Goal: Learn about a topic: Learn about a topic

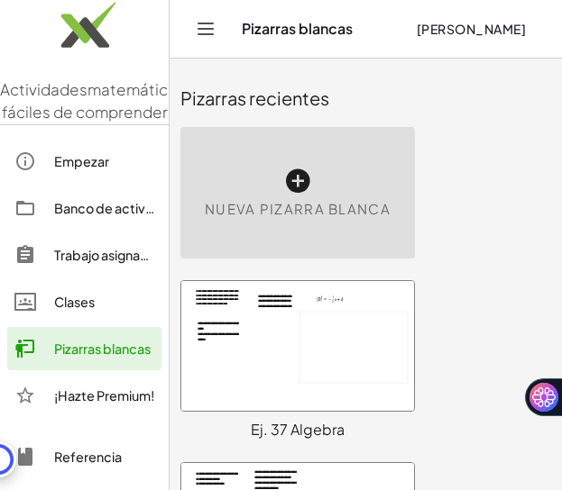
click at [87, 169] on font "Empezar" at bounding box center [81, 161] width 55 height 16
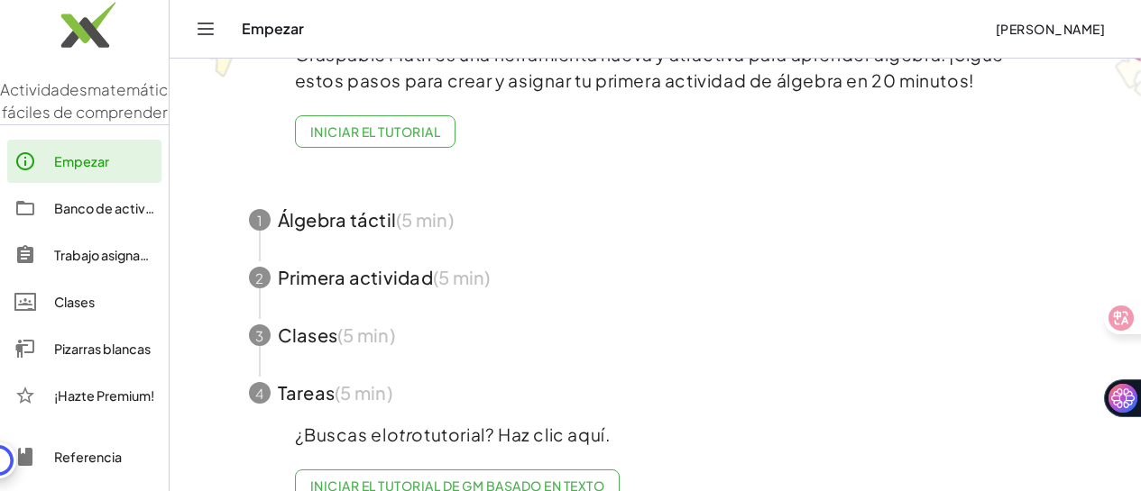
scroll to position [142, 0]
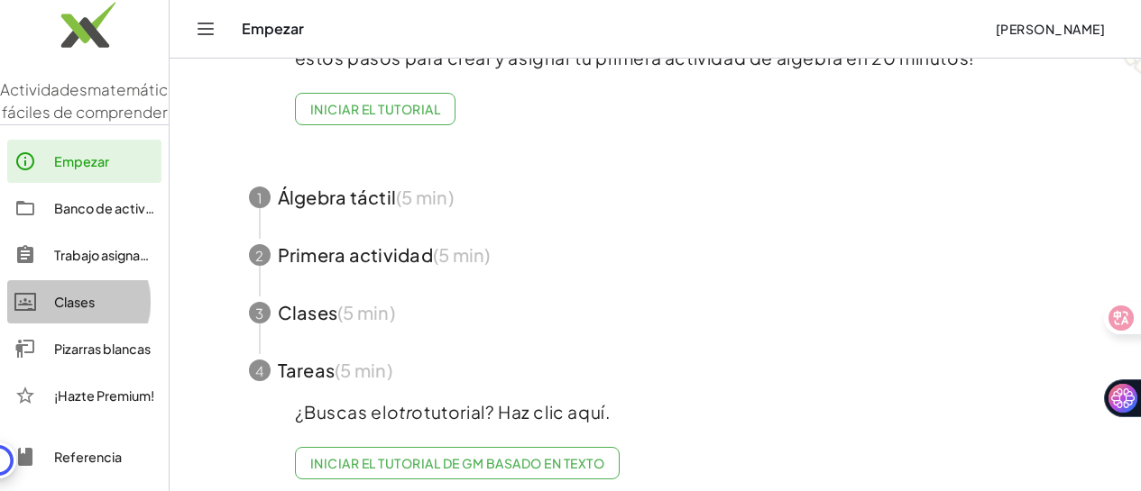
click at [87, 310] on font "Clases" at bounding box center [74, 302] width 41 height 16
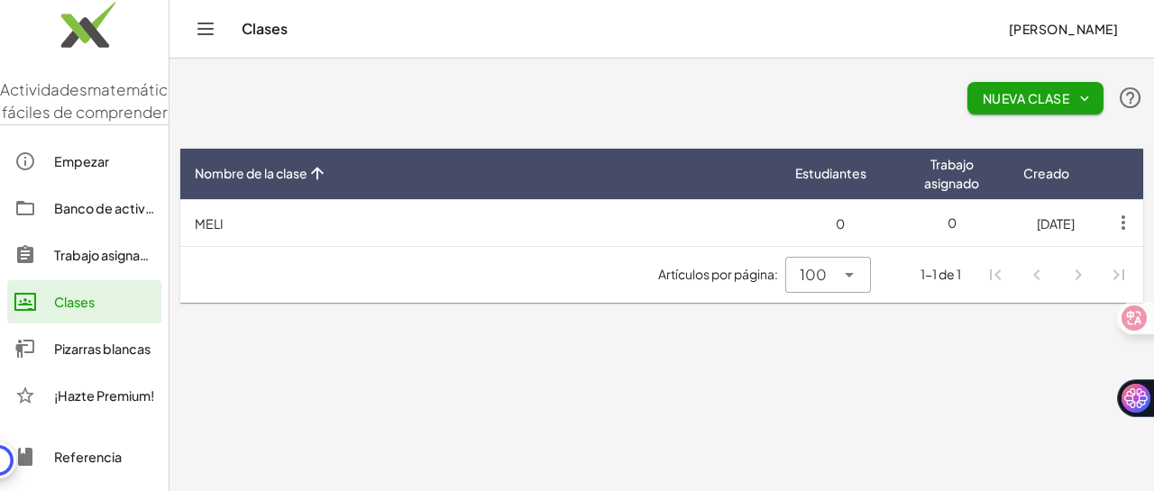
click at [256, 229] on td "MELI" at bounding box center [480, 222] width 600 height 47
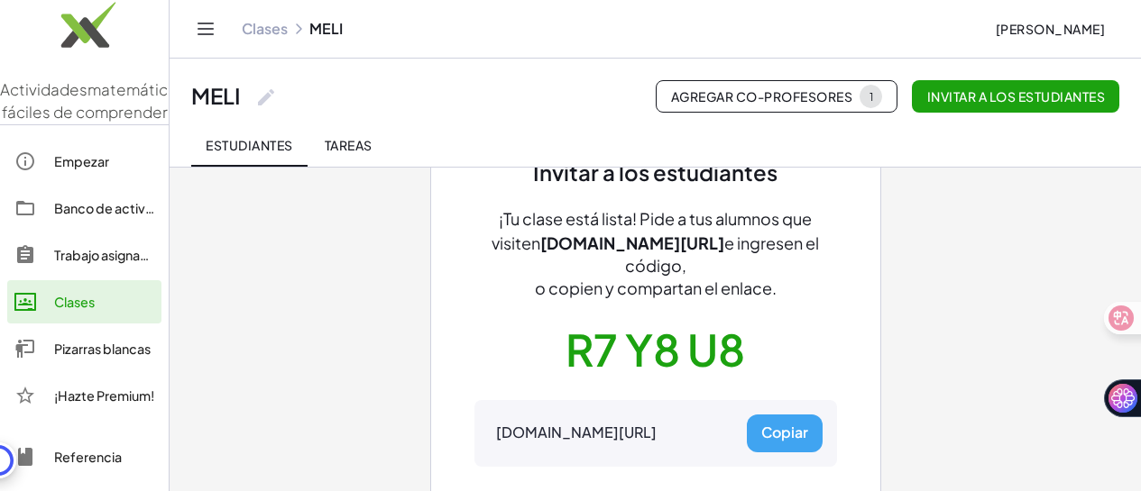
scroll to position [105, 0]
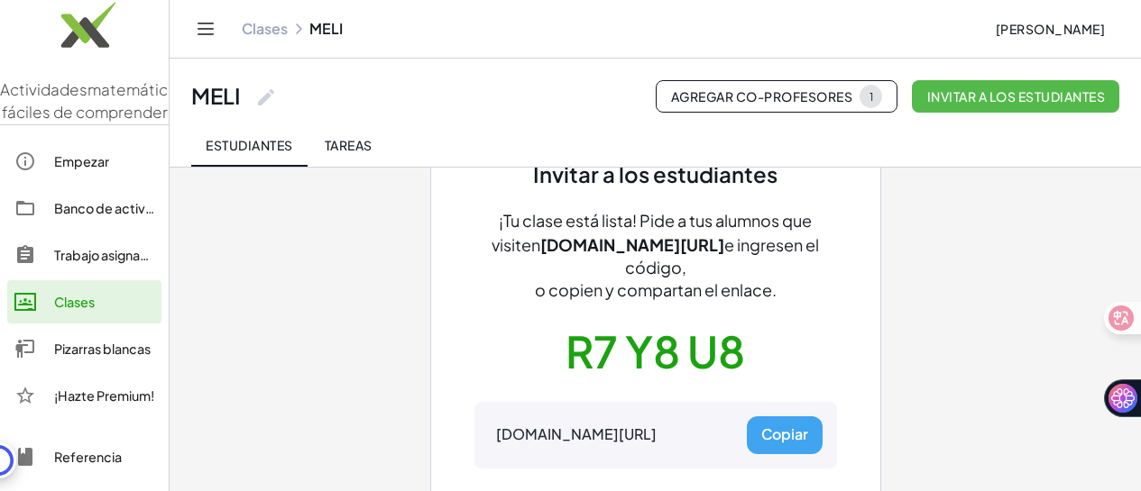
click at [574, 97] on font "Invitar a los estudiantes" at bounding box center [1016, 96] width 178 height 16
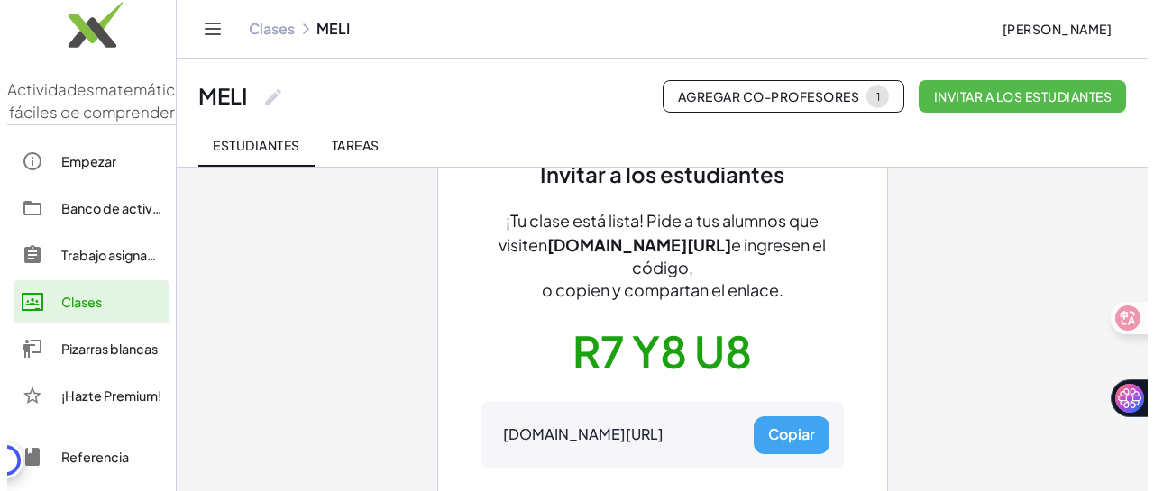
scroll to position [0, 0]
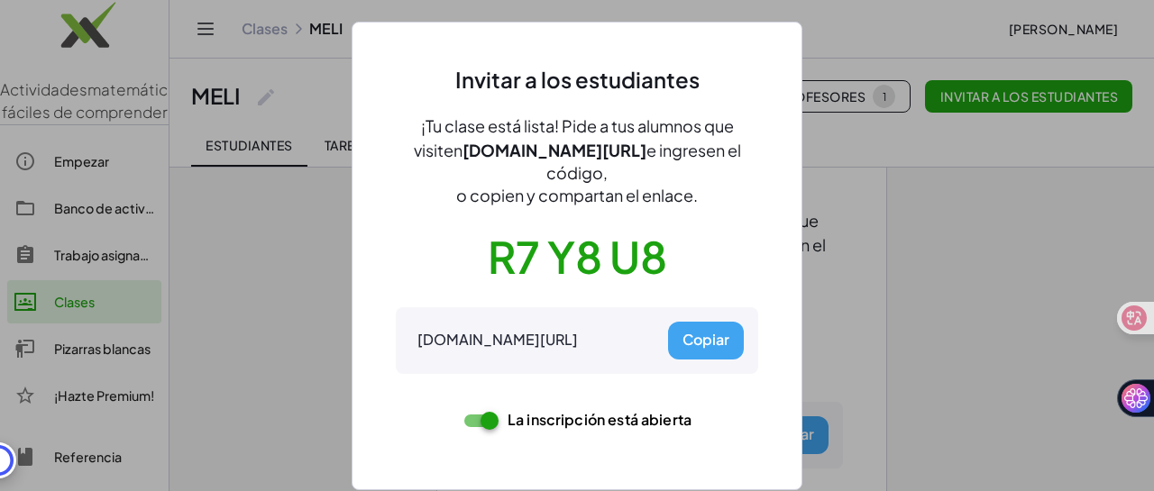
click at [574, 347] on font "Copiar" at bounding box center [705, 340] width 47 height 22
click at [574, 323] on div at bounding box center [577, 245] width 1154 height 491
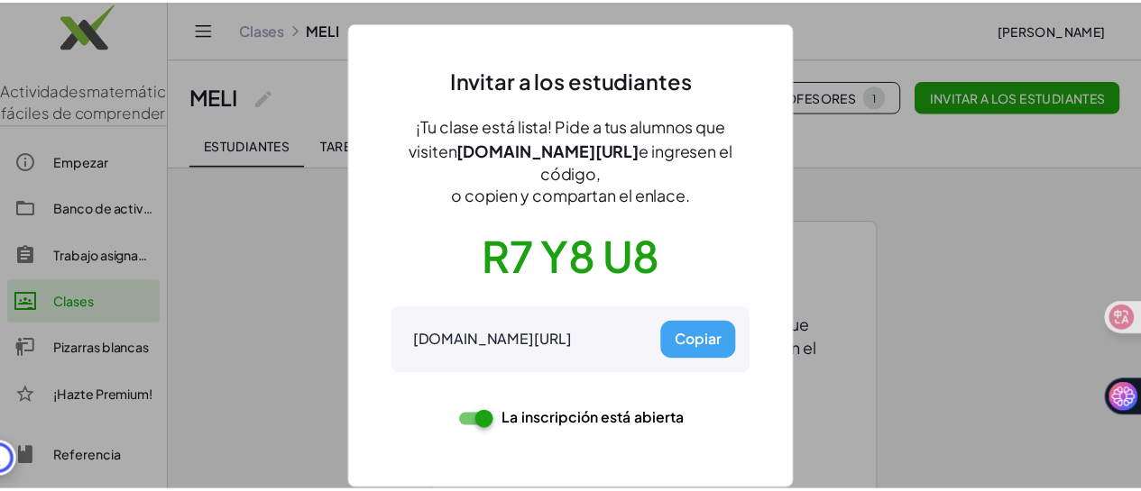
scroll to position [105, 0]
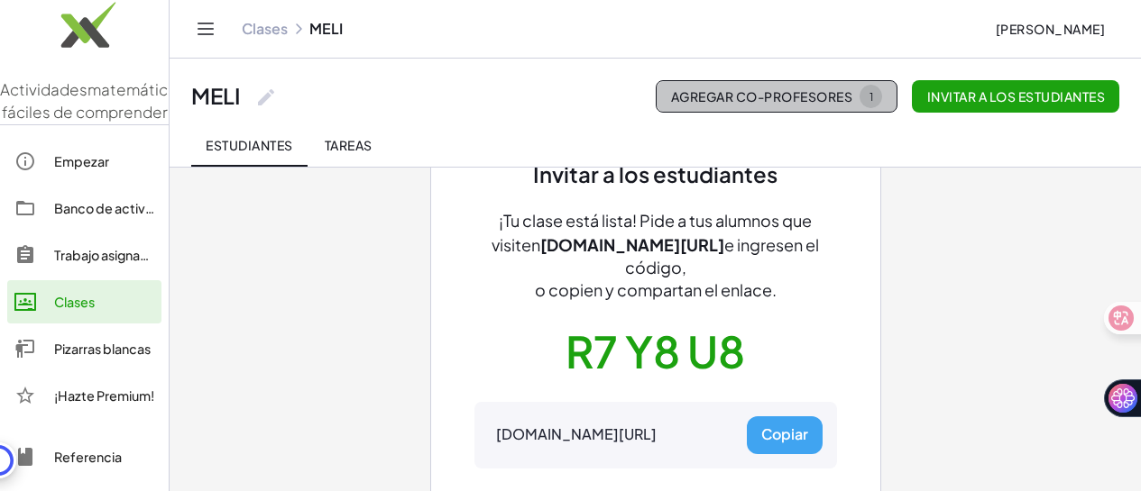
click at [574, 90] on font "Agregar co-profesores" at bounding box center [761, 96] width 181 height 16
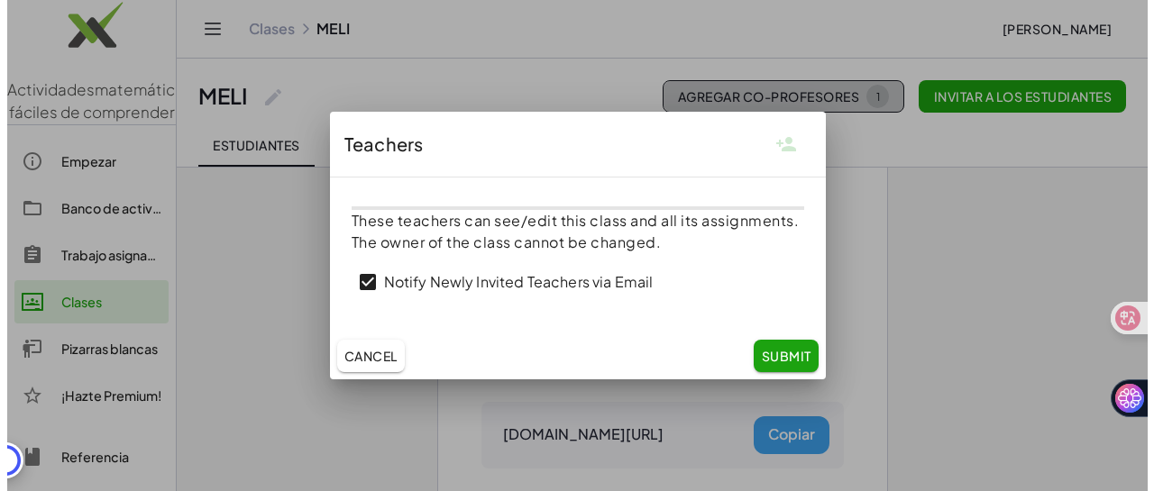
scroll to position [0, 0]
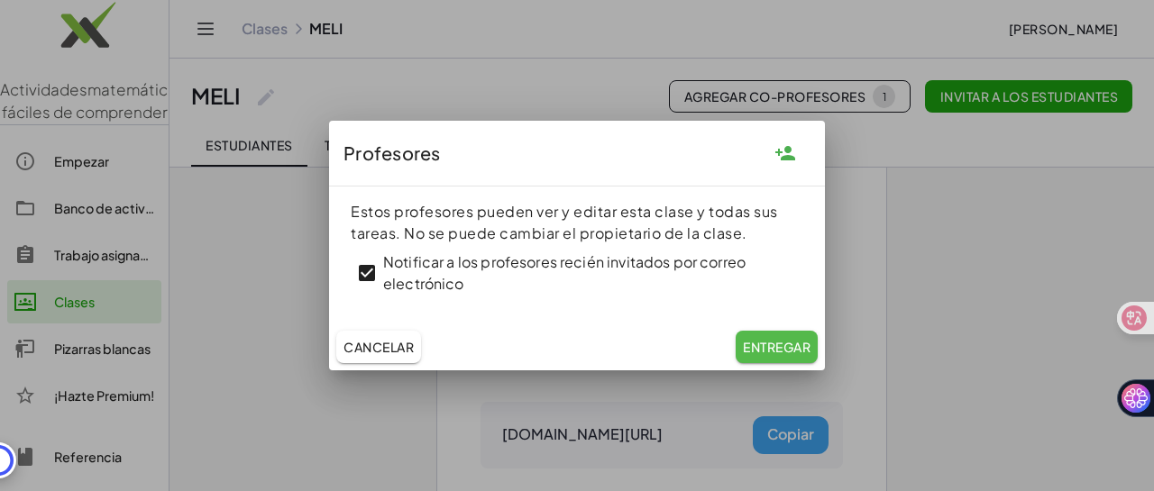
click at [574, 352] on font "Entregar" at bounding box center [777, 347] width 68 height 16
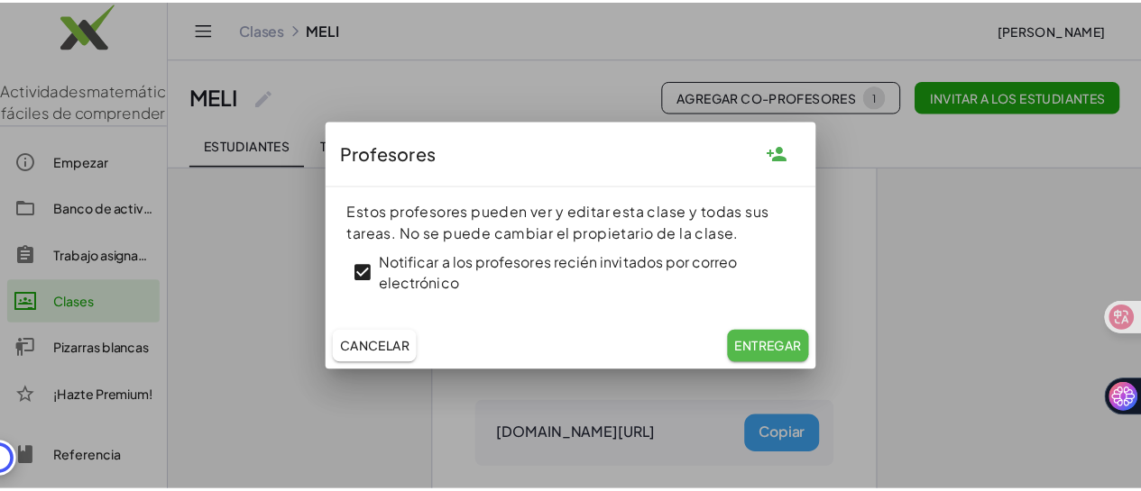
scroll to position [105, 0]
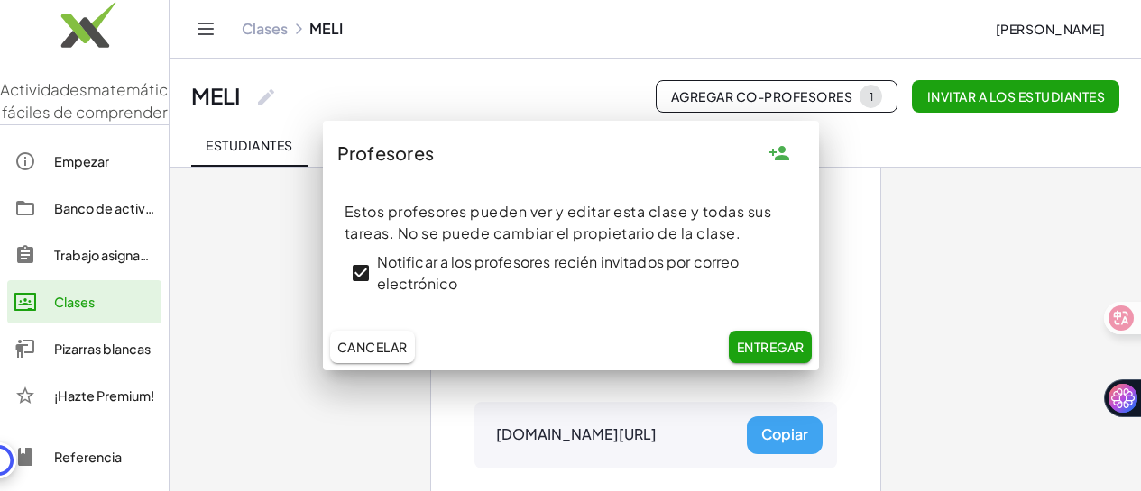
click at [574, 343] on font "Entregar" at bounding box center [771, 347] width 68 height 16
click at [574, 289] on div "Invitar a los estudiantes ¡Tu clase está lista! Pide a tus alumnos que visiten …" at bounding box center [655, 329] width 811 height 534
click at [398, 346] on font "Cancelar" at bounding box center [372, 347] width 70 height 16
click at [337, 415] on div "Invitar a los estudiantes ¡Tu clase está lista! Pide a tus alumnos que visiten …" at bounding box center [655, 329] width 811 height 534
click at [574, 306] on div "Invitar a los estudiantes ¡Tu clase está lista! Pide a tus alumnos que visiten …" at bounding box center [655, 329] width 811 height 534
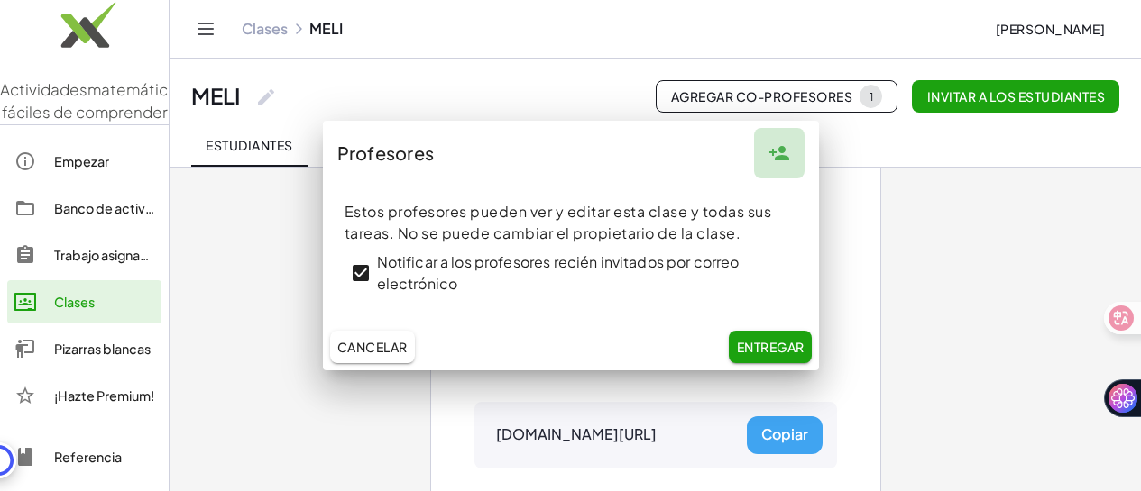
click at [574, 153] on icon "button" at bounding box center [779, 153] width 22 height 22
click at [574, 347] on font "Entregar" at bounding box center [771, 347] width 68 height 16
click at [380, 351] on font "Cancelar" at bounding box center [372, 347] width 70 height 16
click at [574, 270] on div "Invitar a los estudiantes ¡Tu clase está lista! Pide a tus alumnos que visiten …" at bounding box center [655, 329] width 811 height 534
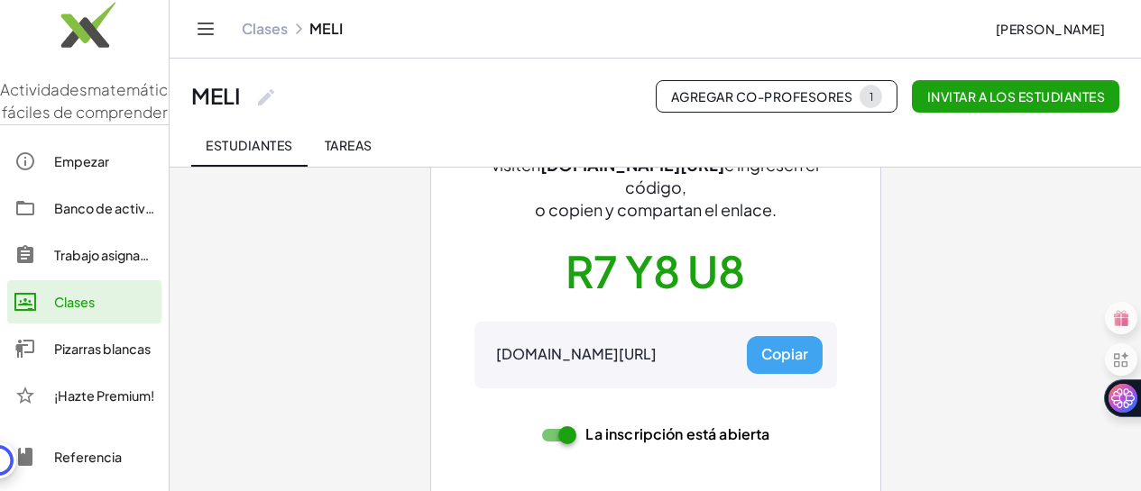
scroll to position [206, 0]
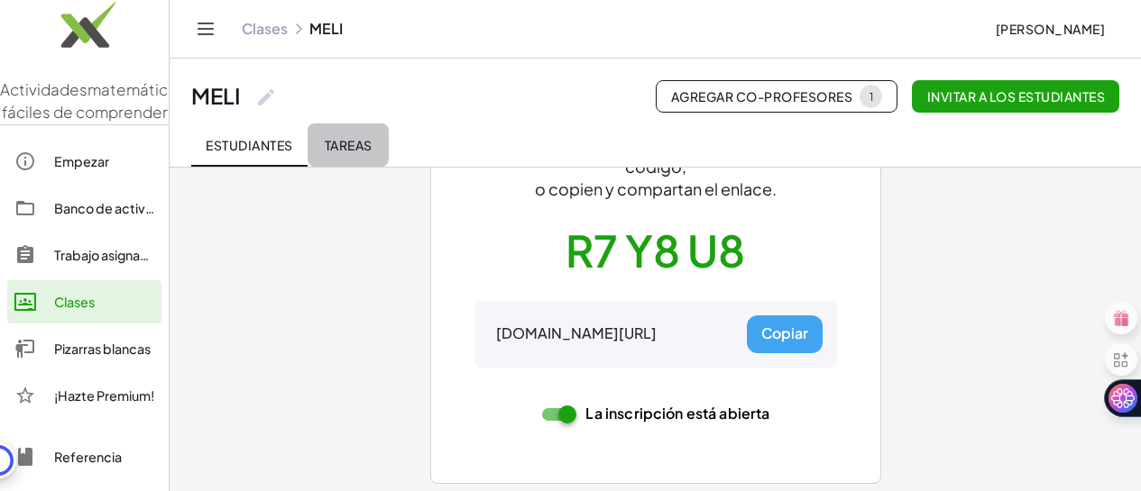
click at [348, 142] on font "Tareas" at bounding box center [349, 145] width 48 height 16
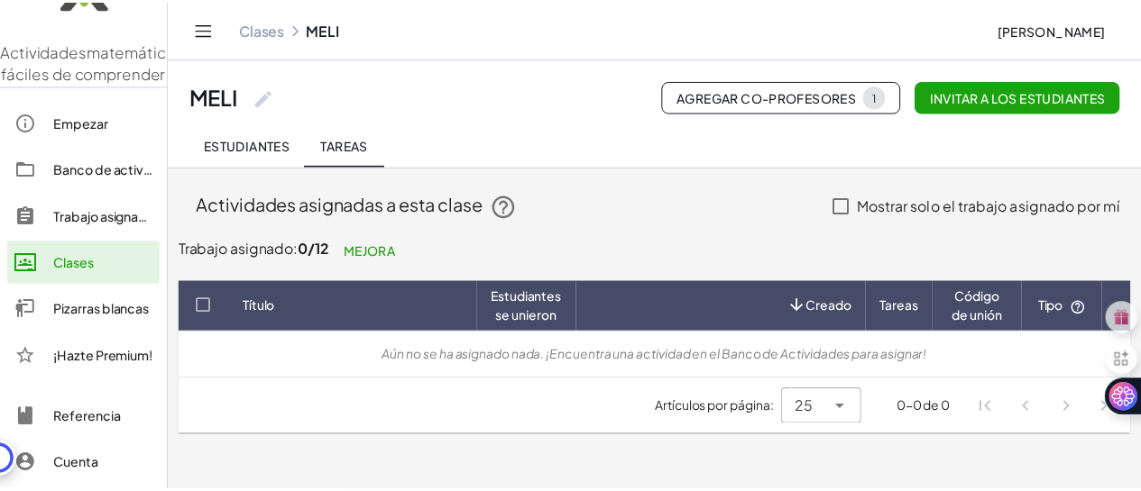
scroll to position [28, 0]
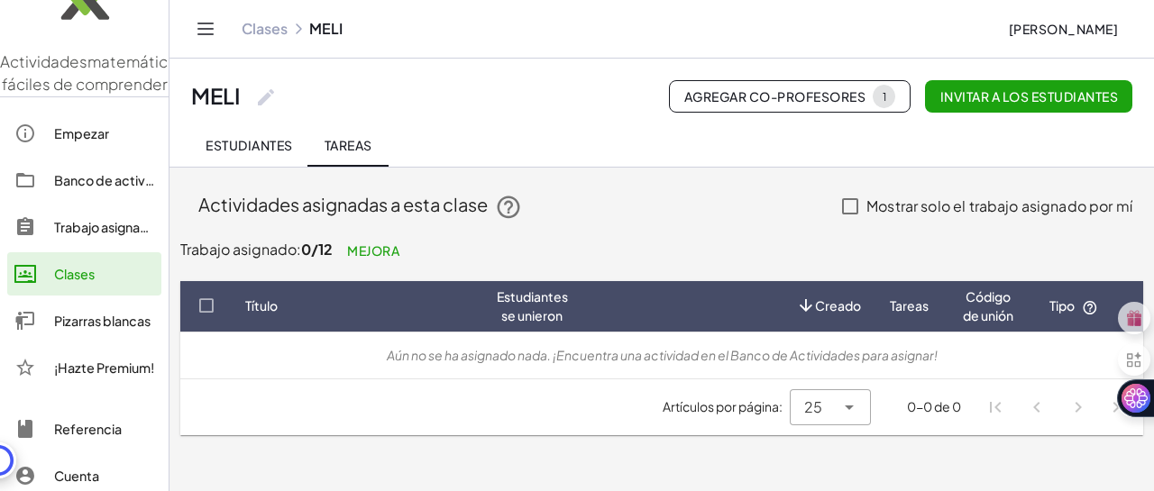
click at [110, 235] on font "Trabajo asignado" at bounding box center [105, 227] width 103 height 16
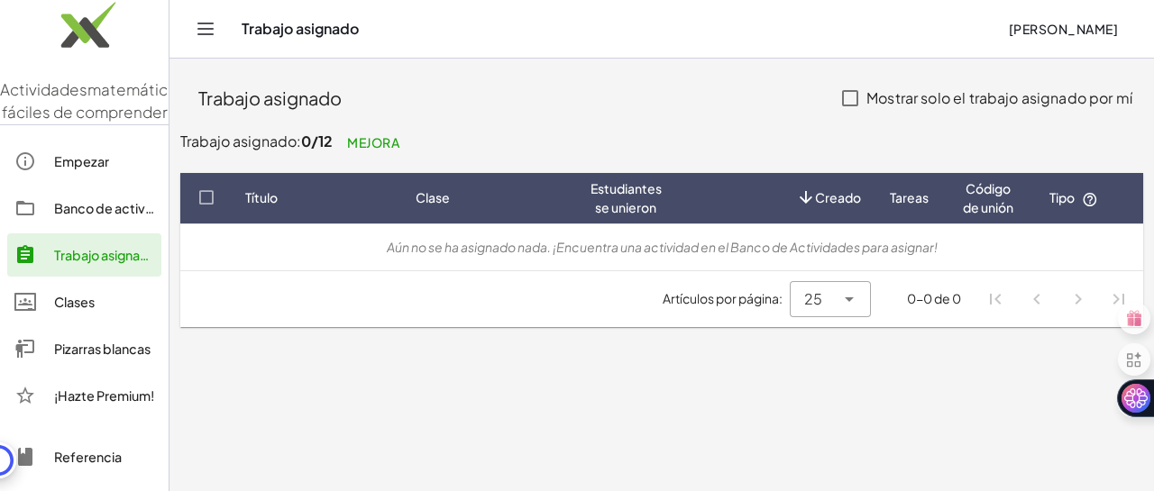
click at [96, 216] on font "Banco de actividades" at bounding box center [120, 208] width 133 height 16
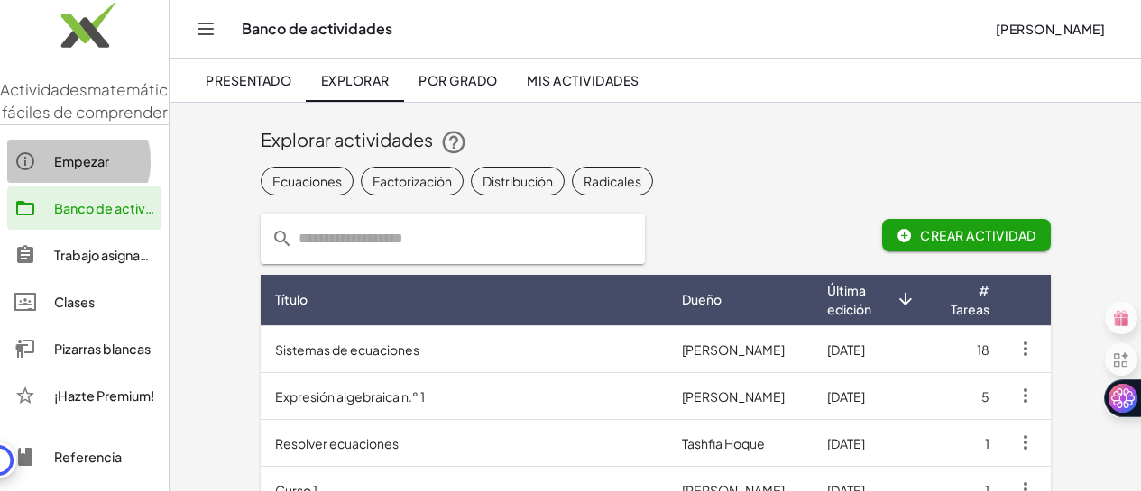
click at [77, 169] on font "Empezar" at bounding box center [81, 161] width 55 height 16
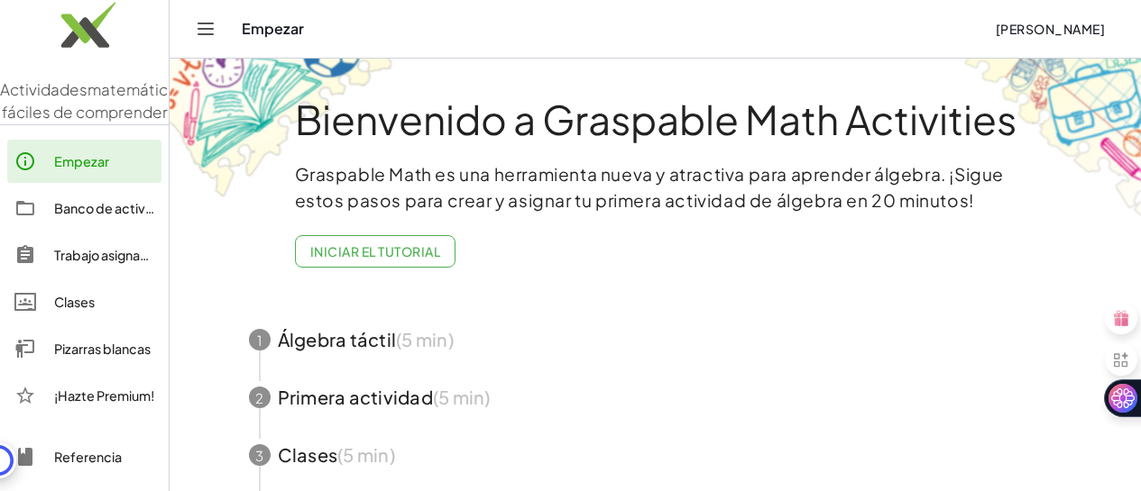
click at [87, 310] on font "Clases" at bounding box center [74, 302] width 41 height 16
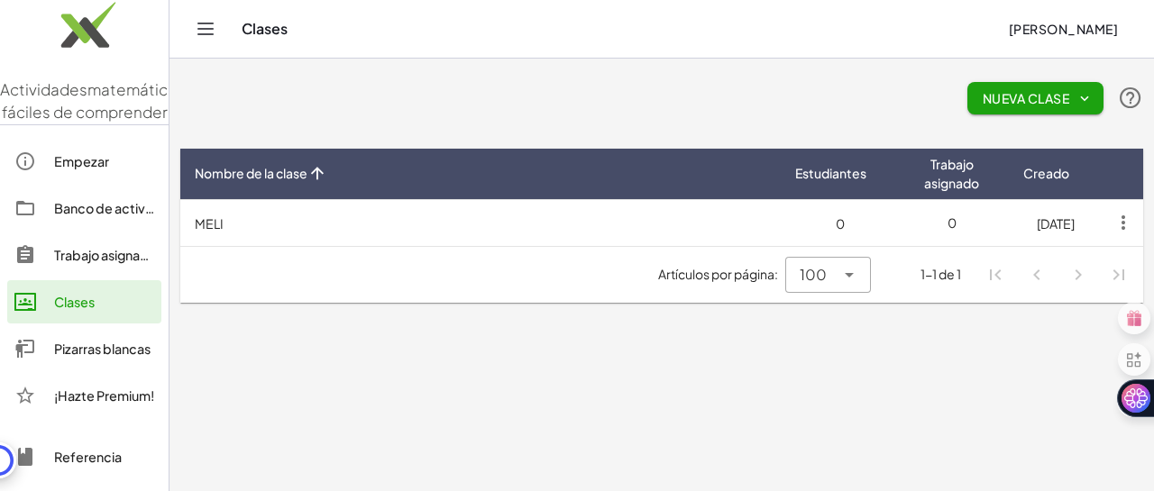
click at [246, 215] on td "MELI" at bounding box center [480, 222] width 600 height 47
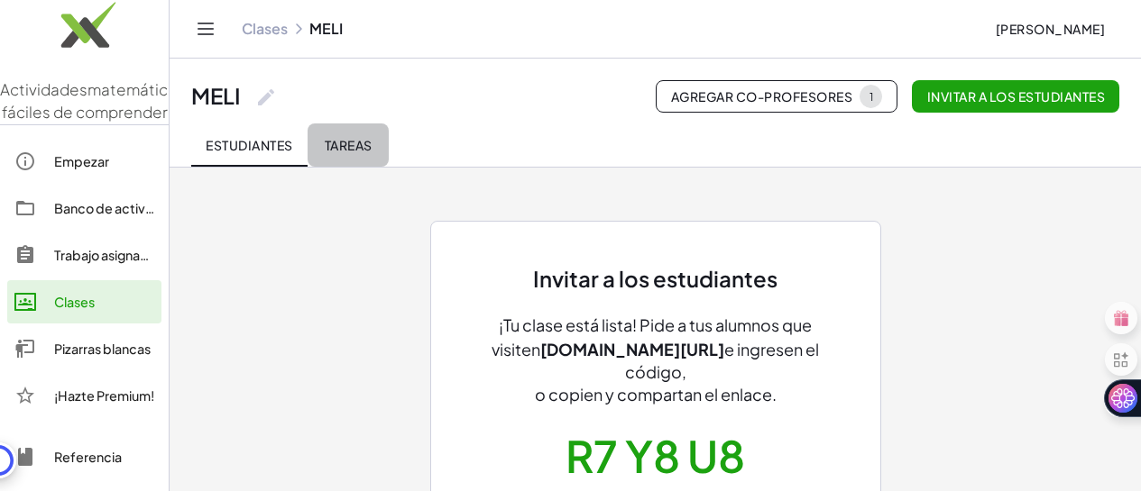
click at [360, 141] on font "Tareas" at bounding box center [349, 145] width 48 height 16
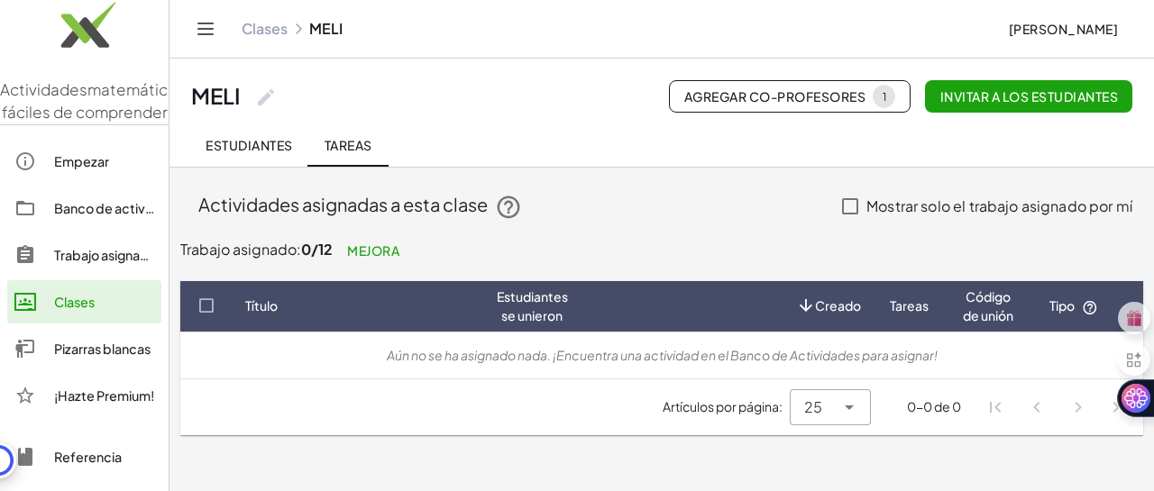
click at [748, 236] on p "Trabajo asignado: 0/12 Mejora" at bounding box center [661, 251] width 963 height 32
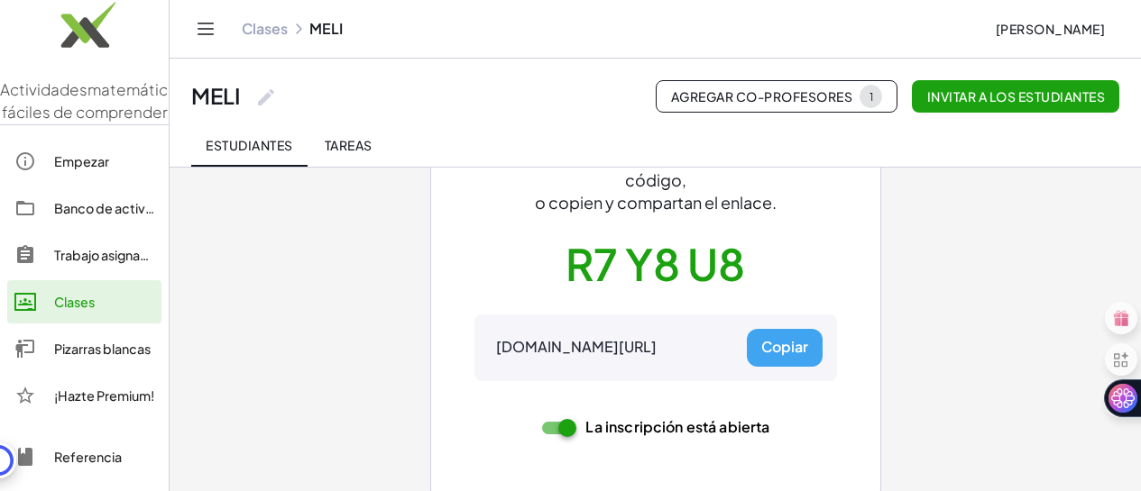
scroll to position [206, 0]
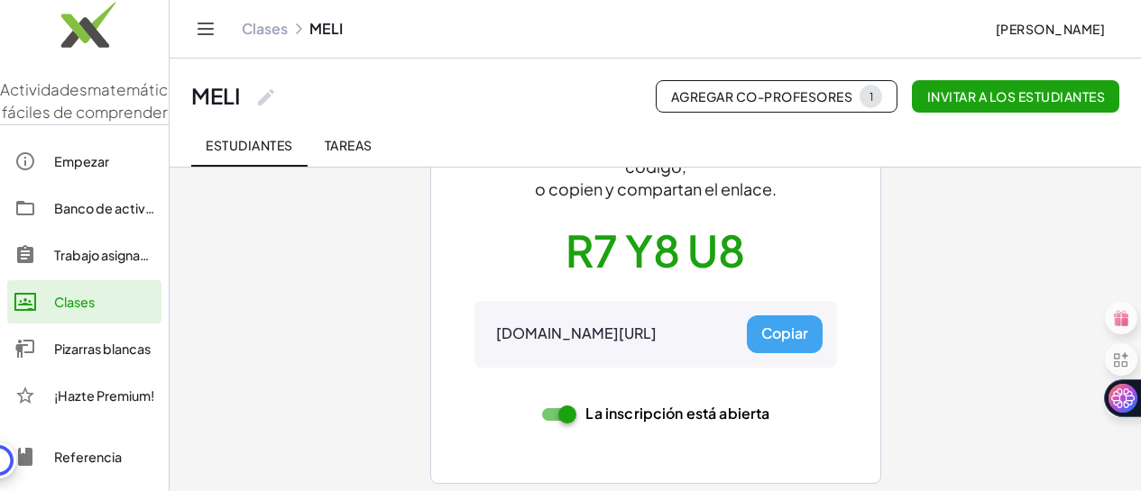
click at [105, 357] on font "Pizarras blancas" at bounding box center [102, 349] width 96 height 16
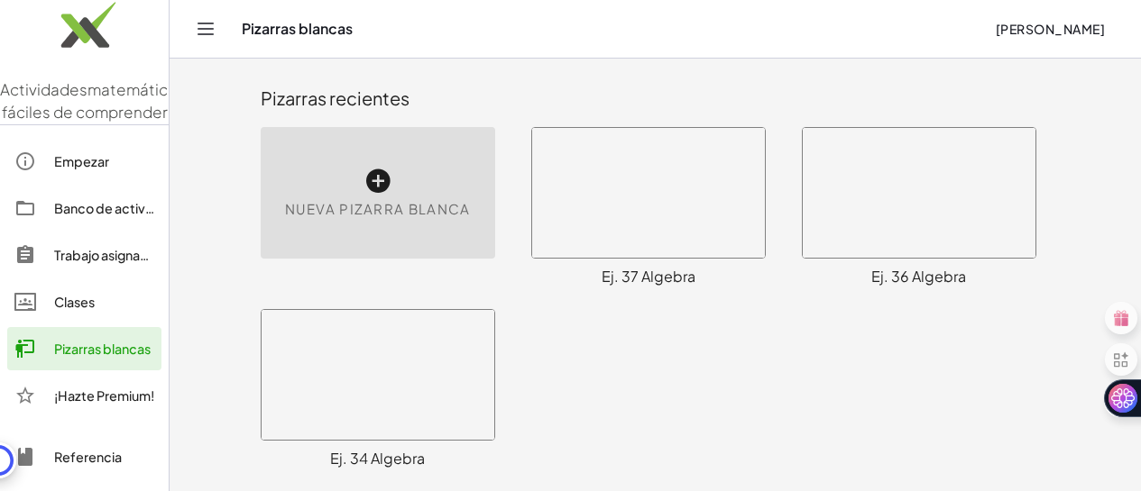
scroll to position [503, 0]
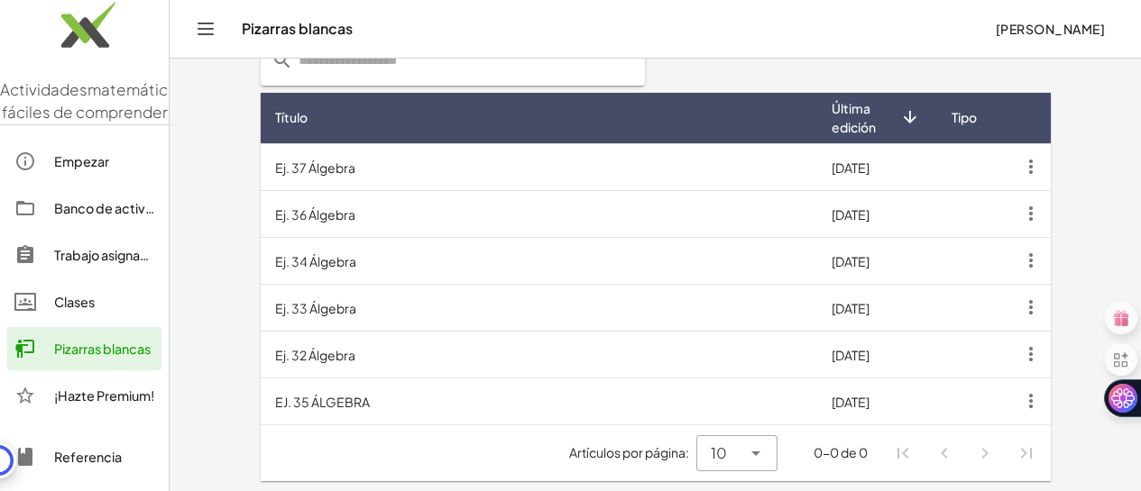
click at [1047, 299] on icon "button" at bounding box center [1030, 307] width 32 height 32
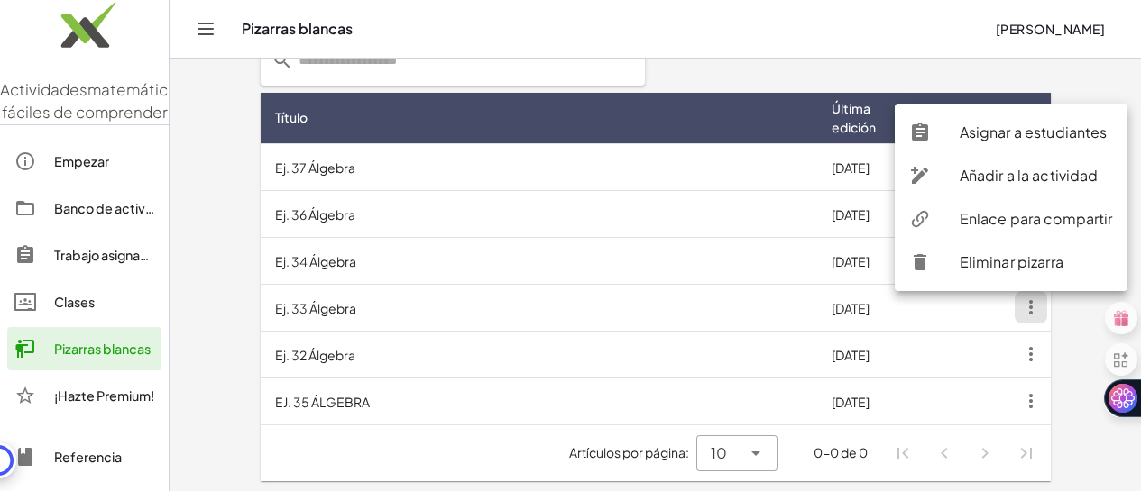
click at [1016, 137] on font "Asignar a estudiantes" at bounding box center [1033, 132] width 148 height 19
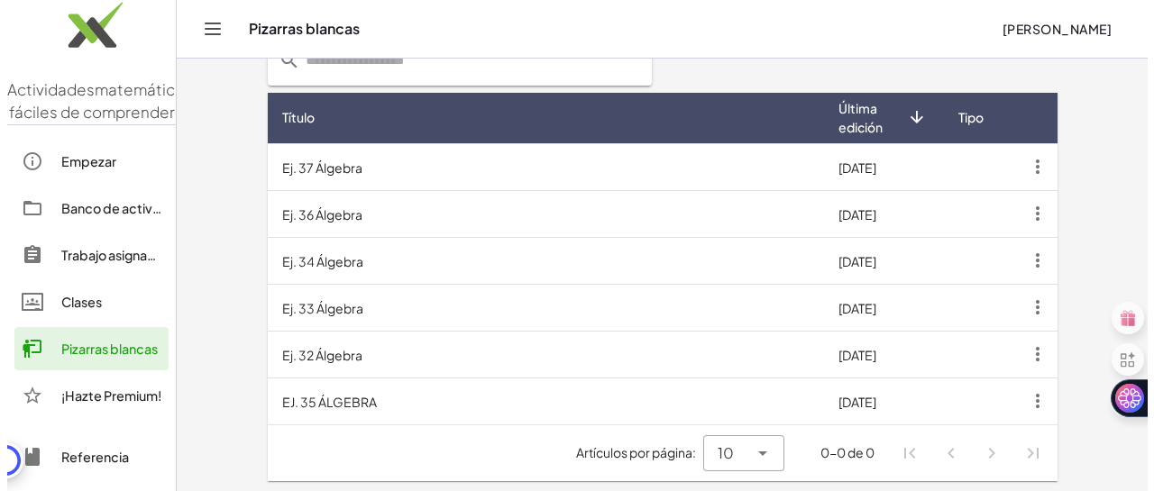
scroll to position [0, 0]
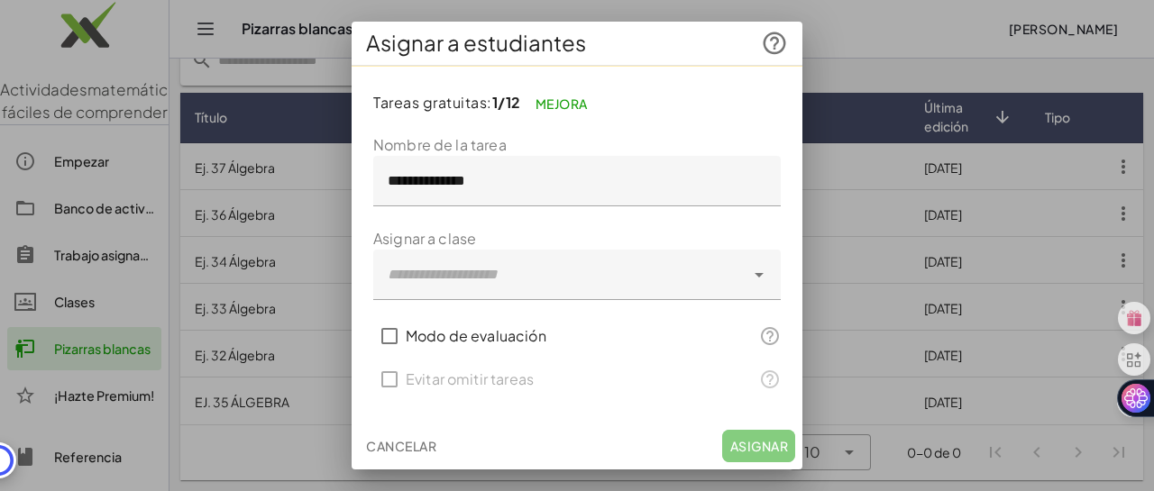
click at [752, 281] on icon at bounding box center [759, 275] width 22 height 22
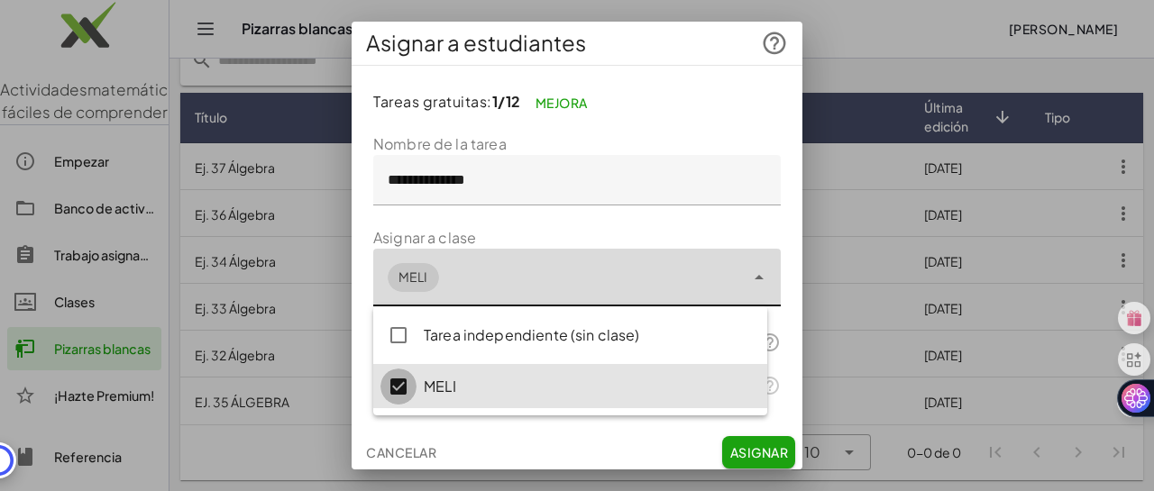
type input "**********"
click at [730, 445] on font "Asignar" at bounding box center [759, 452] width 58 height 16
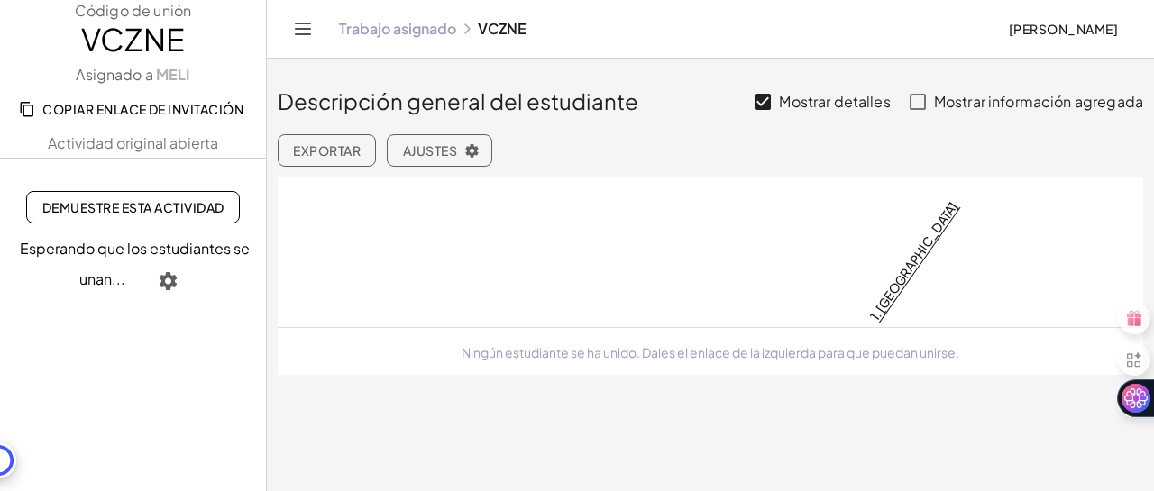
click at [156, 219] on link "Demuestre esta actividad" at bounding box center [132, 207] width 213 height 32
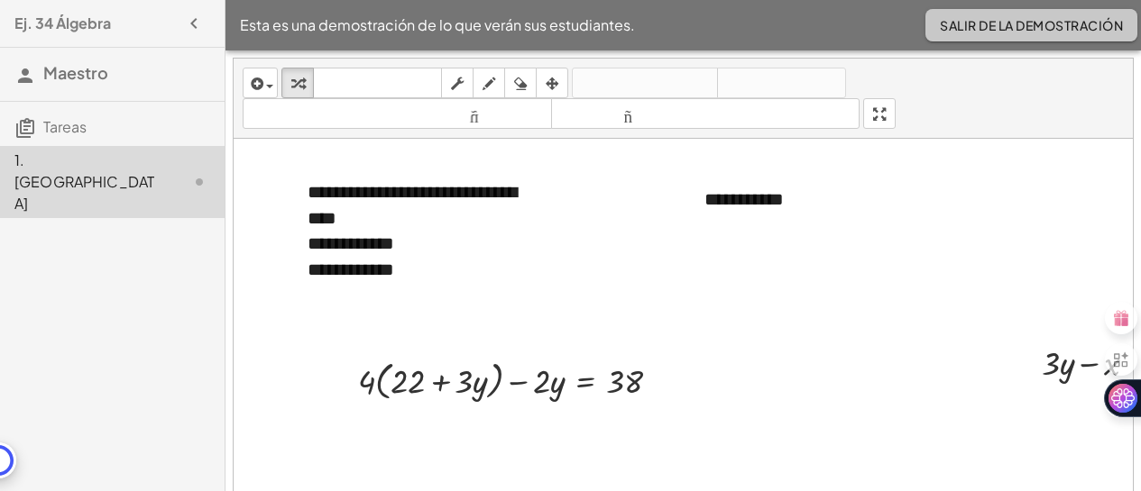
click at [1011, 20] on font "Salir de la demostración" at bounding box center [1030, 25] width 183 height 16
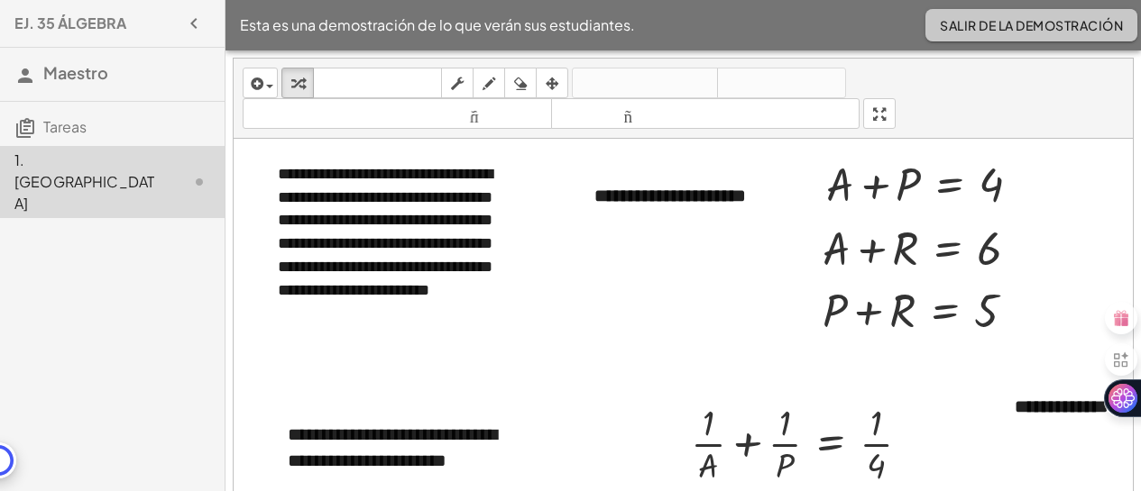
click at [974, 14] on button "Salir de la demostración" at bounding box center [1031, 25] width 212 height 32
click at [1013, 25] on font "Salir de la demostración" at bounding box center [1030, 25] width 183 height 16
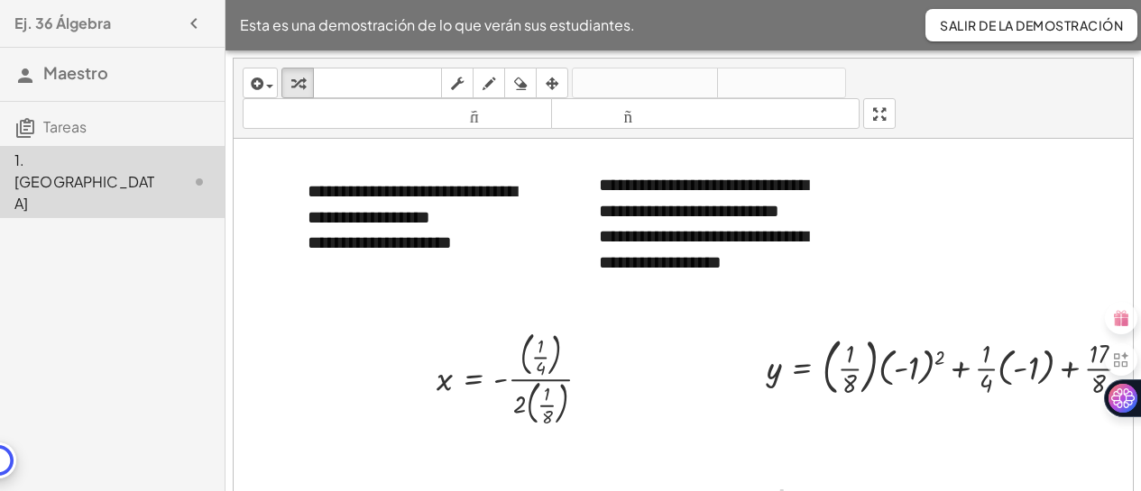
click at [1048, 26] on font "Salir de la demostración" at bounding box center [1030, 25] width 183 height 16
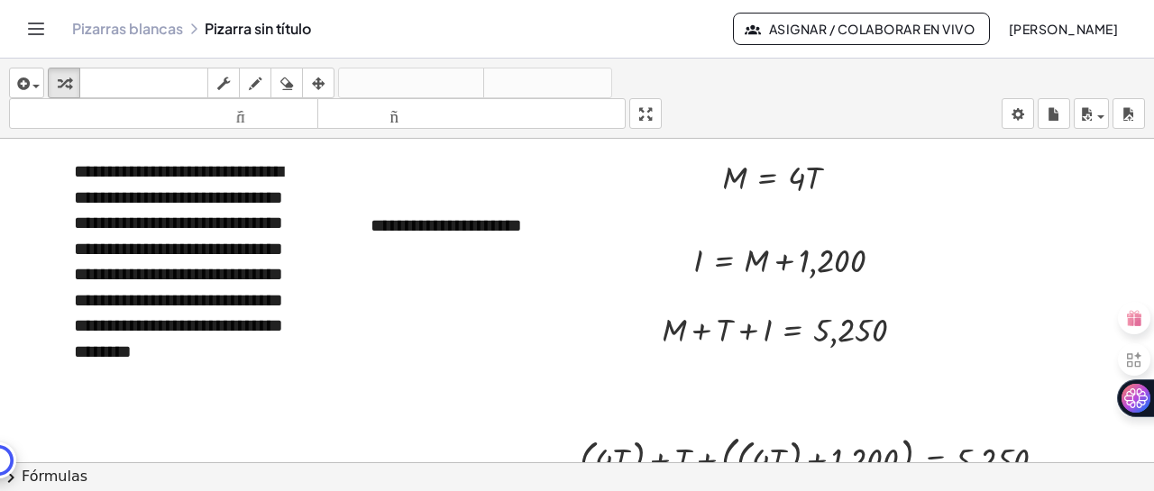
scroll to position [23, 0]
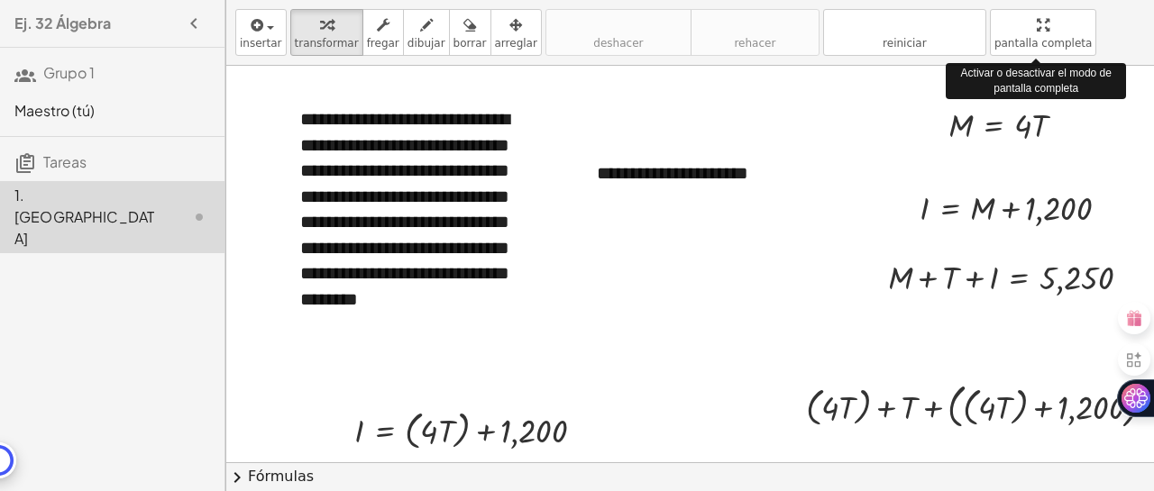
drag, startPoint x: 1021, startPoint y: 40, endPoint x: 1021, endPoint y: 154, distance: 114.5
click at [1021, 154] on div "**********" at bounding box center [690, 245] width 928 height 491
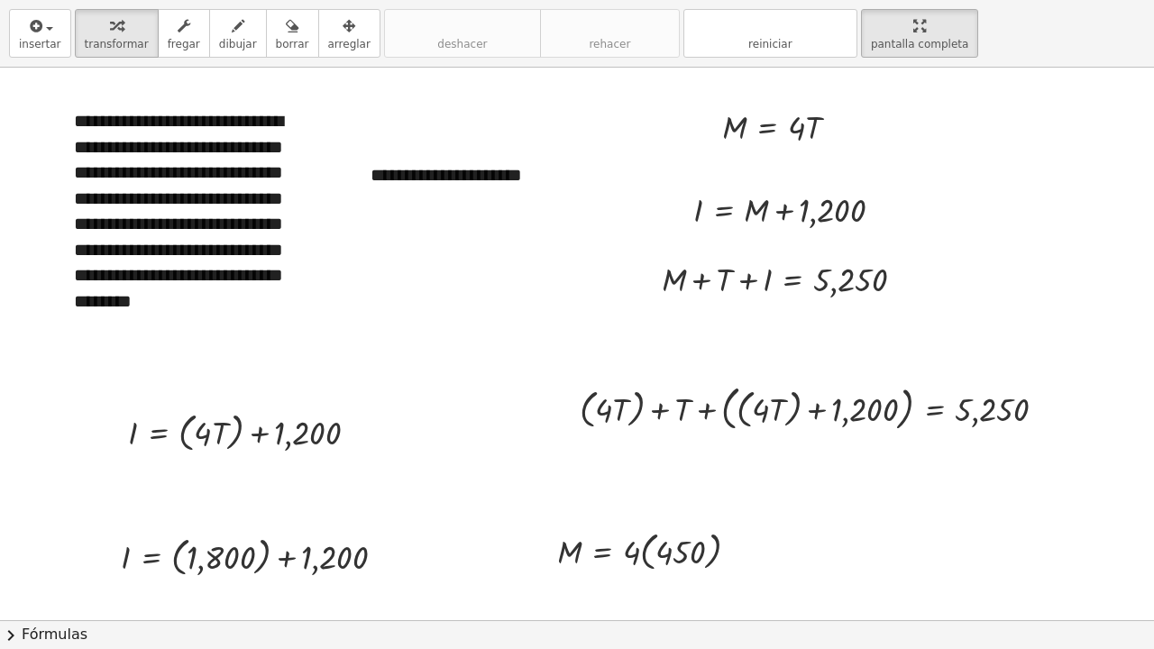
click at [1091, 457] on div at bounding box center [577, 405] width 1154 height 675
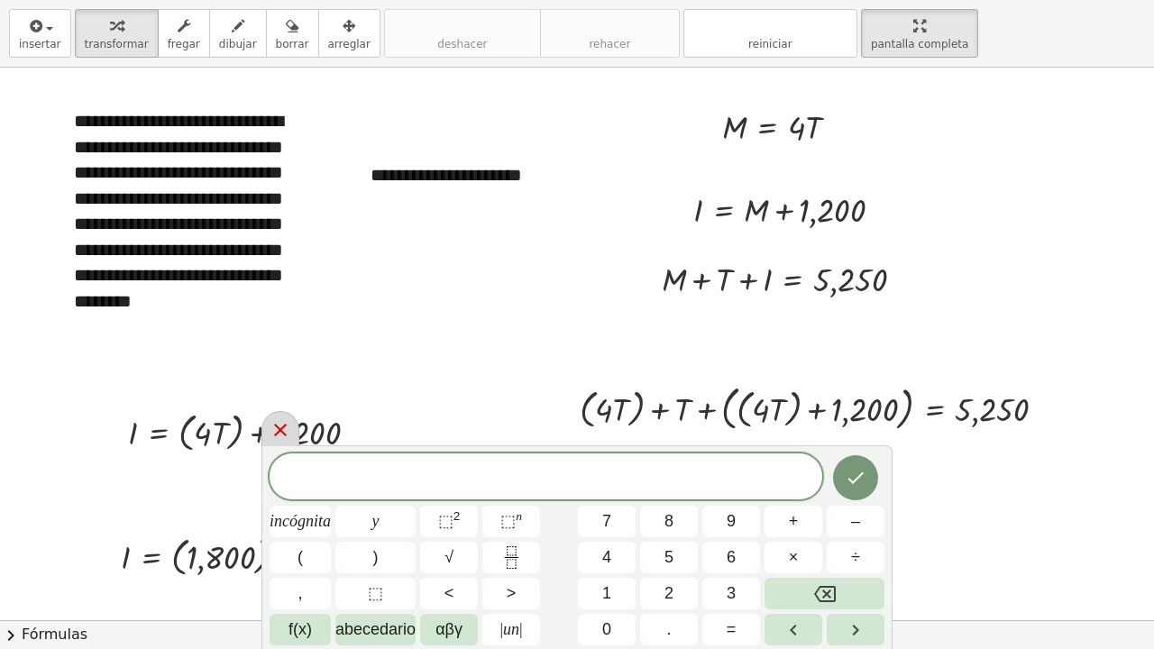
click at [282, 433] on icon at bounding box center [281, 430] width 22 height 22
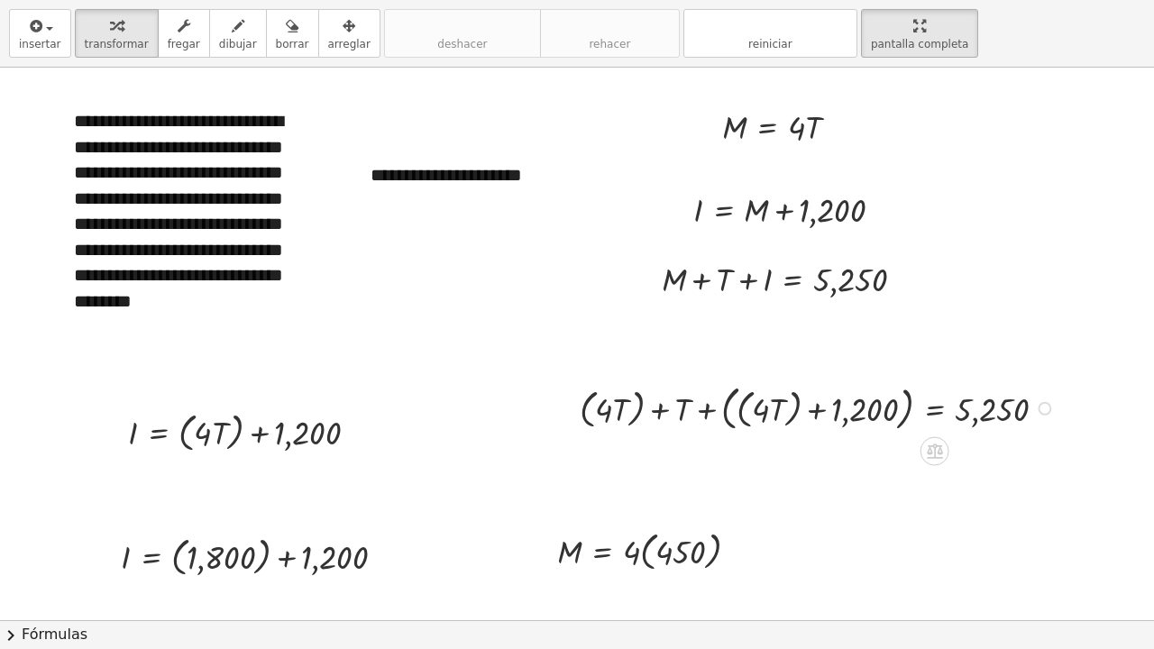
click at [638, 415] on div at bounding box center [820, 407] width 499 height 55
click at [740, 414] on div at bounding box center [836, 407] width 468 height 55
click at [756, 417] on div at bounding box center [851, 407] width 436 height 50
click at [724, 411] on div at bounding box center [867, 407] width 406 height 46
click at [766, 410] on div at bounding box center [890, 407] width 359 height 46
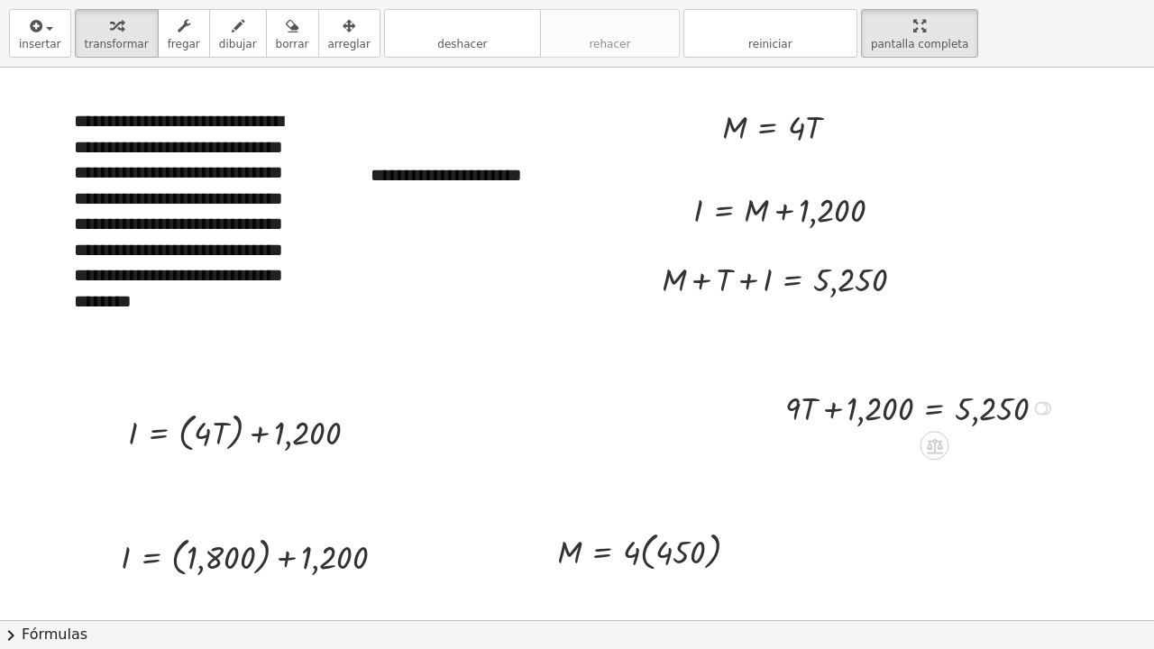
click at [834, 415] on div at bounding box center [922, 407] width 293 height 46
click at [831, 412] on div at bounding box center [922, 407] width 293 height 46
drag, startPoint x: 868, startPoint y: 414, endPoint x: 1065, endPoint y: 412, distance: 196.6
click at [1065, 412] on div at bounding box center [922, 407] width 293 height 46
click at [835, 408] on div at bounding box center [923, 407] width 486 height 46
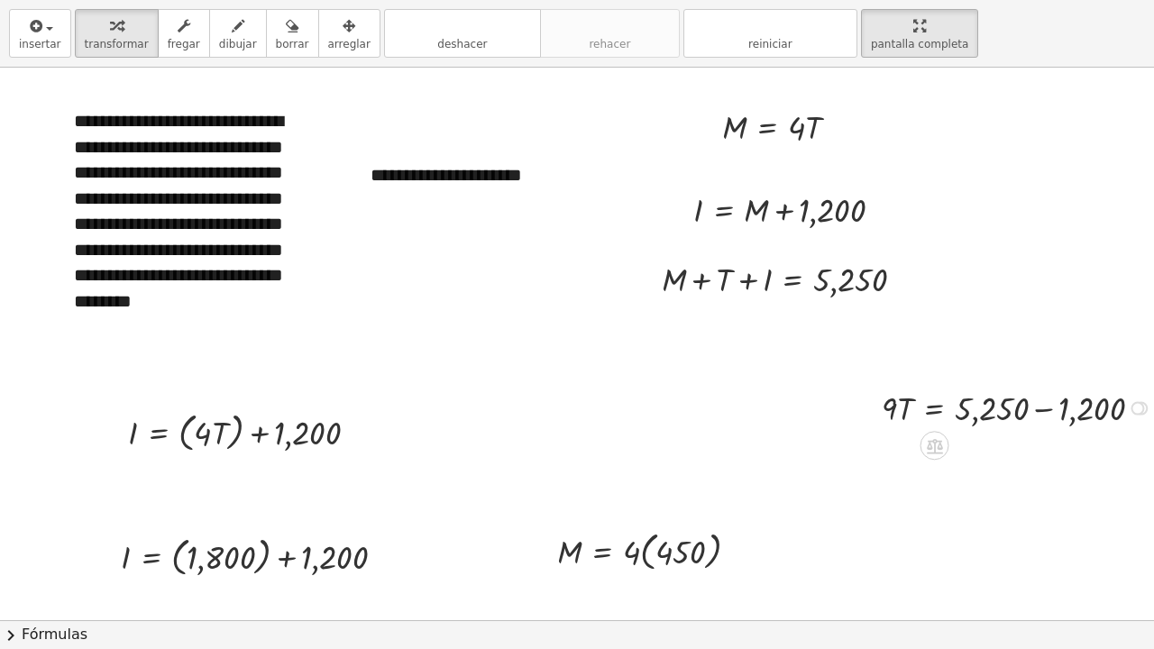
click at [1042, 409] on div at bounding box center [1019, 407] width 293 height 46
drag, startPoint x: 893, startPoint y: 409, endPoint x: 989, endPoint y: 428, distance: 98.3
click at [901, 409] on div at bounding box center [966, 407] width 190 height 66
click at [984, 410] on div at bounding box center [974, 407] width 172 height 66
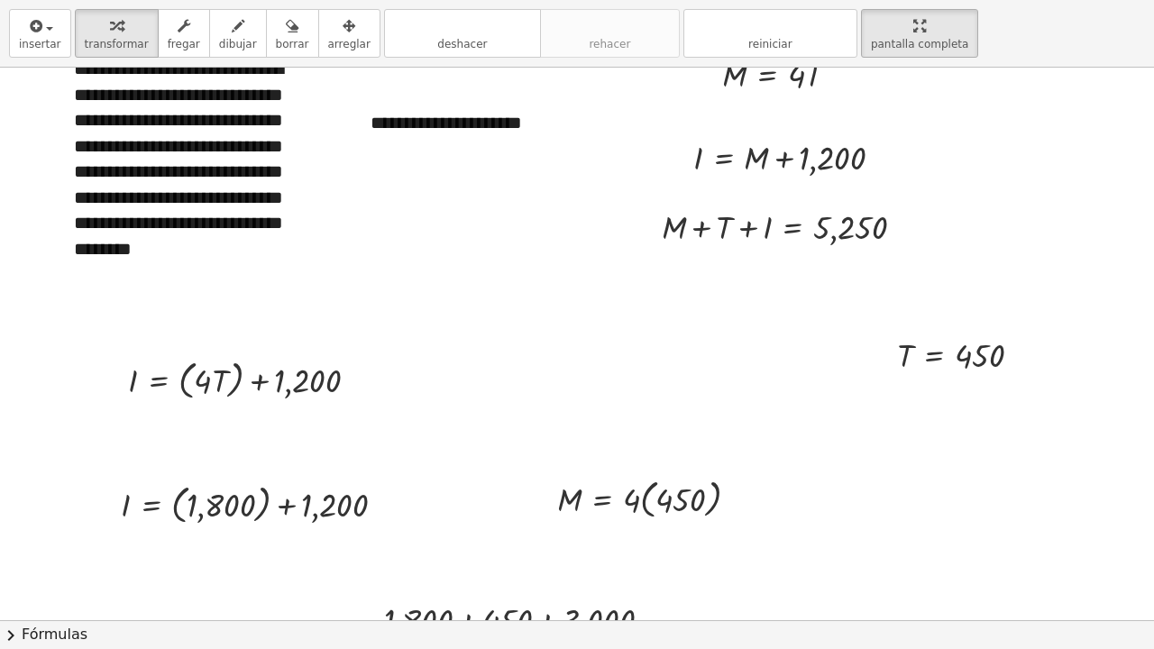
scroll to position [136, 0]
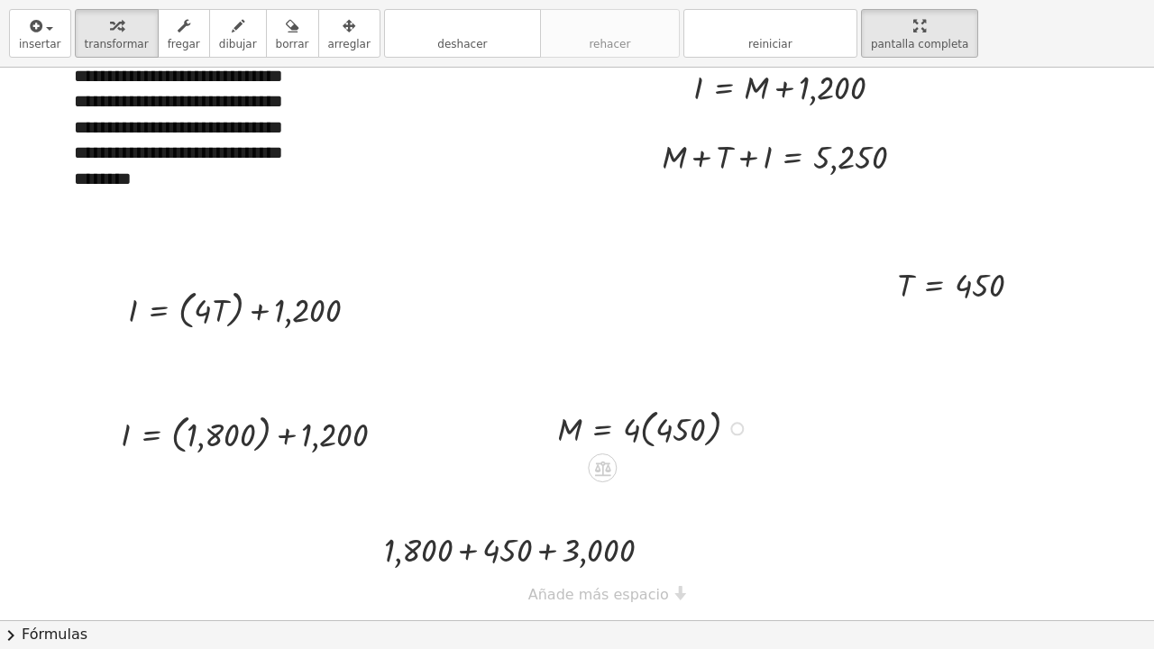
click at [644, 417] on div at bounding box center [655, 427] width 215 height 49
click at [646, 464] on div at bounding box center [655, 475] width 215 height 46
click at [261, 431] on div at bounding box center [260, 432] width 297 height 49
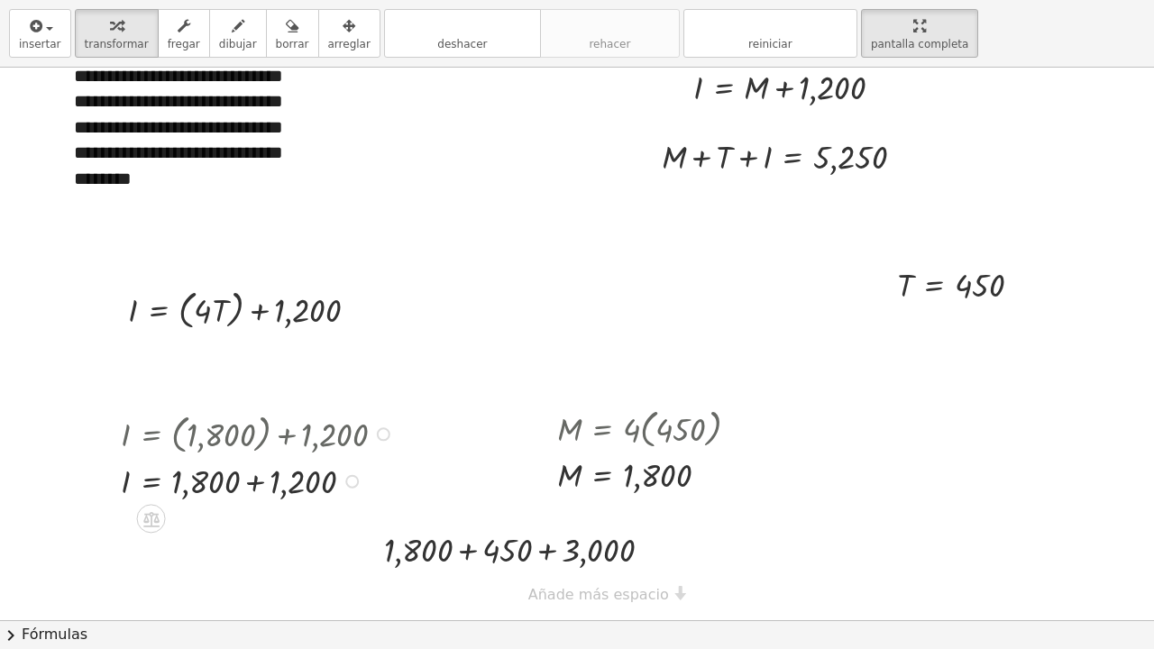
click at [260, 468] on div at bounding box center [260, 480] width 297 height 46
click at [258, 475] on div at bounding box center [260, 482] width 14 height 14
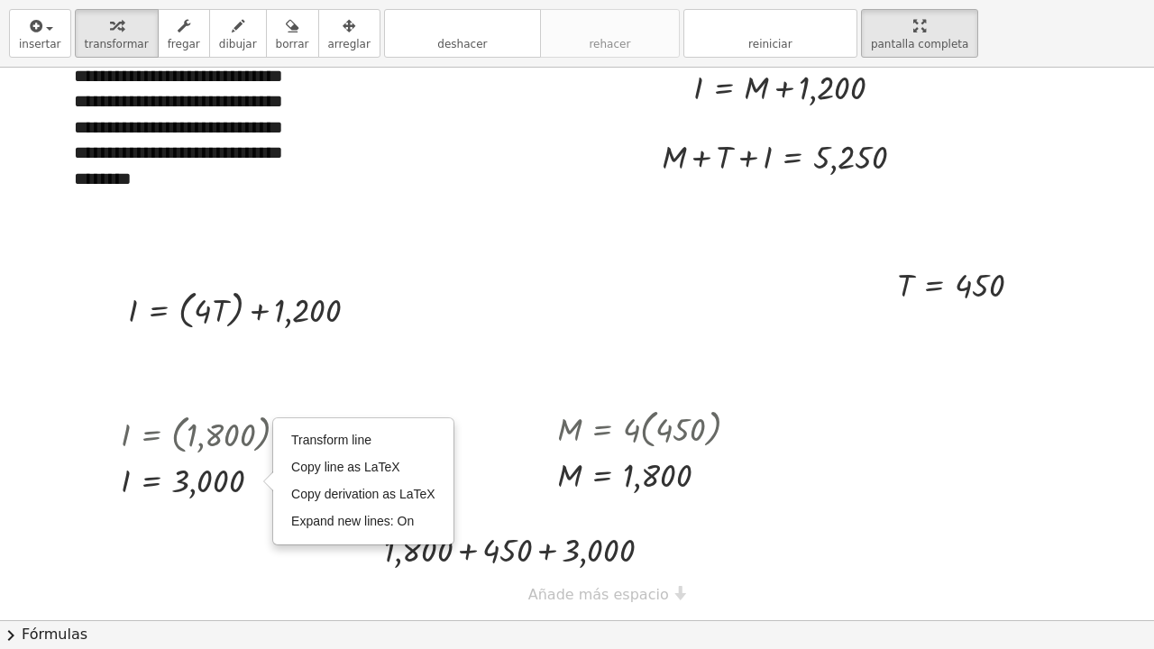
click at [219, 490] on div at bounding box center [581, 282] width 1162 height 675
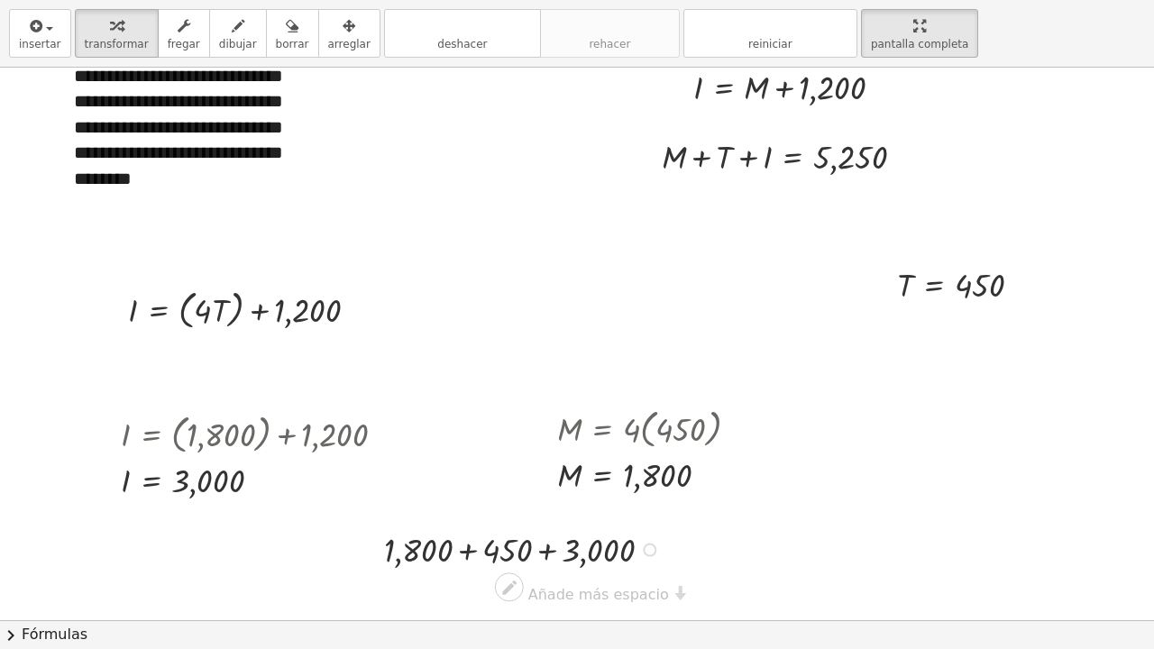
click at [464, 490] on div at bounding box center [525, 549] width 300 height 46
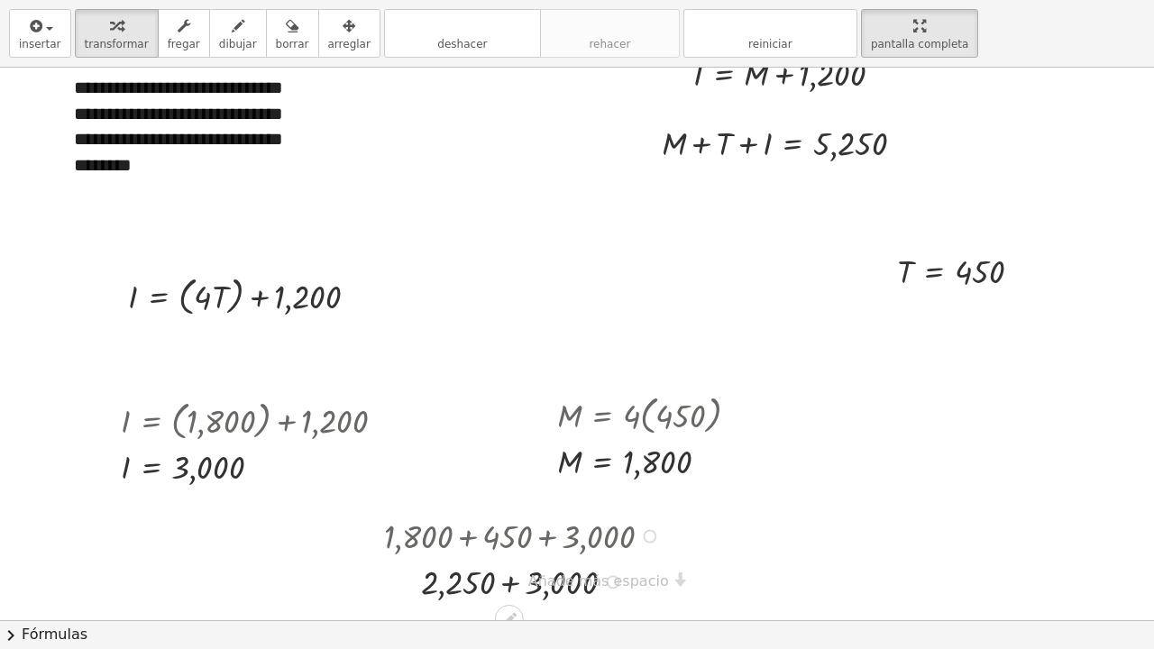
click at [508, 490] on div at bounding box center [525, 581] width 300 height 46
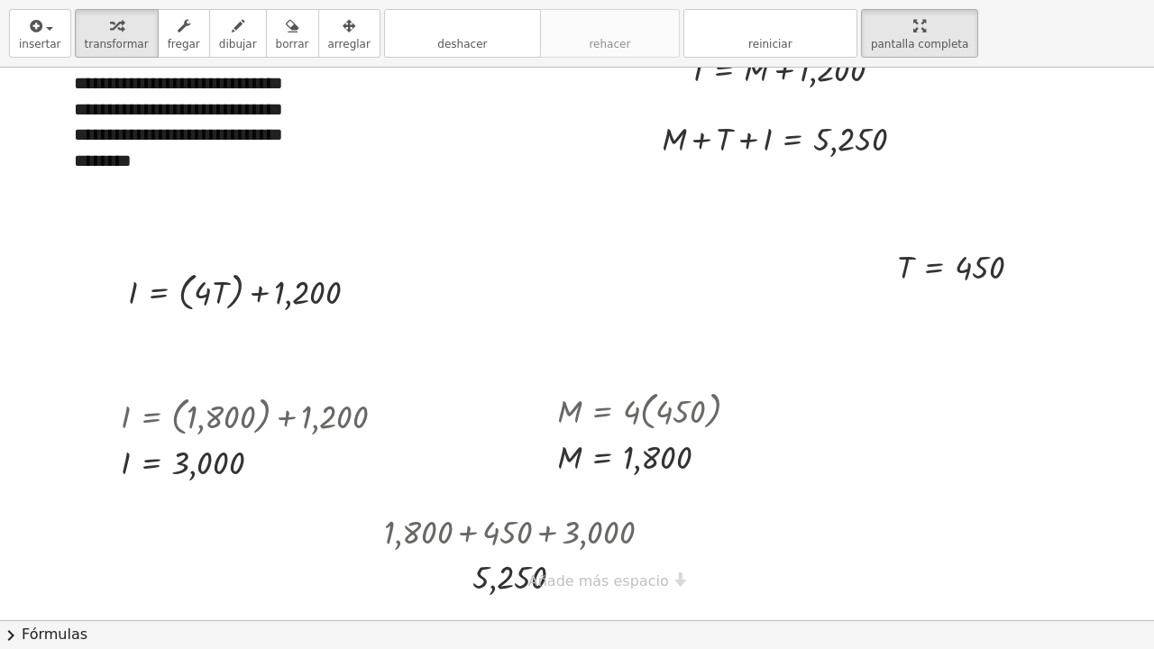
click at [657, 490] on div "**********" at bounding box center [581, 267] width 1162 height 680
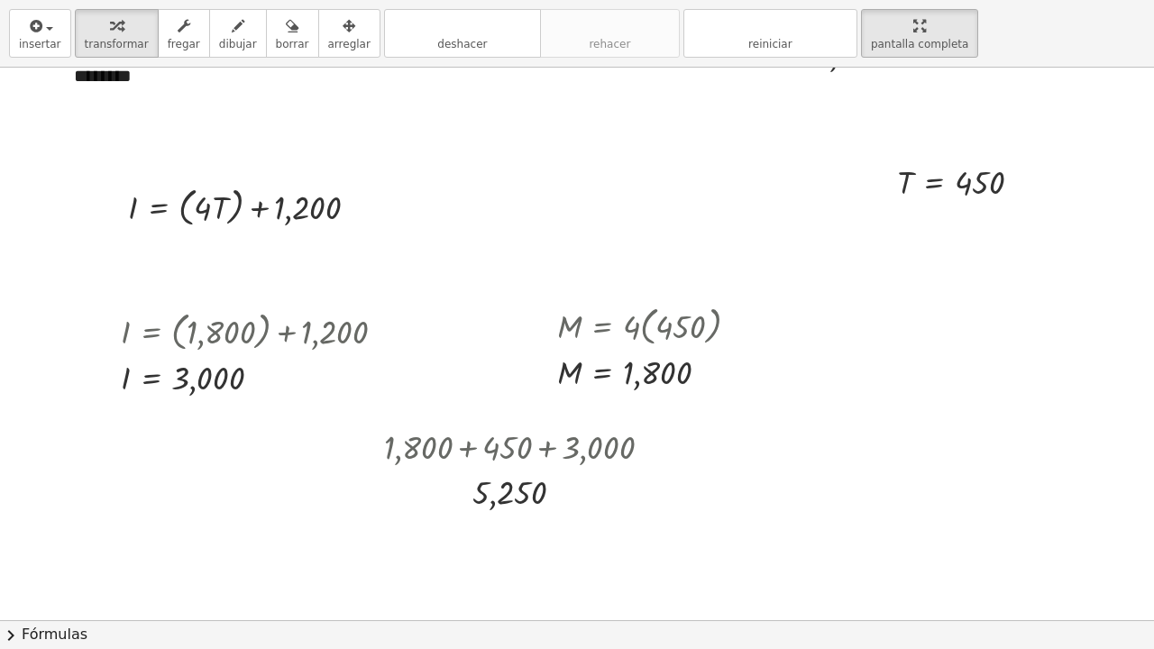
scroll to position [234, 0]
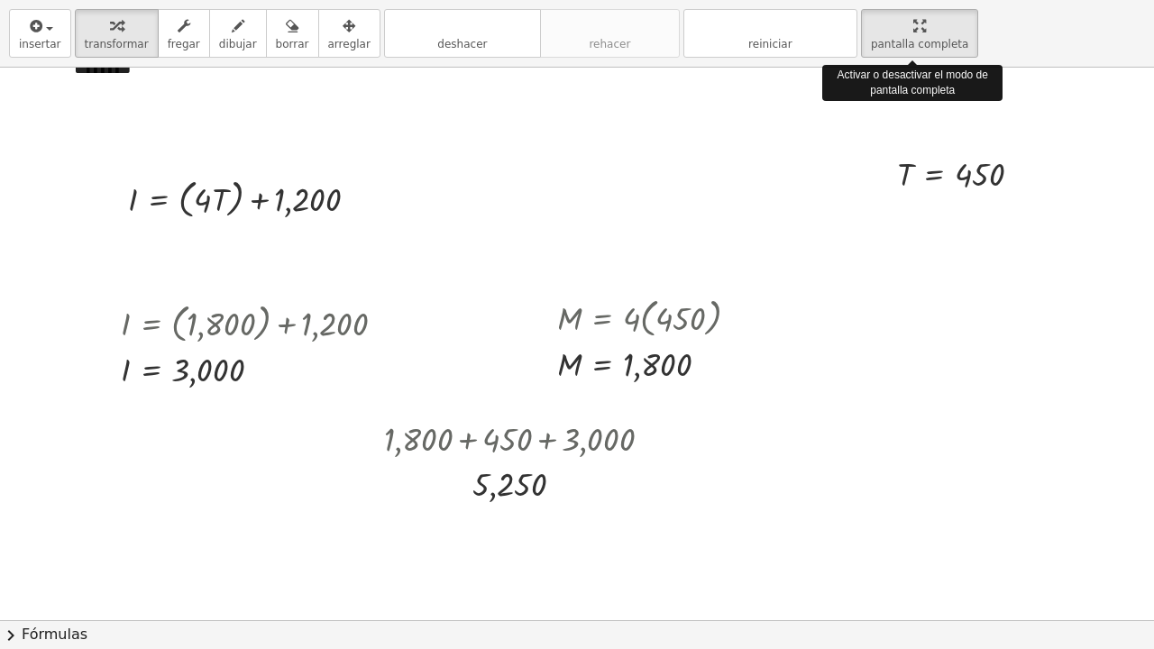
drag, startPoint x: 886, startPoint y: 40, endPoint x: 886, endPoint y: -75, distance: 114.5
click at [886, 0] on html "**********" at bounding box center [577, 324] width 1154 height 649
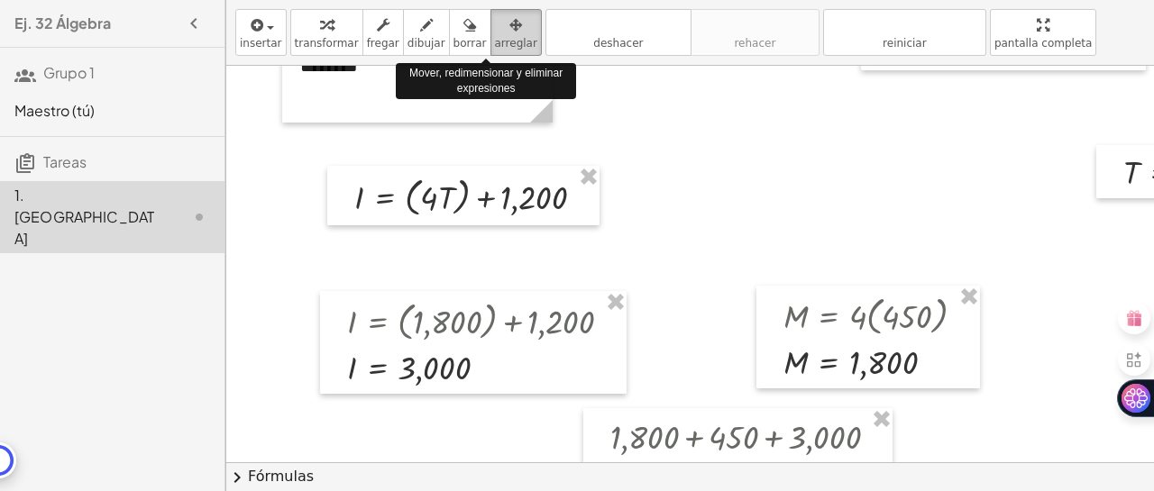
click at [509, 28] on icon "button" at bounding box center [515, 25] width 13 height 22
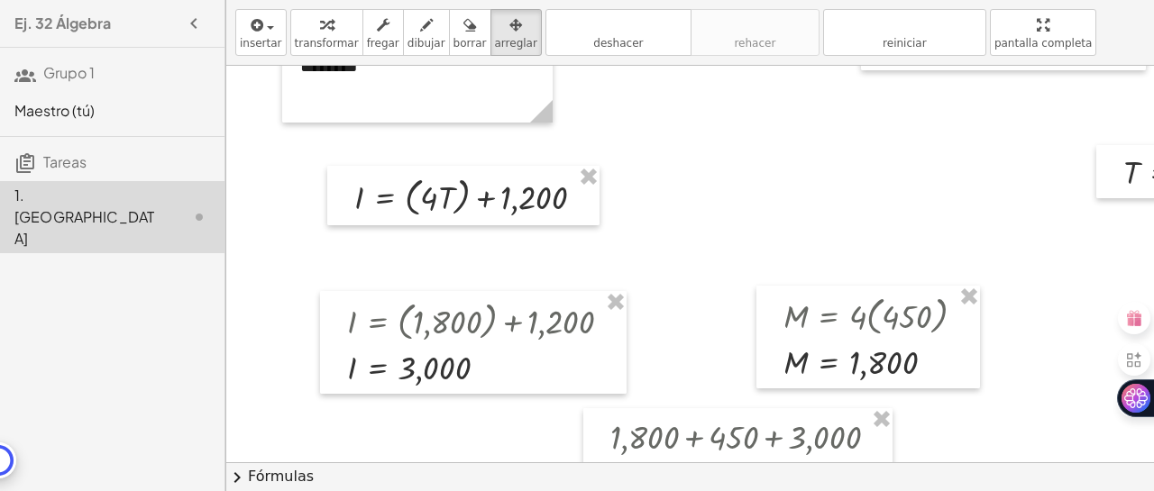
click at [1007, 145] on div "**********" at bounding box center [690, 245] width 928 height 491
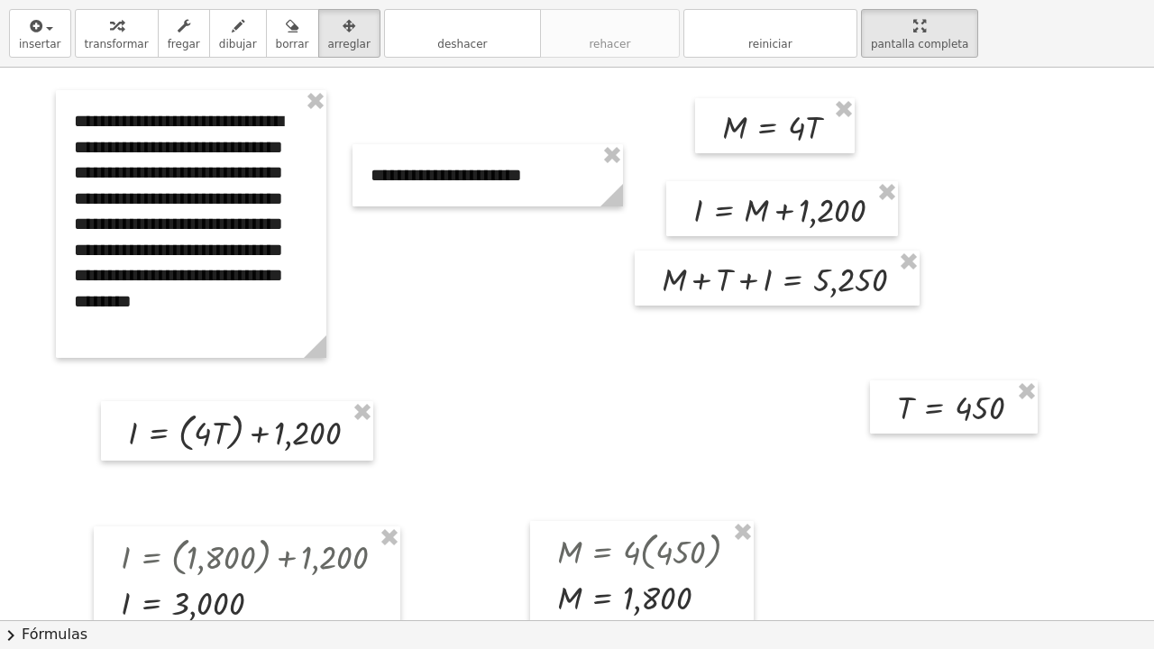
scroll to position [12, 0]
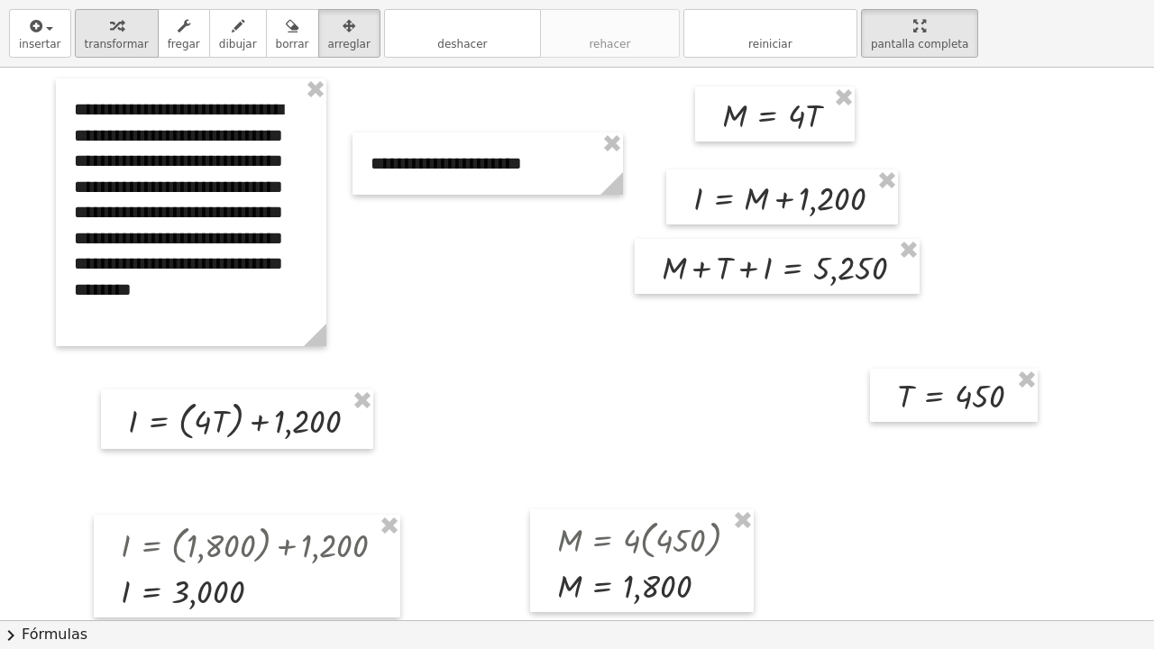
click at [110, 34] on icon "button" at bounding box center [116, 26] width 13 height 22
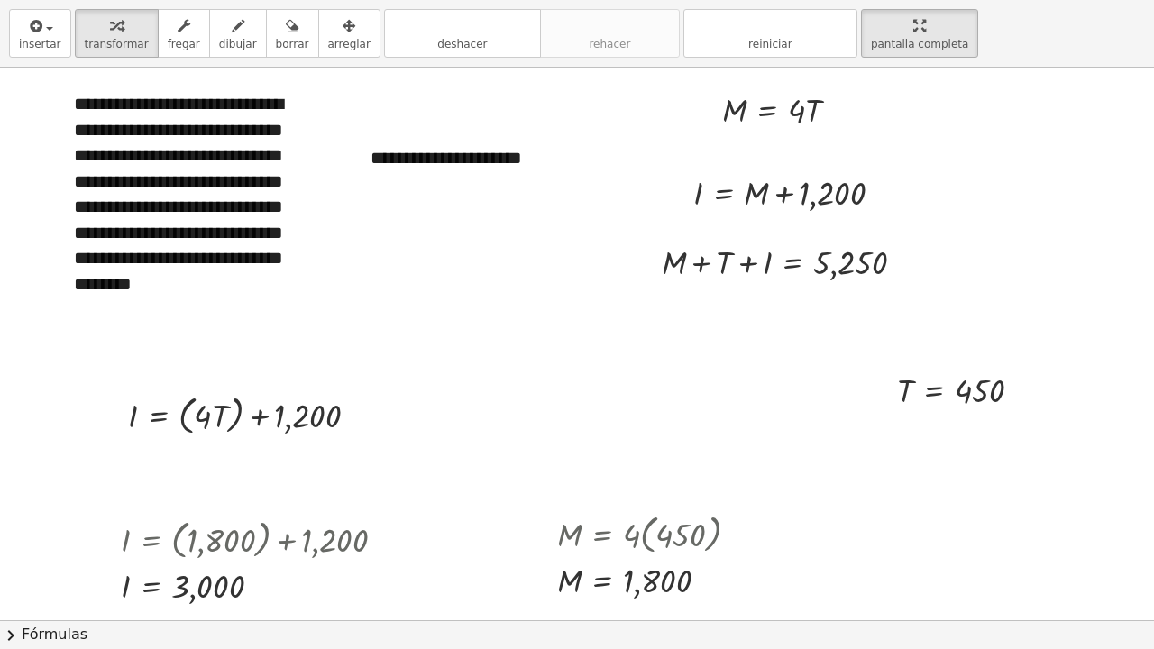
scroll to position [23, 0]
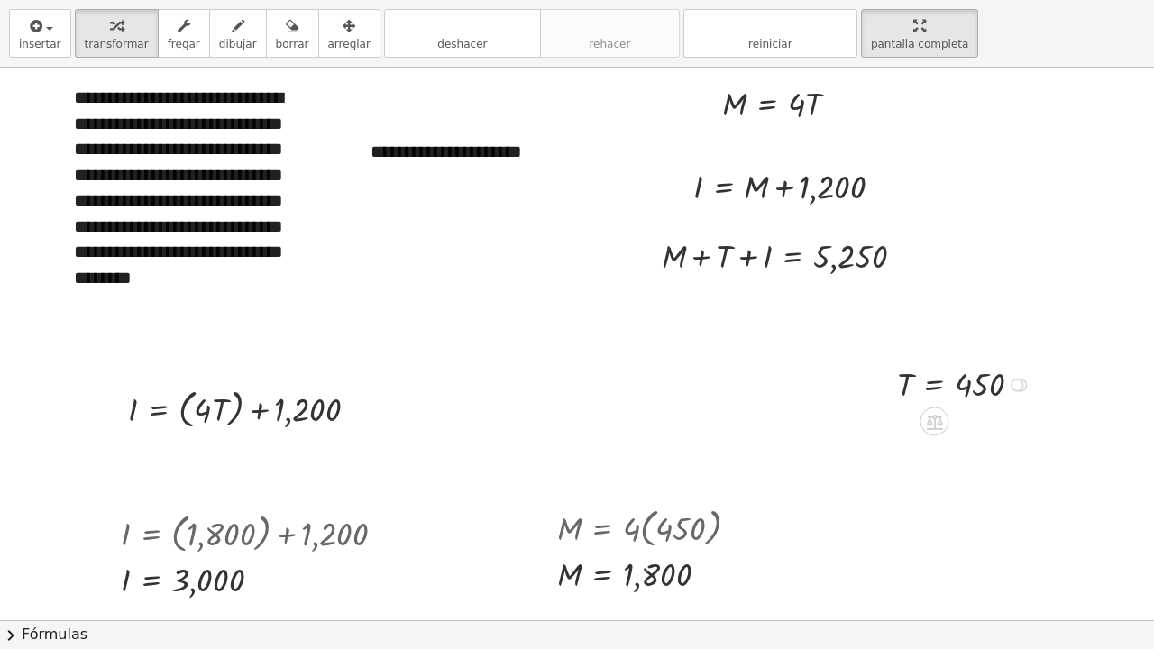
click at [1018, 388] on div at bounding box center [1018, 386] width 14 height 14
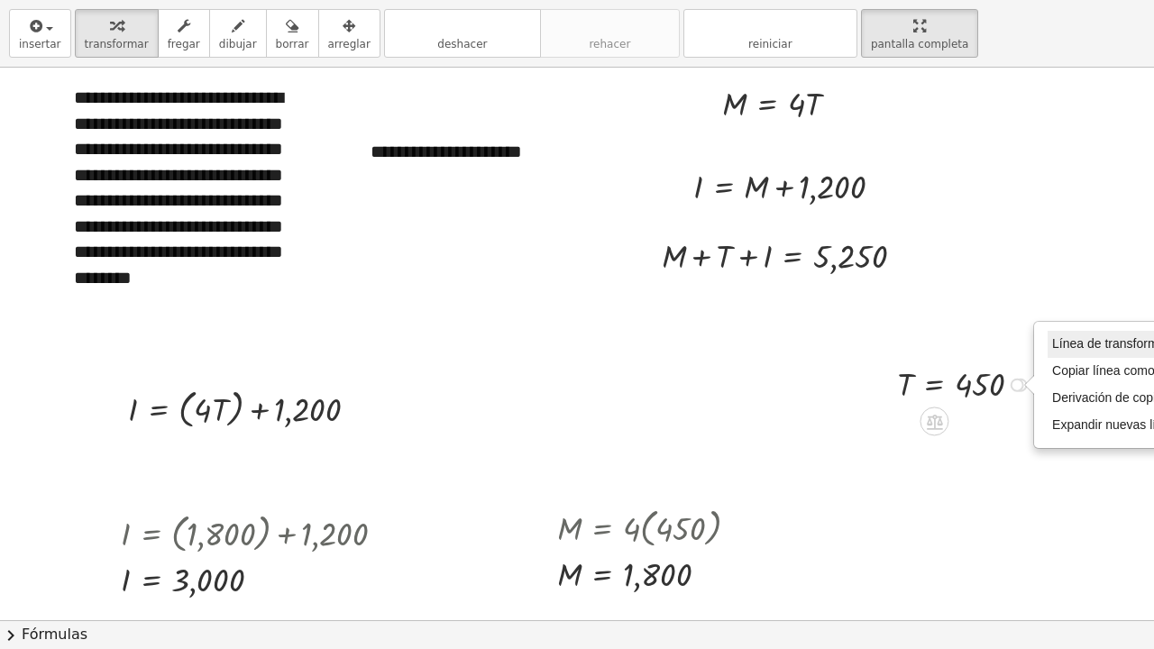
click at [1071, 344] on font "Línea de transformación" at bounding box center [1120, 343] width 136 height 14
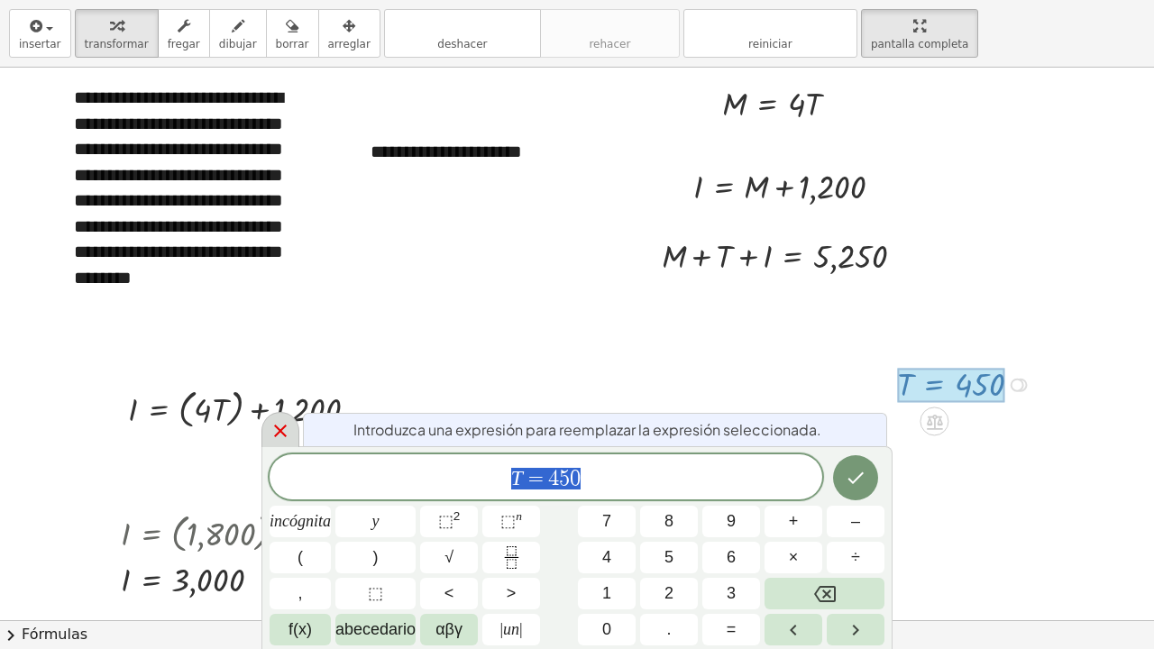
click at [283, 439] on icon at bounding box center [281, 431] width 22 height 22
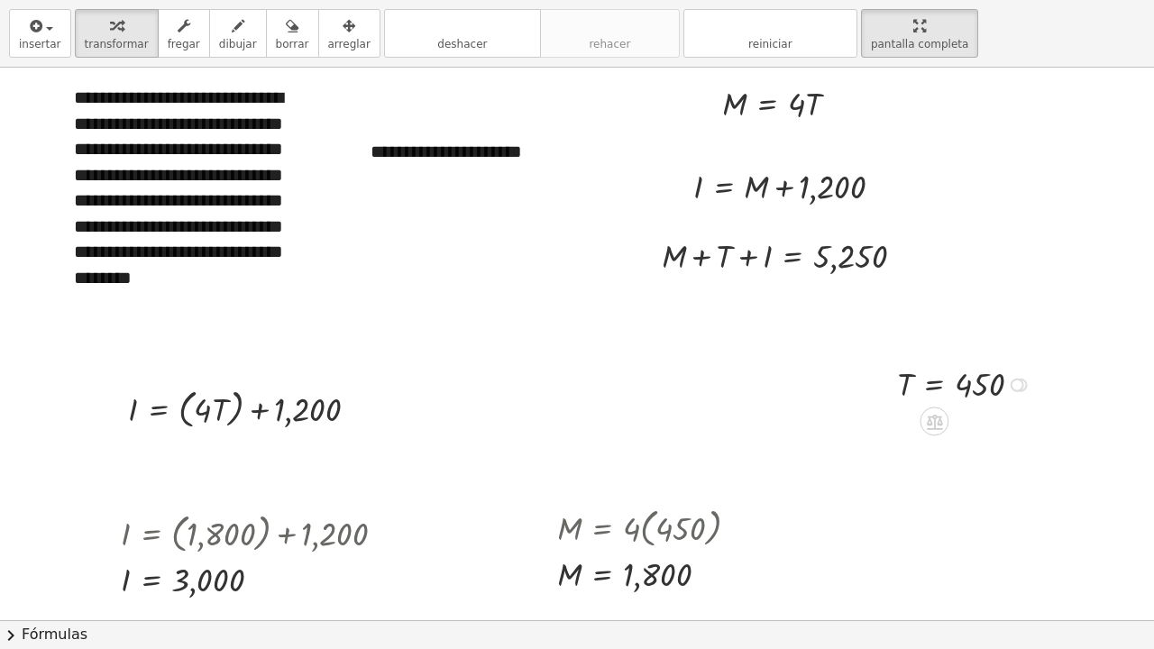
click at [1023, 385] on div "Línea de transformación Copiar línea como LaTeX Derivación de copia como LaTeX …" at bounding box center [1018, 386] width 14 height 14
click at [1021, 391] on div "Línea de transformación Copiar línea como LaTeX Derivación de copia como LaTeX …" at bounding box center [1018, 386] width 14 height 14
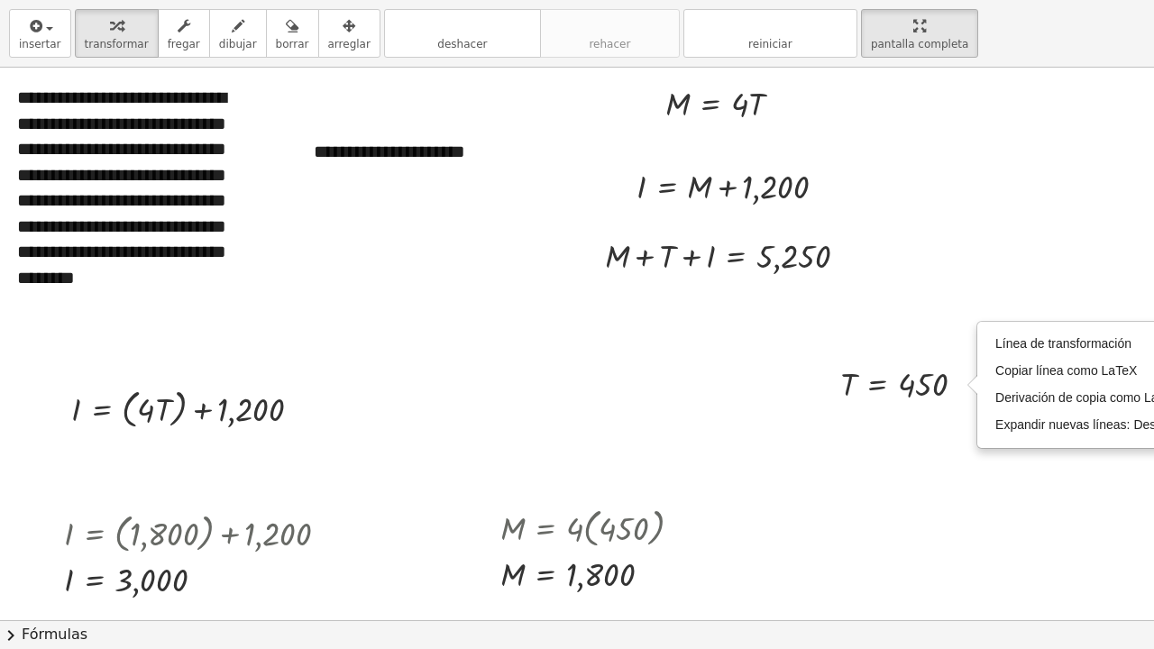
scroll to position [23, 69]
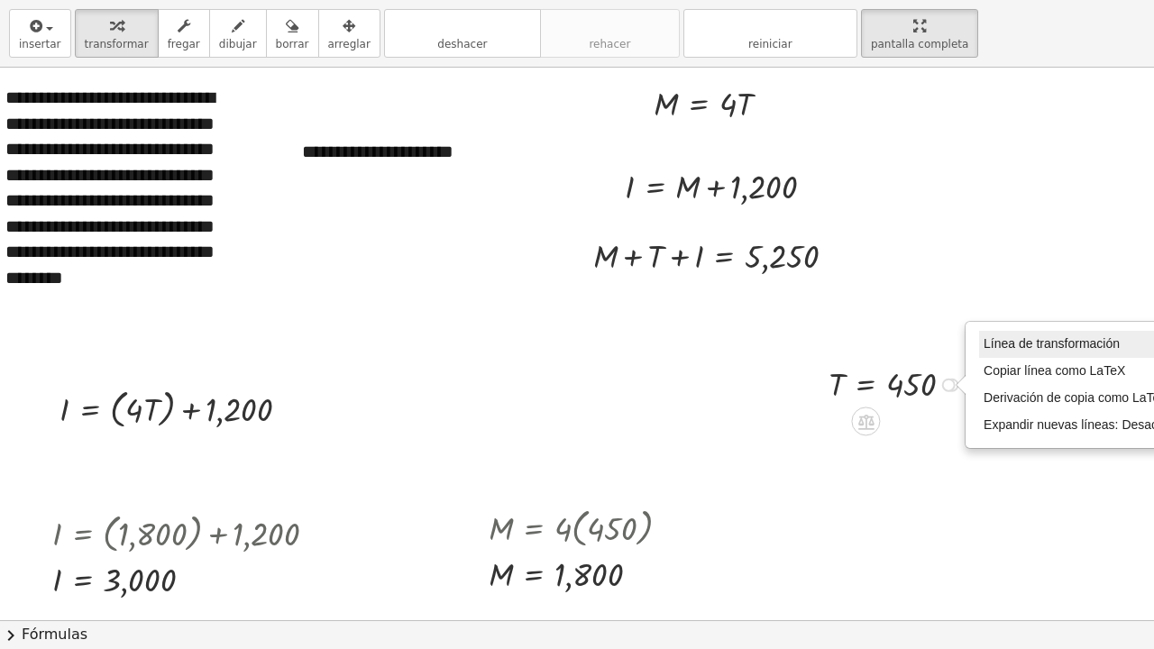
click at [1042, 349] on font "Línea de transformación" at bounding box center [1052, 343] width 136 height 14
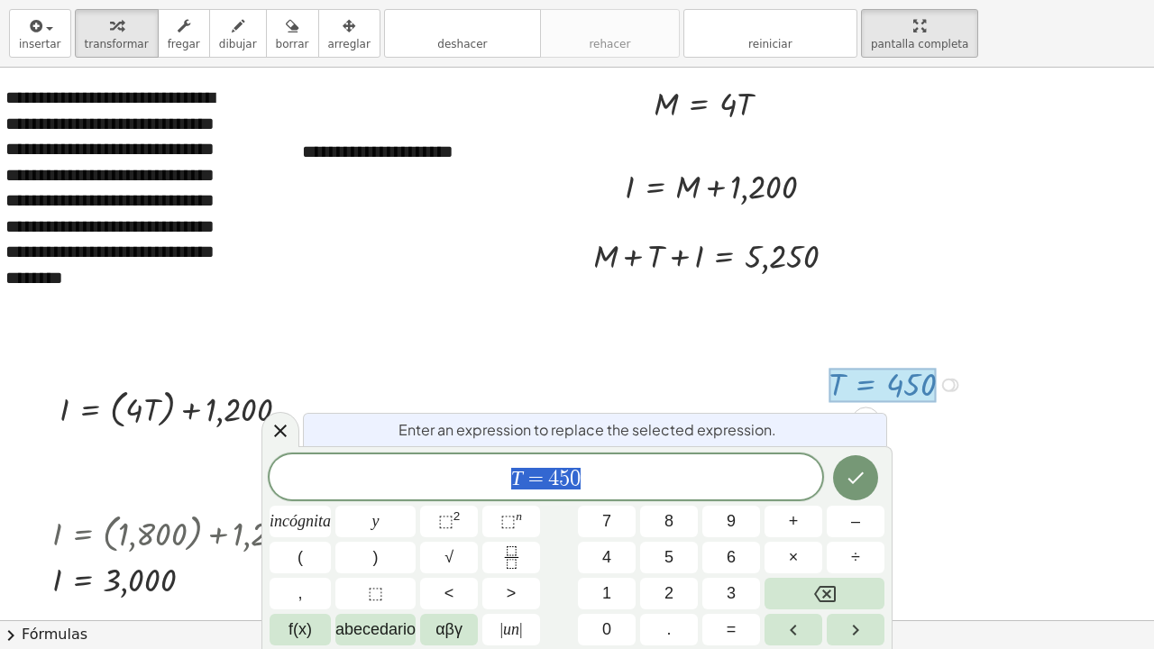
scroll to position [23, 22]
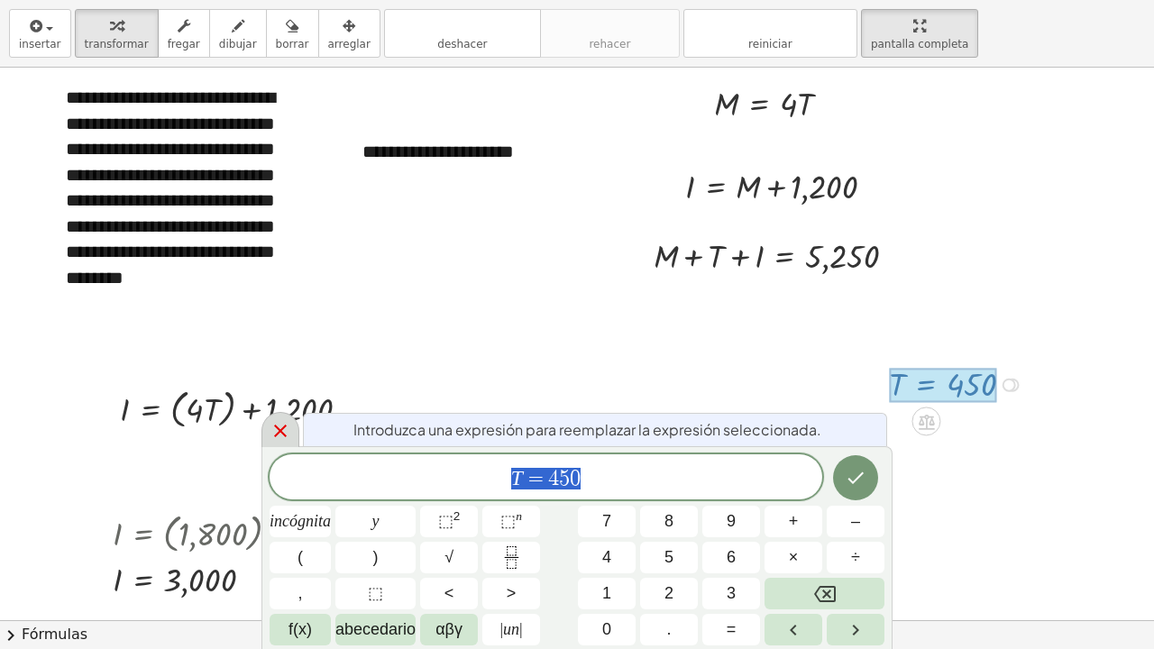
click at [277, 433] on icon at bounding box center [281, 431] width 22 height 22
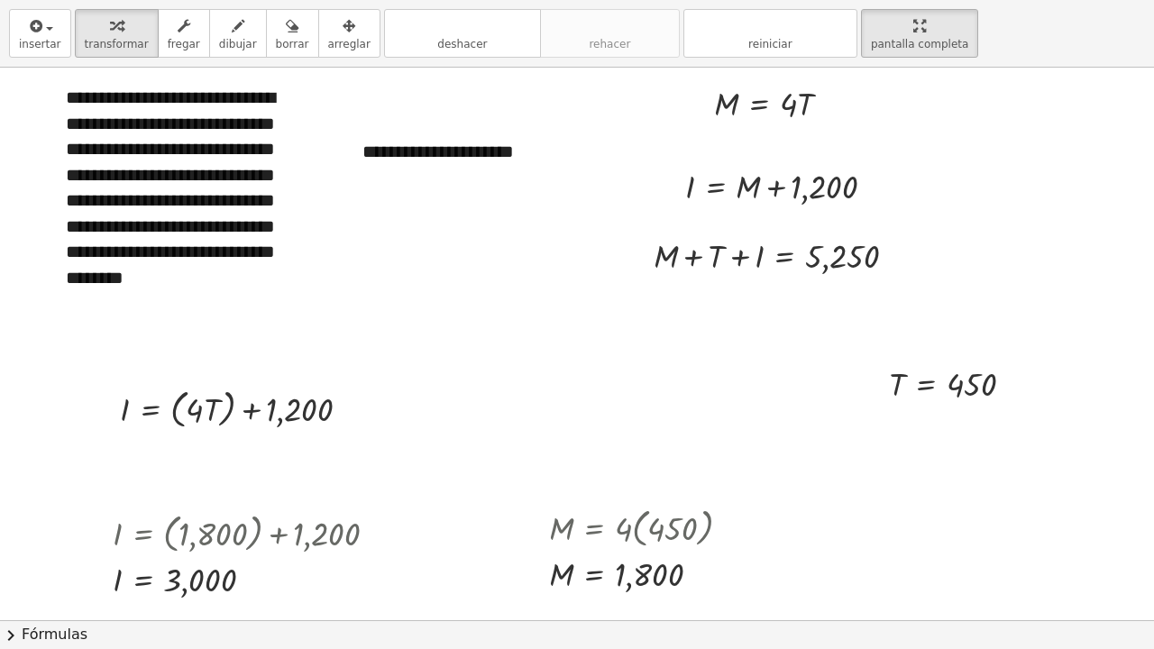
click at [969, 417] on div at bounding box center [573, 596] width 1162 height 1105
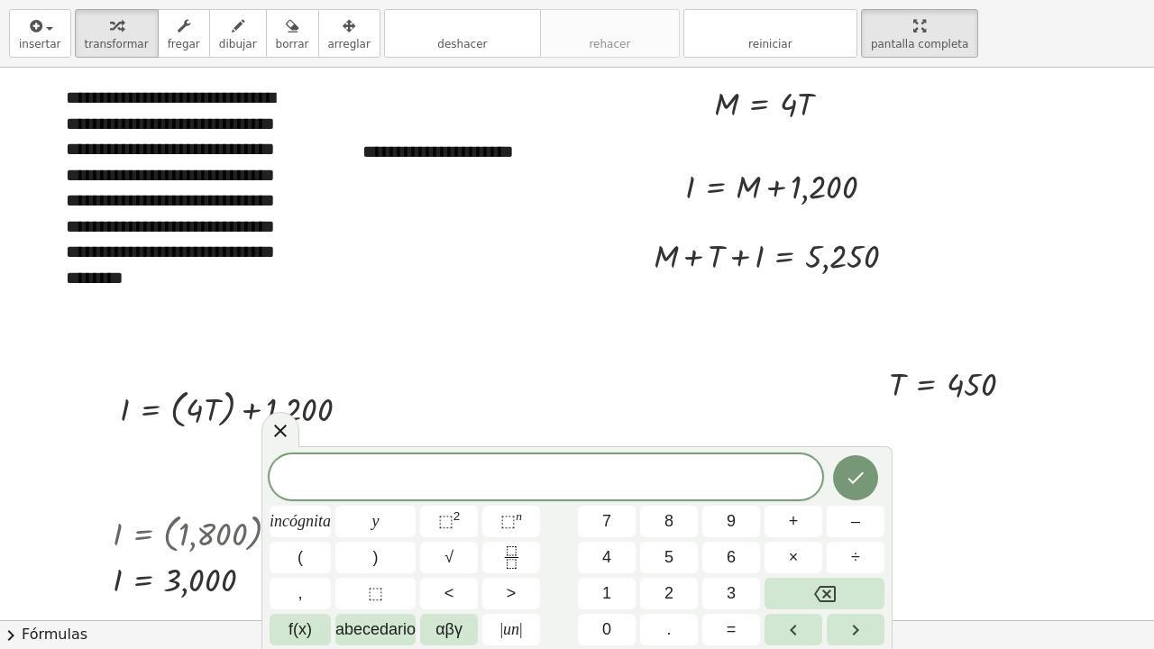
click at [282, 434] on icon at bounding box center [280, 431] width 13 height 13
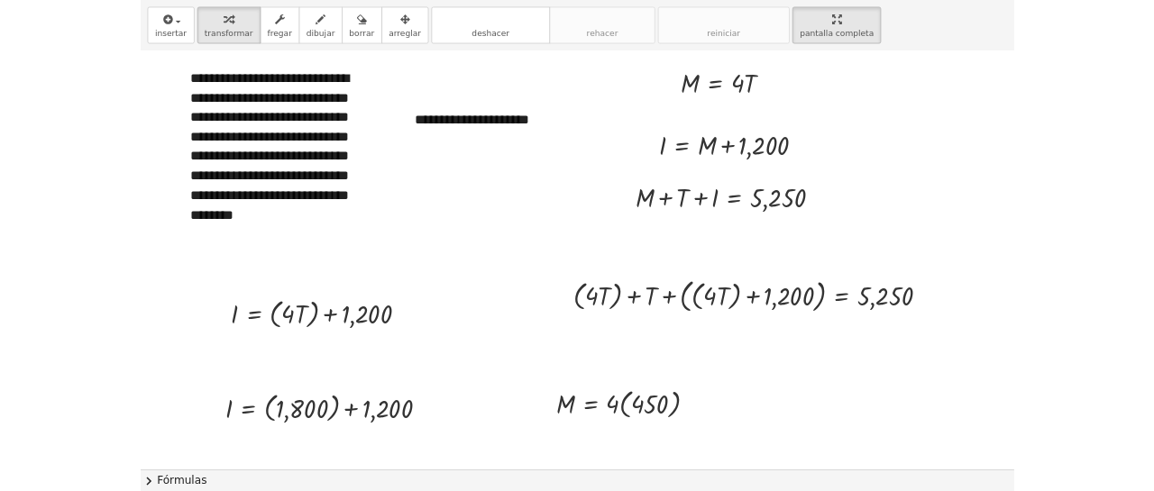
scroll to position [14, 22]
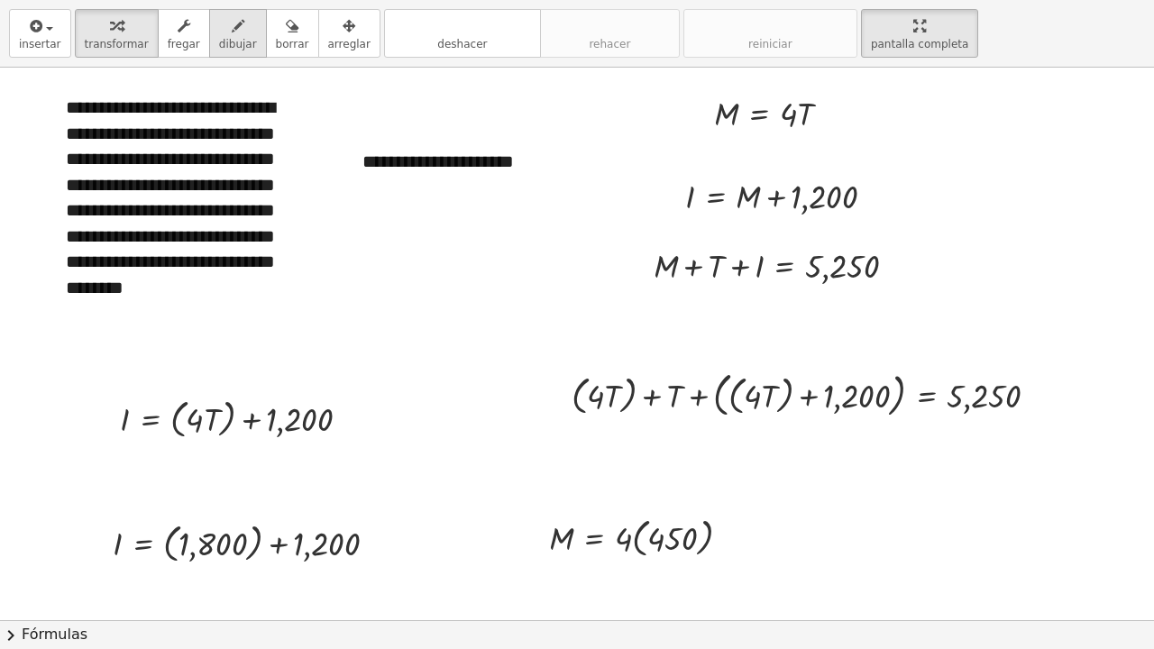
click at [232, 32] on icon "button" at bounding box center [238, 26] width 13 height 22
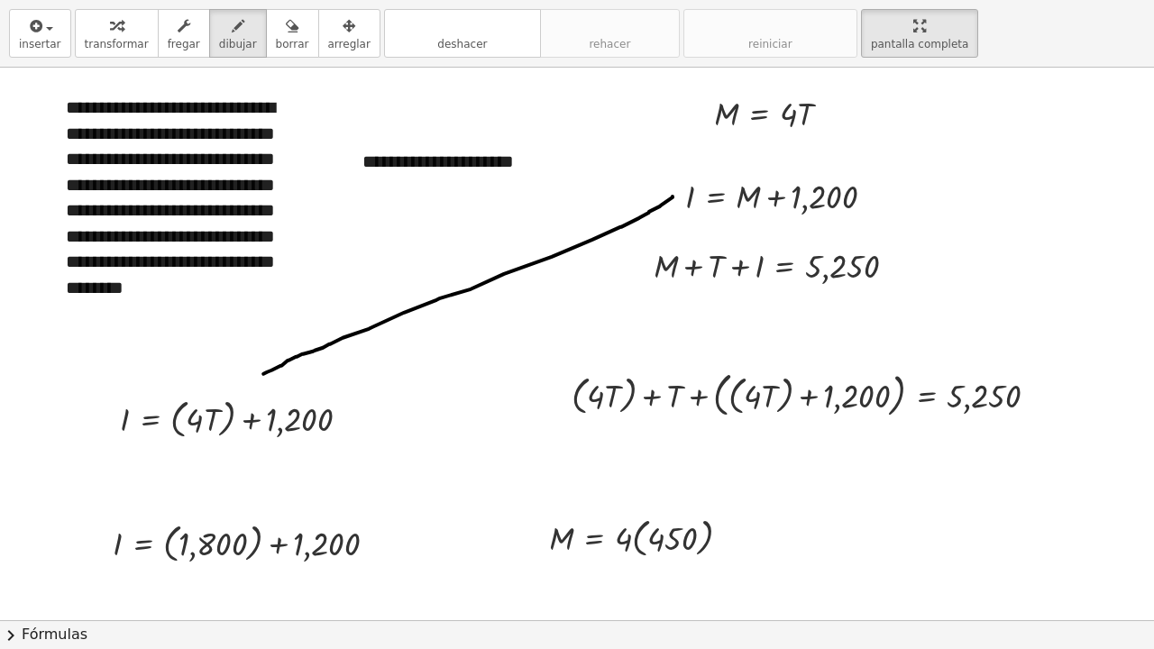
drag, startPoint x: 659, startPoint y: 197, endPoint x: 249, endPoint y: 374, distance: 447.0
click at [249, 374] on div at bounding box center [573, 606] width 1162 height 1105
drag, startPoint x: 243, startPoint y: 357, endPoint x: 279, endPoint y: 380, distance: 43.0
click at [279, 380] on div at bounding box center [573, 606] width 1162 height 1105
drag, startPoint x: 747, startPoint y: 283, endPoint x: 752, endPoint y: 353, distance: 70.5
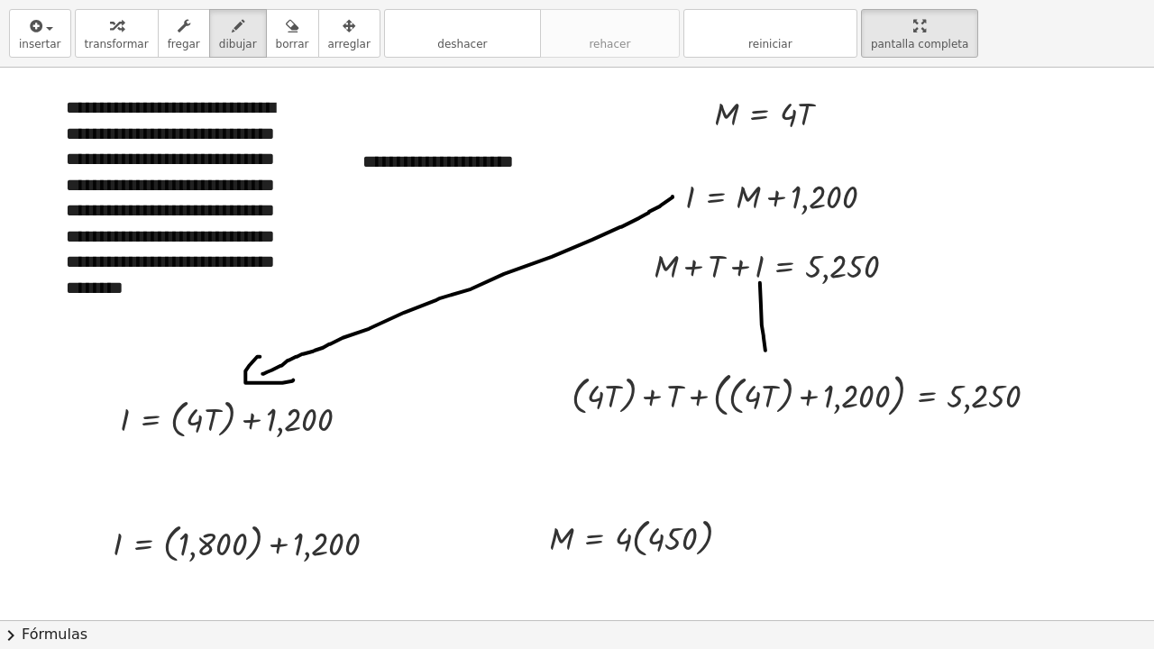
click at [752, 353] on div at bounding box center [573, 606] width 1162 height 1105
drag, startPoint x: 738, startPoint y: 342, endPoint x: 764, endPoint y: 341, distance: 25.3
click at [764, 341] on div at bounding box center [573, 606] width 1162 height 1105
drag, startPoint x: 715, startPoint y: 427, endPoint x: 311, endPoint y: 499, distance: 410.1
click at [311, 490] on div at bounding box center [573, 606] width 1162 height 1105
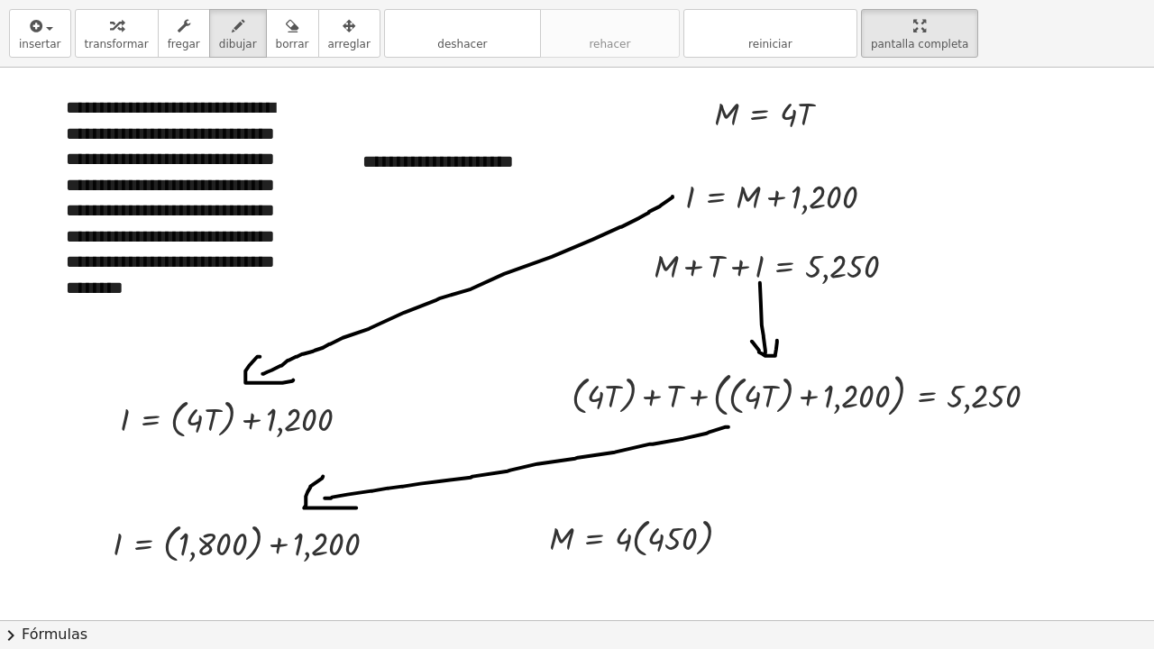
drag, startPoint x: 309, startPoint y: 477, endPoint x: 343, endPoint y: 508, distance: 45.9
click at [343, 490] on div at bounding box center [573, 606] width 1162 height 1105
drag, startPoint x: 443, startPoint y: 446, endPoint x: 445, endPoint y: 469, distance: 22.7
click at [445, 469] on div at bounding box center [573, 606] width 1162 height 1105
drag, startPoint x: 423, startPoint y: 448, endPoint x: 466, endPoint y: 439, distance: 44.2
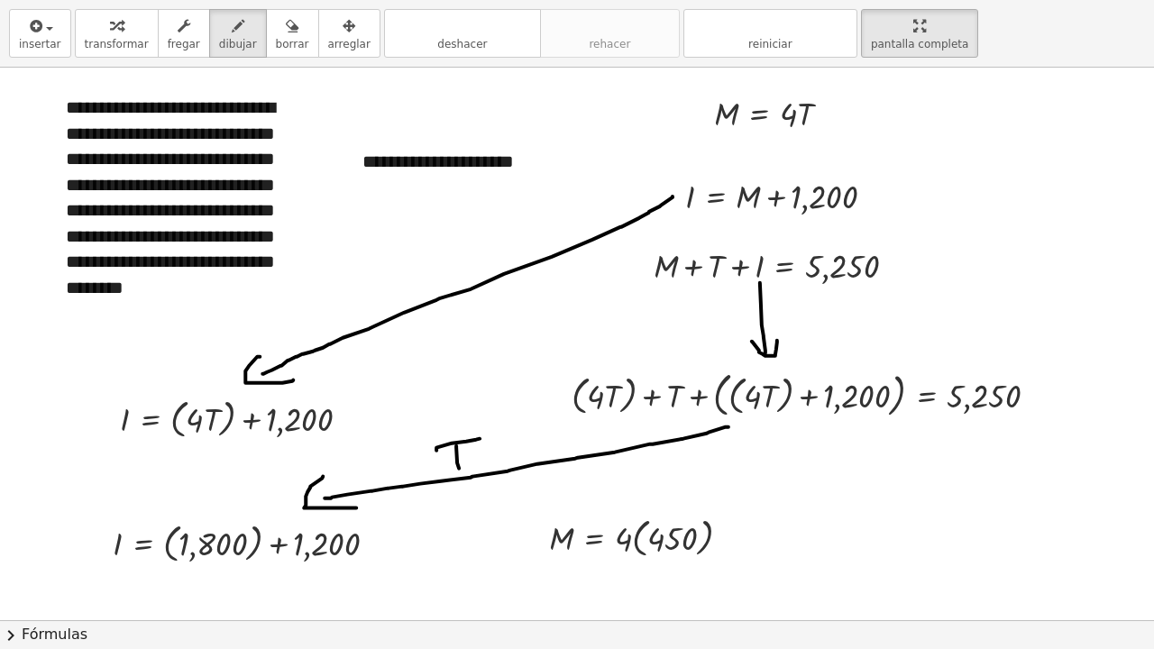
click at [466, 439] on div at bounding box center [573, 606] width 1162 height 1105
drag, startPoint x: 714, startPoint y: 426, endPoint x: 679, endPoint y: 493, distance: 75.4
click at [679, 490] on div at bounding box center [573, 606] width 1162 height 1105
drag, startPoint x: 664, startPoint y: 481, endPoint x: 688, endPoint y: 494, distance: 27.4
click at [688, 490] on div at bounding box center [573, 606] width 1162 height 1105
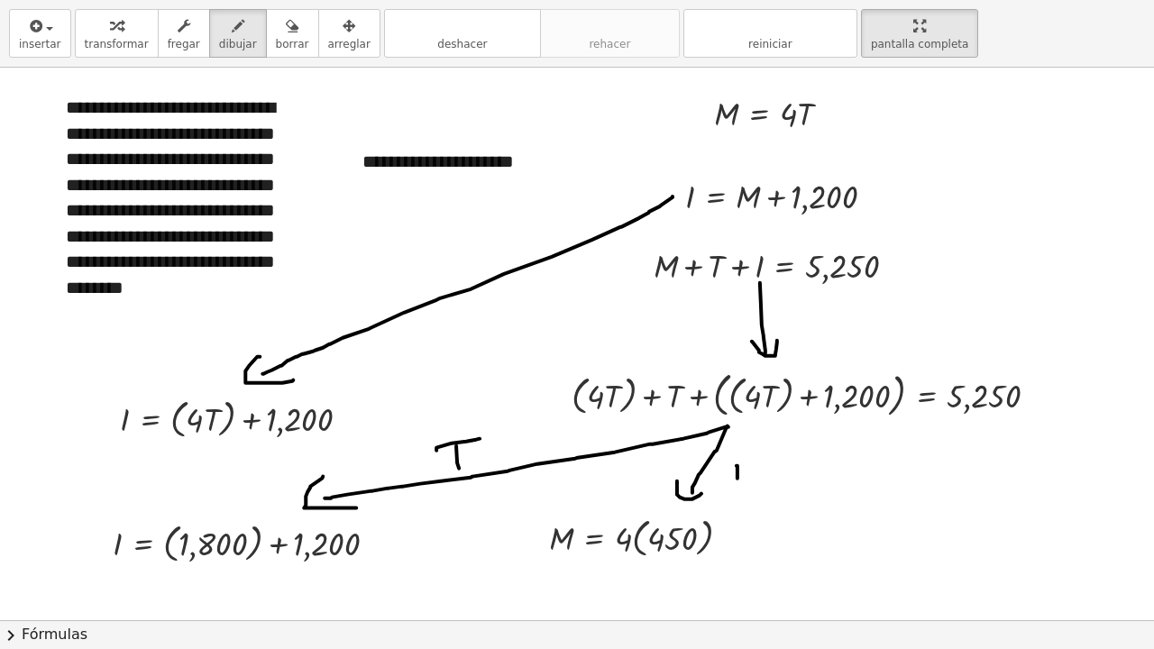
drag, startPoint x: 723, startPoint y: 466, endPoint x: 721, endPoint y: 479, distance: 12.8
click at [724, 481] on div at bounding box center [573, 606] width 1162 height 1105
drag, startPoint x: 711, startPoint y: 463, endPoint x: 733, endPoint y: 460, distance: 21.9
click at [733, 460] on div at bounding box center [573, 606] width 1162 height 1105
click at [894, 0] on html "**********" at bounding box center [577, 324] width 1154 height 649
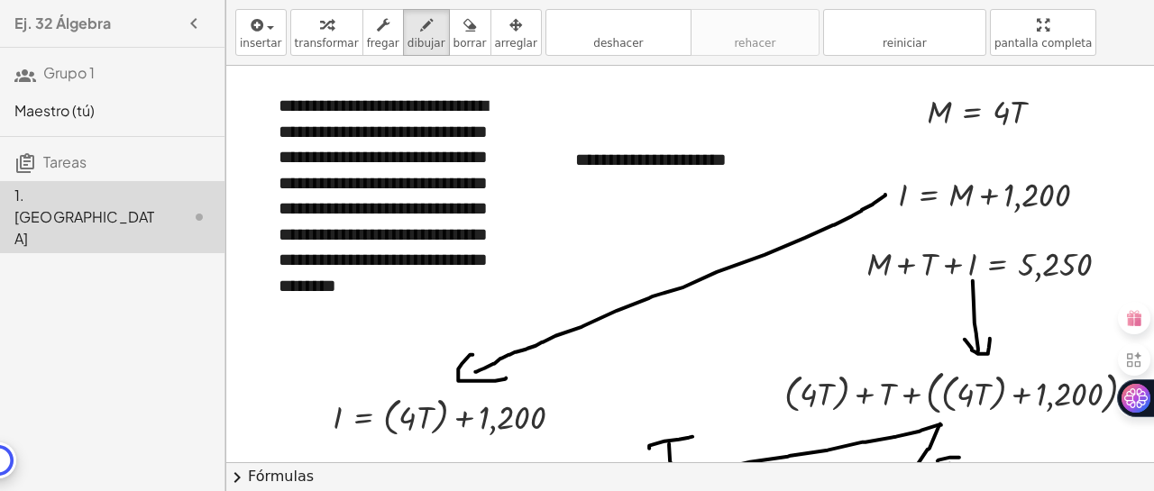
scroll to position [0, 22]
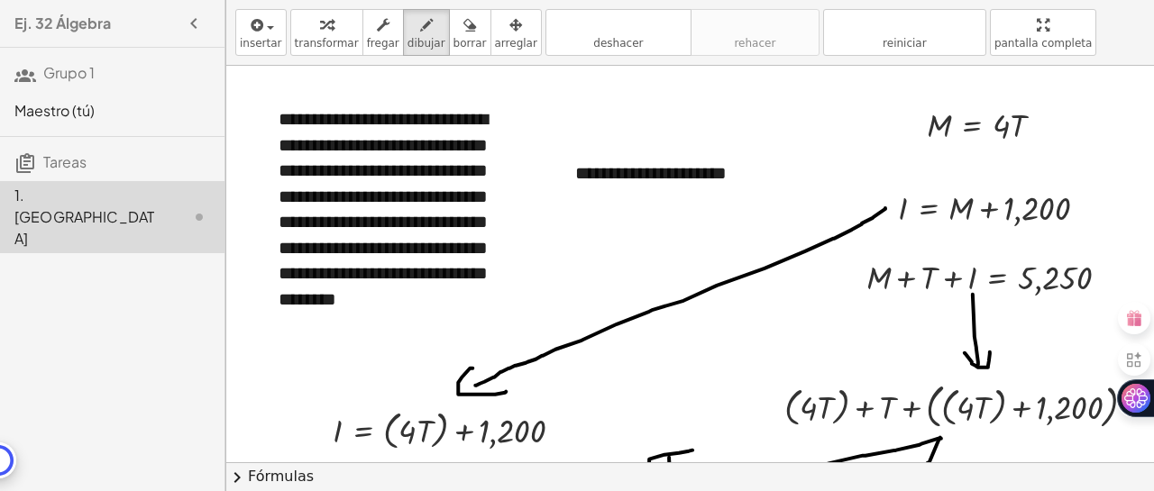
click at [191, 24] on icon "button" at bounding box center [194, 24] width 22 height 22
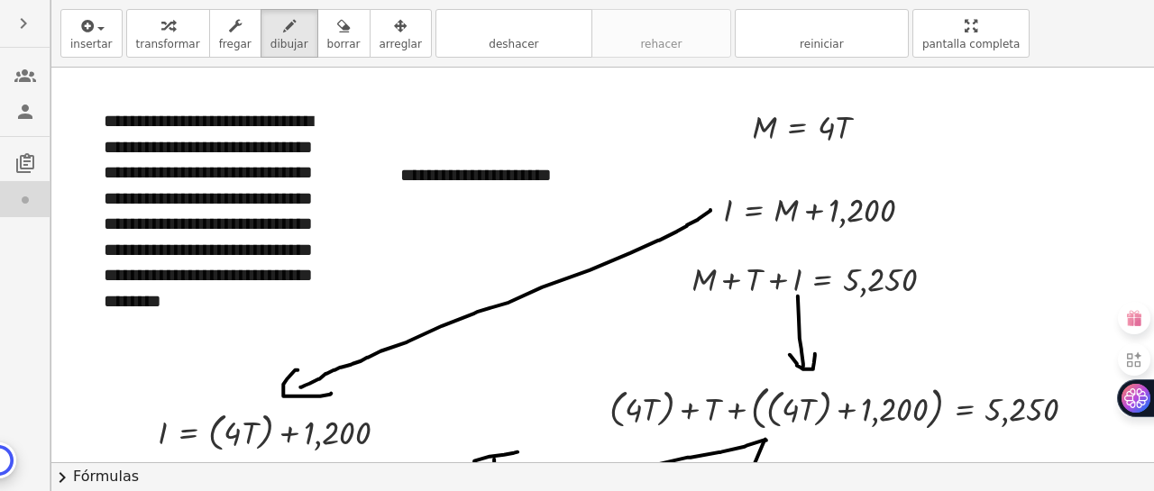
click at [28, 161] on icon at bounding box center [25, 163] width 22 height 22
click at [22, 25] on icon "button" at bounding box center [24, 24] width 22 height 22
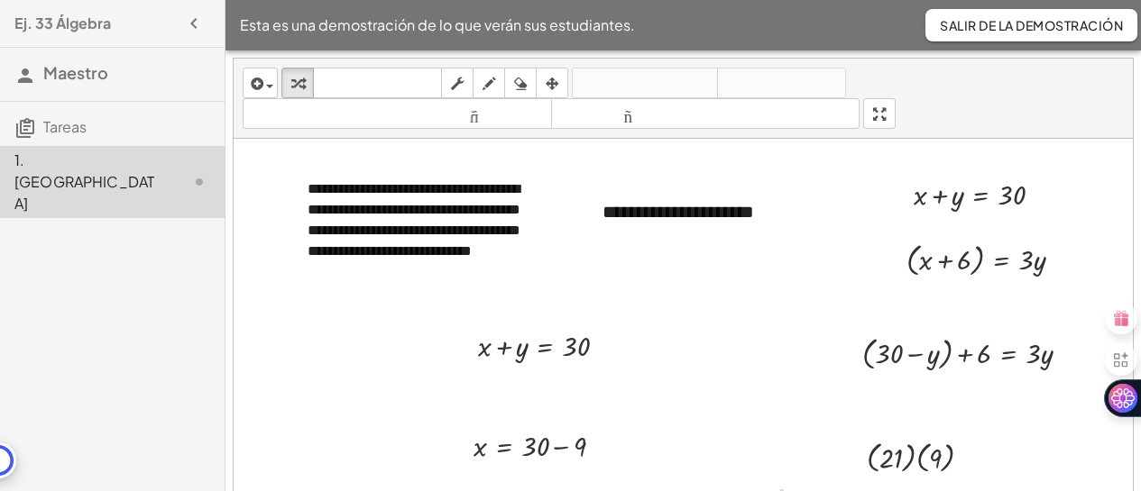
click at [196, 22] on icon "button" at bounding box center [194, 24] width 22 height 22
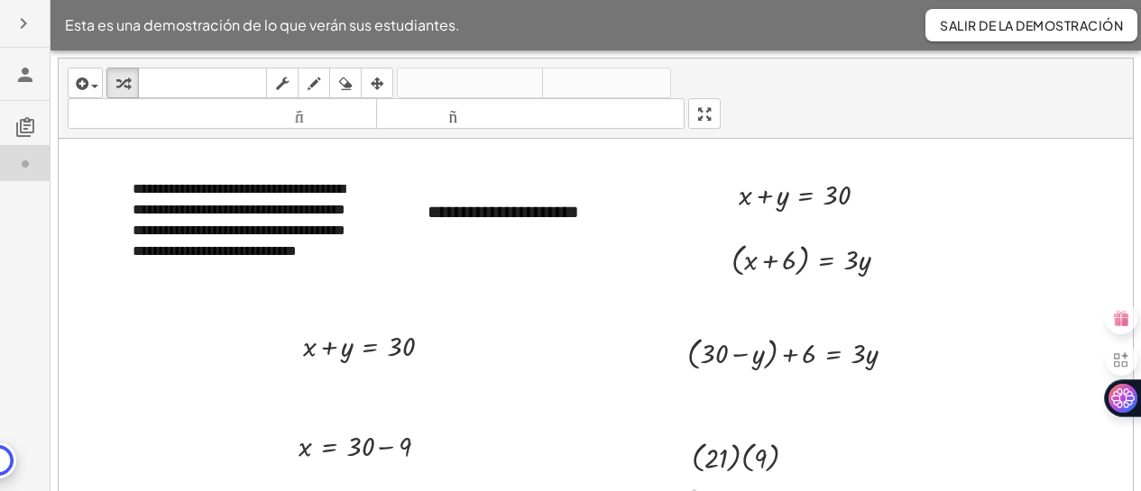
click at [712, 229] on div "**********" at bounding box center [596, 306] width 1074 height 494
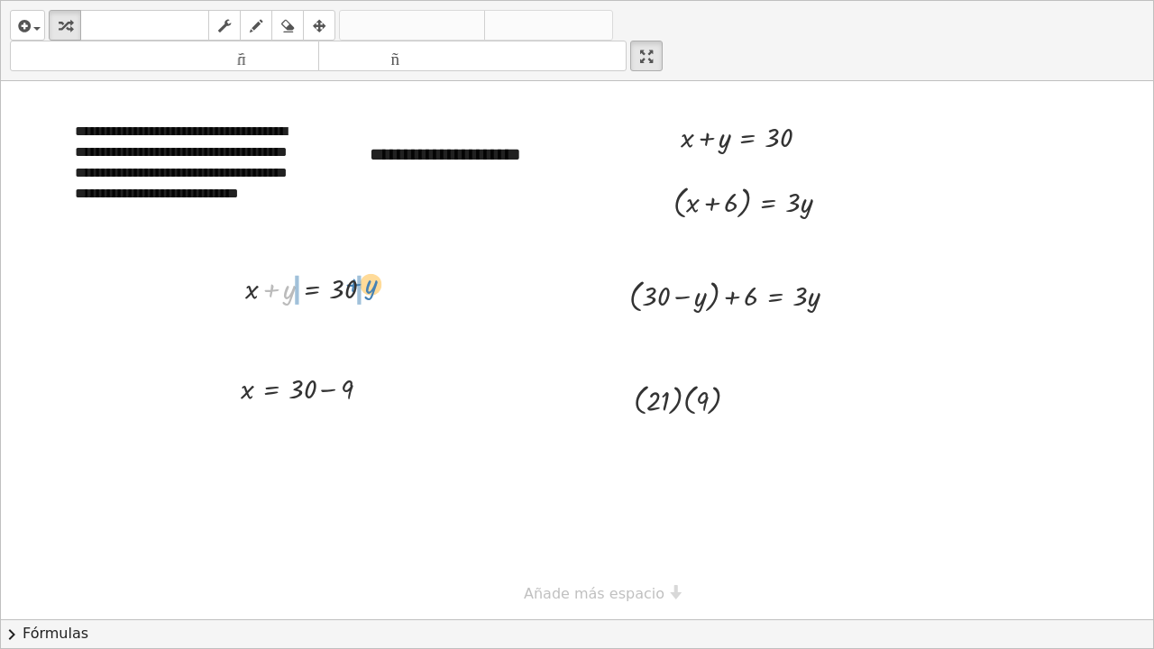
drag, startPoint x: 286, startPoint y: 291, endPoint x: 368, endPoint y: 286, distance: 82.2
click at [368, 286] on div at bounding box center [316, 288] width 161 height 40
click at [266, 327] on div at bounding box center [316, 327] width 235 height 40
click at [367, 328] on div at bounding box center [335, 327] width 198 height 40
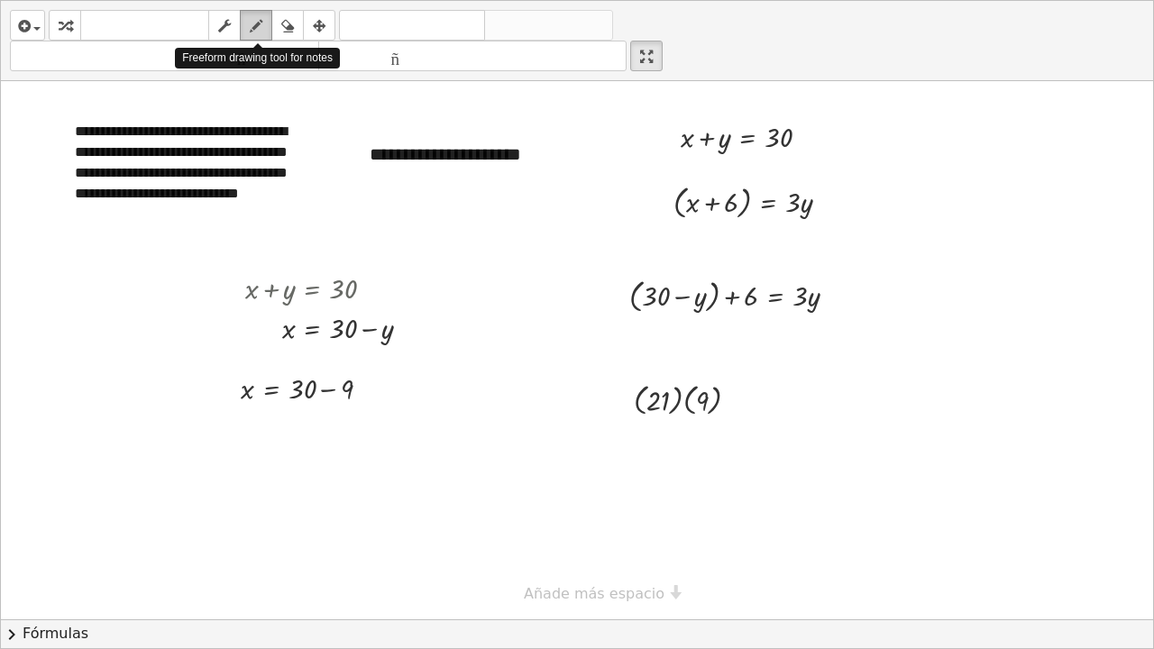
click at [262, 25] on icon "button" at bounding box center [256, 26] width 13 height 22
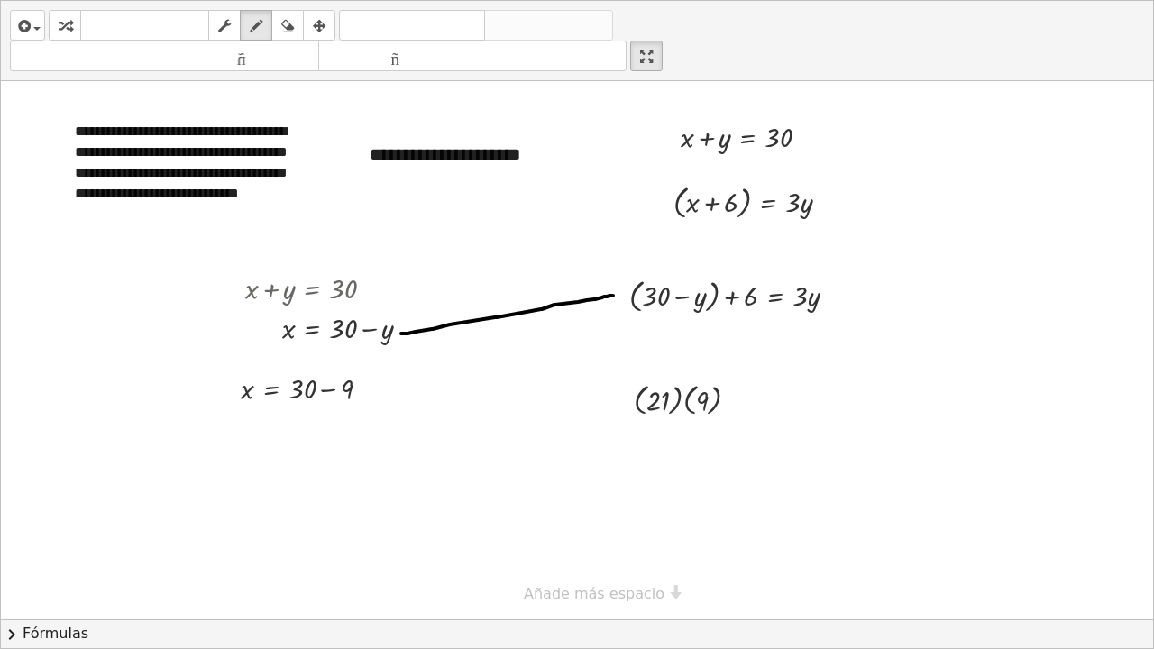
drag, startPoint x: 401, startPoint y: 334, endPoint x: 613, endPoint y: 296, distance: 215.2
click at [613, 296] on div at bounding box center [577, 350] width 1152 height 538
drag, startPoint x: 593, startPoint y: 285, endPoint x: 609, endPoint y: 310, distance: 29.5
click at [609, 310] on div at bounding box center [577, 350] width 1152 height 538
drag, startPoint x: 682, startPoint y: 256, endPoint x: 666, endPoint y: 265, distance: 18.6
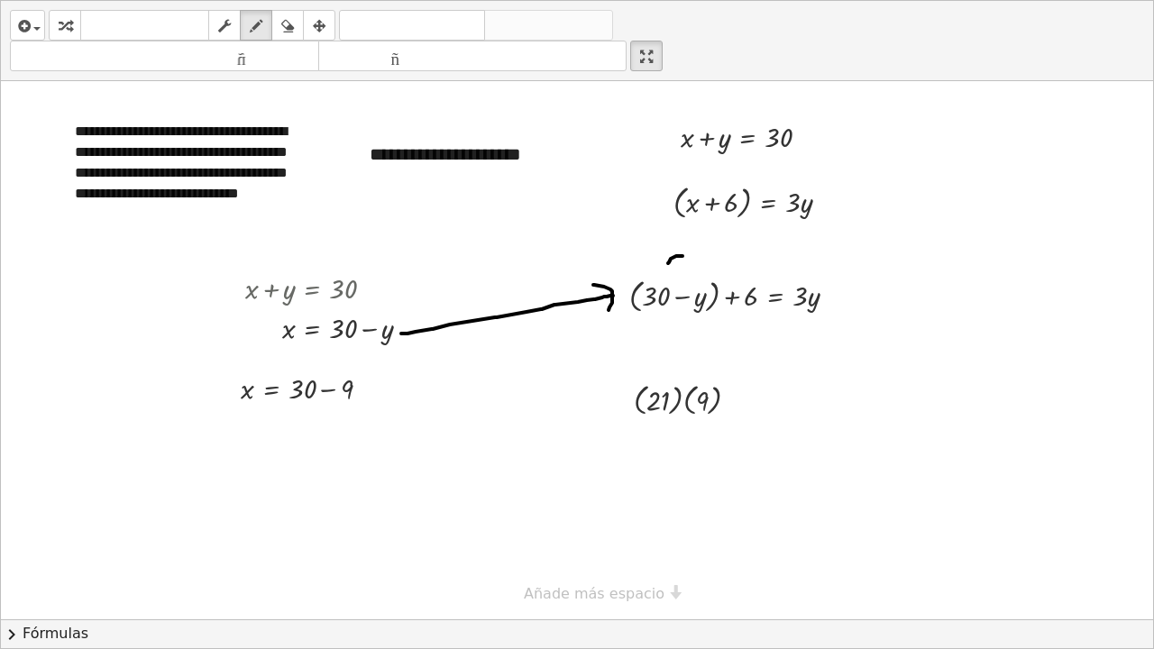
click at [666, 265] on div at bounding box center [577, 350] width 1152 height 538
drag, startPoint x: 664, startPoint y: 248, endPoint x: 678, endPoint y: 263, distance: 21.0
click at [678, 263] on div at bounding box center [577, 350] width 1152 height 538
click at [290, 29] on icon "button" at bounding box center [287, 26] width 13 height 22
drag, startPoint x: 664, startPoint y: 244, endPoint x: 676, endPoint y: 250, distance: 12.9
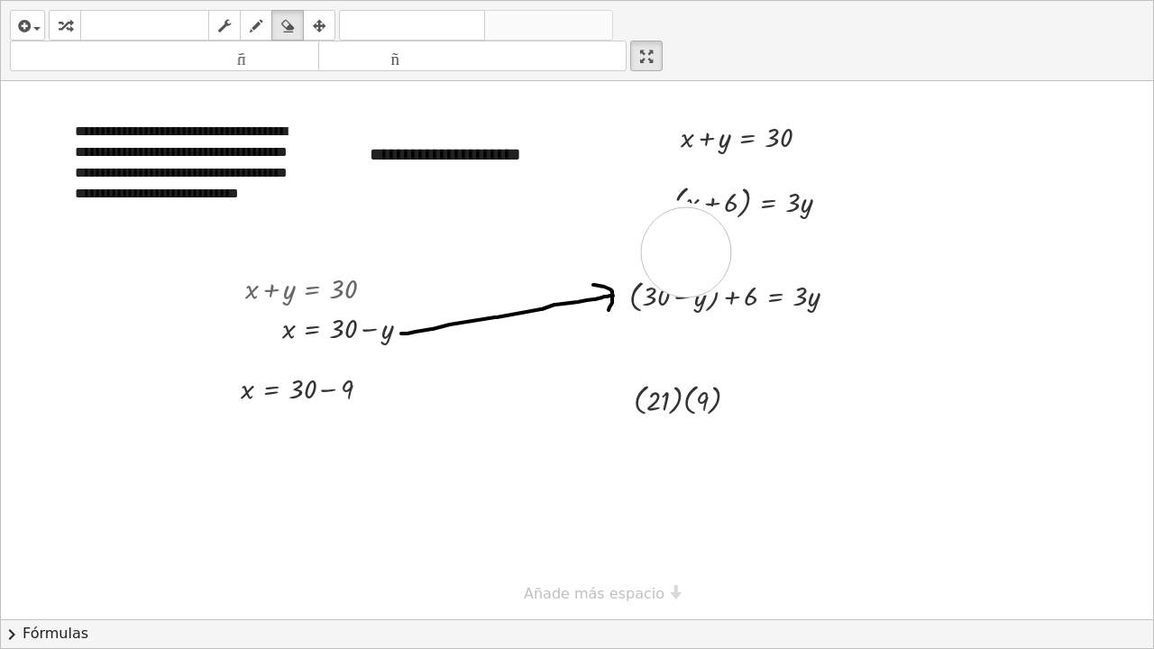
click at [683, 252] on div at bounding box center [577, 350] width 1152 height 538
click at [252, 27] on icon "button" at bounding box center [256, 26] width 13 height 22
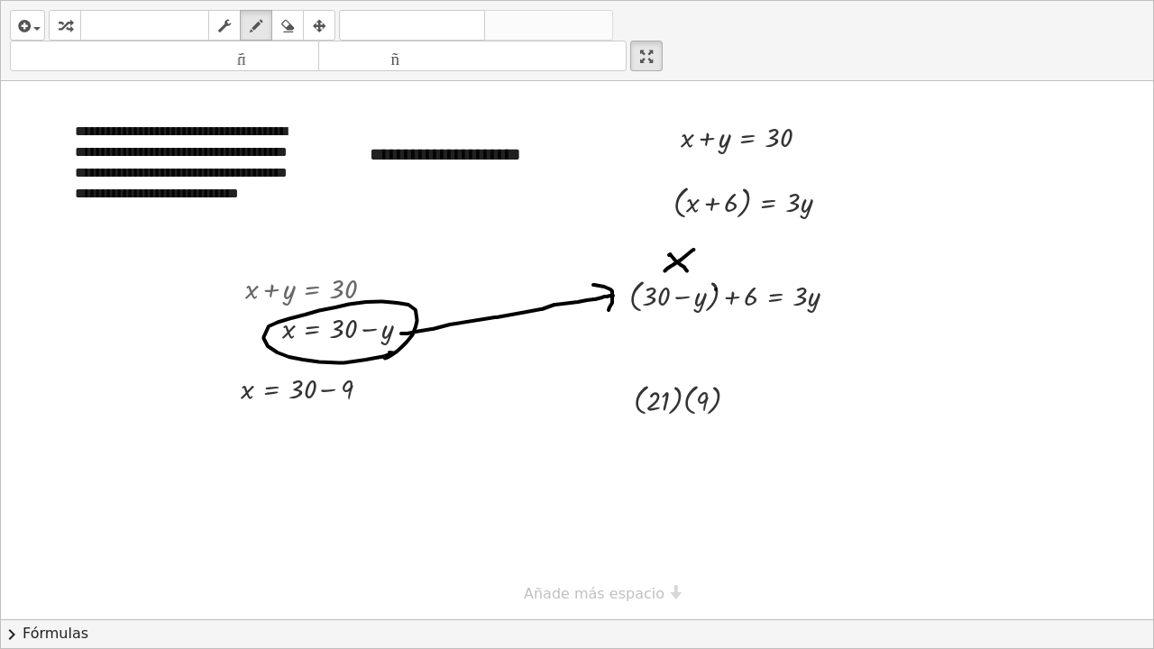
click at [716, 289] on div at bounding box center [577, 350] width 1152 height 538
click at [411, 30] on font "deshacer" at bounding box center [412, 25] width 137 height 17
click at [74, 17] on div "button" at bounding box center [64, 25] width 23 height 22
click at [714, 295] on div at bounding box center [740, 294] width 240 height 43
click at [729, 341] on div at bounding box center [740, 336] width 240 height 40
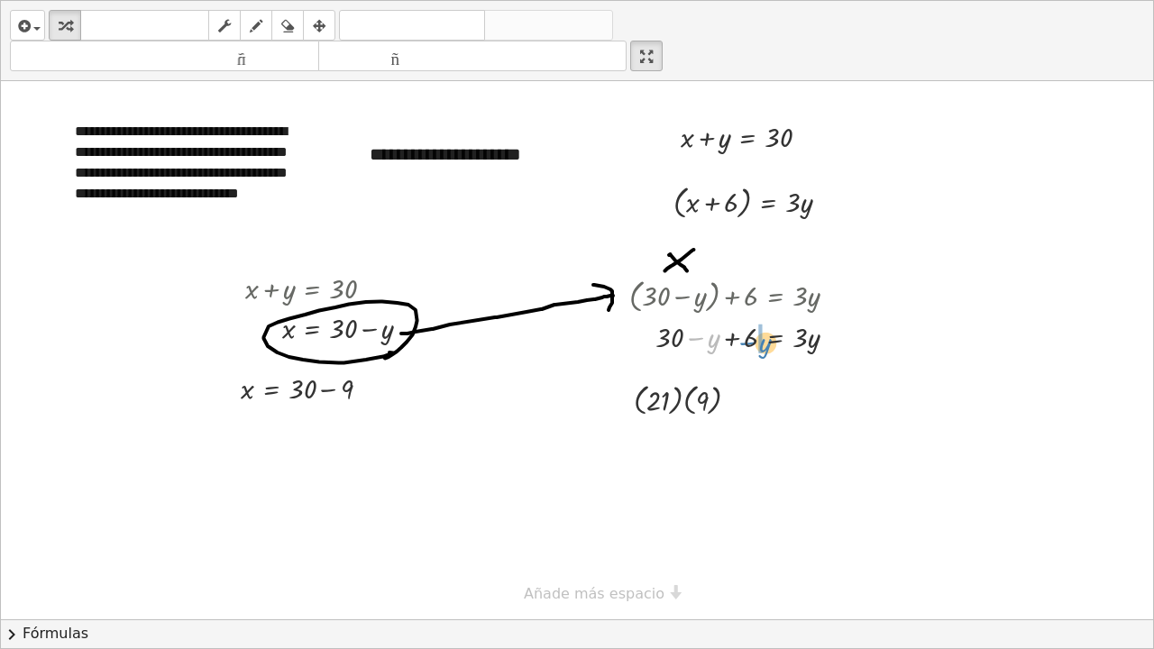
drag, startPoint x: 710, startPoint y: 339, endPoint x: 763, endPoint y: 344, distance: 52.5
click at [763, 344] on div at bounding box center [740, 336] width 240 height 40
click at [694, 334] on div at bounding box center [740, 336] width 240 height 40
drag, startPoint x: 748, startPoint y: 343, endPoint x: 839, endPoint y: 335, distance: 91.3
click at [839, 335] on div at bounding box center [740, 336] width 240 height 40
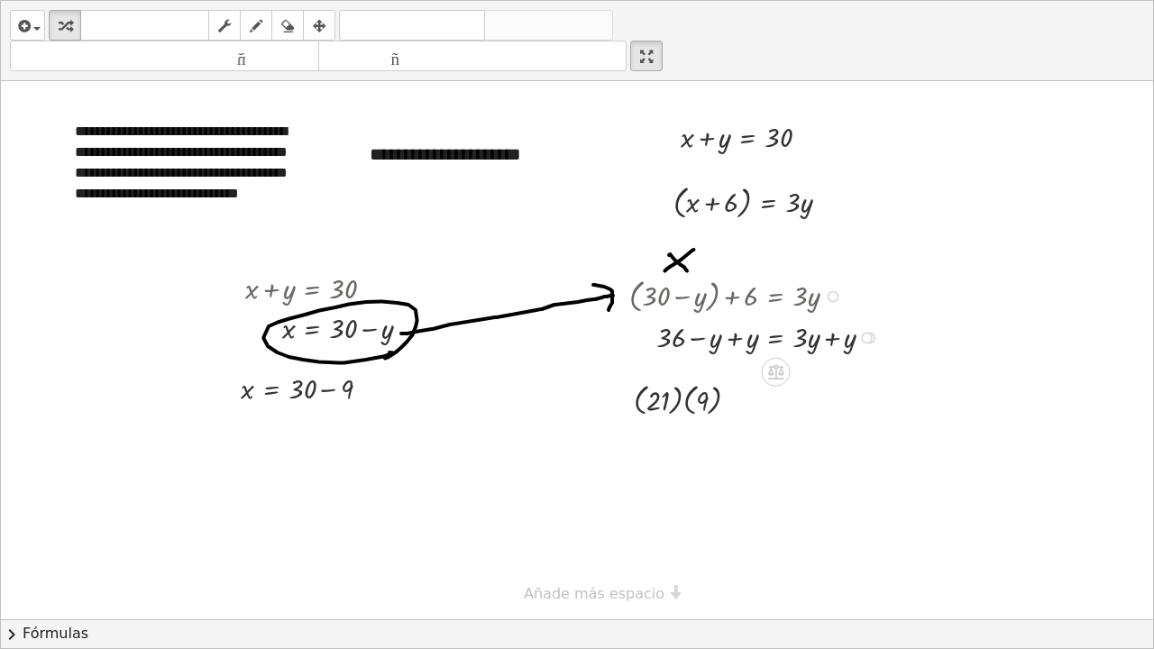
click at [731, 340] on div at bounding box center [758, 336] width 277 height 40
click at [830, 338] on div at bounding box center [758, 336] width 277 height 40
drag, startPoint x: 802, startPoint y: 335, endPoint x: 746, endPoint y: 348, distance: 57.3
click at [746, 348] on div at bounding box center [740, 336] width 240 height 40
click at [802, 338] on div at bounding box center [741, 336] width 242 height 56
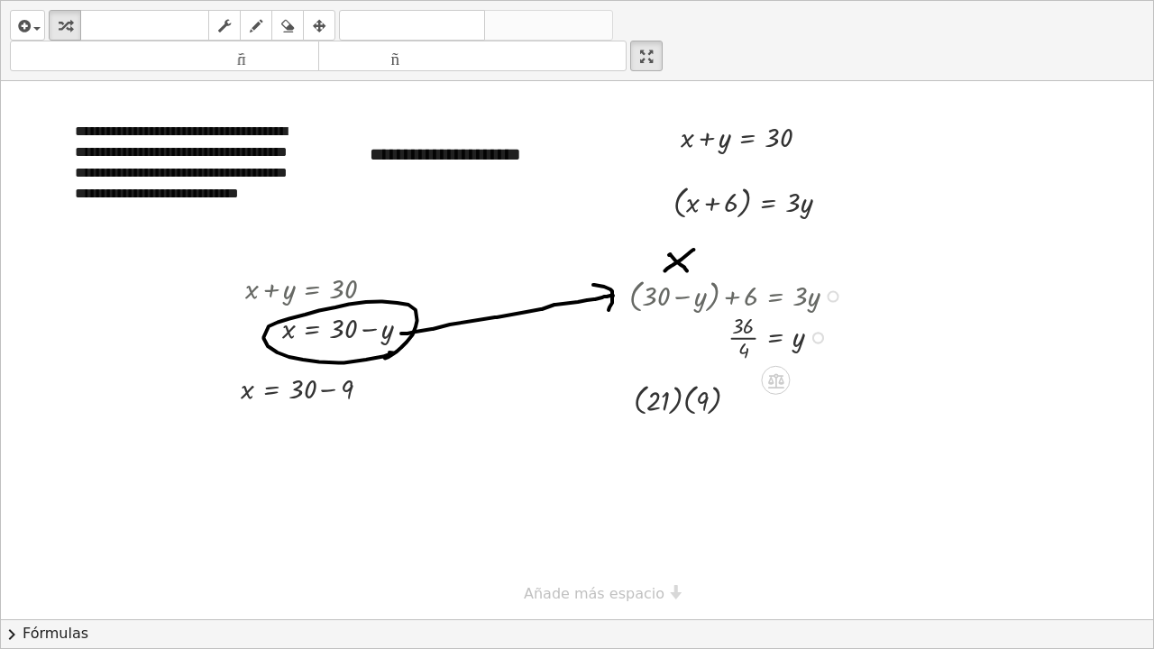
click at [745, 335] on div at bounding box center [740, 336] width 240 height 56
click at [256, 28] on icon "button" at bounding box center [256, 26] width 13 height 22
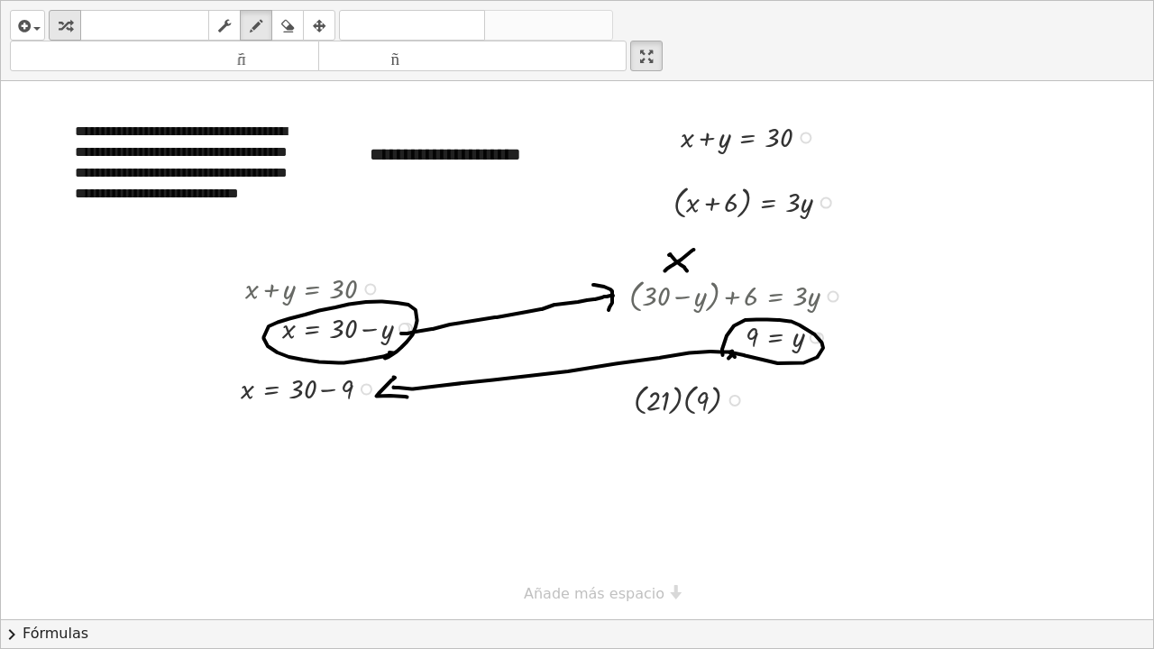
click at [72, 20] on div "button" at bounding box center [64, 25] width 23 height 22
click at [325, 390] on div at bounding box center [313, 388] width 162 height 40
click at [684, 402] on div at bounding box center [577, 350] width 1152 height 538
click at [687, 402] on div at bounding box center [577, 350] width 1152 height 538
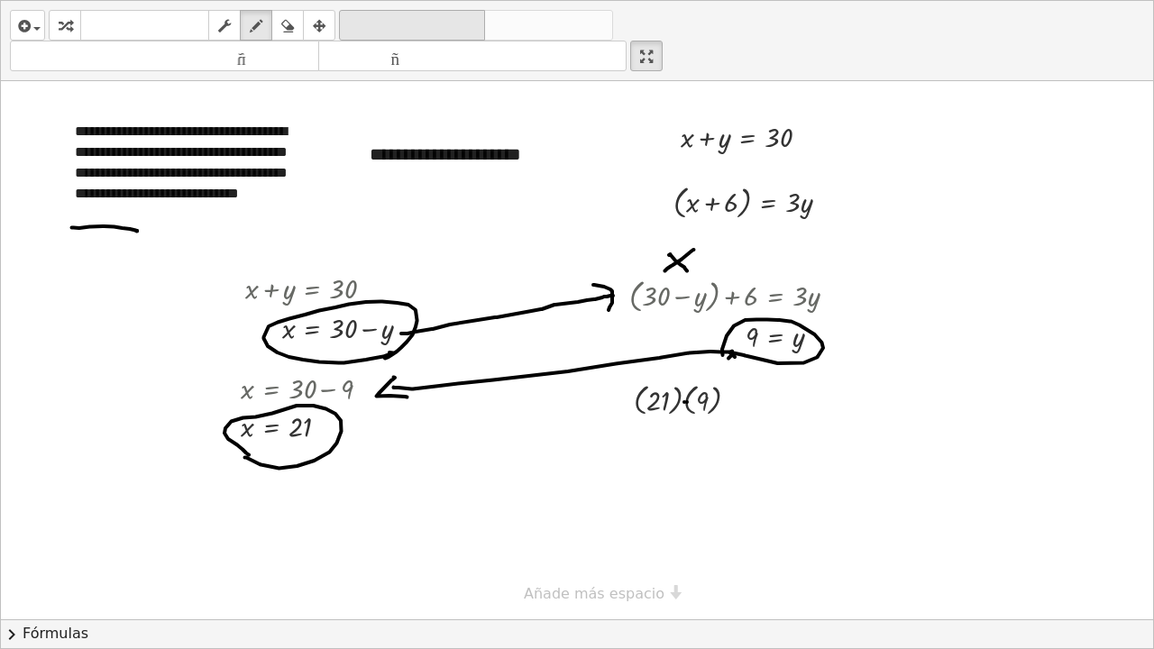
click at [384, 32] on font "deshacer" at bounding box center [412, 25] width 137 height 17
click at [74, 32] on div "button" at bounding box center [64, 25] width 23 height 22
click at [679, 403] on div at bounding box center [693, 399] width 137 height 42
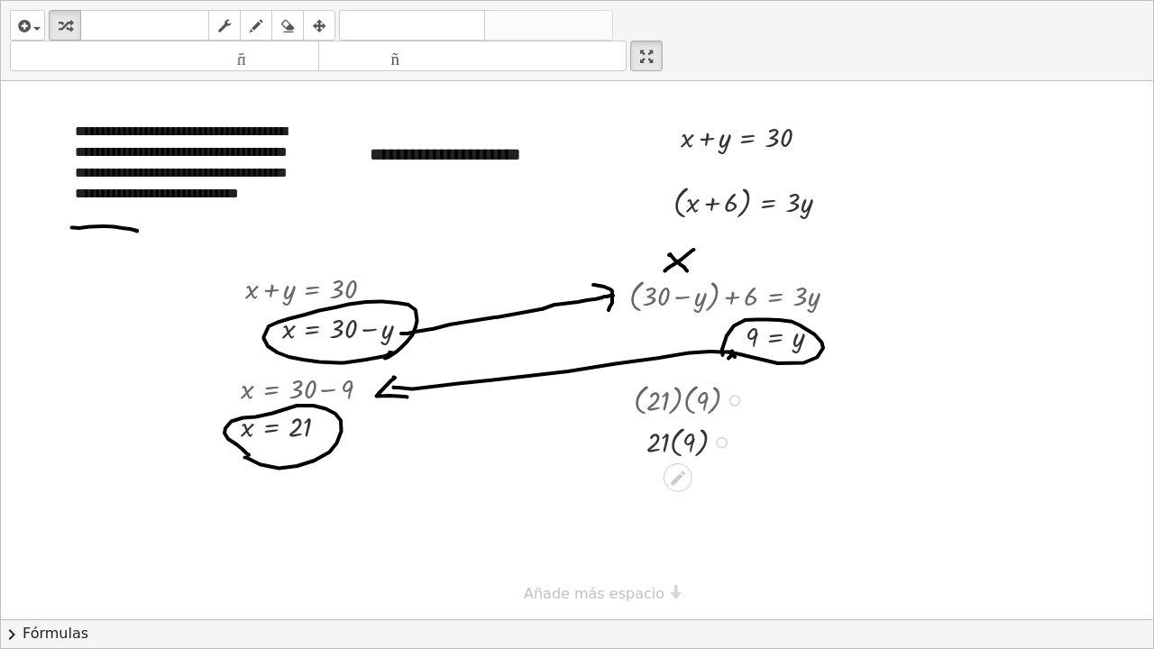
click at [672, 444] on div at bounding box center [693, 441] width 137 height 42
click at [682, 444] on div at bounding box center [693, 441] width 137 height 40
click at [678, 490] on icon at bounding box center [678, 515] width 14 height 14
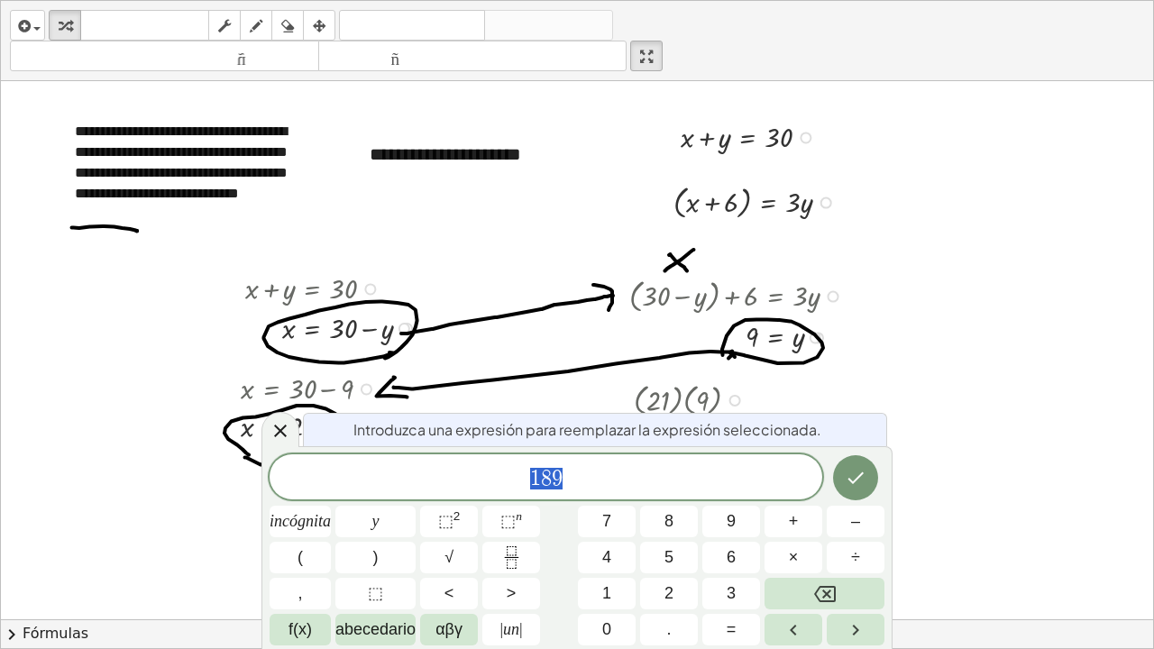
click at [293, 436] on div at bounding box center [280, 429] width 38 height 35
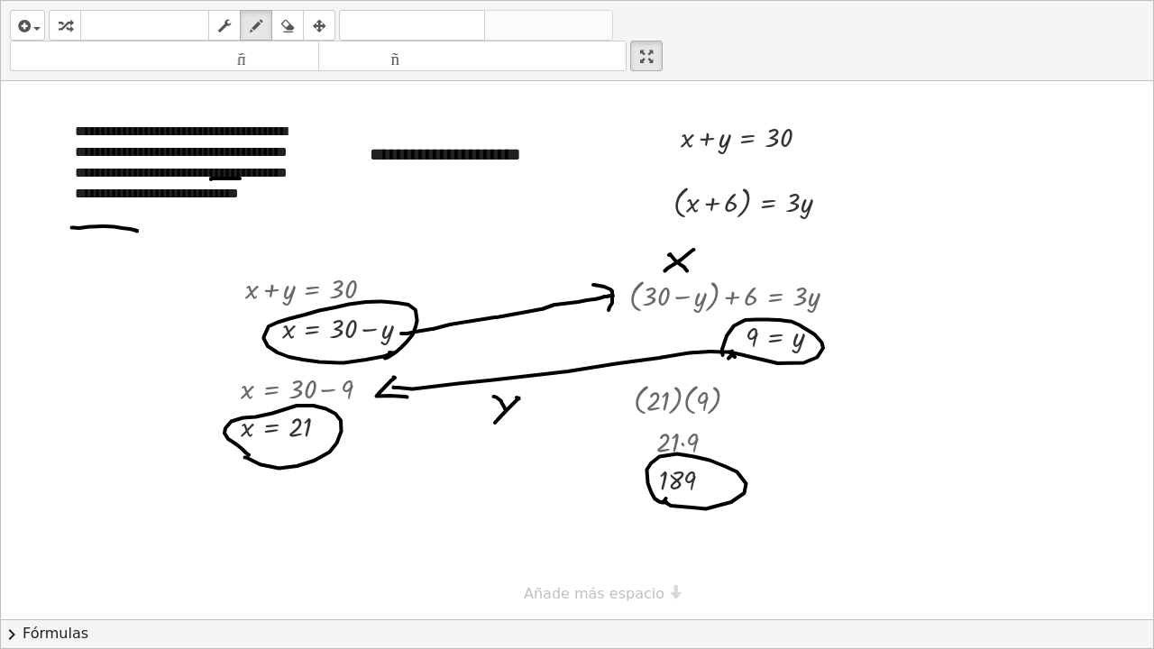
drag, startPoint x: 211, startPoint y: 179, endPoint x: 240, endPoint y: 179, distance: 28.9
click at [240, 179] on div at bounding box center [577, 350] width 1152 height 538
drag, startPoint x: 216, startPoint y: 160, endPoint x: 270, endPoint y: 158, distance: 53.3
click at [270, 158] on div at bounding box center [577, 350] width 1152 height 538
drag, startPoint x: 646, startPoint y: 64, endPoint x: 646, endPoint y: -50, distance: 114.5
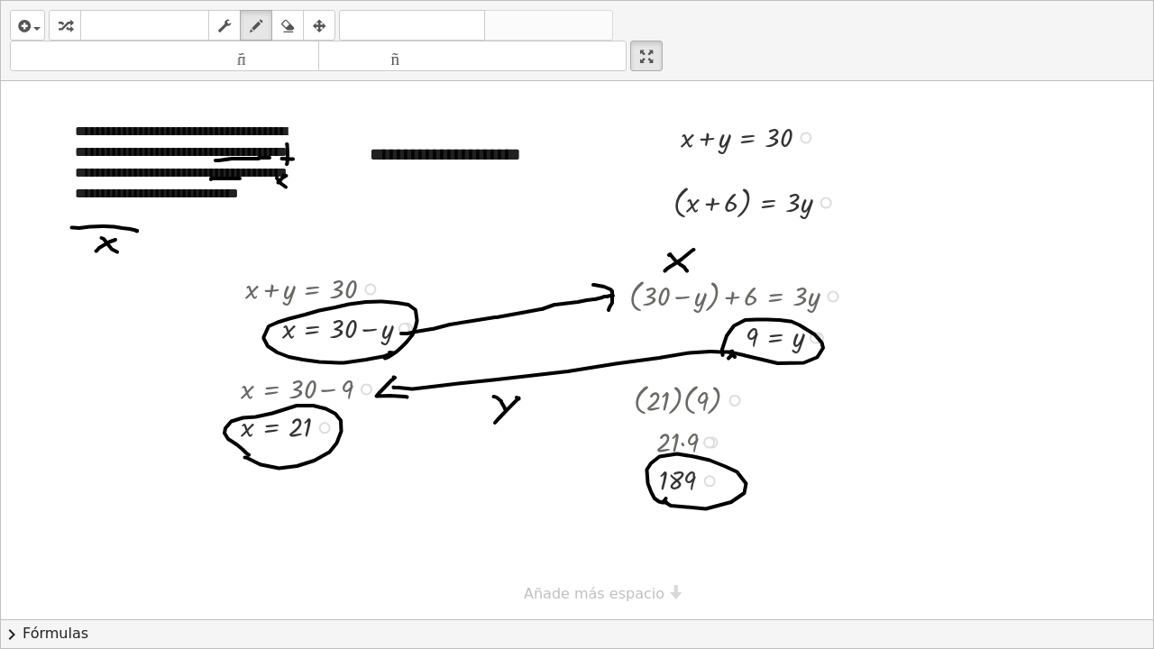
click at [646, 0] on html "**********" at bounding box center [577, 324] width 1154 height 649
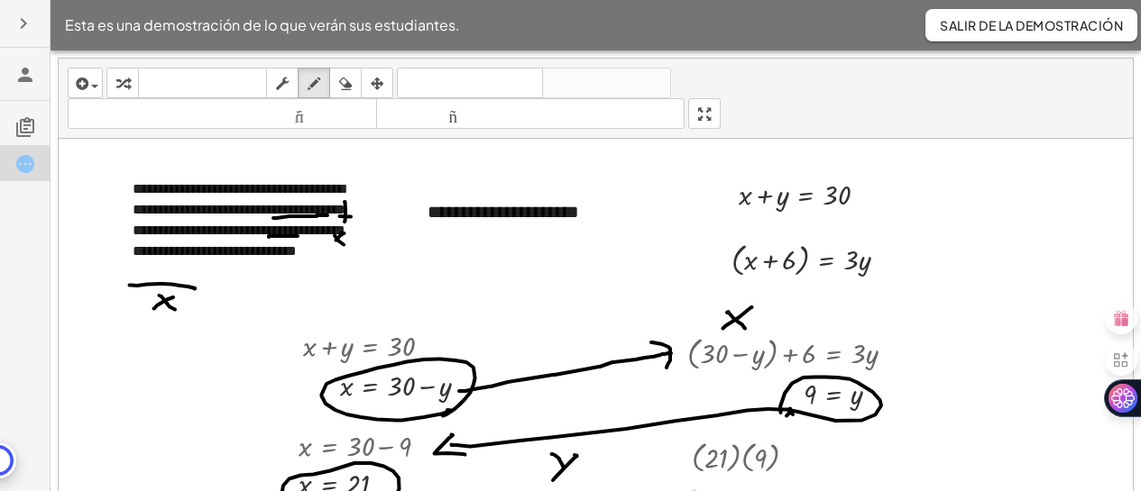
drag, startPoint x: 713, startPoint y: 122, endPoint x: 759, endPoint y: 237, distance: 124.2
click at [713, 236] on div "**********" at bounding box center [596, 306] width 1074 height 494
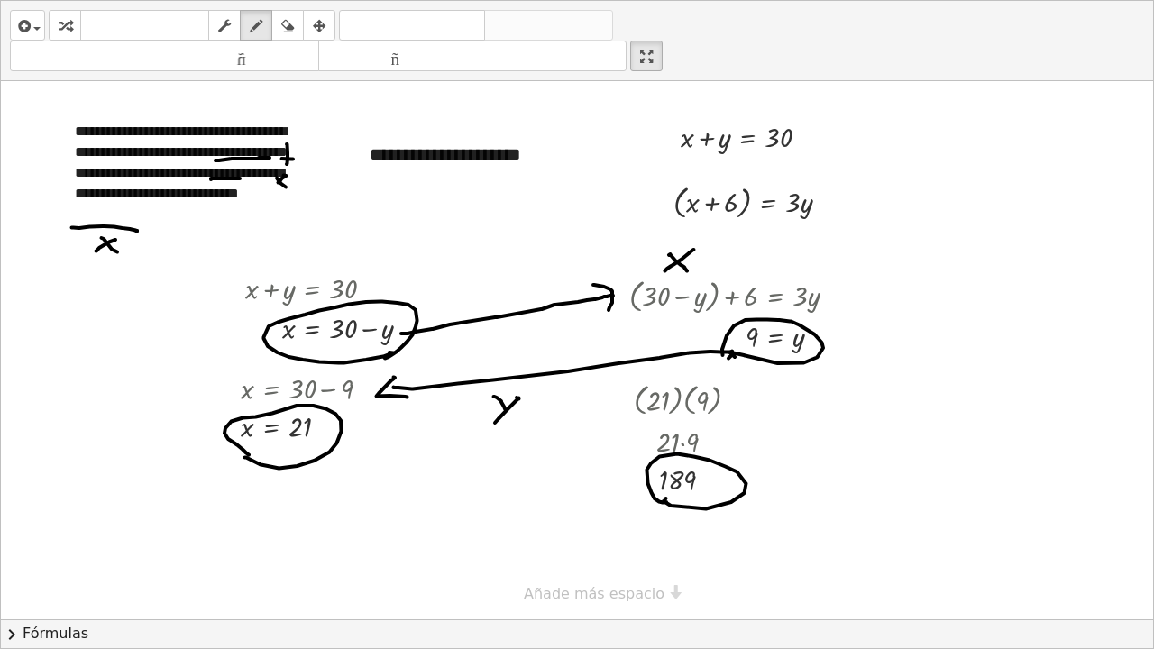
drag, startPoint x: 658, startPoint y: 55, endPoint x: 659, endPoint y: -60, distance: 114.5
click at [659, 0] on html "**********" at bounding box center [577, 324] width 1154 height 649
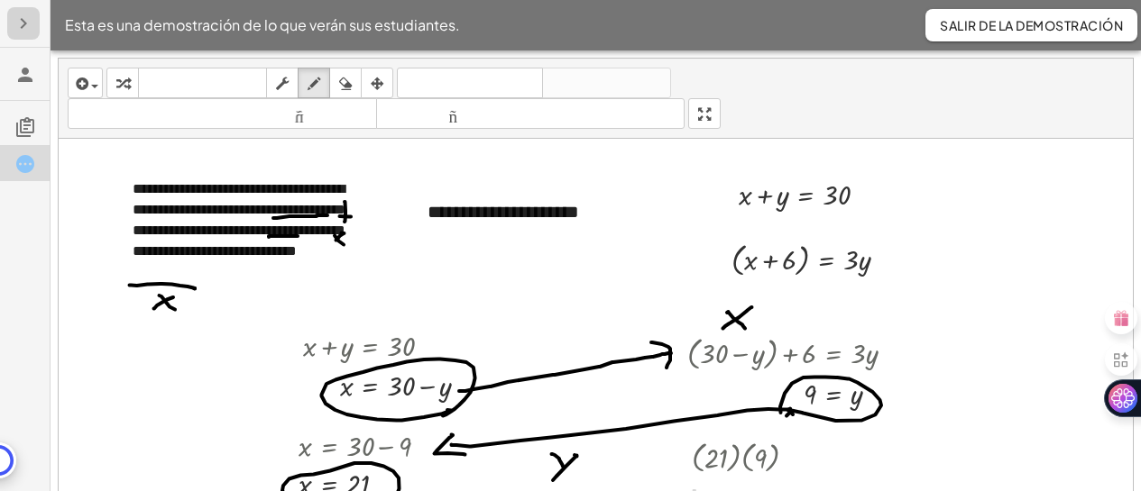
click at [28, 30] on icon "button" at bounding box center [24, 24] width 22 height 22
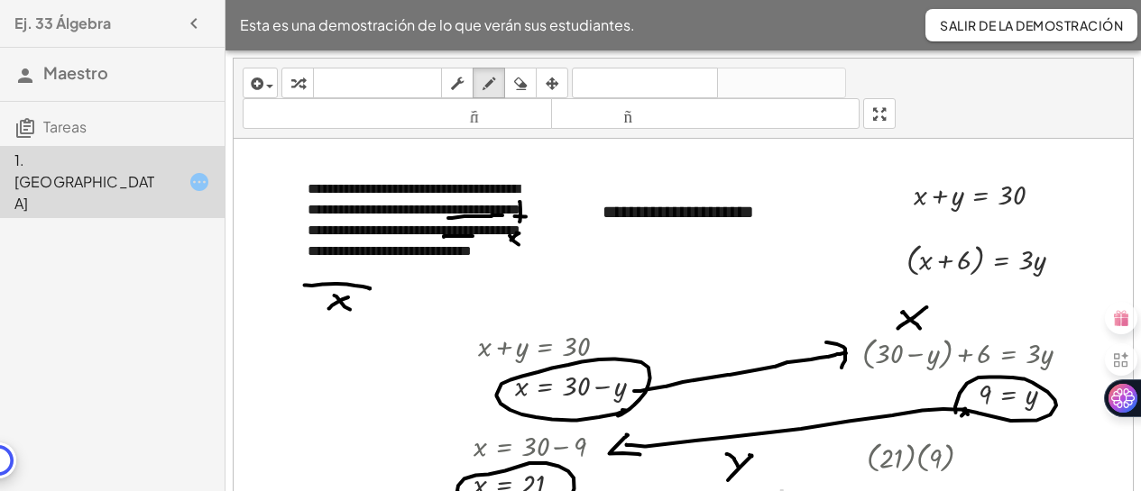
click at [1062, 23] on font "Salir de la demostración" at bounding box center [1030, 25] width 183 height 16
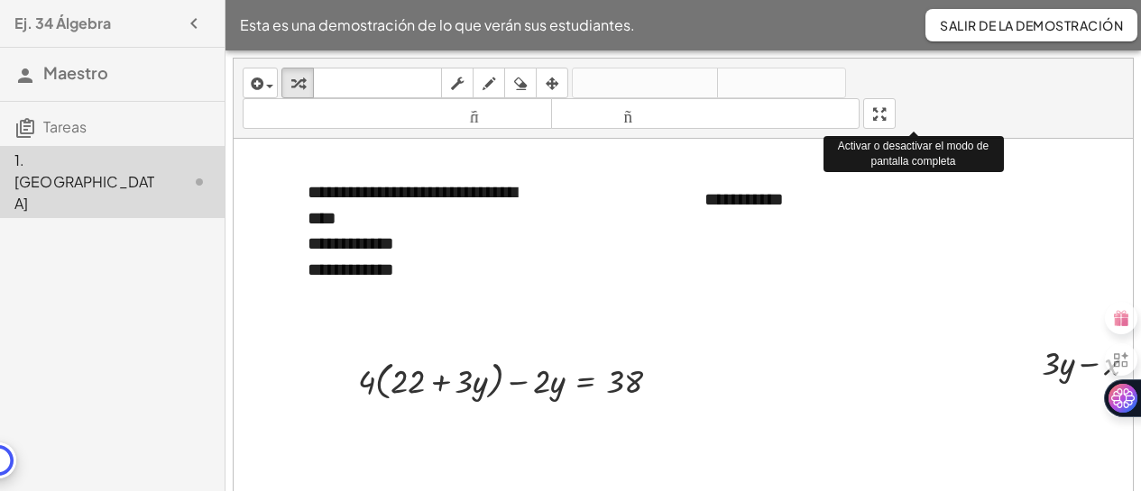
drag, startPoint x: 891, startPoint y: 107, endPoint x: 890, endPoint y: 222, distance: 114.5
click at [891, 222] on div "**********" at bounding box center [683, 306] width 899 height 494
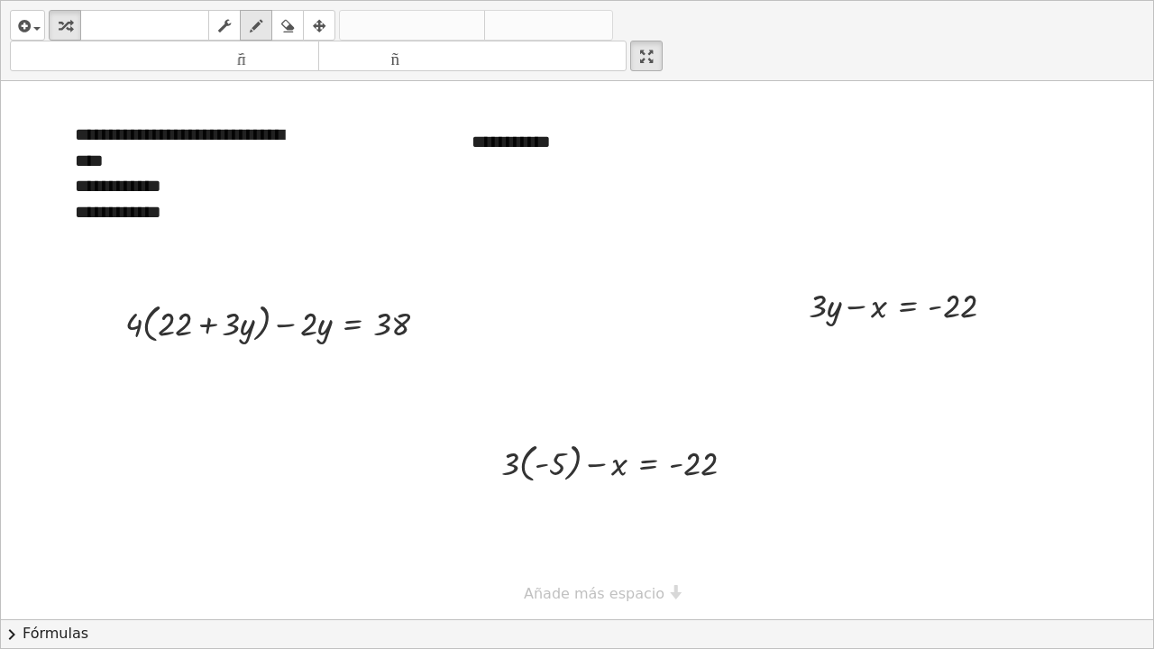
click at [261, 29] on icon "button" at bounding box center [256, 26] width 13 height 22
click at [639, 490] on div "**********" at bounding box center [577, 619] width 1152 height 1076
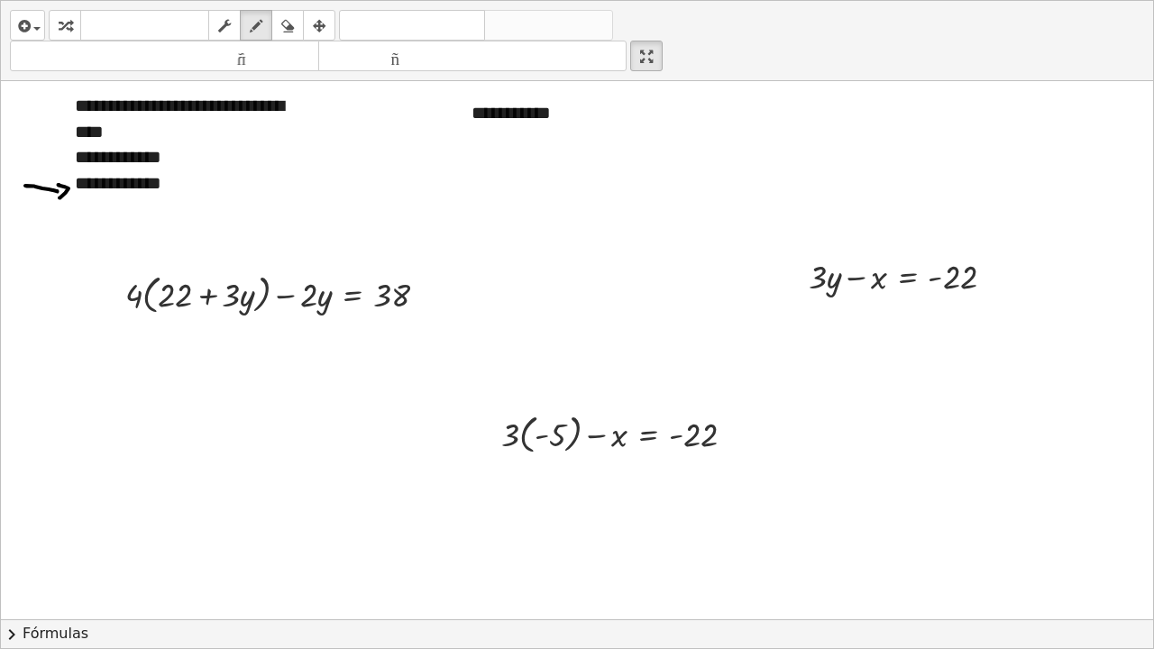
scroll to position [92, 0]
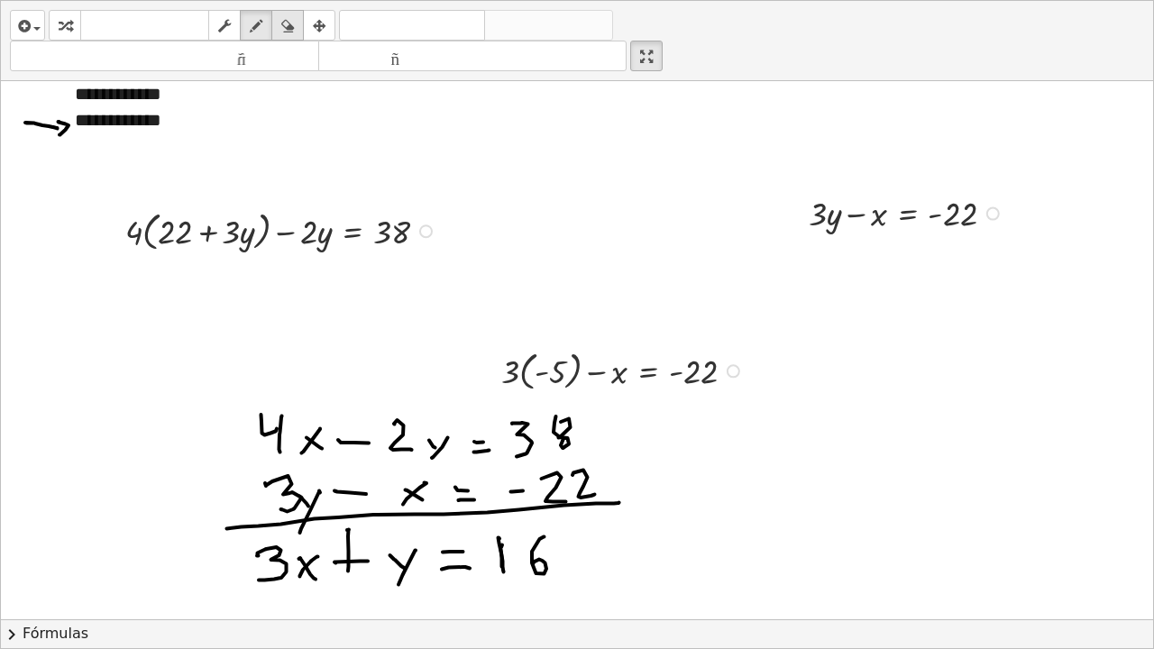
click at [292, 20] on icon "button" at bounding box center [287, 26] width 13 height 22
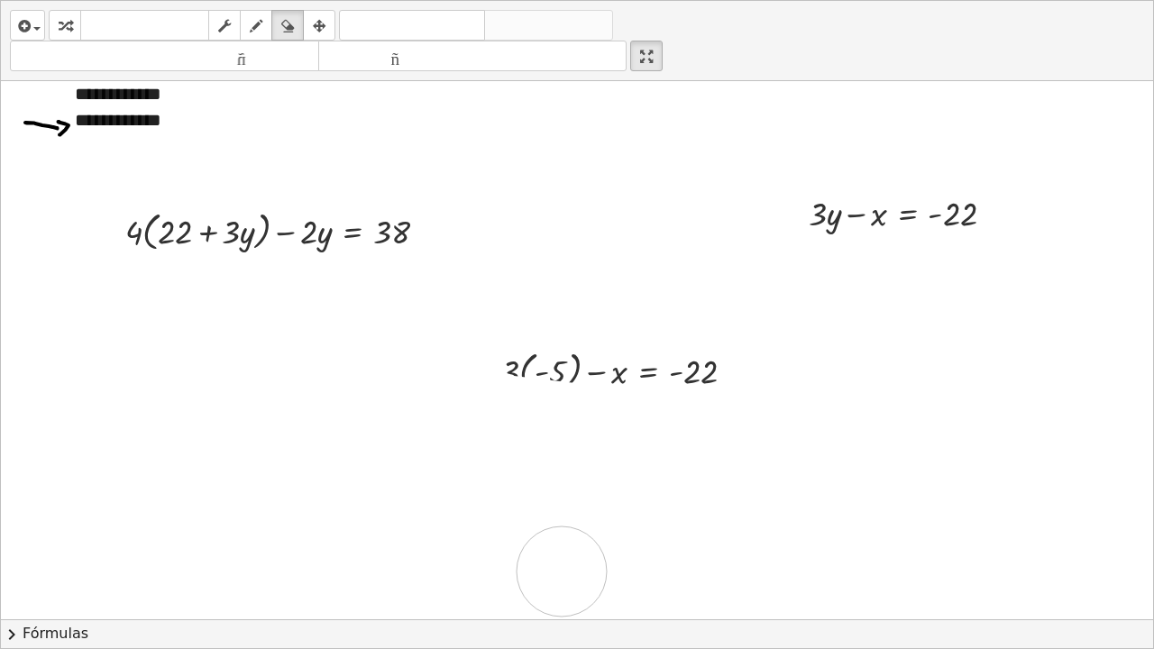
drag, startPoint x: 618, startPoint y: 433, endPoint x: 563, endPoint y: 572, distance: 149.7
click at [563, 490] on div at bounding box center [577, 527] width 1152 height 1076
click at [71, 27] on div "button" at bounding box center [64, 25] width 23 height 22
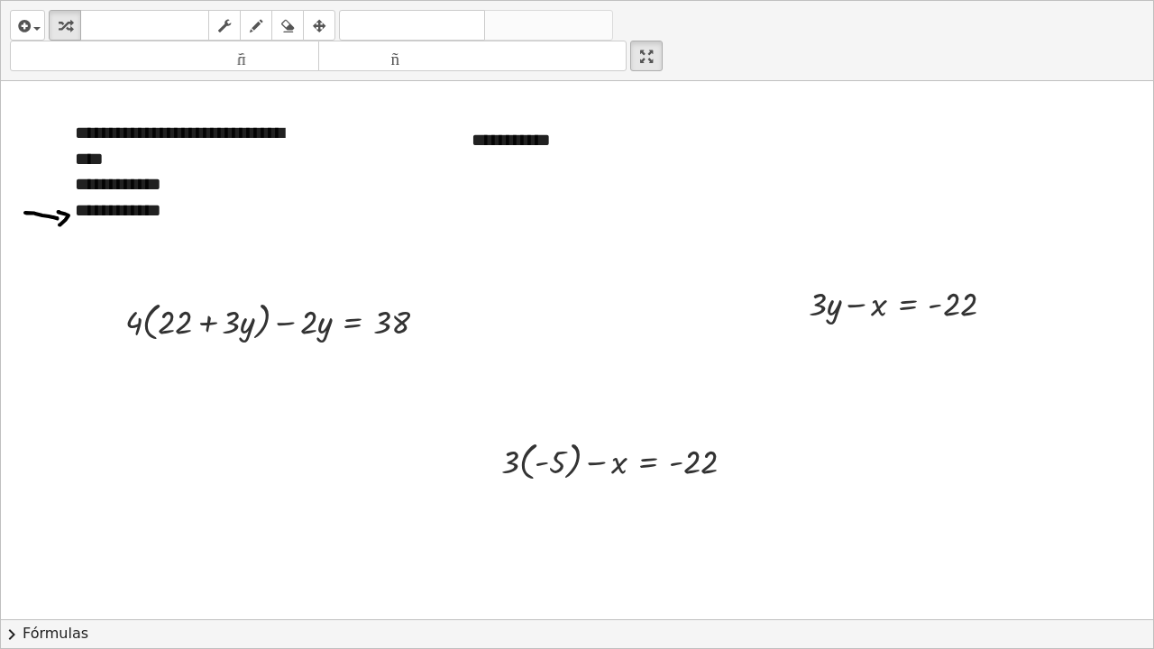
scroll to position [0, 0]
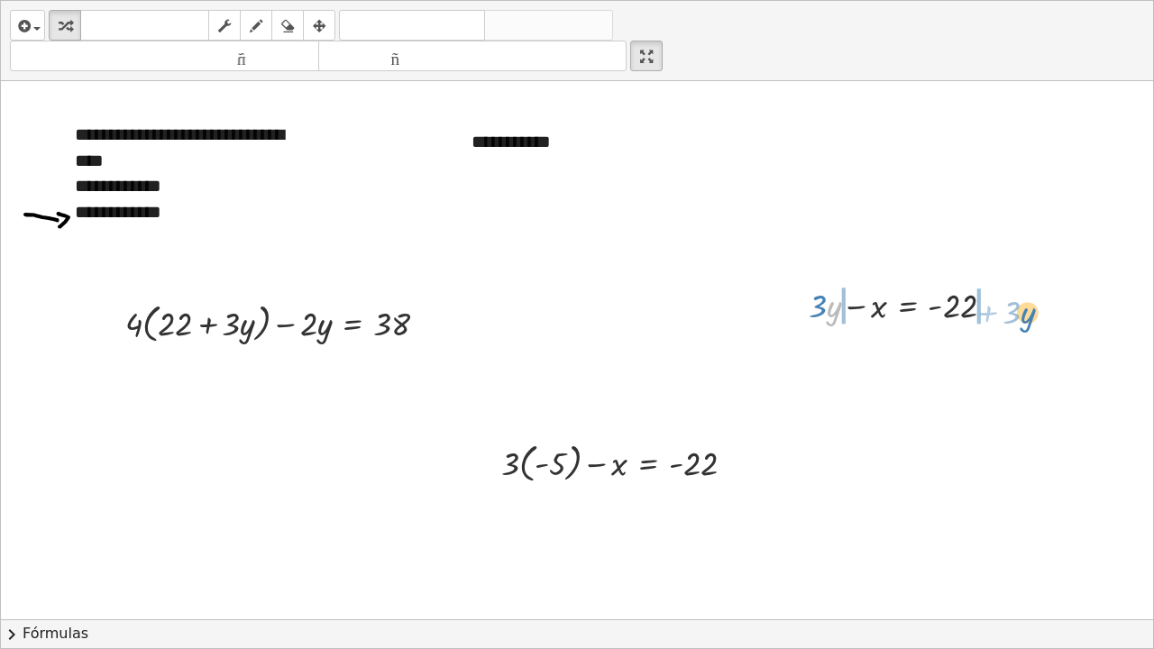
drag, startPoint x: 829, startPoint y: 312, endPoint x: 1022, endPoint y: 318, distance: 193.9
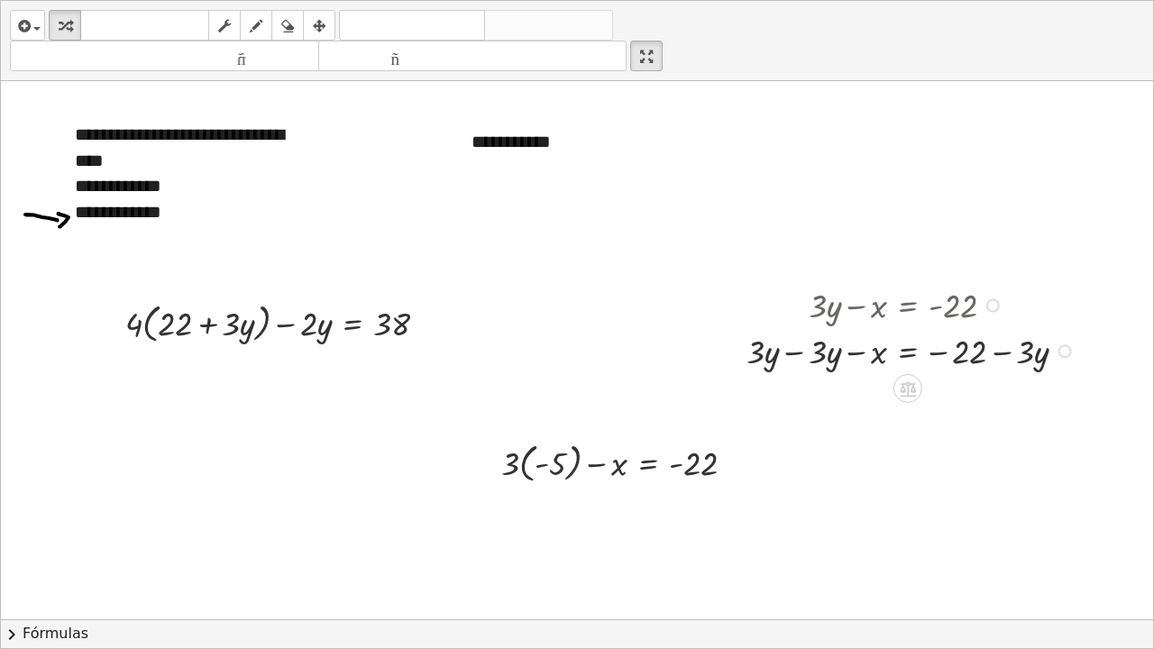
click at [797, 353] on div at bounding box center [913, 350] width 353 height 46
click at [865, 397] on div at bounding box center [913, 395] width 353 height 46
click at [903, 435] on icon at bounding box center [908, 434] width 16 height 15
click at [905, 435] on font "×" at bounding box center [907, 435] width 11 height 20
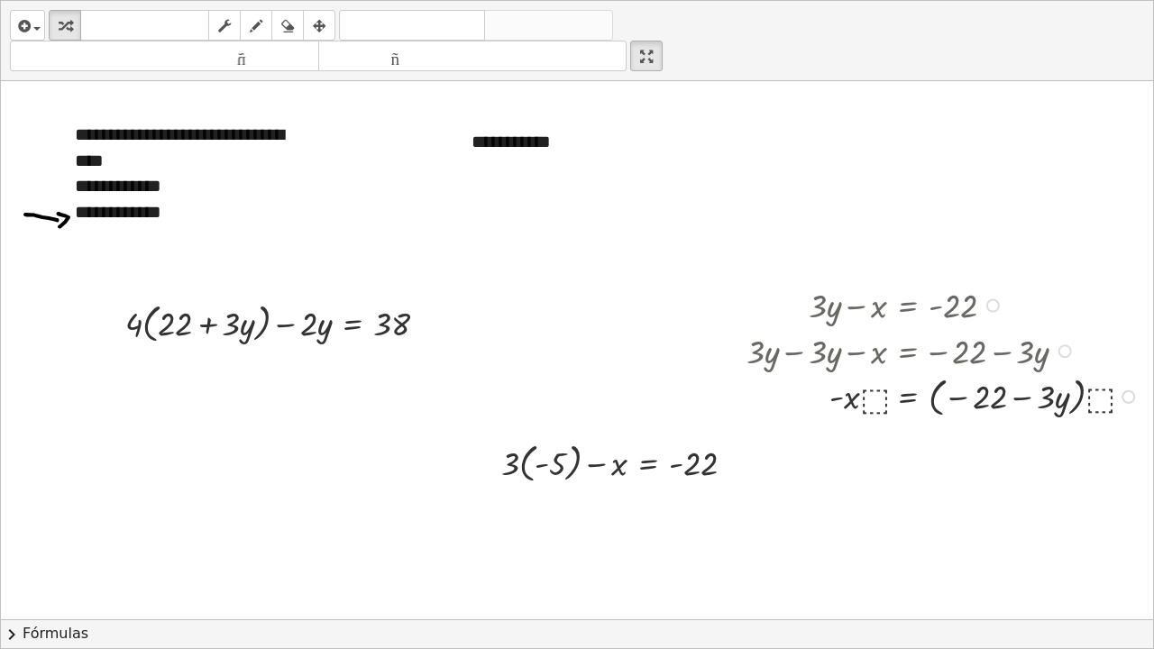
click at [875, 392] on div at bounding box center [945, 396] width 416 height 50
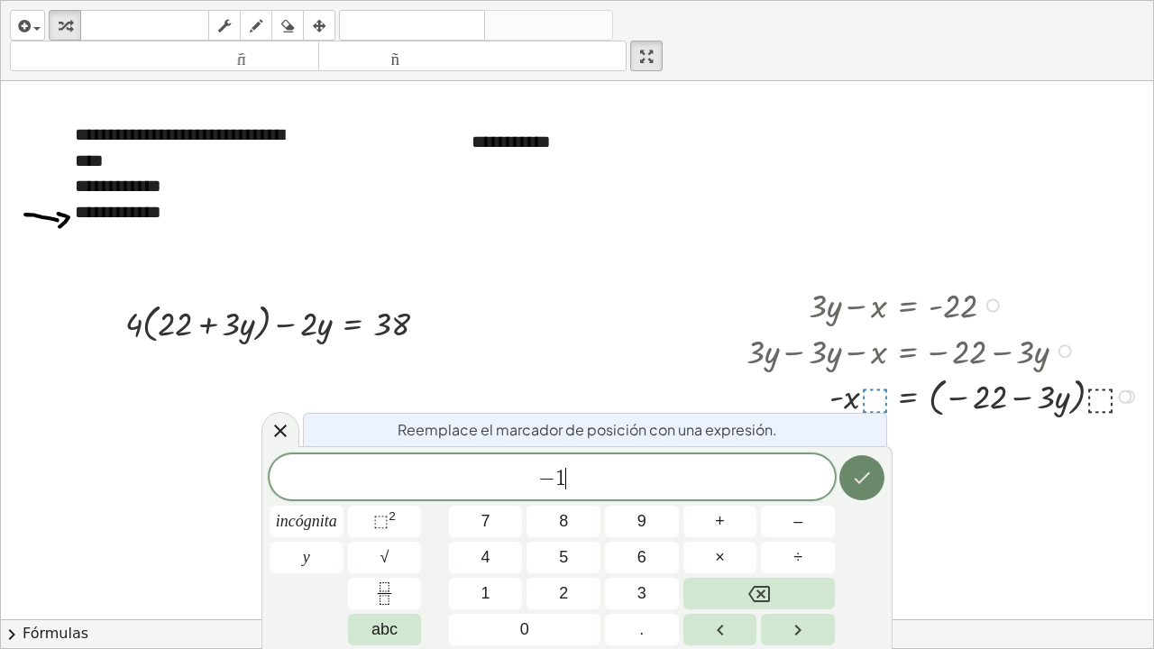
click at [871, 481] on icon "Hecho" at bounding box center [862, 478] width 22 height 22
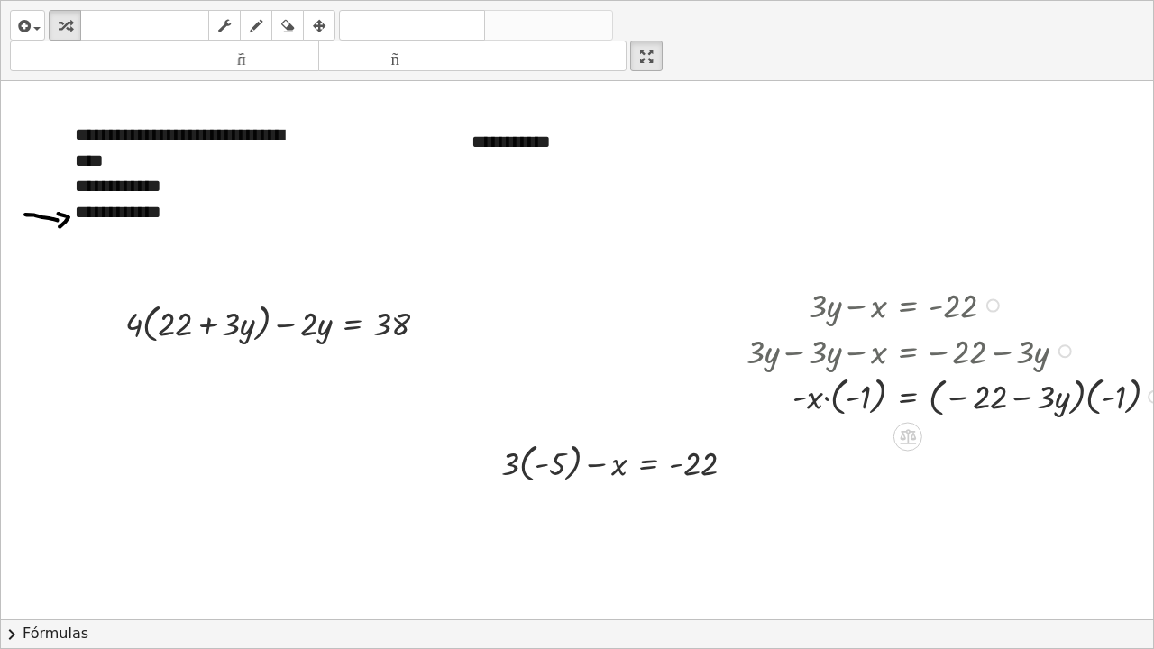
click at [827, 401] on div at bounding box center [959, 396] width 445 height 50
click at [852, 398] on div at bounding box center [959, 396] width 445 height 50
click at [857, 398] on div at bounding box center [959, 396] width 445 height 50
click at [1079, 396] on div at bounding box center [959, 396] width 445 height 50
click at [1089, 398] on div at bounding box center [959, 396] width 445 height 50
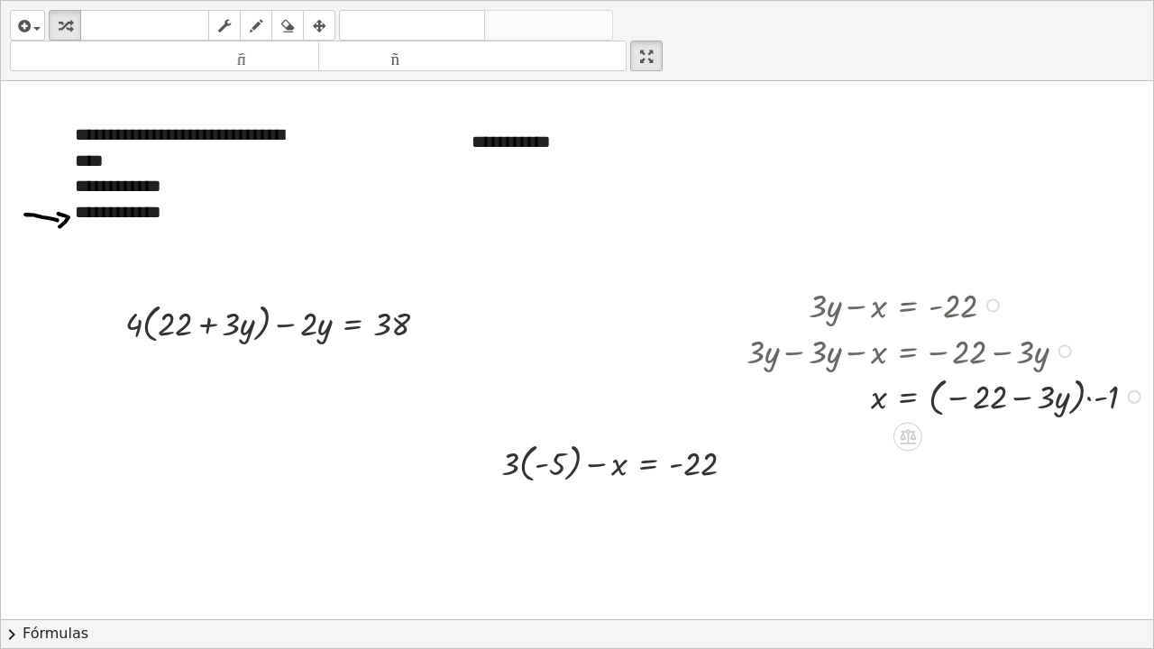
click at [1078, 399] on div at bounding box center [948, 396] width 422 height 50
click at [1086, 398] on div at bounding box center [948, 396] width 422 height 50
click at [1089, 398] on div at bounding box center [948, 396] width 422 height 50
click at [948, 401] on div at bounding box center [938, 396] width 403 height 50
click at [1042, 398] on div at bounding box center [1038, 397] width 14 height 14
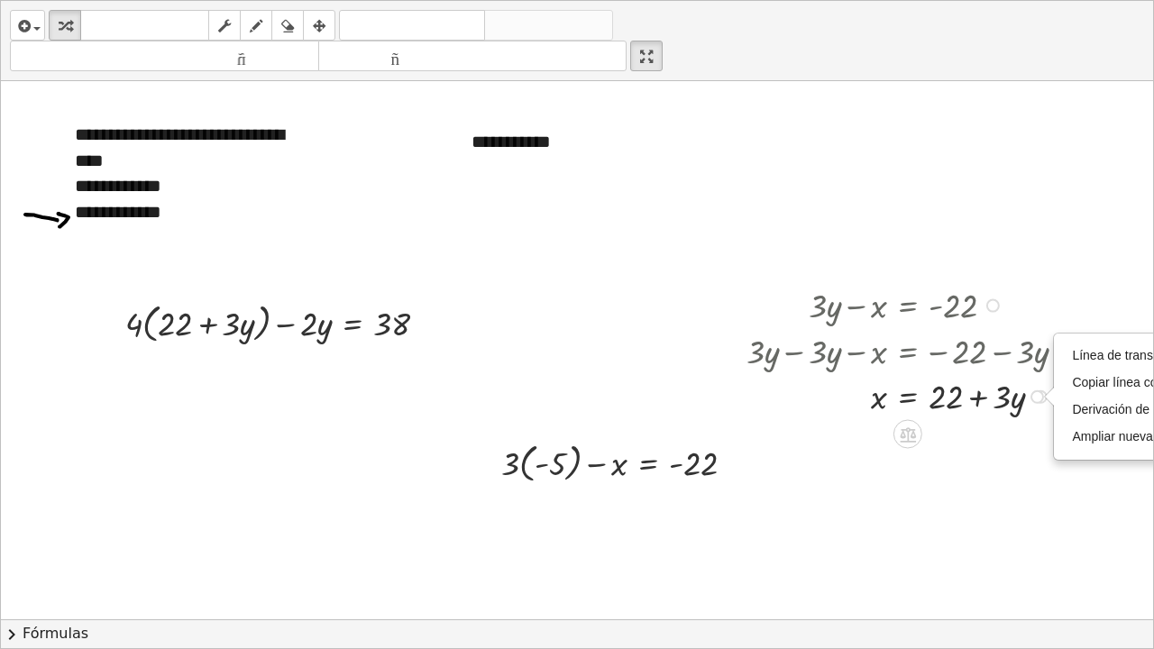
click at [1049, 398] on div "+ · 3 · y − x = - 22 + · 3 · y − · 3 · y − x = − 22 − · 3 · y + 0 − x = − 22 − …" at bounding box center [900, 350] width 362 height 146
click at [1041, 398] on div "Línea de transformación Copiar línea como LaTeX Derivación de copia como LaTeX …" at bounding box center [1038, 397] width 14 height 14
click at [1031, 421] on div "+ · 3 · y − x = - 22 + · 3 · y − · 3 · y − x = − 22 − · 3 · y + 0 − x = − 22 − …" at bounding box center [900, 350] width 362 height 146
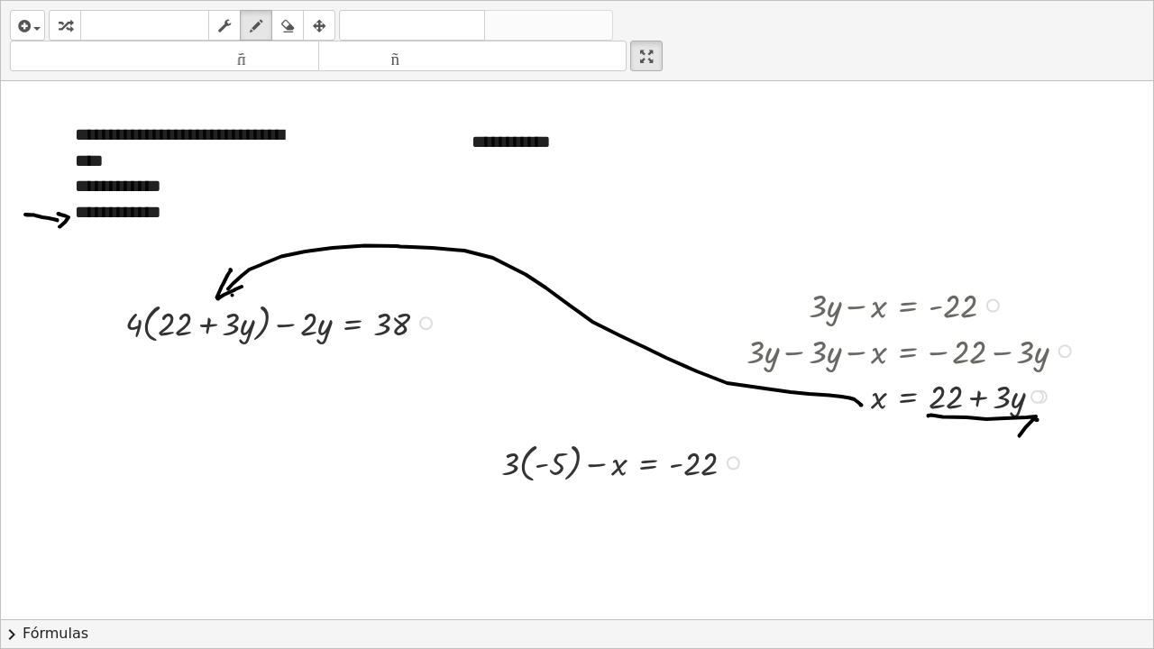
click at [146, 332] on div at bounding box center [590, 619] width 1178 height 1076
click at [63, 29] on icon "button" at bounding box center [65, 26] width 13 height 22
click at [146, 328] on div at bounding box center [283, 322] width 334 height 50
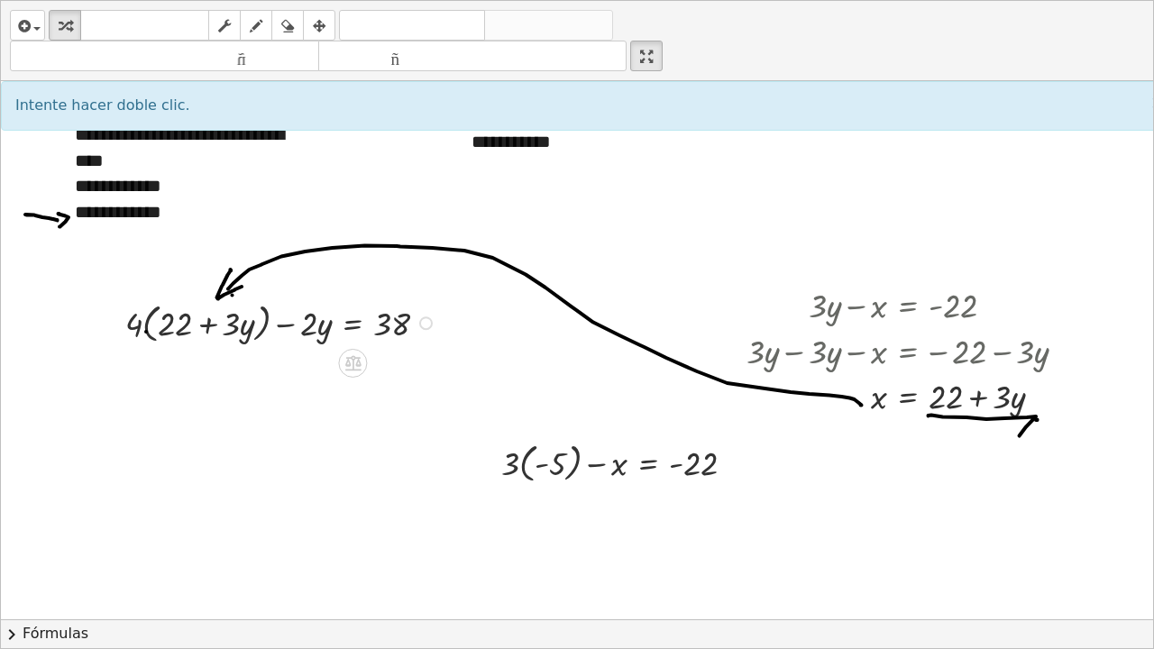
click at [147, 334] on div at bounding box center [283, 322] width 334 height 50
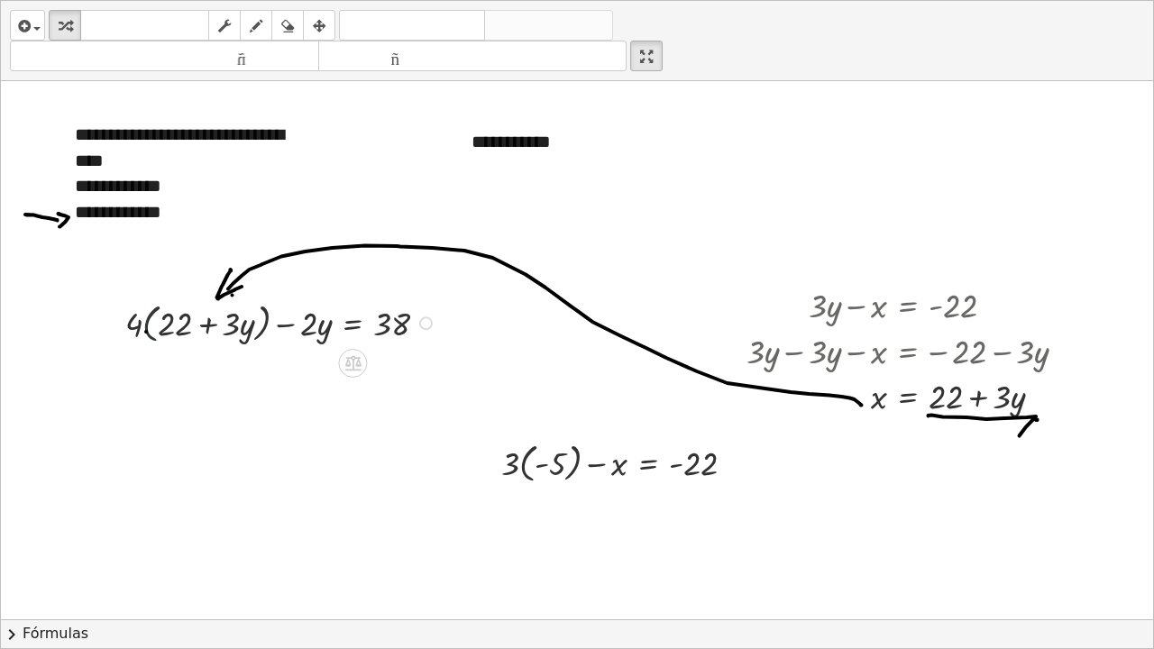
click at [147, 334] on div at bounding box center [283, 322] width 334 height 50
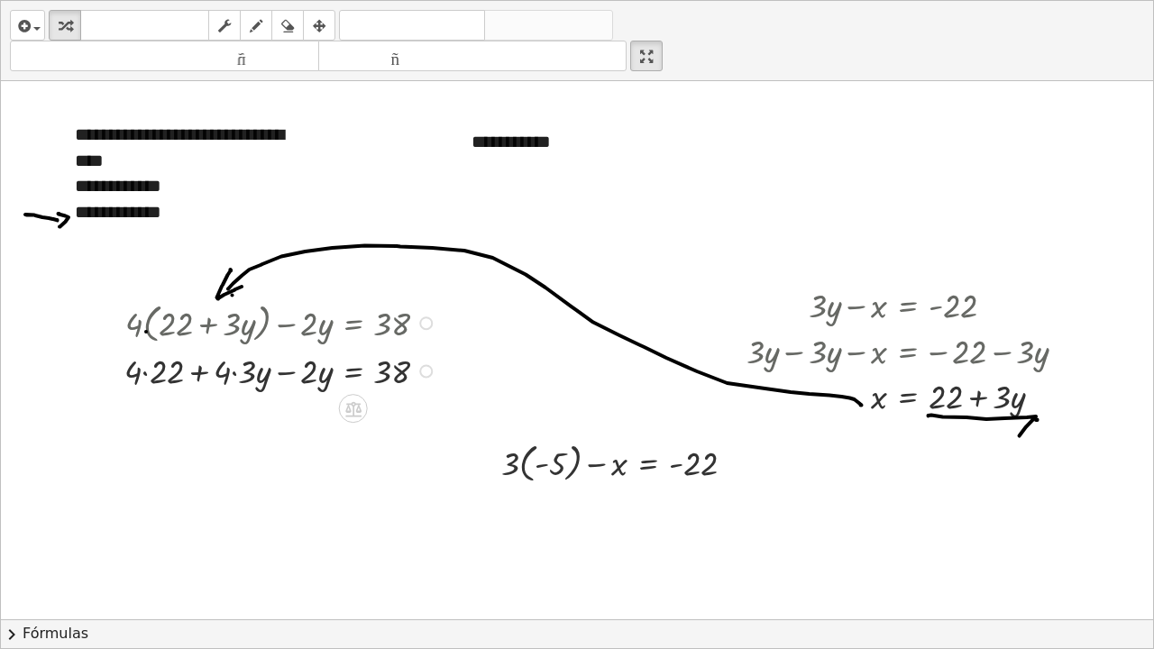
click at [146, 371] on div at bounding box center [282, 370] width 335 height 46
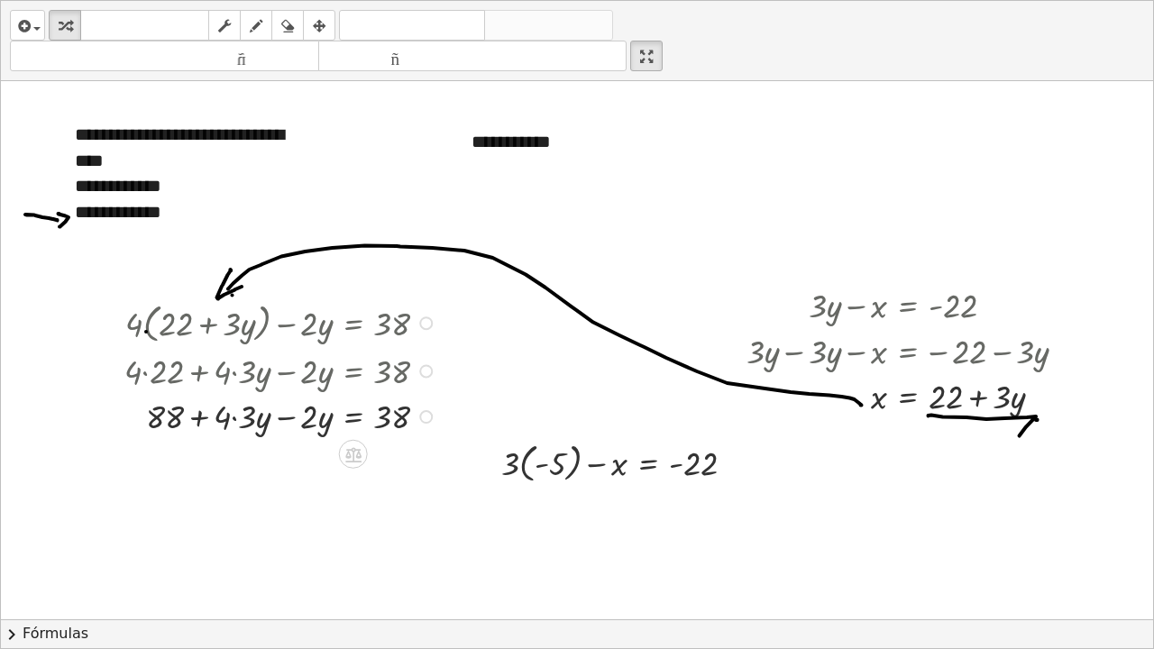
click at [235, 418] on div at bounding box center [282, 415] width 335 height 46
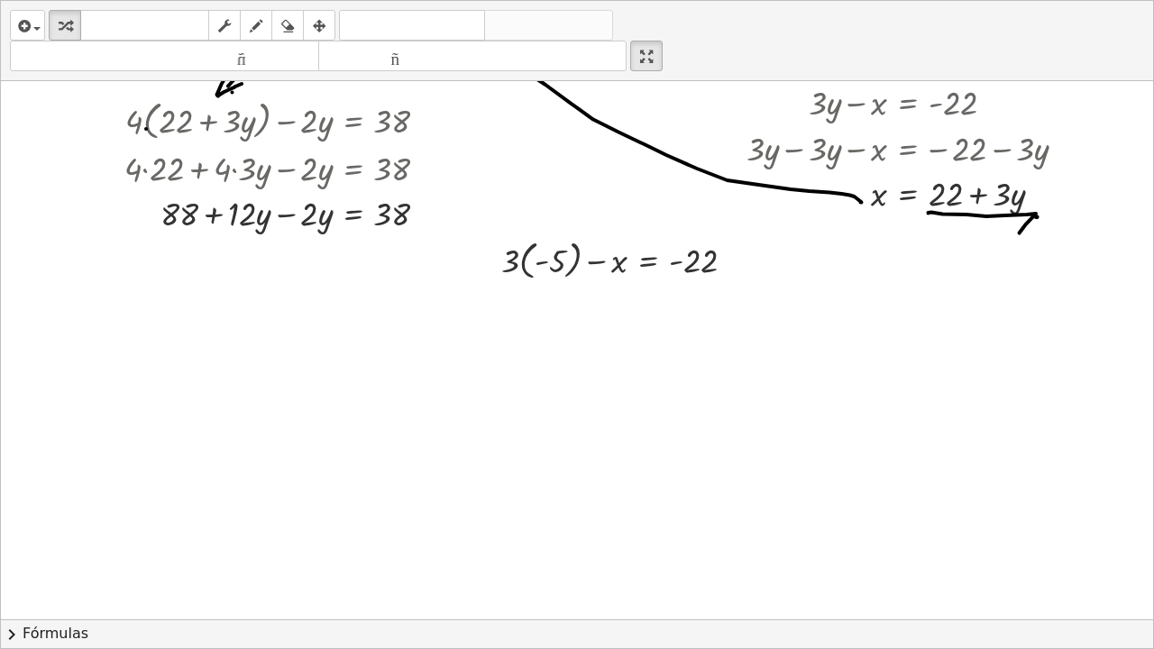
scroll to position [208, 0]
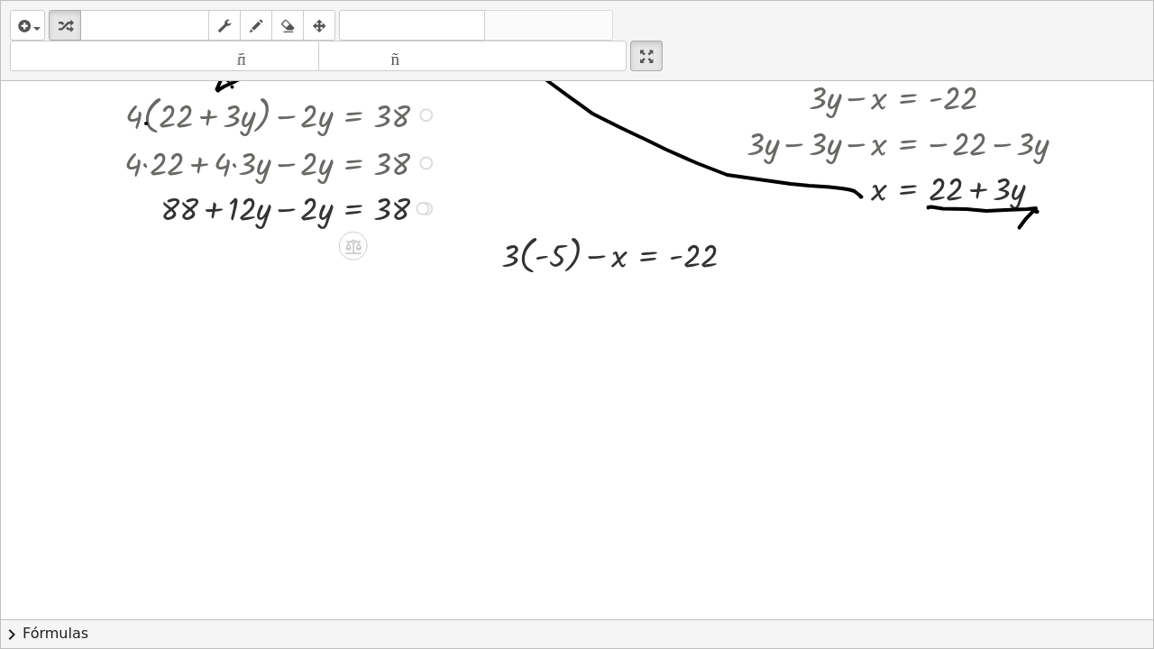
click at [286, 209] on div at bounding box center [282, 207] width 335 height 46
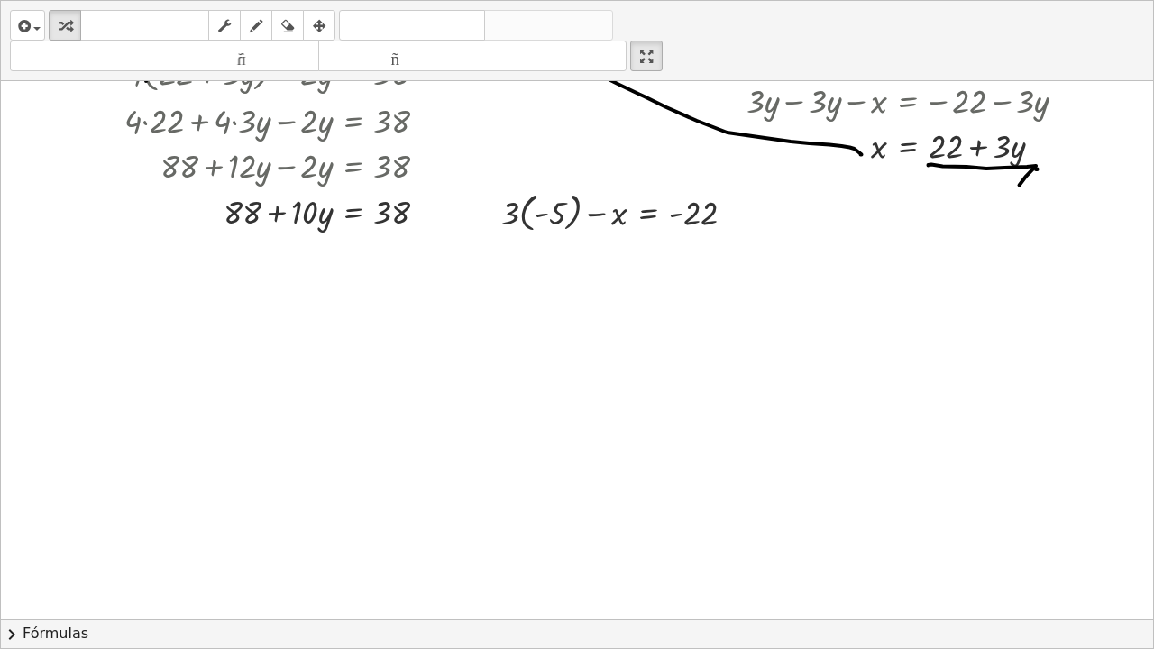
scroll to position [236, 0]
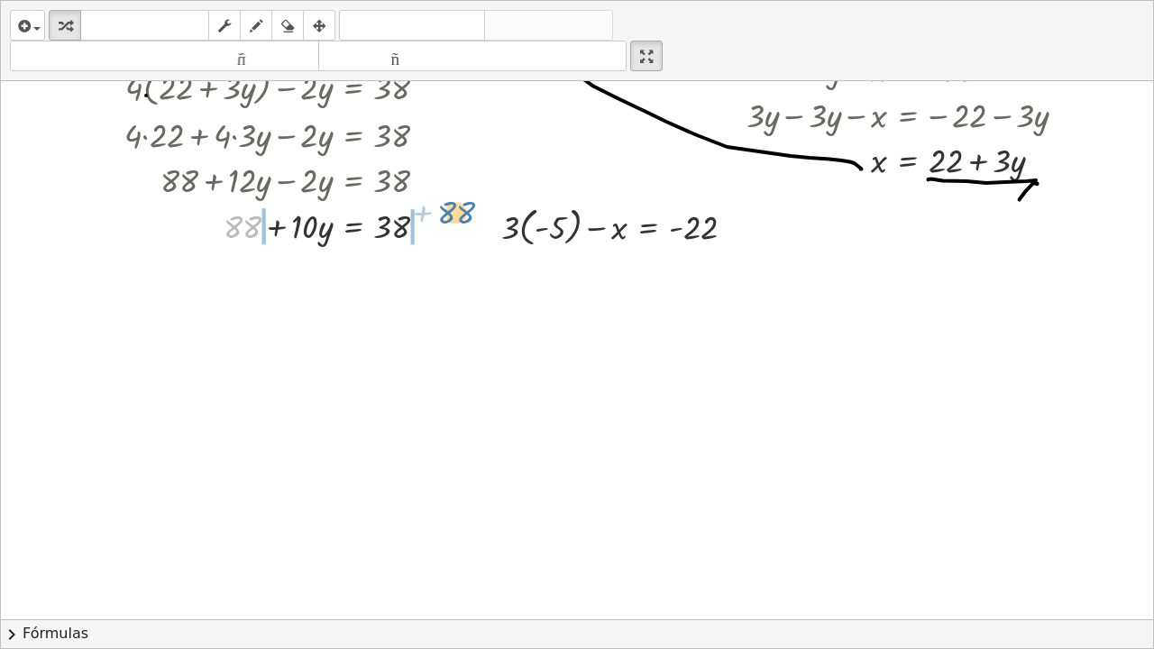
drag, startPoint x: 246, startPoint y: 226, endPoint x: 460, endPoint y: 212, distance: 214.2
click at [210, 228] on div at bounding box center [316, 225] width 403 height 46
click at [426, 230] on div at bounding box center [316, 225] width 403 height 46
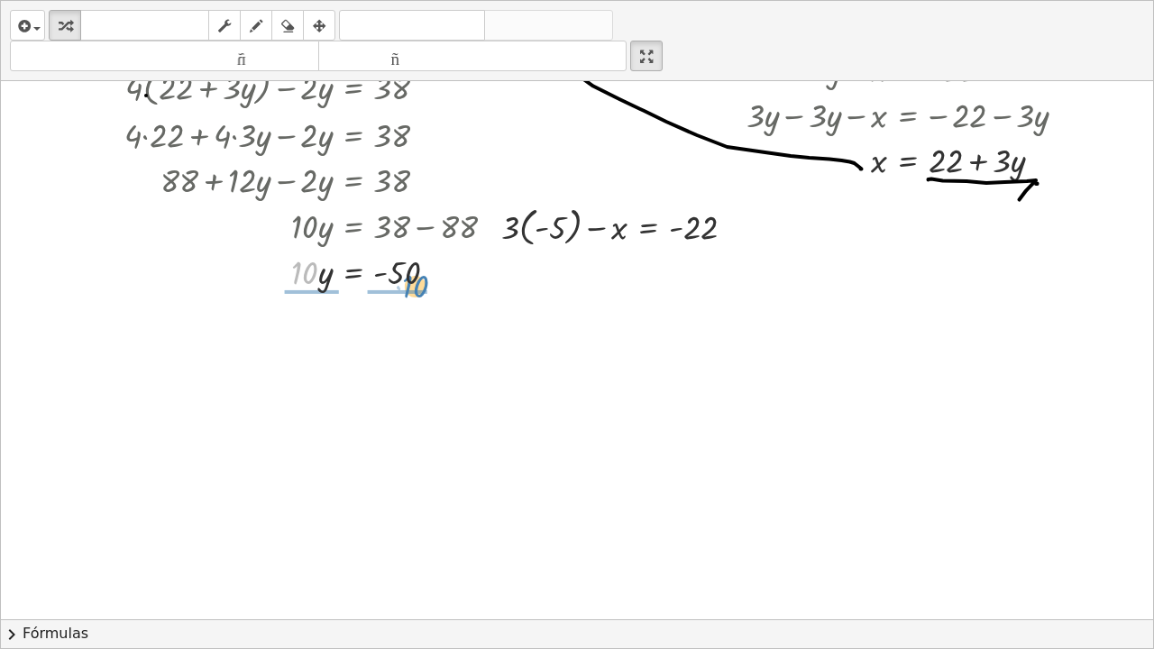
drag, startPoint x: 305, startPoint y: 276, endPoint x: 416, endPoint y: 290, distance: 111.8
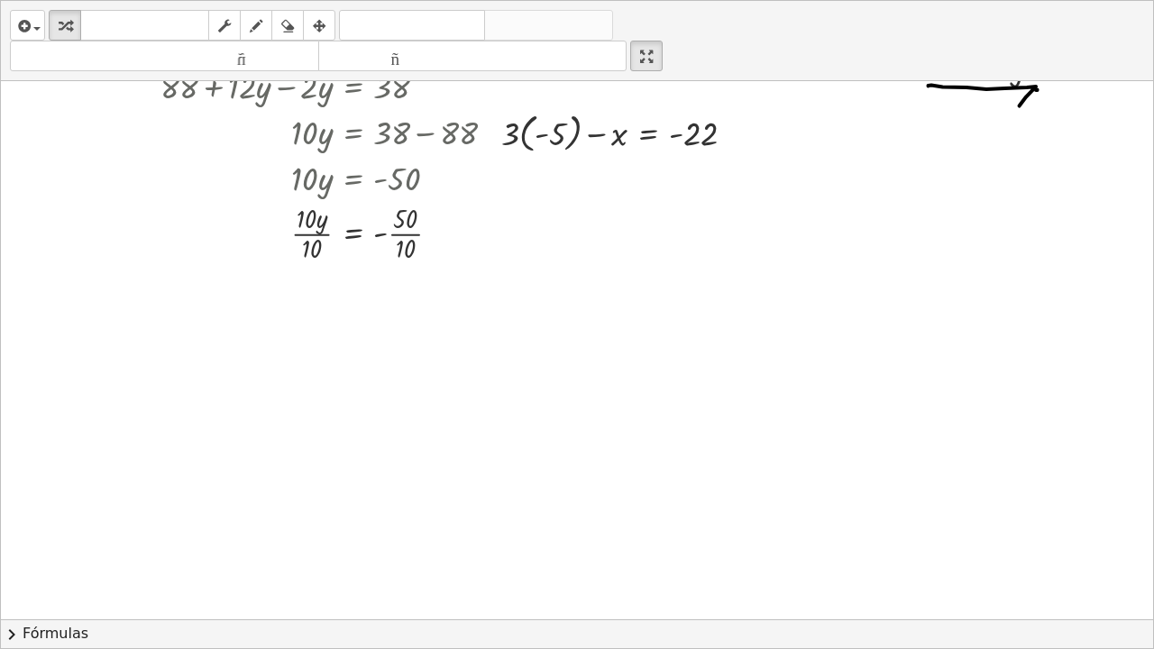
scroll to position [350, 0]
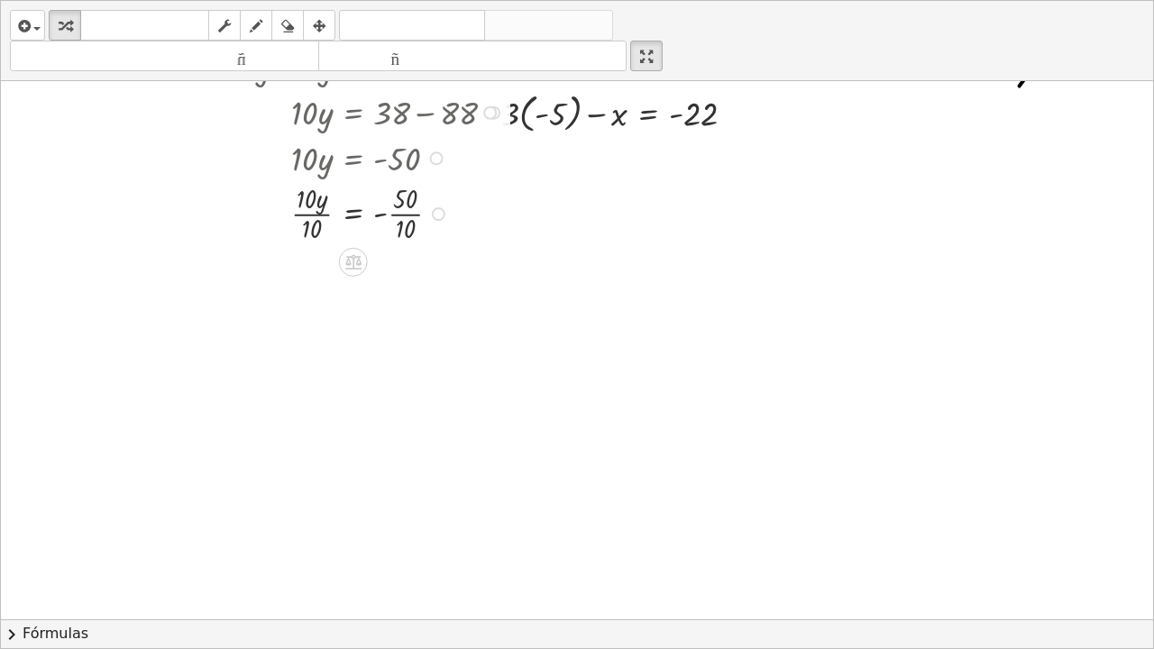
click at [316, 215] on div at bounding box center [316, 212] width 403 height 66
click at [405, 279] on div at bounding box center [316, 278] width 403 height 66
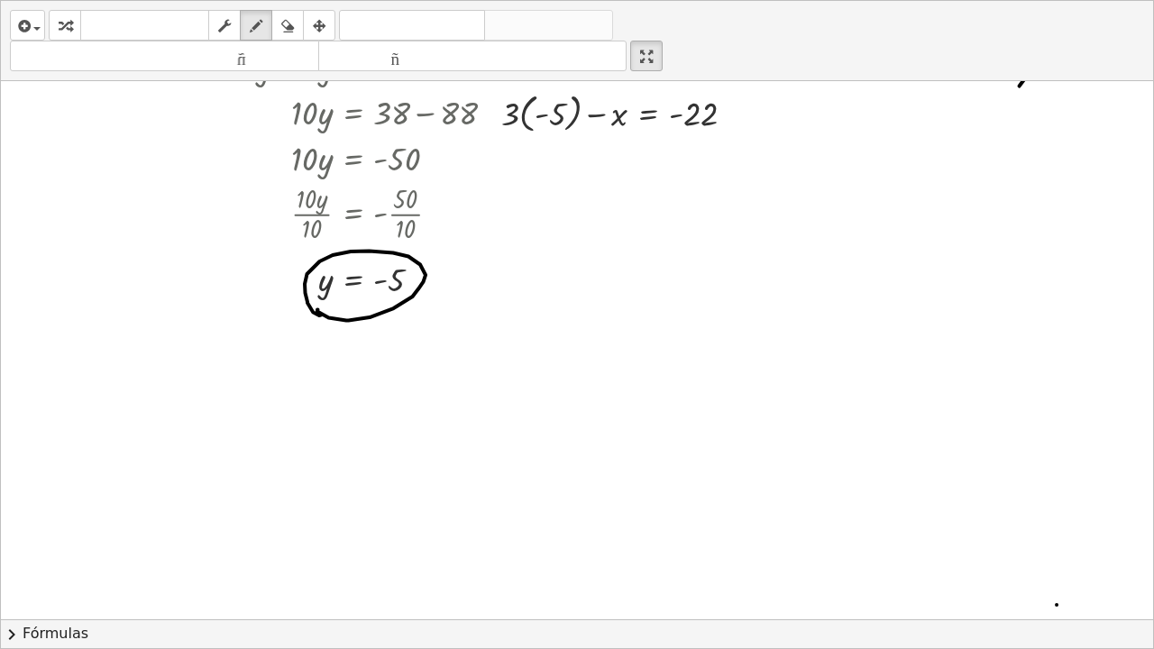
drag, startPoint x: 1057, startPoint y: 605, endPoint x: 1066, endPoint y: 608, distance: 9.4
click at [1066, 490] on div "**********" at bounding box center [577, 350] width 1152 height 538
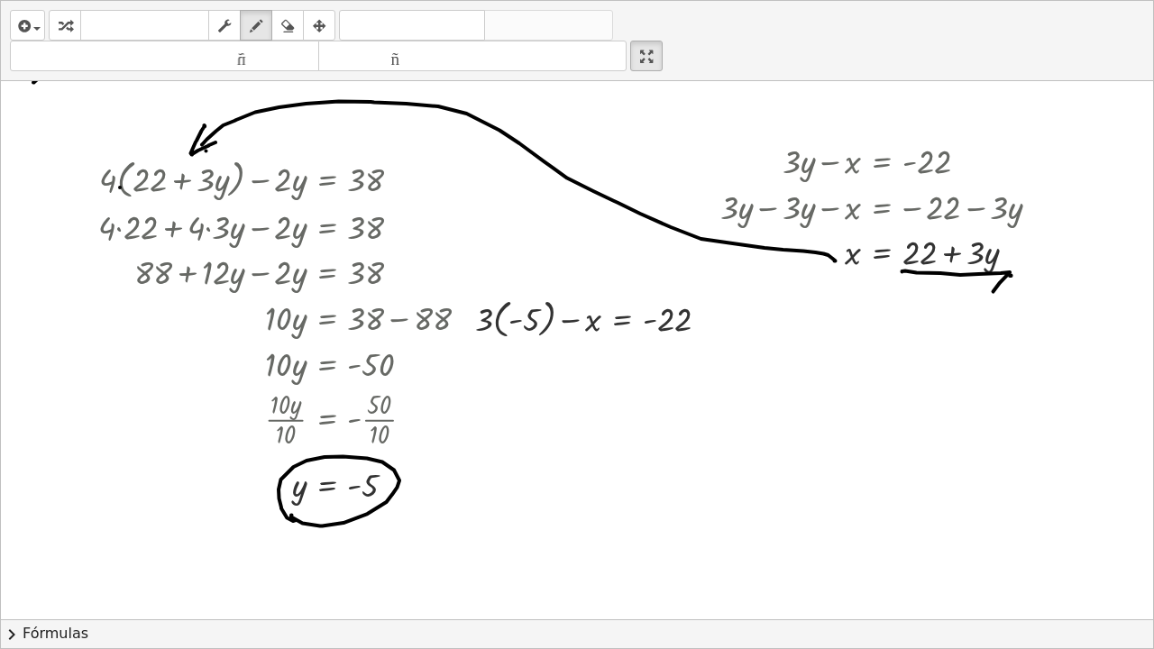
scroll to position [157, 40]
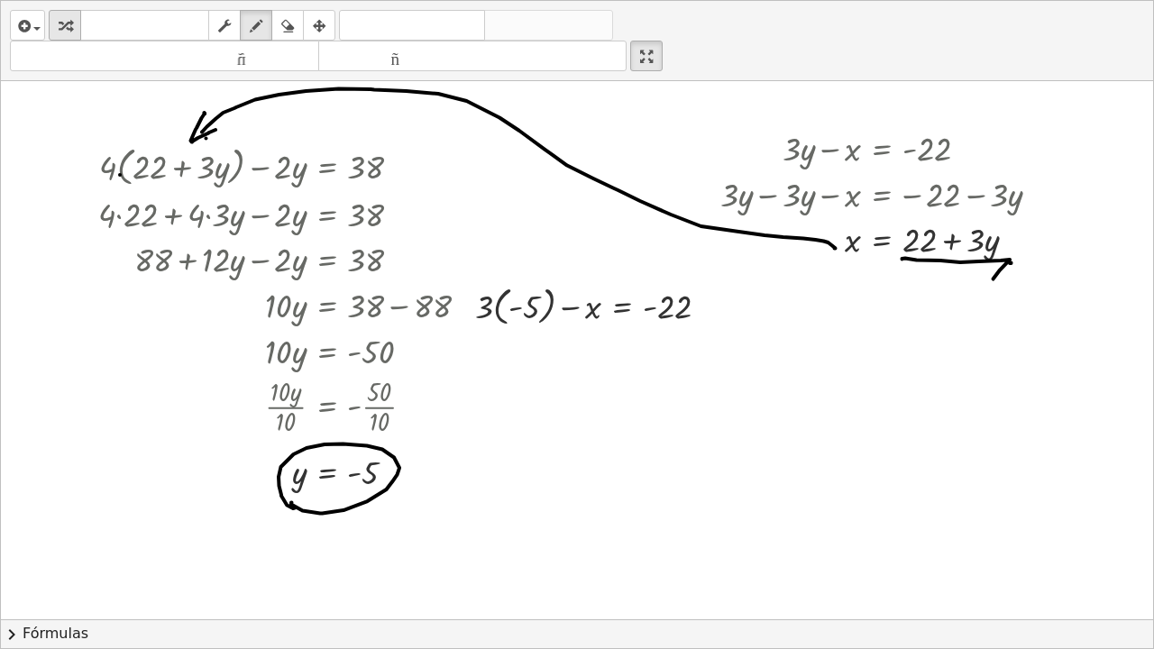
click at [74, 23] on div "button" at bounding box center [64, 25] width 23 height 22
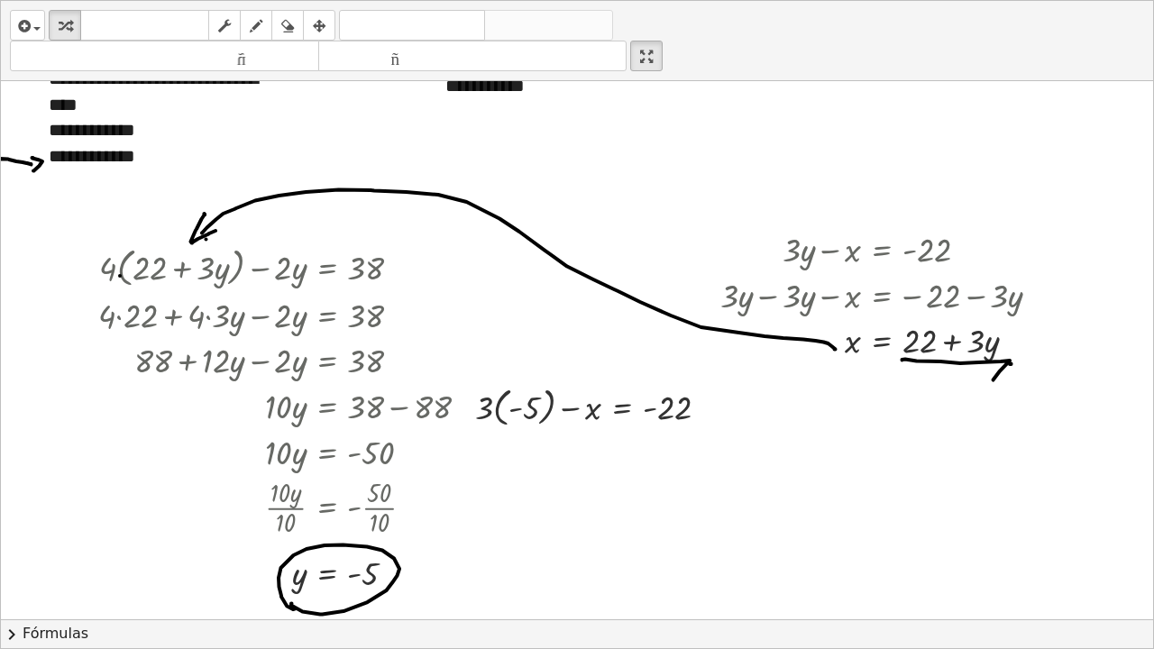
scroll to position [86, 40]
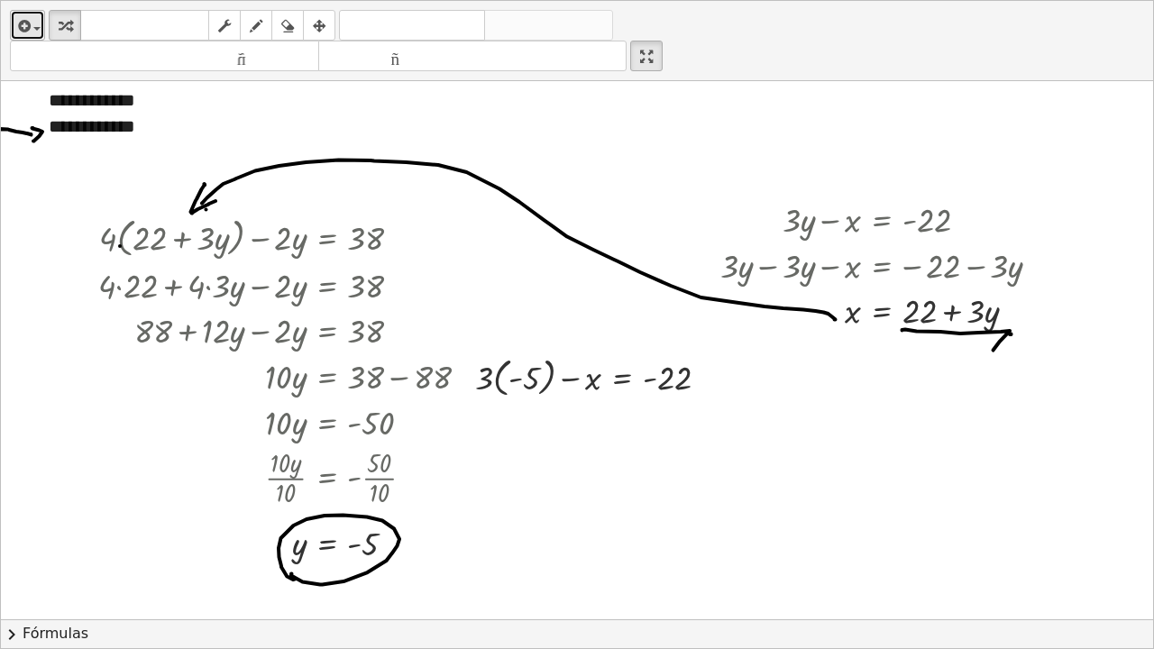
click at [29, 31] on icon "button" at bounding box center [22, 26] width 16 height 22
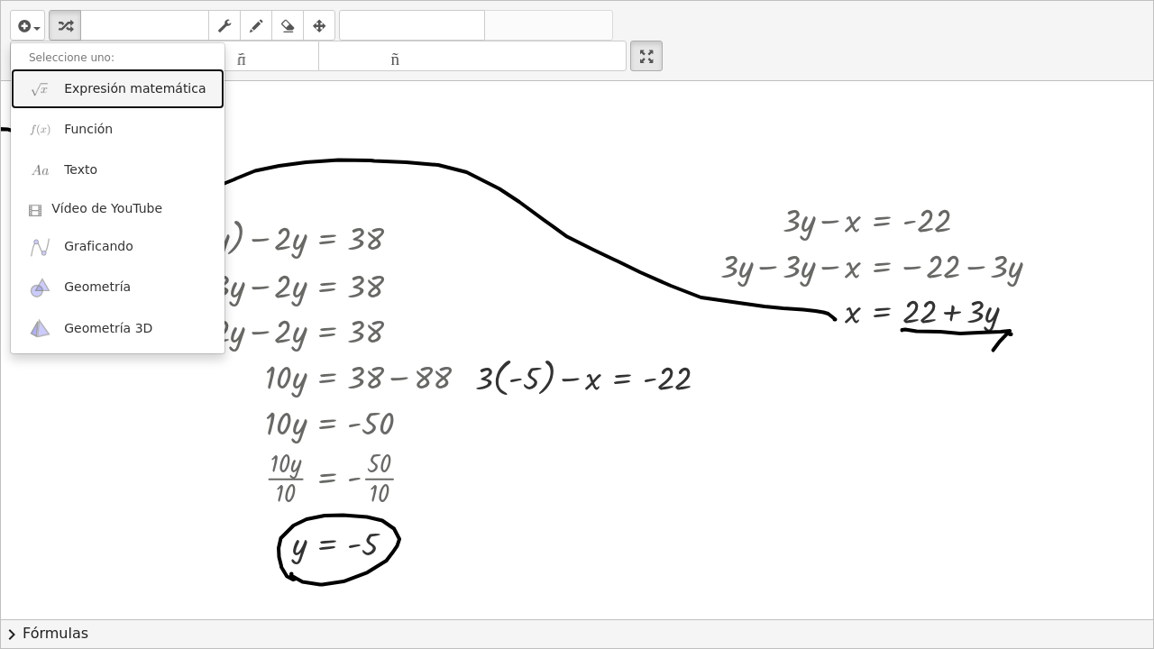
click at [155, 89] on font "Expresión matemática" at bounding box center [135, 88] width 142 height 14
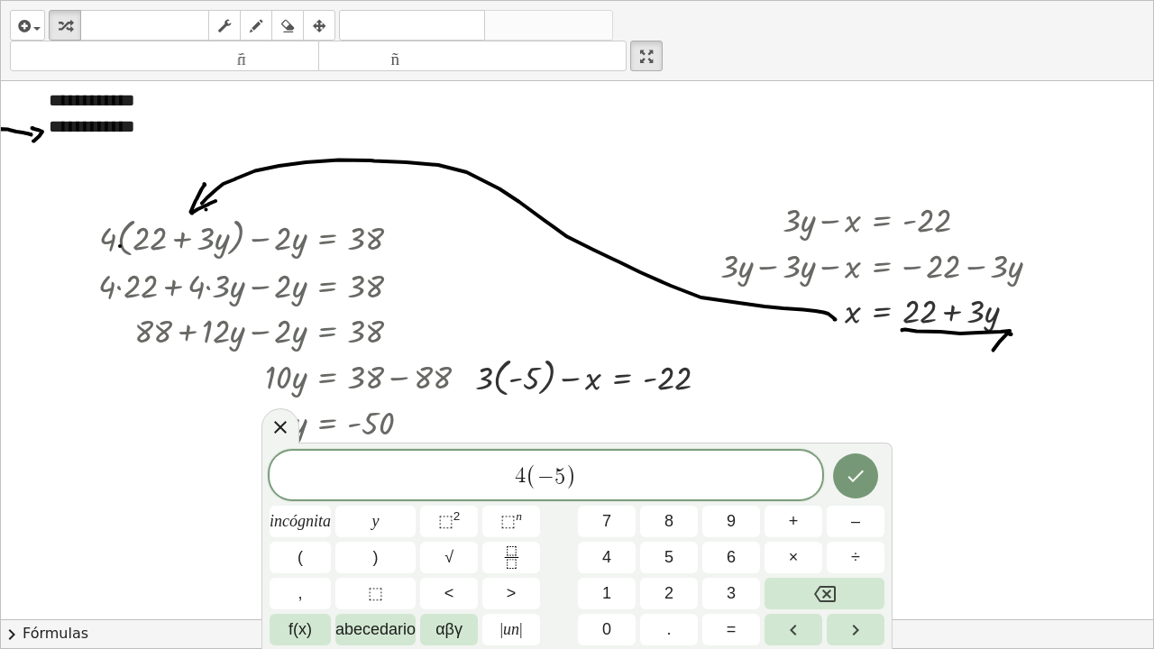
click at [527, 484] on span "(" at bounding box center [532, 476] width 12 height 26
click at [528, 483] on span "(" at bounding box center [532, 476] width 12 height 26
click at [584, 488] on span "3 ​ ( − 5 )" at bounding box center [546, 477] width 553 height 30
click at [863, 467] on icon "Hecho" at bounding box center [856, 476] width 22 height 22
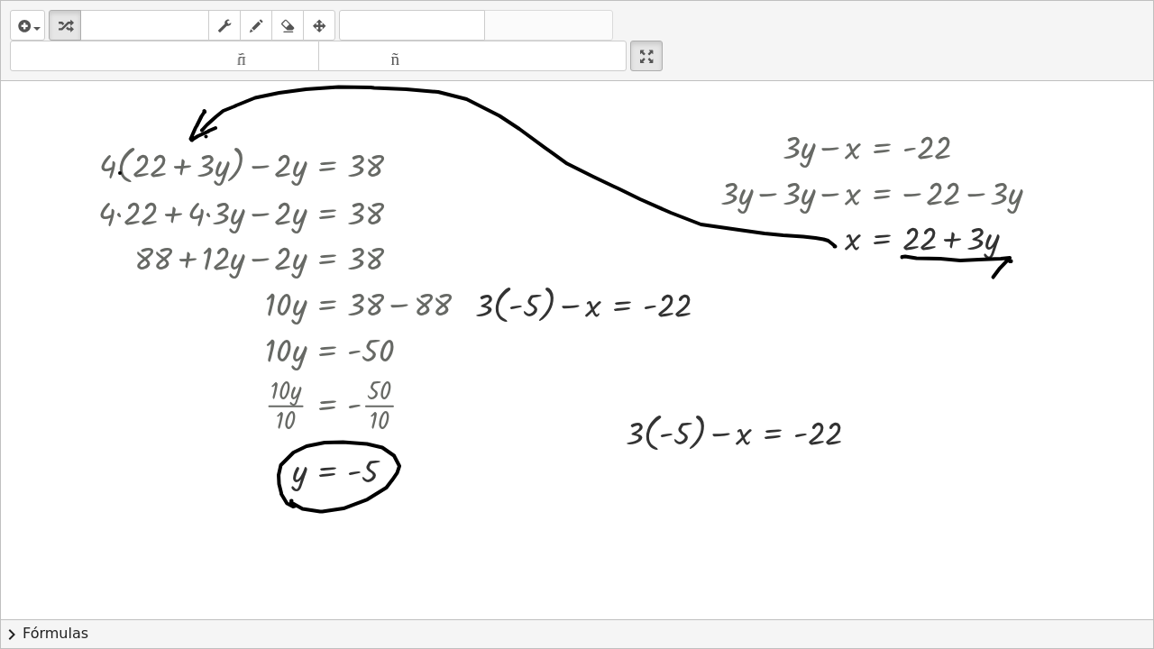
scroll to position [133, 40]
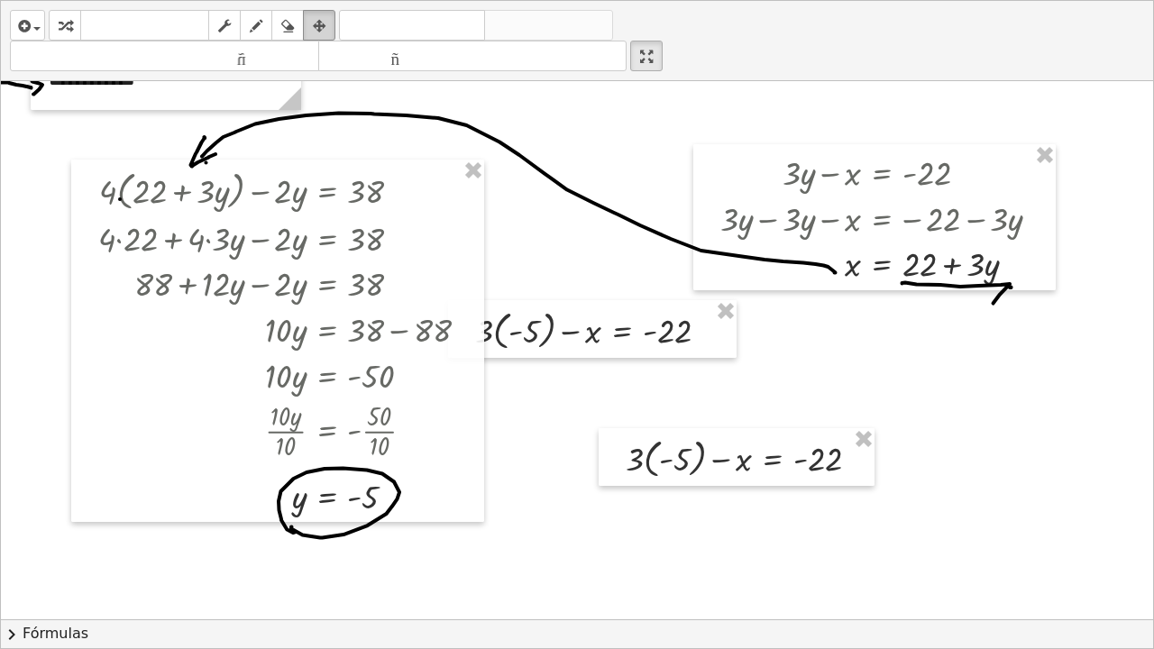
click at [314, 24] on icon "button" at bounding box center [319, 26] width 13 height 22
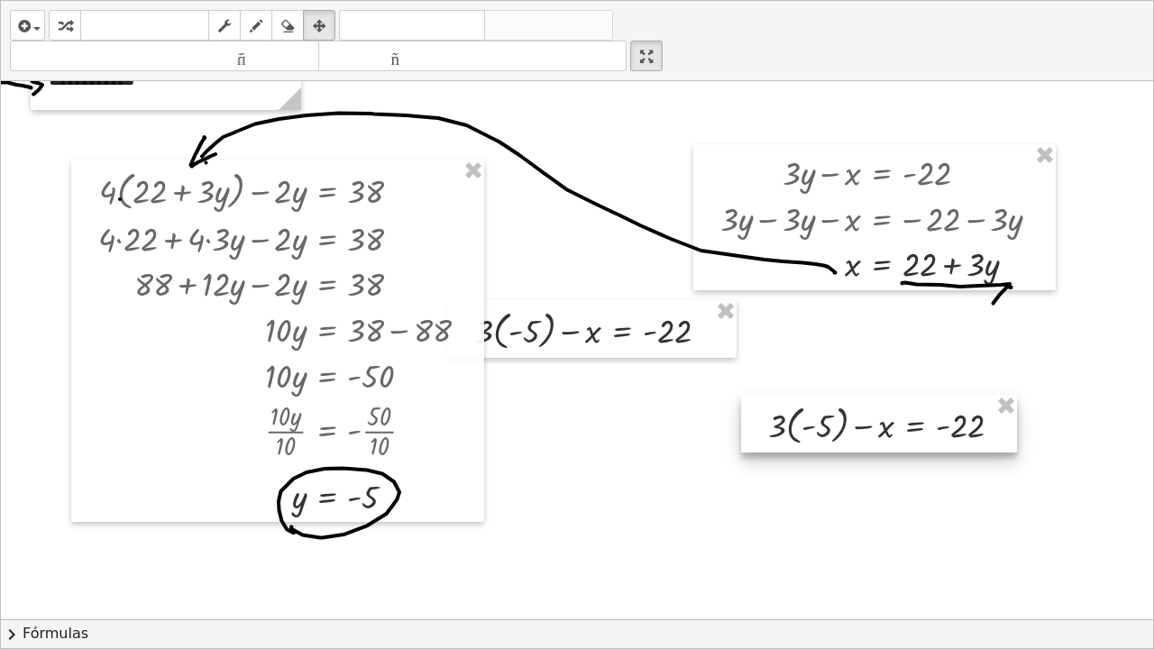
drag, startPoint x: 688, startPoint y: 457, endPoint x: 830, endPoint y: 425, distance: 146.1
click at [830, 425] on div at bounding box center [879, 424] width 276 height 58
click at [63, 22] on icon "button" at bounding box center [65, 26] width 13 height 22
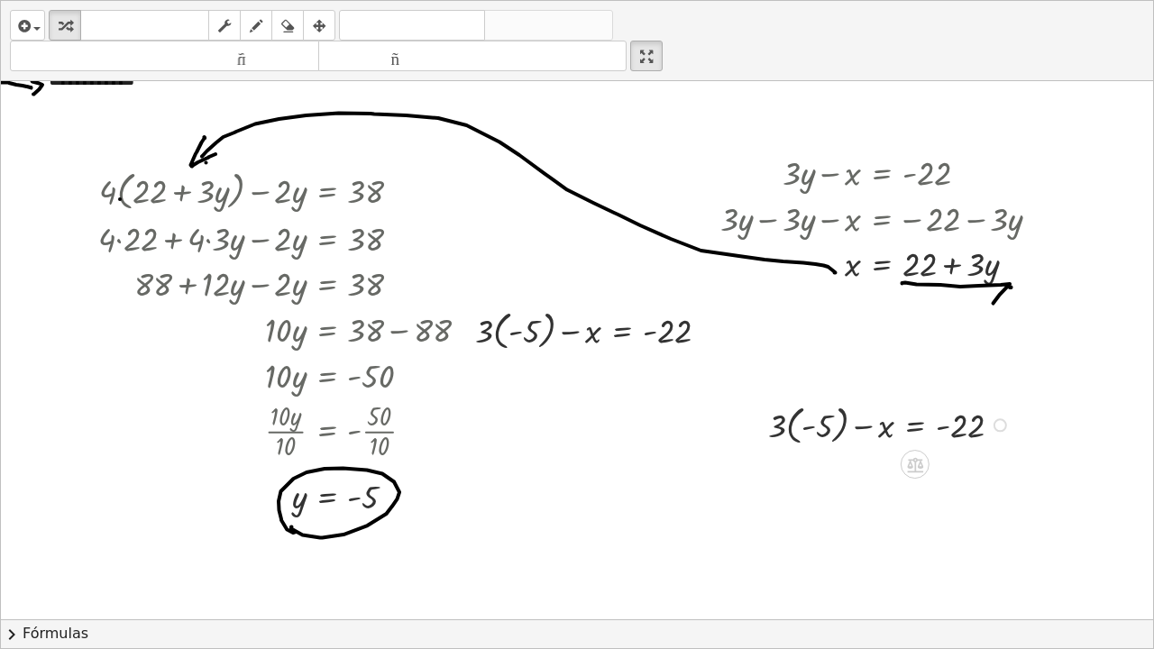
click at [775, 429] on div at bounding box center [892, 423] width 266 height 49
click at [796, 471] on div at bounding box center [892, 471] width 266 height 46
click at [798, 472] on div at bounding box center [892, 471] width 266 height 46
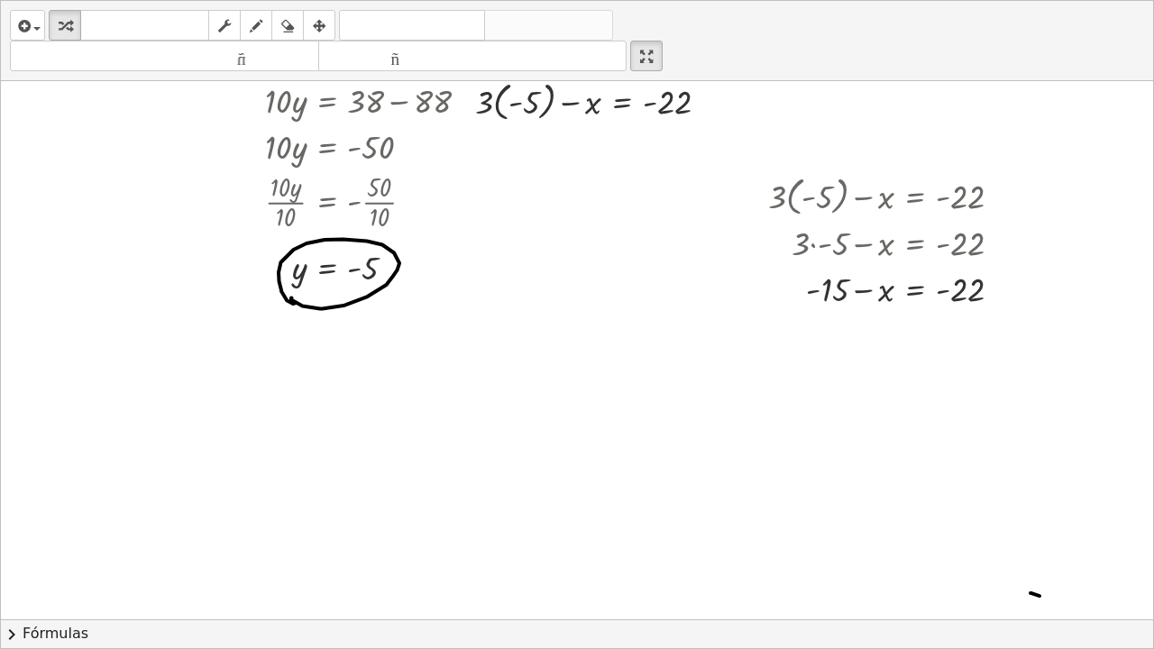
scroll to position [363, 40]
drag, startPoint x: 819, startPoint y: 291, endPoint x: 1003, endPoint y: 280, distance: 185.1
click at [1003, 280] on div at bounding box center [892, 286] width 266 height 46
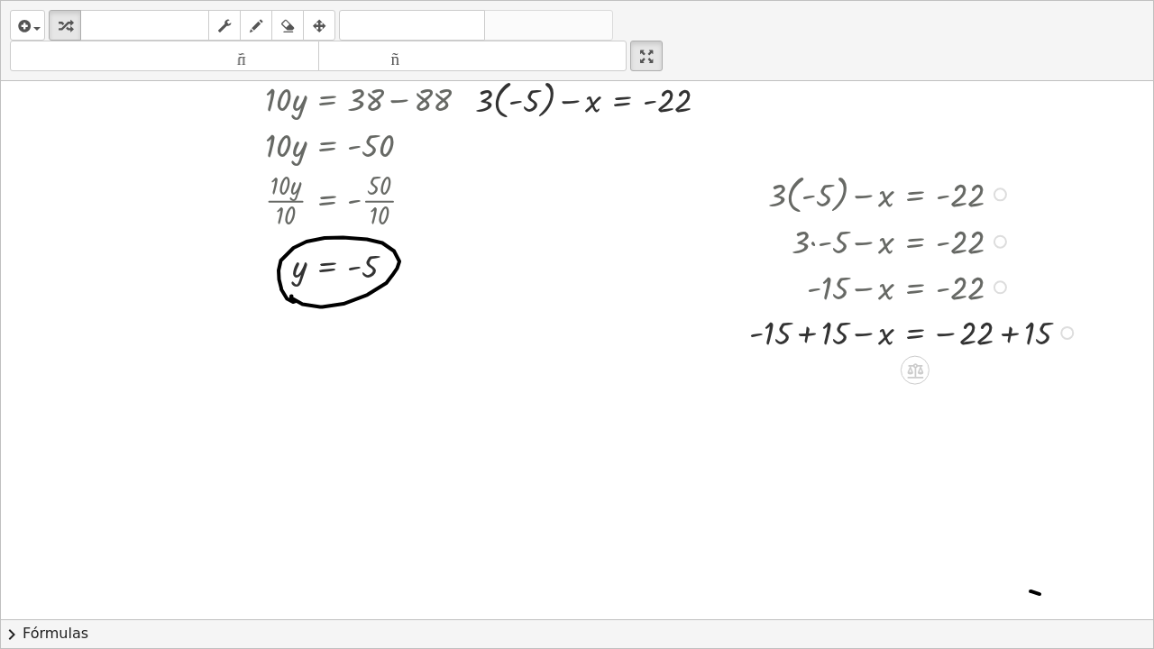
click at [793, 335] on div at bounding box center [916, 331] width 352 height 46
click at [994, 379] on div at bounding box center [916, 377] width 352 height 44
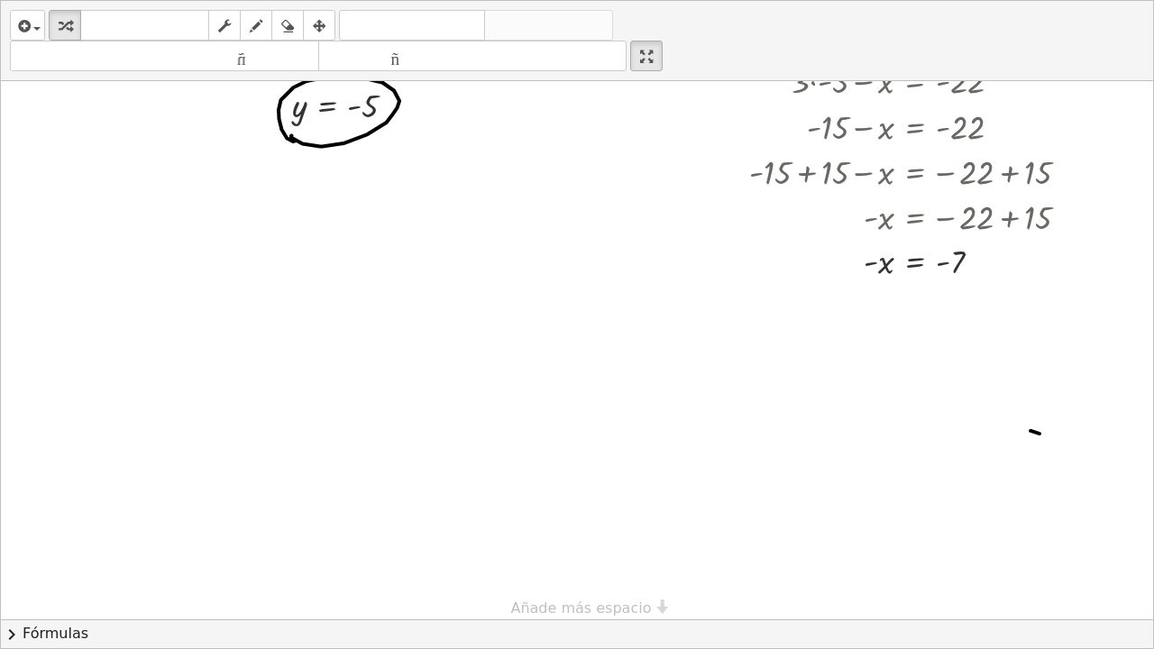
scroll to position [532, 40]
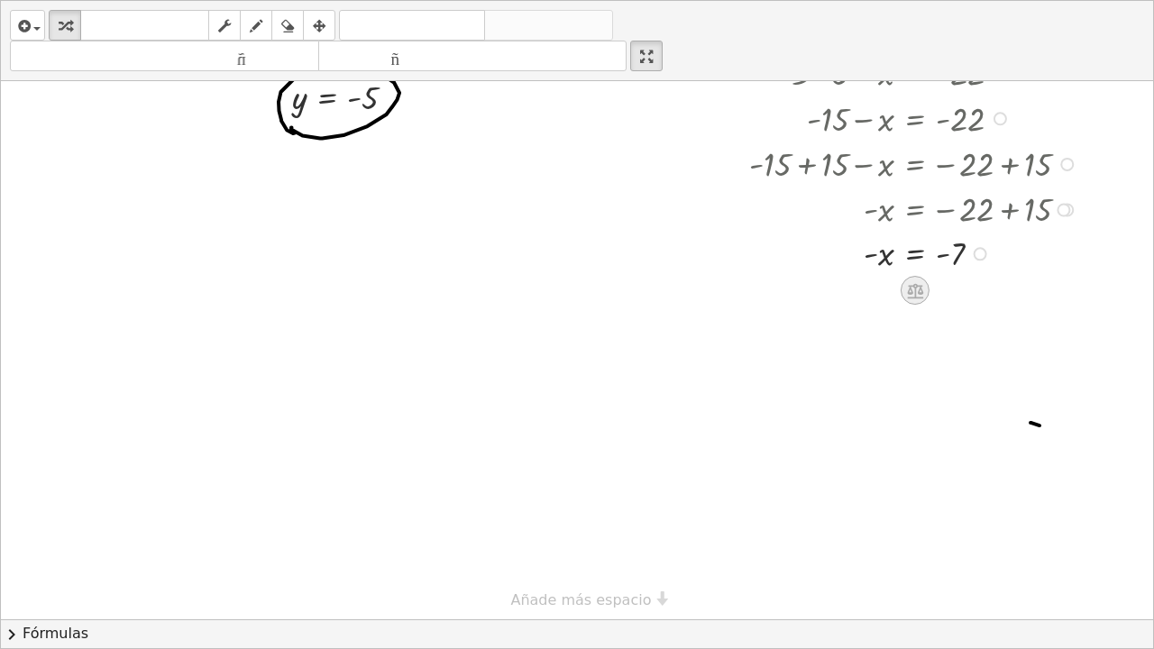
click at [907, 293] on icon at bounding box center [915, 291] width 16 height 15
click at [910, 296] on font "×" at bounding box center [915, 291] width 11 height 20
click at [869, 294] on div at bounding box center [916, 297] width 352 height 46
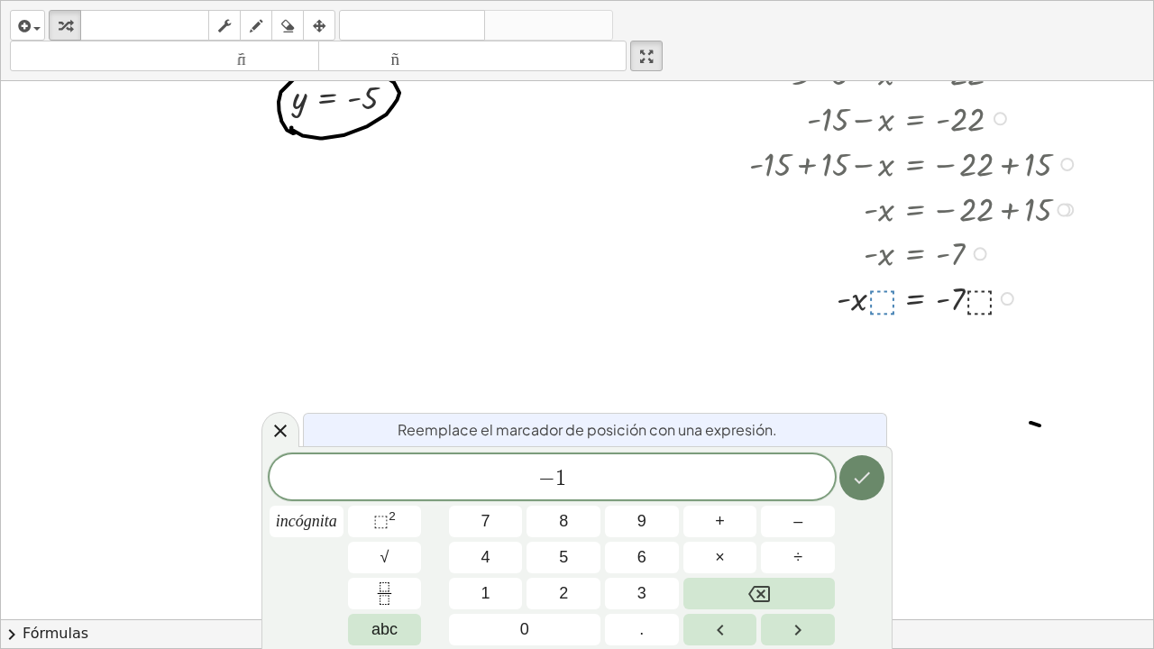
click at [868, 480] on icon "Hecho" at bounding box center [862, 478] width 22 height 22
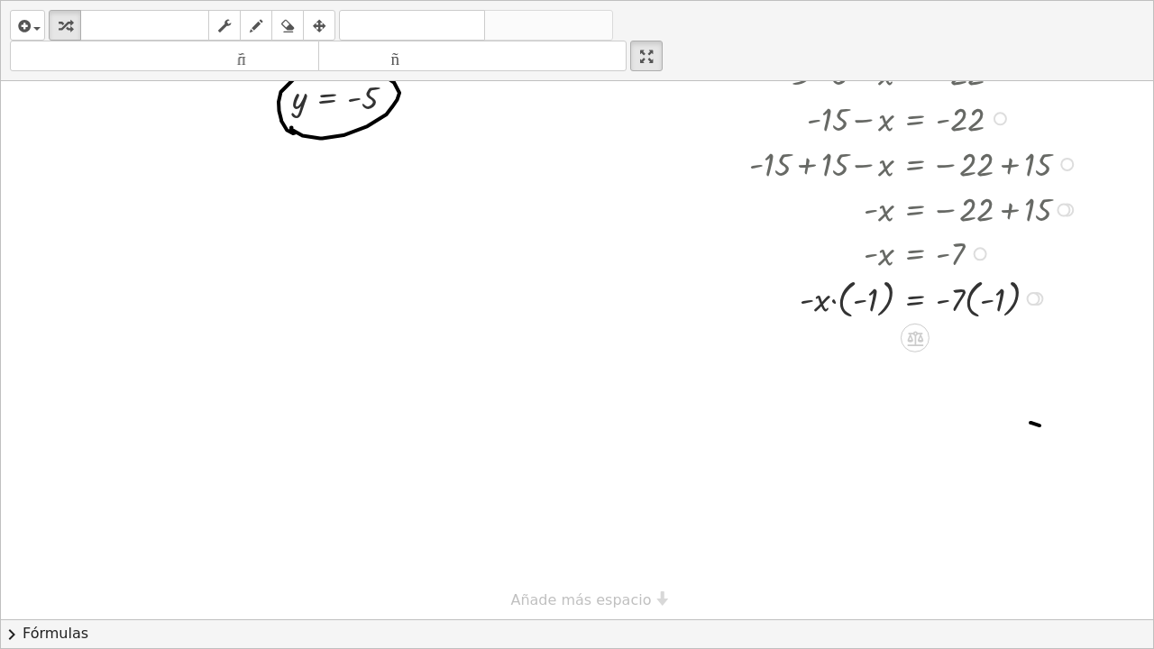
click at [822, 298] on div at bounding box center [916, 297] width 352 height 49
click at [955, 352] on div at bounding box center [916, 346] width 352 height 49
click at [852, 351] on div at bounding box center [916, 347] width 352 height 46
click at [955, 394] on div at bounding box center [916, 392] width 352 height 46
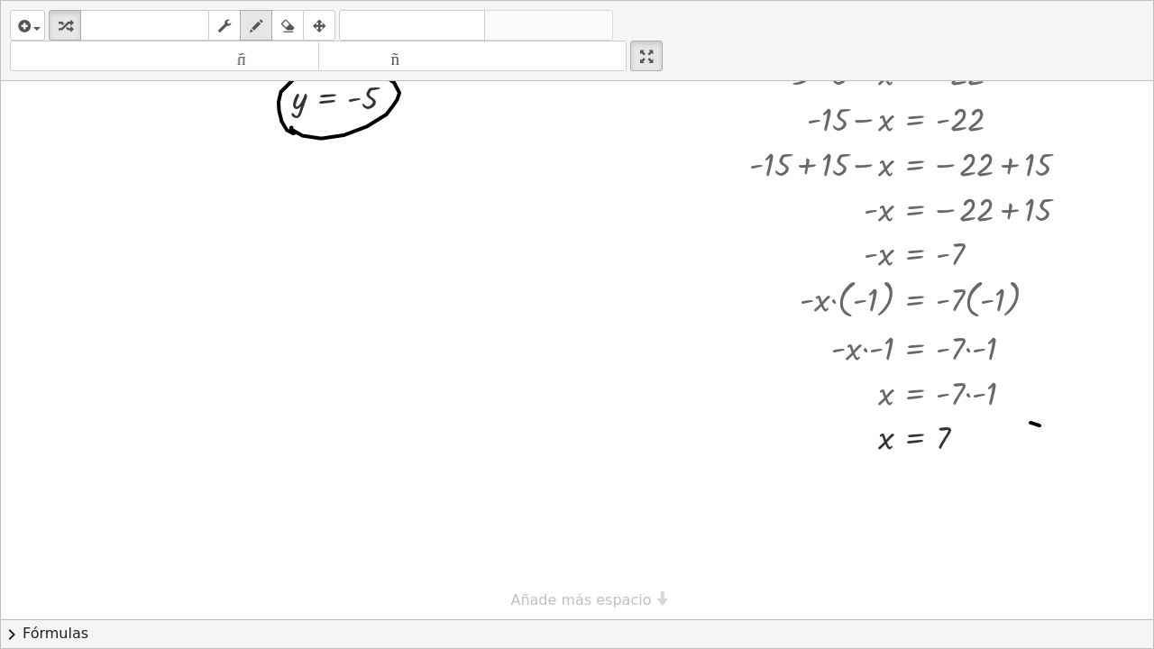
click at [259, 22] on icon "button" at bounding box center [256, 26] width 13 height 22
click at [867, 450] on div at bounding box center [564, 87] width 1178 height 1076
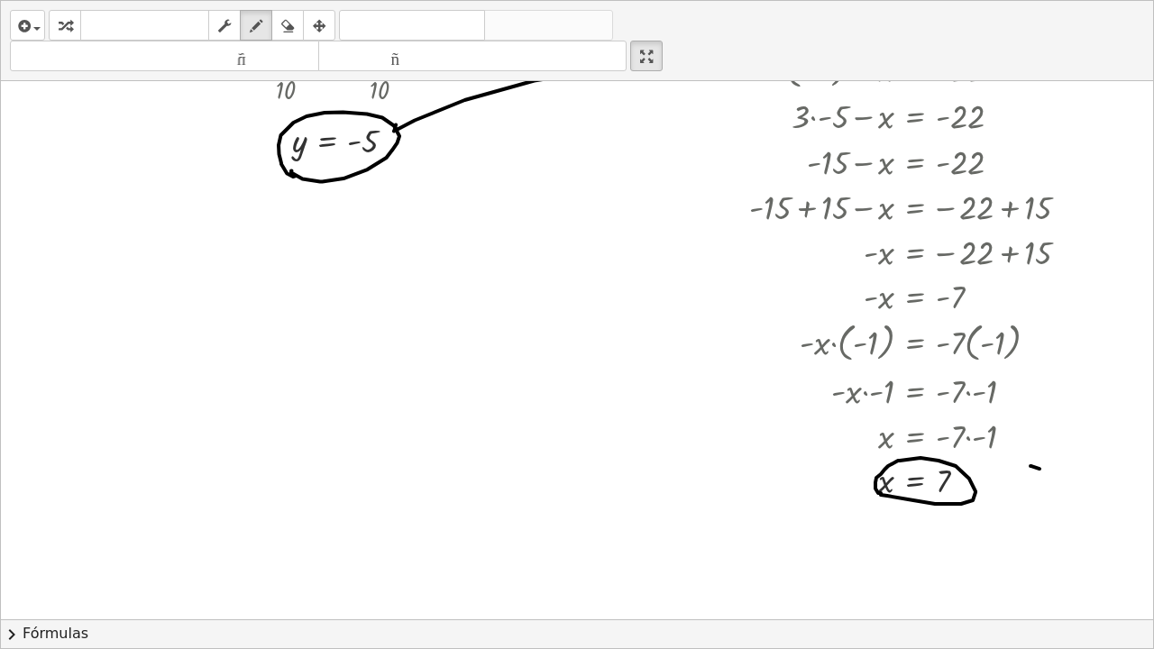
scroll to position [508, 40]
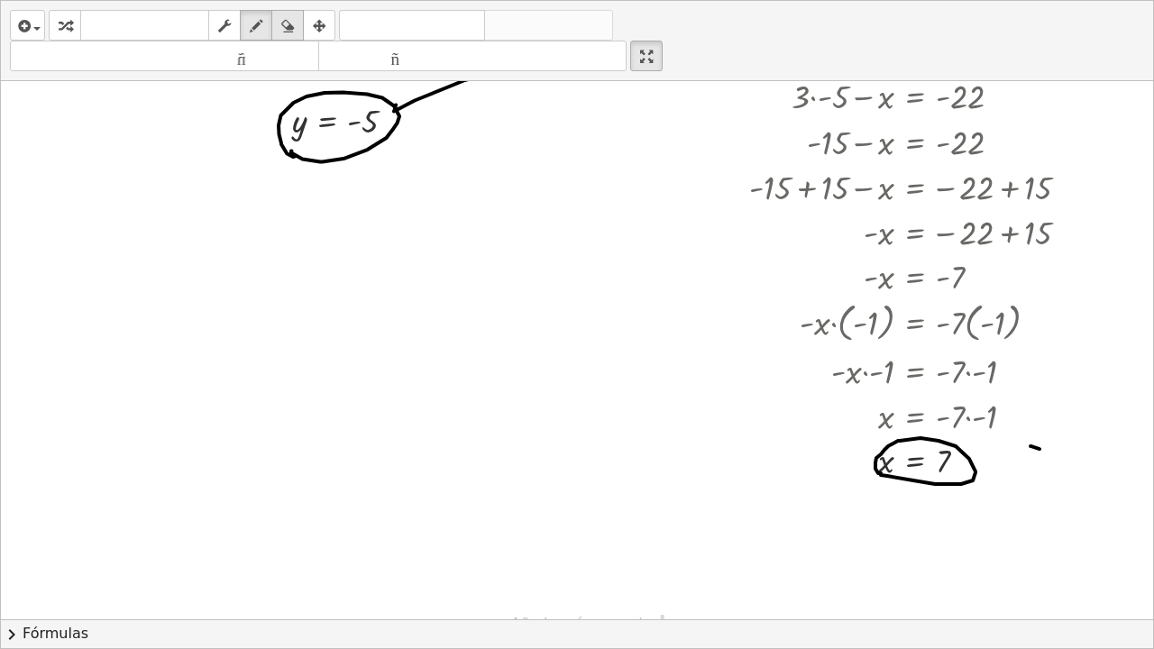
click at [282, 23] on icon "button" at bounding box center [287, 26] width 13 height 22
drag, startPoint x: 1021, startPoint y: 449, endPoint x: 1029, endPoint y: 441, distance: 11.5
click at [1029, 441] on div at bounding box center [564, 111] width 1178 height 1076
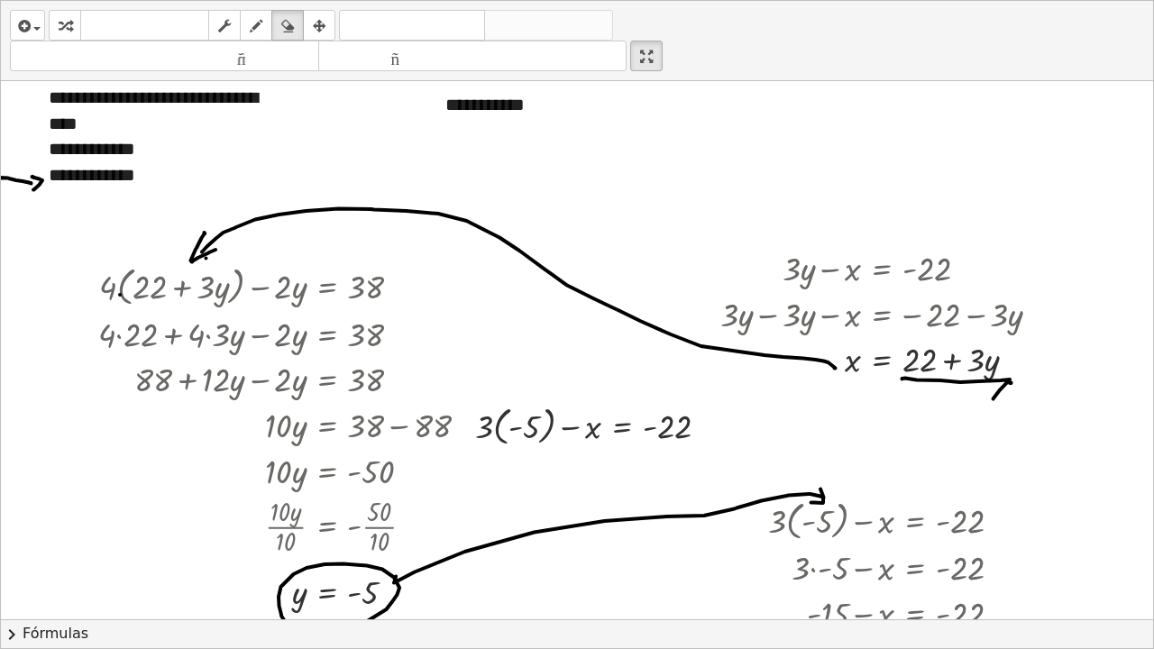
scroll to position [0, 40]
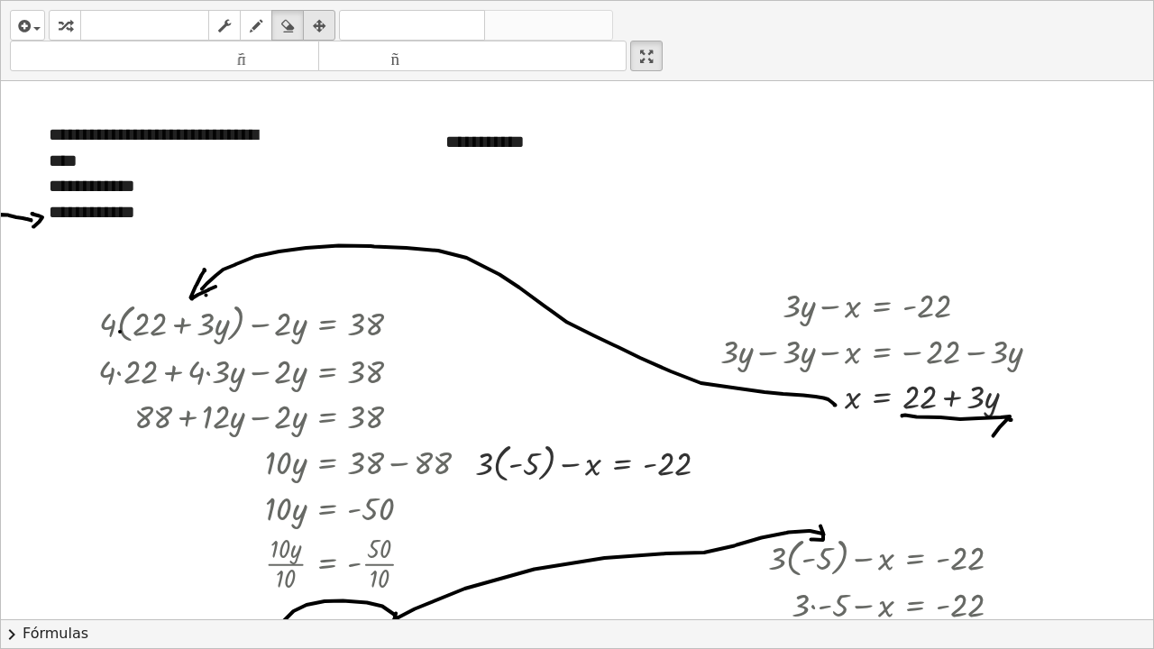
click at [321, 29] on icon "button" at bounding box center [319, 26] width 13 height 22
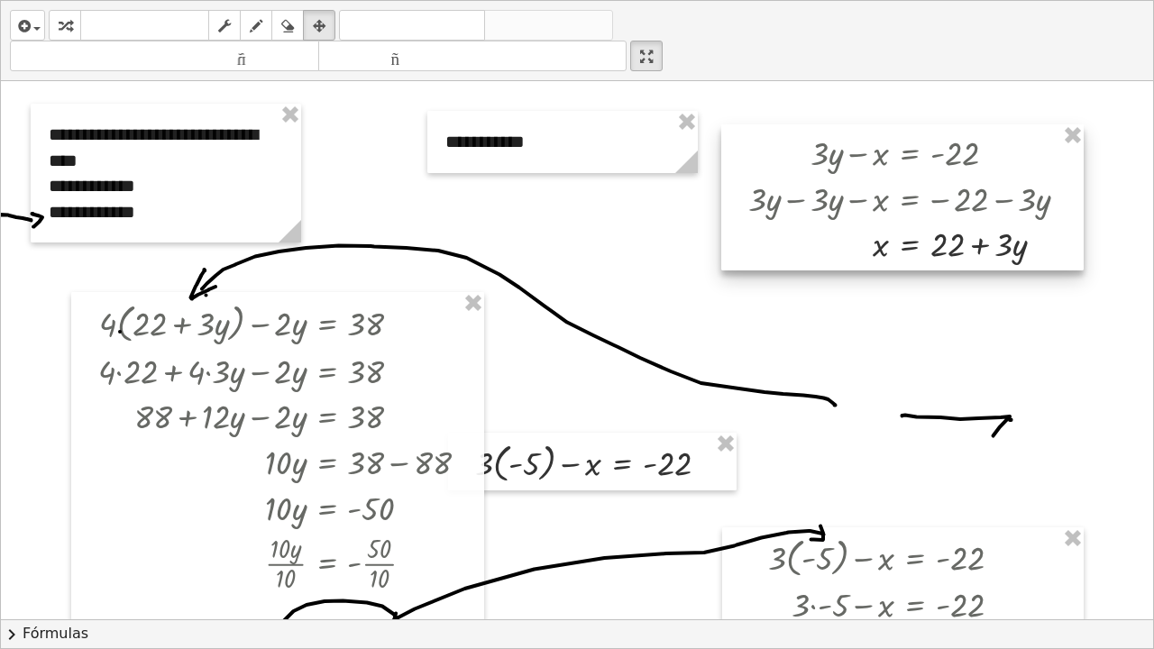
drag, startPoint x: 843, startPoint y: 297, endPoint x: 871, endPoint y: 144, distance: 154.9
click at [871, 144] on div at bounding box center [902, 197] width 362 height 146
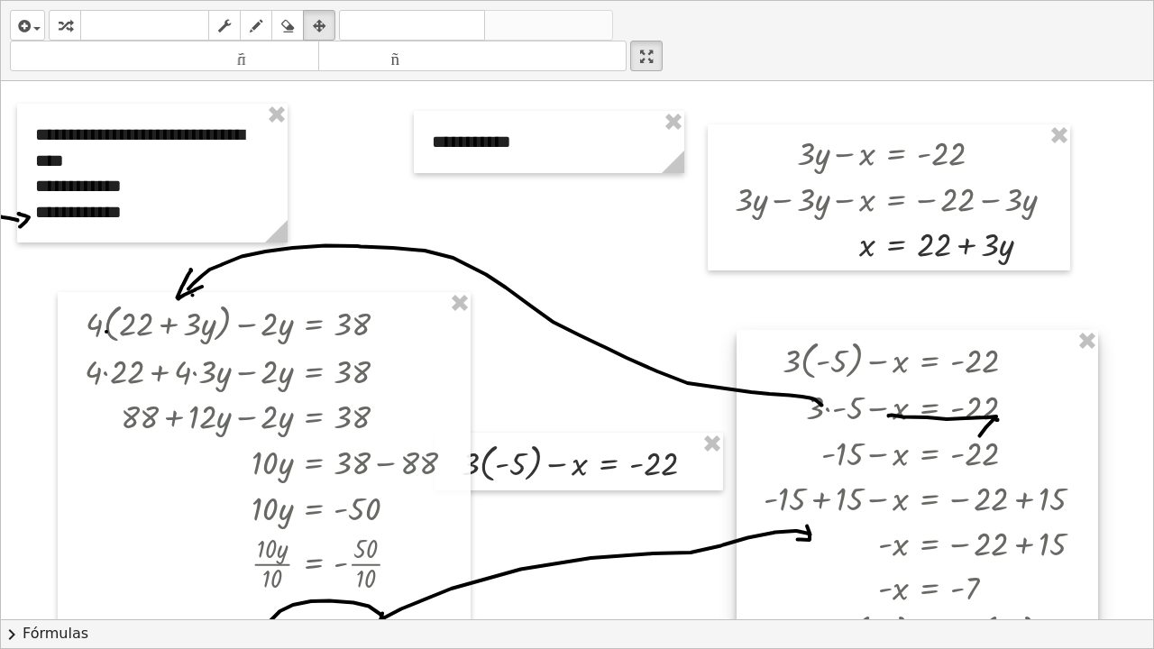
drag, startPoint x: 865, startPoint y: 553, endPoint x: 893, endPoint y: 354, distance: 200.3
click at [893, 354] on div at bounding box center [918, 564] width 362 height 468
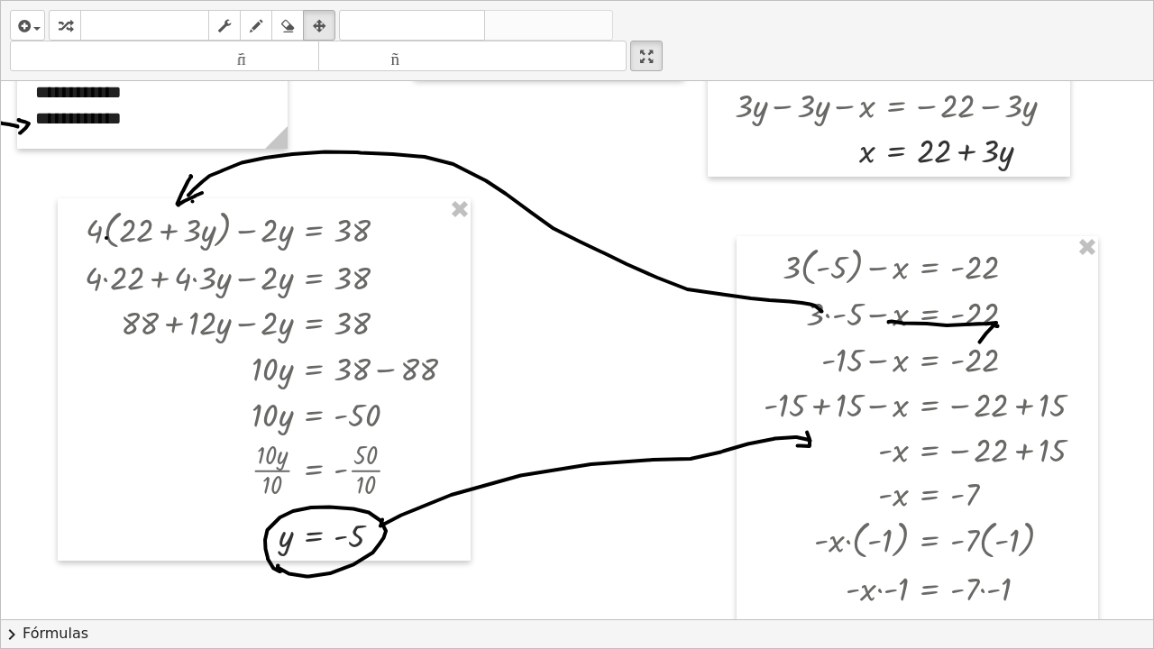
scroll to position [107, 40]
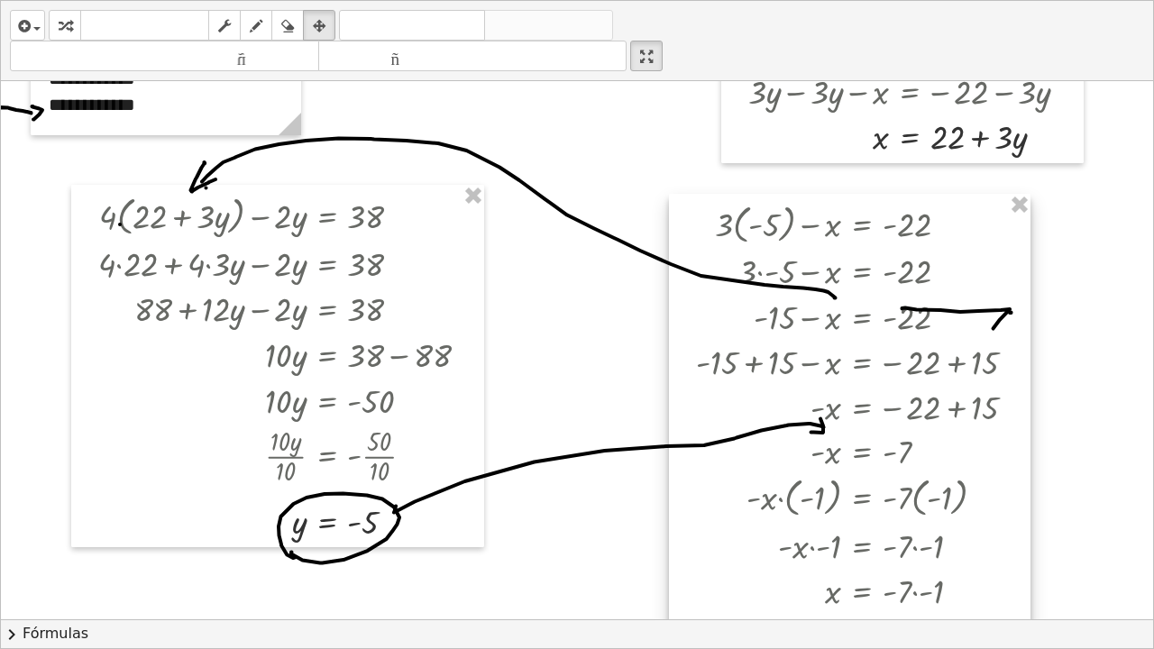
drag, startPoint x: 1054, startPoint y: 317, endPoint x: 973, endPoint y: 289, distance: 86.1
click at [973, 289] on div at bounding box center [850, 428] width 362 height 468
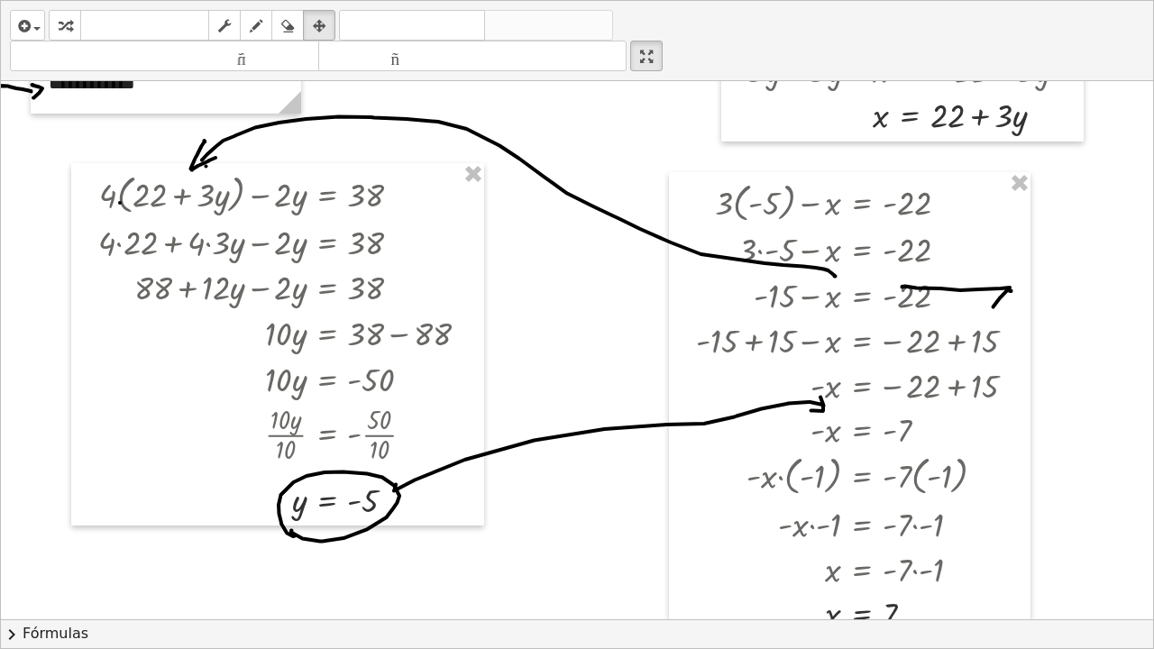
scroll to position [131, 40]
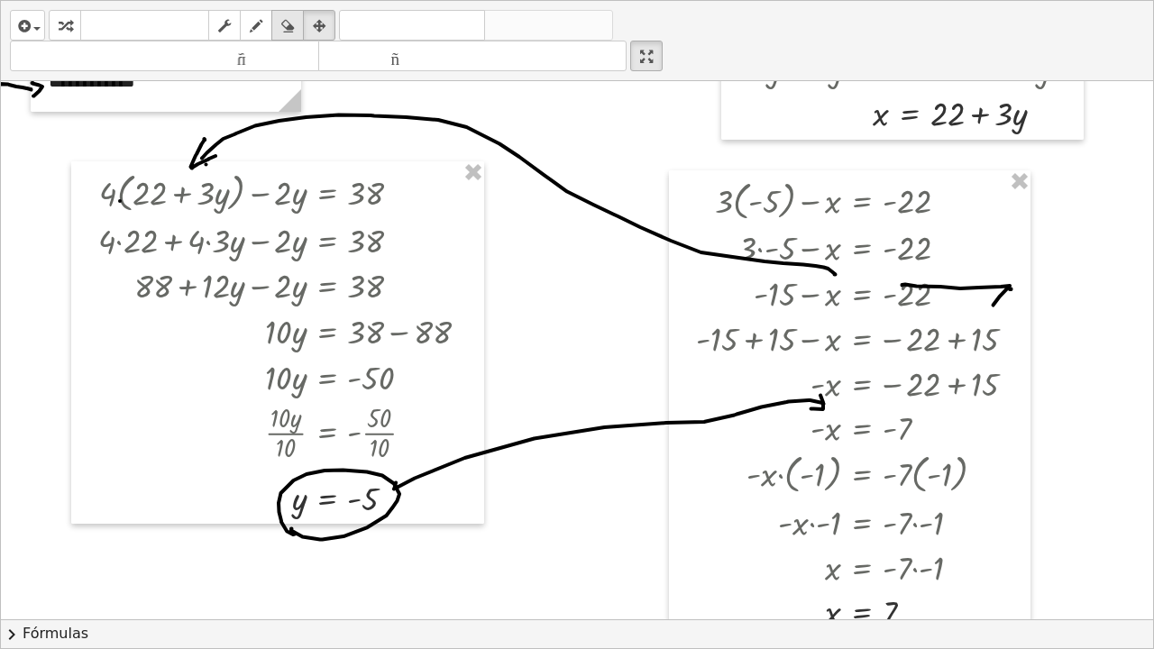
click at [287, 21] on icon "button" at bounding box center [287, 26] width 13 height 22
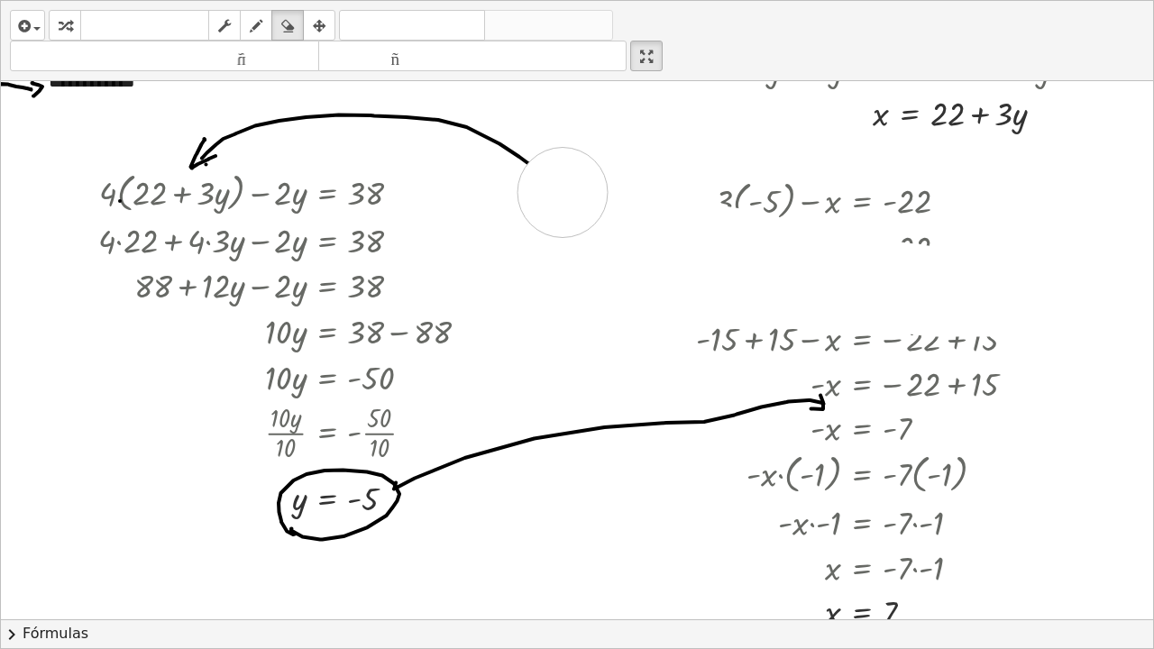
drag, startPoint x: 997, startPoint y: 290, endPoint x: 549, endPoint y: 192, distance: 458.7
click at [549, 192] on div at bounding box center [564, 488] width 1178 height 1076
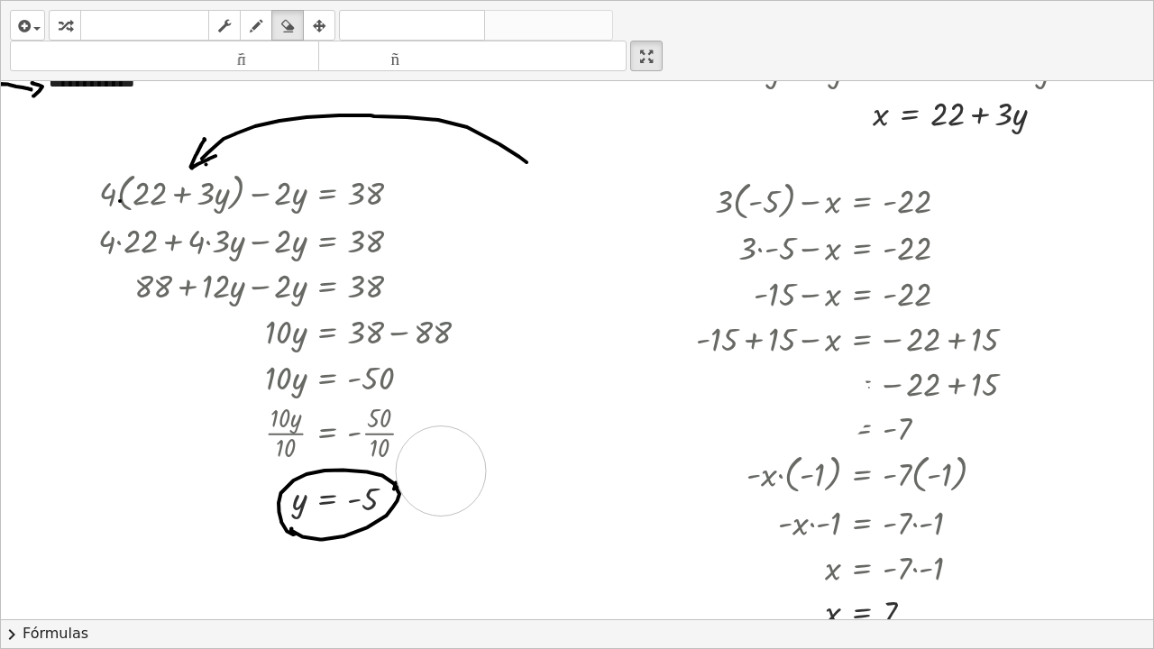
drag, startPoint x: 812, startPoint y: 402, endPoint x: 427, endPoint y: 471, distance: 391.0
click at [427, 471] on div at bounding box center [564, 488] width 1178 height 1076
drag, startPoint x: 519, startPoint y: 160, endPoint x: 182, endPoint y: 131, distance: 338.5
click at [182, 131] on div at bounding box center [564, 488] width 1178 height 1076
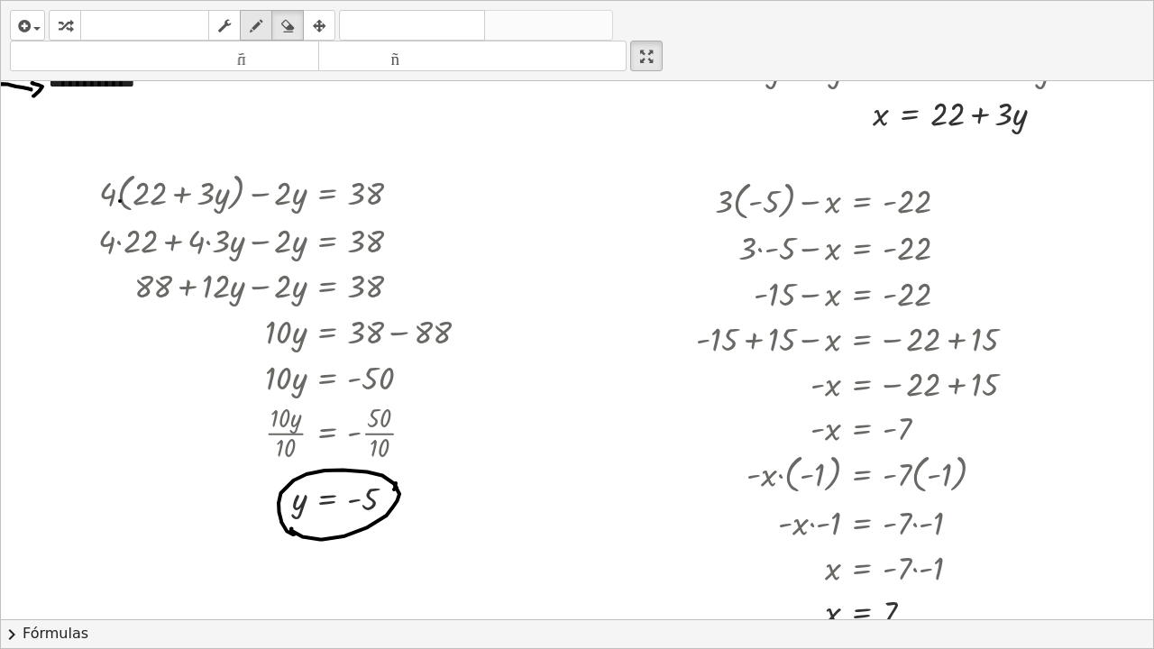
click at [258, 27] on icon "button" at bounding box center [256, 26] width 13 height 22
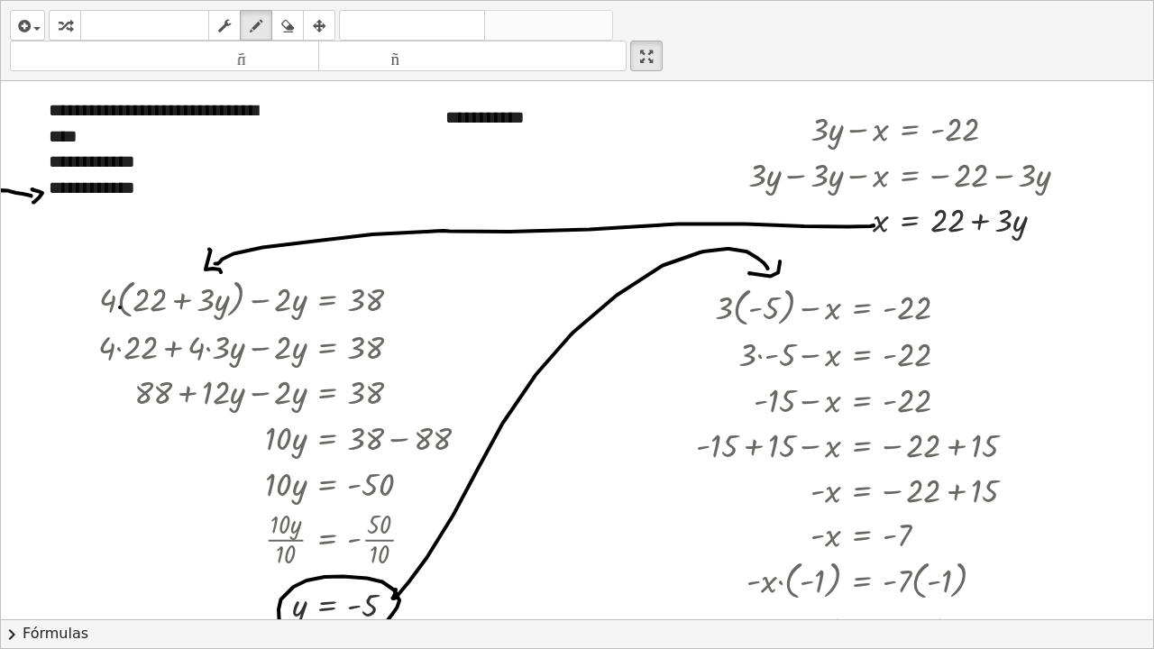
scroll to position [0, 40]
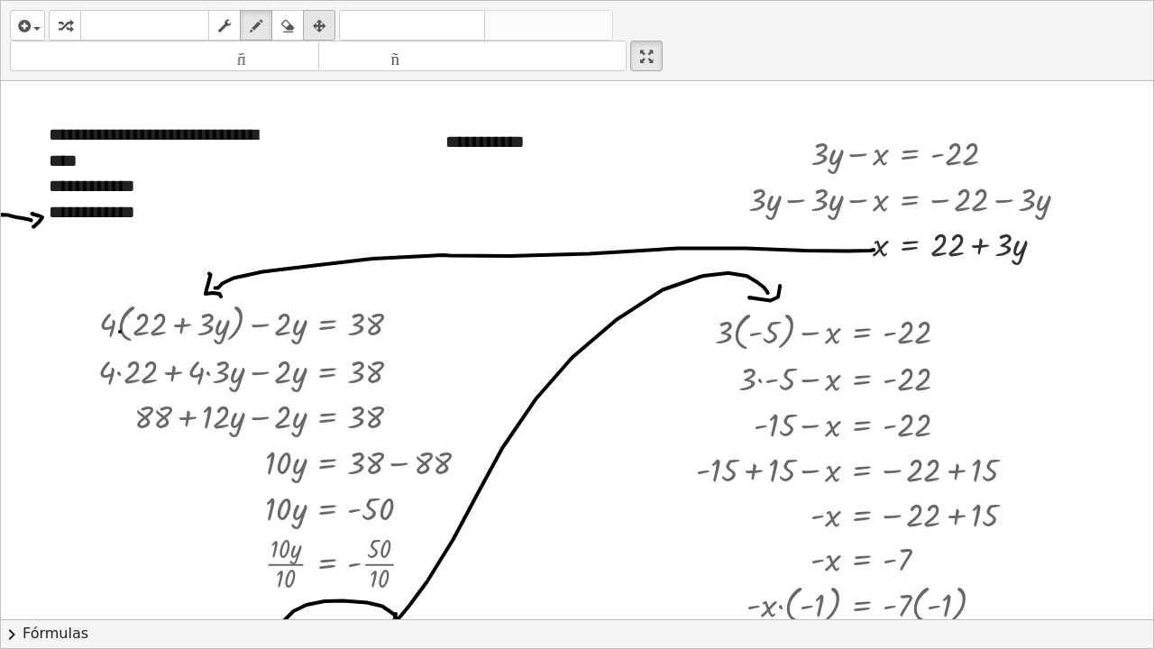
click at [322, 29] on icon "button" at bounding box center [319, 26] width 13 height 22
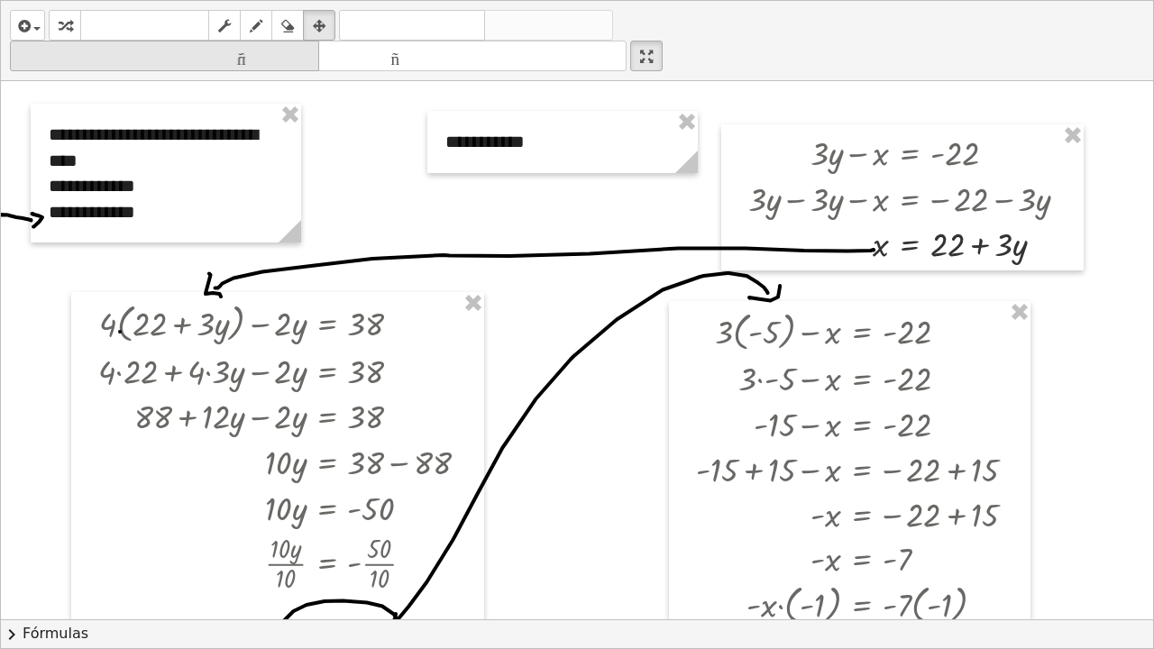
click at [290, 57] on font "tamaño_del_formato" at bounding box center [164, 56] width 300 height 17
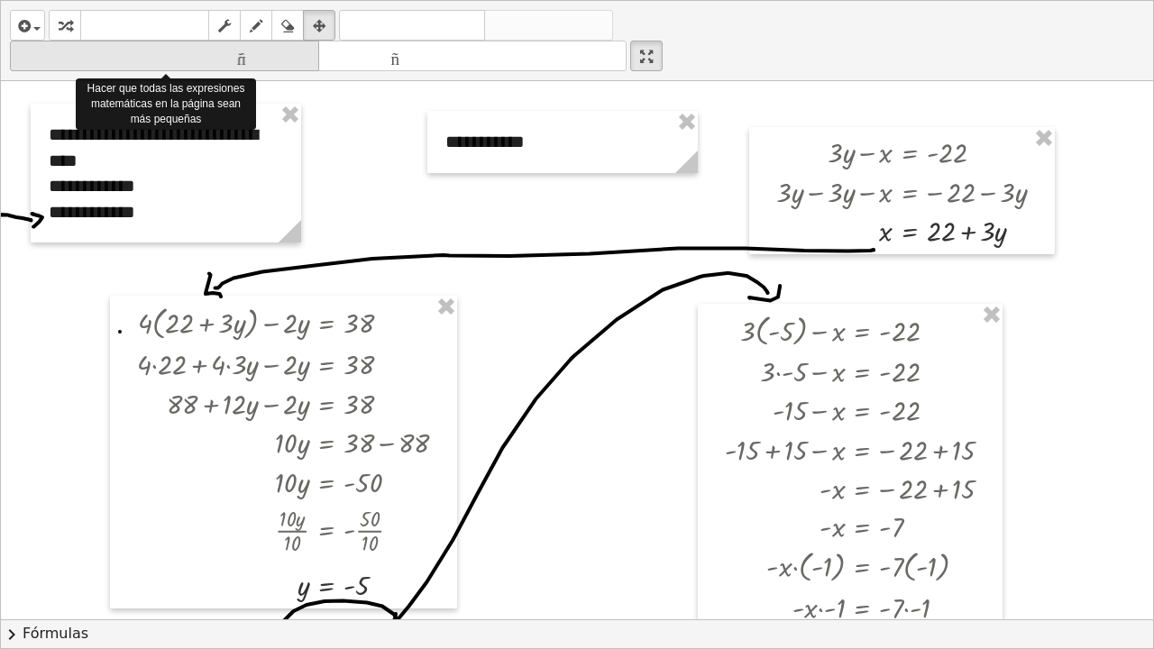
click at [290, 57] on font "tamaño_del_formato" at bounding box center [164, 56] width 300 height 17
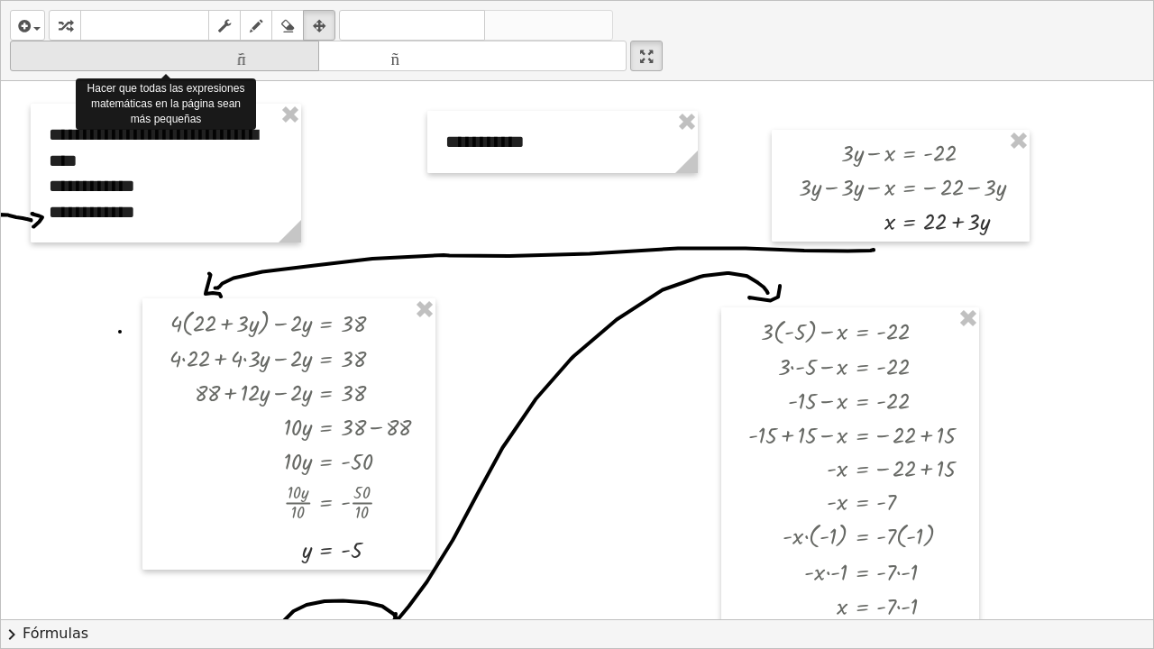
click at [290, 58] on font "tamaño_del_formato" at bounding box center [164, 56] width 300 height 17
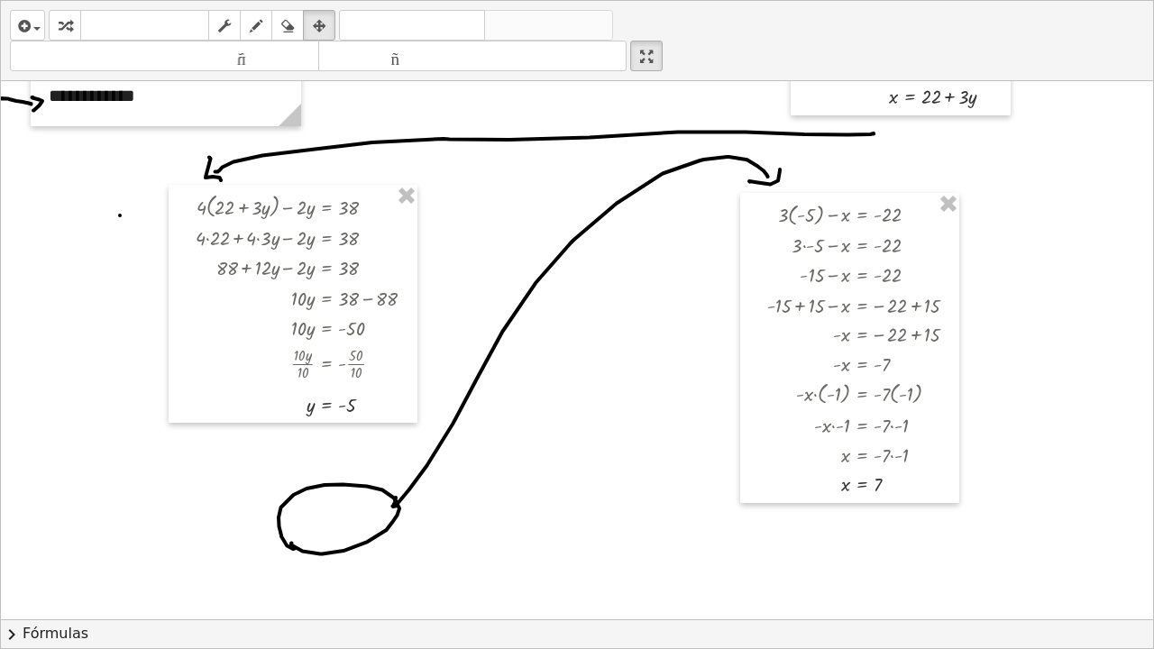
scroll to position [3, 40]
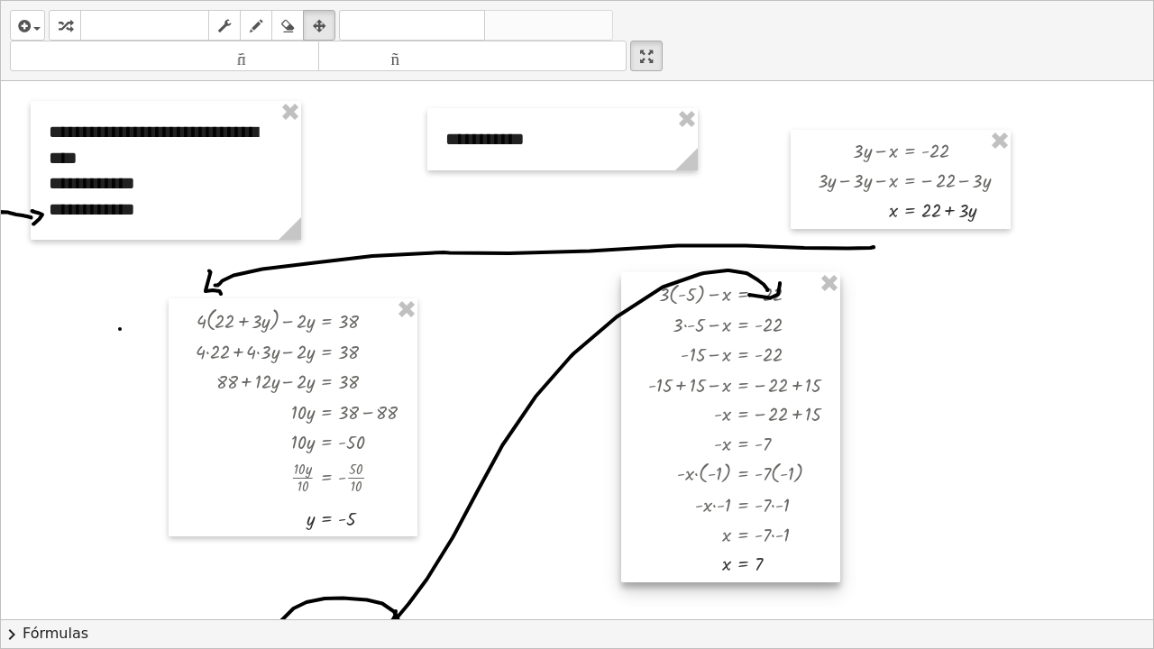
drag, startPoint x: 885, startPoint y: 346, endPoint x: 766, endPoint y: 312, distance: 123.8
click at [766, 312] on div at bounding box center [730, 427] width 219 height 310
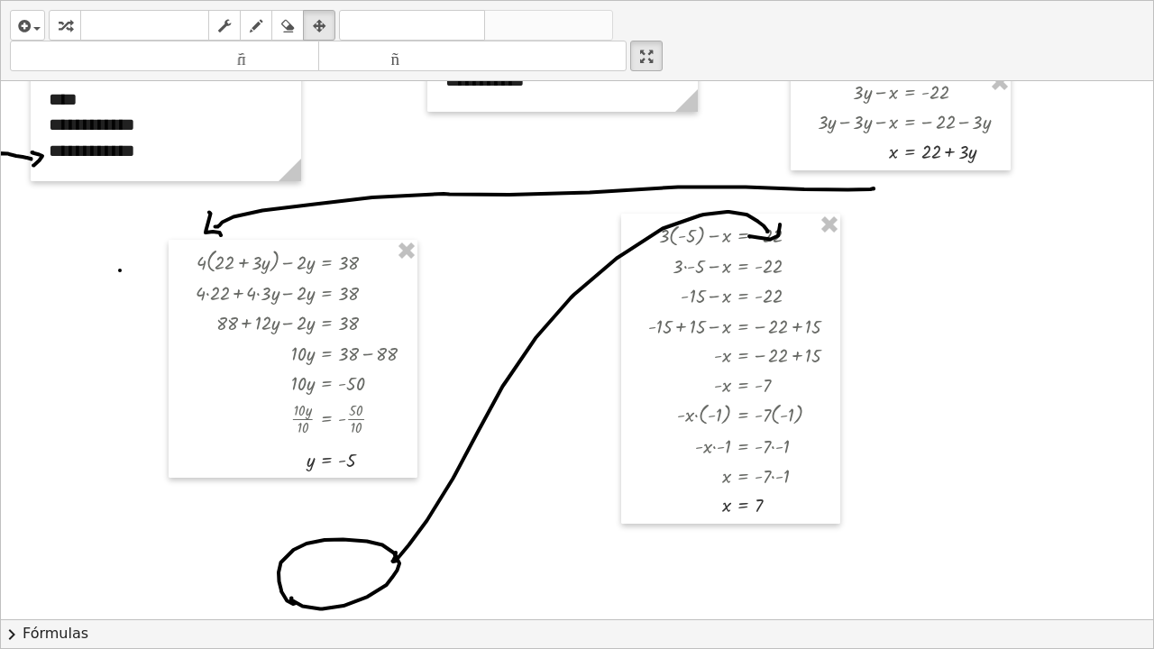
scroll to position [65, 40]
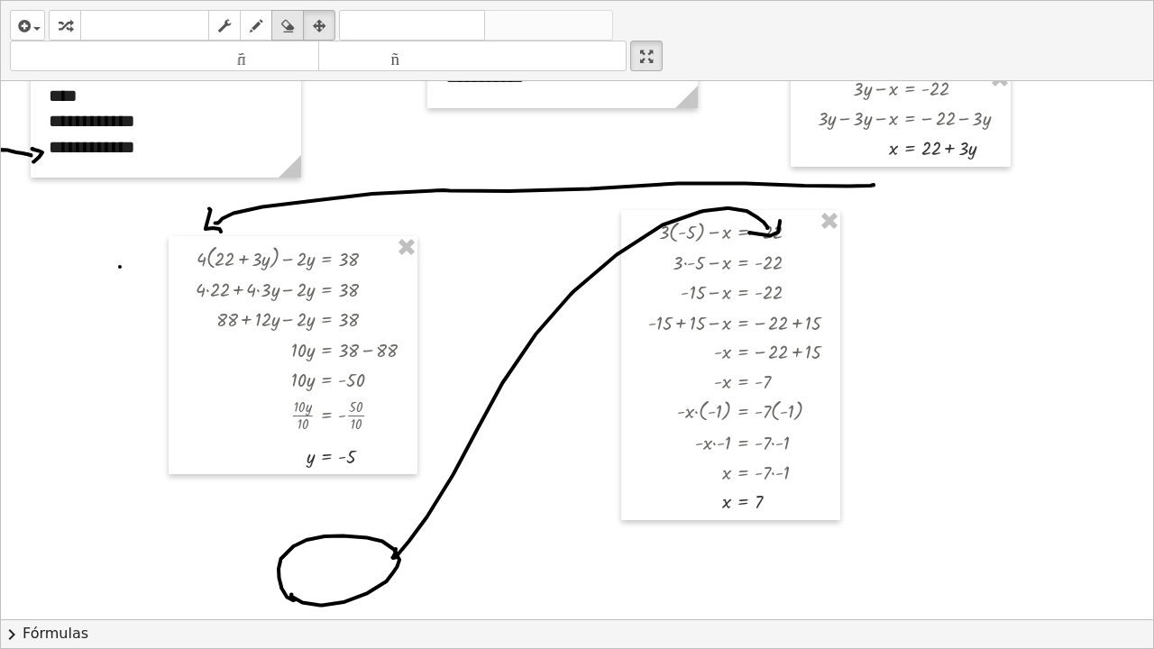
click at [285, 32] on icon "button" at bounding box center [287, 26] width 13 height 22
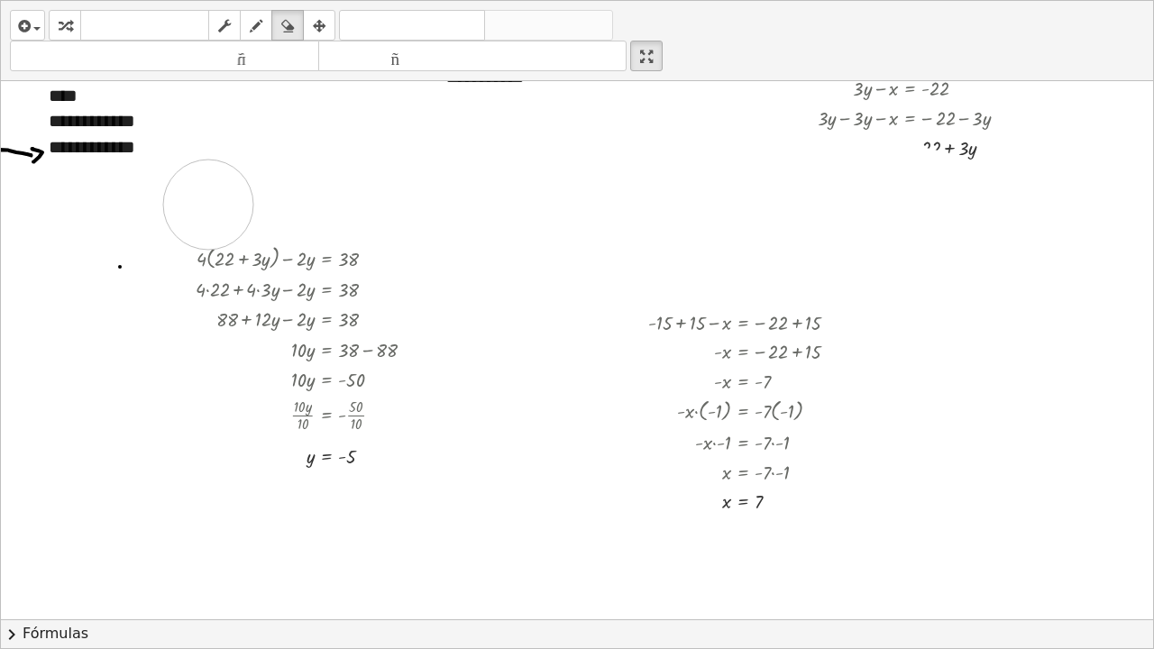
drag, startPoint x: 770, startPoint y: 241, endPoint x: 194, endPoint y: 205, distance: 577.2
click at [194, 205] on div at bounding box center [564, 554] width 1178 height 1076
click at [266, 20] on div "button" at bounding box center [255, 25] width 23 height 22
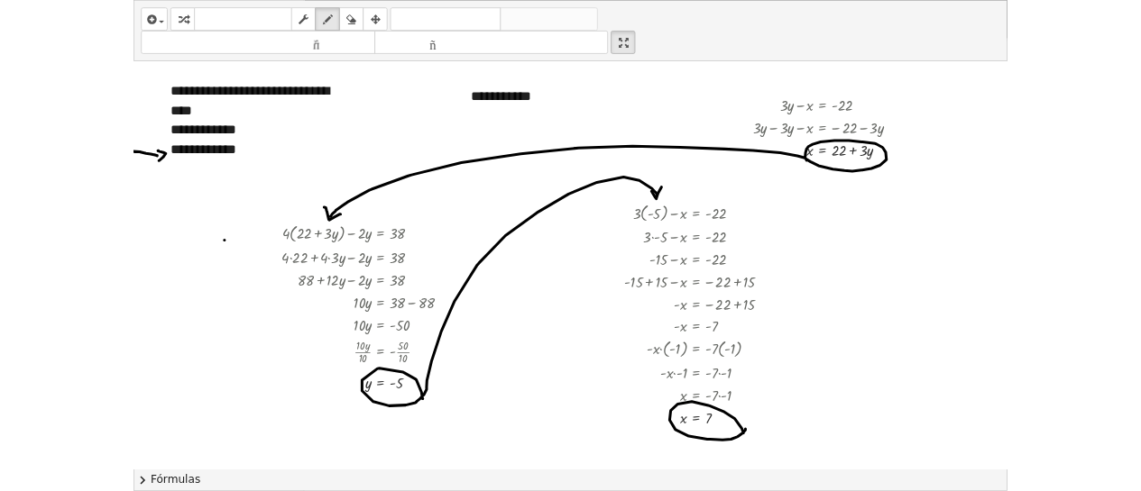
scroll to position [19, 40]
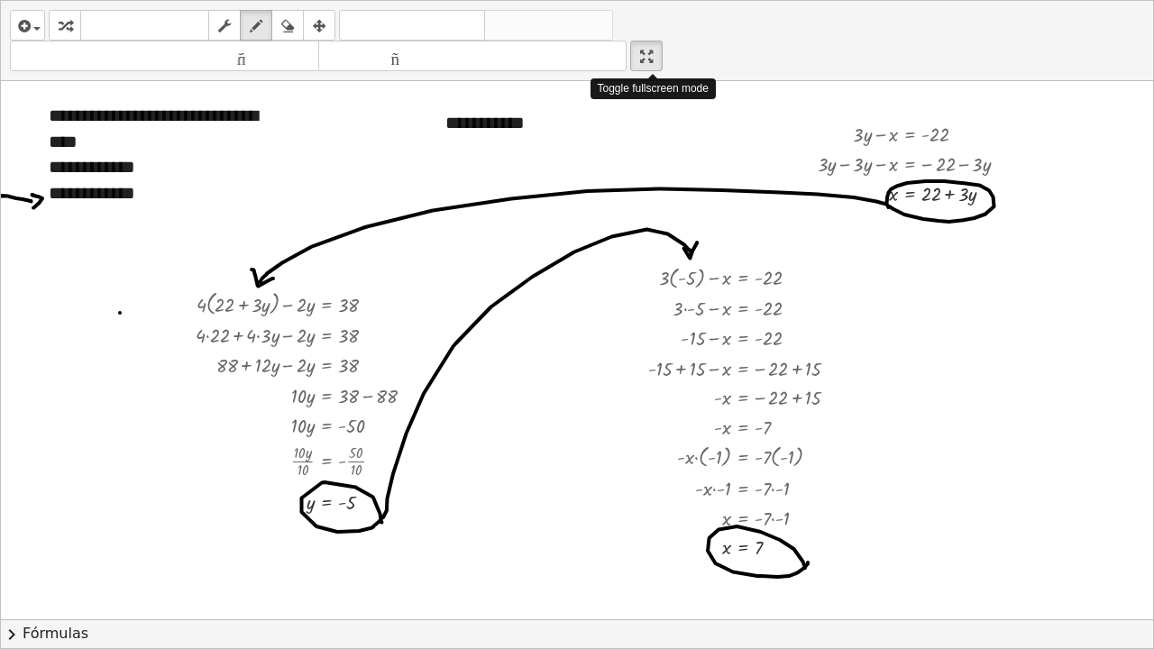
drag, startPoint x: 657, startPoint y: 63, endPoint x: 657, endPoint y: -51, distance: 114.5
click at [657, 0] on html "**********" at bounding box center [577, 324] width 1154 height 649
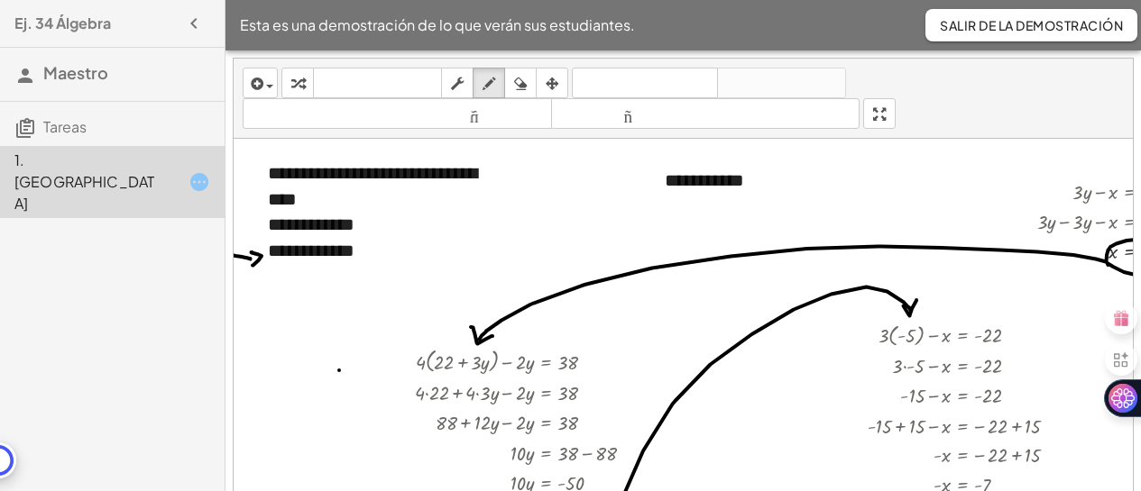
click at [1095, 32] on font "Salir de la demostración" at bounding box center [1030, 25] width 183 height 16
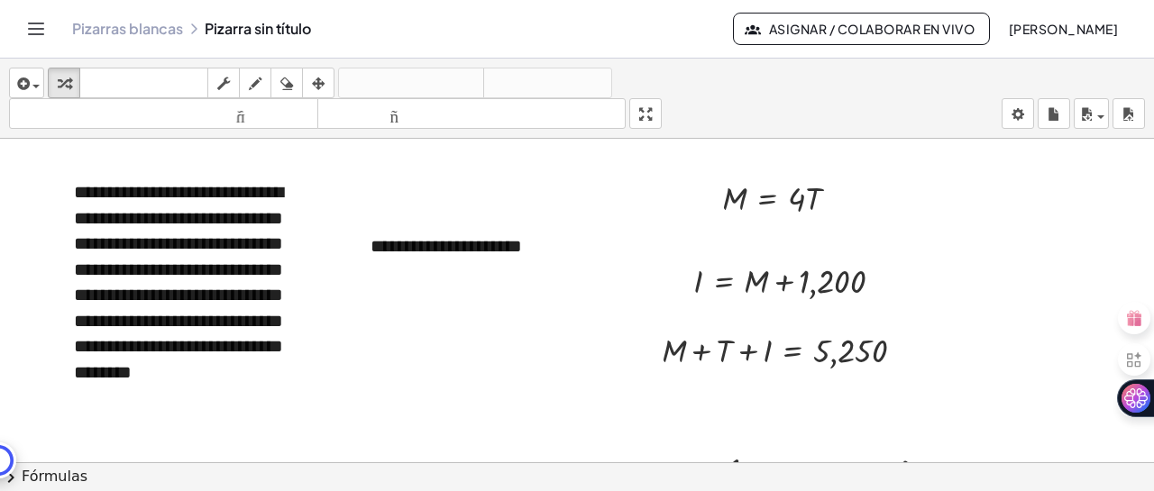
click at [650, 239] on div "**********" at bounding box center [577, 275] width 1154 height 433
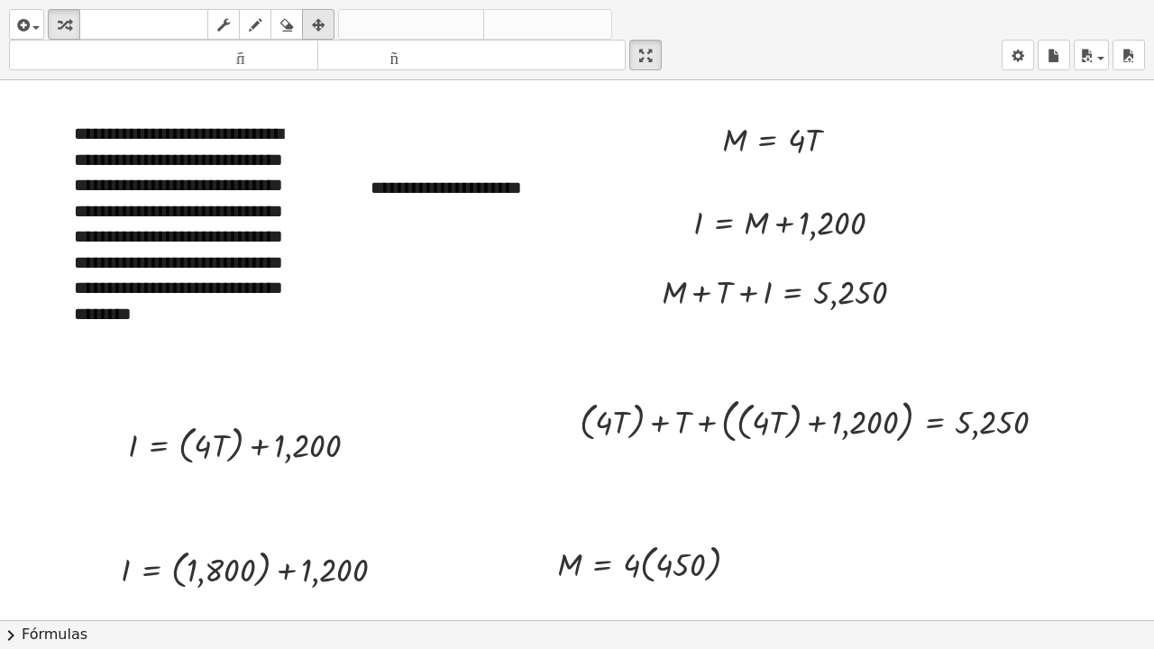
click at [322, 25] on icon "button" at bounding box center [318, 25] width 13 height 22
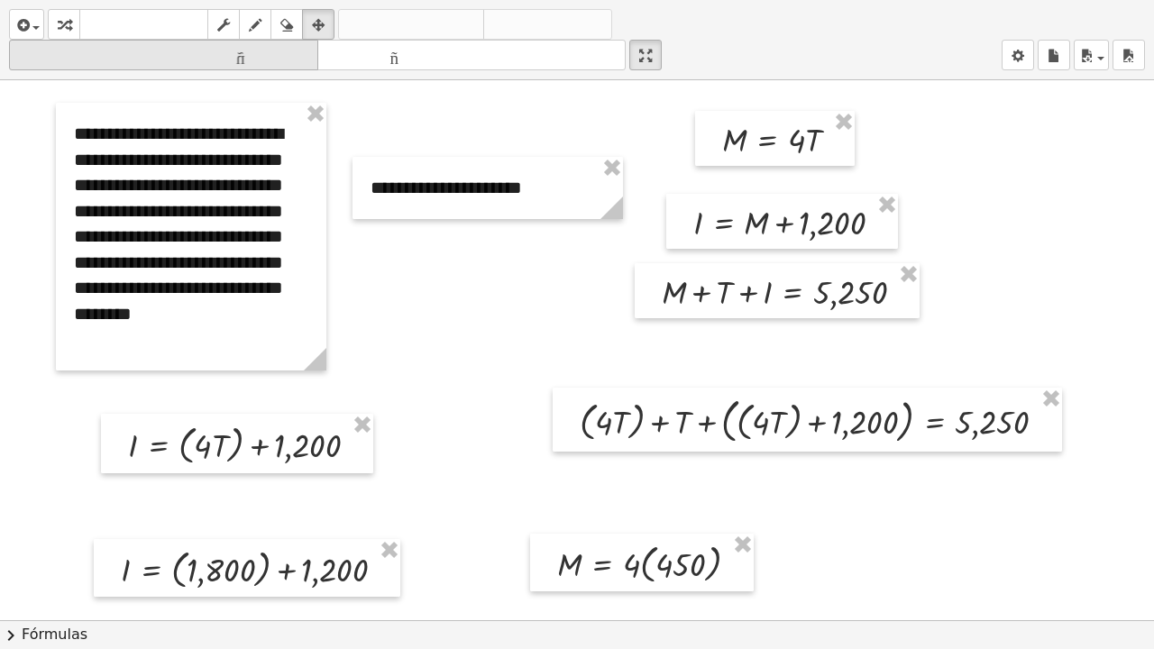
click at [275, 63] on font "tamaño_del_formato" at bounding box center [164, 55] width 300 height 17
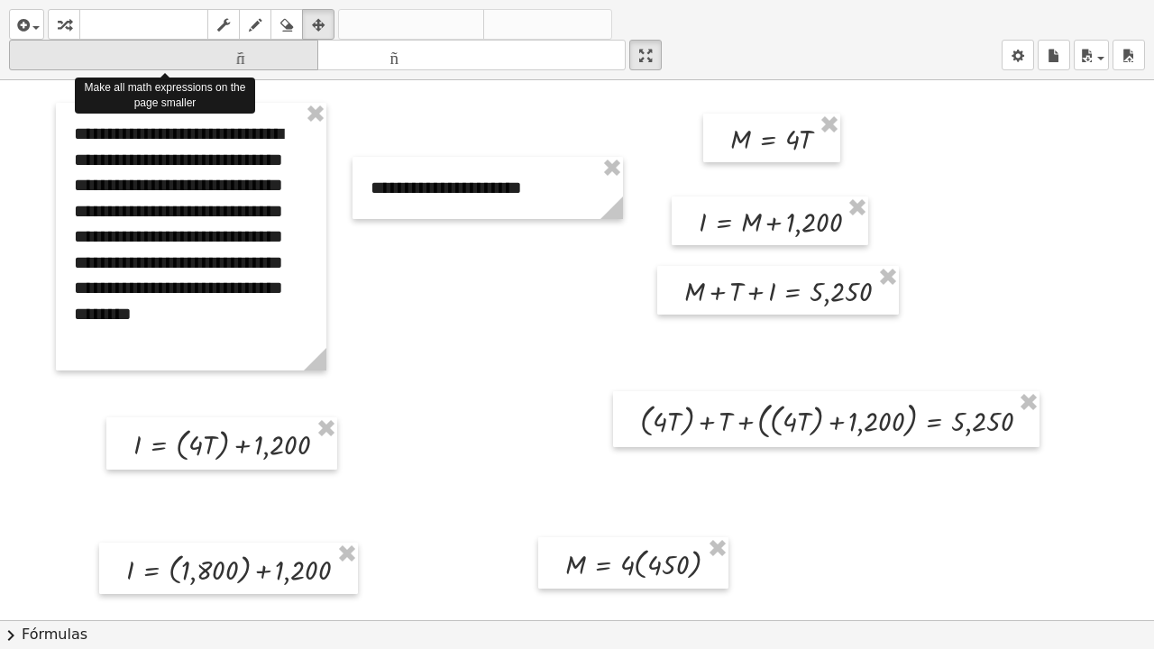
click at [275, 63] on font "tamaño_del_formato" at bounding box center [164, 55] width 300 height 17
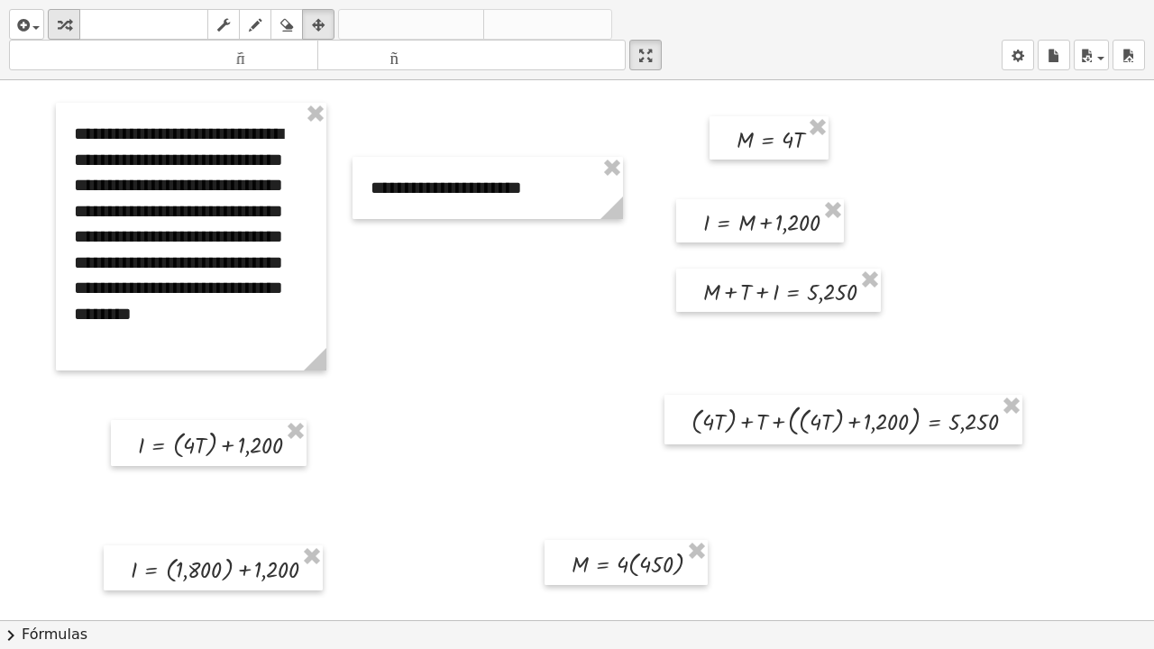
click at [65, 24] on icon "button" at bounding box center [64, 25] width 13 height 22
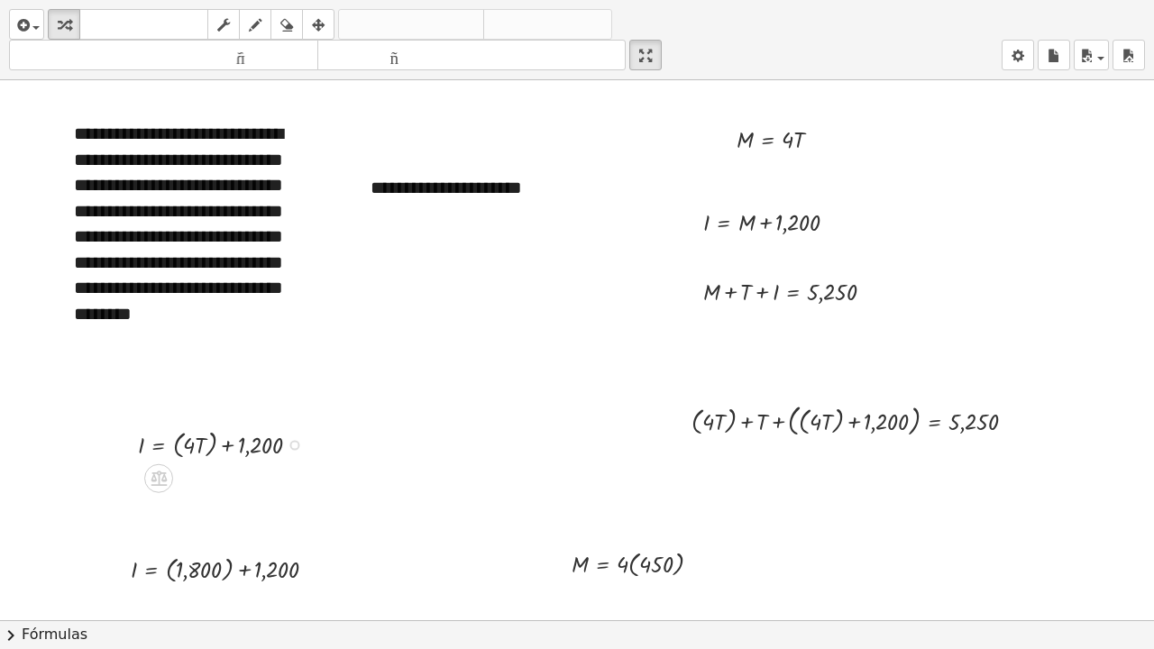
click at [211, 447] on div at bounding box center [227, 443] width 196 height 37
click at [208, 476] on div at bounding box center [227, 479] width 196 height 34
click at [204, 484] on div at bounding box center [227, 479] width 196 height 34
click at [732, 424] on div at bounding box center [861, 419] width 358 height 41
click at [799, 428] on div at bounding box center [871, 419] width 336 height 41
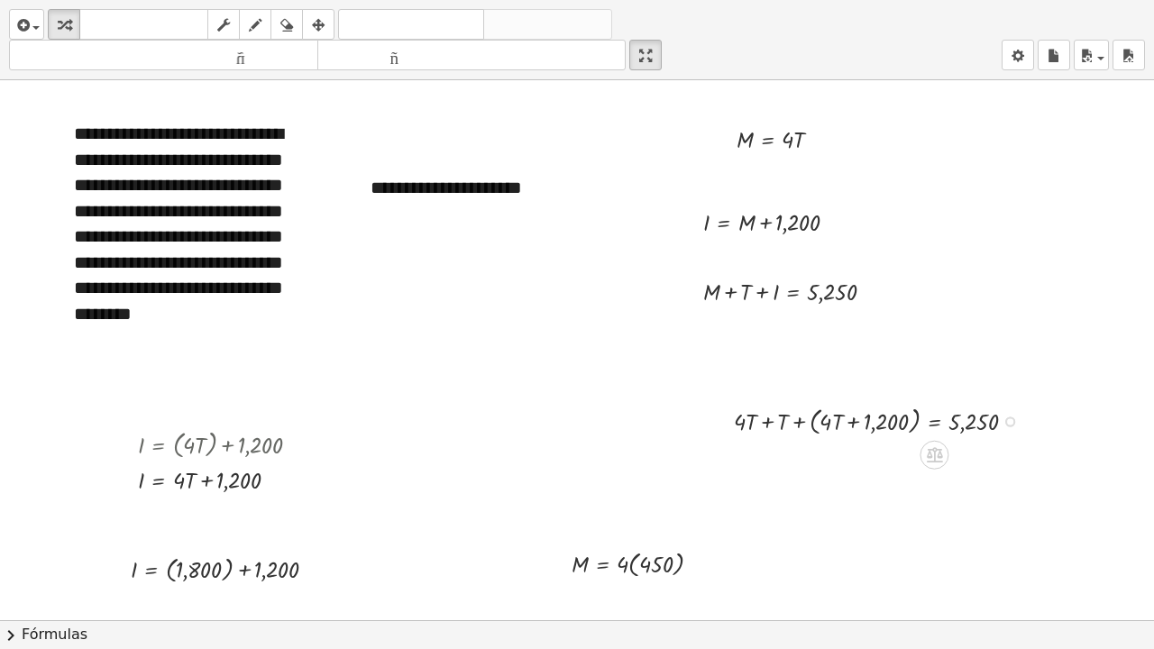
click at [811, 428] on div at bounding box center [882, 419] width 315 height 37
click at [1012, 420] on div at bounding box center [1010, 422] width 10 height 10
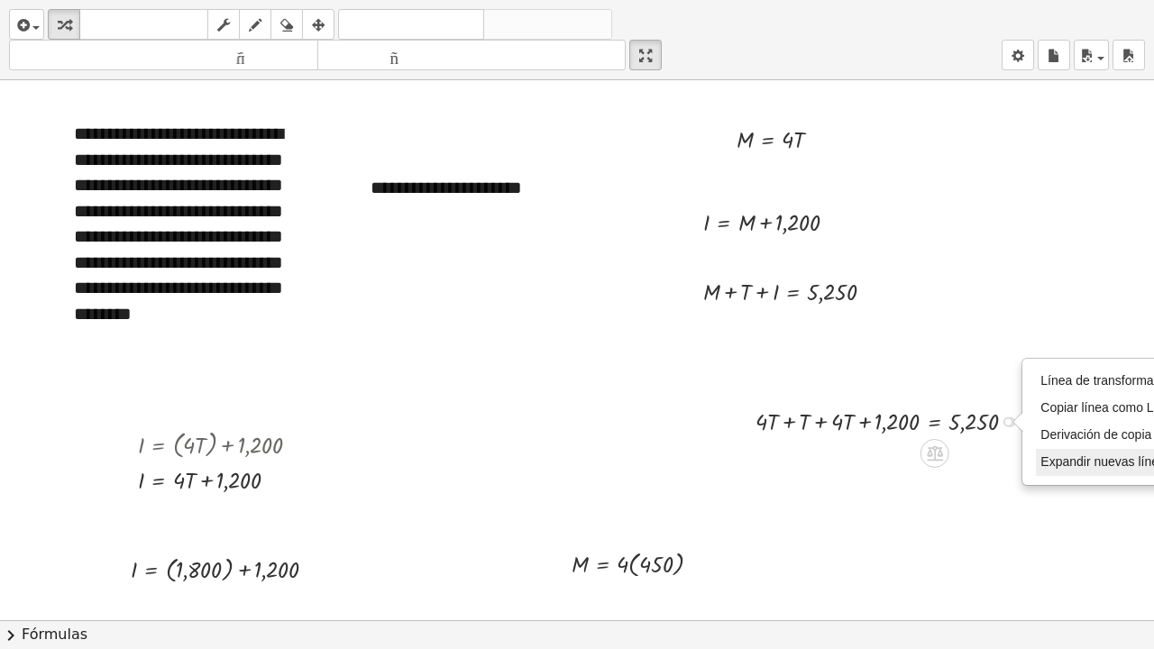
click at [1063, 459] on font "Expandir nuevas líneas: Desactivado" at bounding box center [1143, 461] width 207 height 14
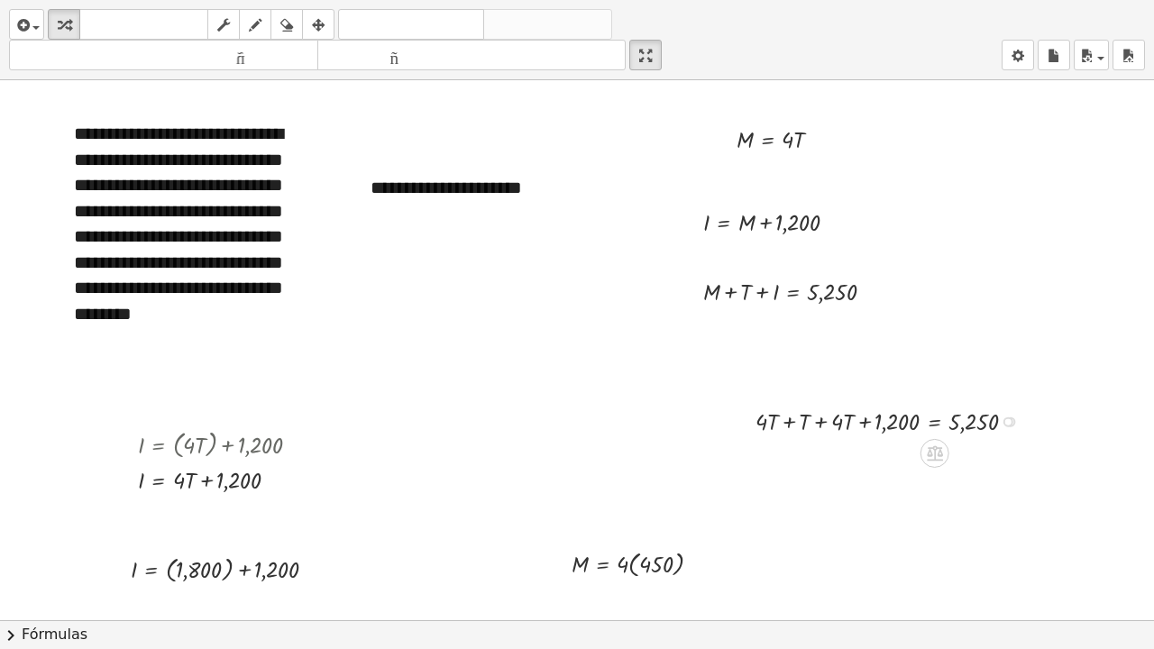
click at [1011, 425] on div "Línea de transformación Copiar línea como LaTeX Derivación de copia como LaTeX …" at bounding box center [1008, 422] width 10 height 10
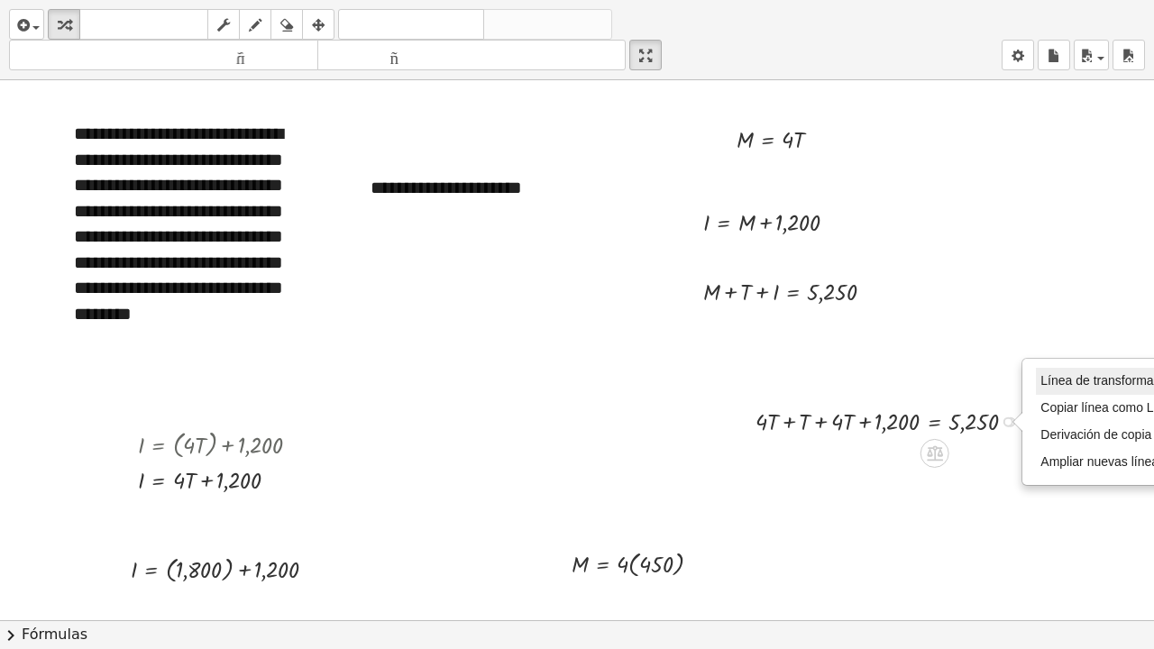
click at [1055, 380] on font "Línea de transformación" at bounding box center [1108, 380] width 136 height 14
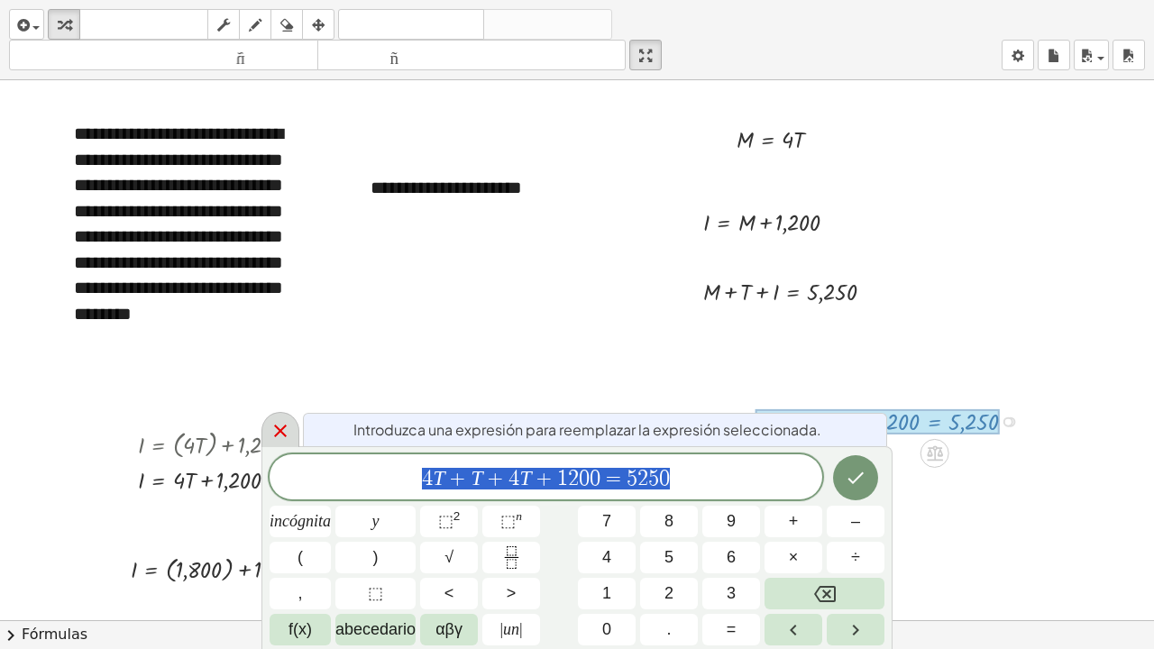
click at [270, 438] on icon at bounding box center [281, 431] width 22 height 22
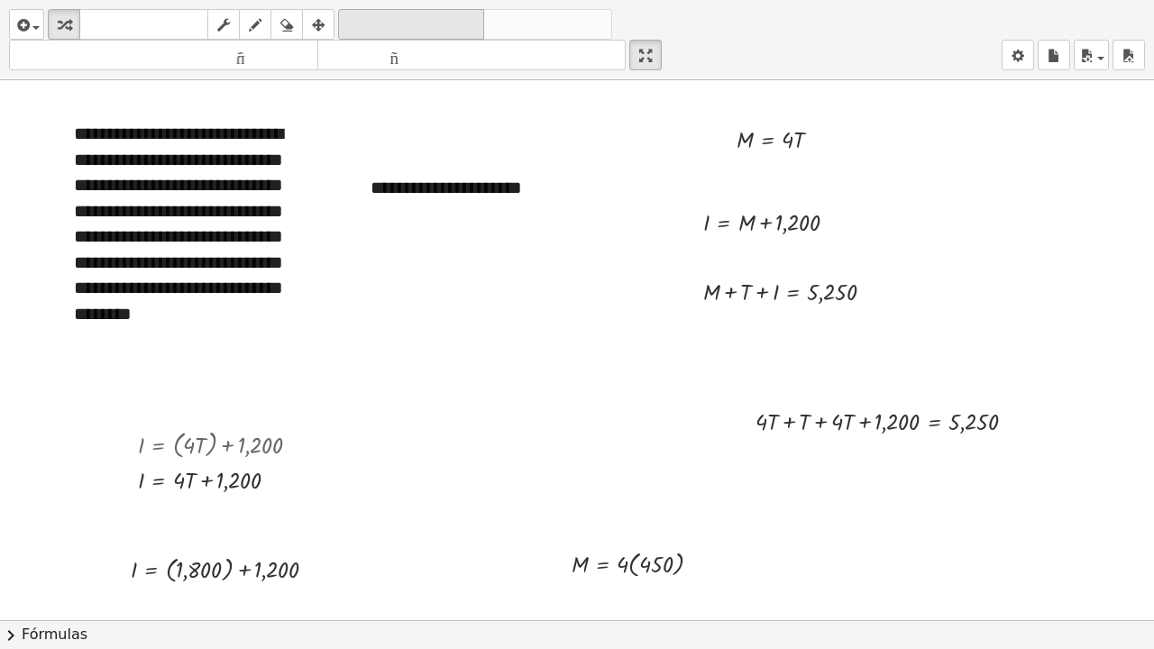
click at [382, 27] on font "deshacer" at bounding box center [411, 24] width 137 height 17
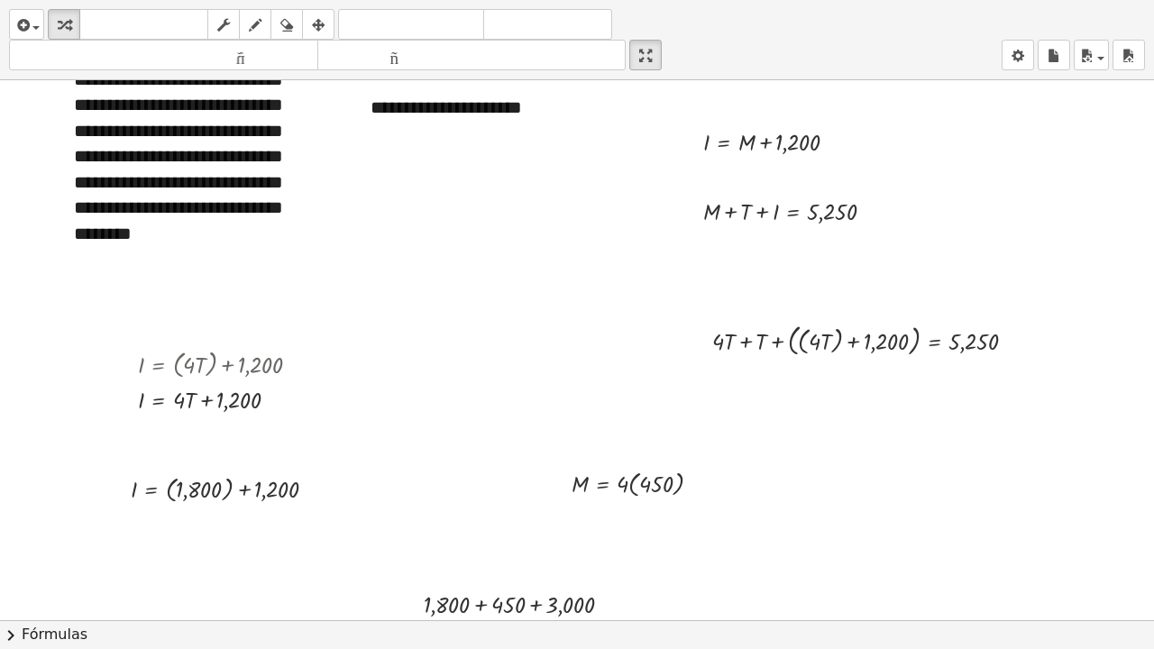
scroll to position [90, 0]
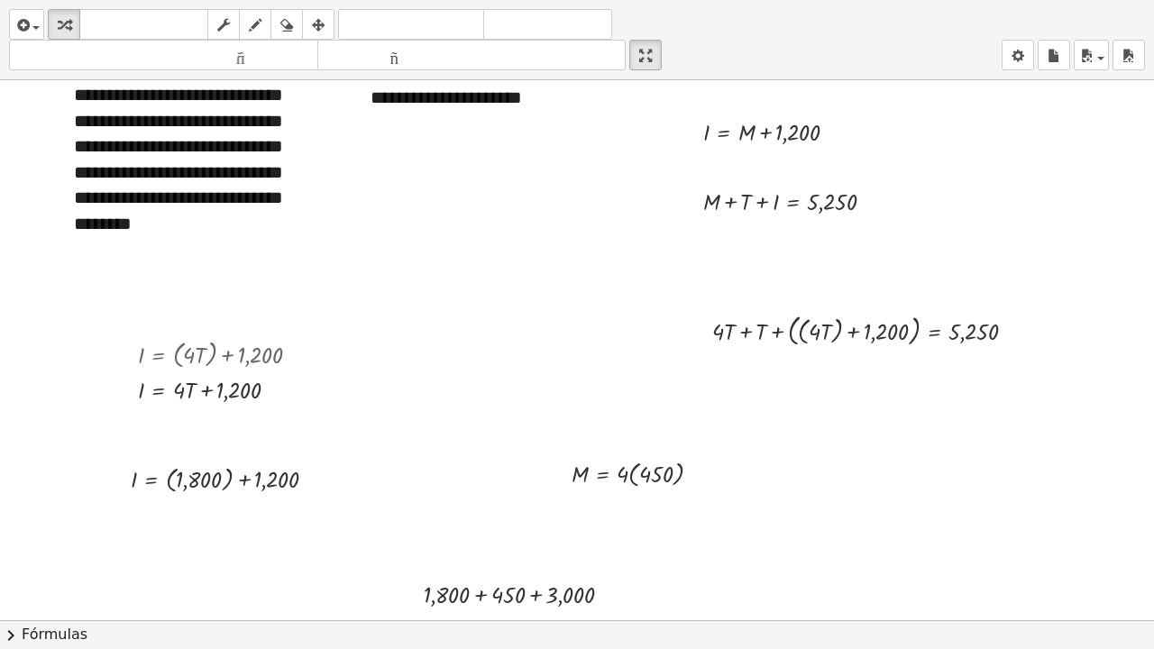
drag, startPoint x: 1012, startPoint y: 332, endPoint x: 1097, endPoint y: 290, distance: 95.2
click at [1097, 290] on div at bounding box center [577, 530] width 1154 height 1080
click at [1009, 327] on div at bounding box center [1008, 331] width 10 height 10
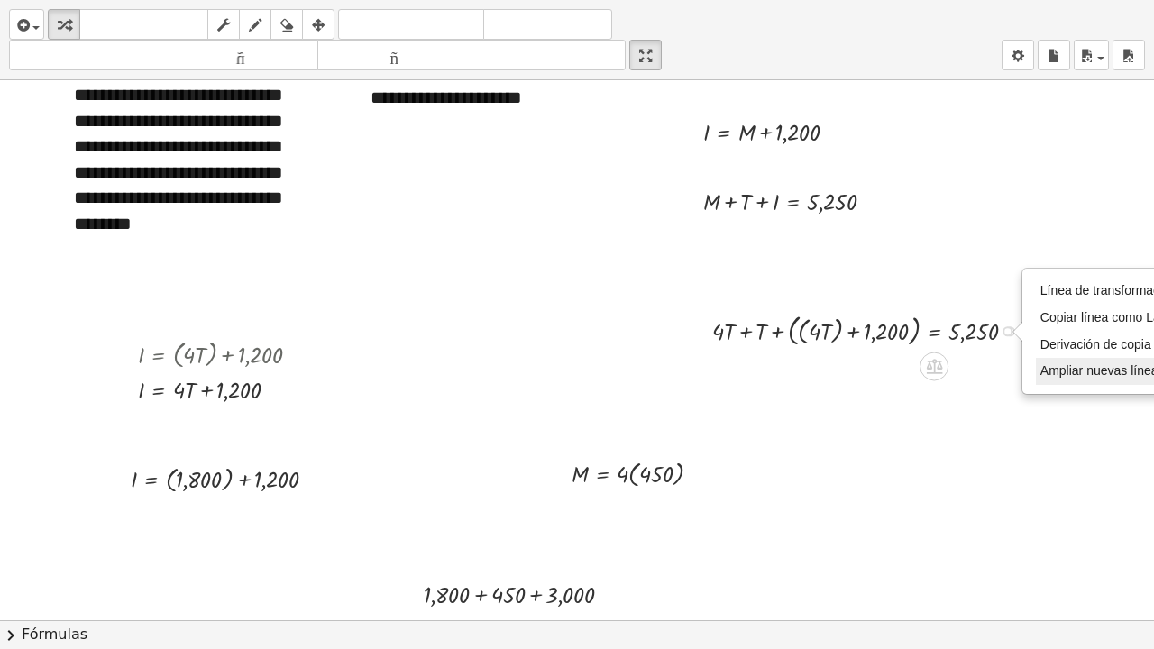
click at [1067, 367] on font "Ampliar nuevas líneas: Activado" at bounding box center [1129, 370] width 179 height 14
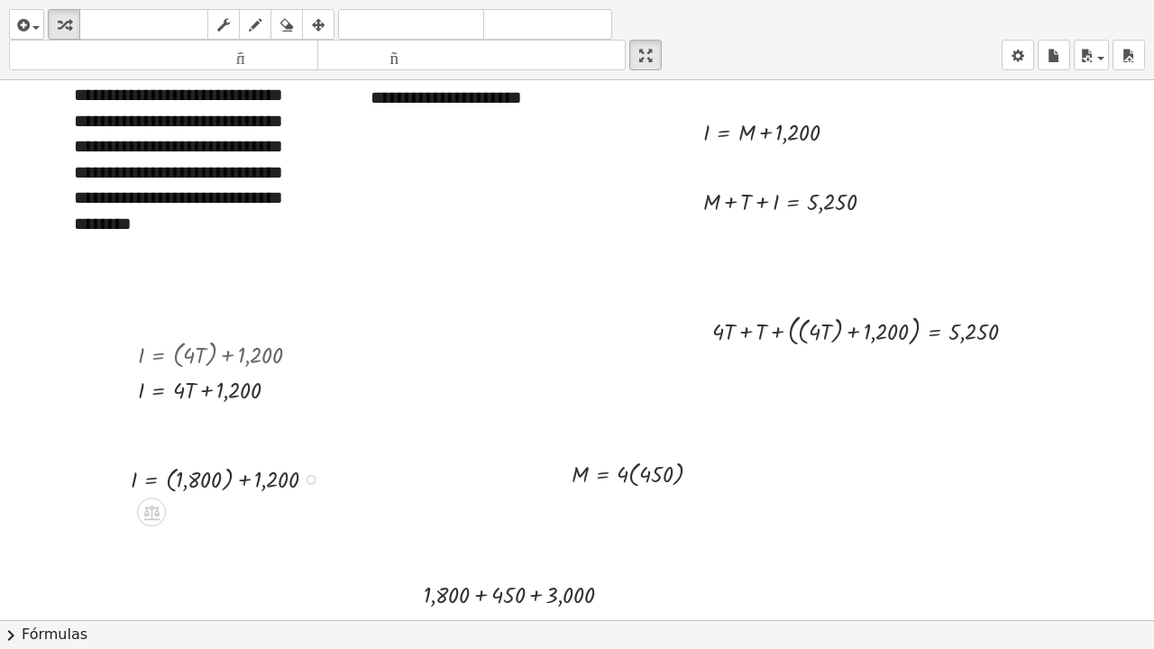
click at [227, 480] on div at bounding box center [231, 478] width 219 height 36
click at [220, 490] on div at bounding box center [231, 513] width 219 height 34
click at [634, 479] on div at bounding box center [644, 472] width 162 height 36
click at [630, 490] on div at bounding box center [644, 507] width 162 height 34
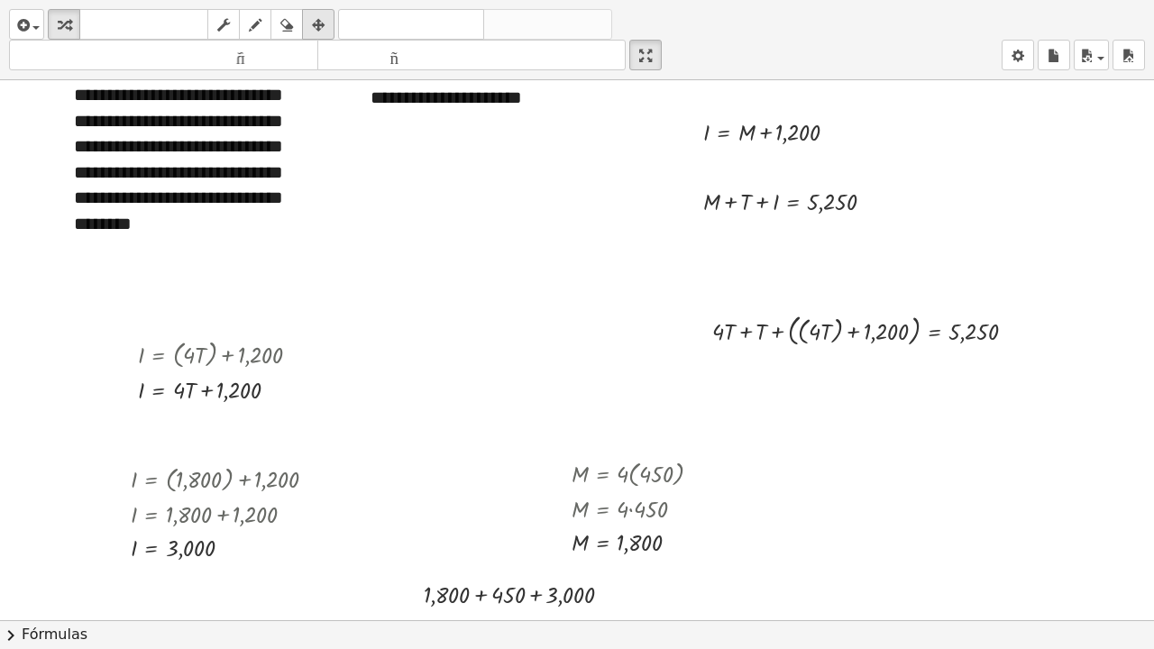
click at [316, 25] on icon "button" at bounding box center [318, 25] width 13 height 22
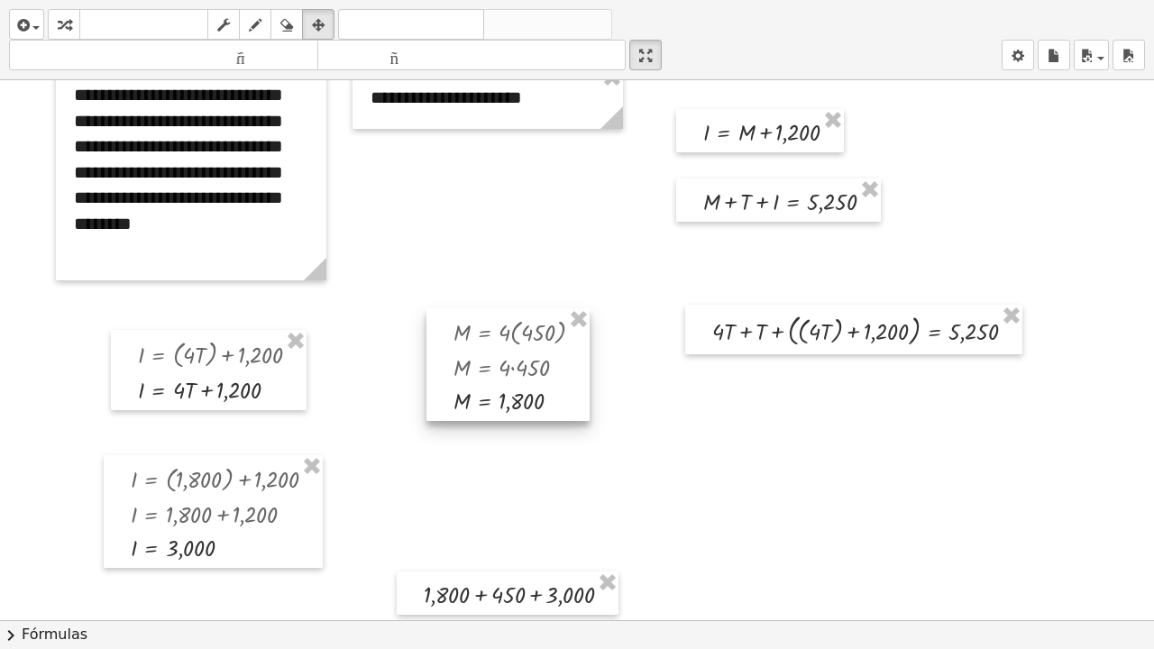
drag, startPoint x: 634, startPoint y: 455, endPoint x: 516, endPoint y: 314, distance: 184.4
click at [516, 314] on div at bounding box center [507, 364] width 163 height 113
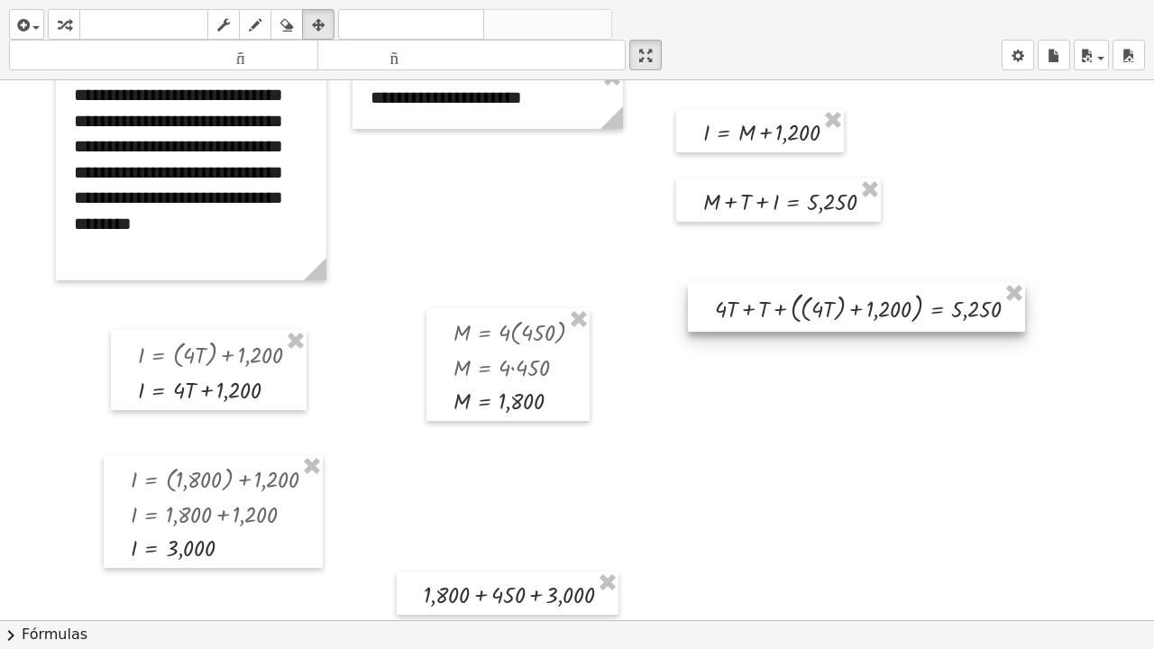
drag, startPoint x: 853, startPoint y: 326, endPoint x: 856, endPoint y: 304, distance: 22.7
click at [856, 304] on div at bounding box center [856, 307] width 337 height 50
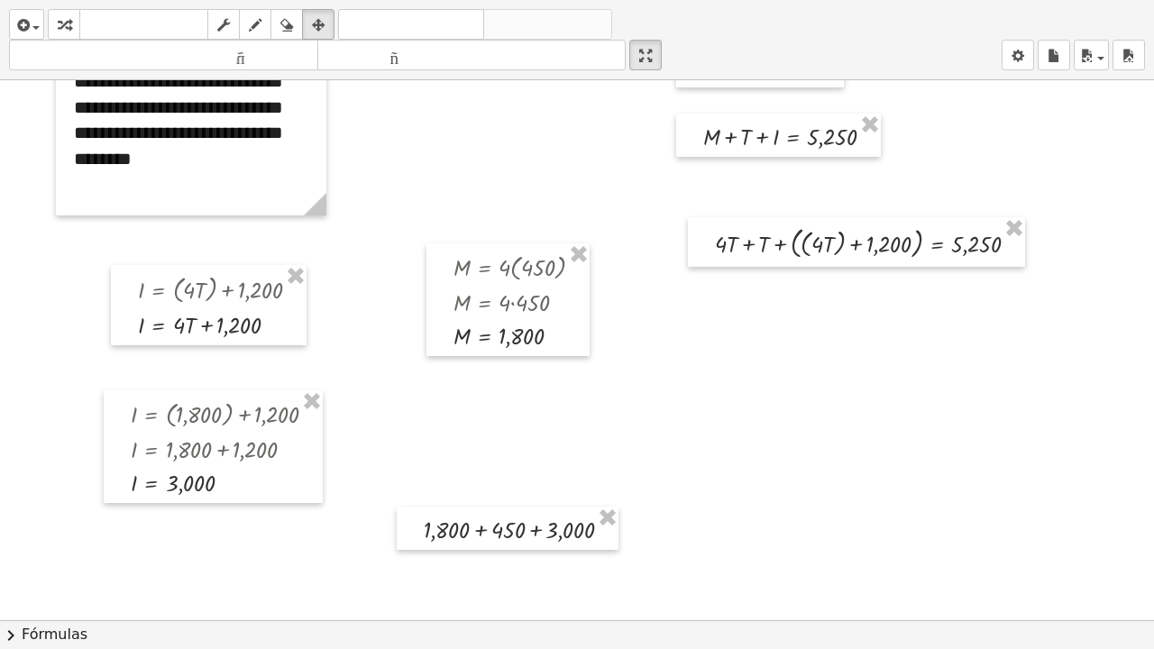
scroll to position [164, 0]
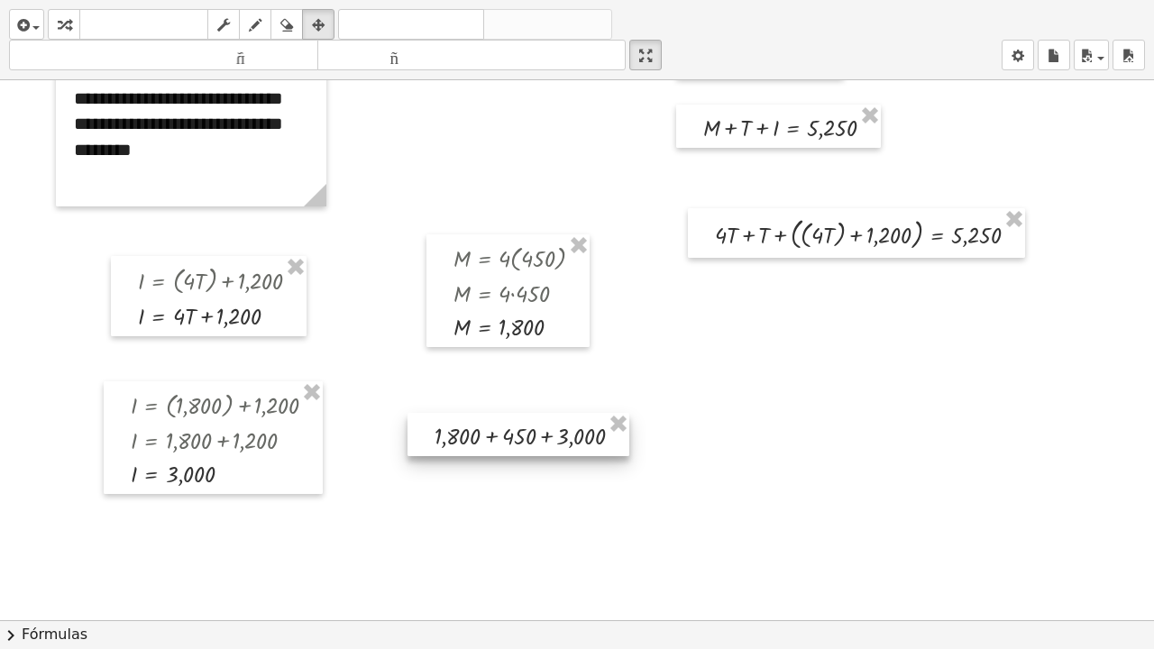
drag, startPoint x: 536, startPoint y: 515, endPoint x: 547, endPoint y: 430, distance: 85.4
click at [547, 430] on div at bounding box center [519, 434] width 222 height 43
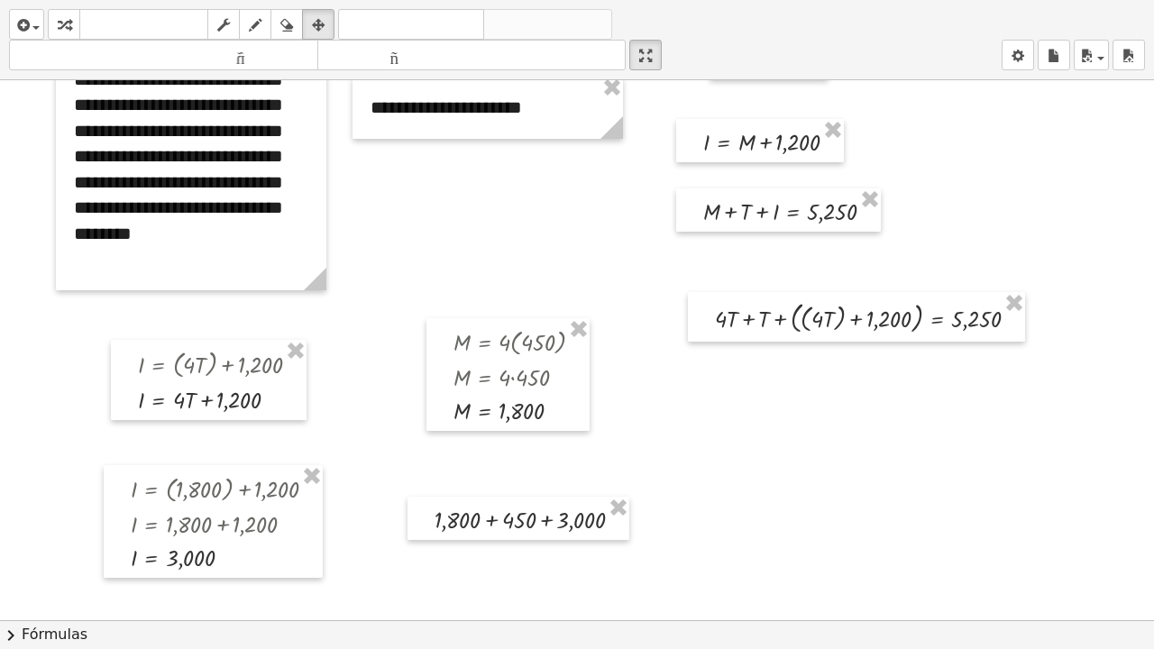
scroll to position [74, 0]
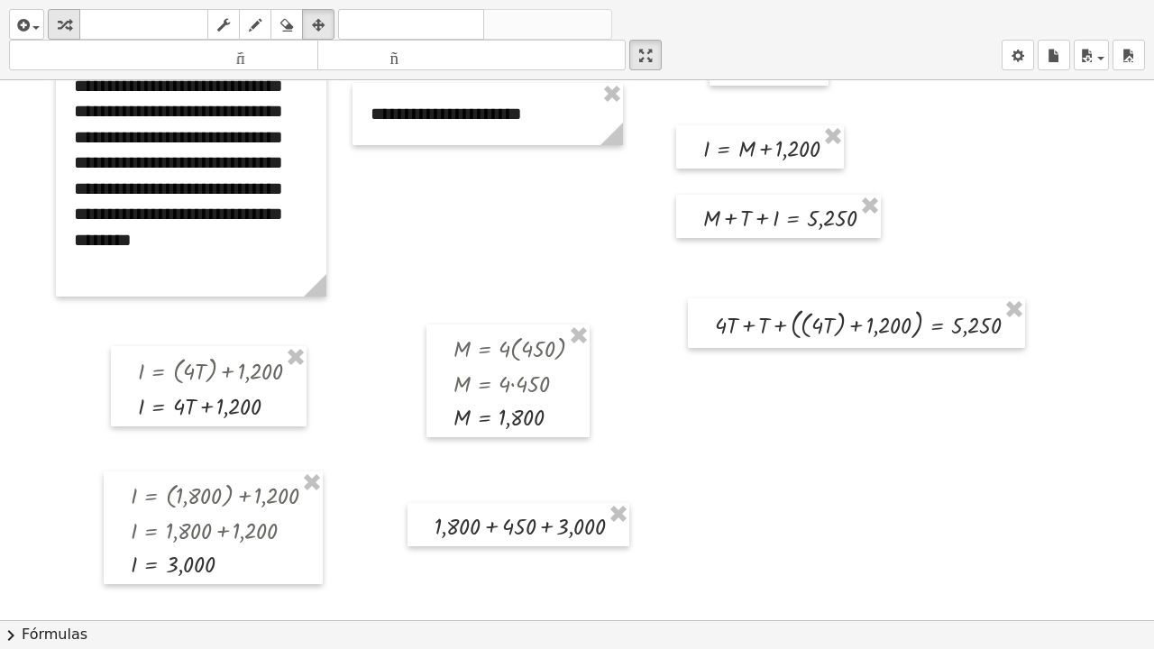
click at [60, 26] on icon "button" at bounding box center [64, 25] width 13 height 22
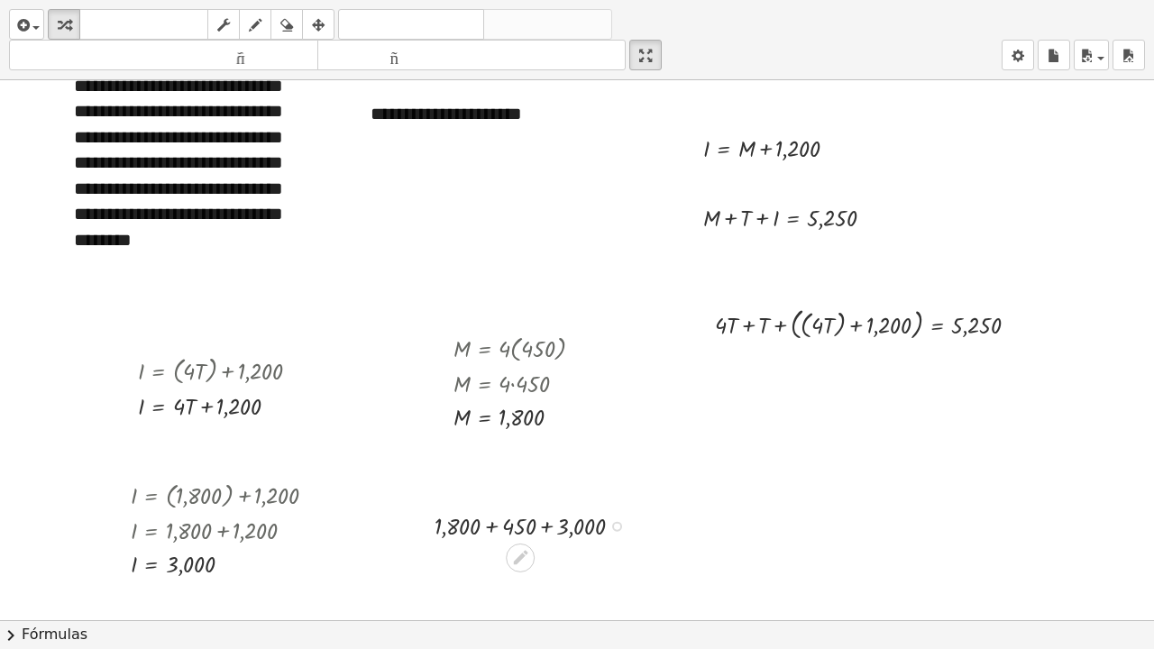
click at [493, 490] on div at bounding box center [536, 525] width 221 height 34
click at [520, 490] on div at bounding box center [536, 559] width 221 height 34
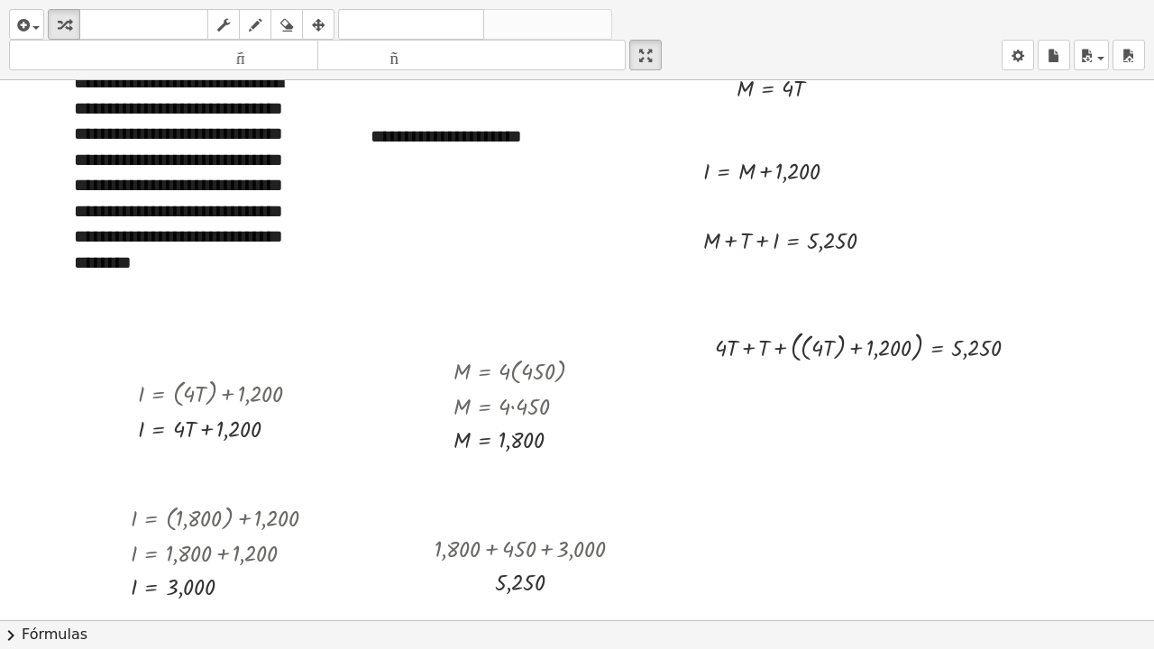
scroll to position [53, 0]
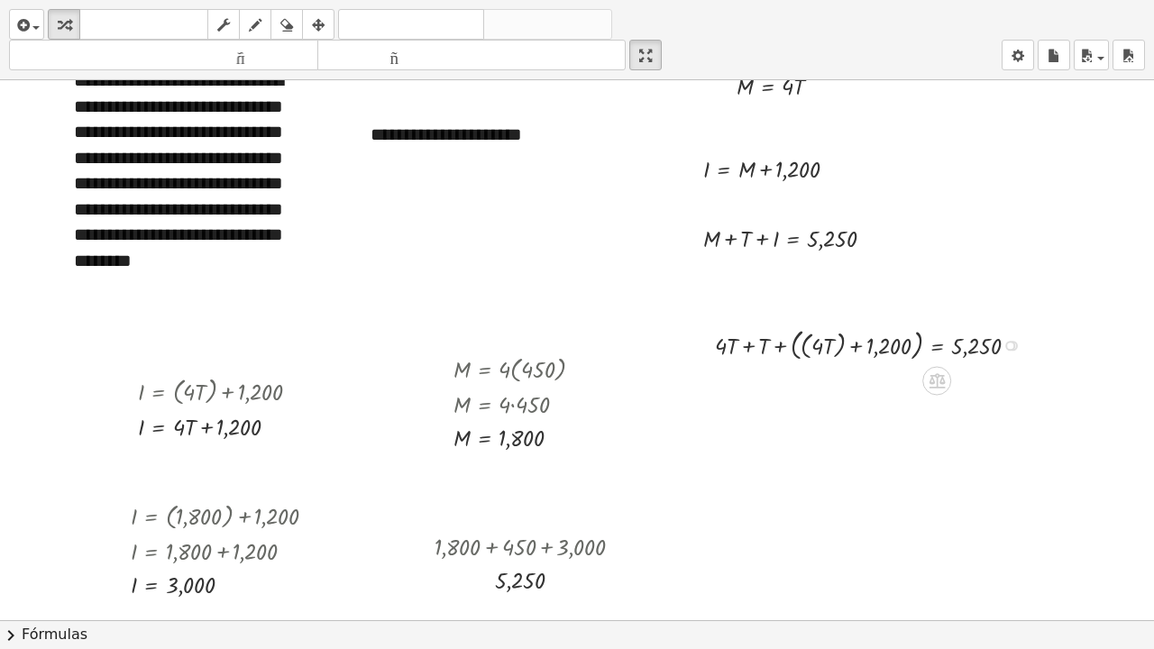
click at [749, 351] on div at bounding box center [874, 344] width 336 height 41
click at [408, 6] on div "insertar Seleccione uno: Expresión matemática Función Texto Vídeo de YouTube Gr…" at bounding box center [577, 40] width 1154 height 80
click at [412, 19] on font "deshacer" at bounding box center [411, 24] width 137 height 17
click at [1015, 58] on icon "button" at bounding box center [1018, 56] width 13 height 22
click at [1013, 55] on icon "button" at bounding box center [1018, 56] width 13 height 22
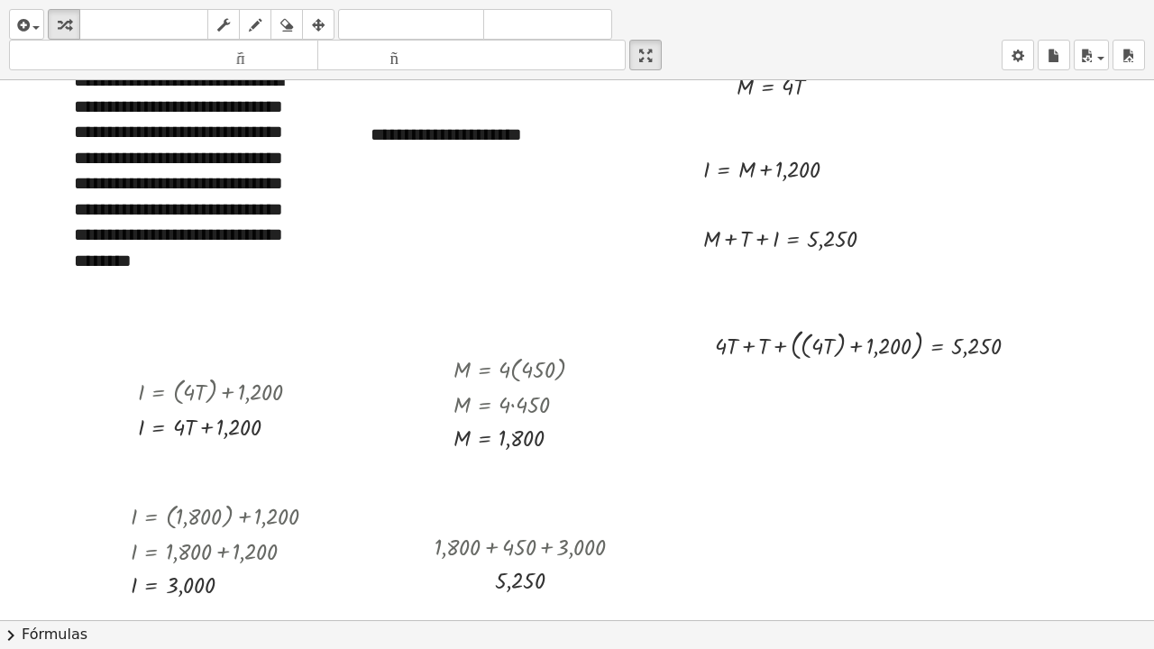
click at [1055, 224] on div at bounding box center [577, 567] width 1154 height 1080
click at [1014, 346] on div at bounding box center [1010, 346] width 10 height 10
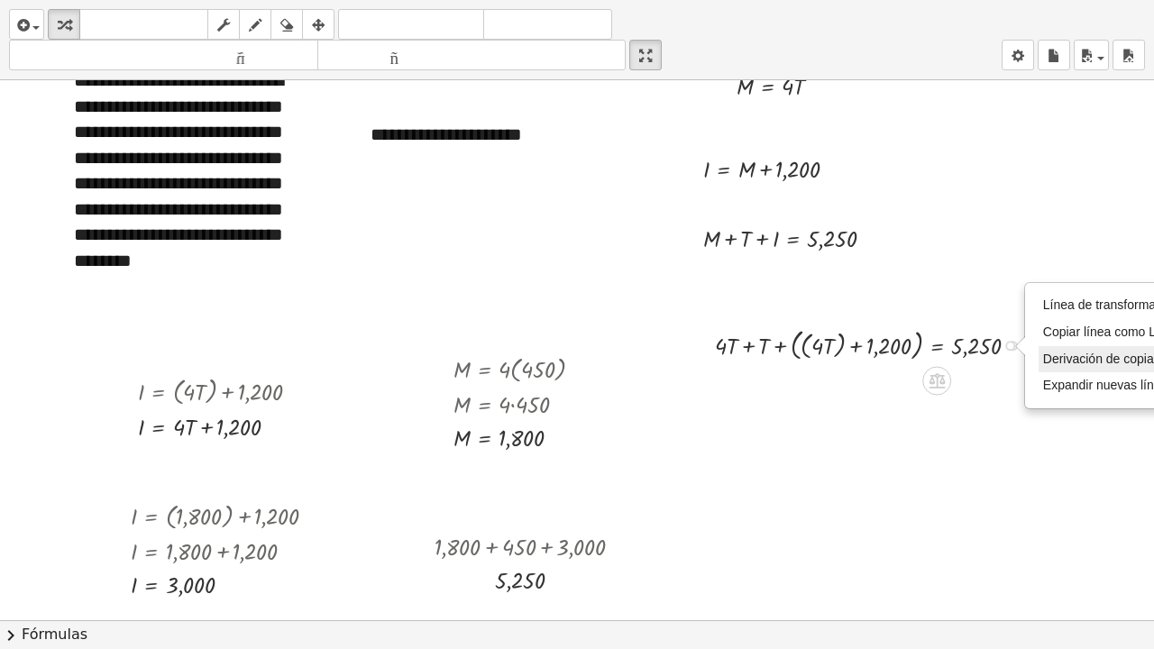
click at [1053, 356] on font "Derivación de copia como LaTeX" at bounding box center [1135, 359] width 185 height 14
click at [1005, 345] on div "Copiado done" at bounding box center [1010, 346] width 10 height 10
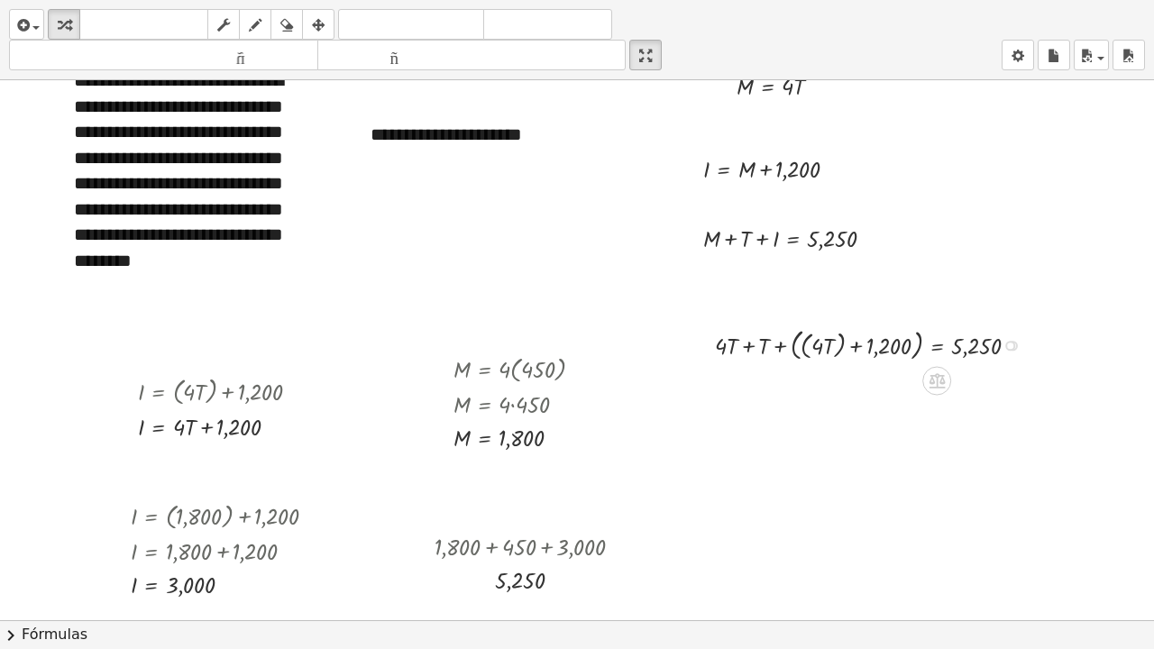
click at [1012, 344] on div "Transform line Copy line as LaTeX Copy derivation as LaTeX Expand new lines: Off" at bounding box center [1010, 346] width 10 height 10
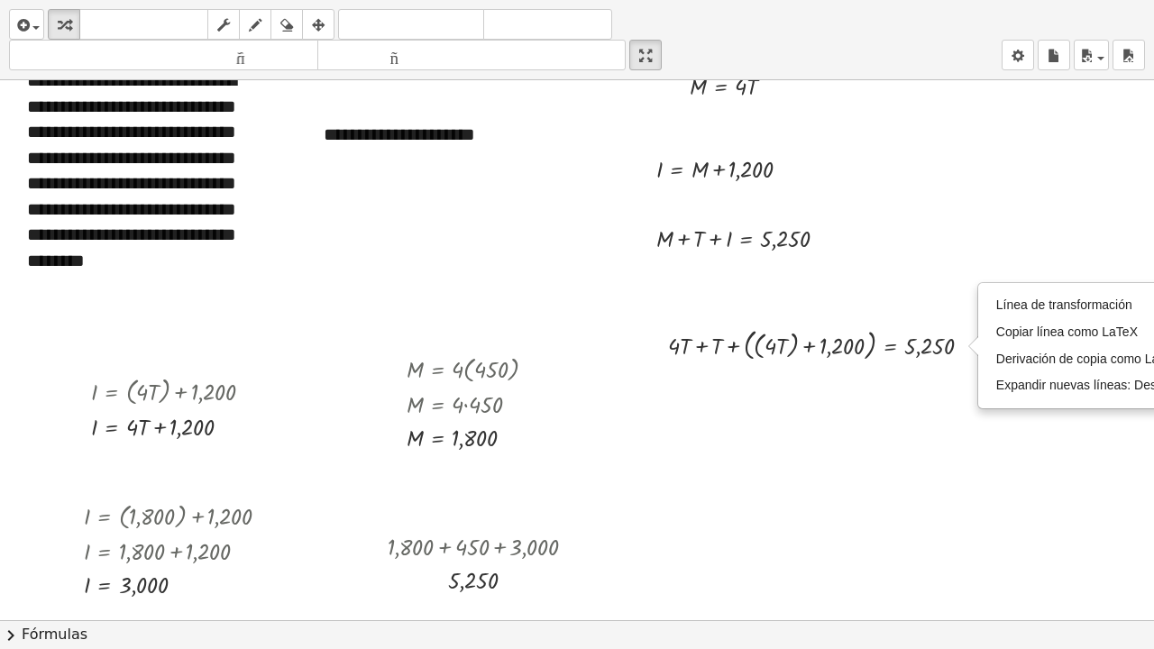
scroll to position [53, 50]
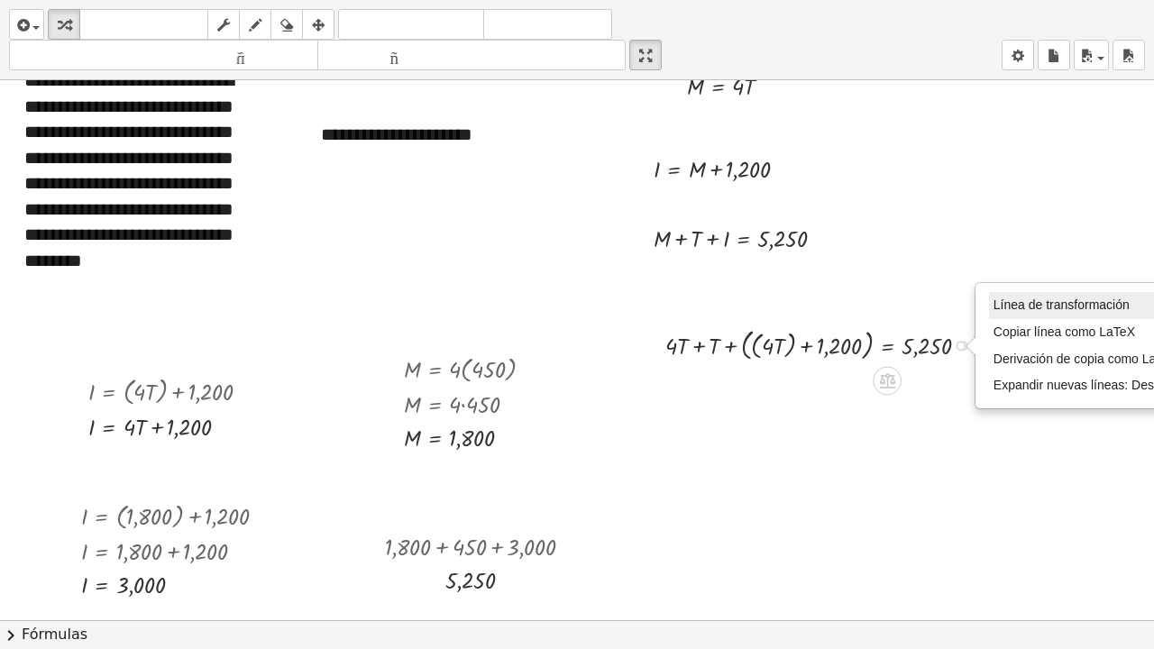
click at [1011, 297] on li "Línea de transformación" at bounding box center [1097, 305] width 216 height 27
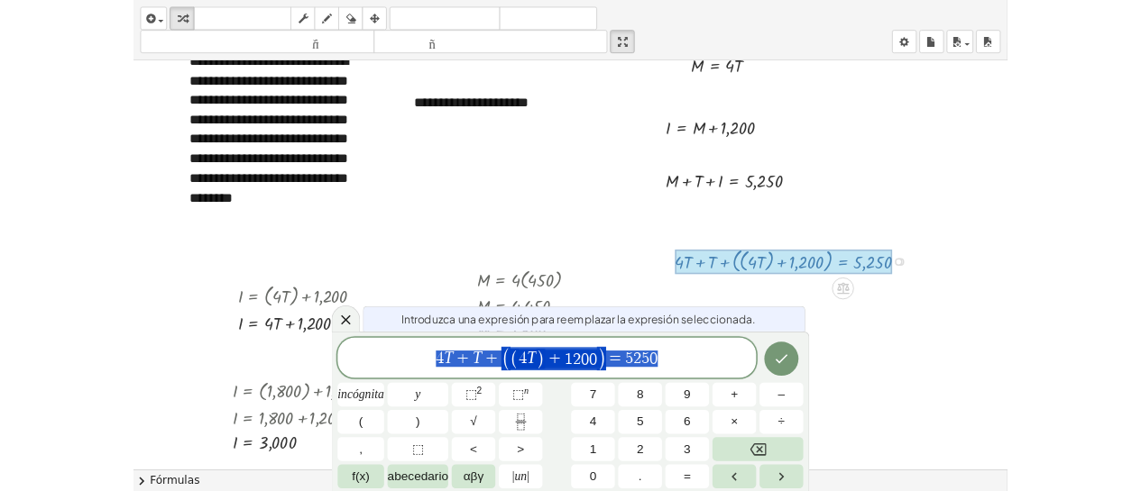
scroll to position [53, 0]
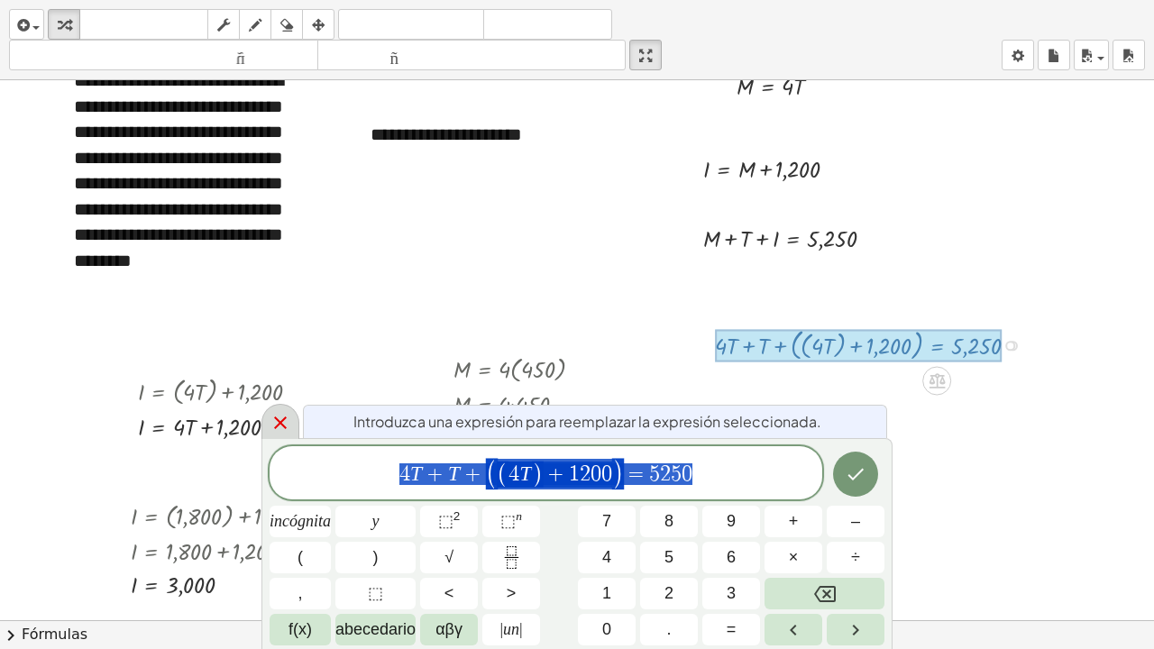
click at [279, 420] on icon at bounding box center [280, 423] width 13 height 13
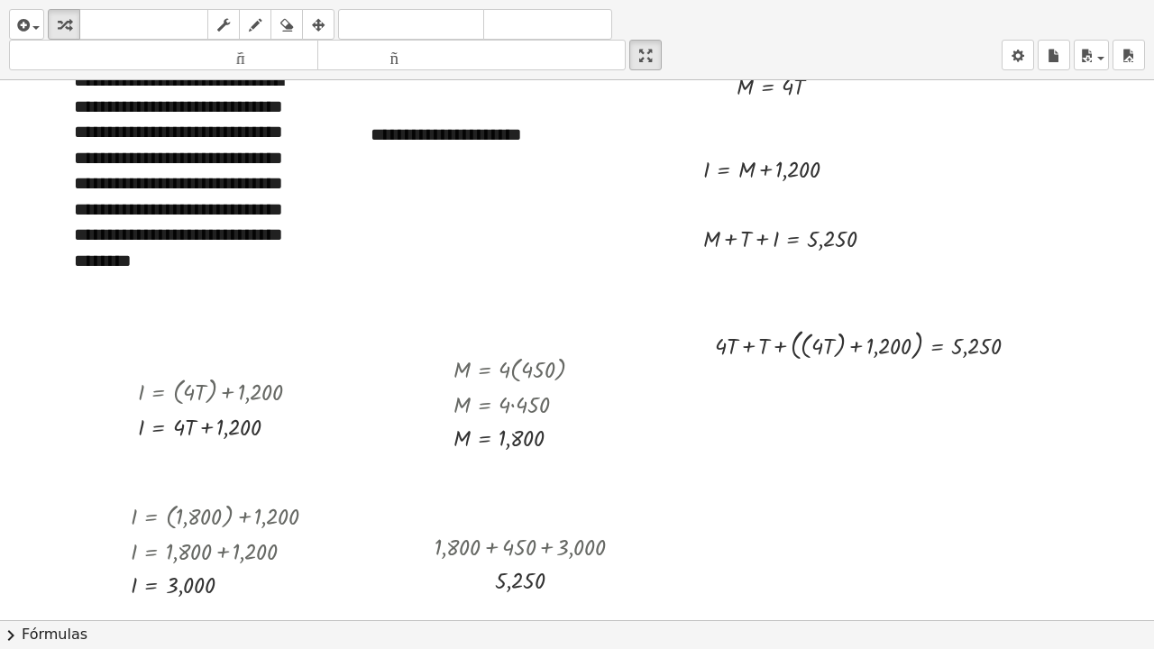
drag, startPoint x: 655, startPoint y: 63, endPoint x: 655, endPoint y: -51, distance: 114.5
click at [655, 0] on html "**********" at bounding box center [577, 324] width 1154 height 649
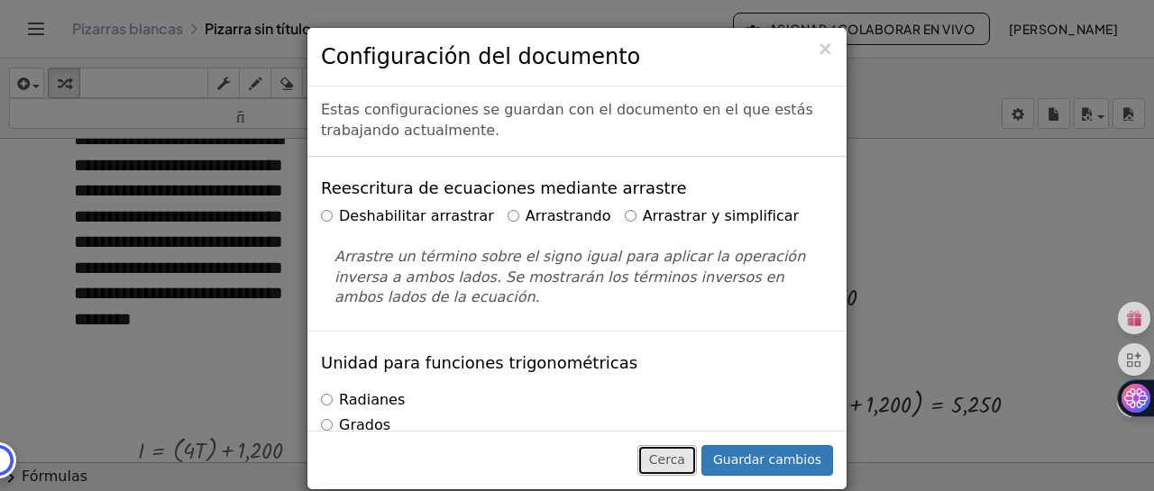
click at [681, 464] on font "Cerca" at bounding box center [667, 460] width 36 height 14
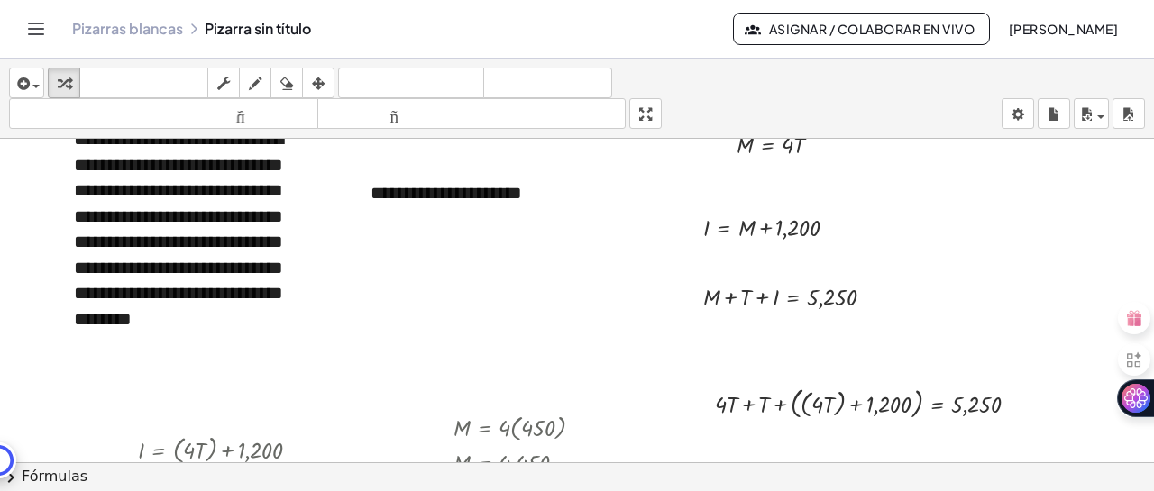
click at [151, 29] on font "Pizarras blancas" at bounding box center [127, 28] width 111 height 19
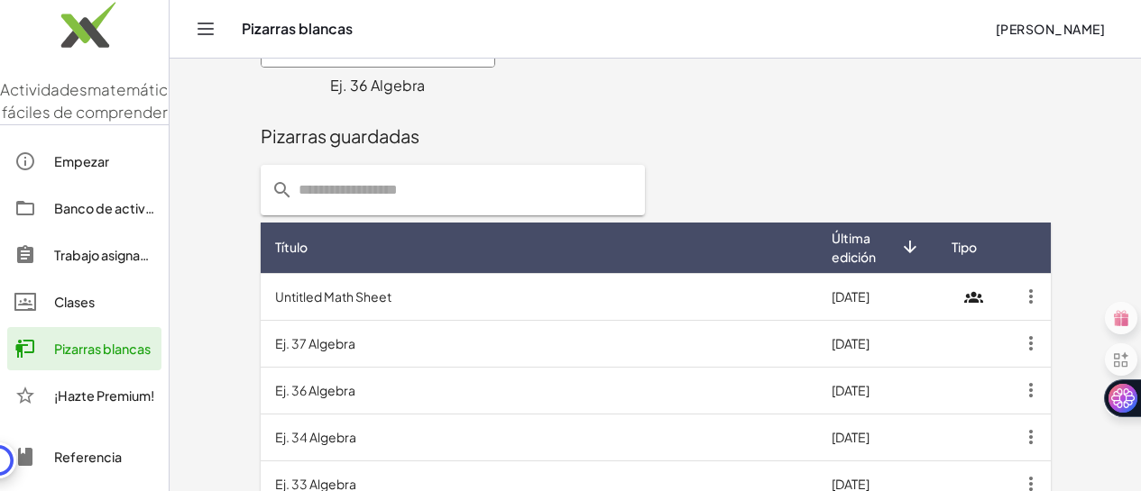
scroll to position [550, 0]
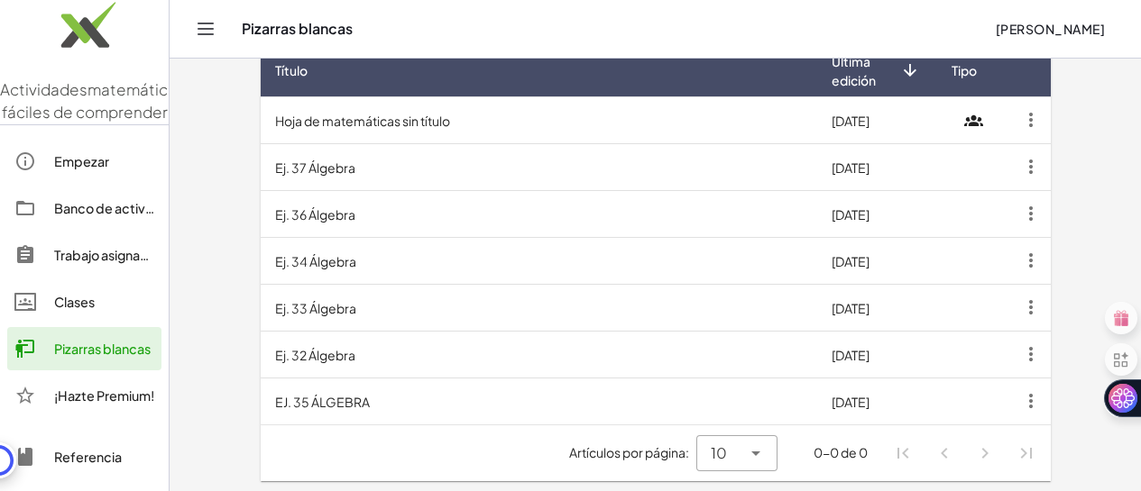
click at [275, 298] on font "Ej. 33 Álgebra" at bounding box center [315, 306] width 81 height 16
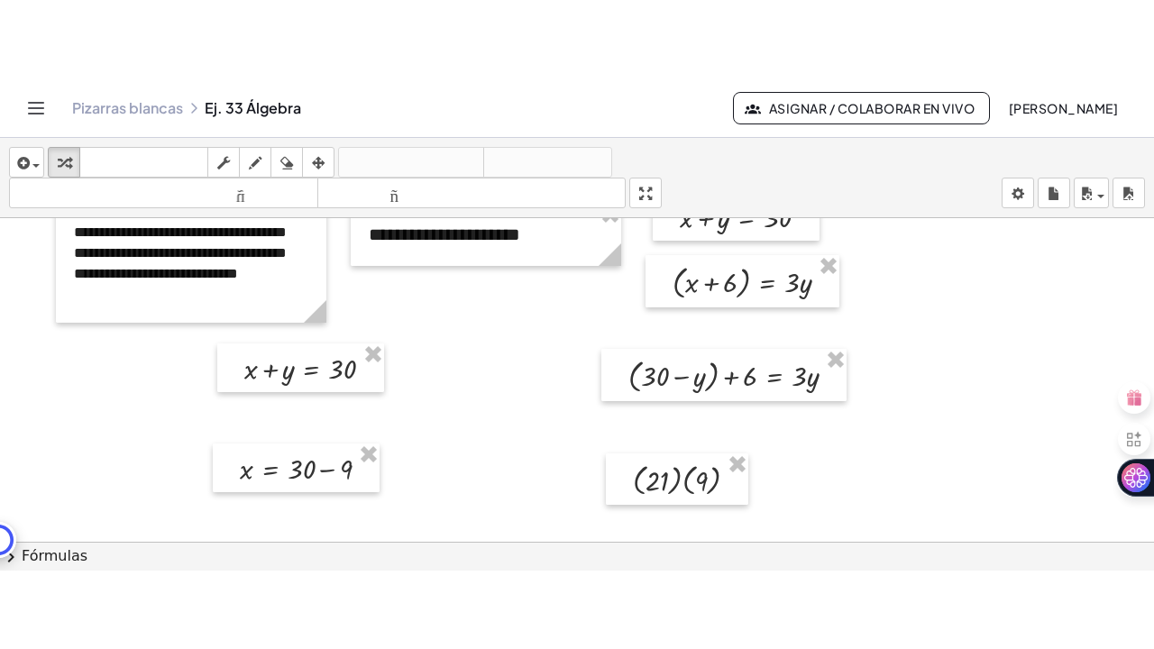
scroll to position [54, 0]
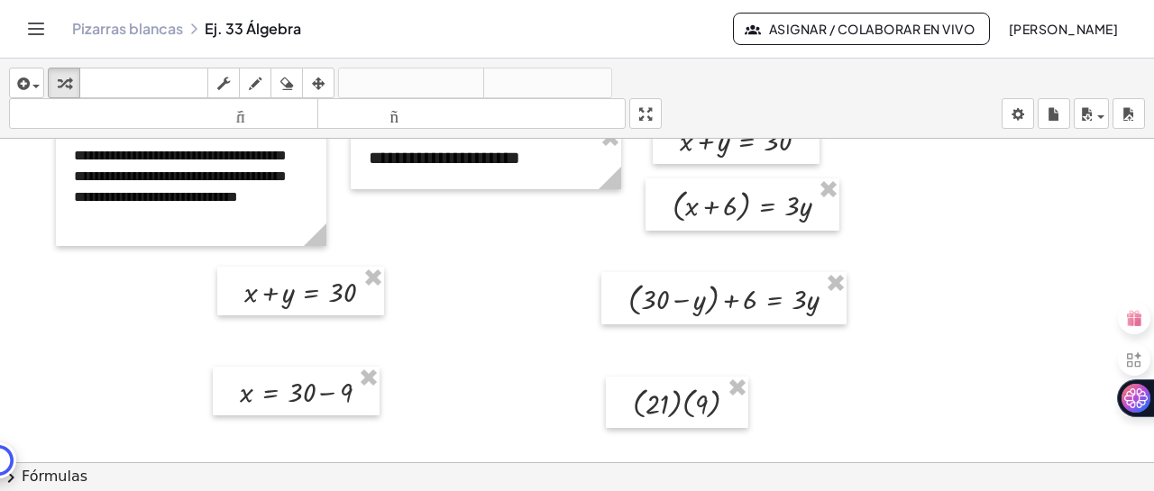
click at [657, 227] on div "**********" at bounding box center [577, 275] width 1154 height 433
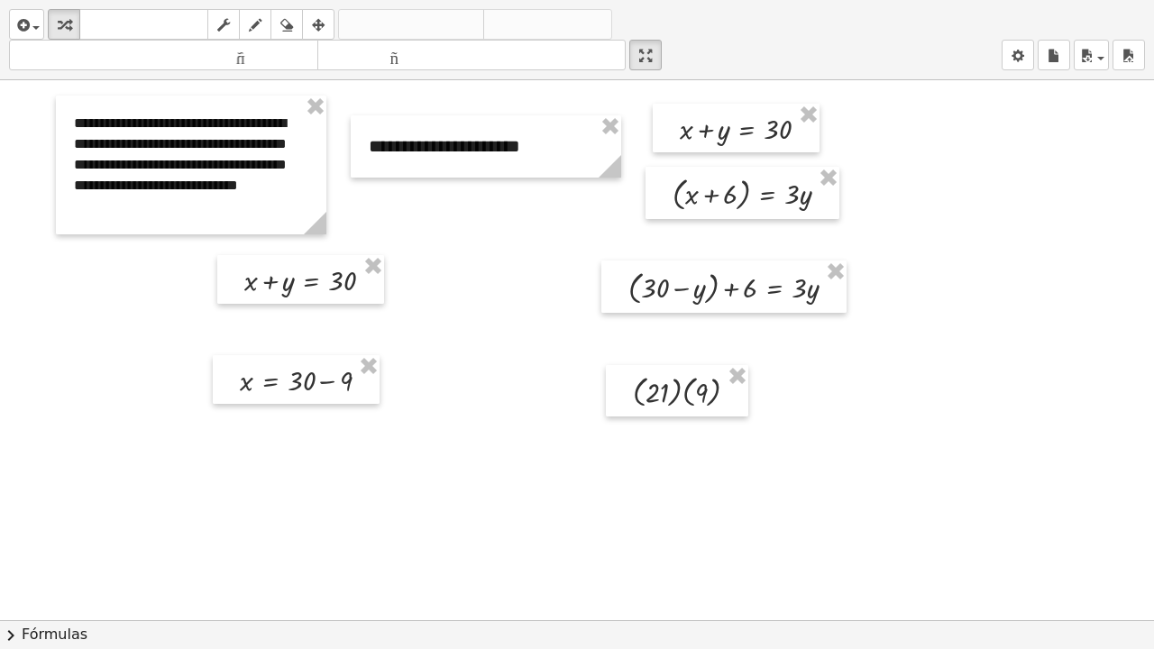
scroll to position [0, 0]
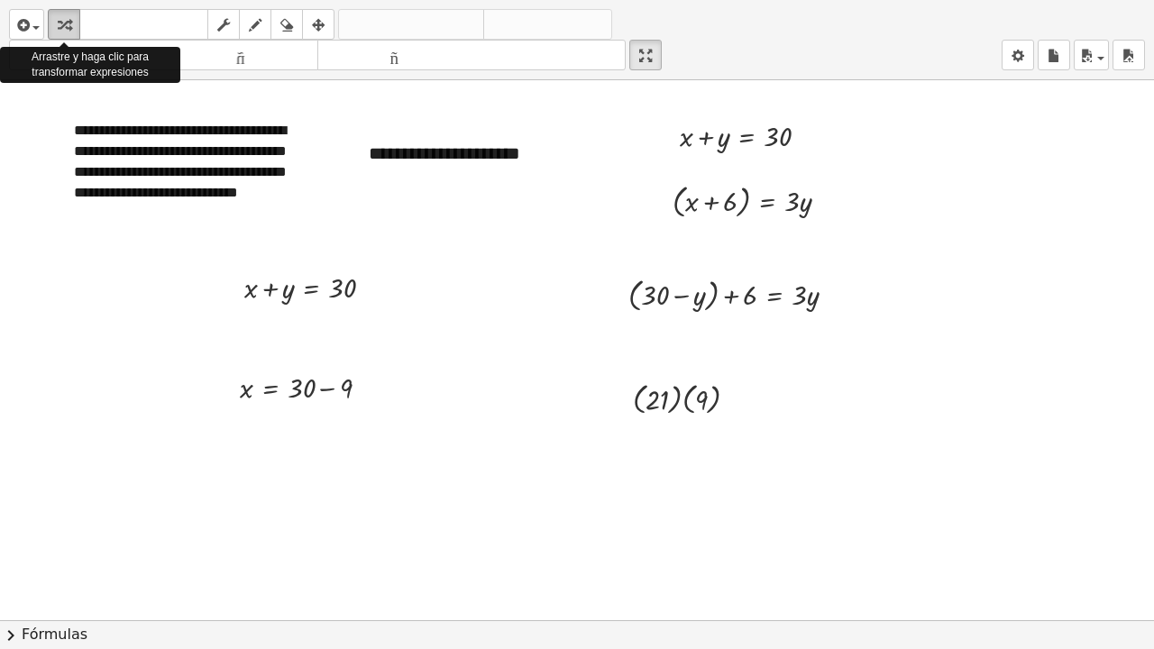
click at [61, 30] on icon "button" at bounding box center [64, 25] width 13 height 22
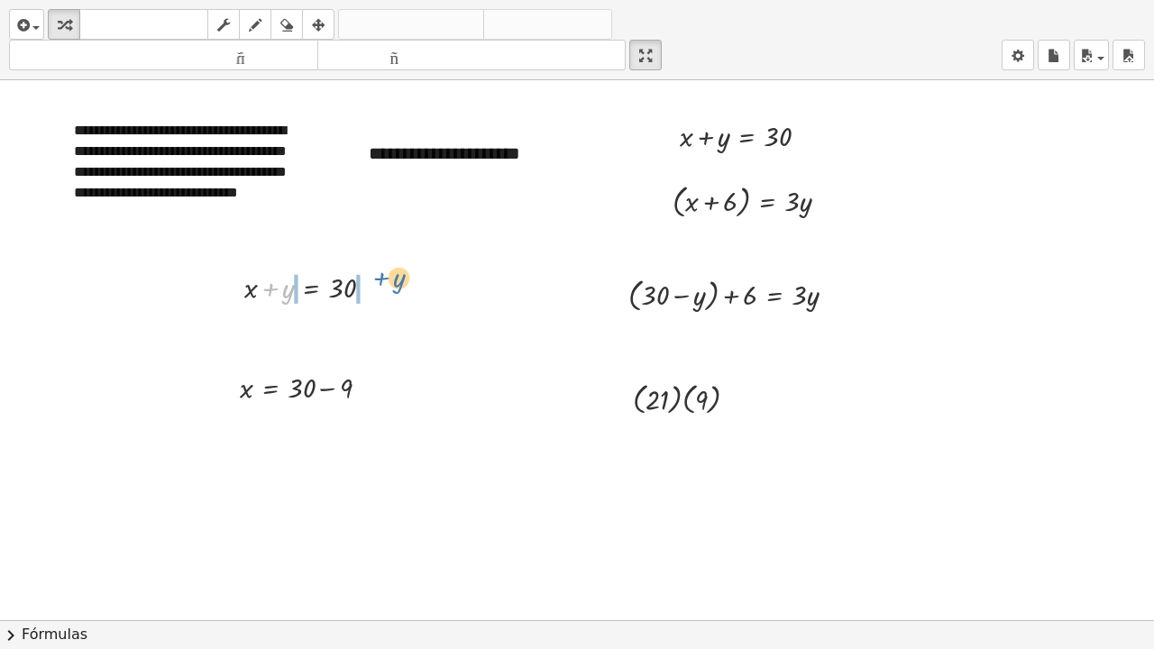
drag, startPoint x: 288, startPoint y: 293, endPoint x: 398, endPoint y: 283, distance: 111.3
click at [268, 325] on div at bounding box center [315, 327] width 235 height 40
click at [368, 330] on div at bounding box center [334, 327] width 198 height 40
click at [711, 298] on div at bounding box center [739, 293] width 240 height 43
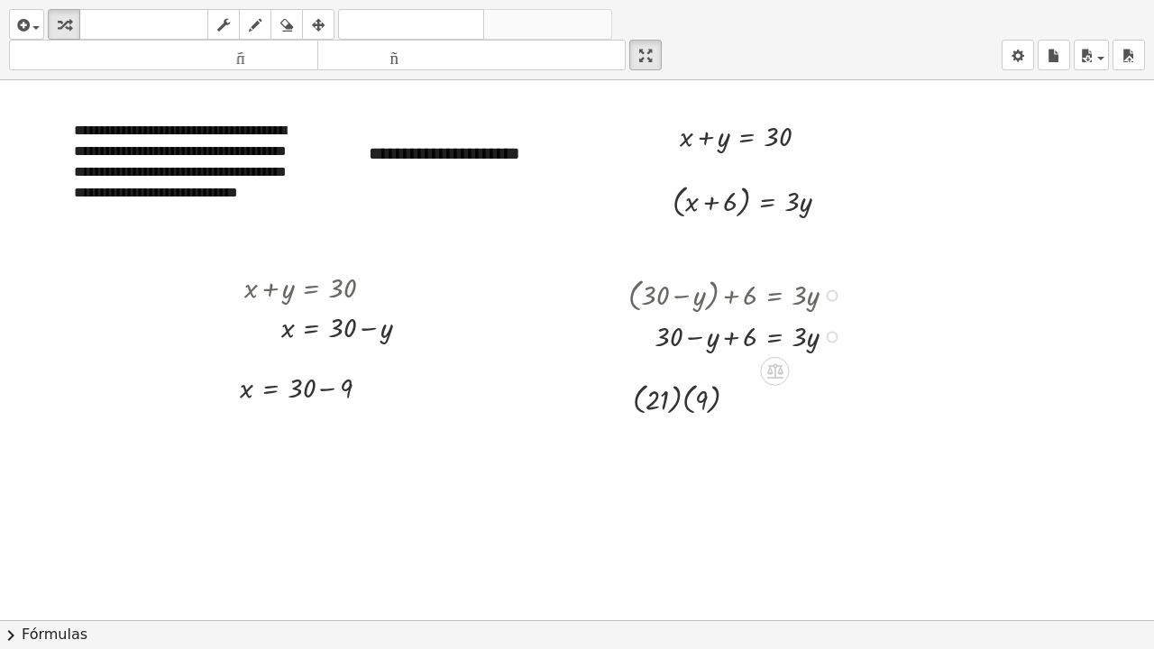
click at [731, 336] on div at bounding box center [739, 336] width 240 height 40
drag, startPoint x: 715, startPoint y: 335, endPoint x: 862, endPoint y: 325, distance: 147.3
click at [693, 339] on div at bounding box center [753, 336] width 288 height 40
click at [832, 339] on div at bounding box center [757, 336] width 277 height 40
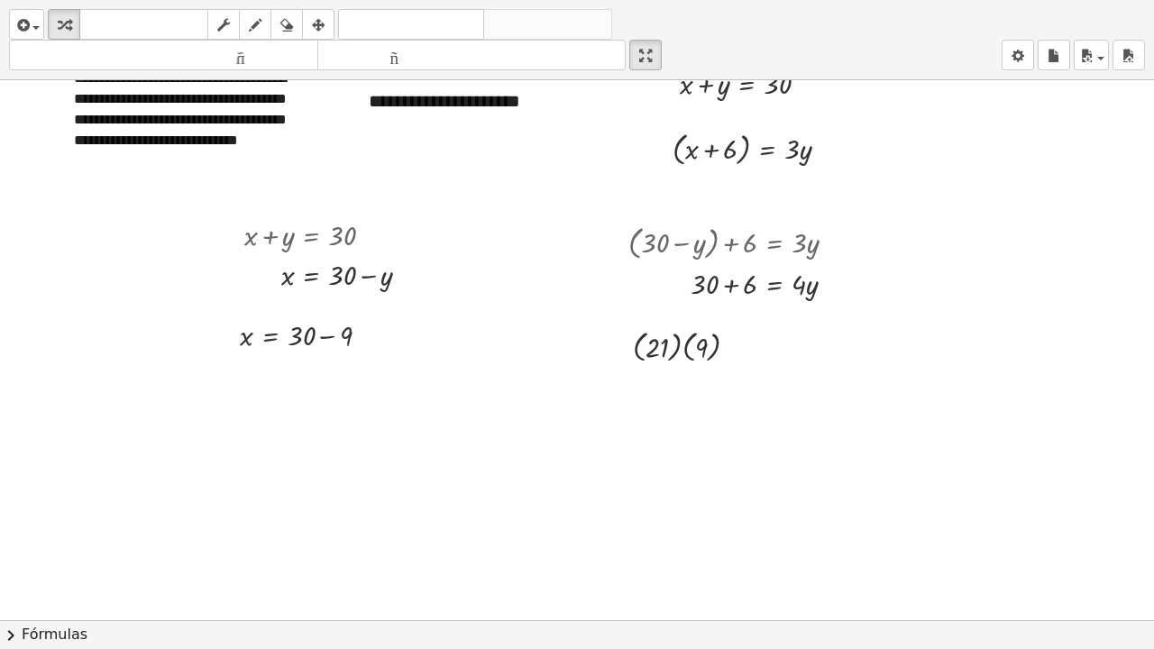
scroll to position [67, 0]
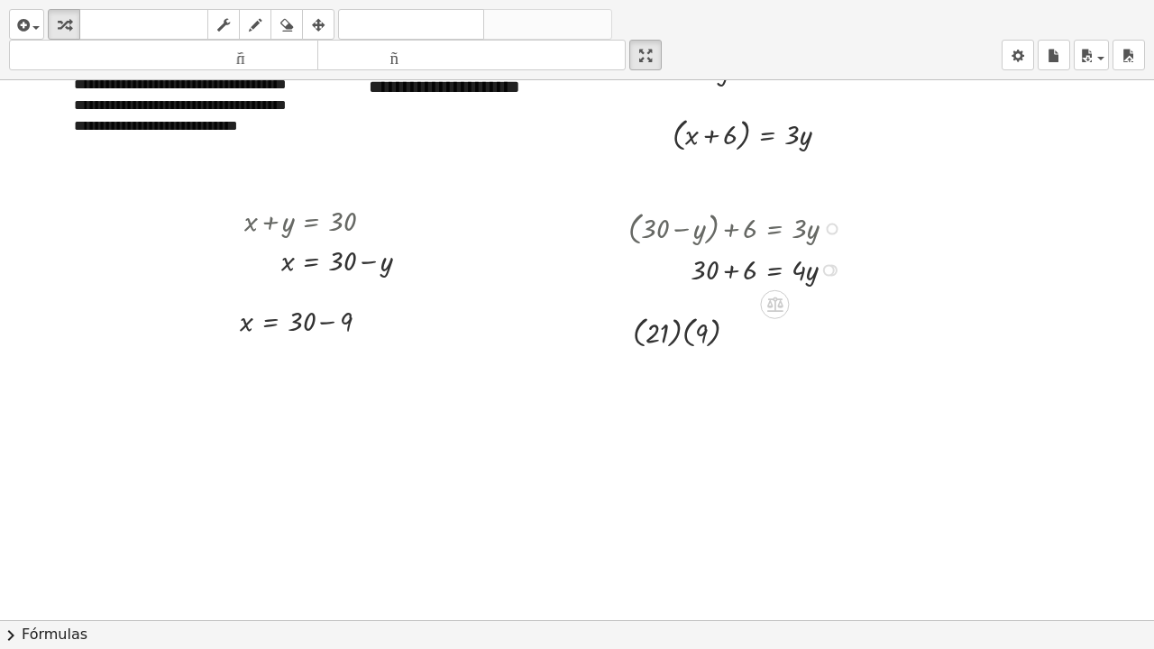
click at [731, 270] on div at bounding box center [739, 269] width 240 height 40
drag, startPoint x: 796, startPoint y: 268, endPoint x: 726, endPoint y: 284, distance: 72.2
click at [801, 268] on div at bounding box center [740, 269] width 242 height 56
click at [747, 272] on div at bounding box center [739, 269] width 240 height 56
click at [837, 227] on div at bounding box center [833, 230] width 12 height 12
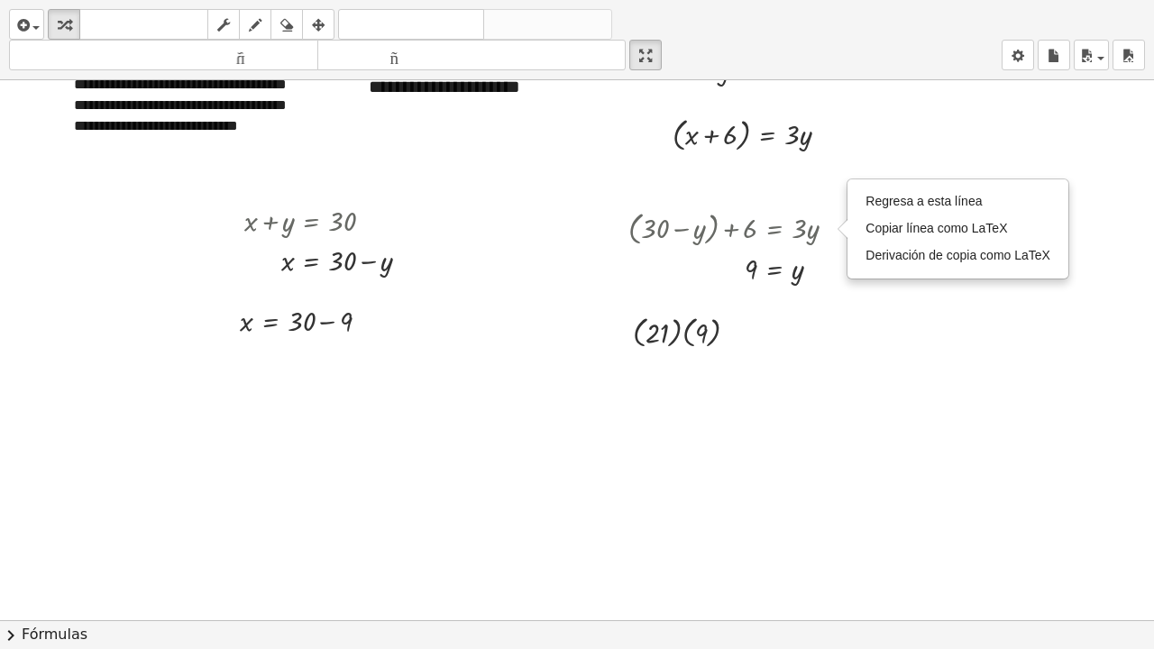
click at [836, 333] on div at bounding box center [577, 554] width 1154 height 1080
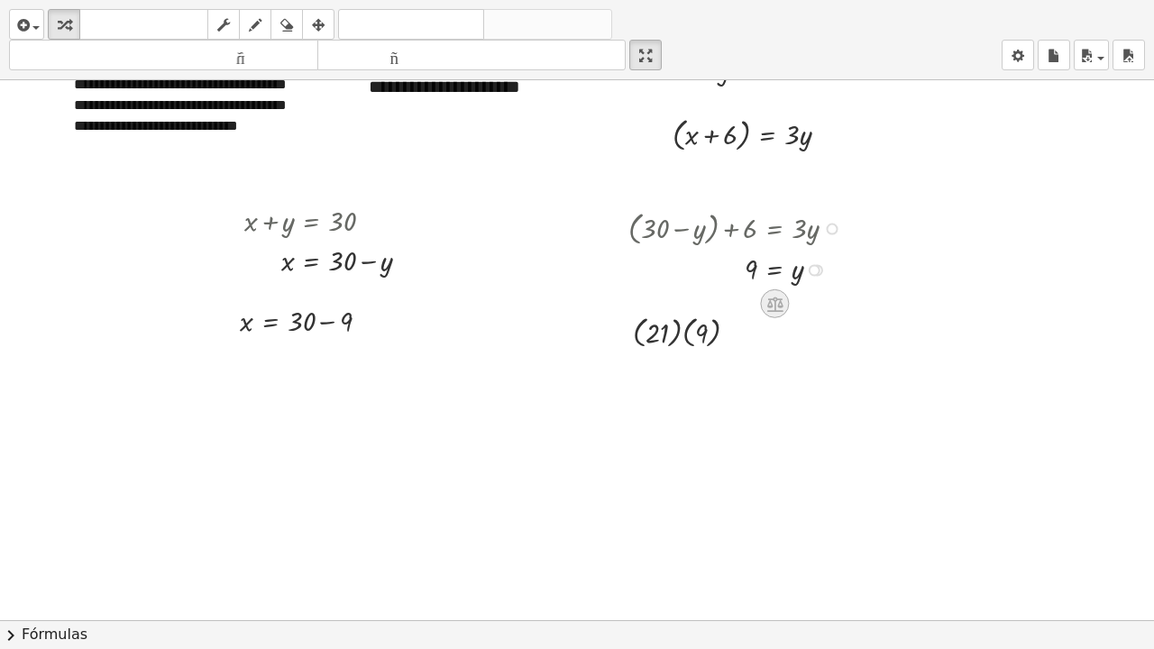
click at [774, 300] on icon at bounding box center [775, 304] width 16 height 15
click at [846, 300] on icon at bounding box center [846, 304] width 16 height 16
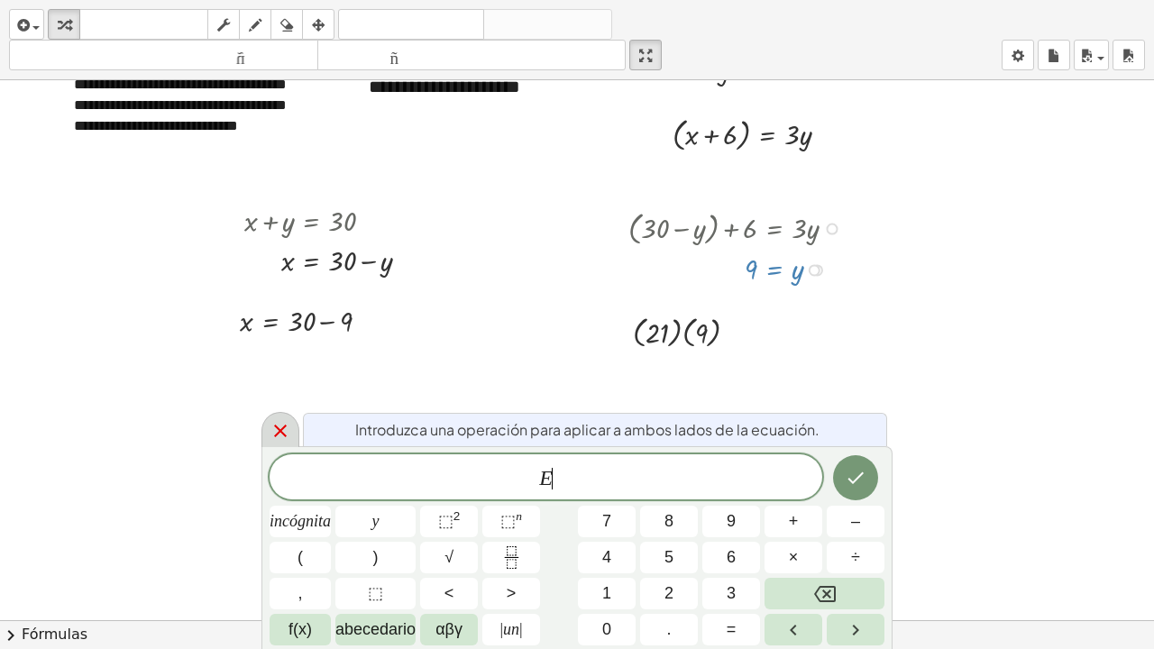
click at [288, 432] on icon at bounding box center [281, 431] width 22 height 22
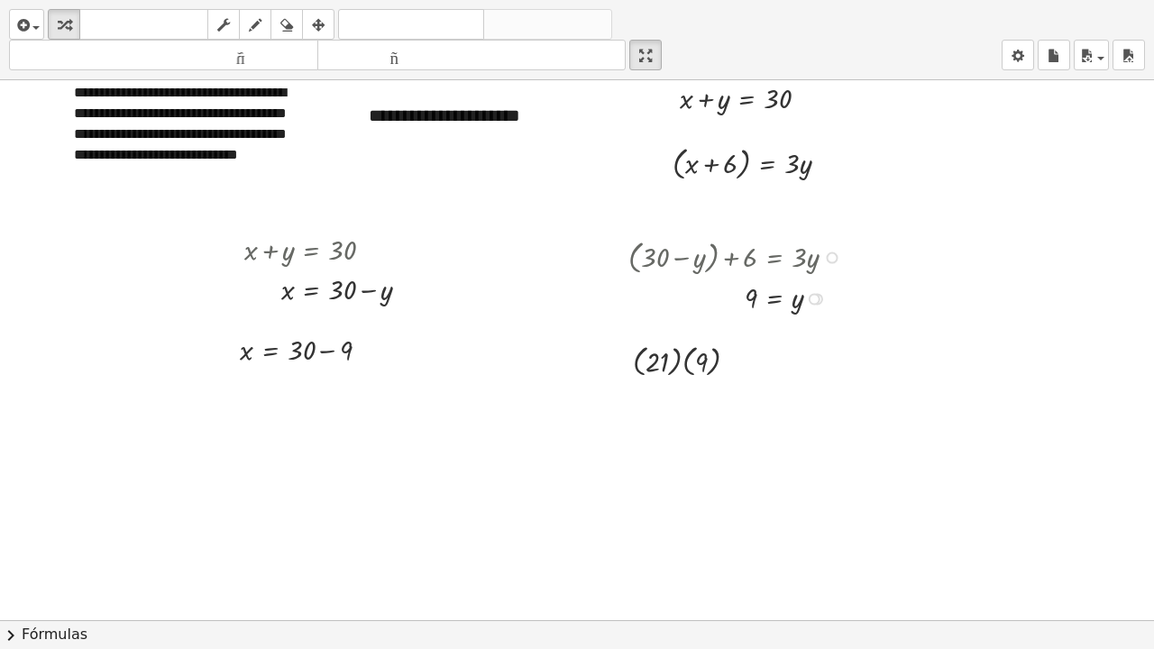
scroll to position [25, 0]
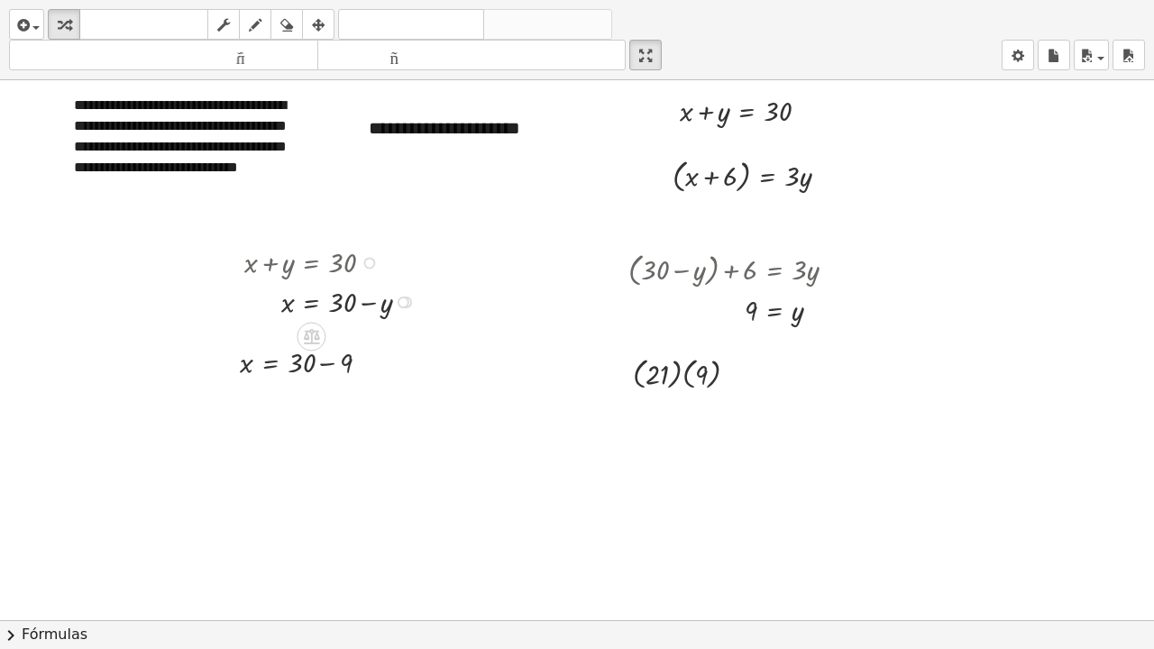
click at [374, 263] on div at bounding box center [369, 263] width 12 height 12
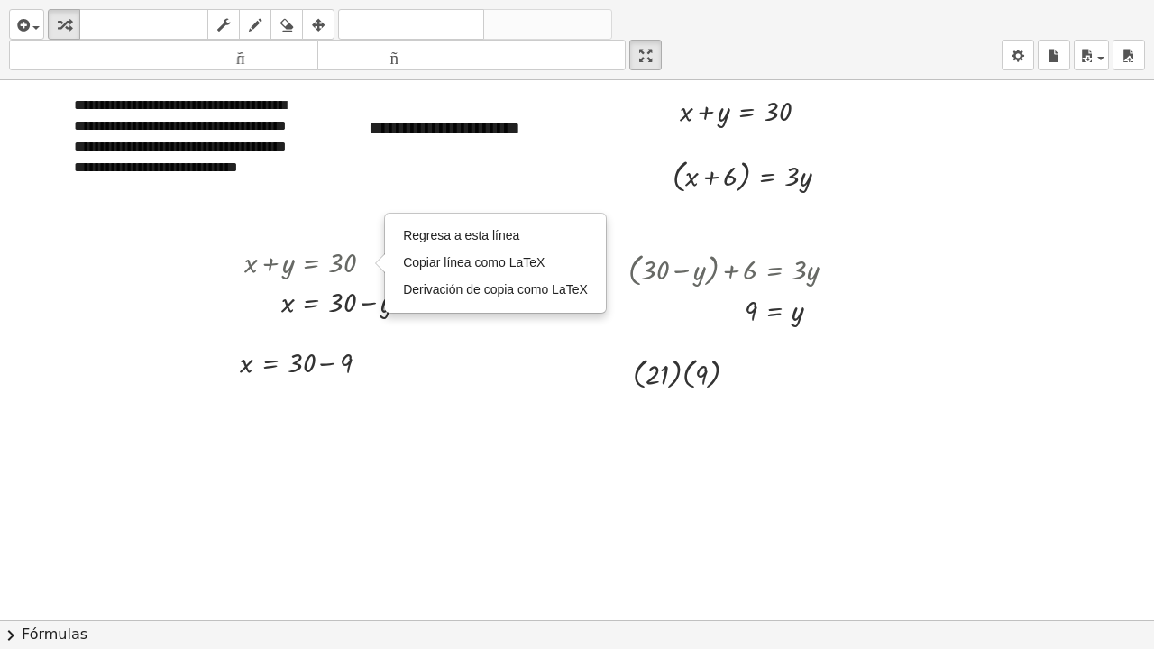
click at [470, 450] on div at bounding box center [577, 595] width 1154 height 1080
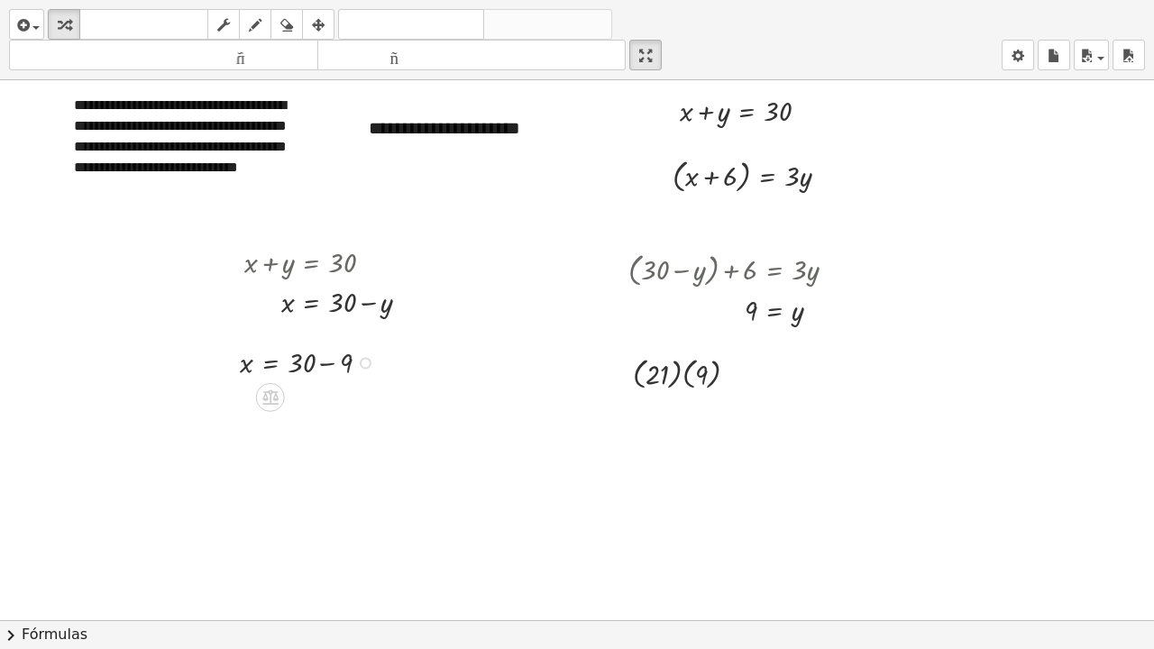
click at [329, 363] on div at bounding box center [312, 362] width 162 height 40
click at [677, 375] on div at bounding box center [692, 373] width 137 height 42
click at [672, 420] on div at bounding box center [692, 415] width 137 height 42
click at [682, 417] on div at bounding box center [692, 415] width 137 height 40
click at [257, 23] on icon "button" at bounding box center [255, 25] width 13 height 22
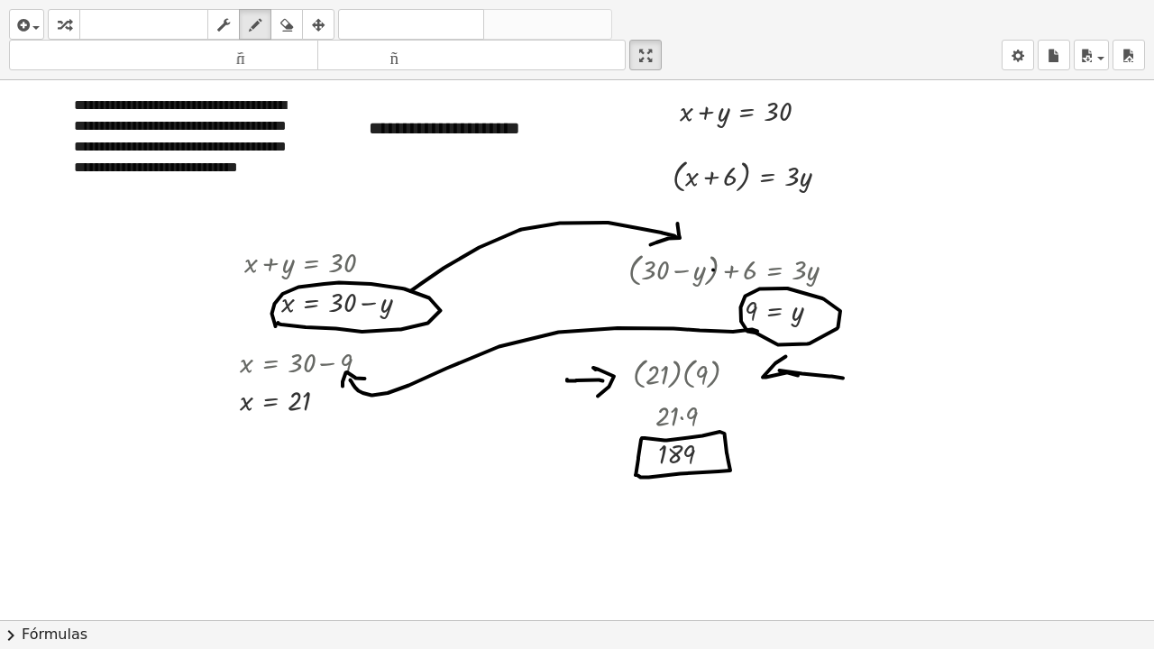
click at [713, 270] on div at bounding box center [577, 595] width 1154 height 1080
click at [64, 23] on icon "button" at bounding box center [64, 25] width 13 height 22
click at [715, 266] on div at bounding box center [739, 268] width 240 height 43
click at [66, 32] on icon "button" at bounding box center [64, 25] width 13 height 22
click at [836, 271] on div "Regresa a esta línea Copiar línea como LaTeX Derivación de copia como LaTeX" at bounding box center [833, 271] width 12 height 12
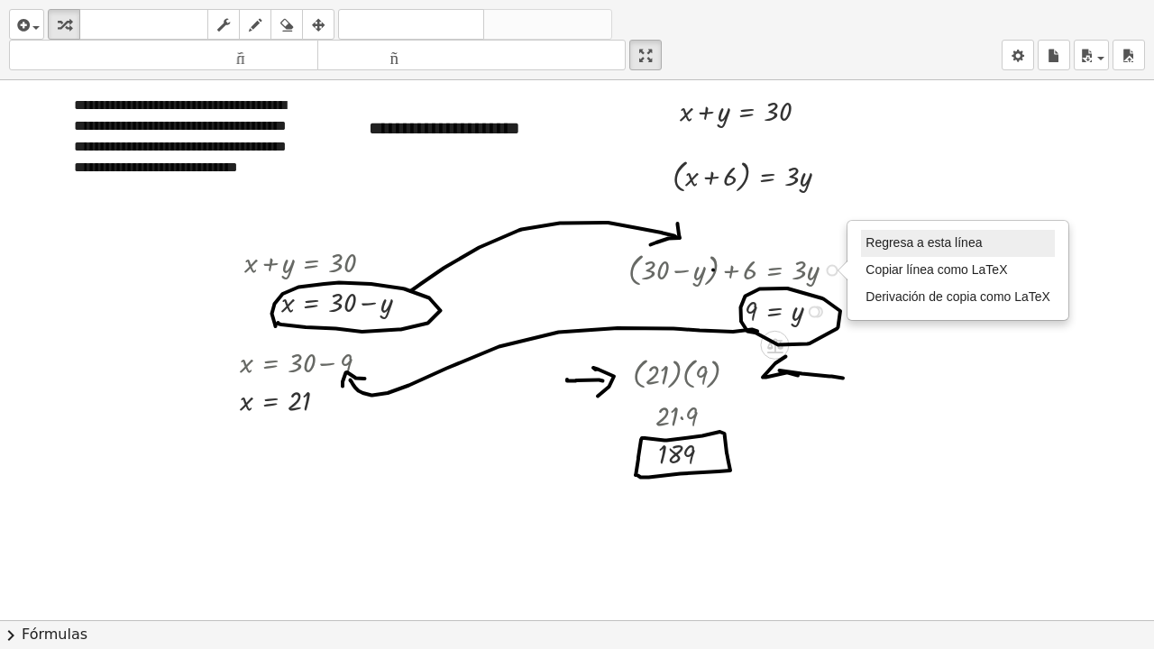
click at [894, 244] on font "Regresa a esta línea" at bounding box center [924, 242] width 116 height 14
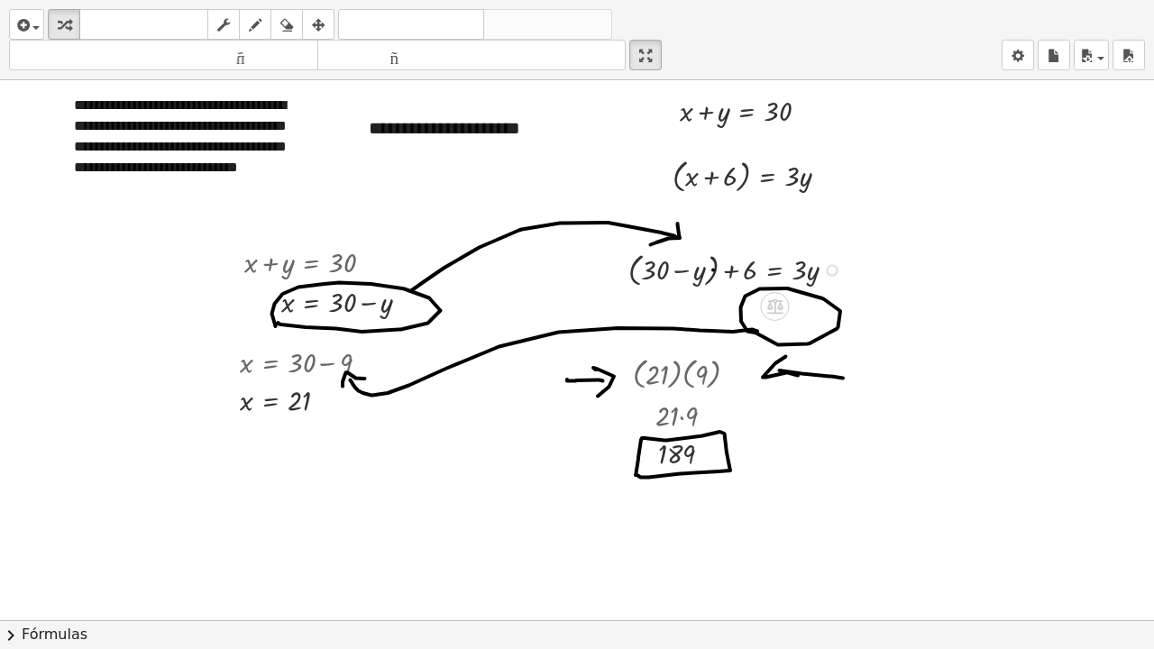
click at [711, 270] on div at bounding box center [739, 268] width 240 height 43
click at [289, 26] on icon "button" at bounding box center [286, 25] width 13 height 22
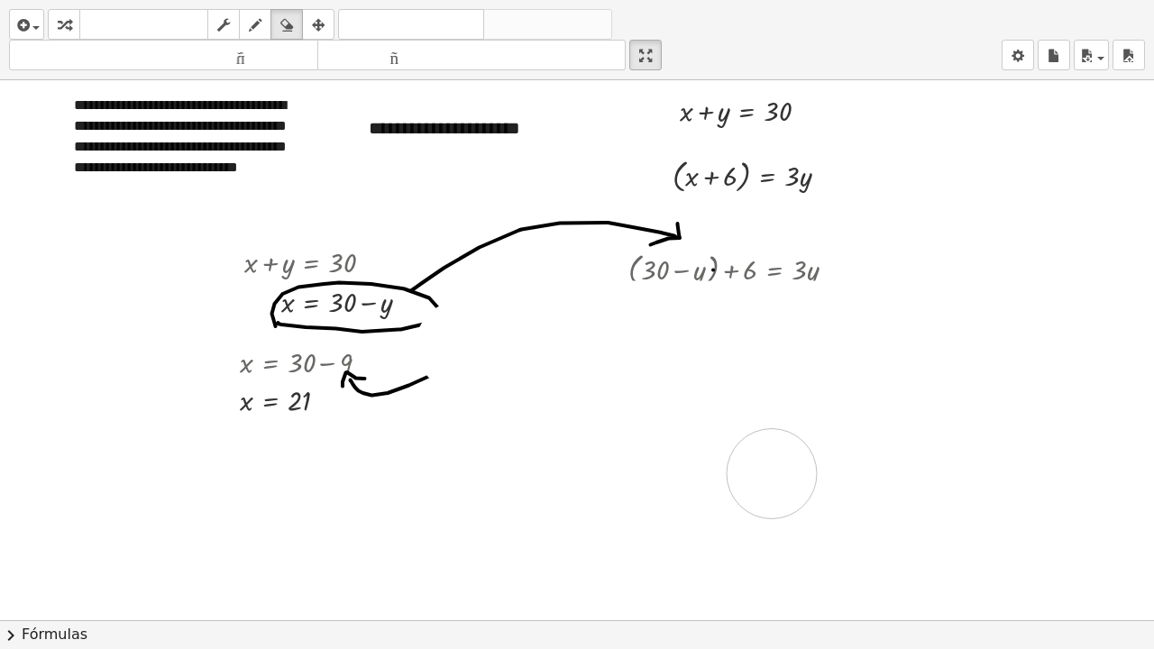
drag, startPoint x: 867, startPoint y: 325, endPoint x: 726, endPoint y: 443, distance: 183.8
click at [772, 473] on div at bounding box center [577, 595] width 1154 height 1080
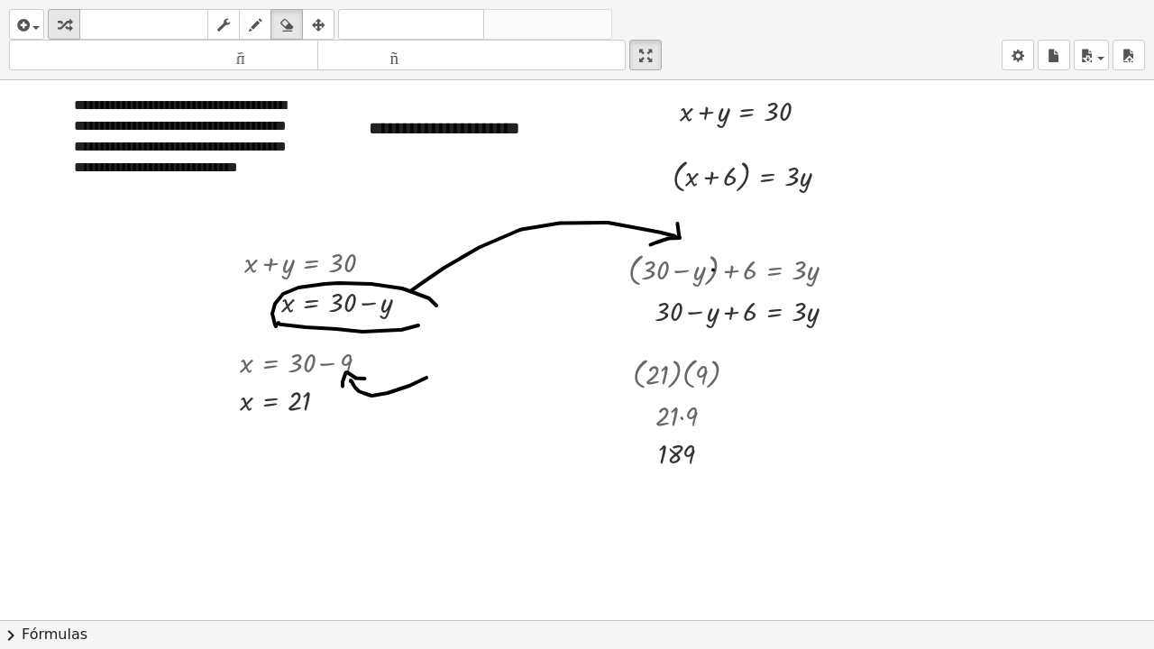
click at [64, 21] on icon "button" at bounding box center [64, 25] width 13 height 22
click at [745, 177] on div at bounding box center [758, 174] width 189 height 43
drag, startPoint x: 744, startPoint y: 220, endPoint x: 836, endPoint y: 221, distance: 92.0
click at [836, 221] on div at bounding box center [758, 217] width 189 height 40
click at [725, 219] on div at bounding box center [770, 217] width 241 height 40
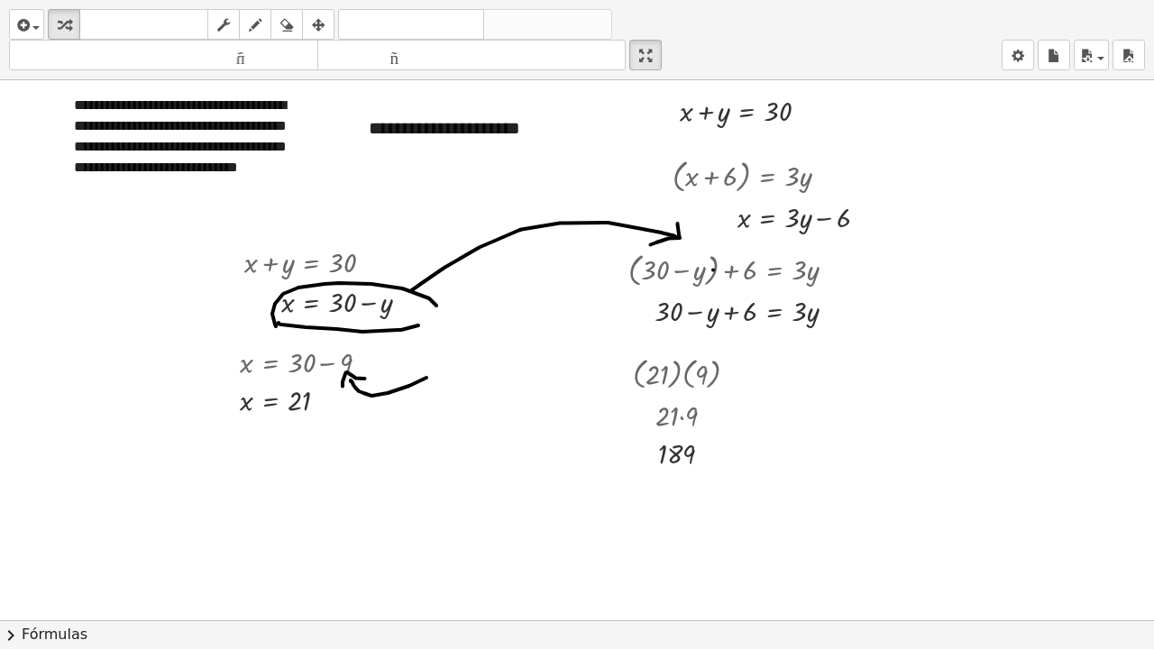
click at [835, 451] on div at bounding box center [577, 595] width 1154 height 1080
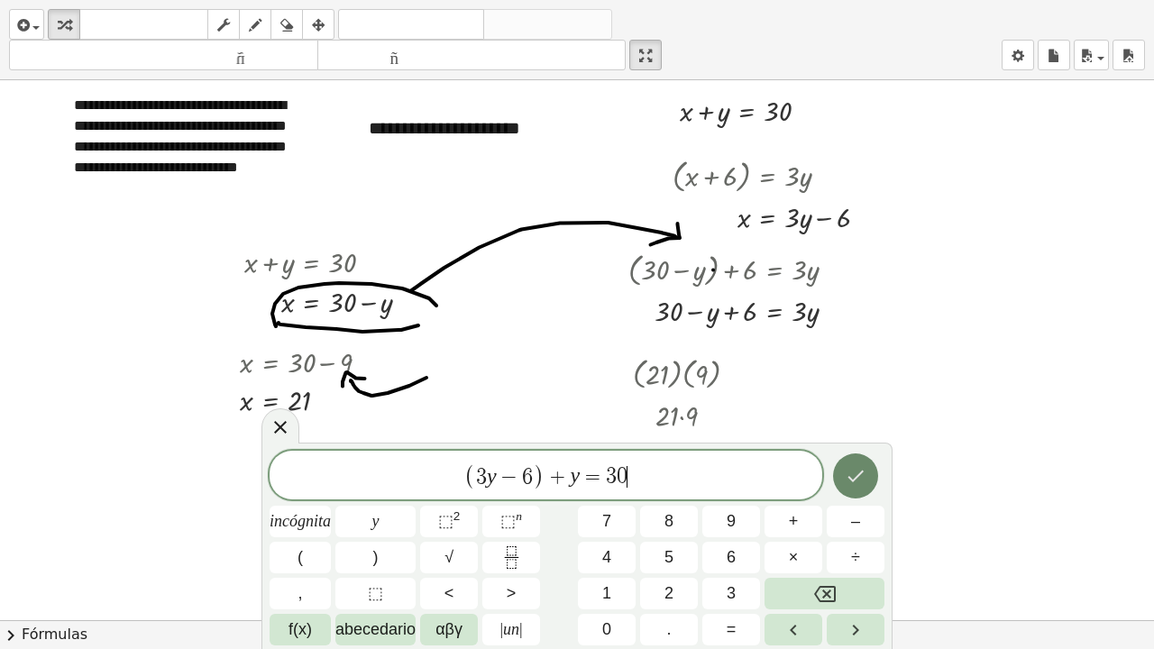
click at [875, 470] on button "Hecho" at bounding box center [855, 475] width 45 height 45
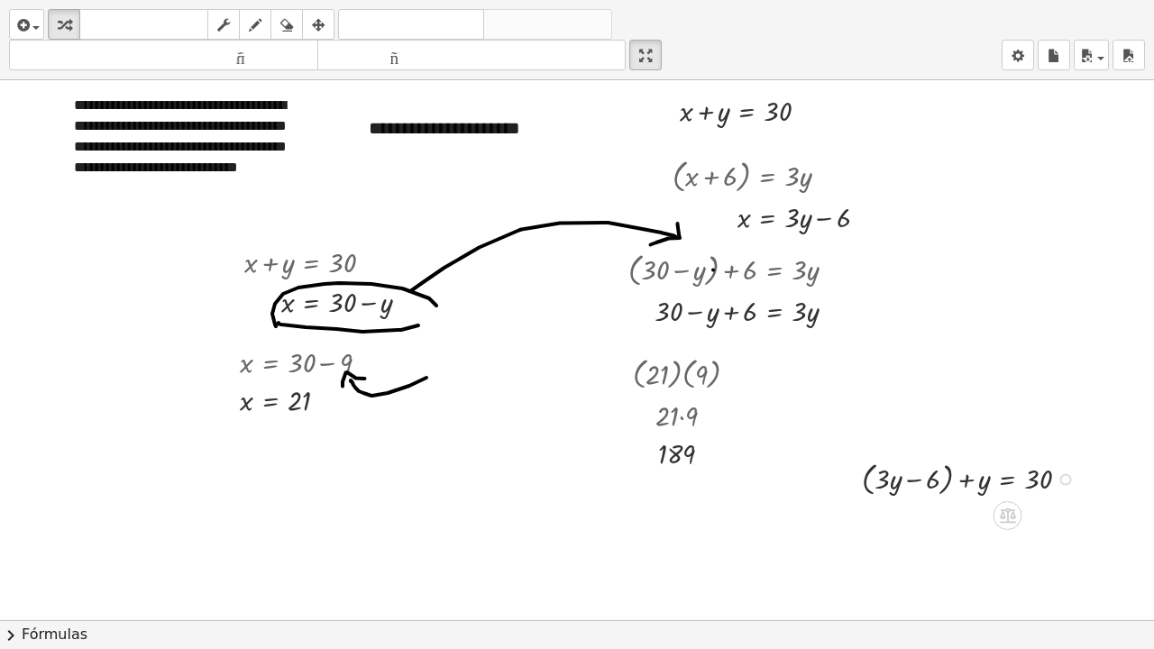
click at [951, 477] on div at bounding box center [973, 477] width 240 height 43
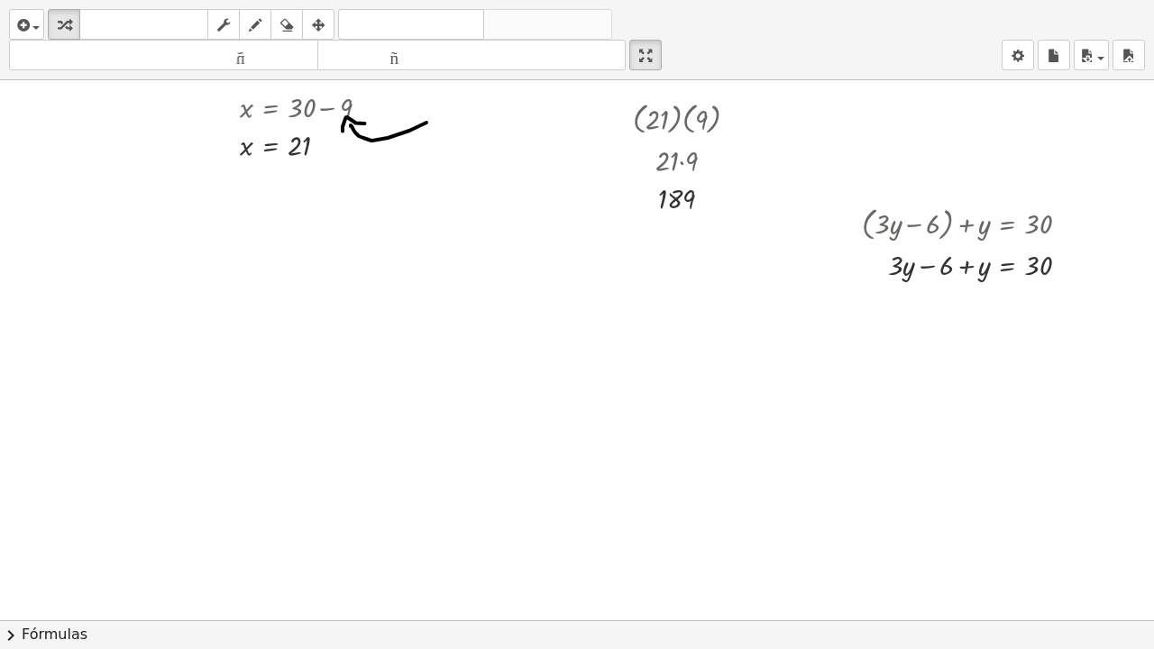
scroll to position [319, 0]
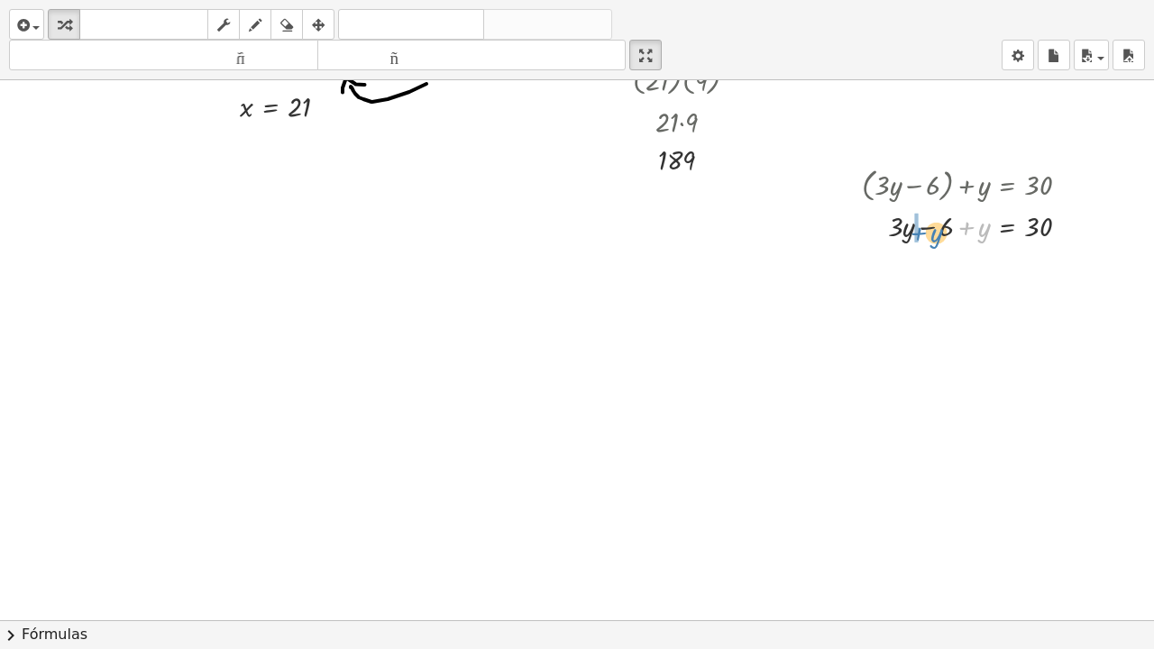
drag, startPoint x: 981, startPoint y: 227, endPoint x: 933, endPoint y: 233, distance: 48.1
click at [933, 233] on div at bounding box center [973, 226] width 240 height 40
click at [928, 266] on div at bounding box center [973, 265] width 240 height 40
drag, startPoint x: 980, startPoint y: 307, endPoint x: 1069, endPoint y: 303, distance: 89.4
click at [1069, 303] on div at bounding box center [973, 304] width 240 height 40
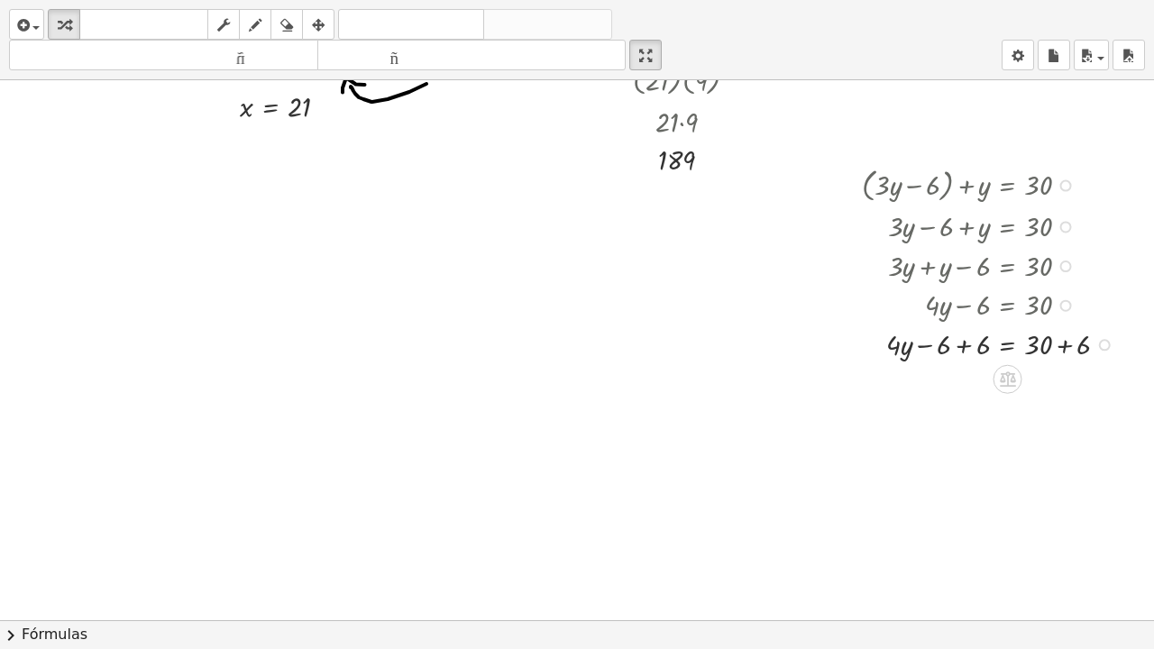
click at [962, 346] on div at bounding box center [992, 344] width 279 height 40
click at [1067, 347] on div at bounding box center [992, 344] width 279 height 40
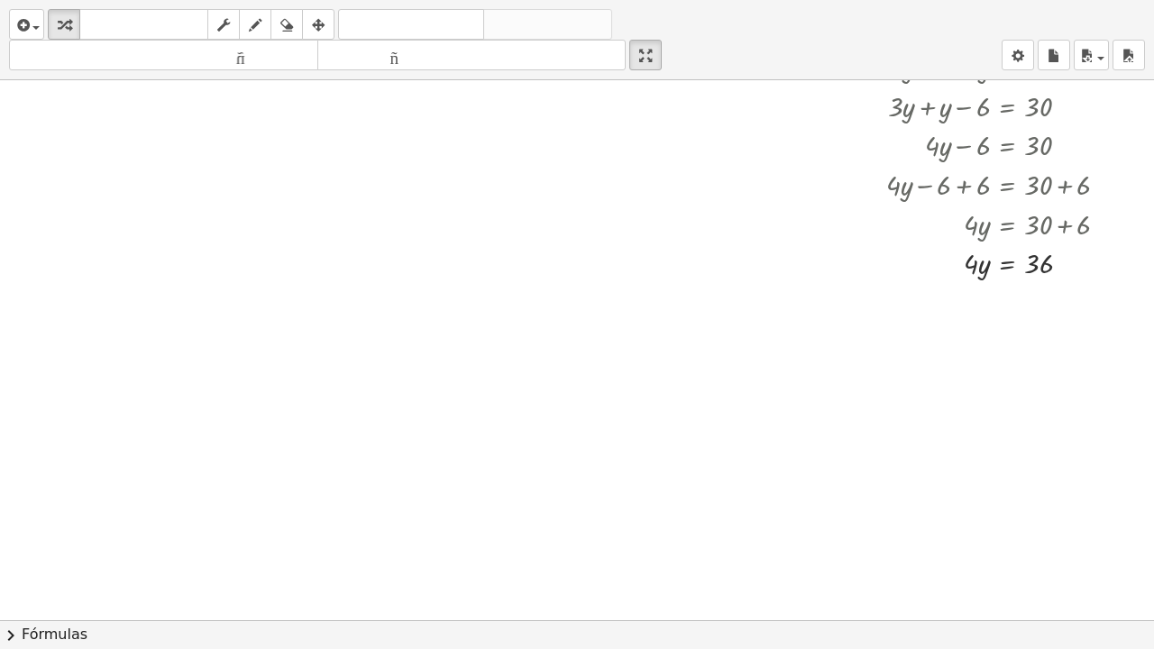
scroll to position [497, 0]
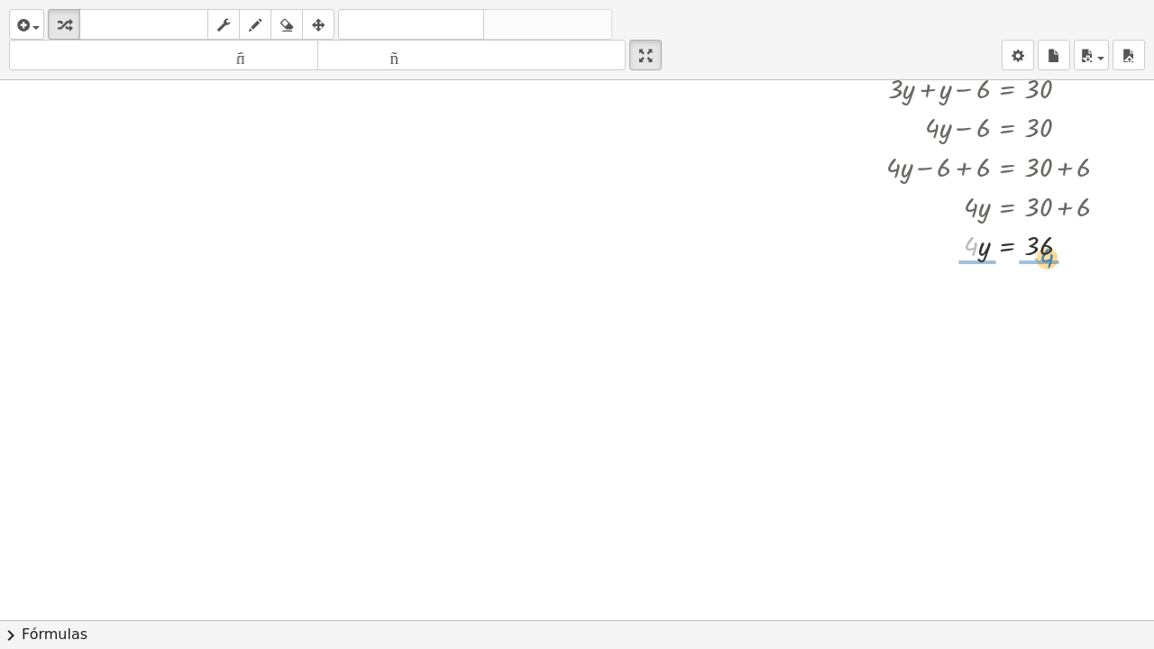
drag, startPoint x: 969, startPoint y: 245, endPoint x: 1045, endPoint y: 257, distance: 76.6
click at [1045, 257] on div at bounding box center [992, 244] width 279 height 40
click at [979, 293] on div at bounding box center [992, 292] width 279 height 56
click at [1038, 349] on div at bounding box center [992, 348] width 279 height 56
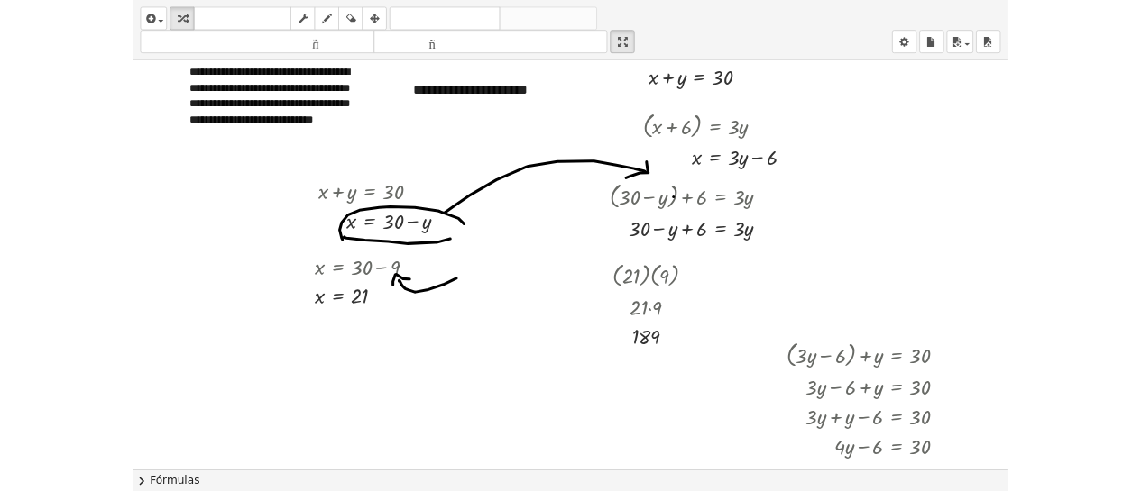
scroll to position [27, 0]
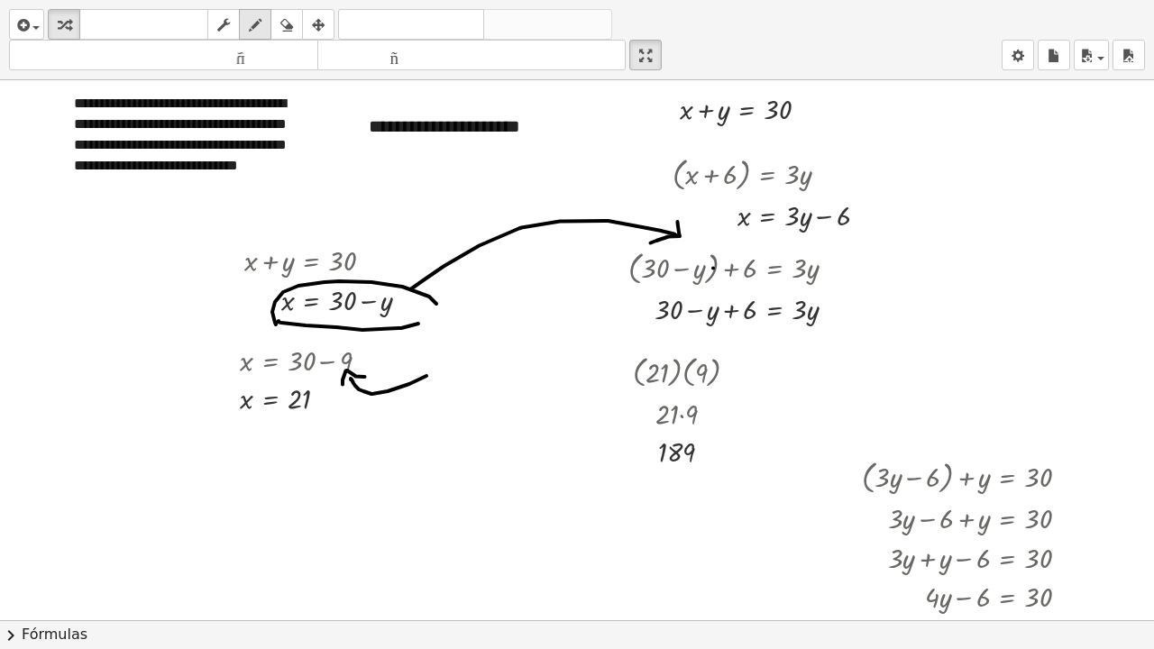
click at [254, 23] on icon "button" at bounding box center [255, 25] width 13 height 22
drag, startPoint x: 664, startPoint y: 475, endPoint x: 675, endPoint y: 487, distance: 16.0
click at [675, 487] on div at bounding box center [577, 593] width 1154 height 1080
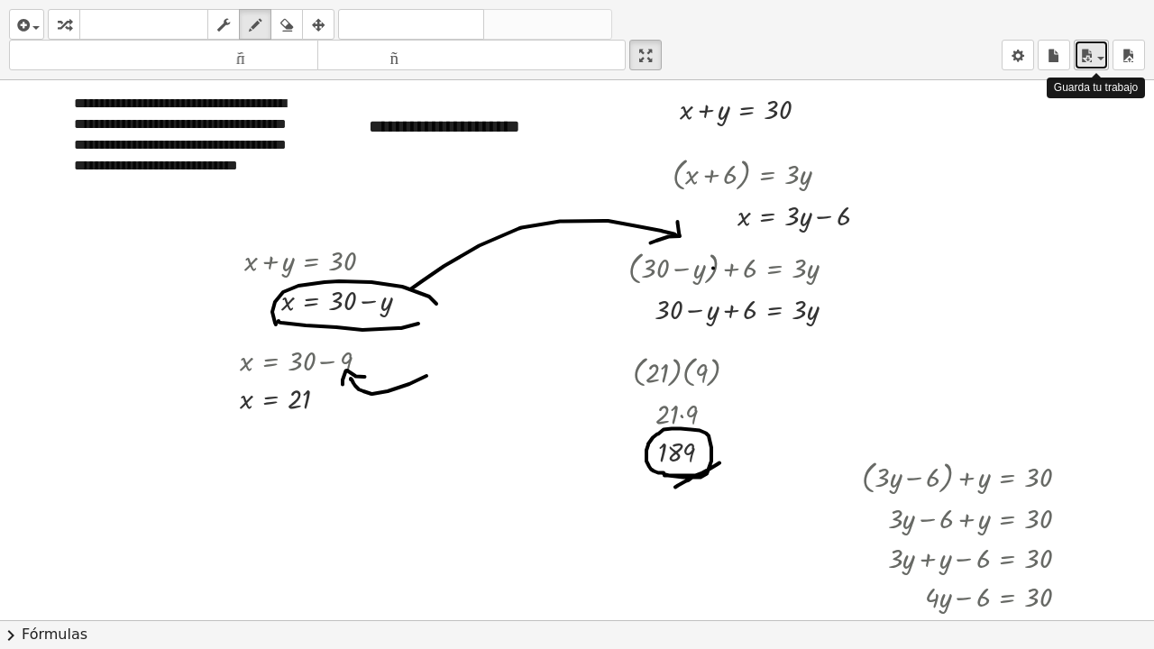
click at [1088, 53] on icon "button" at bounding box center [1086, 56] width 16 height 22
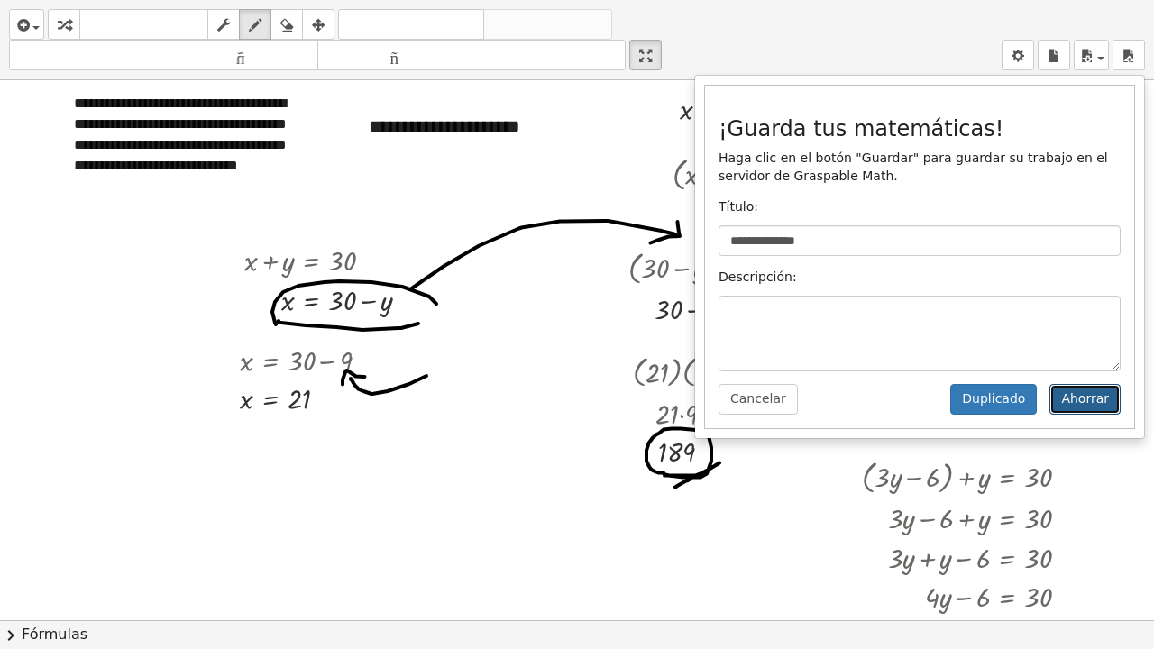
click at [1083, 411] on button "Ahorrar" at bounding box center [1084, 399] width 71 height 31
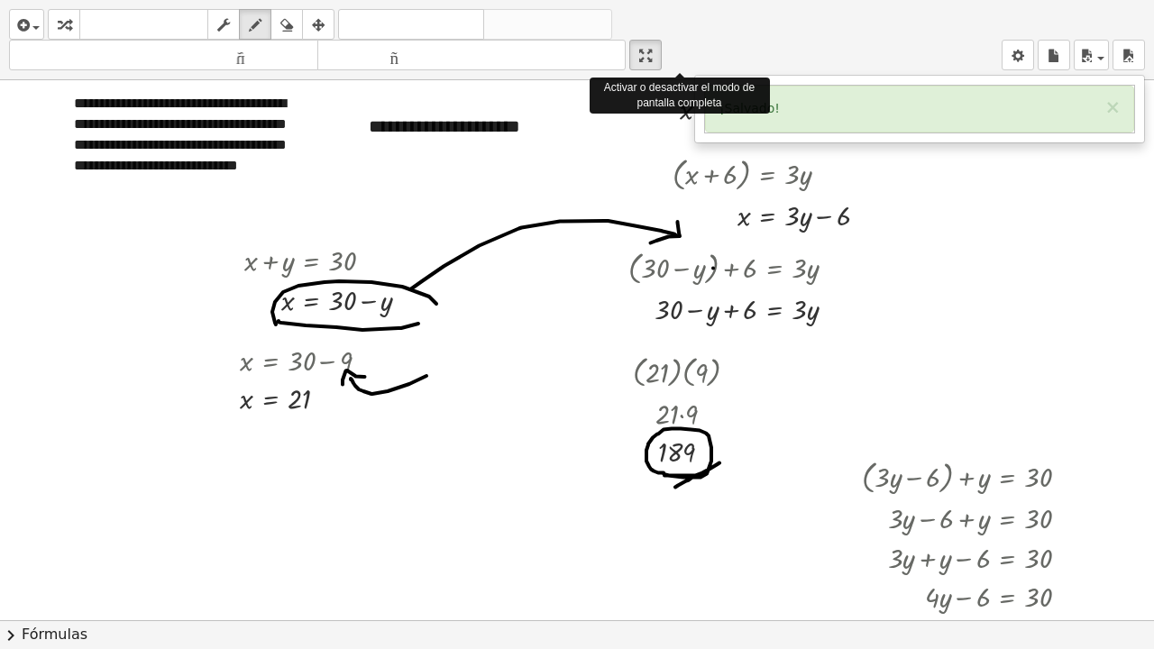
drag, startPoint x: 657, startPoint y: 61, endPoint x: 657, endPoint y: -53, distance: 114.5
click at [657, 0] on html "**********" at bounding box center [577, 324] width 1154 height 649
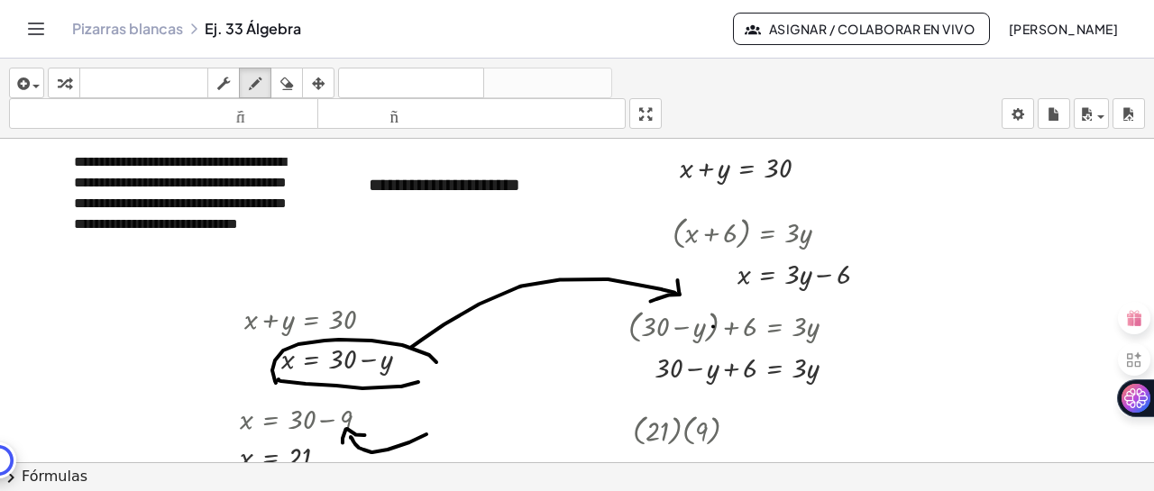
click at [119, 28] on font "Pizarras blancas" at bounding box center [127, 28] width 111 height 19
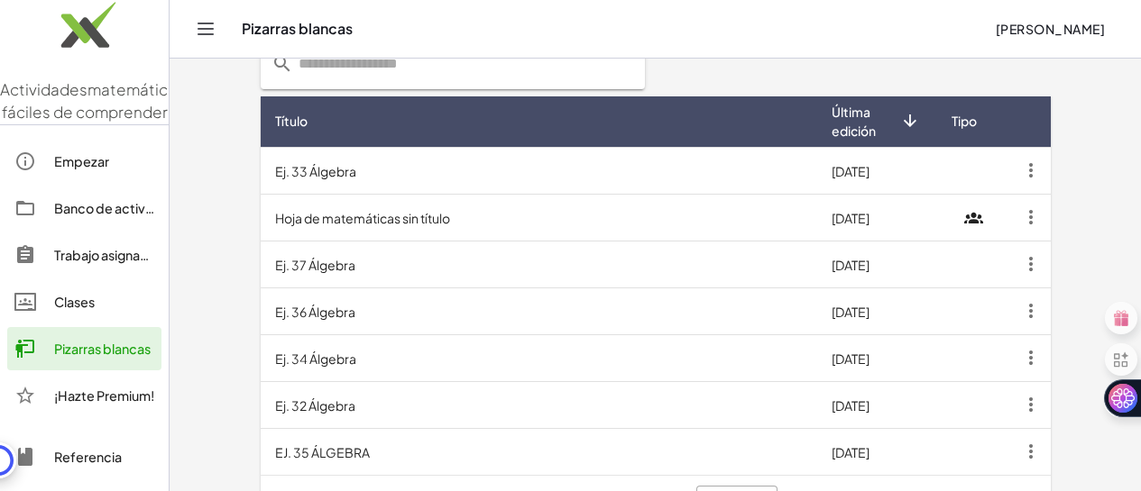
scroll to position [550, 0]
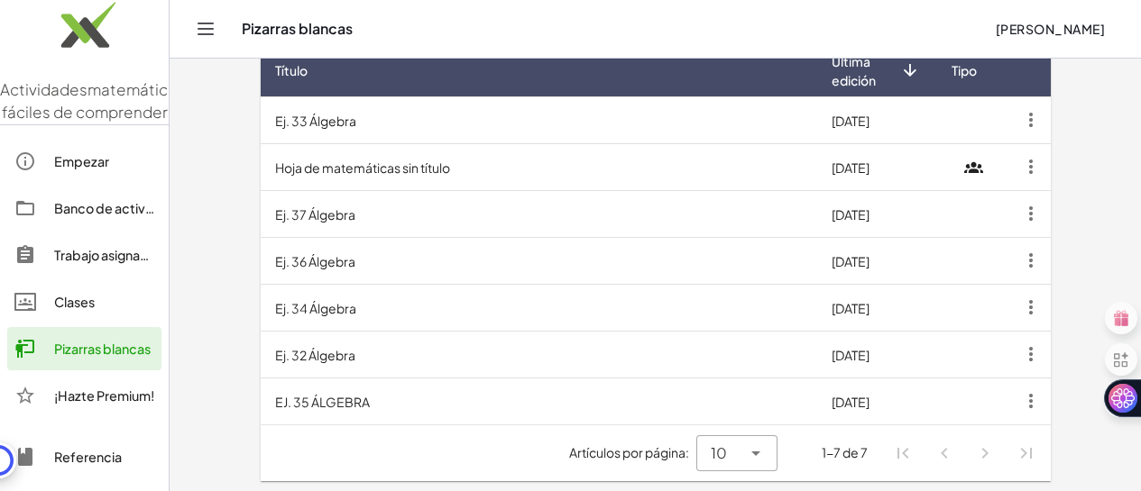
click at [343, 318] on td "Ej. 34 Álgebra" at bounding box center [539, 307] width 556 height 47
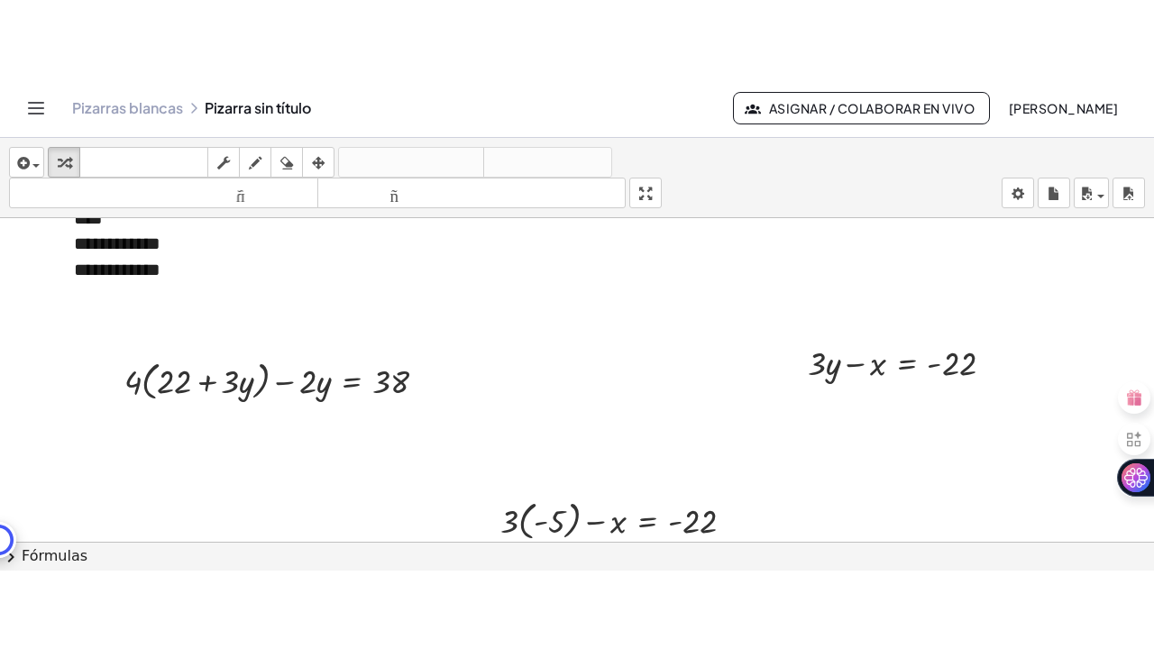
scroll to position [116, 0]
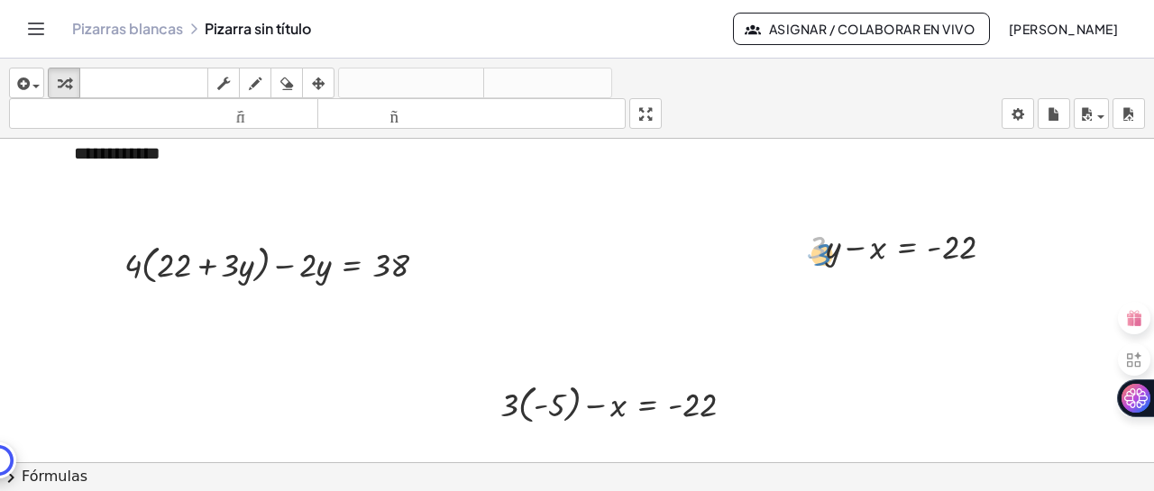
drag, startPoint x: 826, startPoint y: 256, endPoint x: 822, endPoint y: 268, distance: 12.3
click at [822, 268] on div at bounding box center [908, 246] width 218 height 46
drag, startPoint x: 832, startPoint y: 253, endPoint x: 824, endPoint y: 265, distance: 14.3
click at [824, 265] on div at bounding box center [908, 246] width 218 height 46
click at [826, 250] on div at bounding box center [908, 246] width 218 height 46
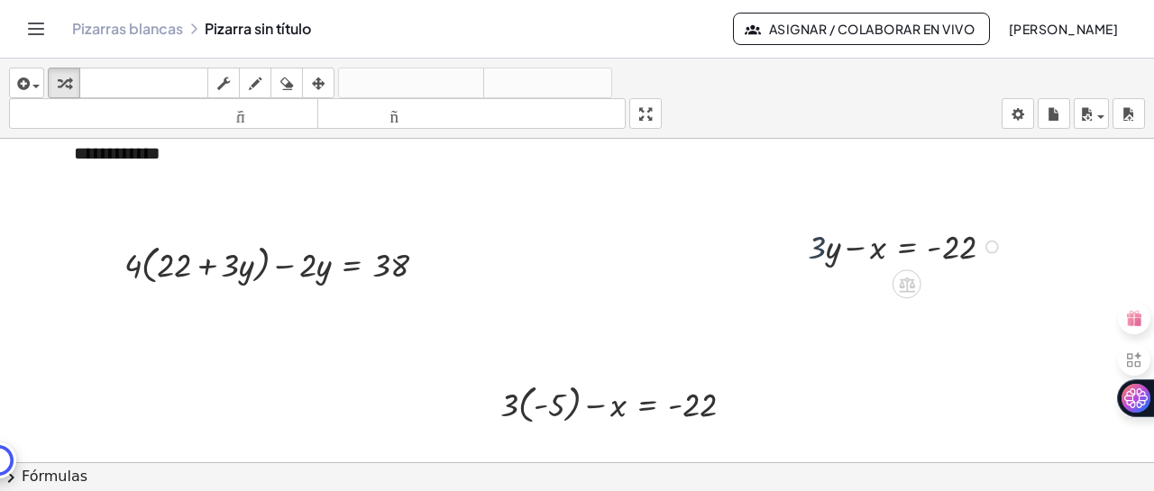
click at [830, 250] on div at bounding box center [908, 246] width 218 height 46
click at [816, 263] on div at bounding box center [908, 246] width 218 height 46
click at [838, 250] on div at bounding box center [908, 246] width 218 height 46
drag, startPoint x: 833, startPoint y: 252, endPoint x: 847, endPoint y: 243, distance: 17.0
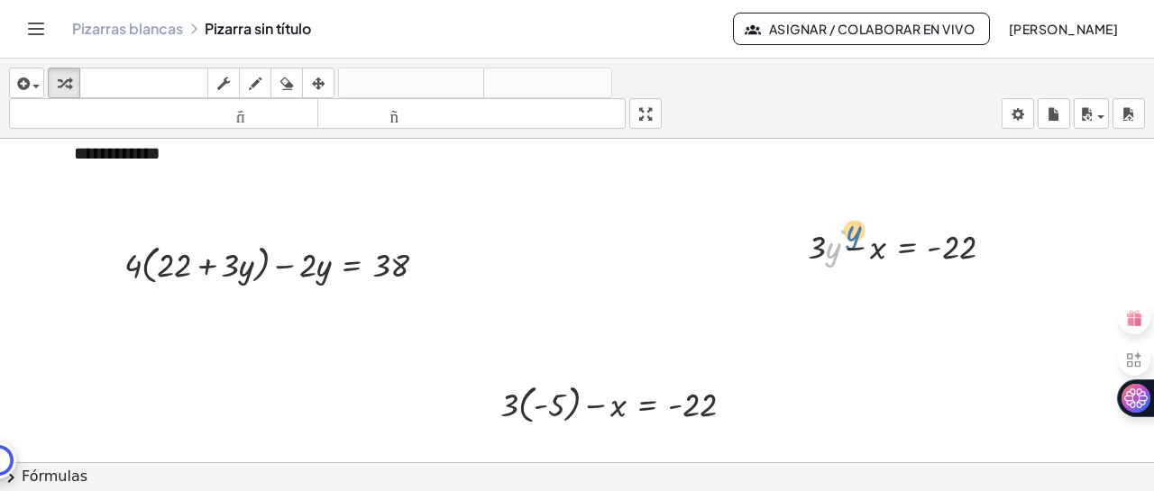
click at [848, 242] on div at bounding box center [908, 246] width 218 height 46
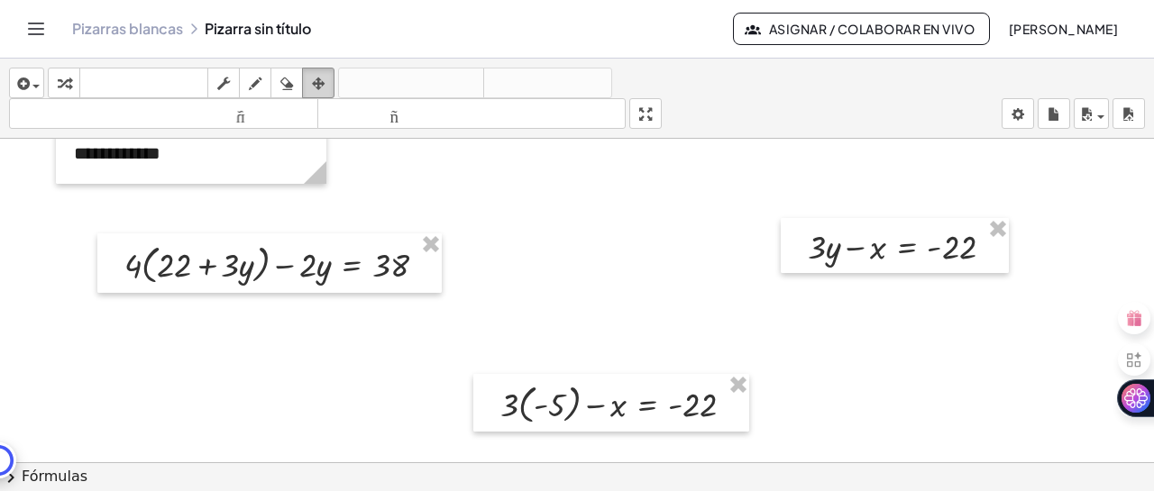
click at [318, 71] on button "arreglar" at bounding box center [318, 83] width 32 height 31
click at [320, 81] on icon "button" at bounding box center [318, 84] width 13 height 22
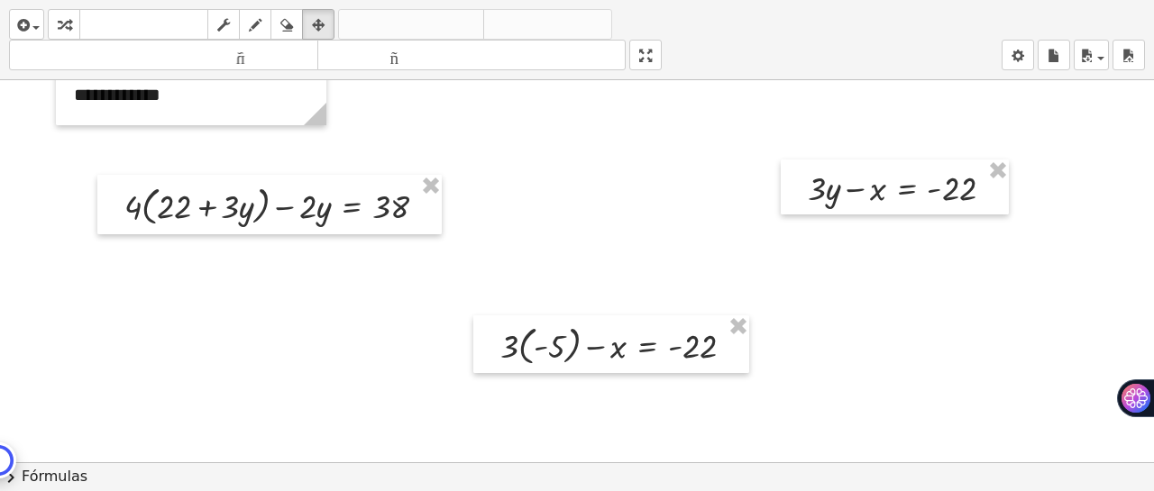
click at [649, 219] on div "**********" at bounding box center [577, 245] width 1154 height 491
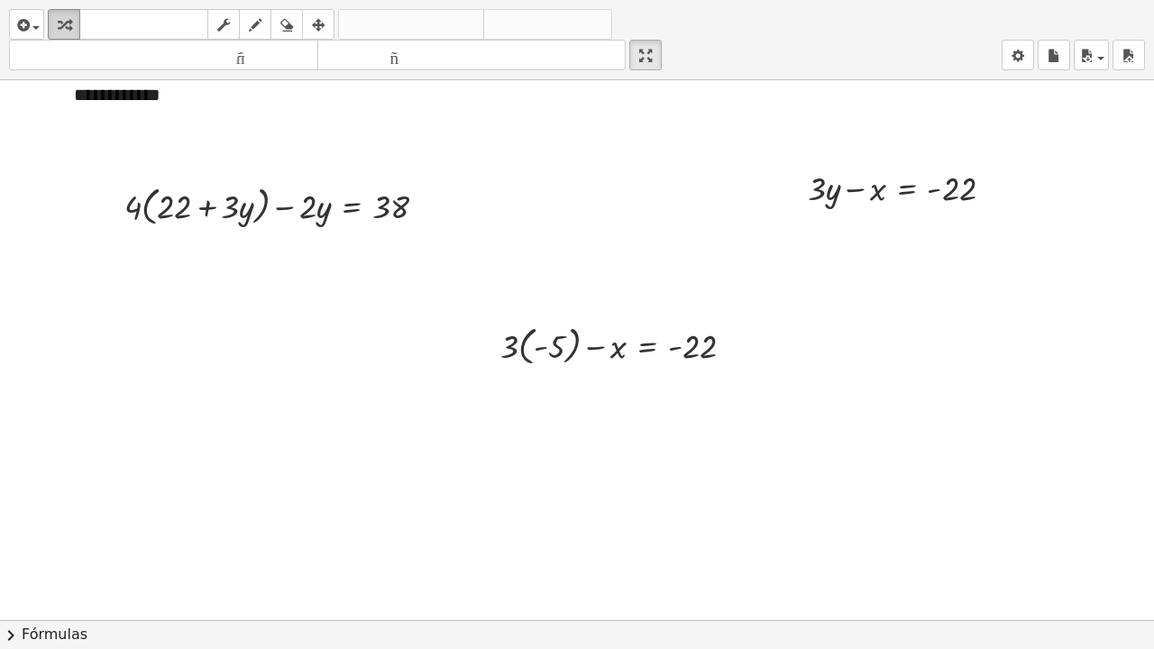
click at [63, 26] on icon "button" at bounding box center [64, 25] width 13 height 22
drag, startPoint x: 829, startPoint y: 190, endPoint x: 1000, endPoint y: 183, distance: 171.5
click at [1000, 183] on div at bounding box center [908, 187] width 218 height 46
click at [796, 235] on div at bounding box center [913, 233] width 353 height 46
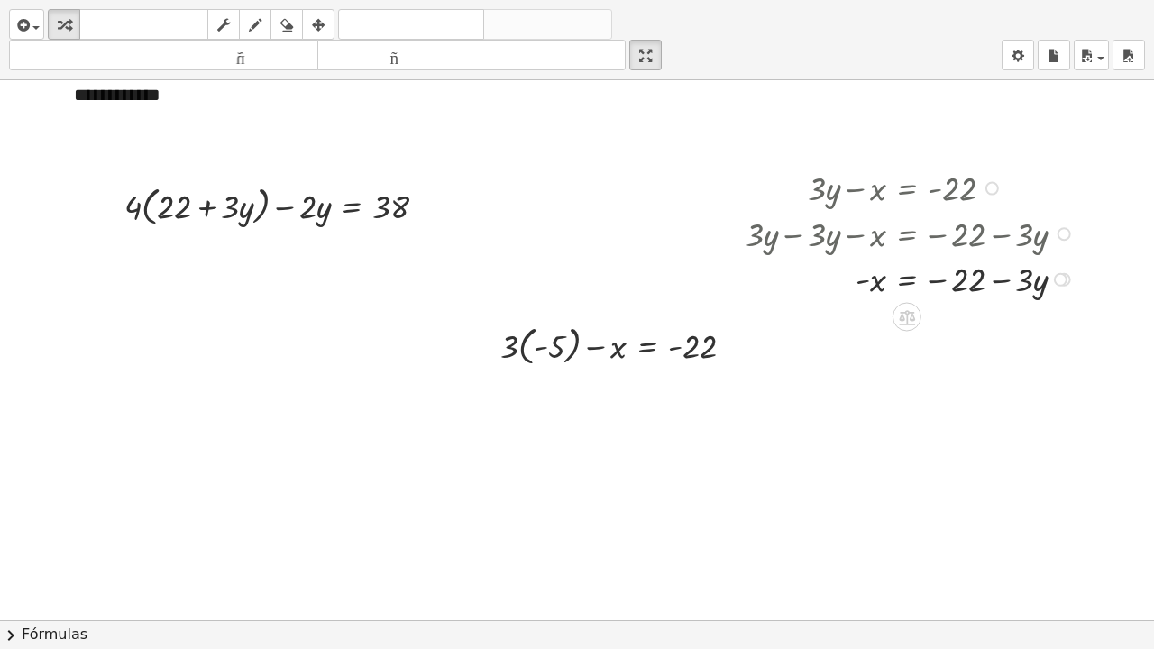
click at [1003, 279] on div at bounding box center [913, 278] width 353 height 46
click at [904, 309] on icon at bounding box center [906, 316] width 19 height 19
click at [905, 318] on font "×" at bounding box center [907, 317] width 11 height 20
click at [872, 280] on div at bounding box center [945, 278] width 416 height 50
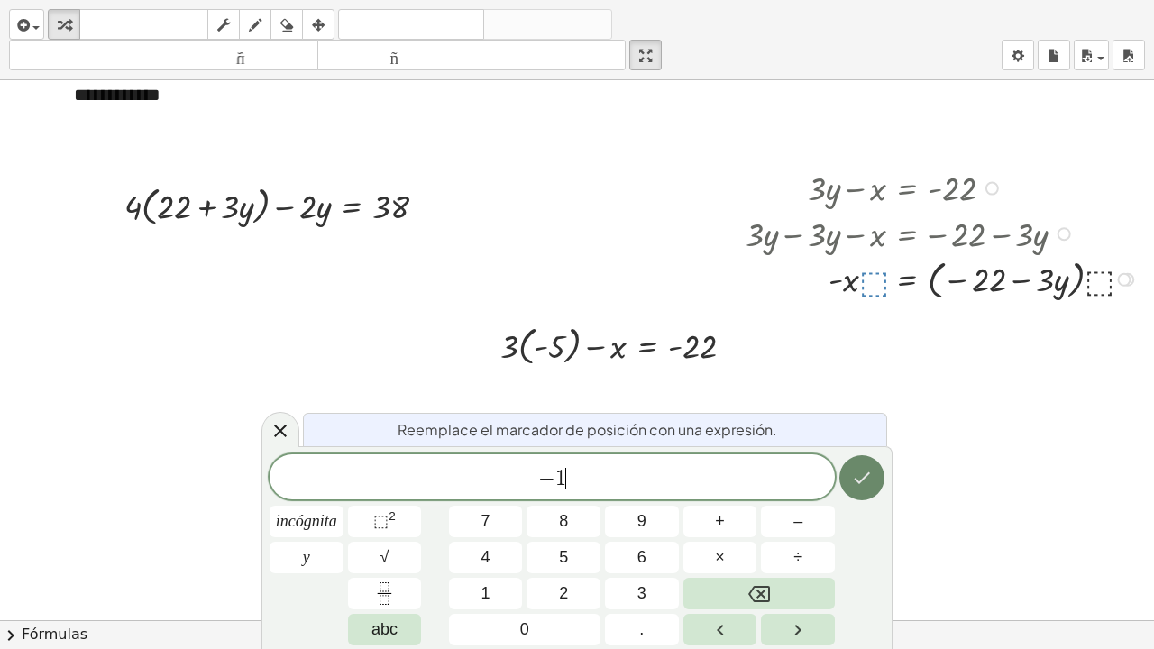
click at [865, 483] on icon "Hecho" at bounding box center [862, 478] width 22 height 22
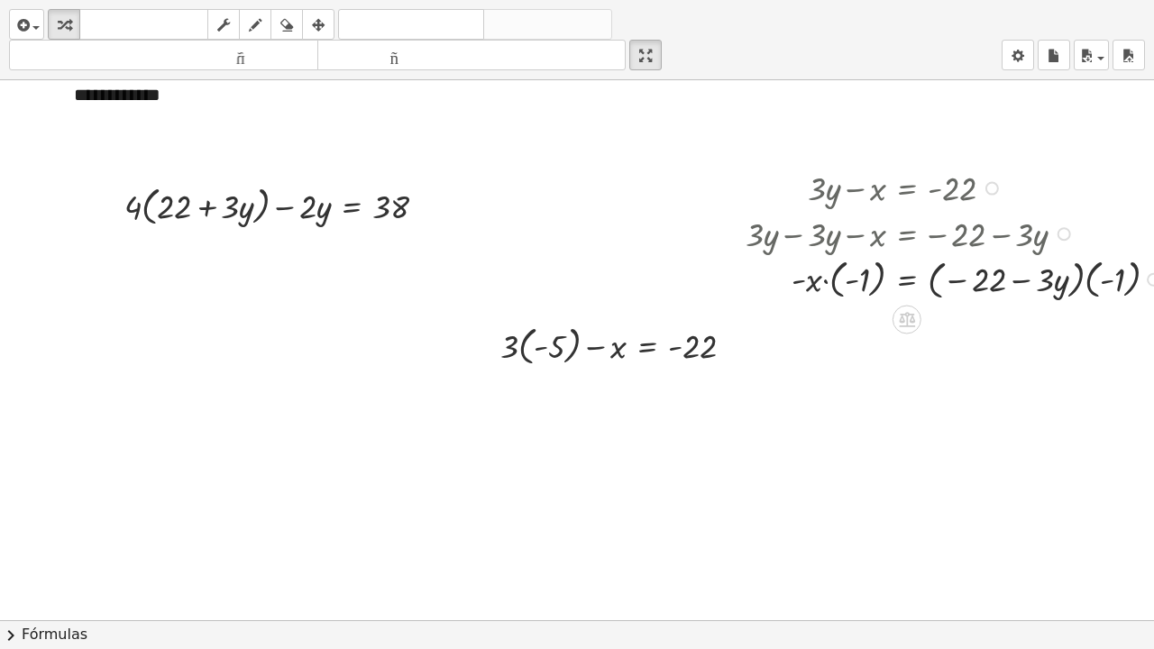
click at [1079, 283] on div at bounding box center [959, 278] width 445 height 50
click at [1079, 277] on div at bounding box center [959, 278] width 445 height 50
click at [1091, 280] on div at bounding box center [959, 278] width 445 height 50
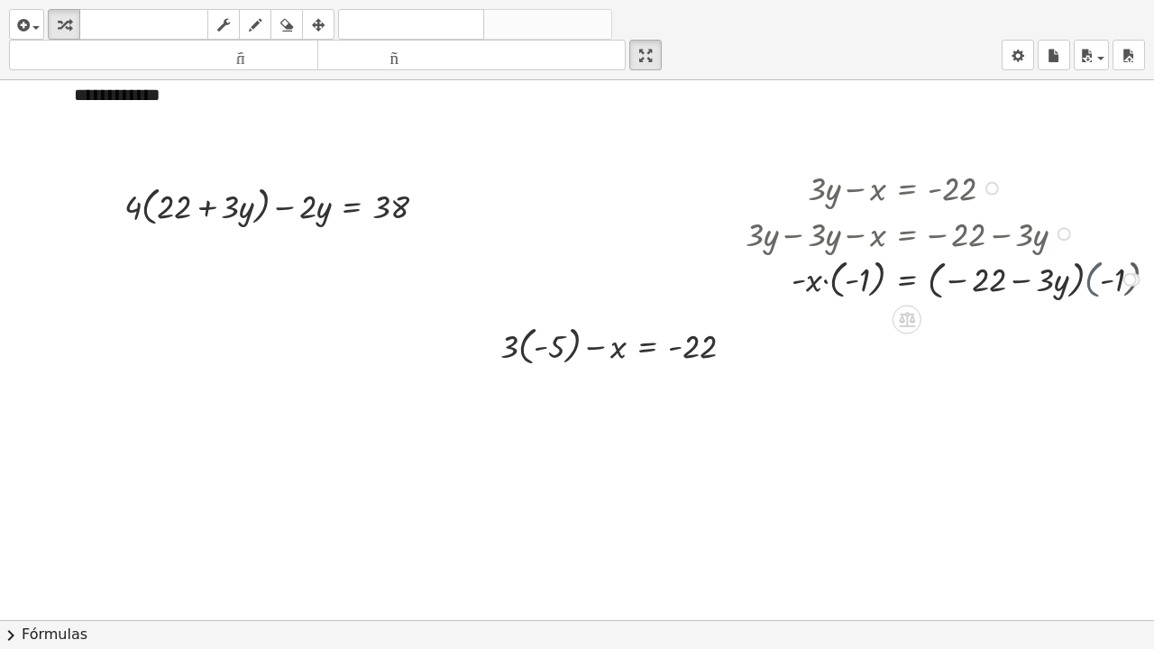
click at [1091, 280] on div at bounding box center [948, 278] width 422 height 50
click at [967, 280] on div at bounding box center [916, 277] width 358 height 49
drag, startPoint x: 1026, startPoint y: 284, endPoint x: 1003, endPoint y: 280, distance: 22.8
click at [833, 284] on div at bounding box center [913, 277] width 353 height 49
click at [833, 284] on div at bounding box center [913, 278] width 353 height 46
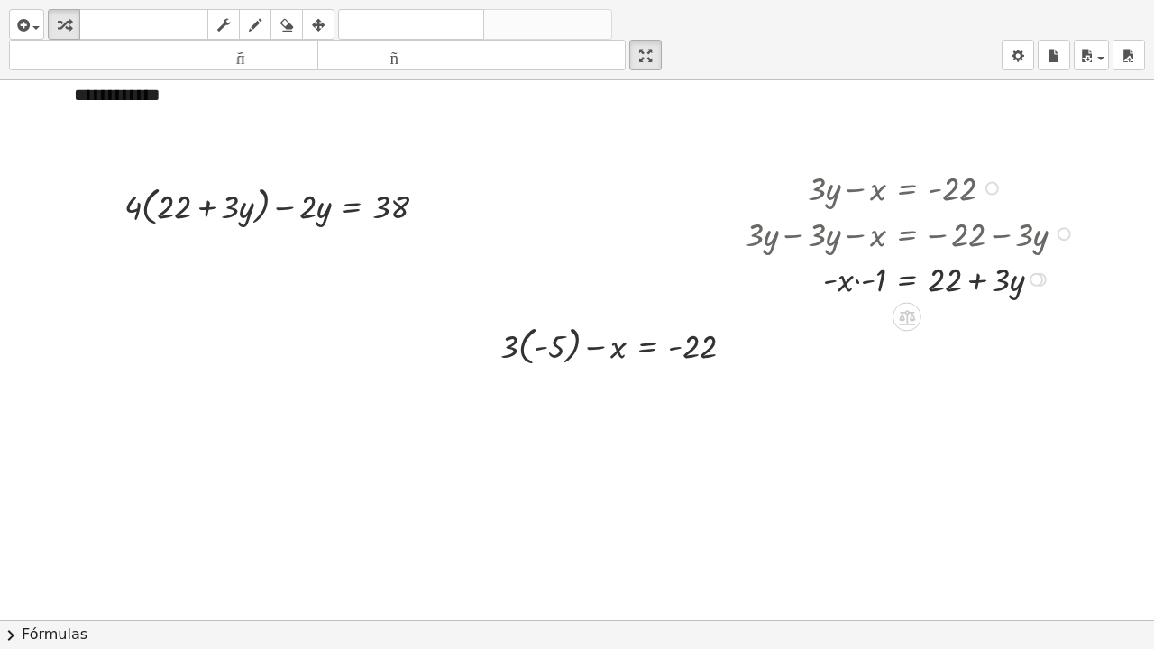
click at [854, 281] on div at bounding box center [913, 278] width 353 height 46
click at [1045, 276] on div at bounding box center [1040, 280] width 14 height 14
click at [1036, 280] on div "Línea de transformación Copiar línea como LaTeX Derivación de copia como LaTeX …" at bounding box center [1037, 280] width 14 height 14
click at [1078, 243] on font "Línea de transformación" at bounding box center [1139, 238] width 136 height 14
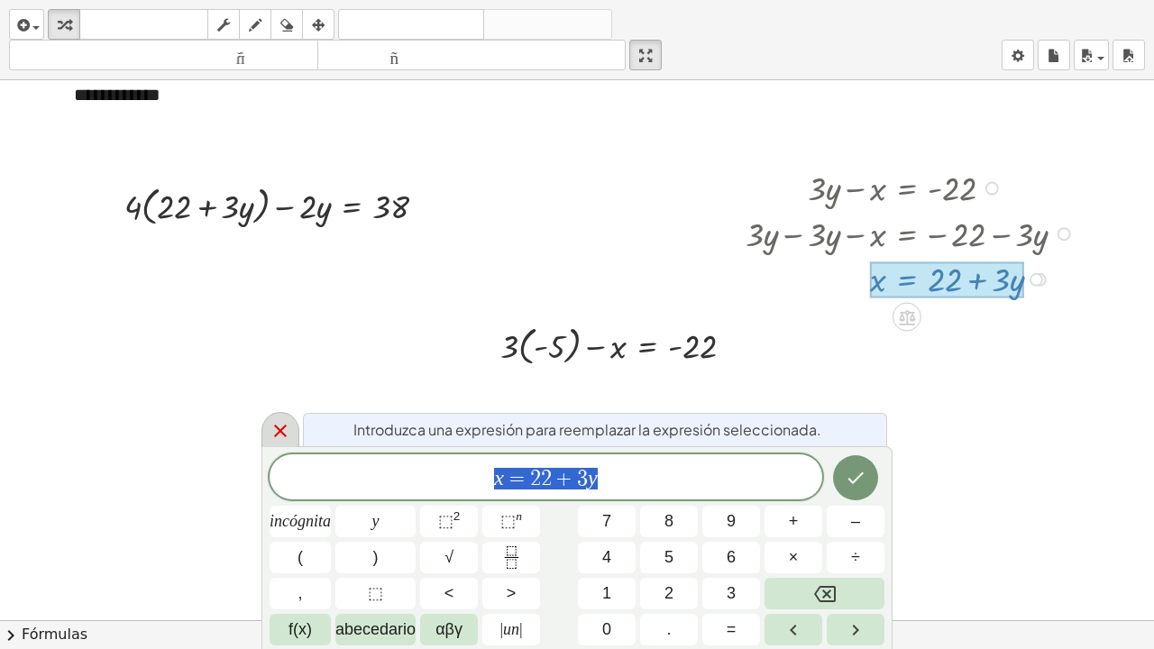
click at [285, 436] on icon at bounding box center [280, 431] width 13 height 13
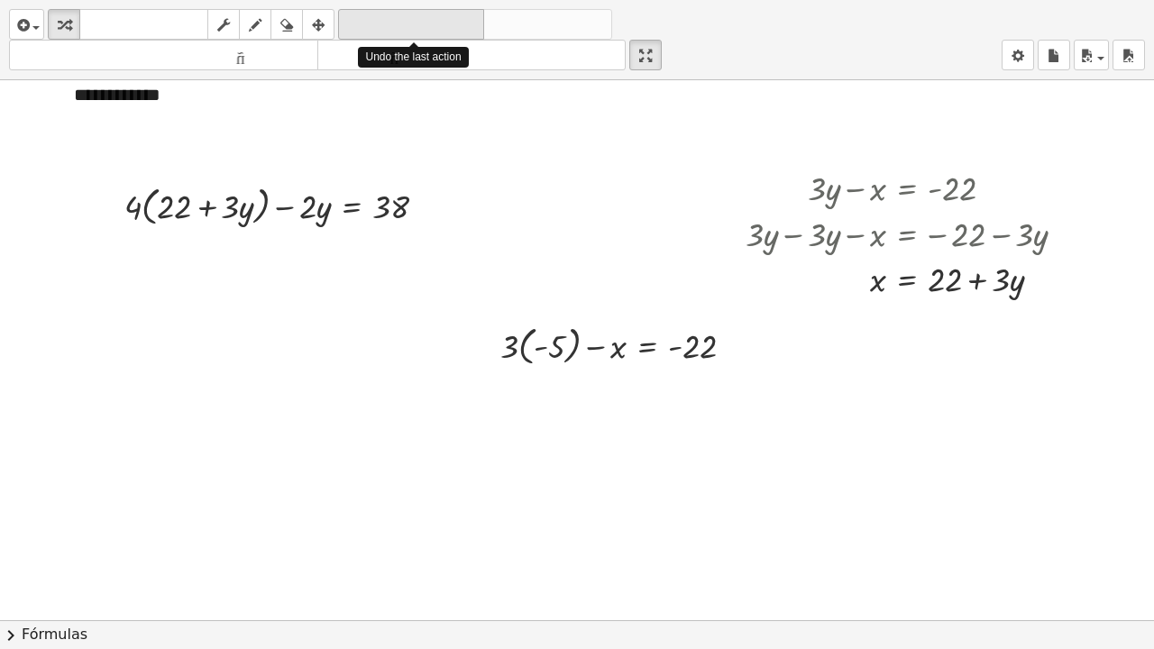
click at [406, 16] on font "deshacer" at bounding box center [411, 24] width 137 height 17
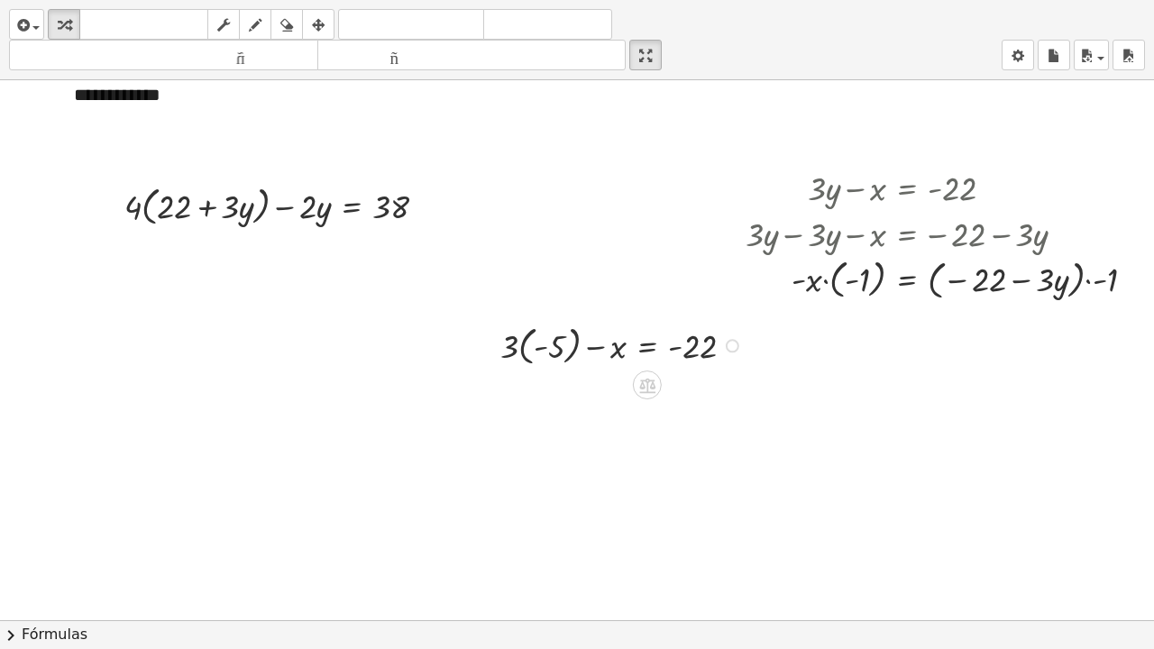
click at [523, 355] on div at bounding box center [624, 344] width 266 height 49
click at [145, 211] on div at bounding box center [282, 204] width 334 height 50
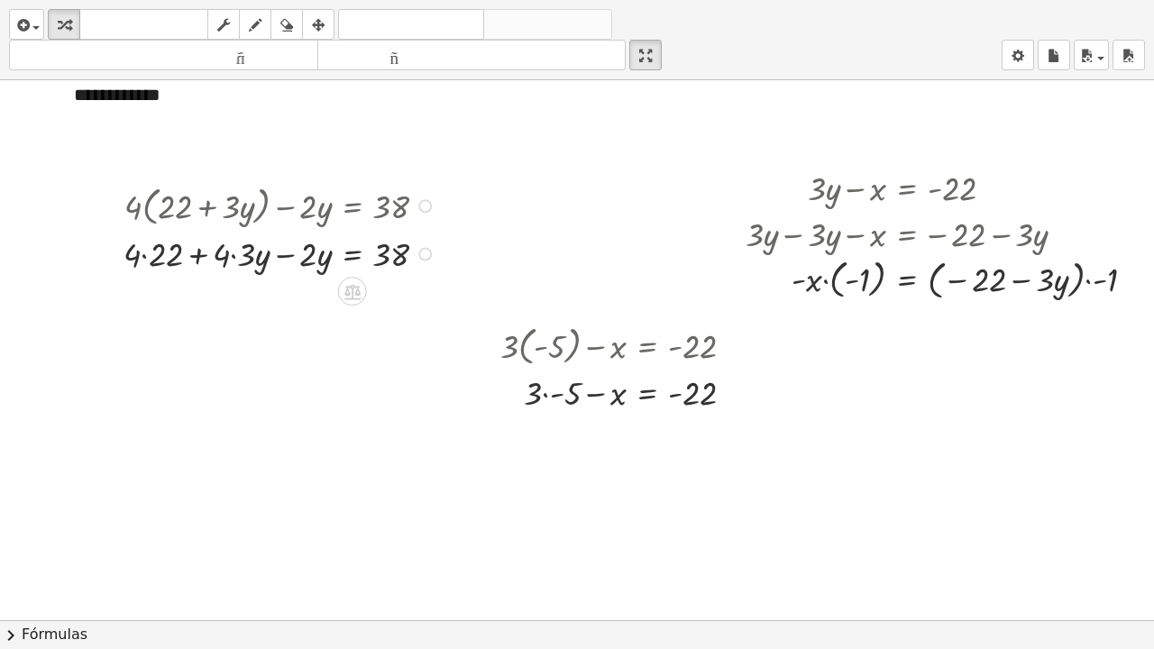
click at [145, 256] on div at bounding box center [282, 253] width 335 height 46
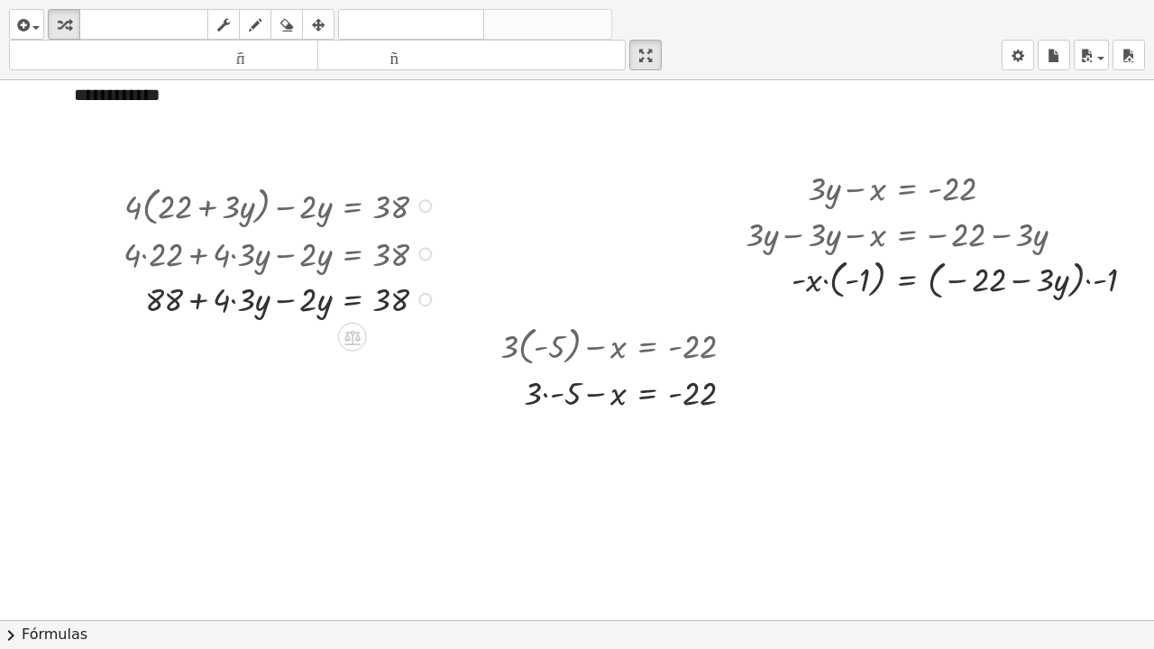
click at [233, 299] on div at bounding box center [282, 298] width 335 height 46
click at [279, 299] on div at bounding box center [282, 298] width 335 height 46
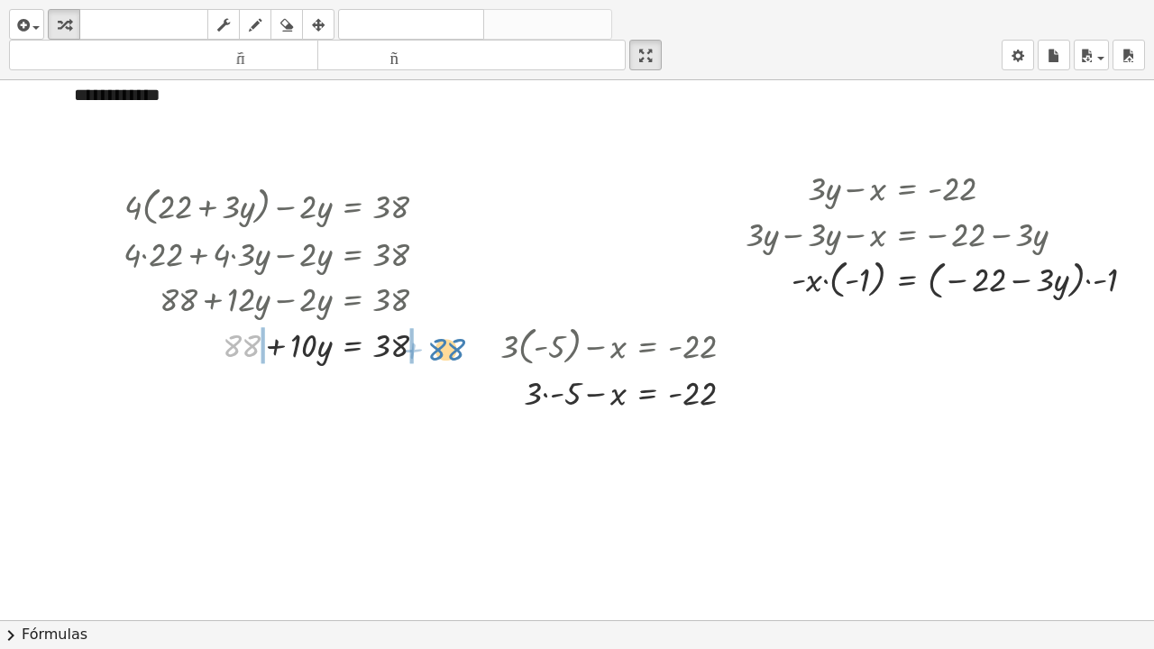
drag, startPoint x: 247, startPoint y: 344, endPoint x: 452, endPoint y: 348, distance: 204.7
click at [216, 344] on div at bounding box center [316, 344] width 403 height 46
click at [418, 346] on div at bounding box center [316, 344] width 403 height 46
drag, startPoint x: 307, startPoint y: 387, endPoint x: 398, endPoint y: 406, distance: 93.9
click at [398, 406] on div at bounding box center [316, 390] width 403 height 46
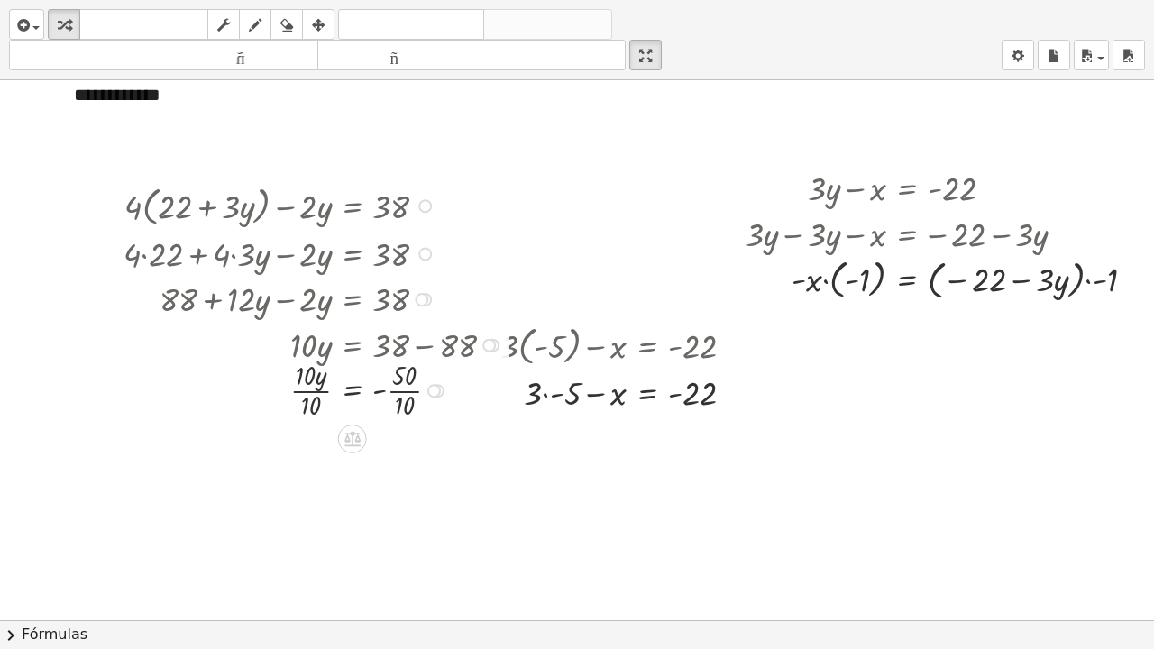
click at [327, 391] on div at bounding box center [316, 389] width 403 height 66
click at [397, 453] on div at bounding box center [316, 456] width 403 height 66
click at [323, 27] on icon "button" at bounding box center [318, 25] width 13 height 22
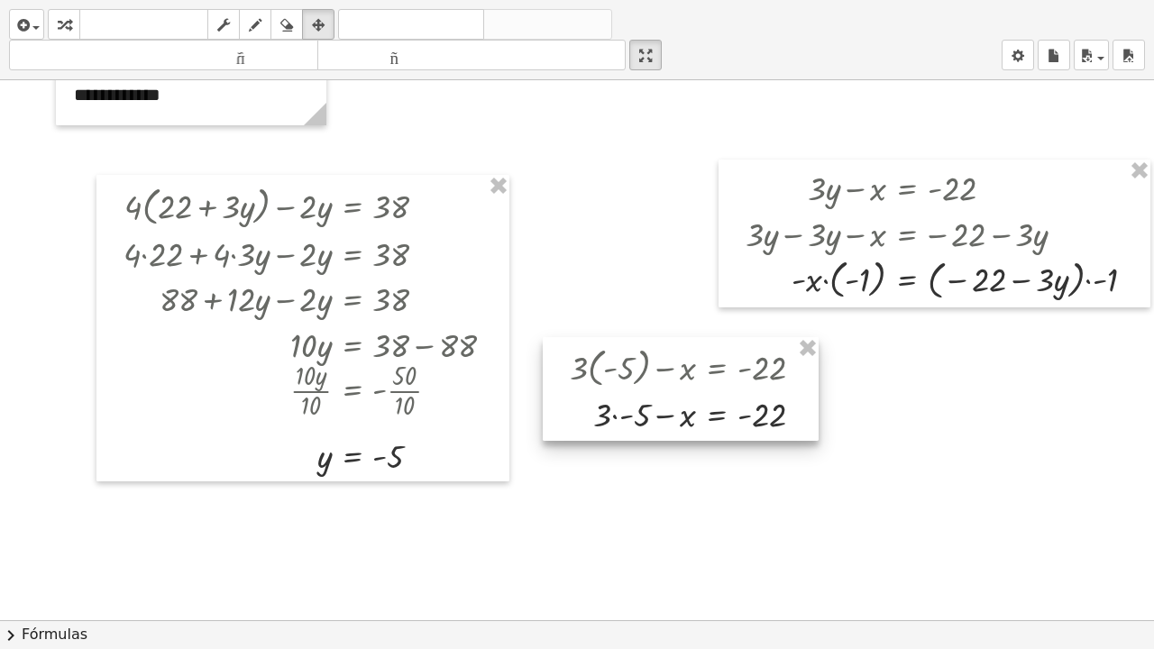
drag, startPoint x: 582, startPoint y: 366, endPoint x: 651, endPoint y: 388, distance: 72.7
click at [651, 388] on div at bounding box center [681, 389] width 276 height 104
click at [69, 28] on icon "button" at bounding box center [64, 25] width 13 height 22
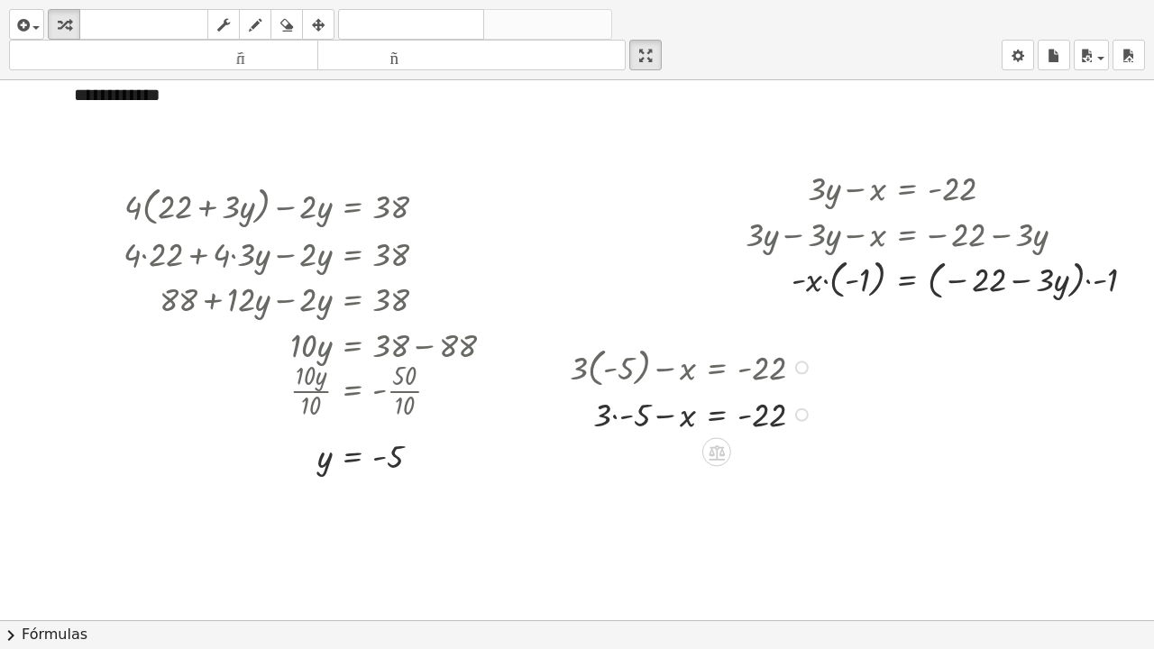
click at [614, 416] on div at bounding box center [694, 413] width 266 height 46
drag, startPoint x: 637, startPoint y: 469, endPoint x: 830, endPoint y: 450, distance: 193.9
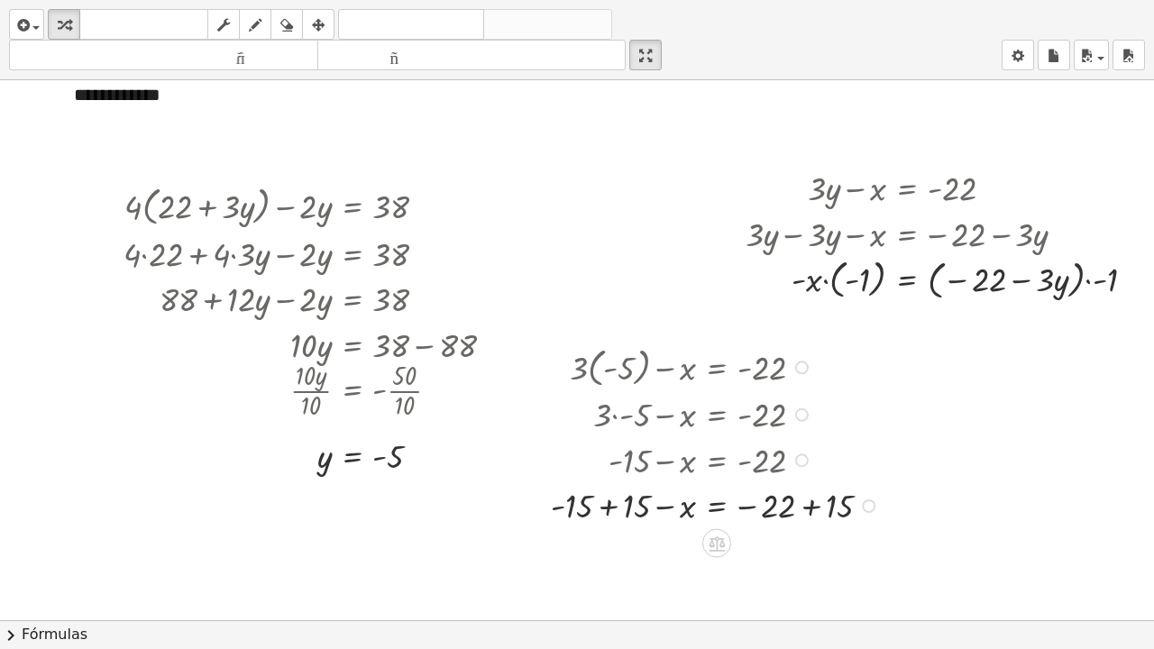
click at [608, 490] on div at bounding box center [718, 504] width 352 height 46
click at [812, 490] on div at bounding box center [718, 550] width 352 height 44
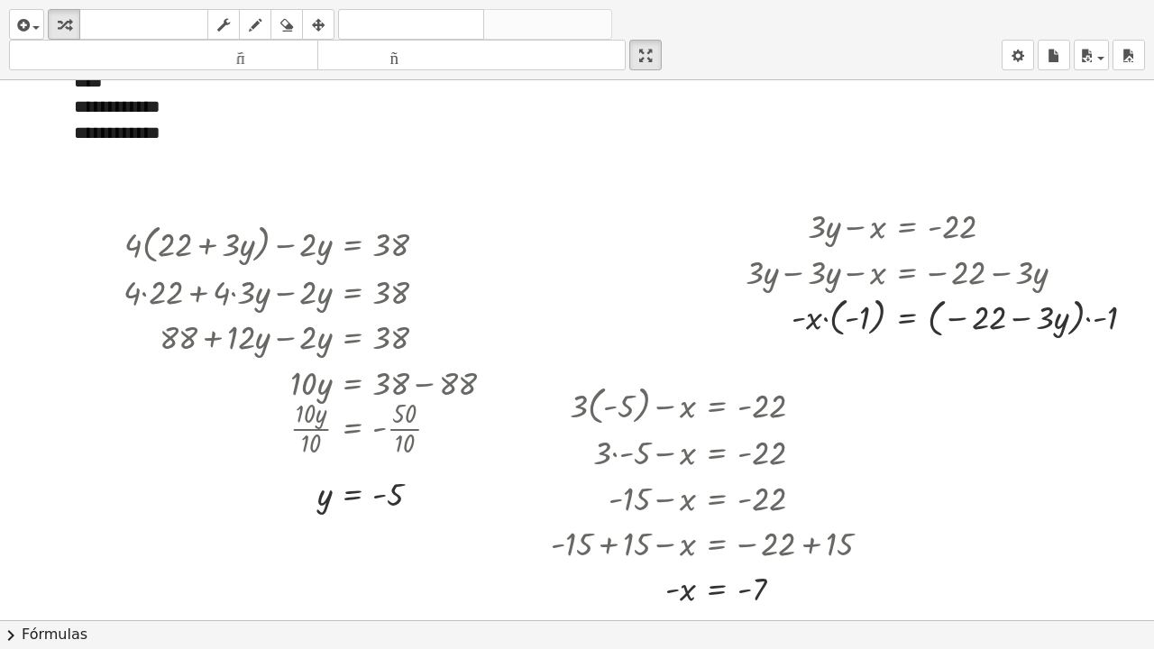
scroll to position [89, 0]
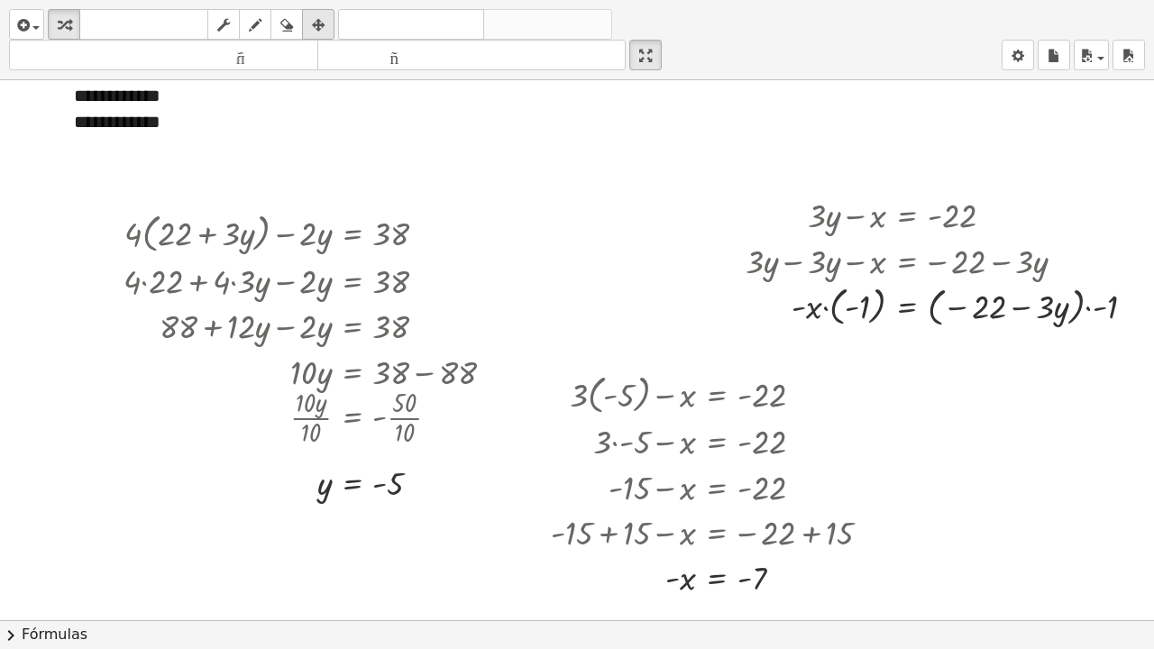
click at [324, 23] on icon "button" at bounding box center [318, 25] width 13 height 22
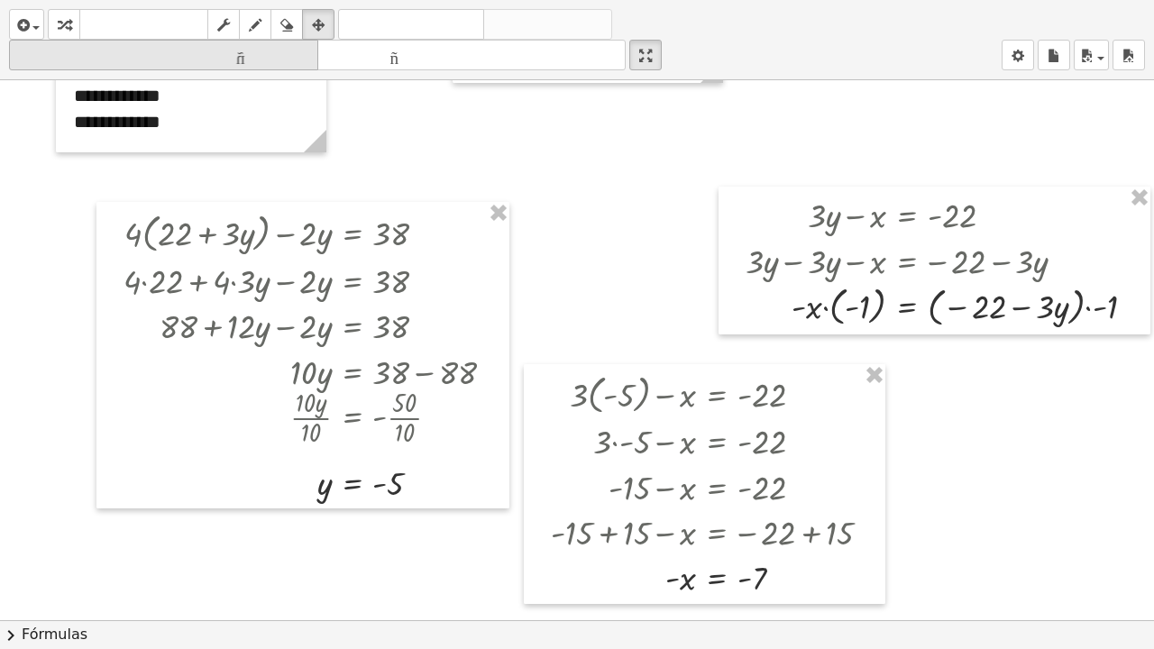
click at [220, 66] on icon "tamaño_del_formato" at bounding box center [164, 56] width 300 height 22
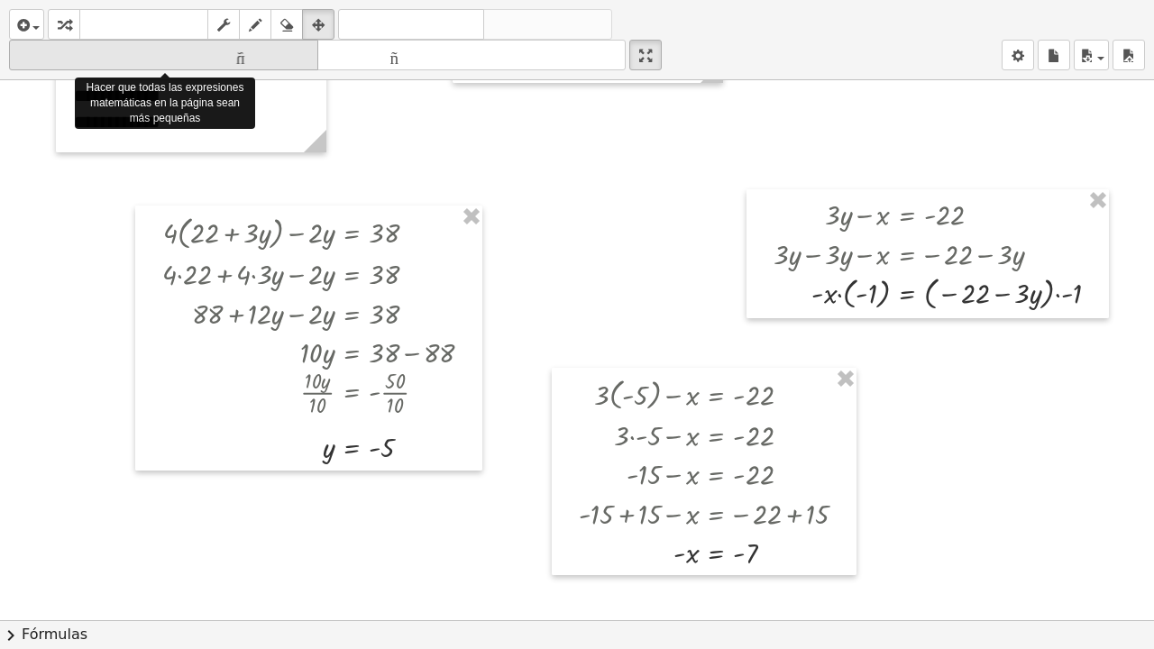
click at [228, 49] on font "tamaño_del_formato" at bounding box center [164, 55] width 300 height 17
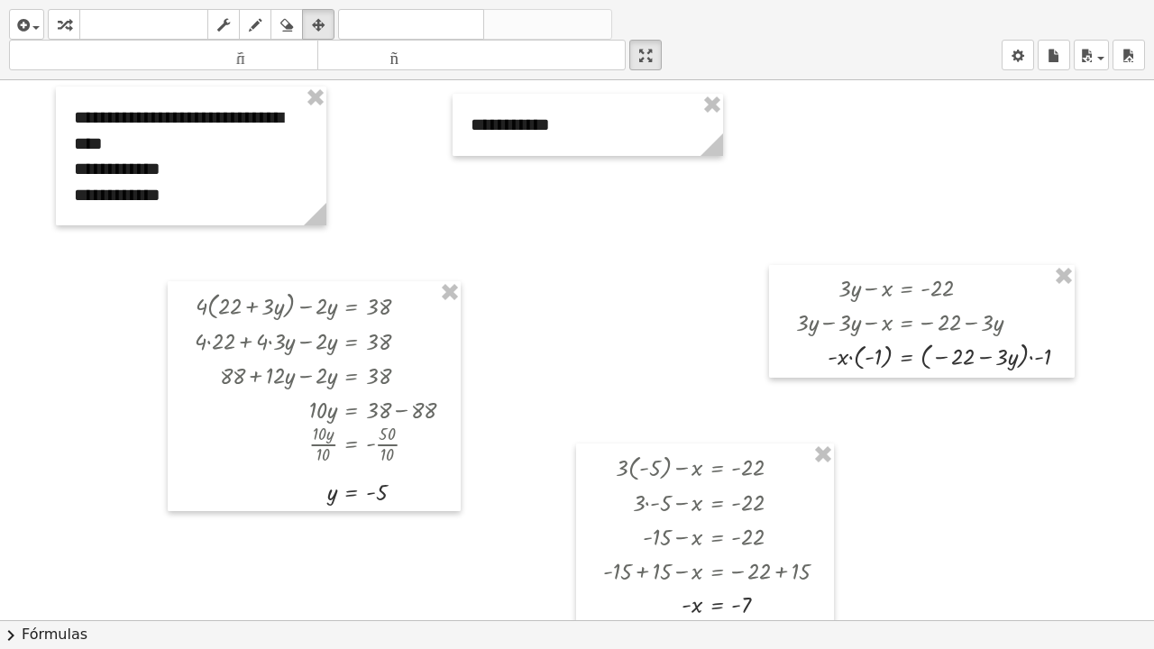
scroll to position [14, 0]
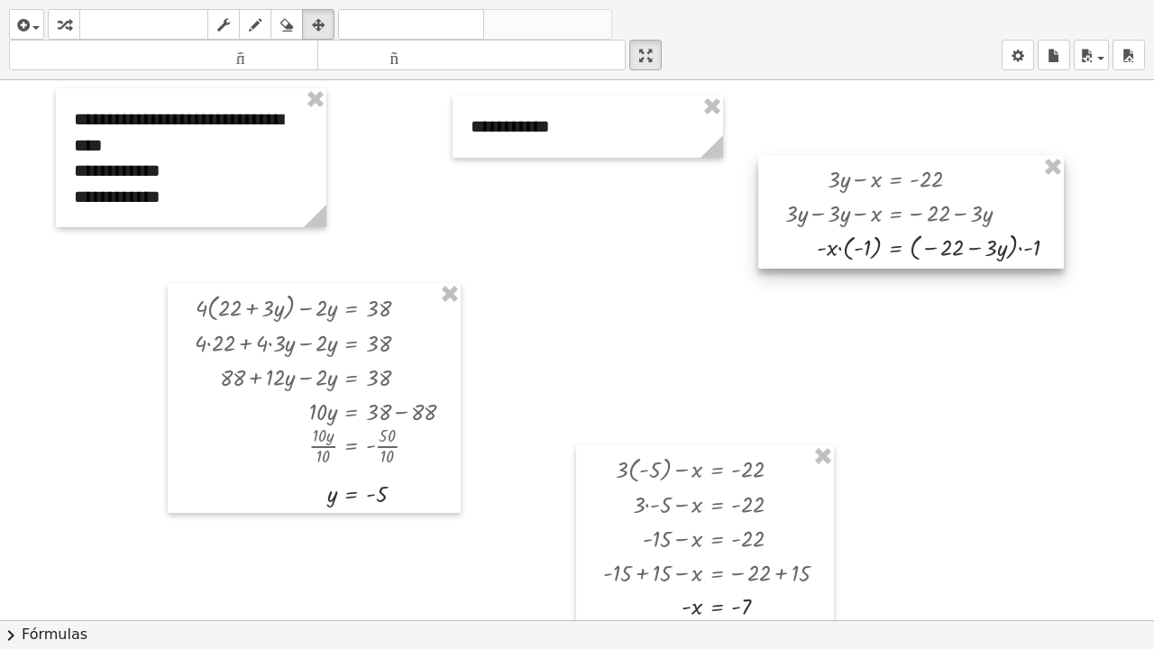
drag, startPoint x: 984, startPoint y: 285, endPoint x: 973, endPoint y: 174, distance: 111.4
click at [973, 174] on div at bounding box center [911, 212] width 306 height 113
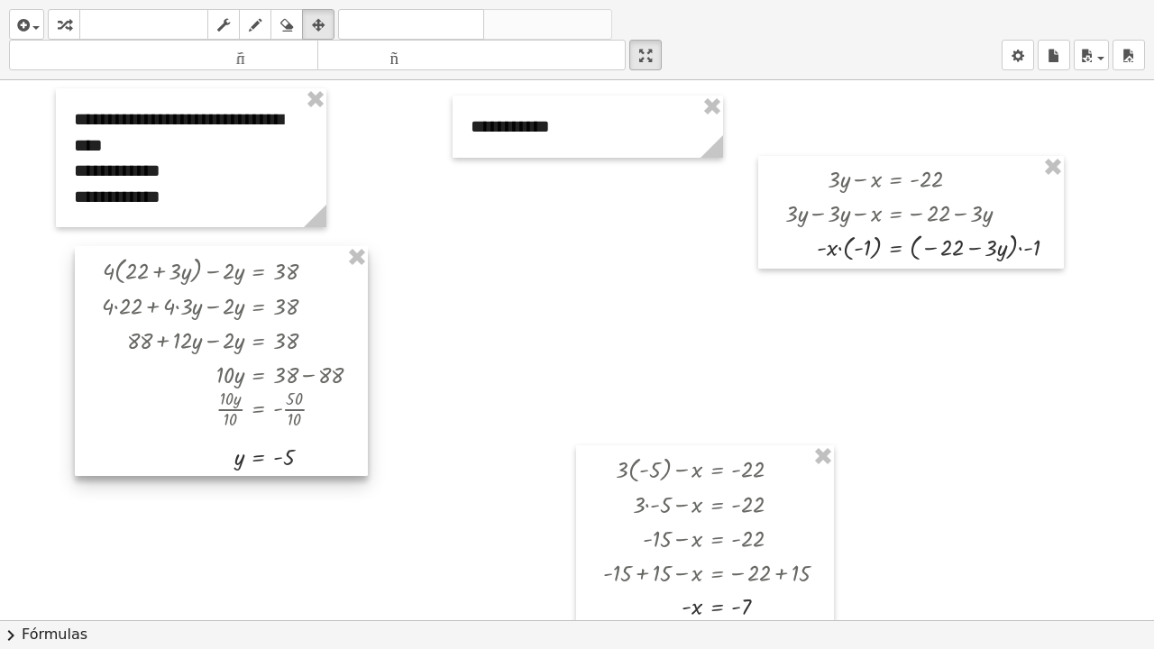
drag, startPoint x: 421, startPoint y: 317, endPoint x: 328, endPoint y: 280, distance: 99.9
click at [328, 280] on div at bounding box center [221, 361] width 293 height 230
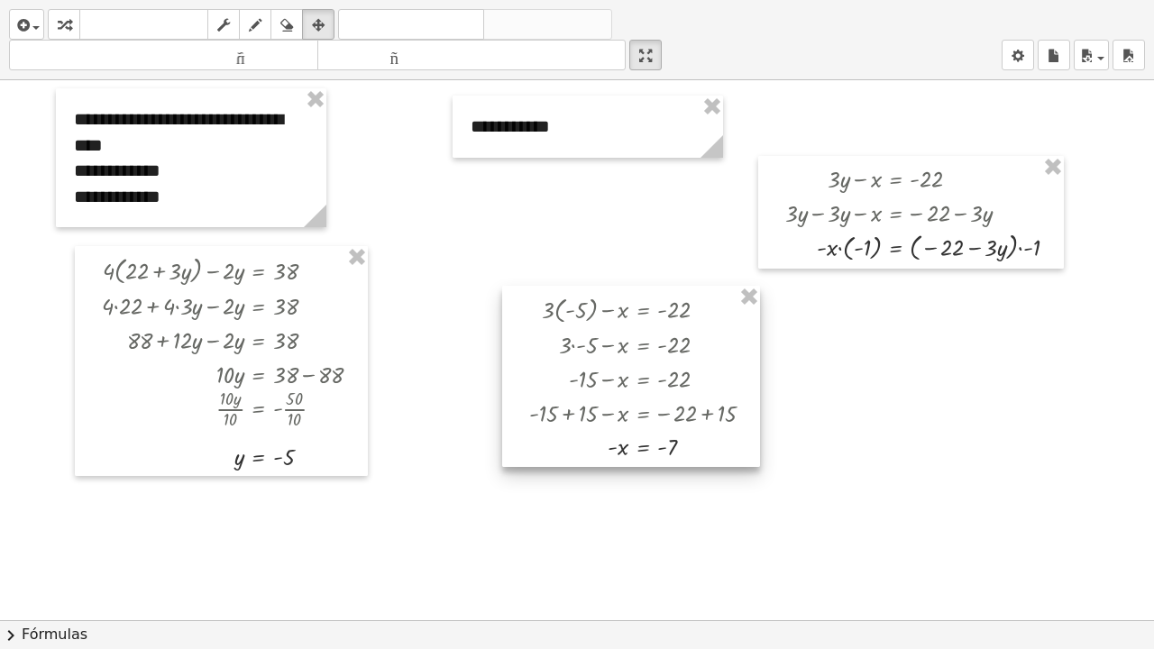
drag, startPoint x: 650, startPoint y: 455, endPoint x: 576, endPoint y: 296, distance: 175.9
click at [576, 296] on div at bounding box center [631, 376] width 258 height 181
click at [59, 23] on icon "button" at bounding box center [64, 25] width 13 height 22
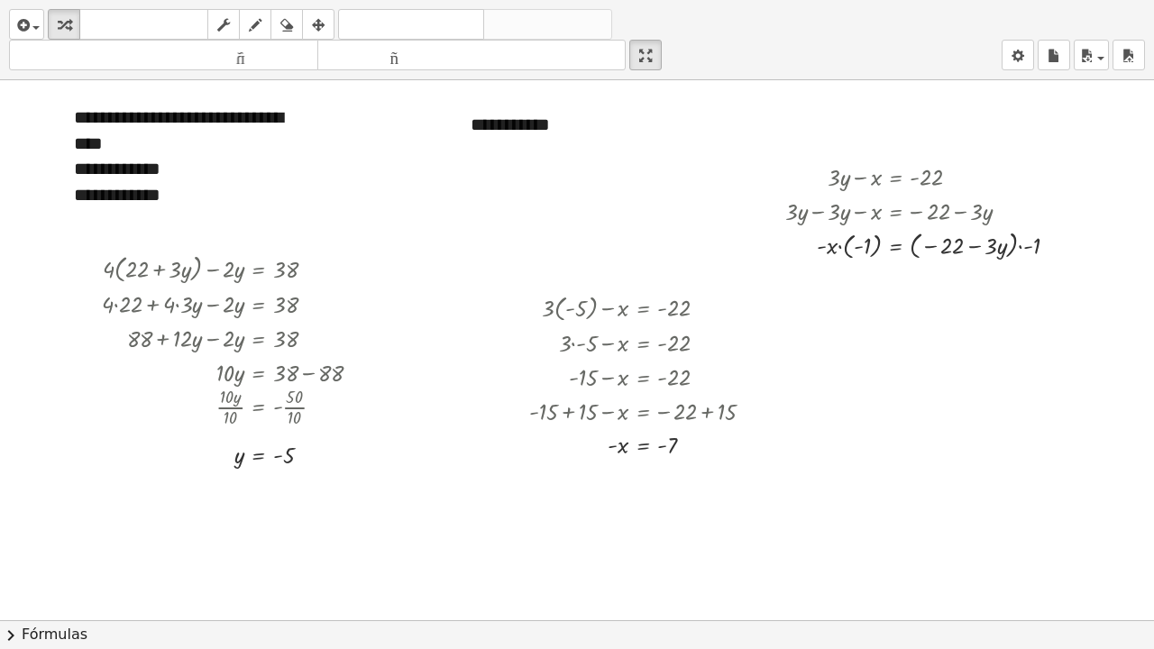
scroll to position [15, 0]
click at [648, 478] on icon at bounding box center [643, 478] width 16 height 15
click at [649, 480] on div "×" at bounding box center [642, 477] width 29 height 29
click at [622, 482] on div at bounding box center [648, 479] width 257 height 34
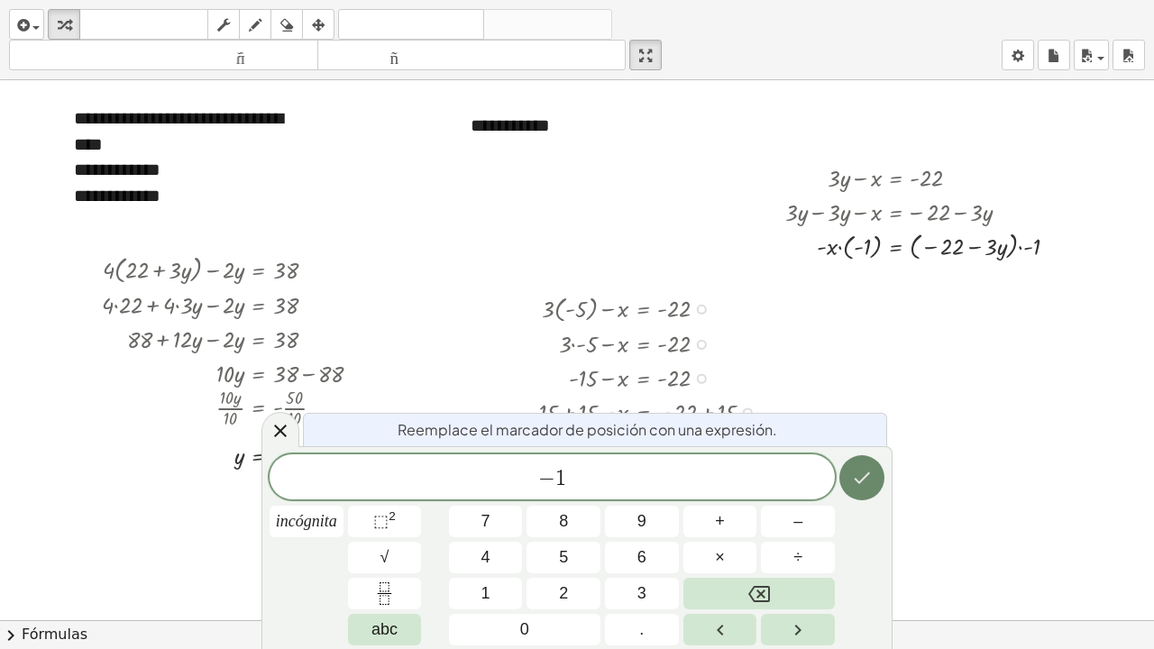
click at [848, 477] on button "Hecho" at bounding box center [861, 477] width 45 height 45
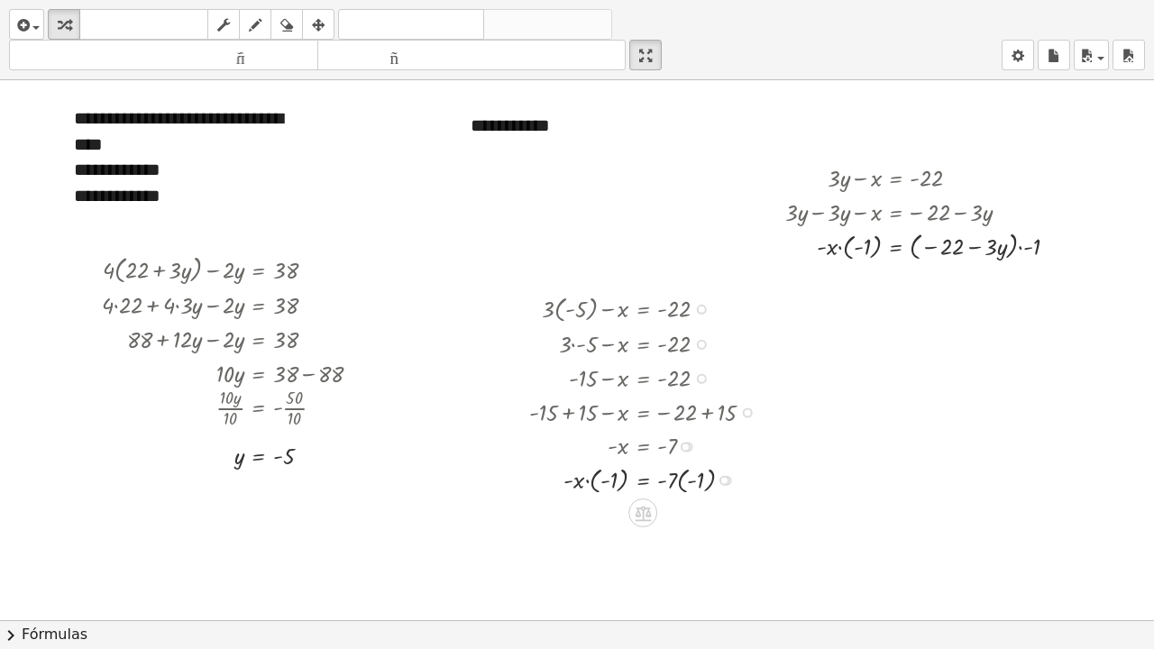
click at [681, 483] on div at bounding box center [648, 479] width 257 height 36
click at [680, 490] on div at bounding box center [648, 515] width 257 height 36
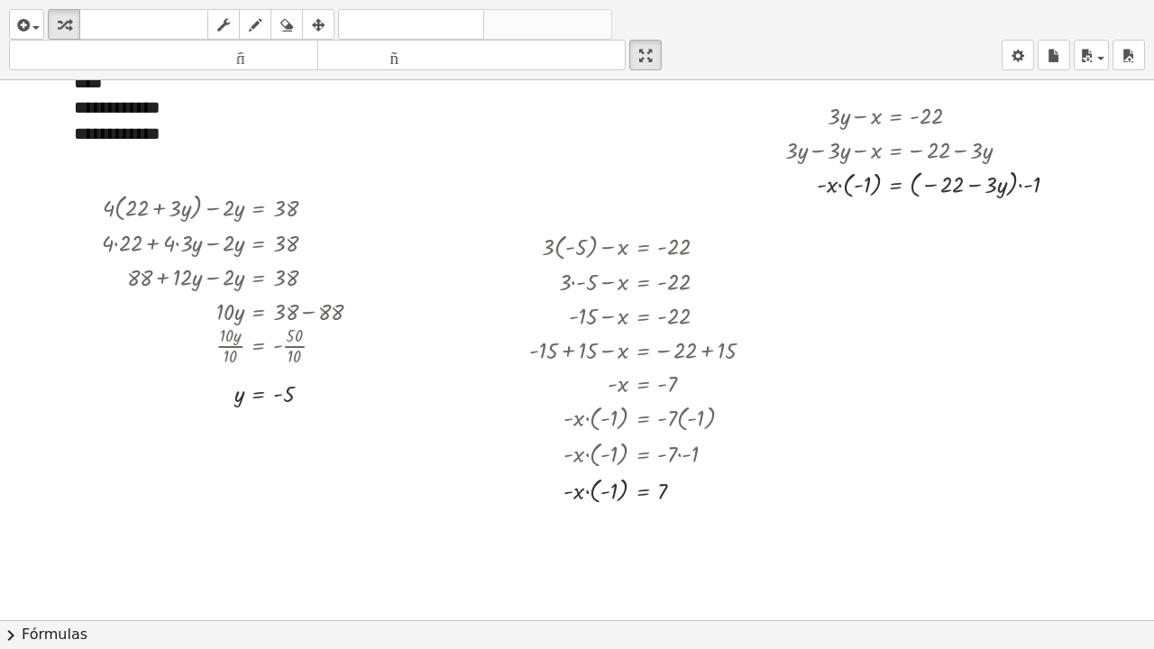
scroll to position [82, 0]
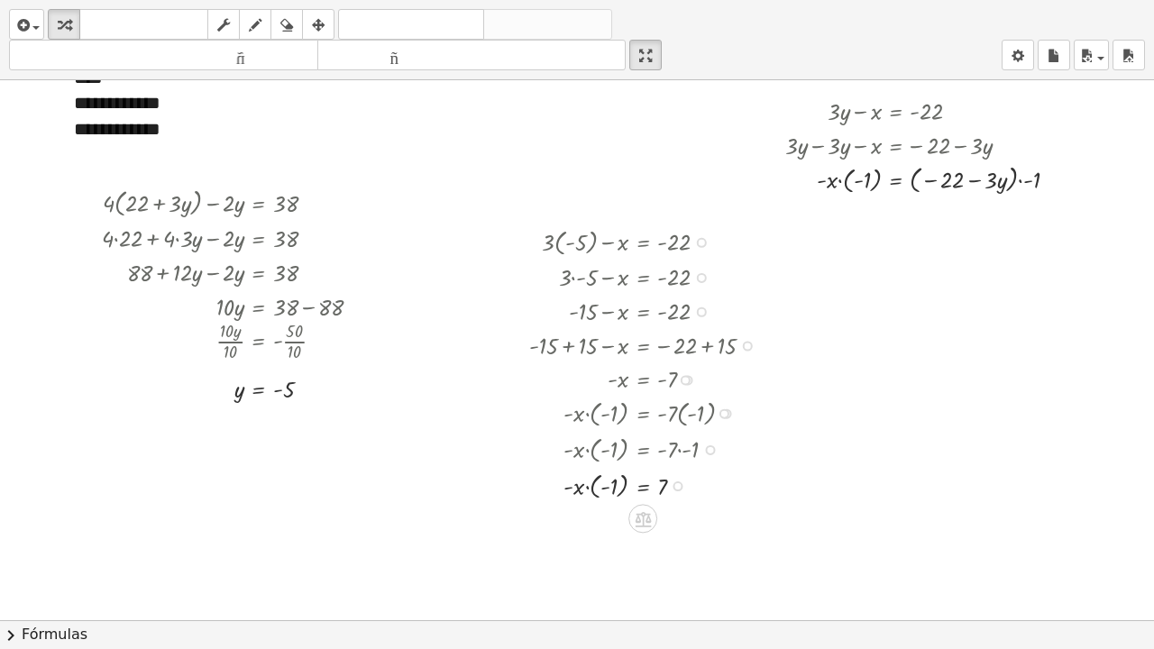
click at [588, 489] on div at bounding box center [648, 484] width 257 height 36
click at [608, 490] on div at bounding box center [648, 520] width 257 height 34
click at [326, 23] on div "button" at bounding box center [318, 25] width 23 height 22
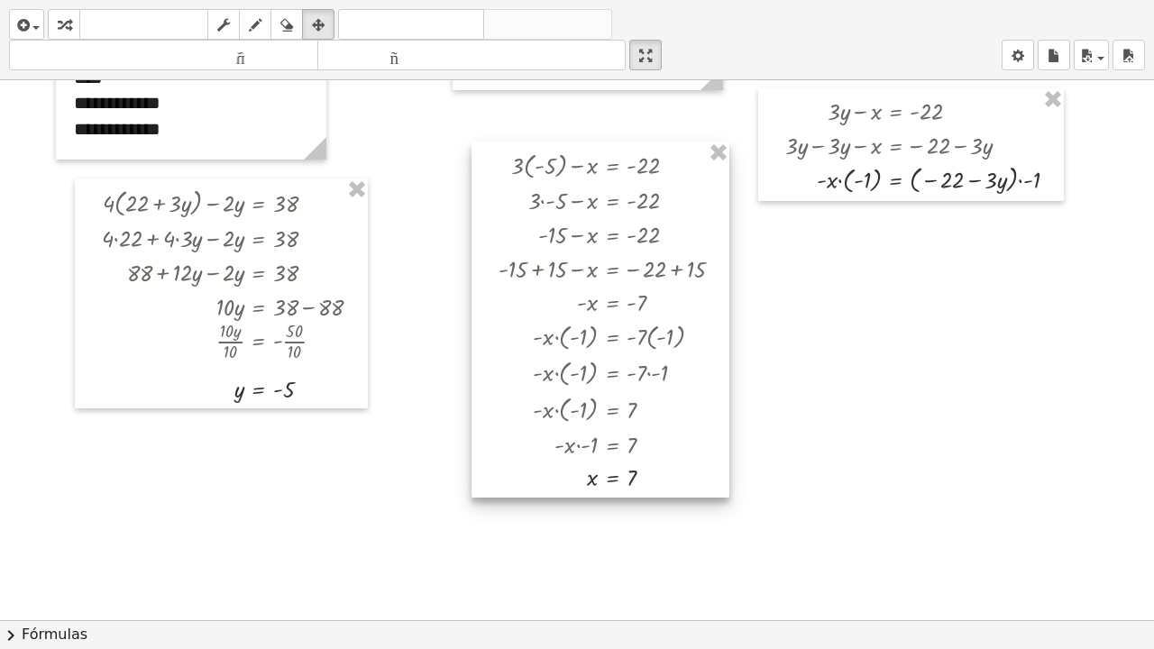
drag, startPoint x: 592, startPoint y: 278, endPoint x: 562, endPoint y: 201, distance: 82.5
click at [562, 201] on div at bounding box center [601, 320] width 258 height 356
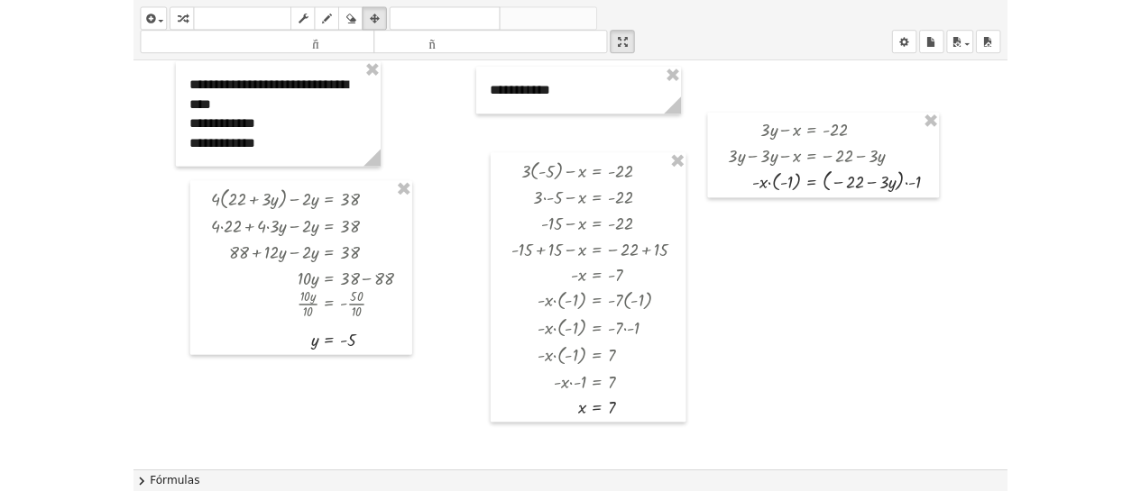
scroll to position [0, 0]
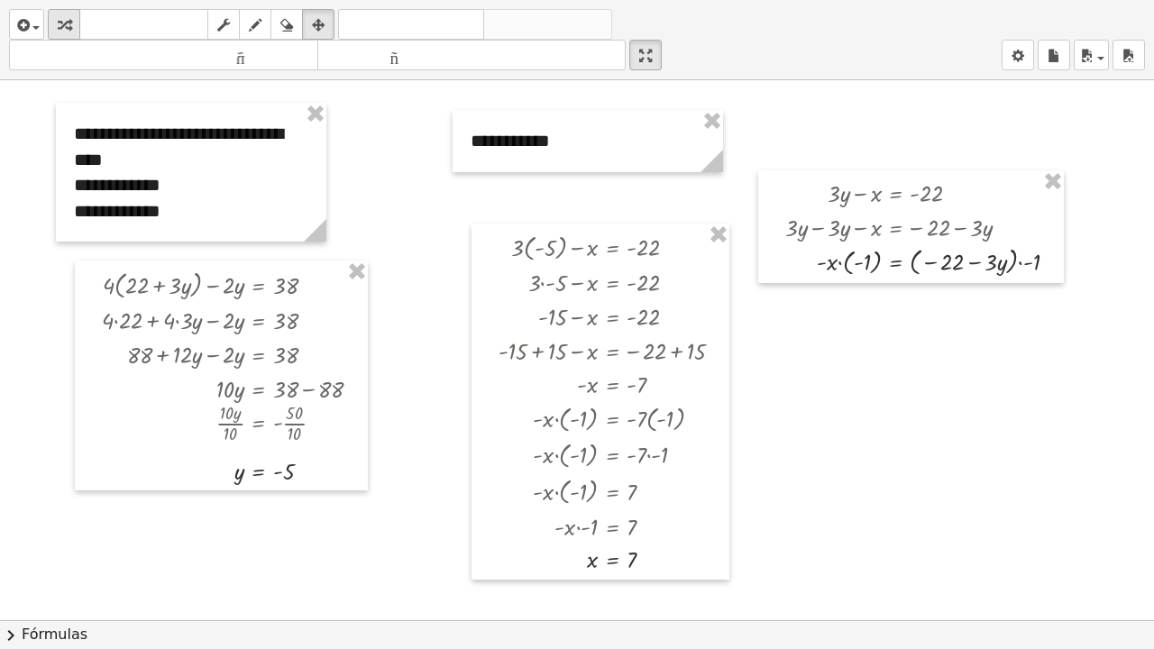
click at [70, 23] on icon "button" at bounding box center [64, 25] width 13 height 22
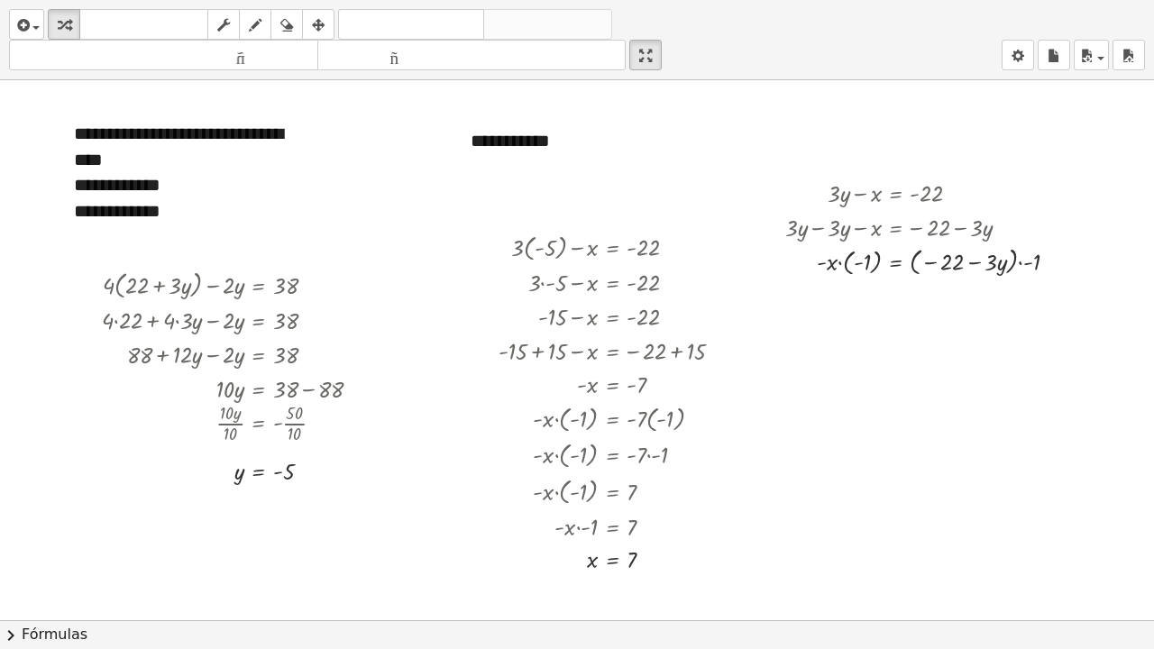
drag, startPoint x: 656, startPoint y: 52, endPoint x: 656, endPoint y: -62, distance: 114.5
click at [656, 0] on html "**********" at bounding box center [577, 324] width 1154 height 649
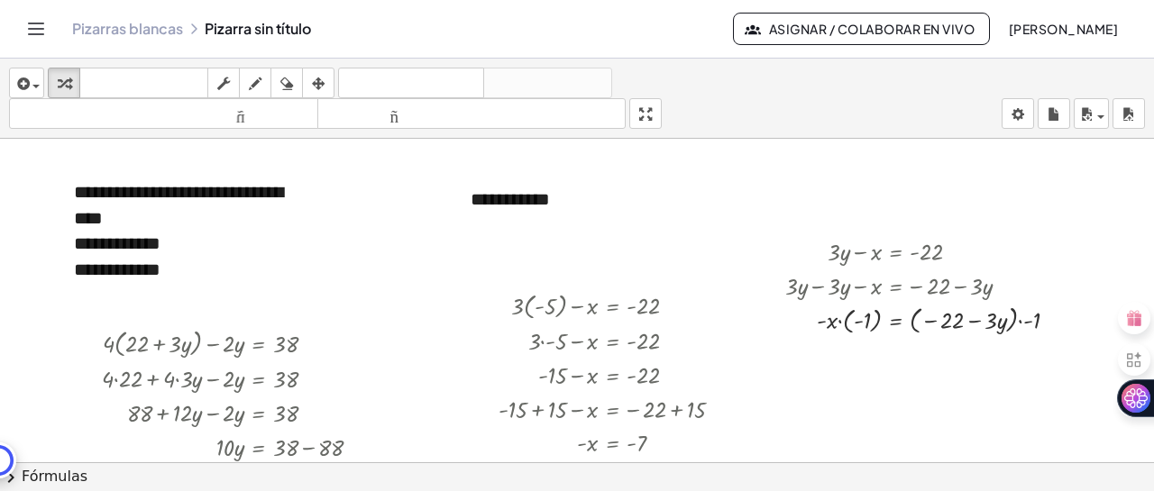
click at [157, 22] on font "Pizarras blancas" at bounding box center [127, 28] width 111 height 19
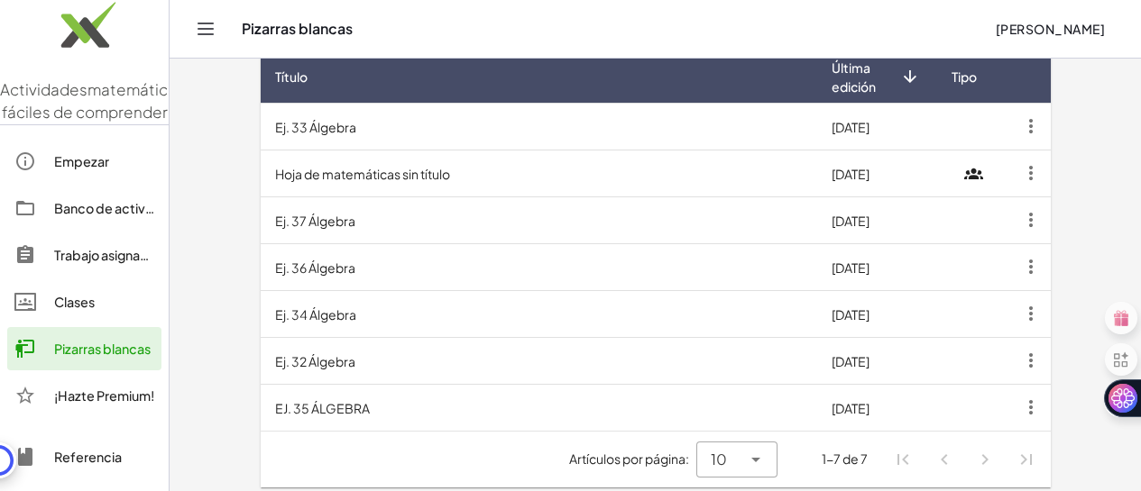
scroll to position [550, 0]
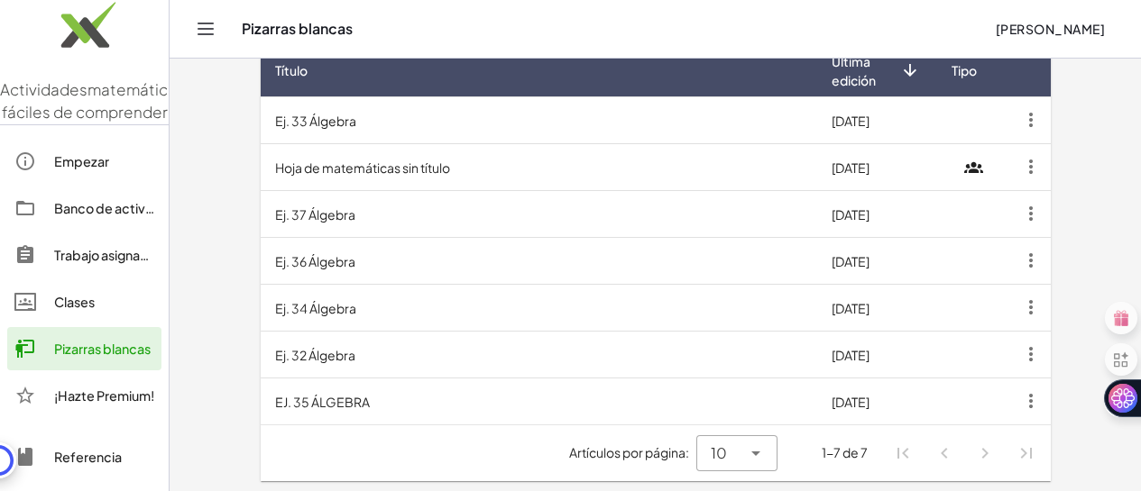
click at [275, 314] on font "Ej. 34 Álgebra" at bounding box center [315, 308] width 81 height 16
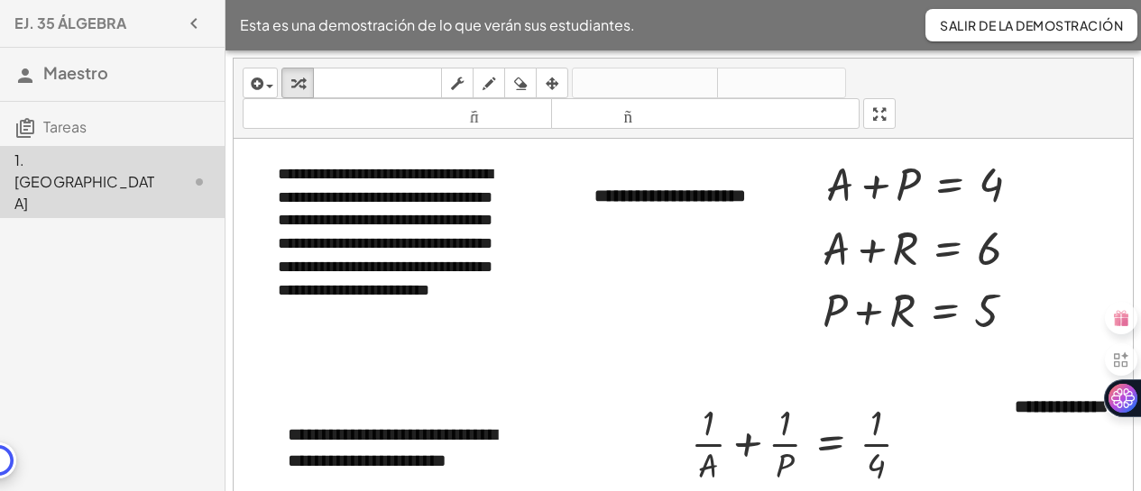
click at [884, 220] on div "**********" at bounding box center [683, 306] width 899 height 494
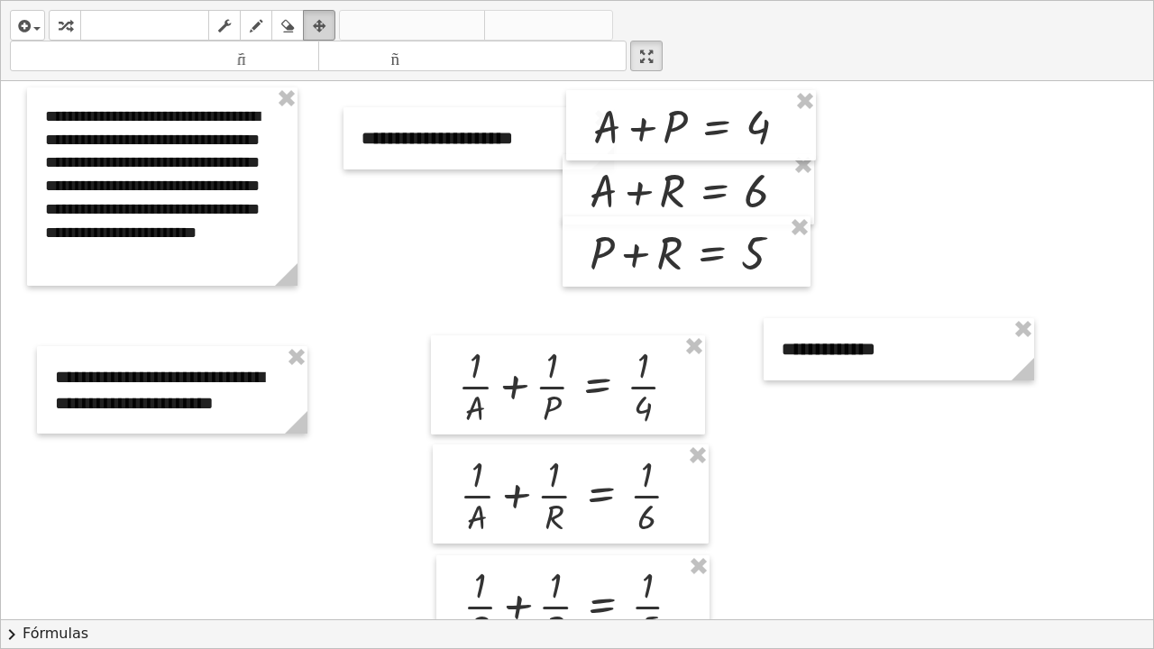
click at [312, 17] on div "button" at bounding box center [318, 25] width 23 height 22
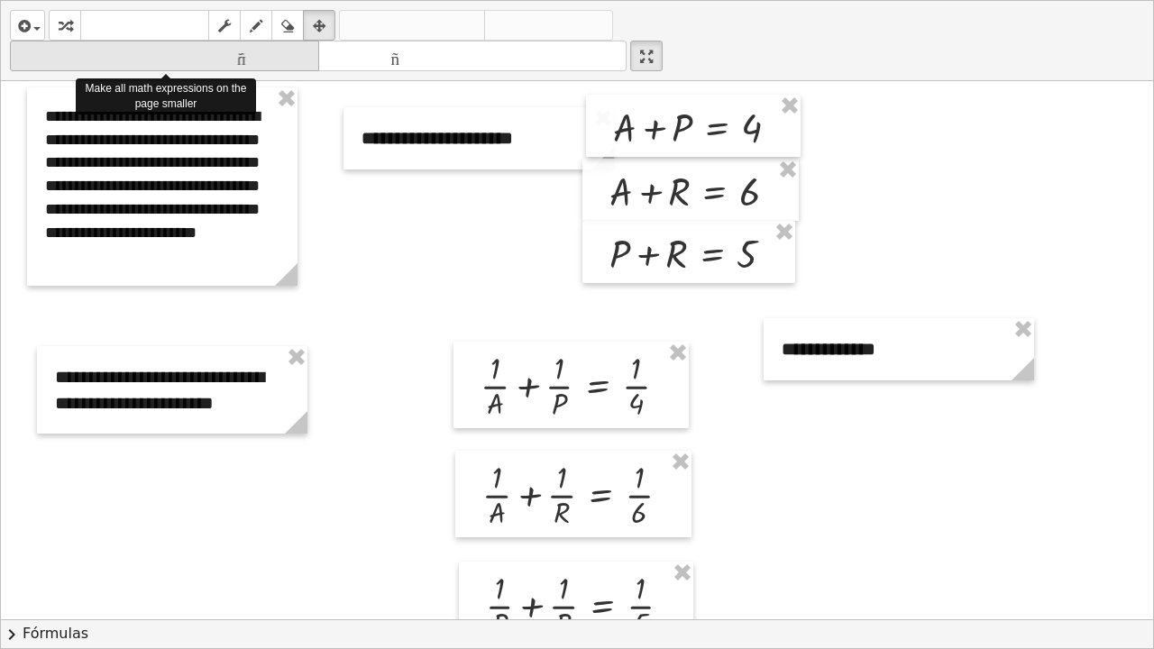
click at [267, 60] on font "tamaño_del_formato" at bounding box center [164, 56] width 300 height 17
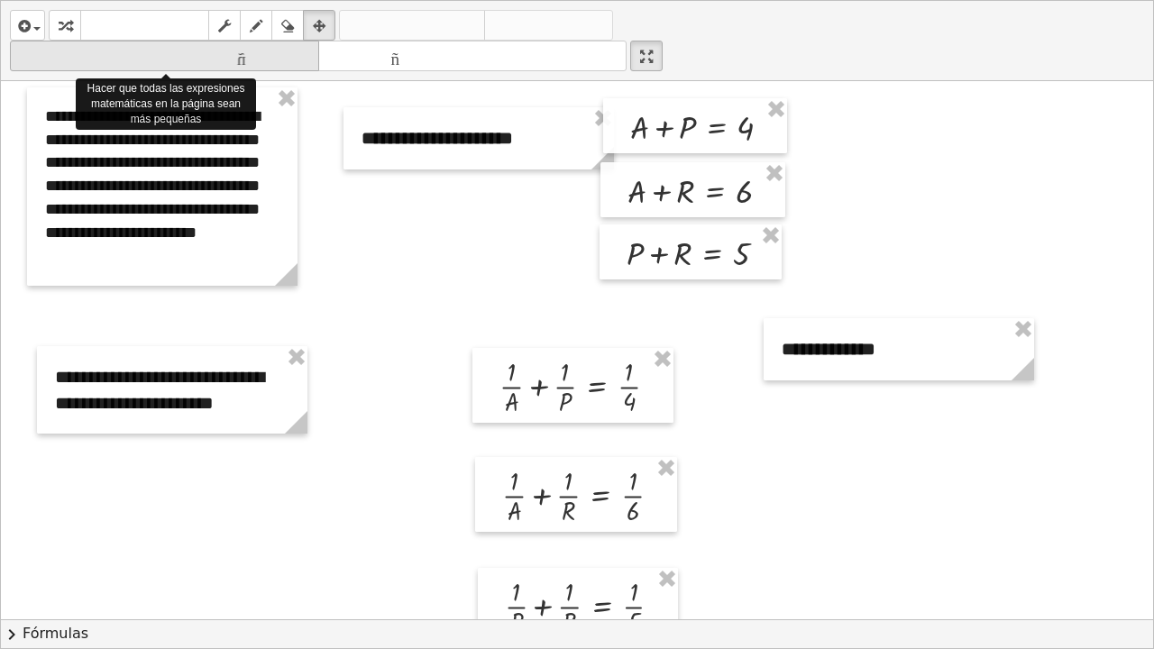
click at [267, 60] on font "tamaño_del_formato" at bounding box center [164, 56] width 300 height 17
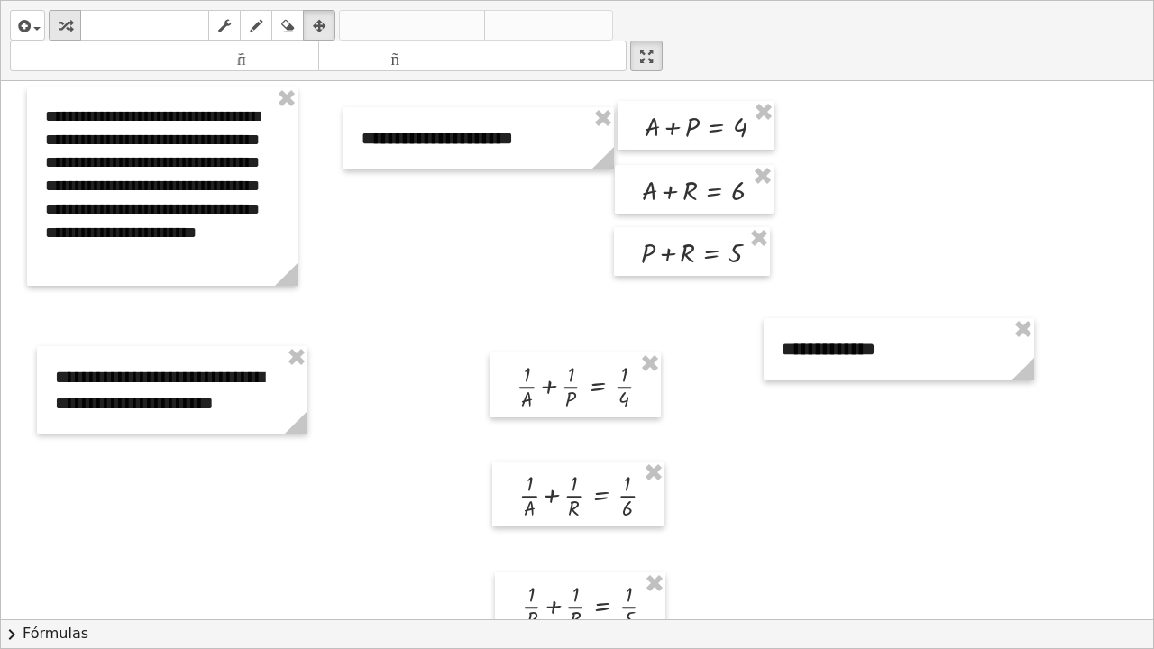
click at [69, 30] on icon "button" at bounding box center [65, 26] width 13 height 22
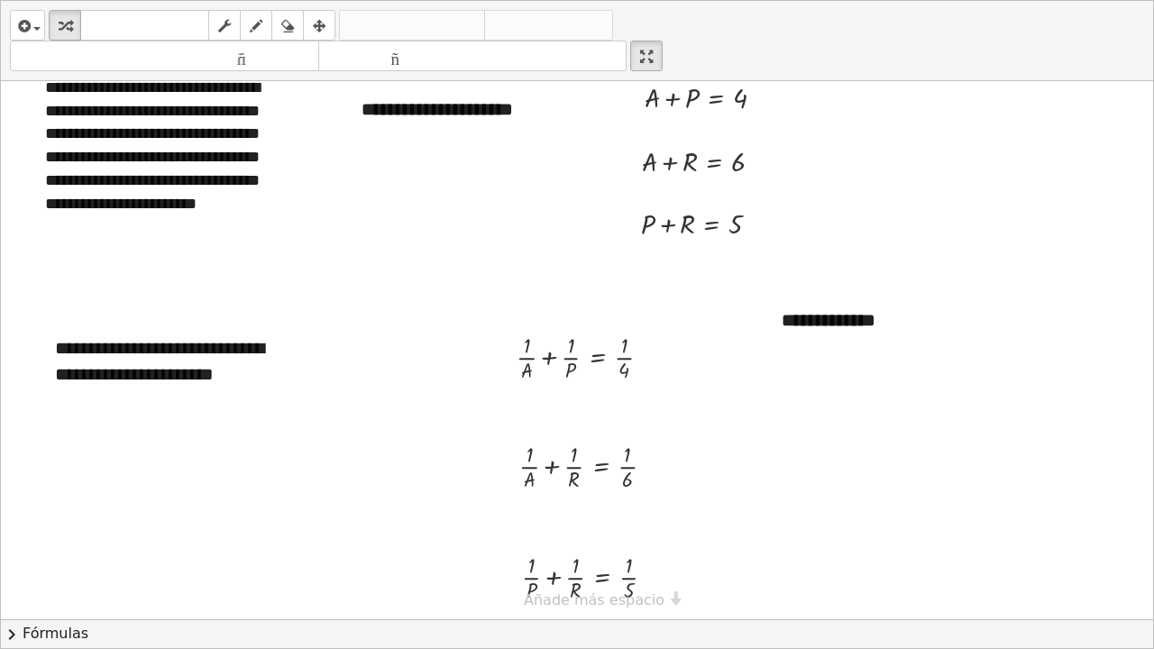
scroll to position [35, 0]
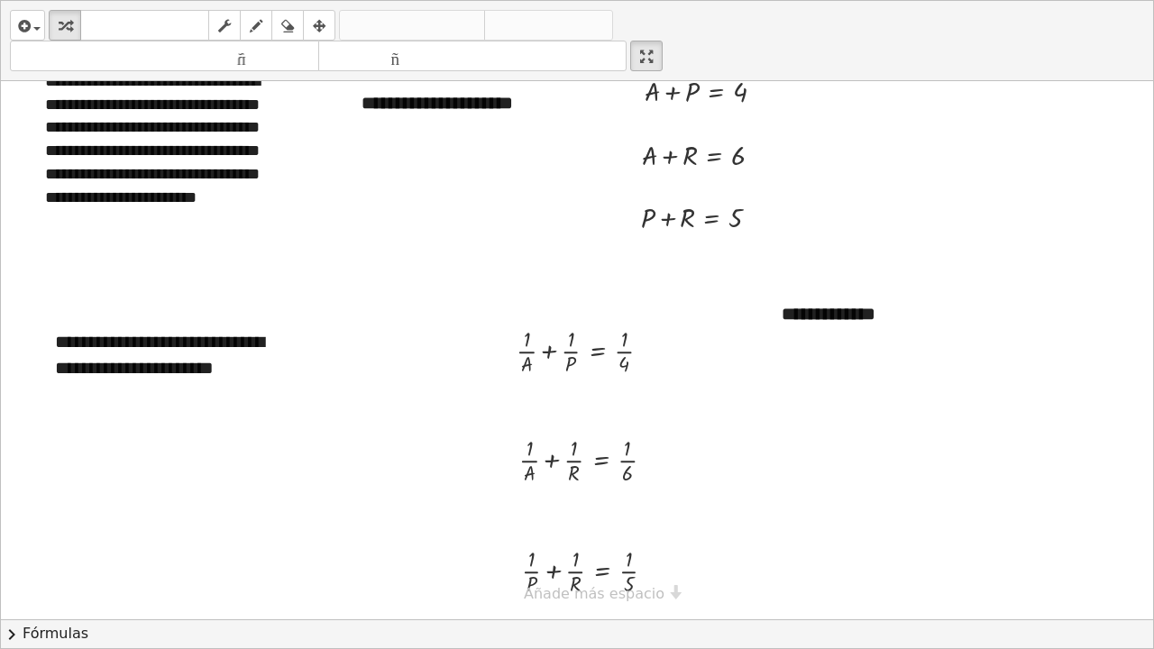
click at [614, 490] on div "**********" at bounding box center [577, 332] width 1152 height 573
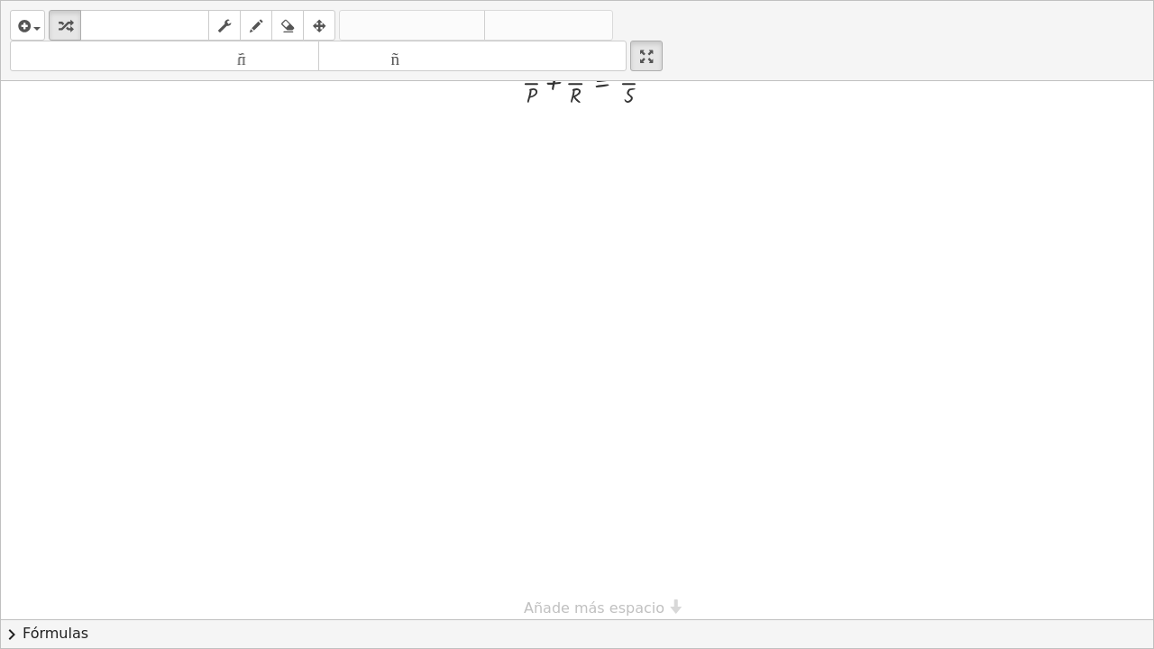
scroll to position [538, 0]
click at [261, 26] on icon "button" at bounding box center [256, 26] width 13 height 22
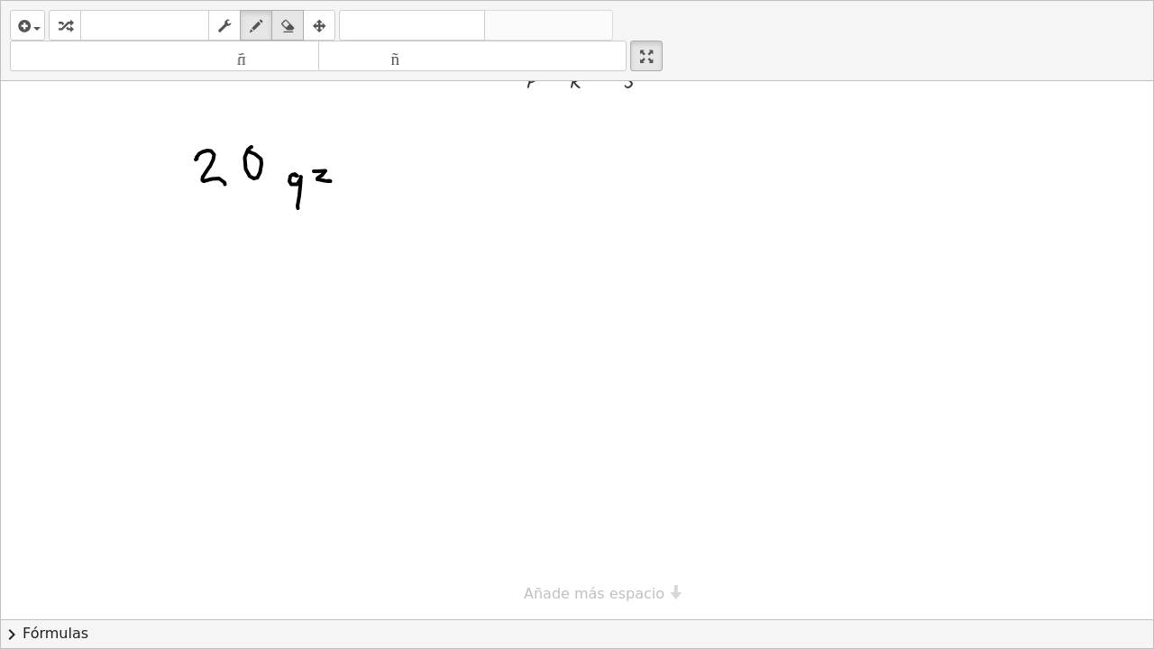
click at [293, 25] on icon "button" at bounding box center [287, 26] width 13 height 22
drag, startPoint x: 292, startPoint y: 169, endPoint x: 321, endPoint y: 188, distance: 34.5
click at [321, 188] on div at bounding box center [577, 81] width 1152 height 1076
drag, startPoint x: 267, startPoint y: 154, endPoint x: 200, endPoint y: 160, distance: 67.0
click at [200, 160] on div at bounding box center [577, 81] width 1152 height 1076
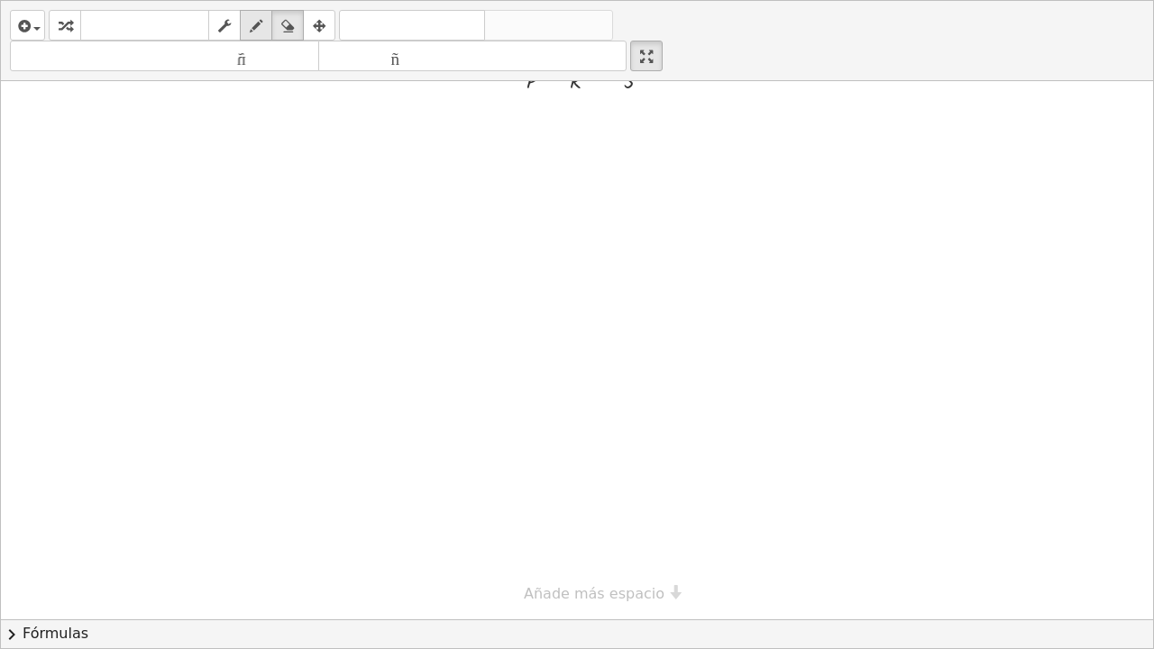
click at [253, 28] on icon "button" at bounding box center [256, 26] width 13 height 22
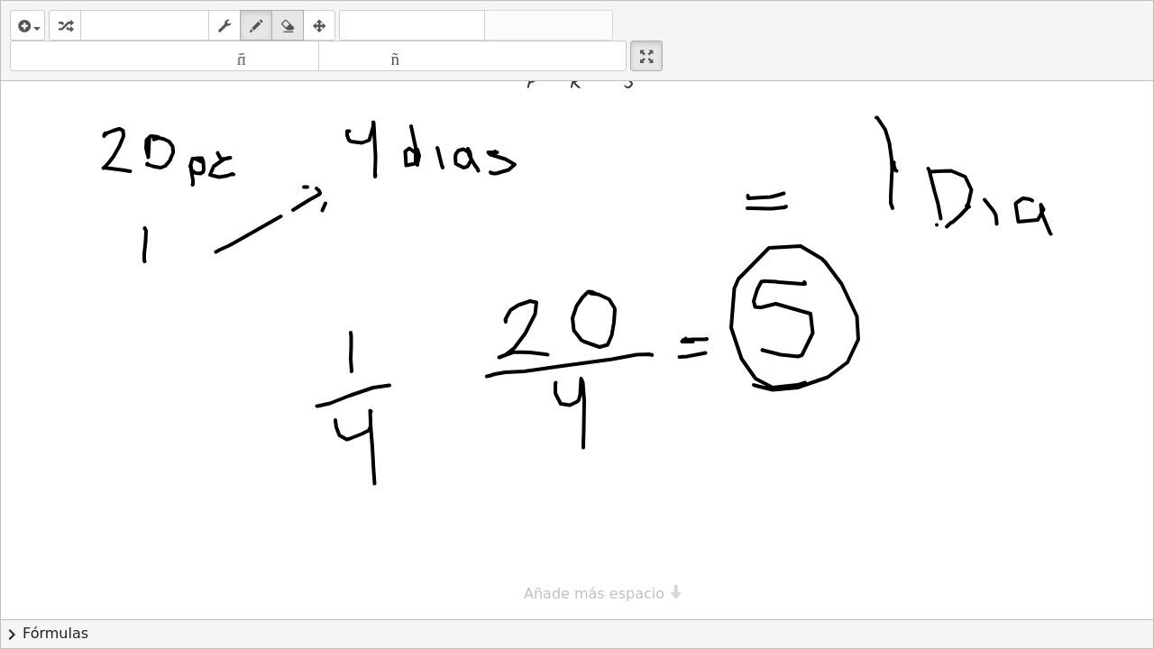
click at [285, 31] on icon "button" at bounding box center [287, 26] width 13 height 22
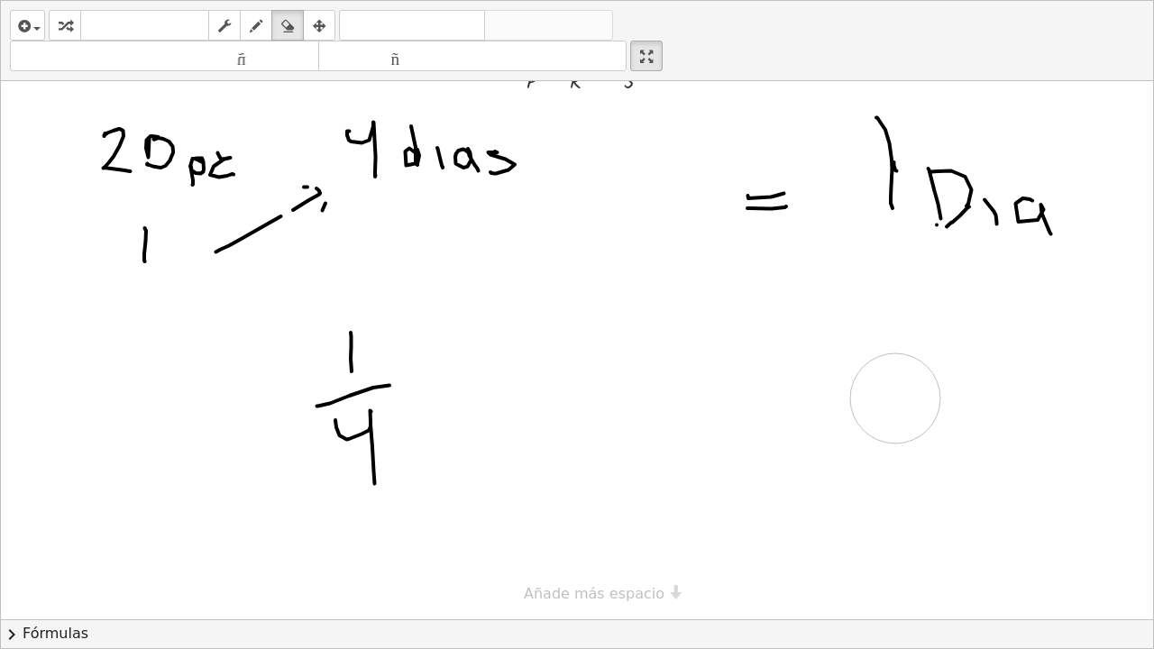
drag, startPoint x: 833, startPoint y: 277, endPoint x: 948, endPoint y: 392, distance: 162.6
click at [941, 394] on div at bounding box center [577, 81] width 1152 height 1076
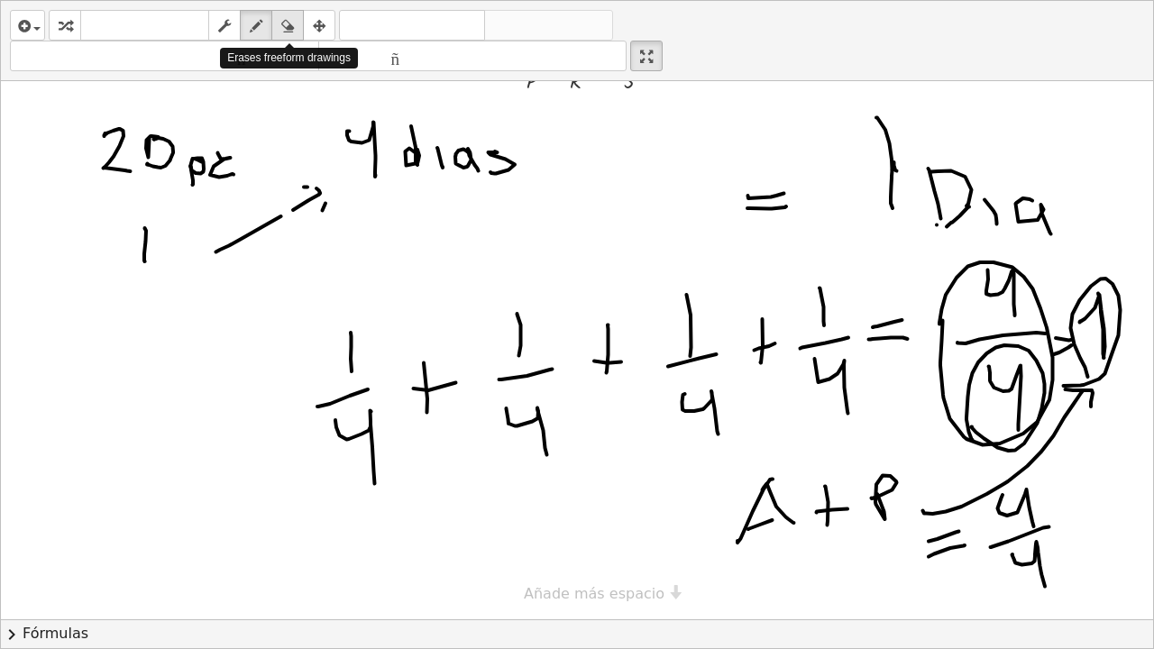
click at [286, 28] on icon "button" at bounding box center [287, 26] width 13 height 22
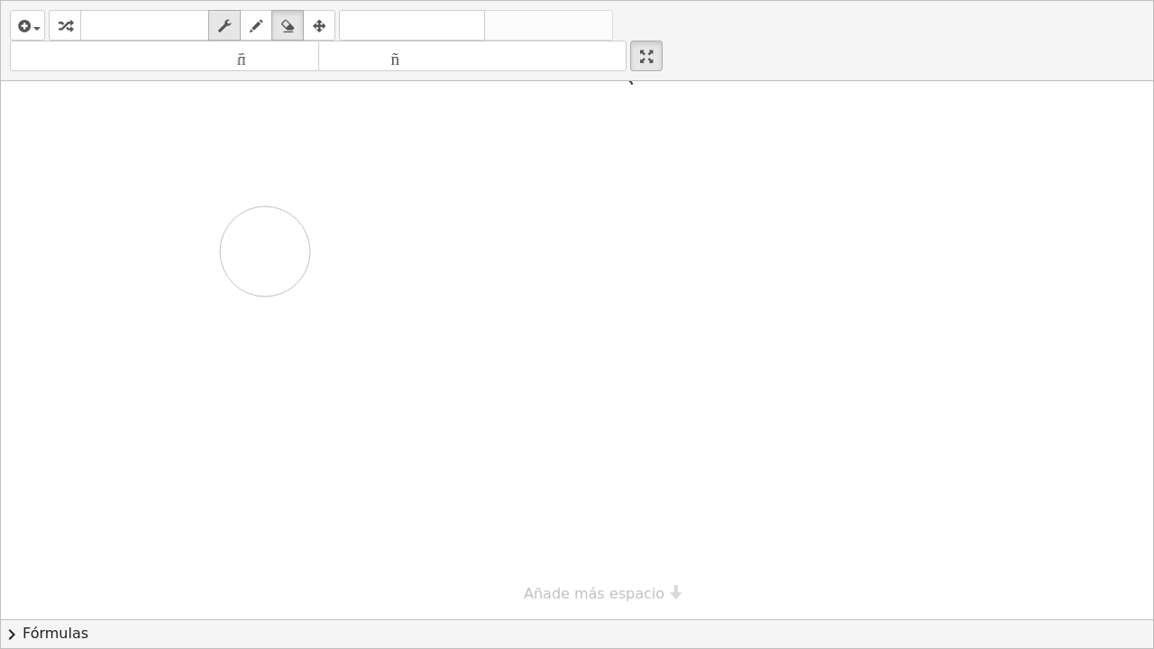
drag, startPoint x: 1072, startPoint y: 541, endPoint x: 215, endPoint y: 30, distance: 997.5
click at [265, 249] on div at bounding box center [577, 81] width 1152 height 1076
click at [69, 25] on icon "button" at bounding box center [65, 26] width 13 height 22
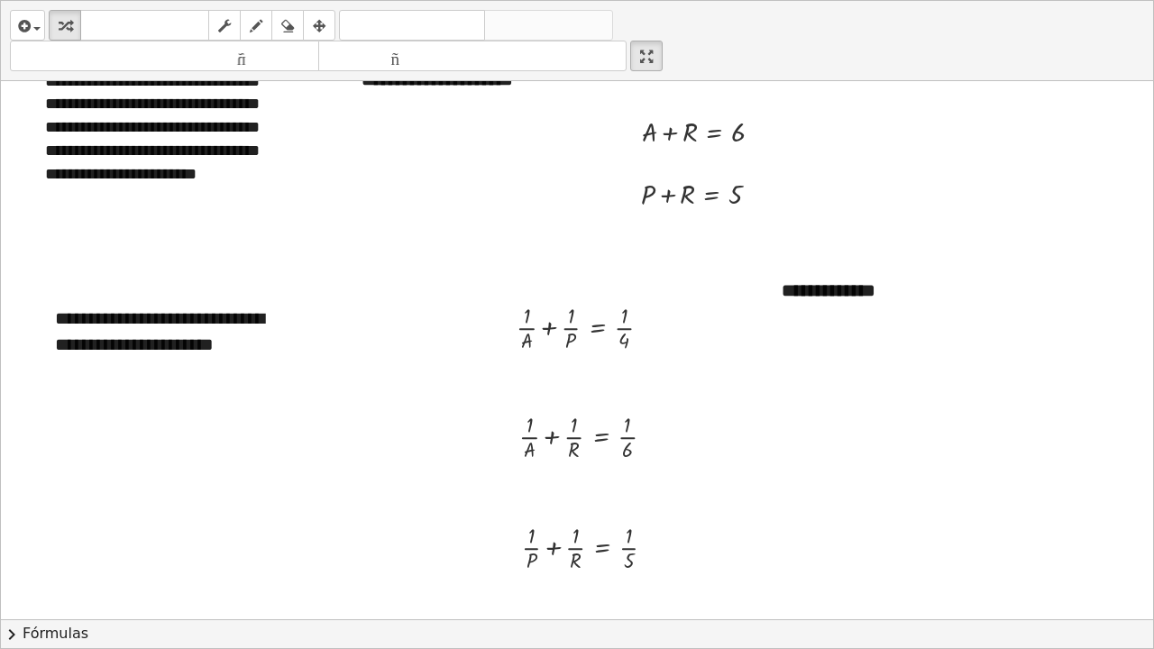
scroll to position [60, 0]
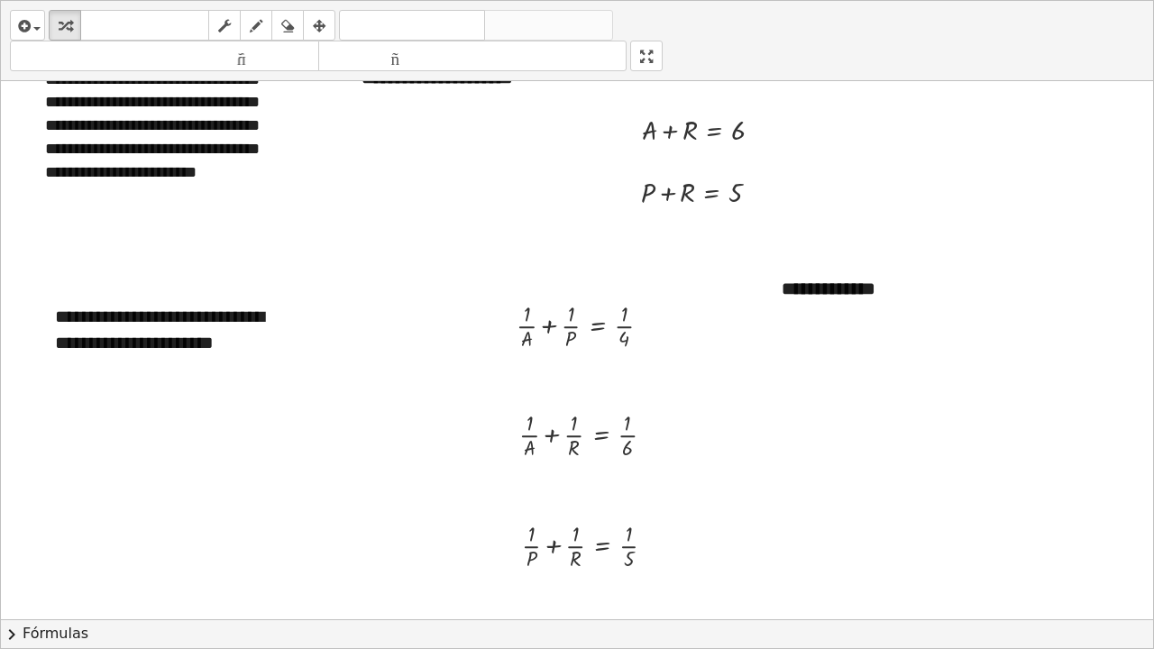
drag, startPoint x: 657, startPoint y: 64, endPoint x: 657, endPoint y: -50, distance: 114.5
click at [657, 0] on html "**********" at bounding box center [577, 324] width 1154 height 649
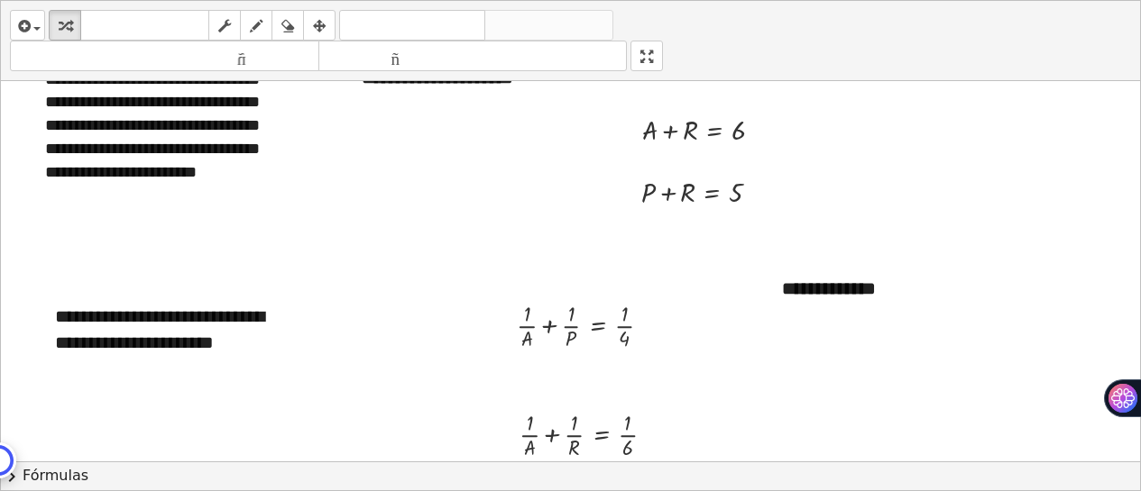
click at [885, 226] on div "**********" at bounding box center [570, 246] width 1139 height 490
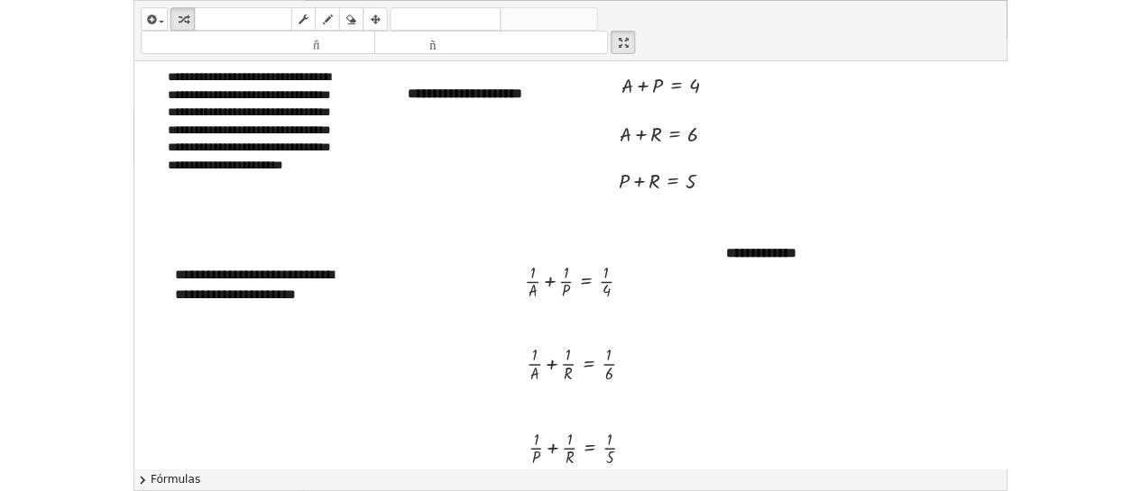
scroll to position [0, 0]
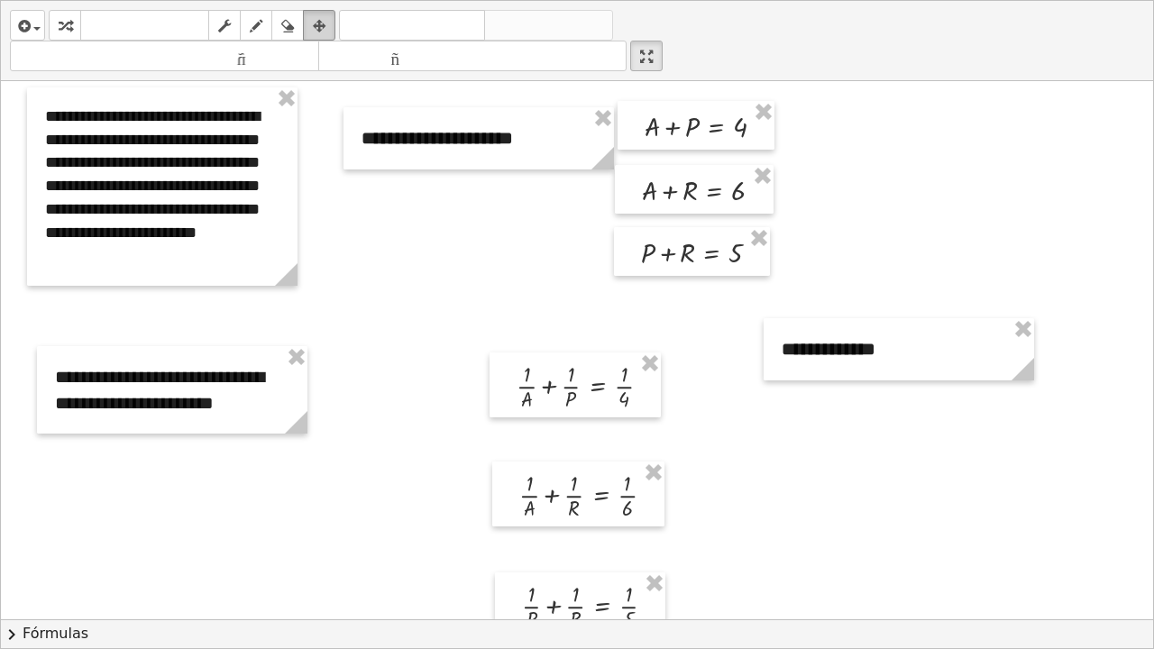
click at [321, 30] on icon "button" at bounding box center [319, 26] width 13 height 22
drag, startPoint x: 566, startPoint y: 396, endPoint x: 526, endPoint y: 362, distance: 52.5
click at [526, 362] on div at bounding box center [538, 353] width 171 height 65
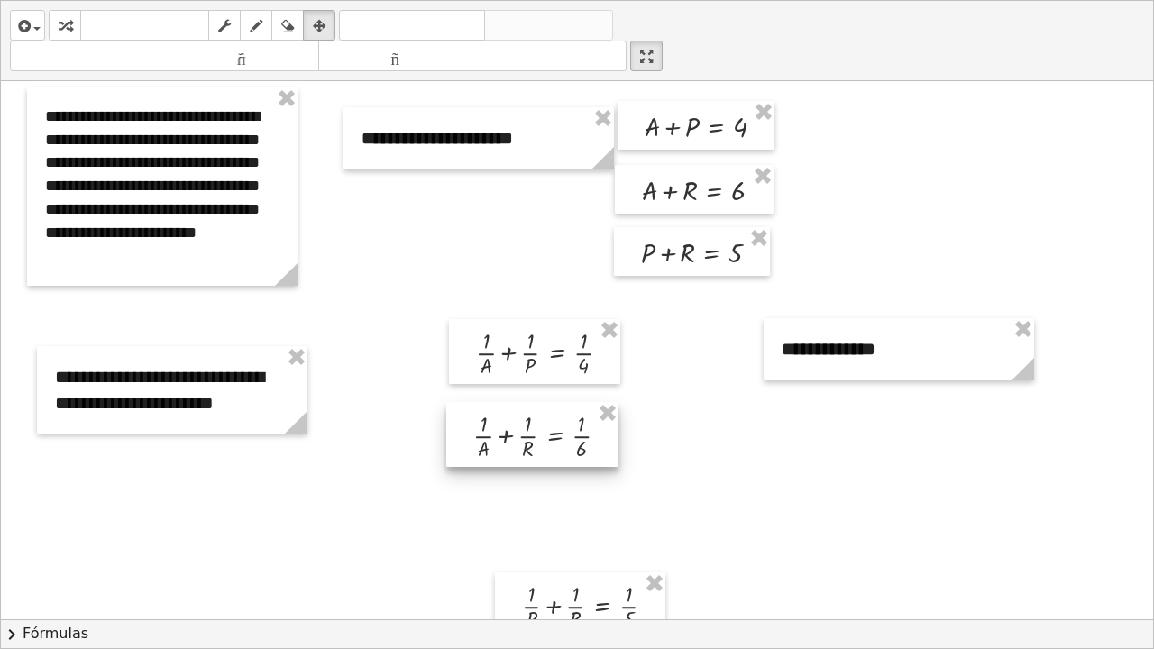
drag, startPoint x: 582, startPoint y: 514, endPoint x: 536, endPoint y: 454, distance: 75.2
click at [536, 454] on div at bounding box center [532, 434] width 172 height 65
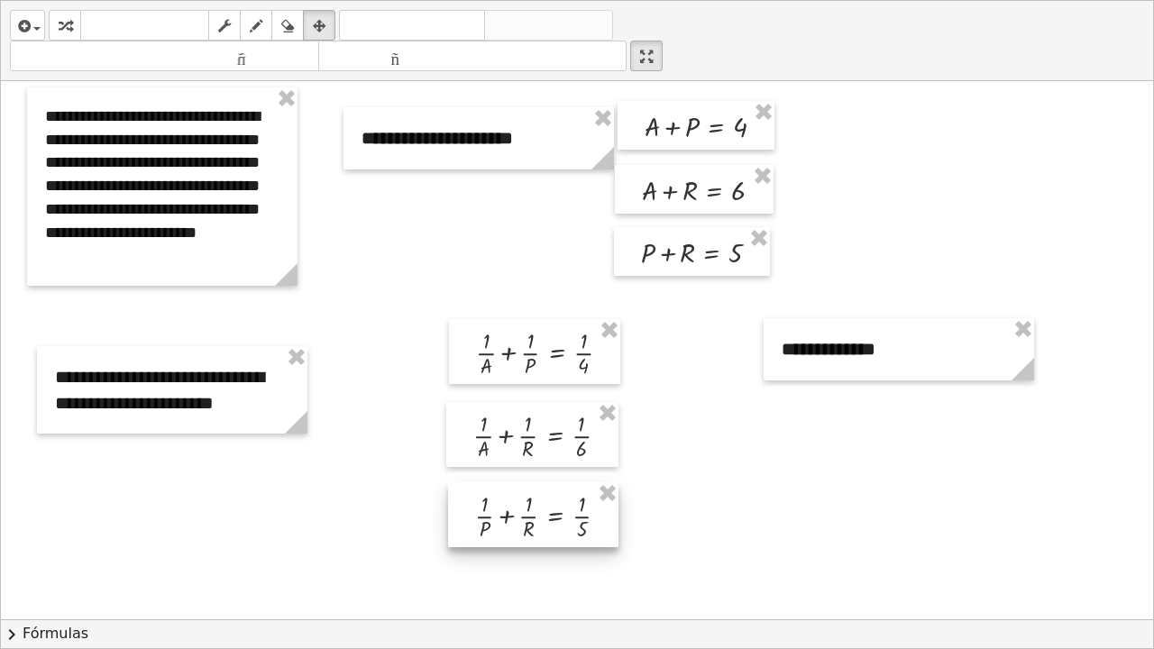
drag, startPoint x: 587, startPoint y: 596, endPoint x: 540, endPoint y: 506, distance: 101.6
click at [540, 490] on div at bounding box center [533, 514] width 170 height 65
click at [61, 22] on icon "button" at bounding box center [65, 26] width 13 height 22
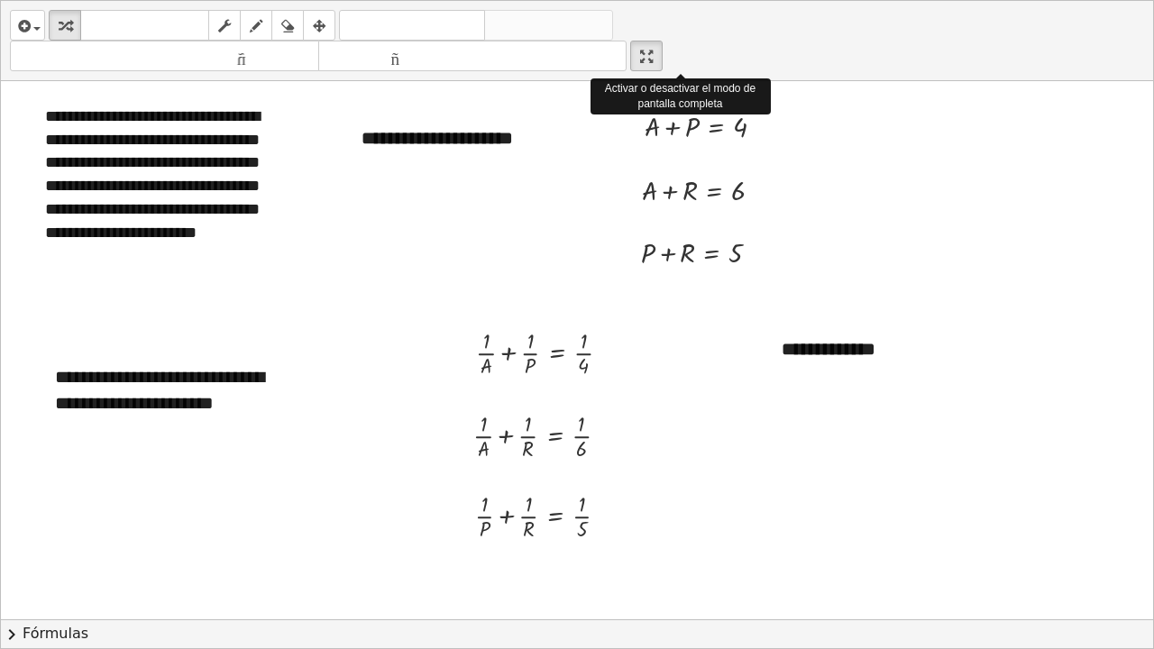
drag, startPoint x: 652, startPoint y: 65, endPoint x: 652, endPoint y: -50, distance: 114.5
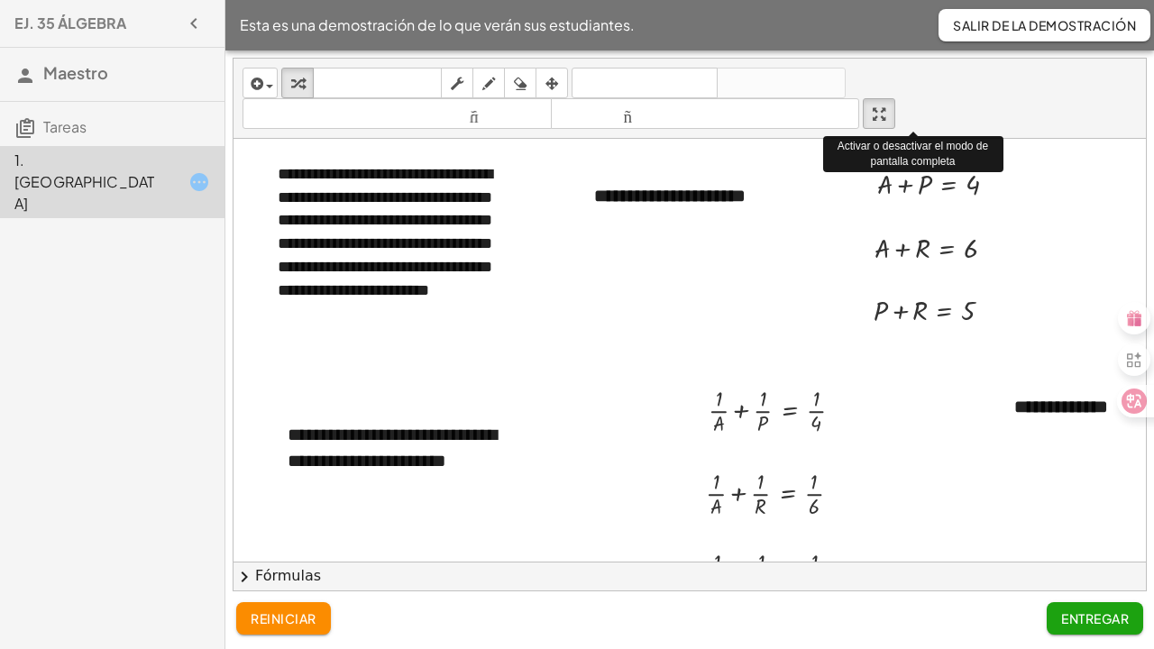
click at [652, 0] on html "**********" at bounding box center [577, 324] width 1154 height 649
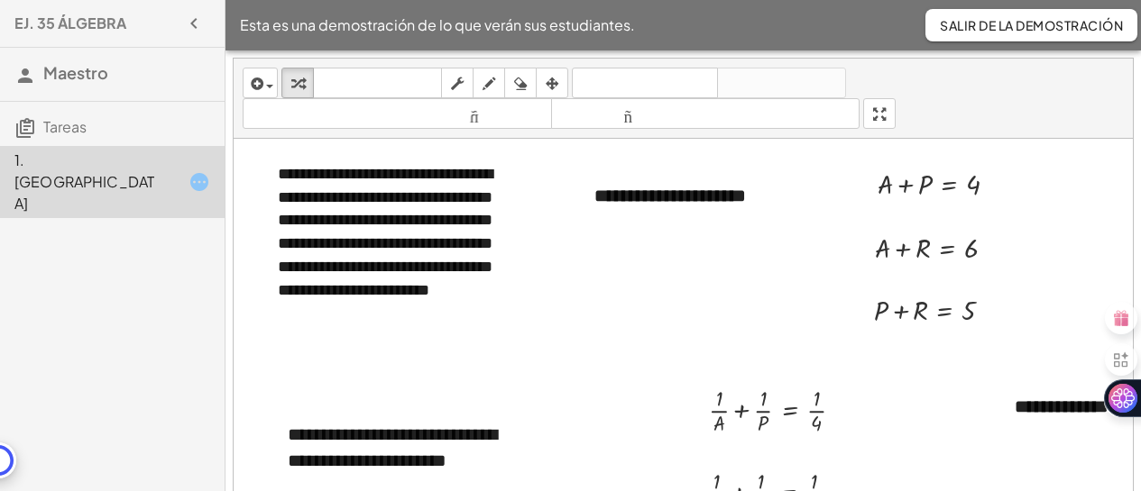
click at [980, 26] on font "Salir de la demostración" at bounding box center [1030, 25] width 183 height 16
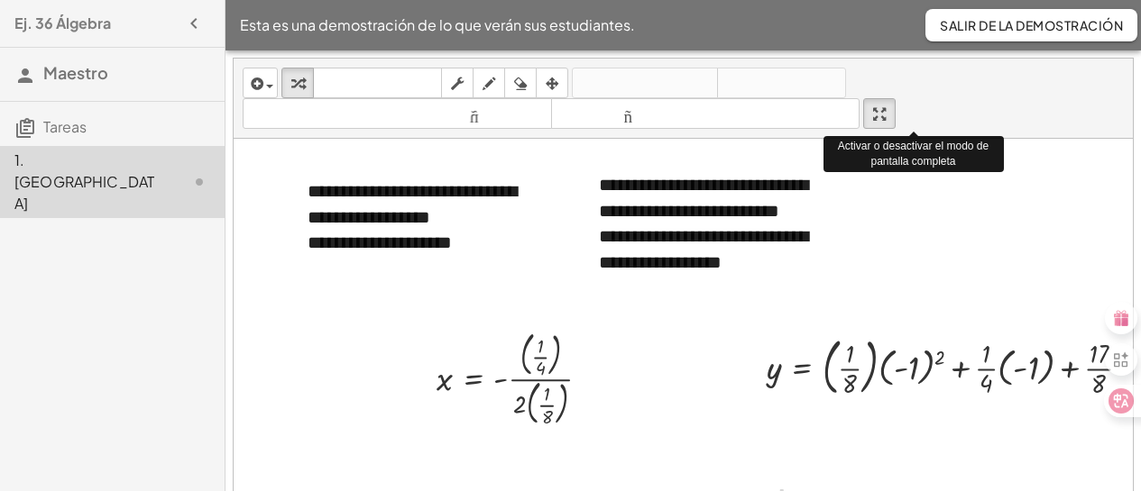
drag, startPoint x: 887, startPoint y: 117, endPoint x: 887, endPoint y: 232, distance: 114.5
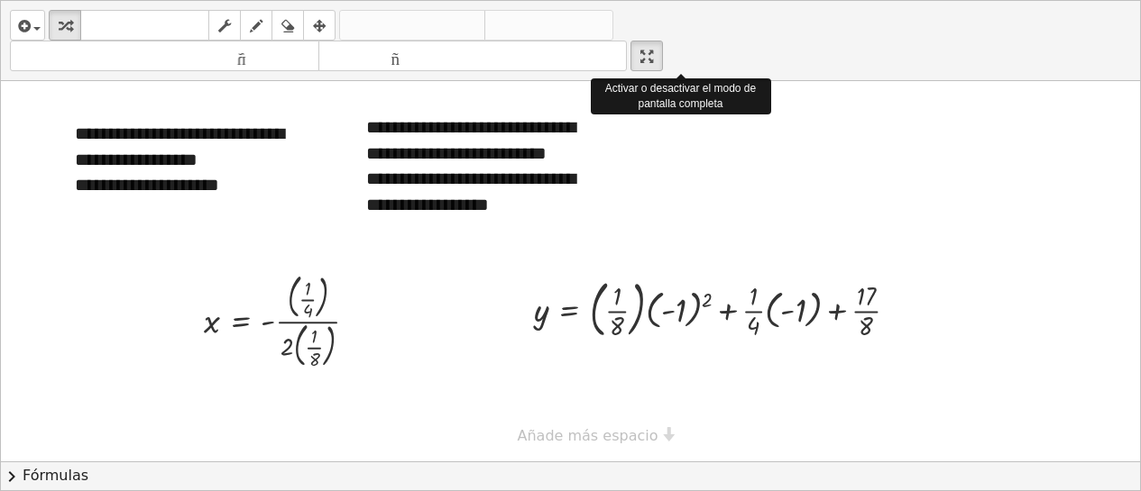
click at [887, 232] on div "**********" at bounding box center [570, 246] width 1139 height 490
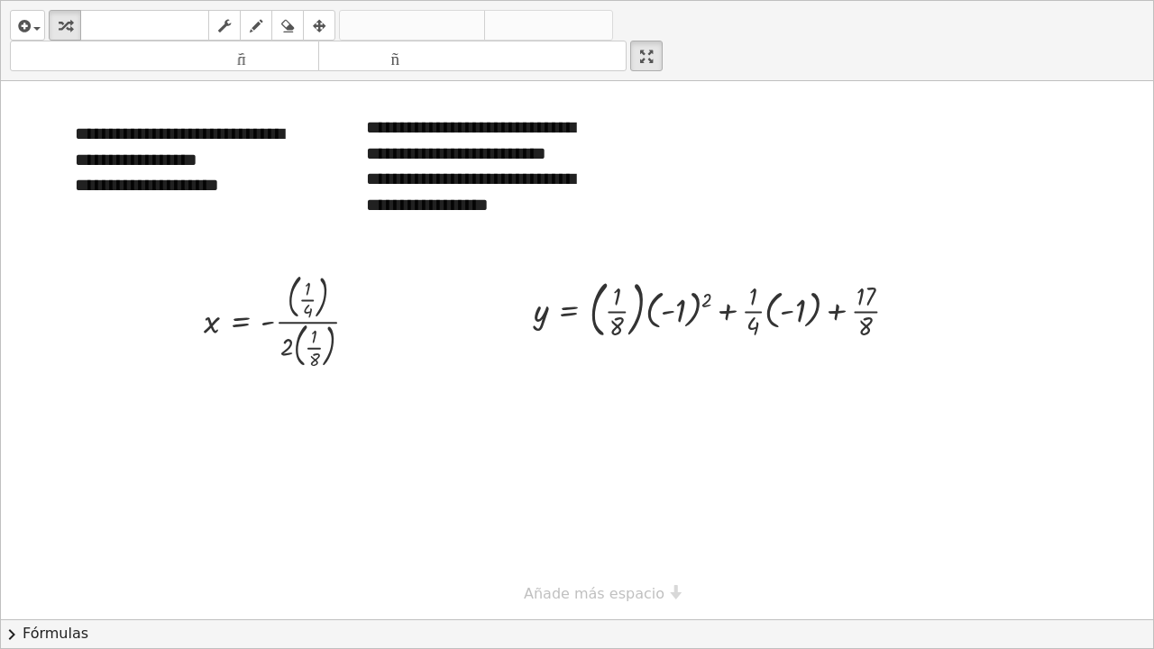
drag, startPoint x: 651, startPoint y: 61, endPoint x: 744, endPoint y: 4, distance: 109.3
click at [651, 0] on html "**********" at bounding box center [577, 324] width 1154 height 649
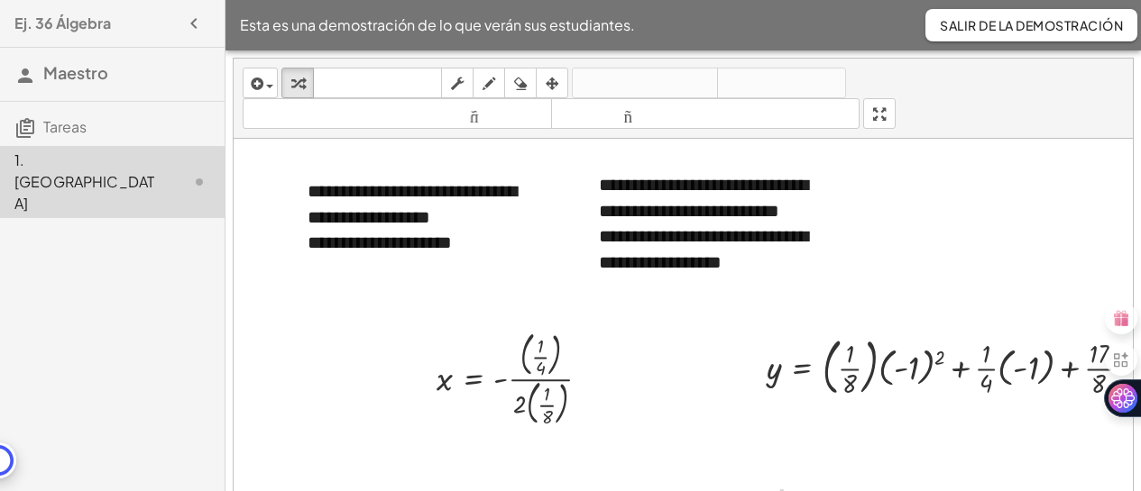
drag, startPoint x: 896, startPoint y: 103, endPoint x: 896, endPoint y: 217, distance: 114.5
click at [896, 217] on div "**********" at bounding box center [683, 306] width 899 height 494
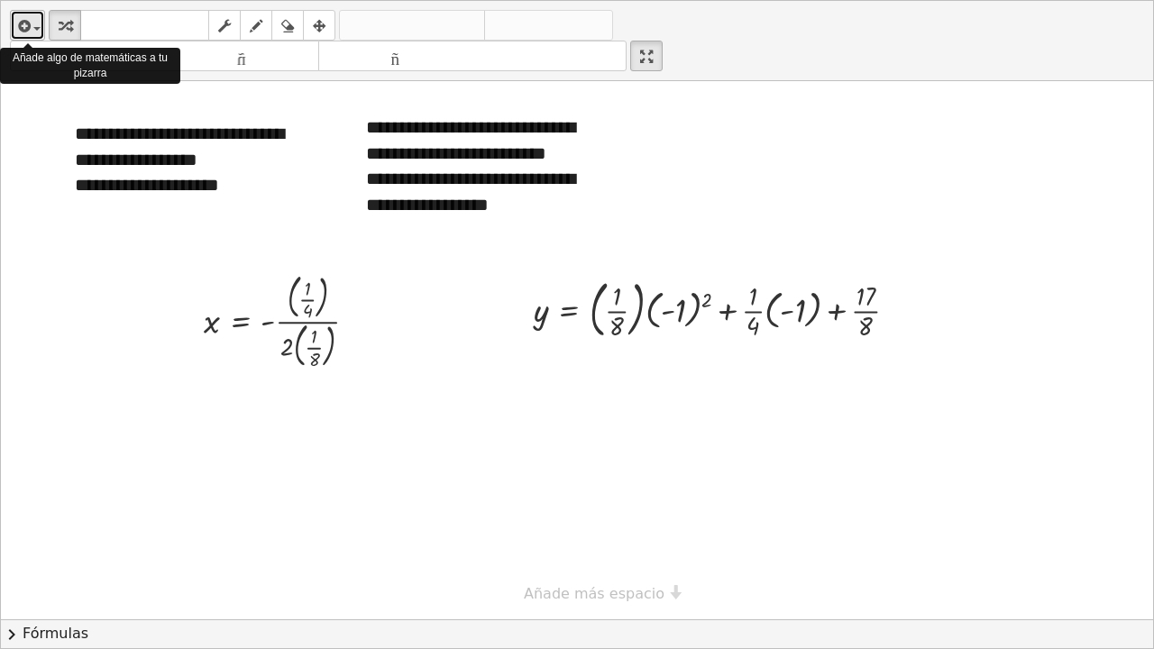
click at [38, 31] on div "button" at bounding box center [27, 25] width 26 height 22
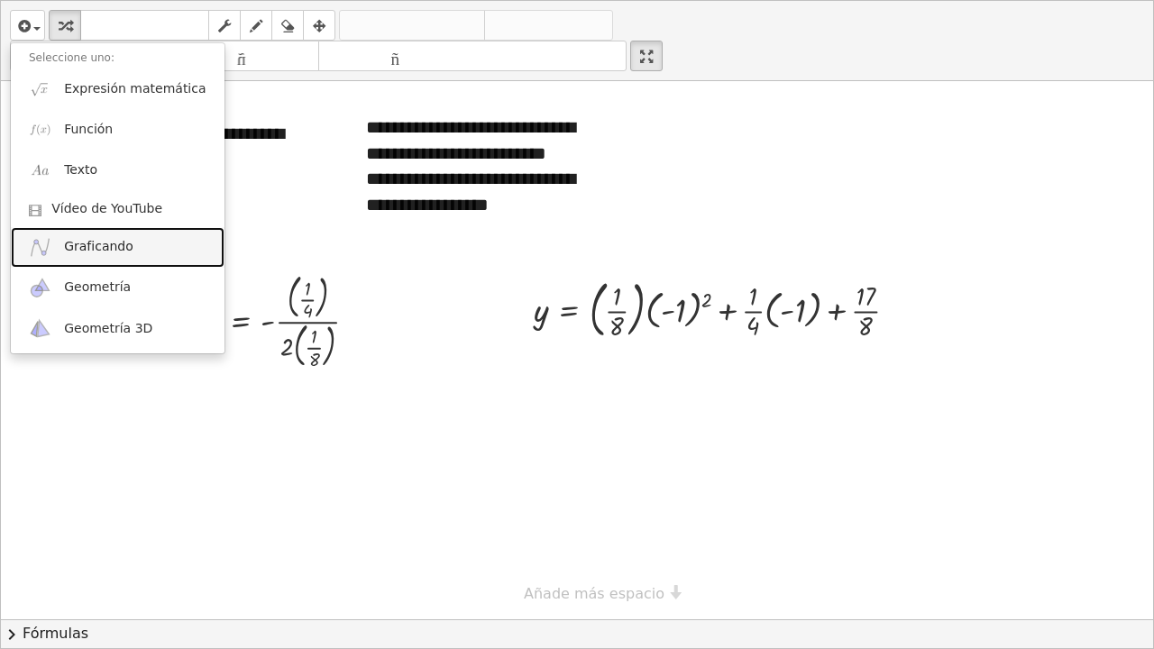
click at [76, 243] on font "Graficando" at bounding box center [98, 246] width 69 height 14
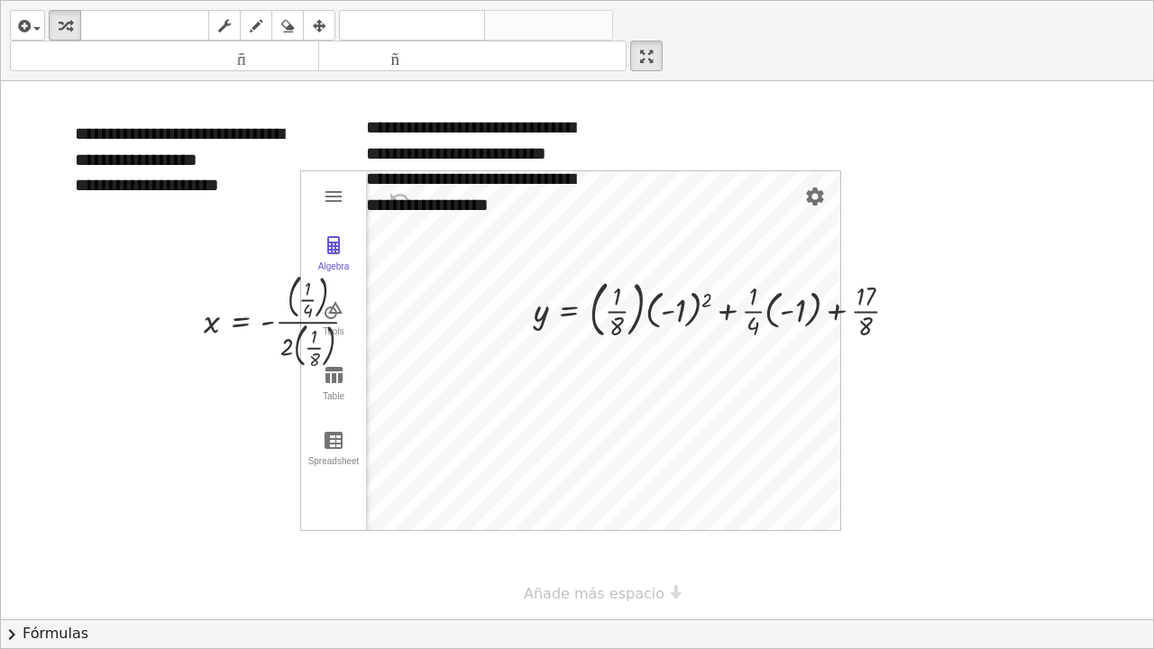
drag, startPoint x: 649, startPoint y: 57, endPoint x: 649, endPoint y: -58, distance: 114.5
click at [649, 0] on html "**********" at bounding box center [577, 324] width 1154 height 649
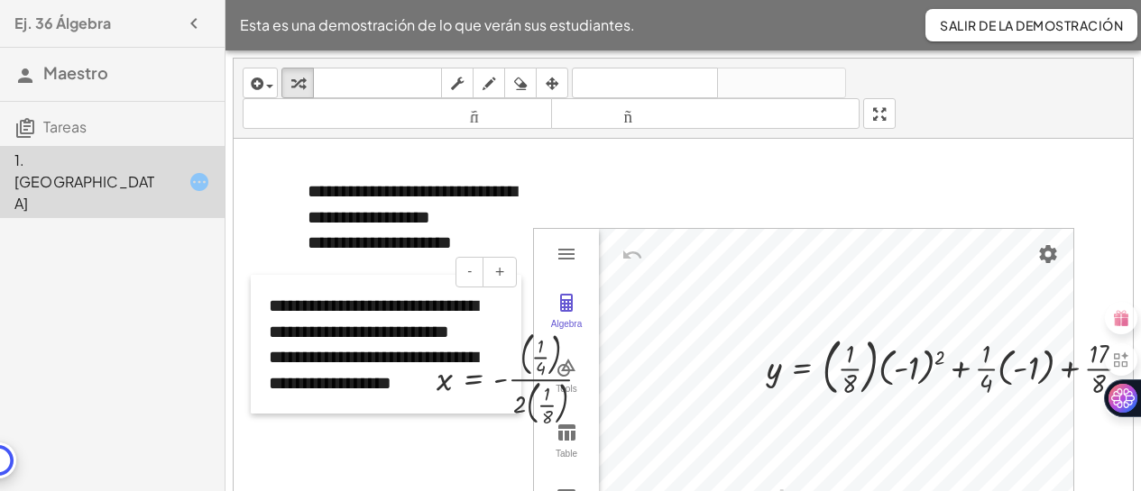
drag, startPoint x: 592, startPoint y: 286, endPoint x: 262, endPoint y: 407, distance: 351.4
click at [262, 407] on div at bounding box center [260, 344] width 18 height 139
drag, startPoint x: 588, startPoint y: 255, endPoint x: 603, endPoint y: 244, distance: 18.8
click at [603, 244] on div "Algebra Tools Table Spreadsheet GeoGebra Graphing Calculator Basic Tools Move P…" at bounding box center [803, 408] width 541 height 361
click at [994, 23] on font "Salir de la demostración" at bounding box center [1030, 25] width 183 height 16
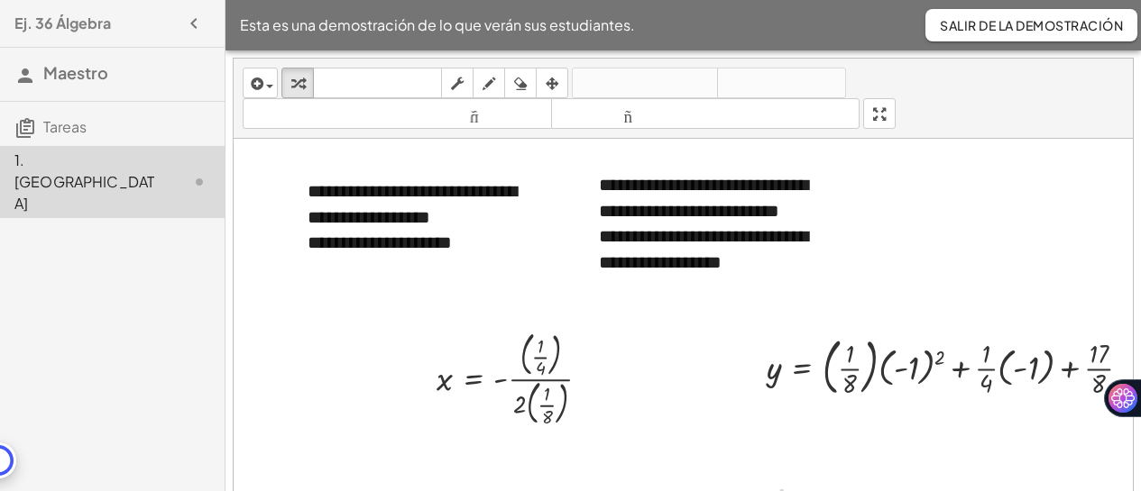
click at [891, 227] on div "**********" at bounding box center [683, 306] width 899 height 494
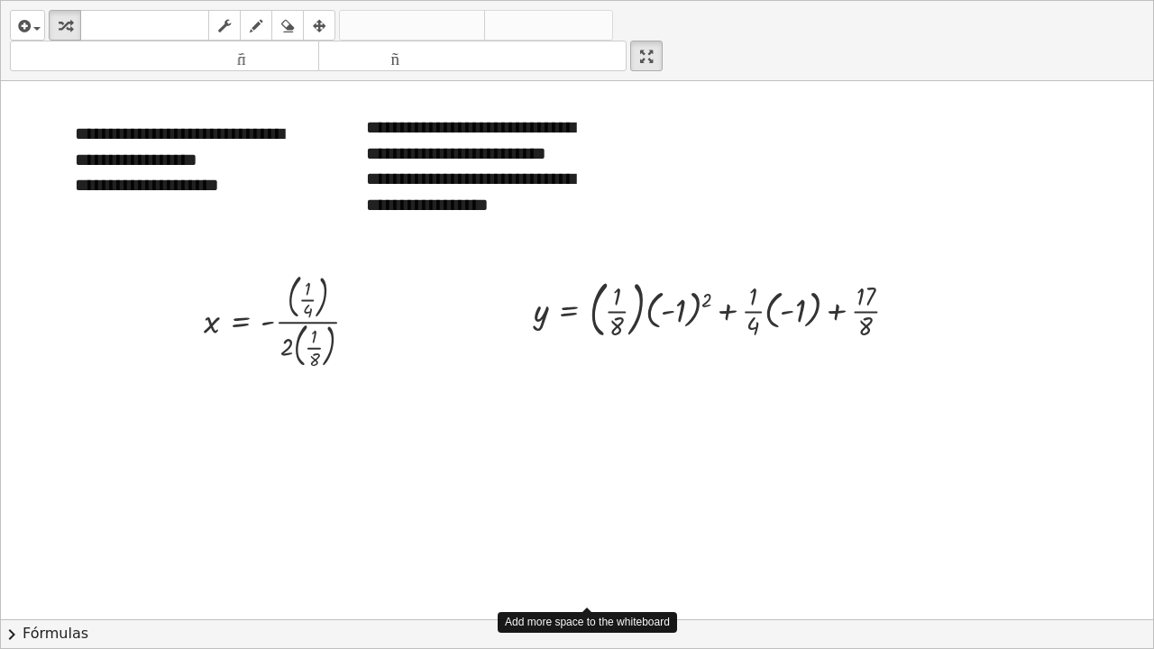
click at [653, 490] on div "**********" at bounding box center [577, 619] width 1152 height 1076
click at [1139, 337] on div at bounding box center [577, 619] width 1152 height 1076
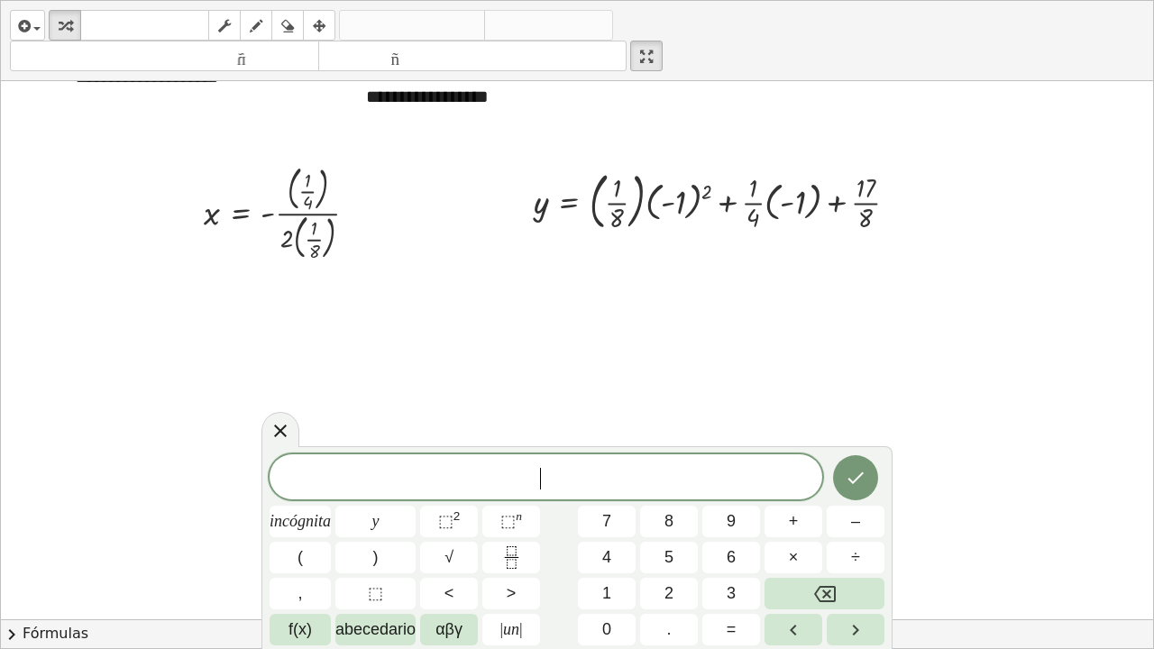
scroll to position [119, 0]
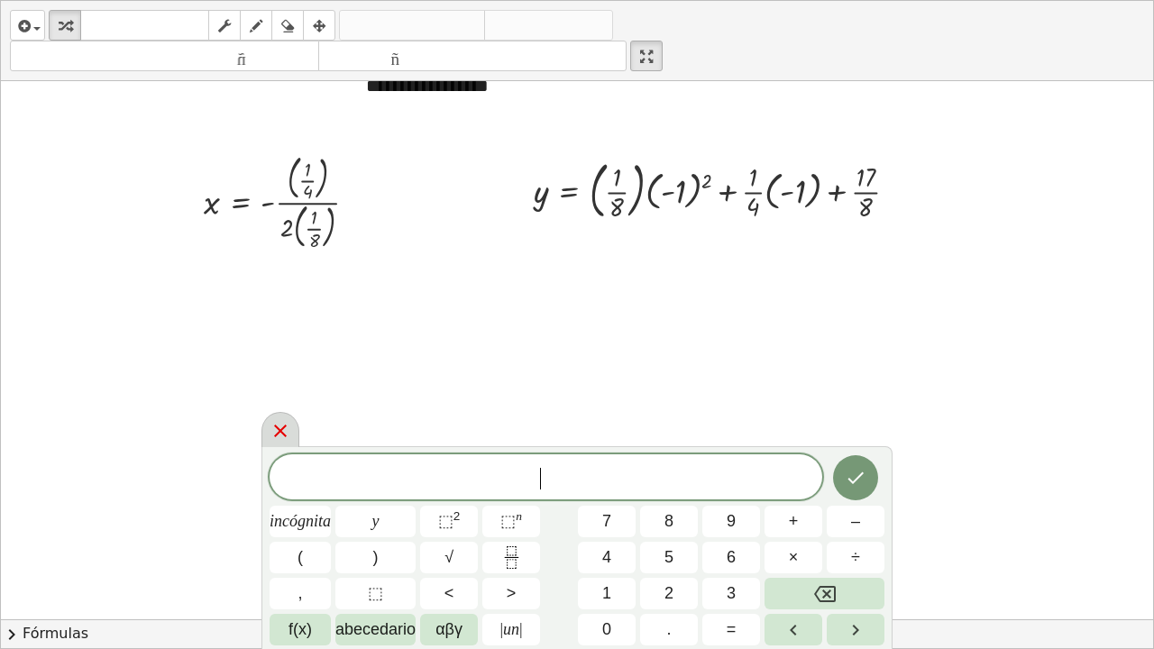
click at [280, 428] on icon at bounding box center [281, 431] width 22 height 22
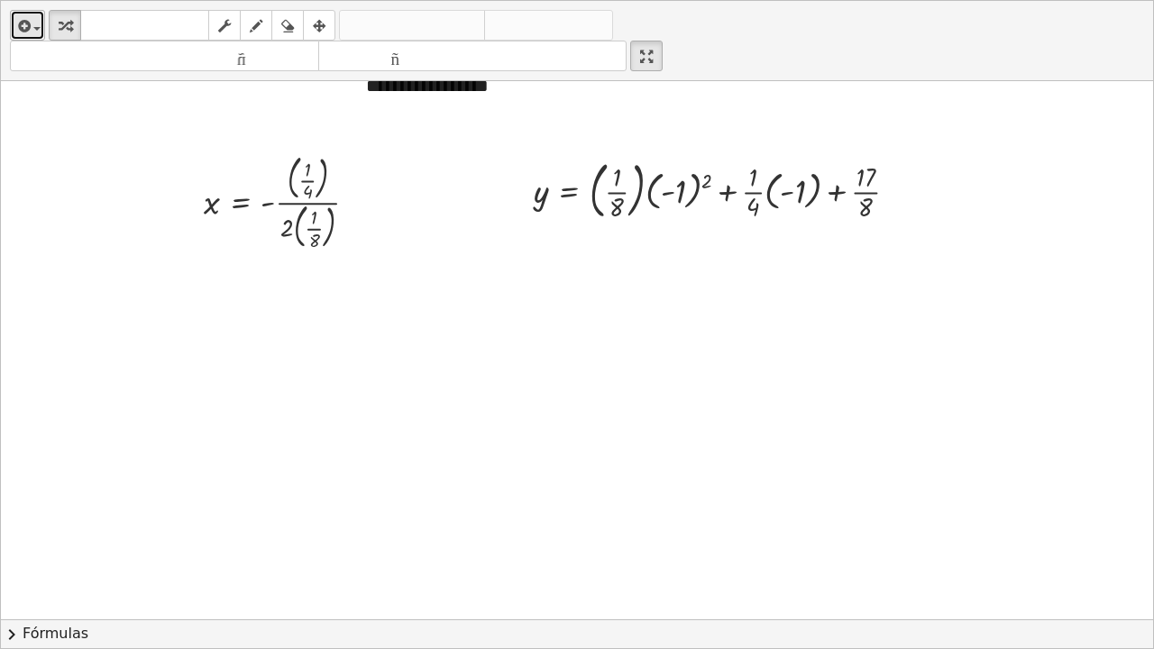
click at [35, 34] on div "button" at bounding box center [27, 25] width 26 height 22
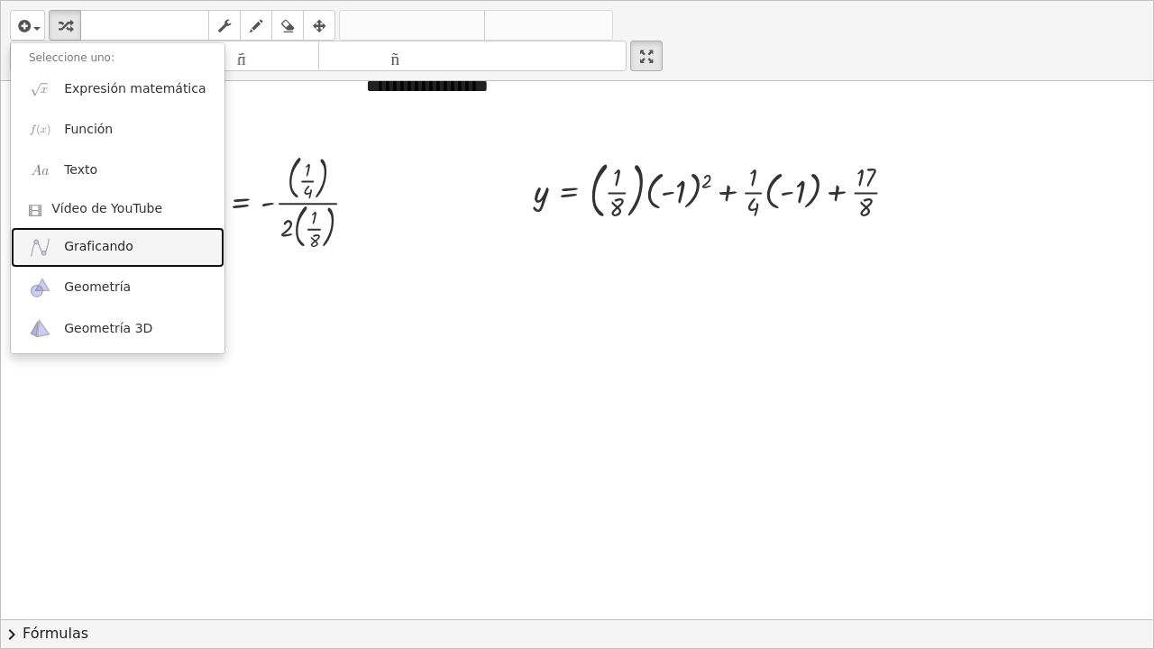
click at [82, 240] on font "Graficando" at bounding box center [98, 246] width 69 height 14
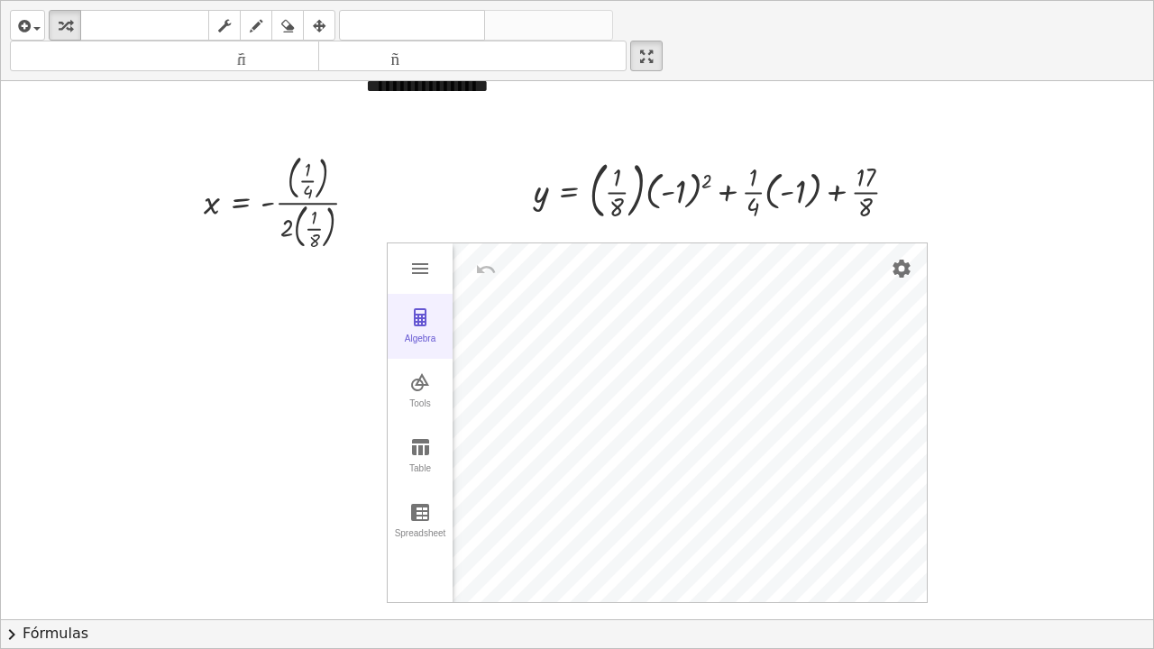
click at [417, 312] on img "Graphing Calculator" at bounding box center [420, 318] width 22 height 22
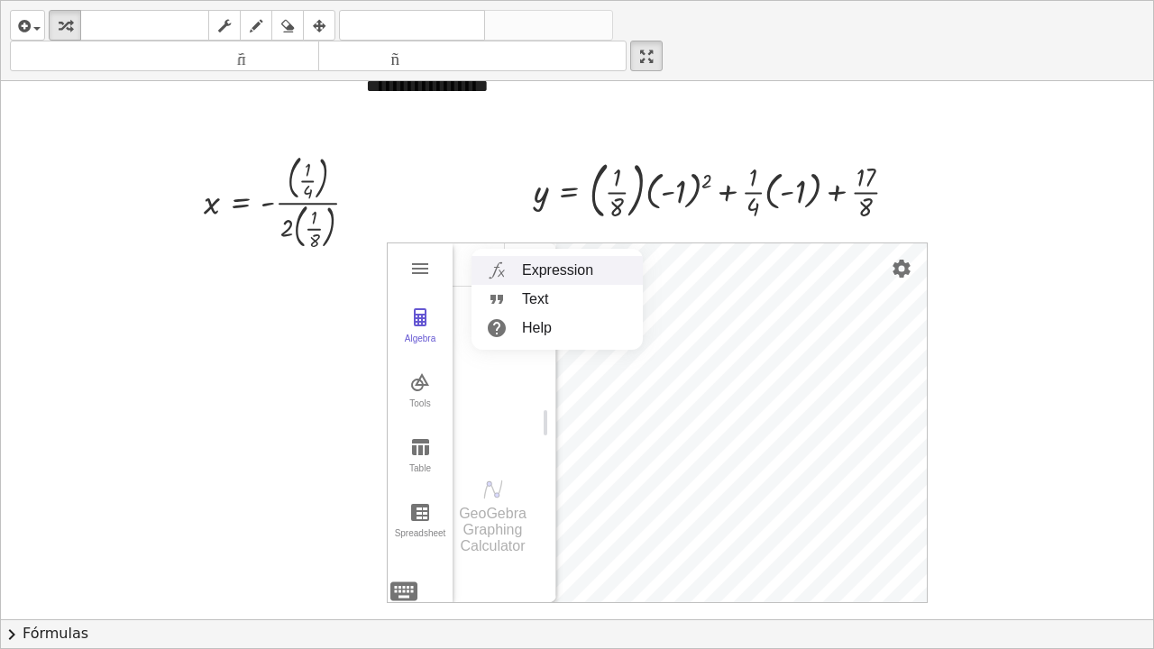
click at [573, 270] on li "Expression" at bounding box center [557, 270] width 171 height 29
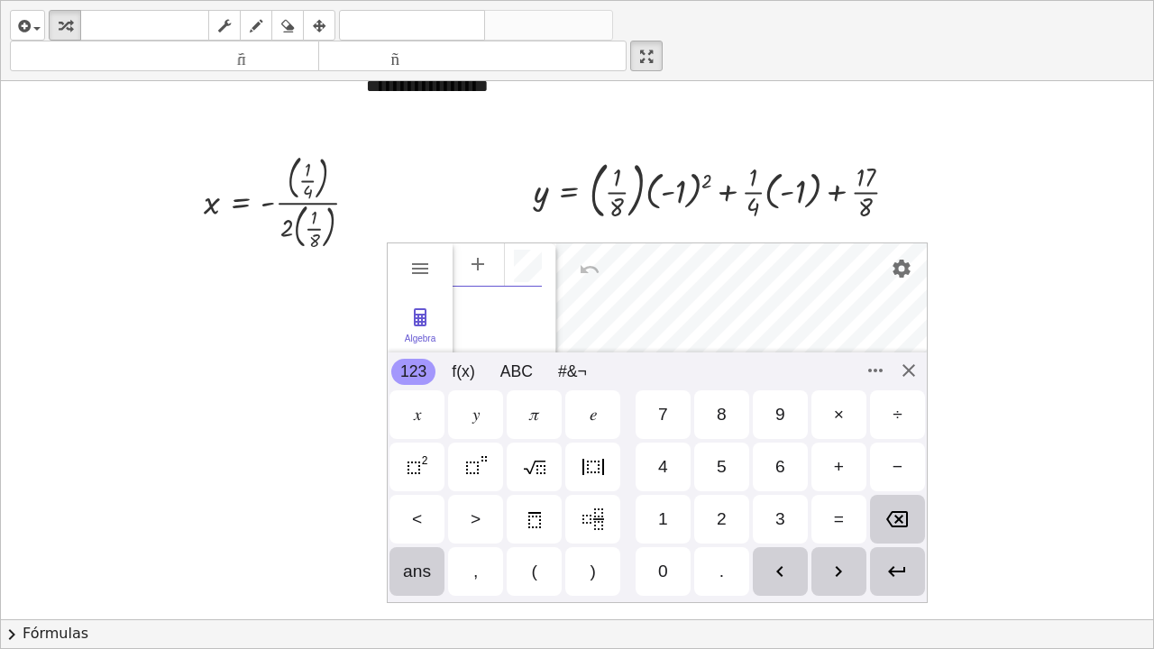
click at [408, 490] on div "Algebra Tools Table Spreadsheet GeoGebra Graphing Calculator Basic Tools Move P…" at bounding box center [657, 423] width 541 height 361
click at [587, 490] on img "mixed number" at bounding box center [593, 519] width 22 height 22
click at [667, 490] on div "1" at bounding box center [663, 519] width 10 height 22
click at [728, 402] on div "8" at bounding box center [721, 414] width 55 height 49
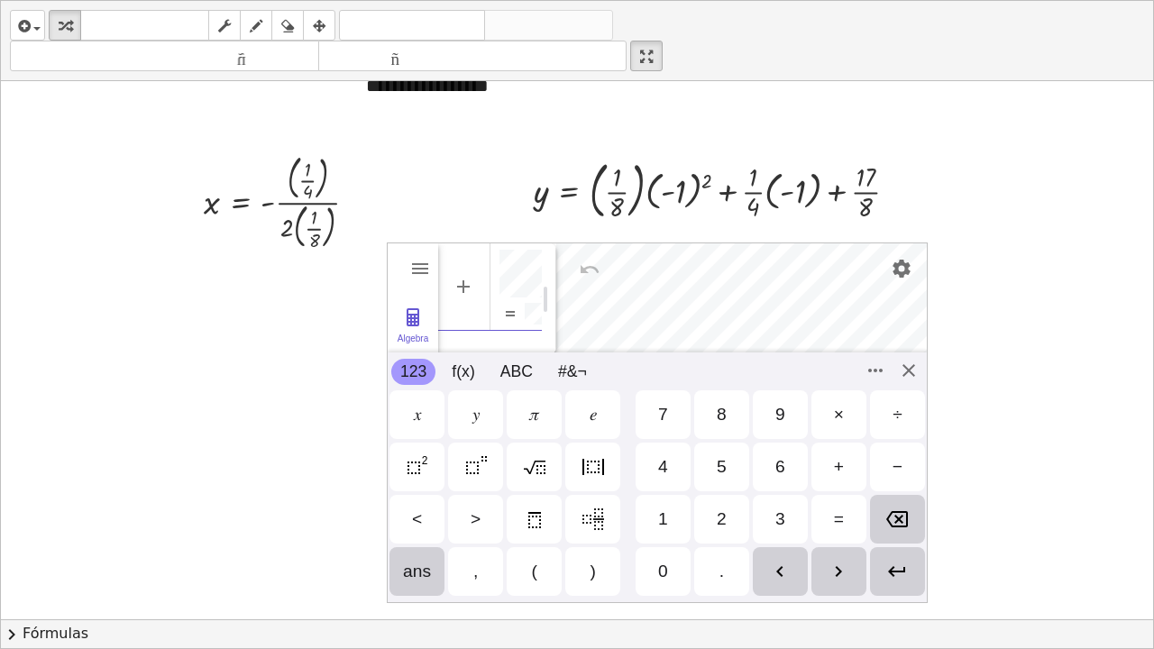
click at [417, 428] on div "𝑥" at bounding box center [416, 414] width 55 height 49
click at [416, 466] on img "Squared" at bounding box center [418, 467] width 22 height 22
click at [421, 411] on div "𝑥" at bounding box center [417, 415] width 7 height 22
click at [413, 466] on img "Squared" at bounding box center [418, 467] width 22 height 22
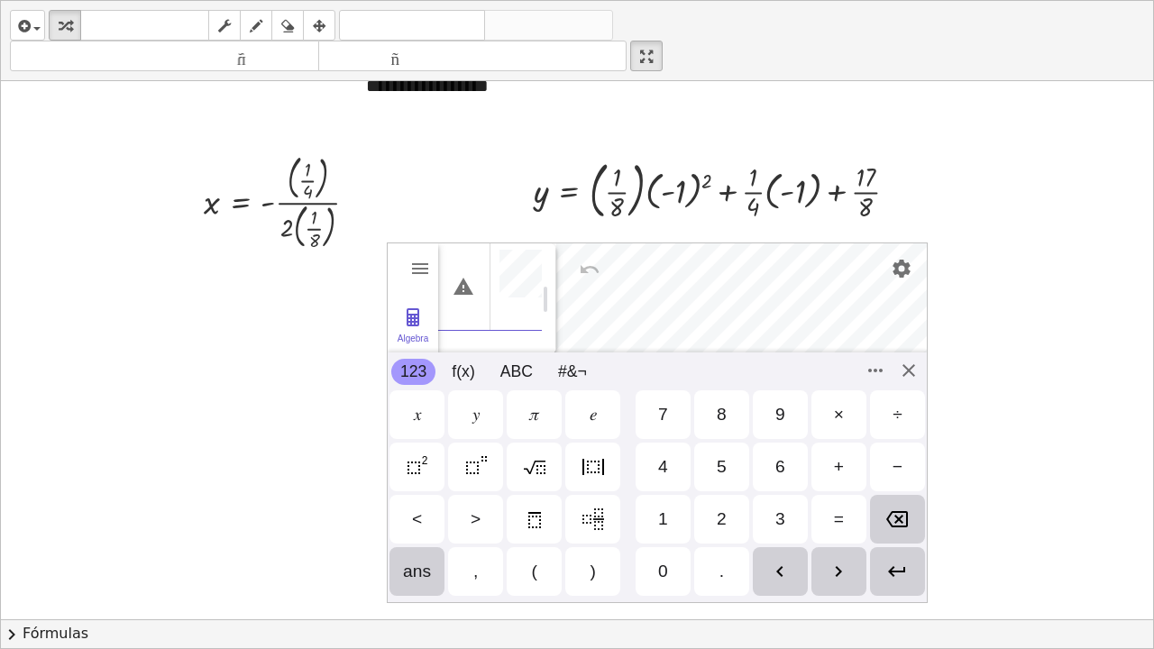
click at [586, 490] on img "mixed number" at bounding box center [593, 519] width 22 height 22
click at [905, 371] on div "Algebra Tools Table Spreadsheet GeoGebra Graphing Calculator Basic Tools Move P…" at bounding box center [657, 423] width 541 height 361
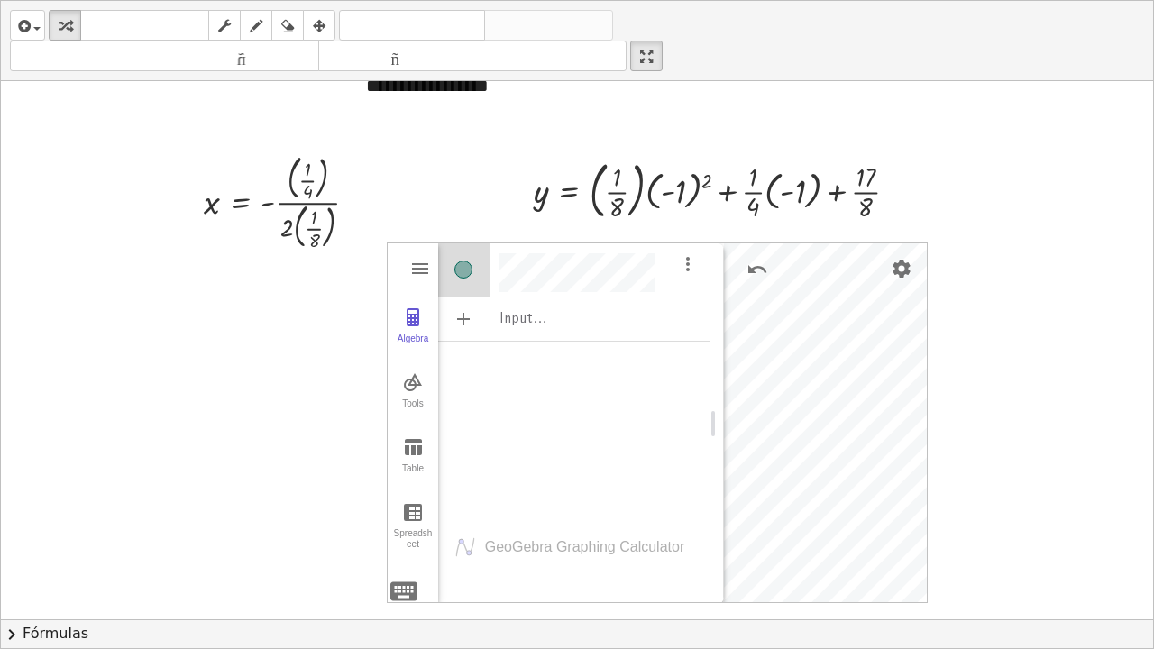
drag, startPoint x: 554, startPoint y: 415, endPoint x: 713, endPoint y: 411, distance: 158.7
click at [722, 411] on div "Graphing Calculator" at bounding box center [717, 423] width 14 height 361
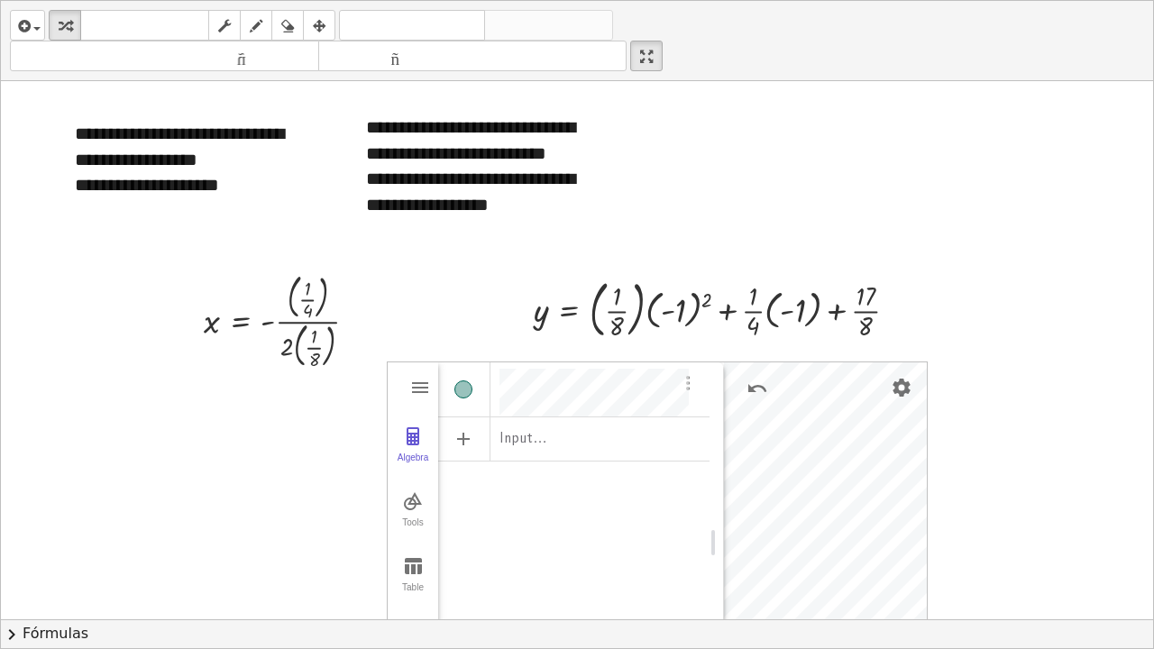
scroll to position [10, 0]
click at [689, 388] on img "Options" at bounding box center [688, 383] width 22 height 22
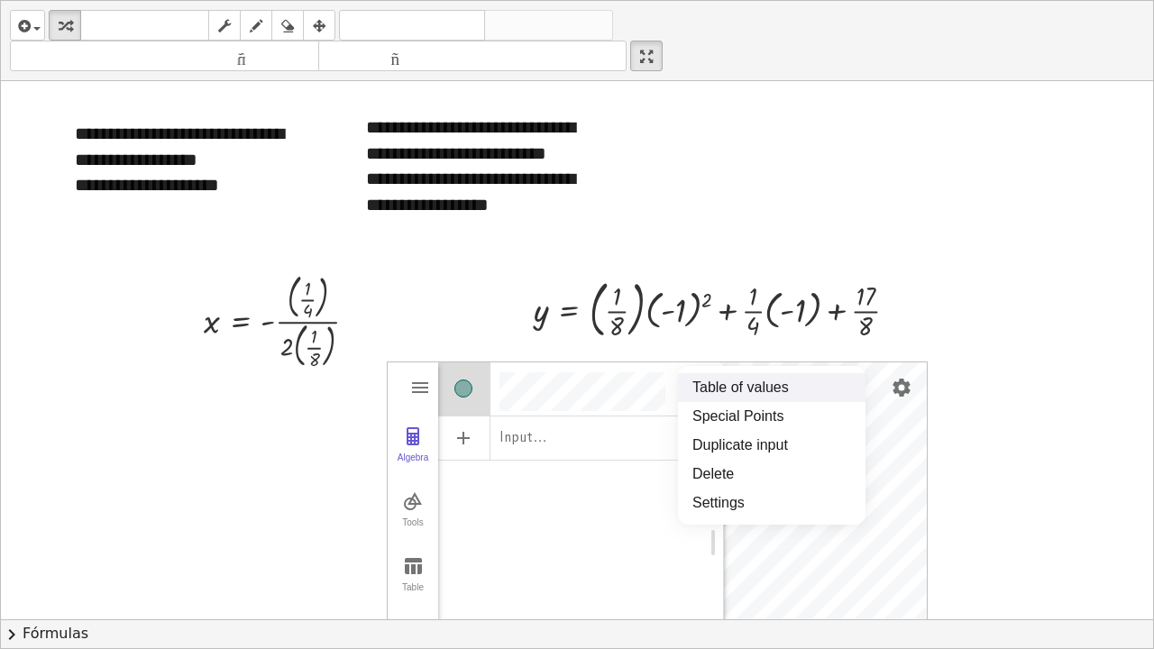
click at [737, 391] on li "Table of values" at bounding box center [772, 387] width 188 height 29
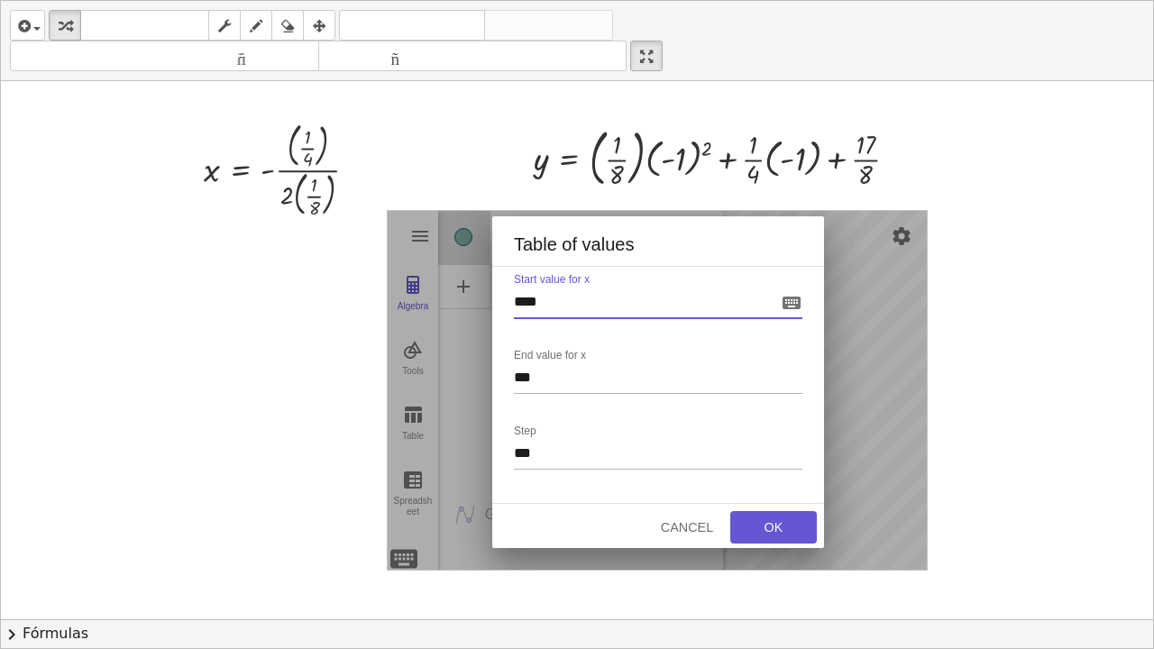
scroll to position [207, 0]
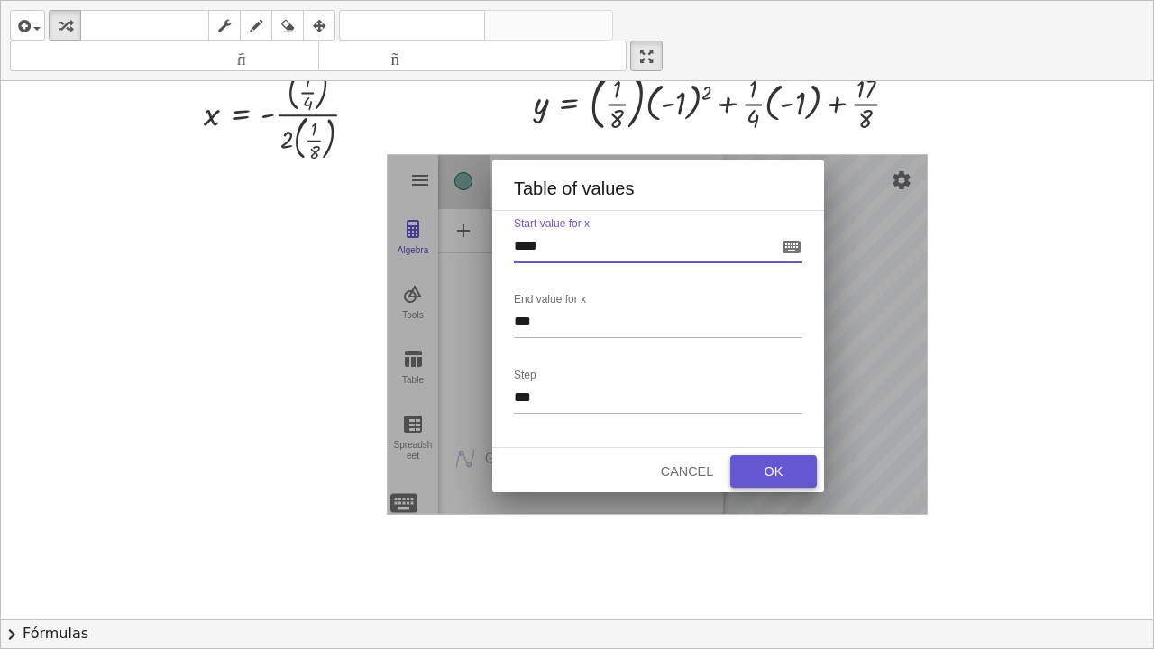
click at [794, 463] on button "OK" at bounding box center [773, 471] width 87 height 32
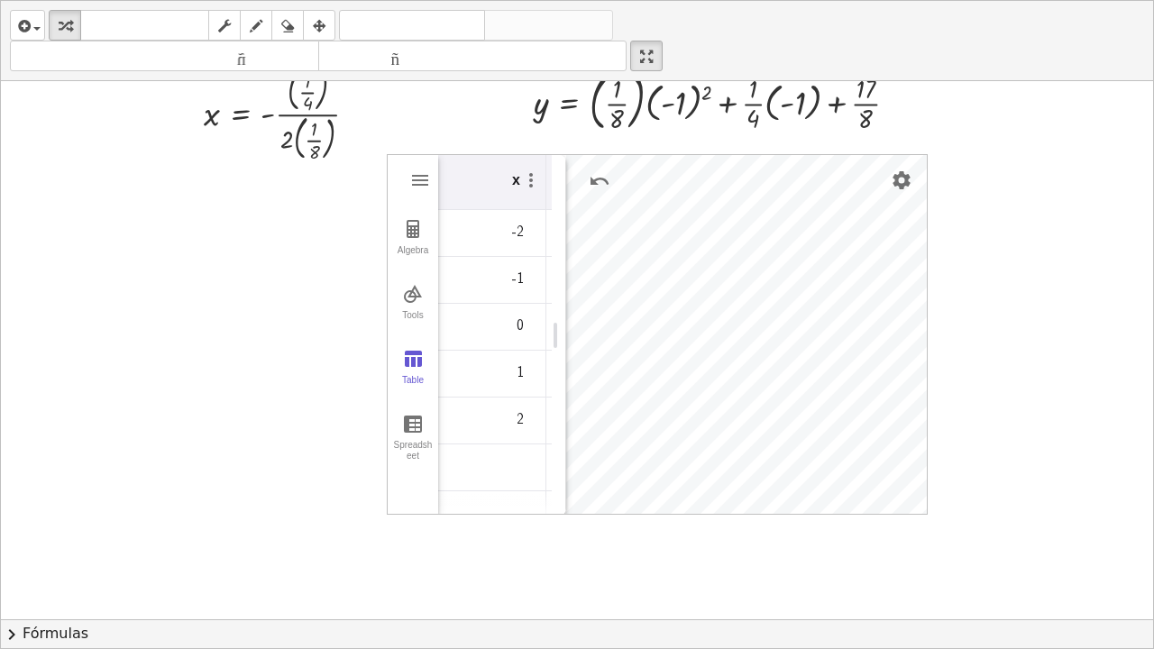
drag, startPoint x: 713, startPoint y: 341, endPoint x: 555, endPoint y: 365, distance: 159.6
click at [555, 365] on div "Graphing Calculator" at bounding box center [559, 335] width 14 height 361
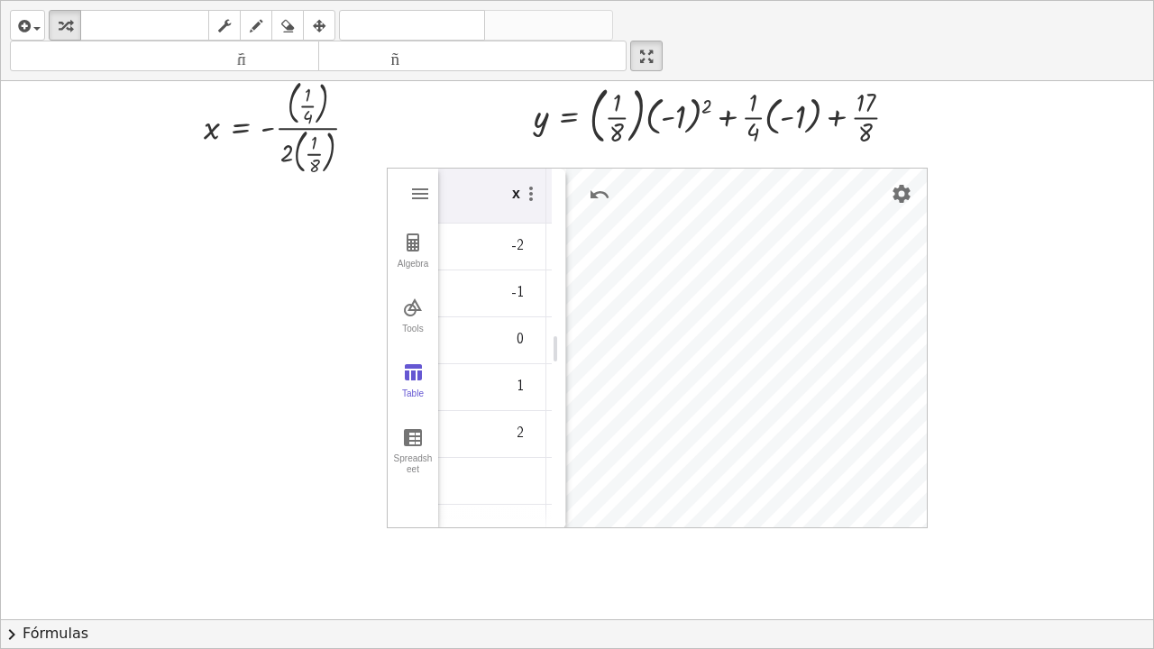
scroll to position [224, 0]
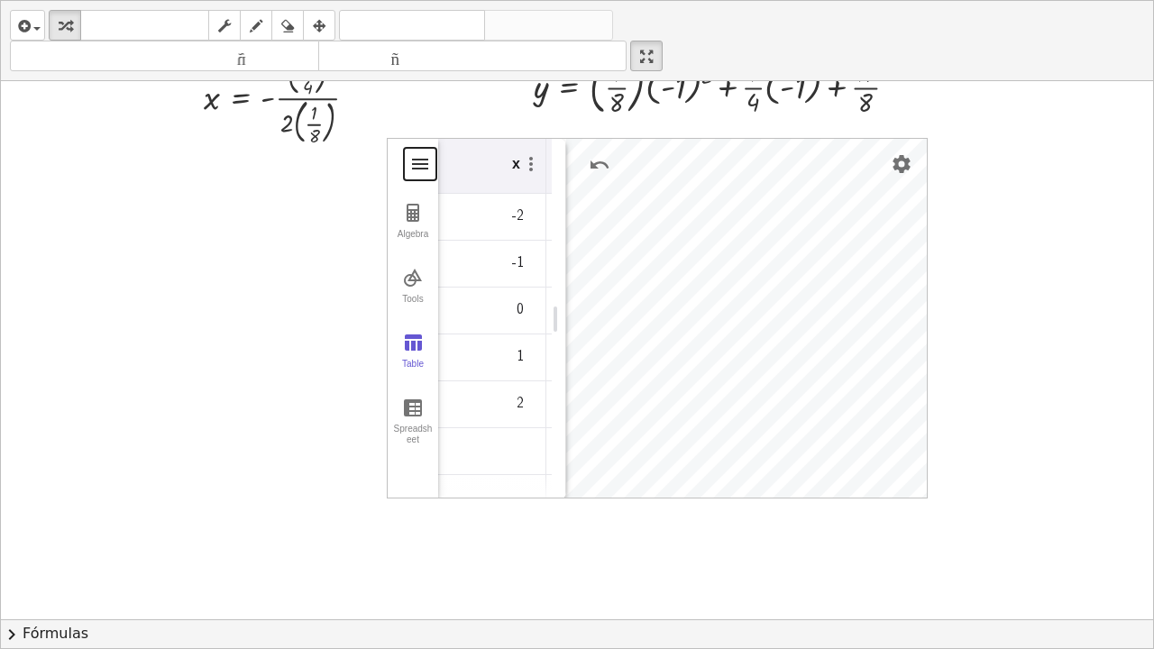
drag, startPoint x: 405, startPoint y: 154, endPoint x: 405, endPoint y: 171, distance: 17.1
click at [405, 171] on button "Graphing Calculator" at bounding box center [420, 164] width 32 height 32
click at [325, 23] on icon "button" at bounding box center [319, 26] width 13 height 22
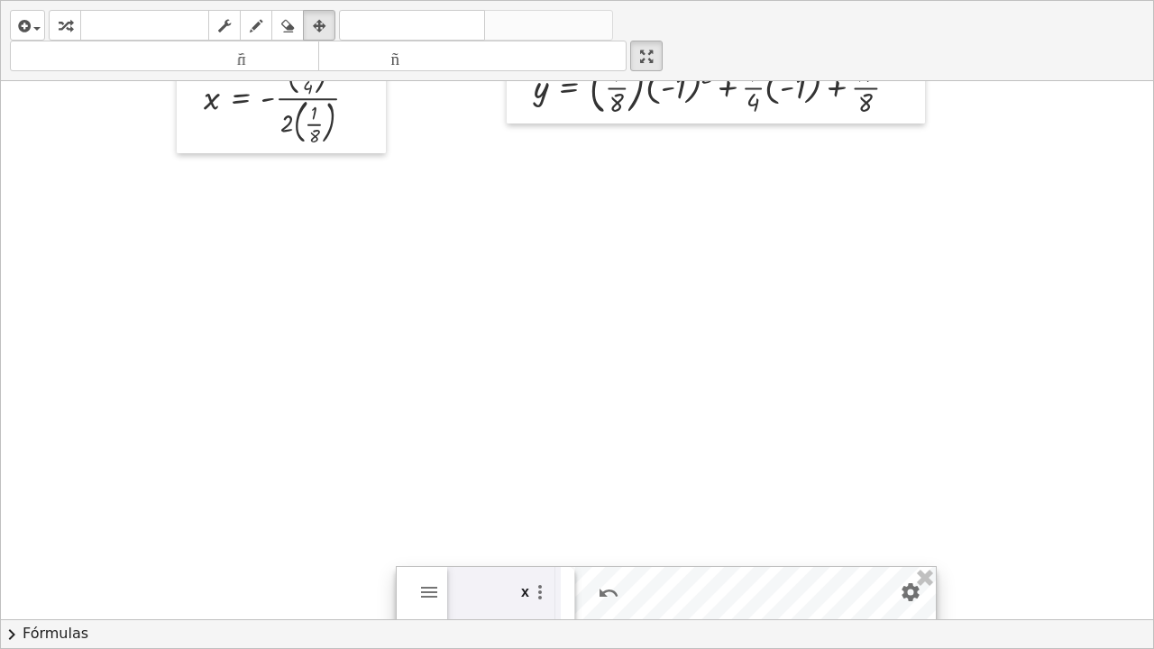
drag, startPoint x: 669, startPoint y: 161, endPoint x: 686, endPoint y: 590, distance: 428.6
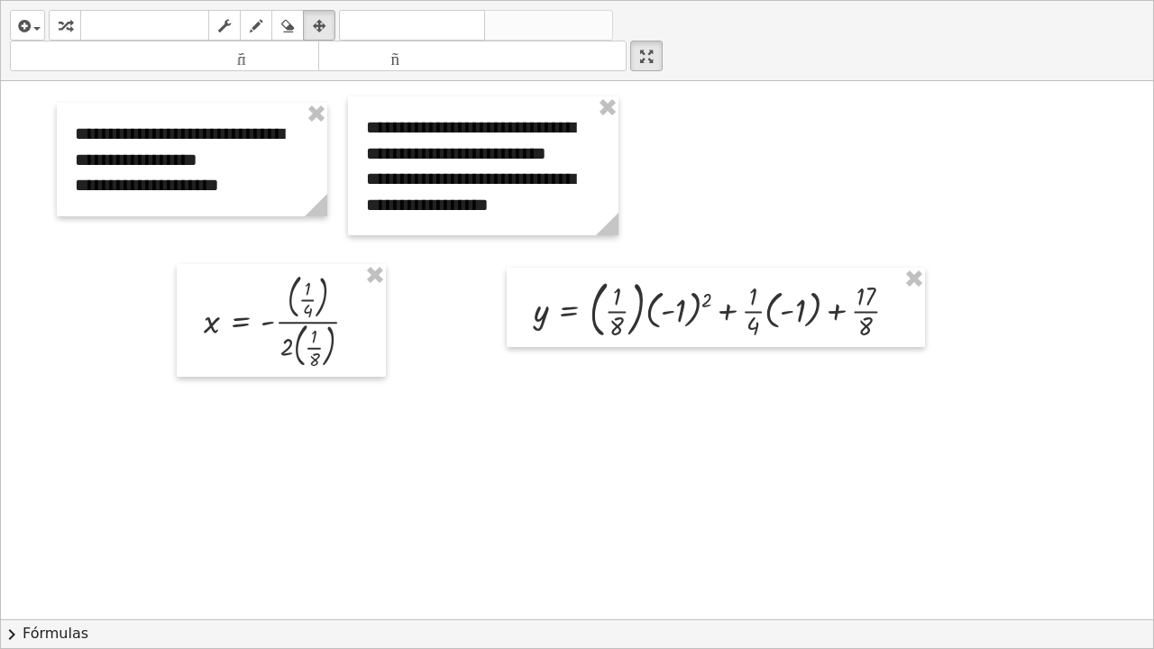
click at [654, 446] on div at bounding box center [577, 619] width 1152 height 1076
click at [65, 32] on icon "button" at bounding box center [65, 26] width 13 height 22
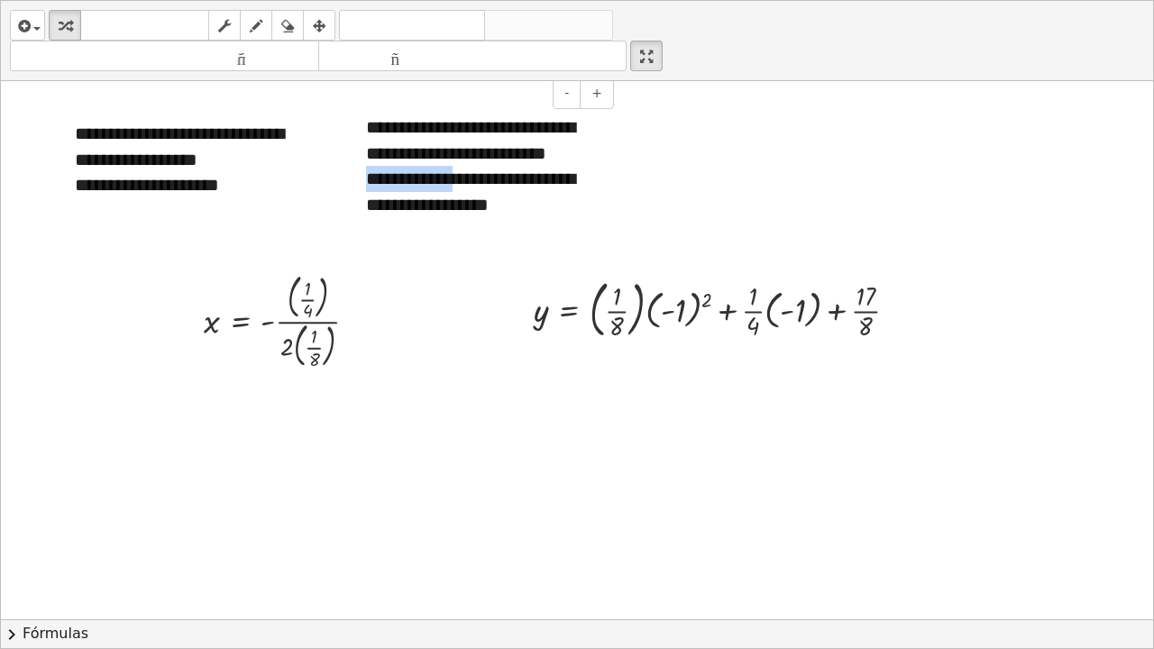
drag, startPoint x: 474, startPoint y: 184, endPoint x: 363, endPoint y: 187, distance: 110.9
click at [363, 187] on div "**********" at bounding box center [483, 165] width 270 height 139
click at [561, 206] on div "**********" at bounding box center [483, 191] width 234 height 51
drag, startPoint x: 167, startPoint y: 188, endPoint x: 191, endPoint y: 188, distance: 24.4
click at [191, 188] on font "**********" at bounding box center [147, 185] width 144 height 18
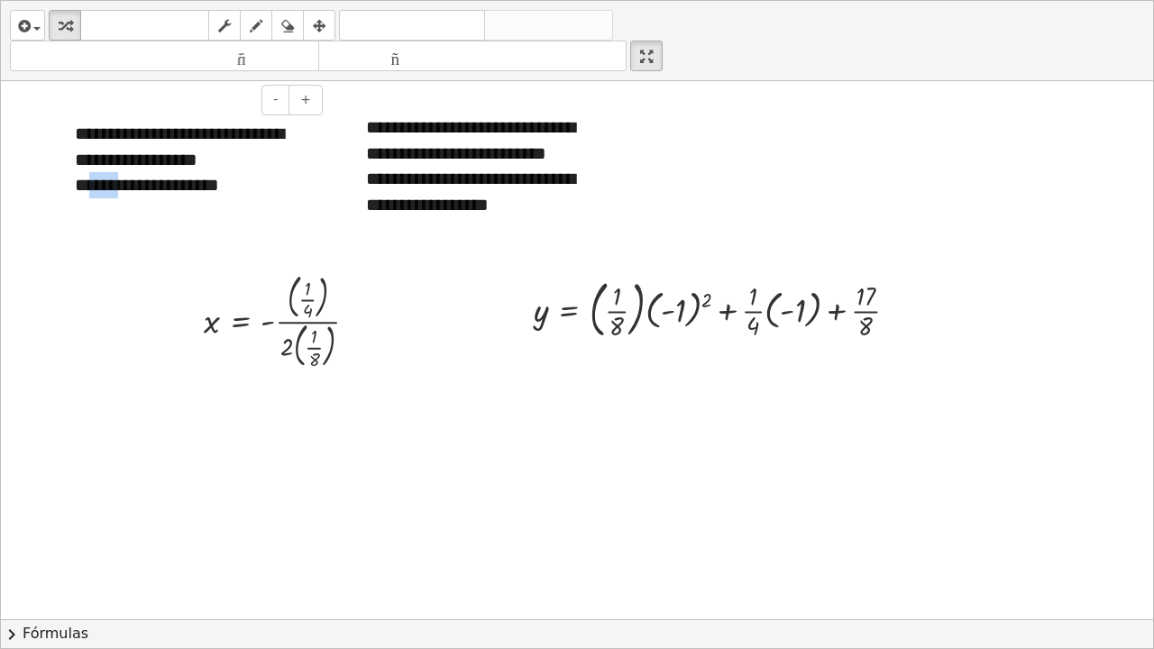
drag, startPoint x: 99, startPoint y: 187, endPoint x: 124, endPoint y: 187, distance: 25.2
click at [124, 187] on font "**********" at bounding box center [147, 185] width 144 height 18
click at [336, 408] on div at bounding box center [577, 619] width 1152 height 1076
click at [322, 301] on div at bounding box center [288, 321] width 187 height 104
click at [332, 344] on div at bounding box center [288, 320] width 187 height 100
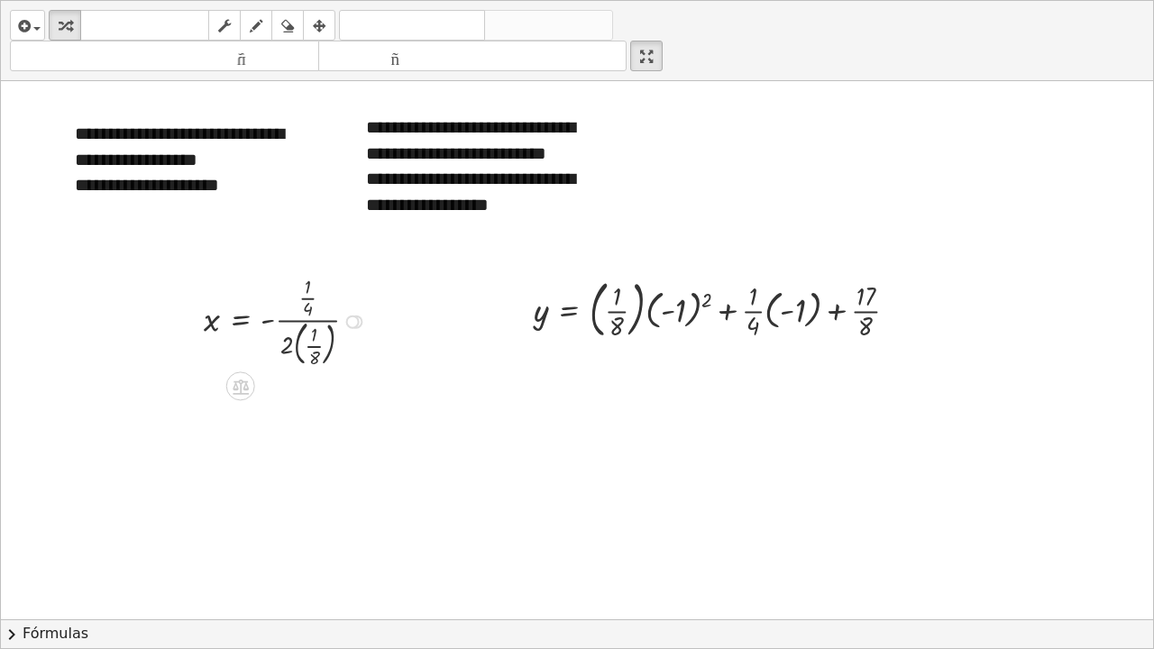
click at [332, 344] on div at bounding box center [288, 320] width 187 height 100
click at [378, 24] on font "deshacer" at bounding box center [412, 25] width 137 height 17
click at [297, 344] on div at bounding box center [279, 320] width 169 height 96
click at [289, 322] on div at bounding box center [270, 320] width 150 height 96
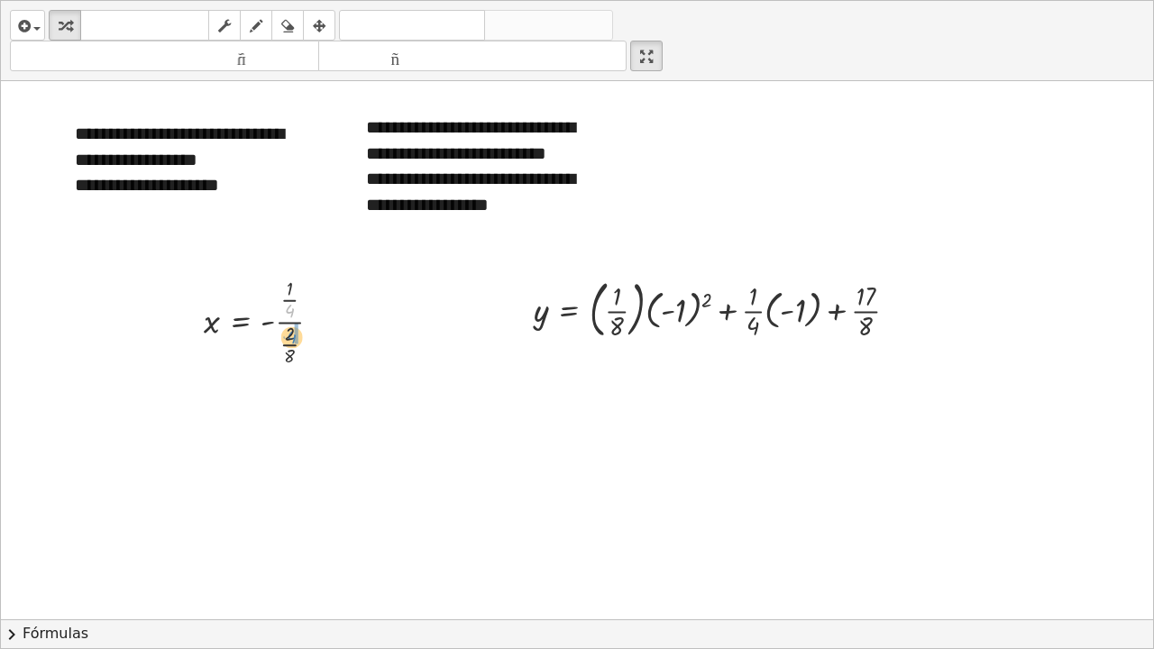
drag, startPoint x: 288, startPoint y: 311, endPoint x: 289, endPoint y: 337, distance: 26.2
click at [289, 337] on div at bounding box center [270, 320] width 150 height 96
drag, startPoint x: 296, startPoint y: 298, endPoint x: 298, endPoint y: 358, distance: 59.6
click at [298, 358] on div at bounding box center [276, 319] width 163 height 81
drag, startPoint x: 385, startPoint y: 23, endPoint x: 381, endPoint y: 36, distance: 14.0
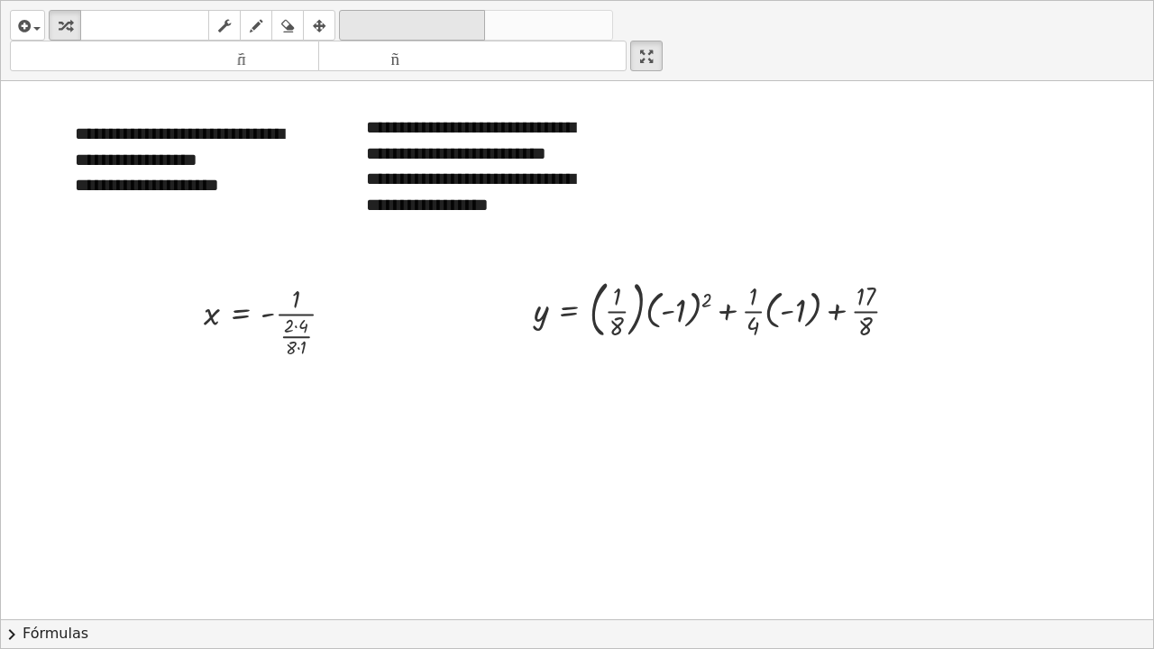
click at [385, 23] on font "deshacer" at bounding box center [412, 25] width 137 height 17
drag, startPoint x: 296, startPoint y: 345, endPoint x: 289, endPoint y: 296, distance: 50.1
click at [289, 296] on div at bounding box center [276, 319] width 163 height 81
click at [298, 307] on div at bounding box center [276, 321] width 163 height 66
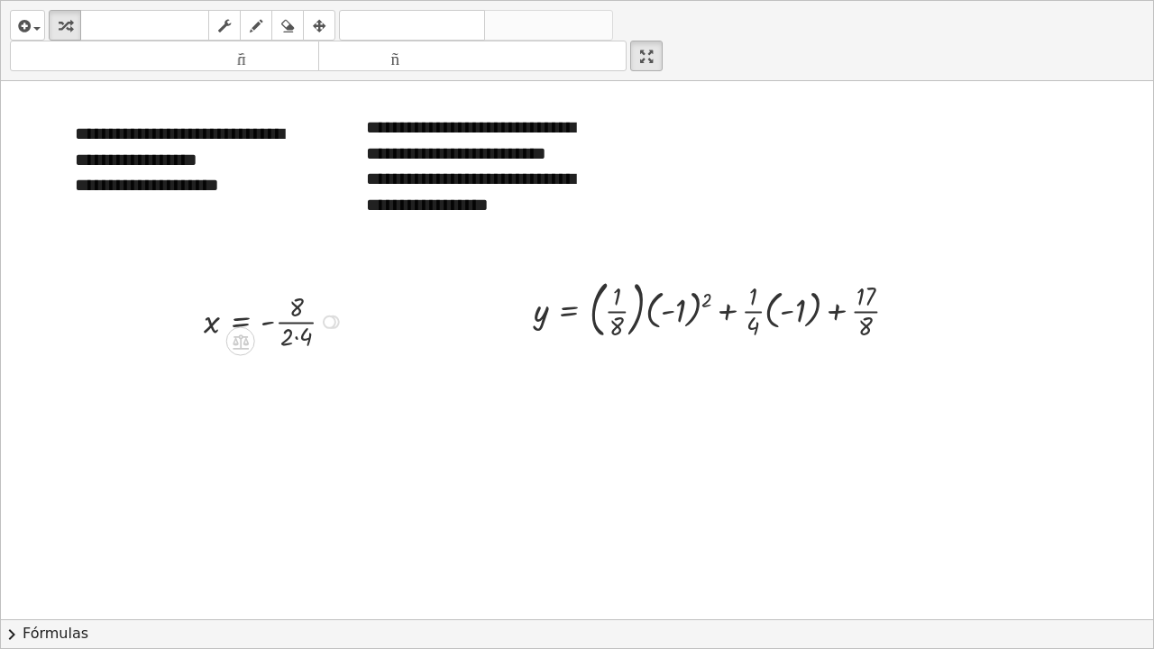
click at [294, 335] on div at bounding box center [276, 321] width 163 height 66
click at [389, 28] on font "deshacer" at bounding box center [412, 25] width 137 height 17
click at [392, 23] on font "deshacer" at bounding box center [412, 25] width 137 height 17
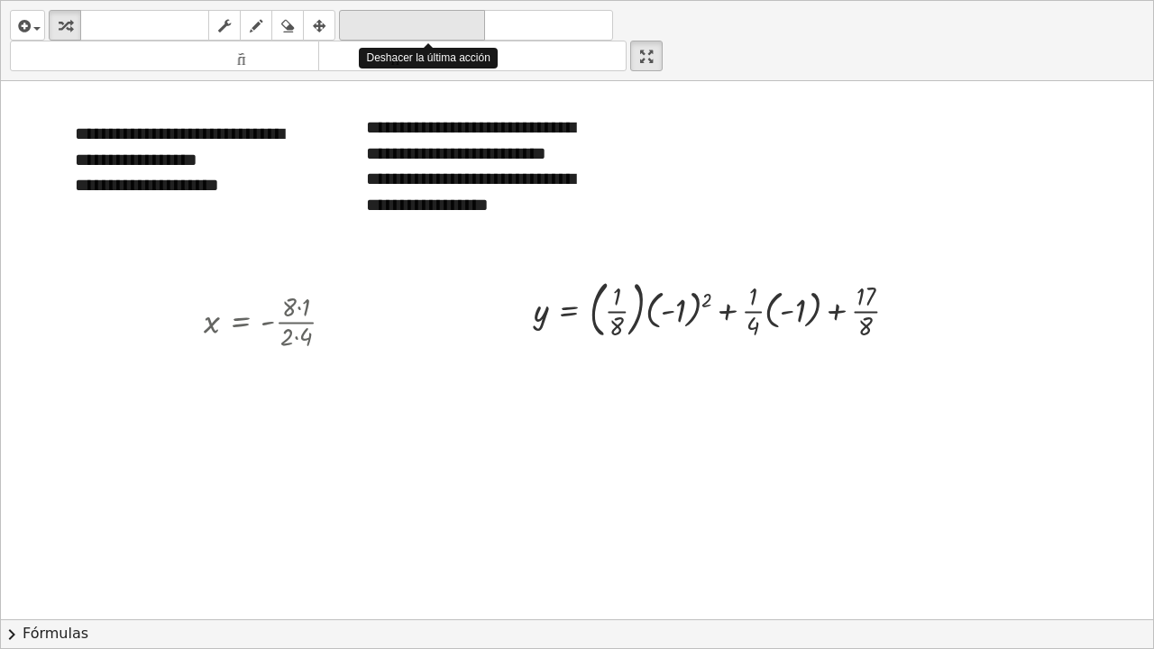
click at [392, 23] on font "deshacer" at bounding box center [412, 25] width 137 height 17
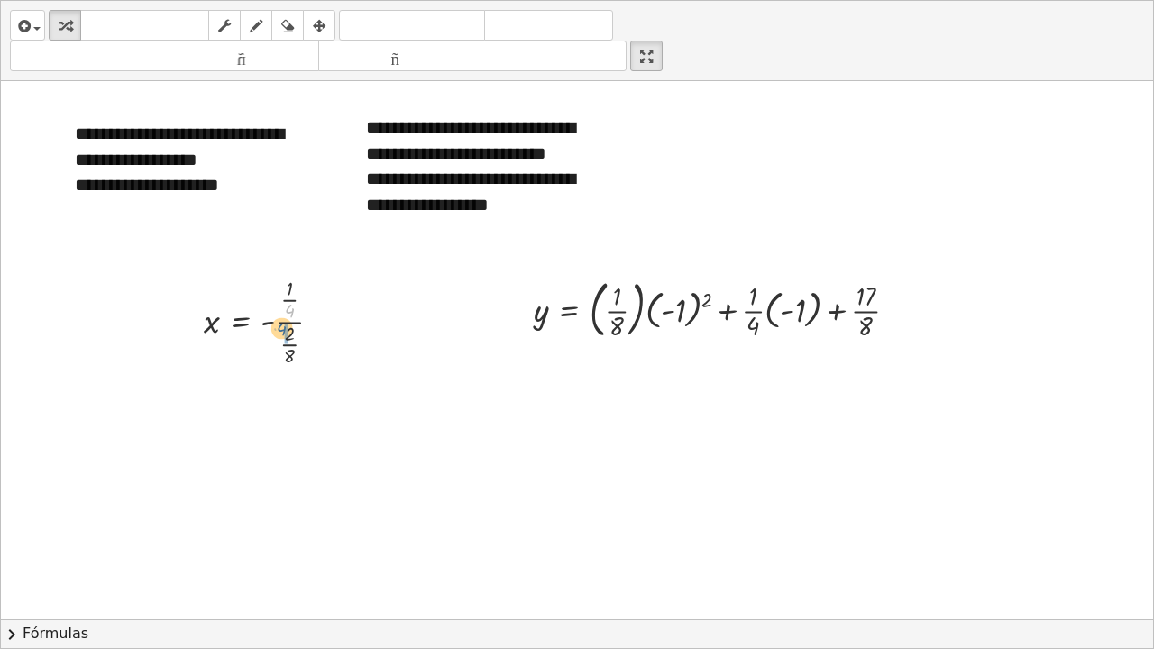
drag, startPoint x: 290, startPoint y: 313, endPoint x: 284, endPoint y: 332, distance: 20.0
click at [284, 332] on div at bounding box center [270, 320] width 150 height 96
drag, startPoint x: 296, startPoint y: 345, endPoint x: 294, endPoint y: 300, distance: 45.1
click at [300, 309] on div at bounding box center [276, 321] width 163 height 66
click at [295, 335] on div at bounding box center [276, 321] width 163 height 66
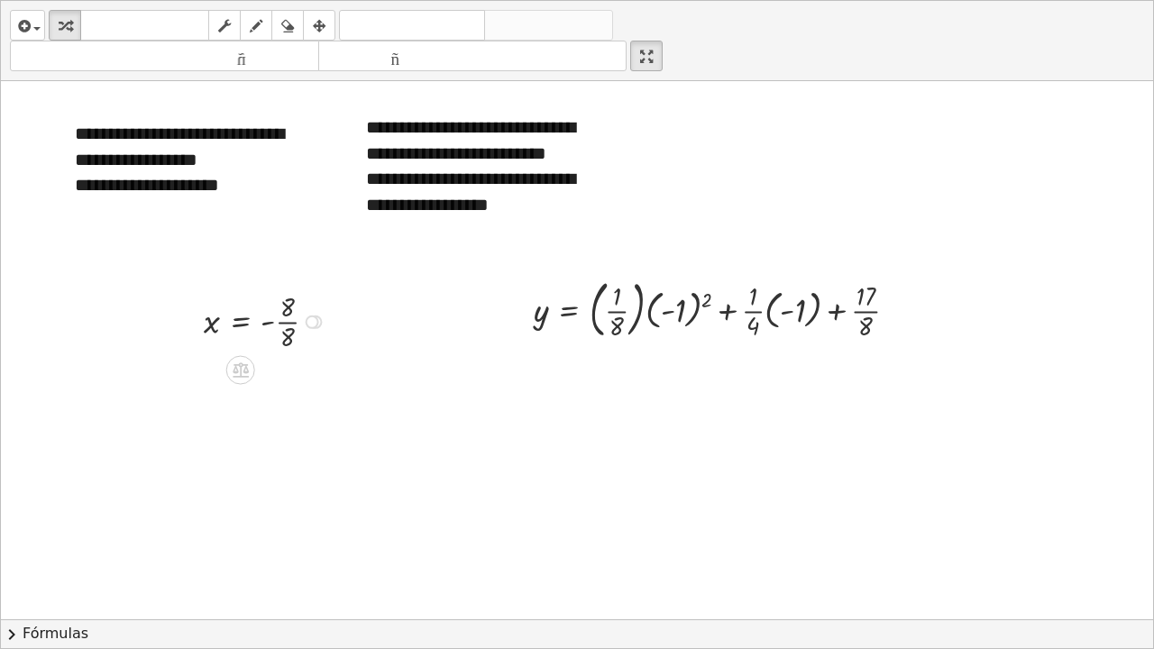
click at [290, 324] on div at bounding box center [268, 321] width 146 height 66
click at [270, 25] on button "dibujar" at bounding box center [256, 25] width 32 height 31
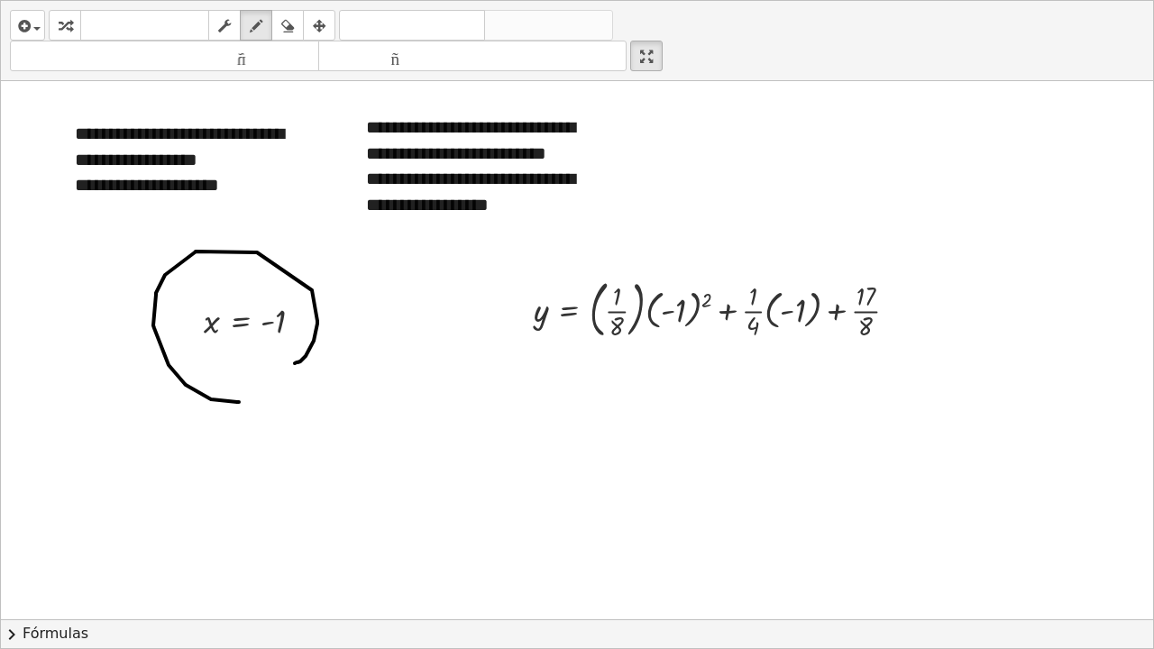
drag, startPoint x: 300, startPoint y: 362, endPoint x: 301, endPoint y: 400, distance: 38.8
click at [264, 402] on div at bounding box center [577, 619] width 1152 height 1076
drag, startPoint x: 318, startPoint y: 315, endPoint x: 648, endPoint y: 246, distance: 337.0
click at [648, 246] on div at bounding box center [577, 619] width 1152 height 1076
drag, startPoint x: 653, startPoint y: 224, endPoint x: 636, endPoint y: 270, distance: 49.1
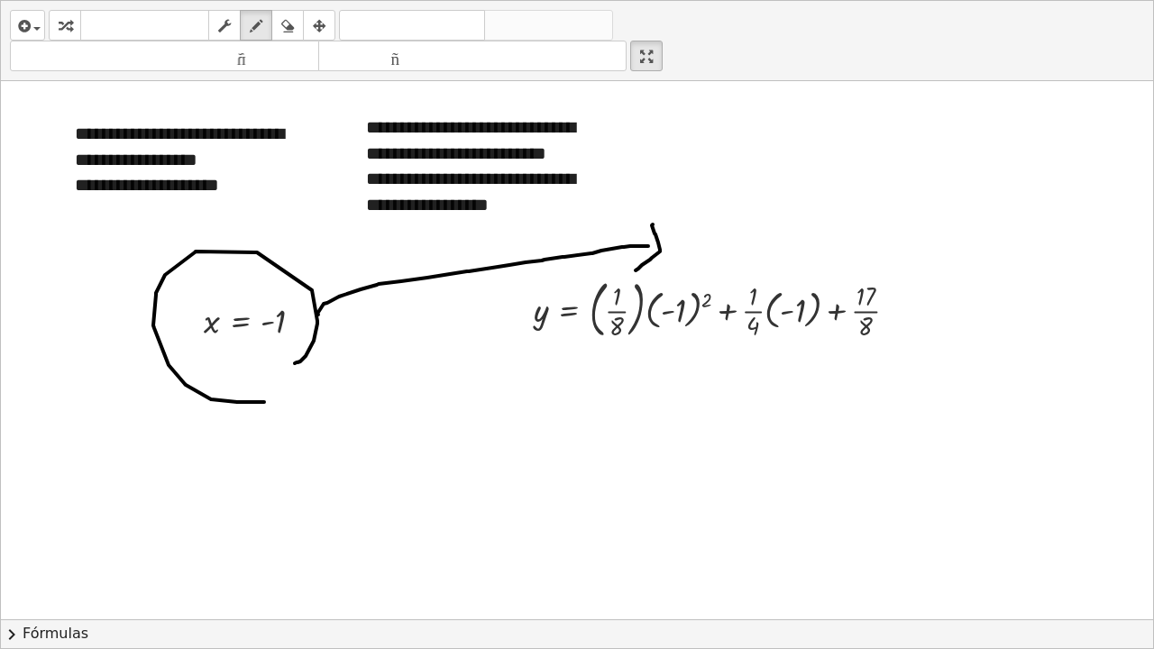
click at [636, 270] on div at bounding box center [577, 619] width 1152 height 1076
click at [69, 28] on icon "button" at bounding box center [65, 26] width 13 height 22
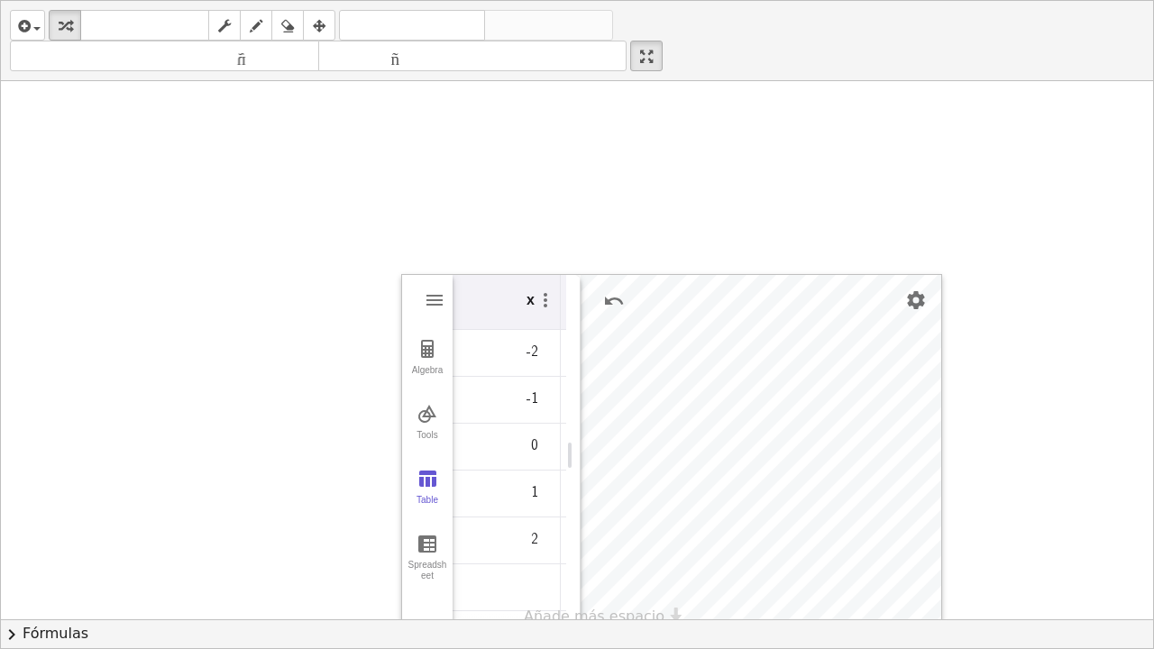
scroll to position [538, 0]
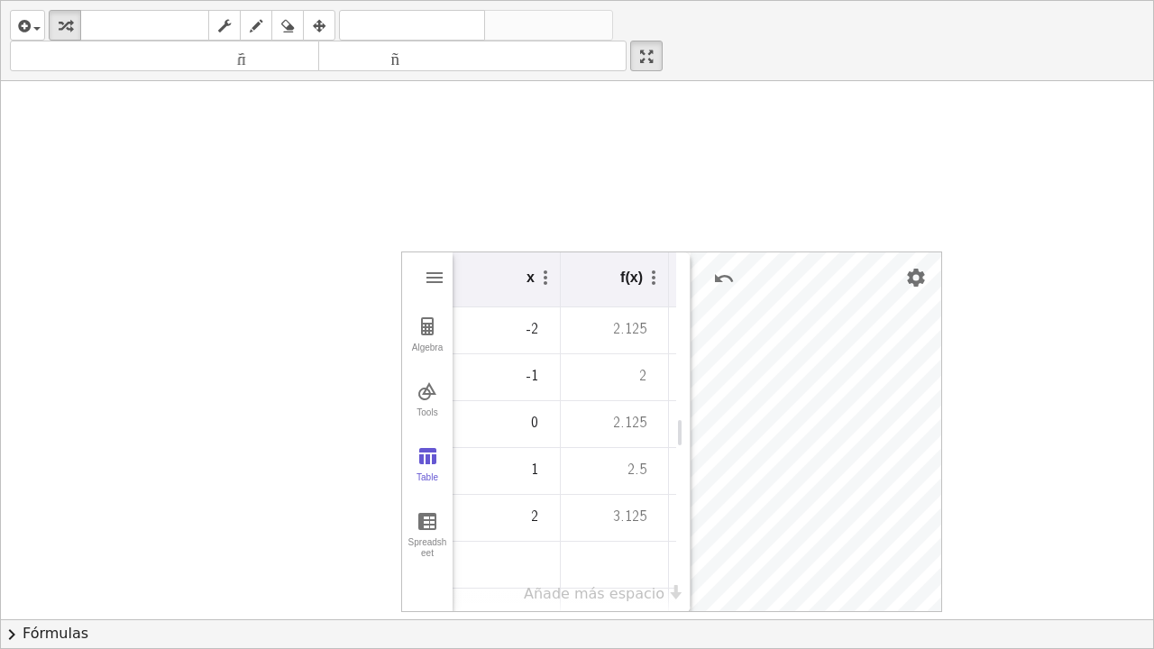
drag, startPoint x: 568, startPoint y: 427, endPoint x: 602, endPoint y: 381, distance: 57.3
click at [683, 424] on div "Graphing Calculator" at bounding box center [683, 432] width 14 height 361
drag, startPoint x: 643, startPoint y: 386, endPoint x: 631, endPoint y: 379, distance: 13.8
click at [631, 379] on div "2" at bounding box center [607, 377] width 93 height 44
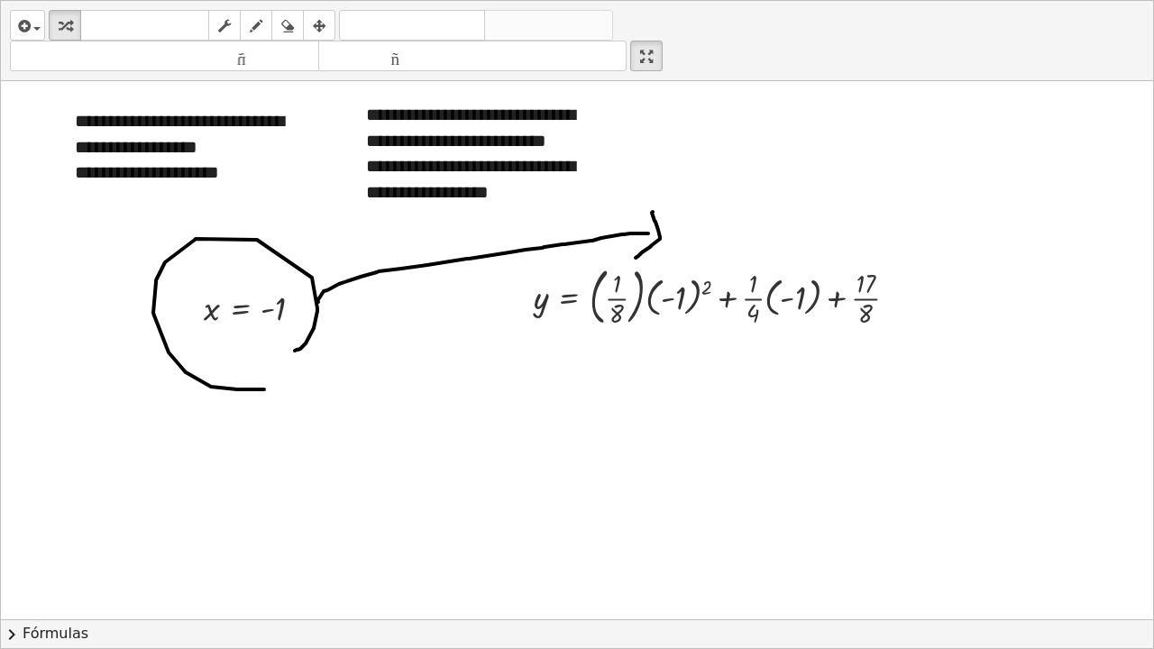
scroll to position [10, 0]
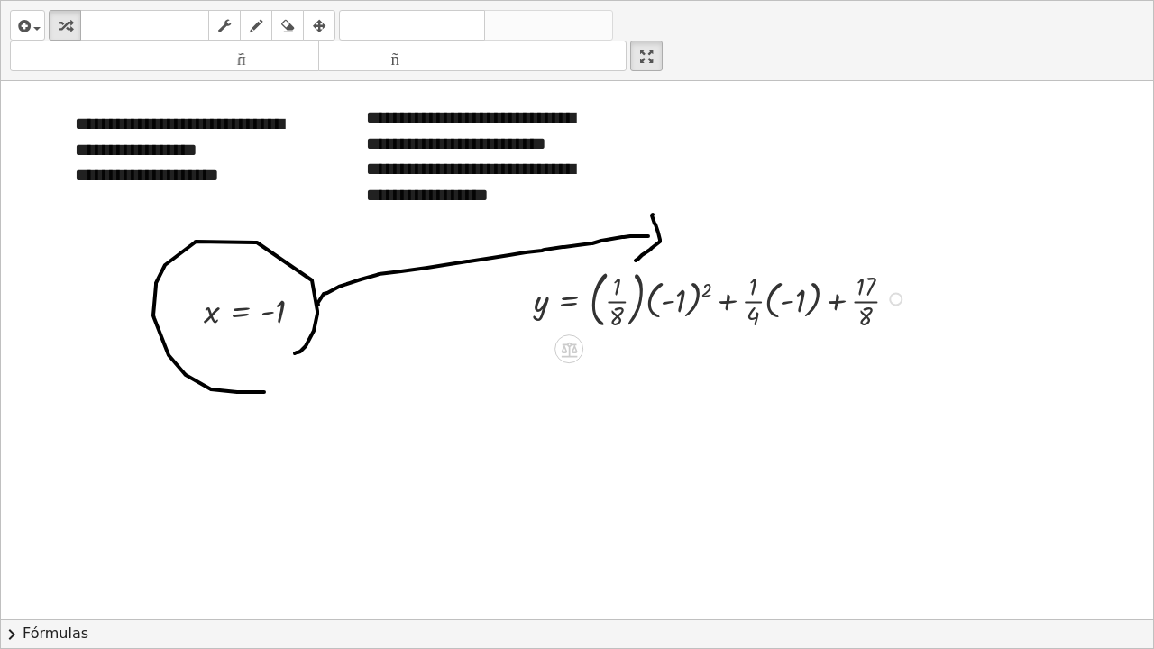
click at [697, 298] on div at bounding box center [723, 297] width 396 height 70
click at [697, 298] on div at bounding box center [695, 297] width 340 height 70
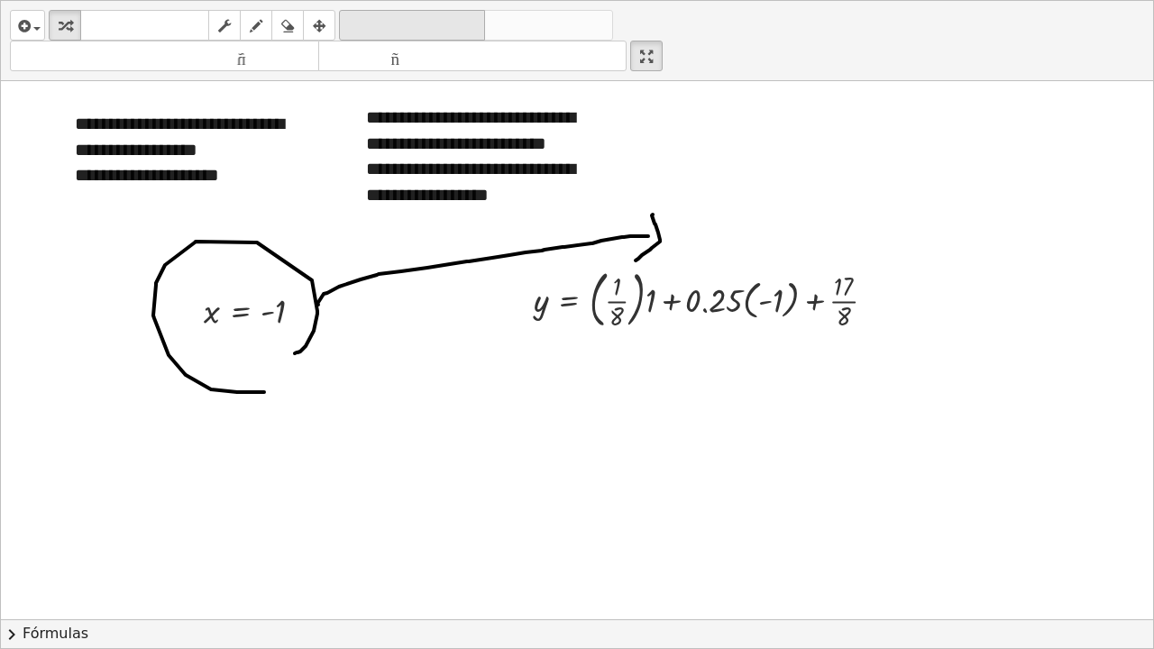
click at [417, 23] on font "deshacer" at bounding box center [412, 25] width 137 height 17
click at [715, 297] on div at bounding box center [695, 297] width 340 height 70
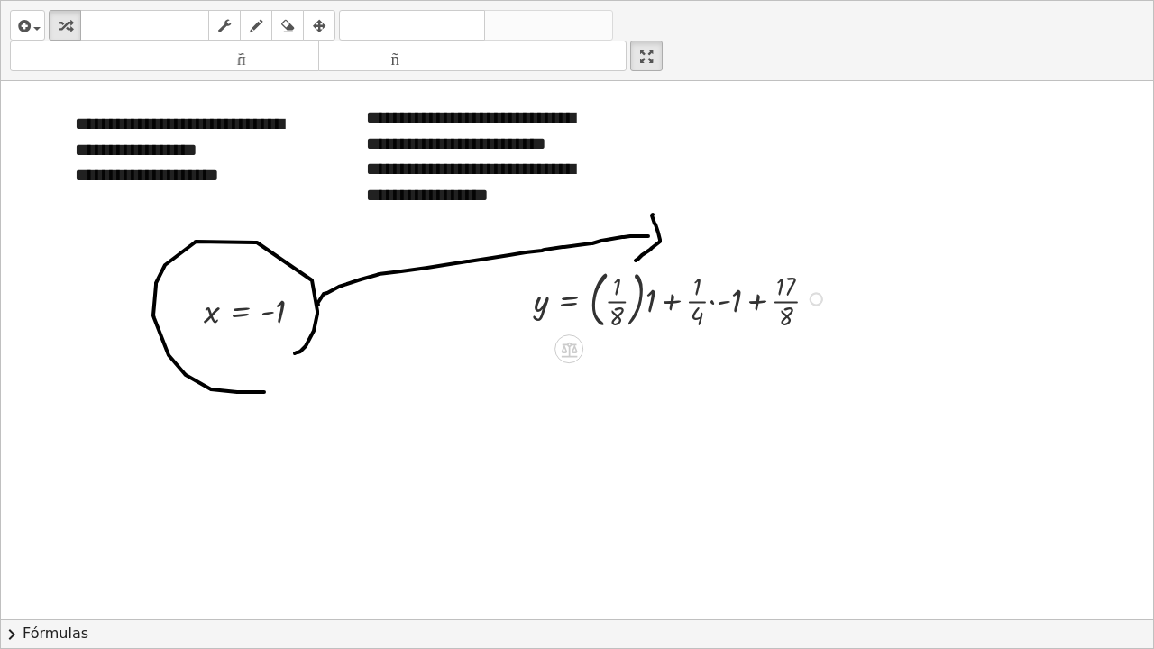
click at [710, 301] on div at bounding box center [683, 297] width 316 height 70
click at [637, 299] on div at bounding box center [674, 297] width 298 height 70
click at [618, 298] on div at bounding box center [662, 298] width 274 height 66
drag, startPoint x: 722, startPoint y: 295, endPoint x: 642, endPoint y: 293, distance: 80.3
click at [642, 293] on div at bounding box center [653, 298] width 256 height 66
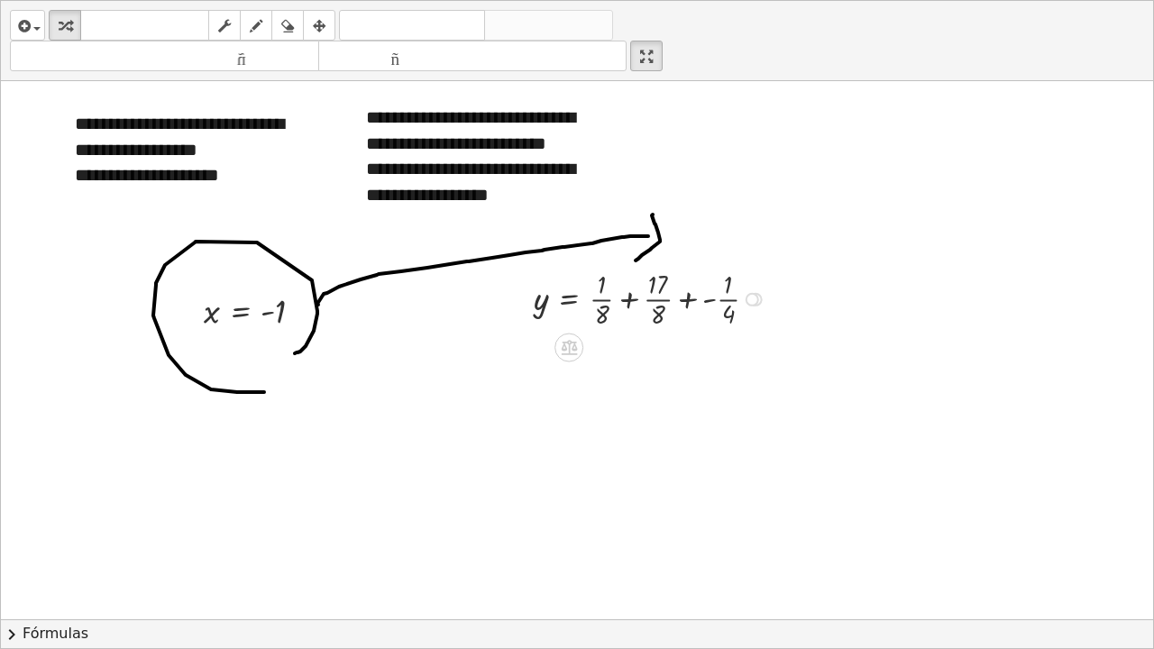
click at [629, 298] on div at bounding box center [653, 298] width 256 height 66
click at [656, 298] on div at bounding box center [628, 298] width 206 height 66
click at [573, 344] on icon at bounding box center [569, 347] width 16 height 15
click at [572, 352] on font "×" at bounding box center [568, 347] width 11 height 20
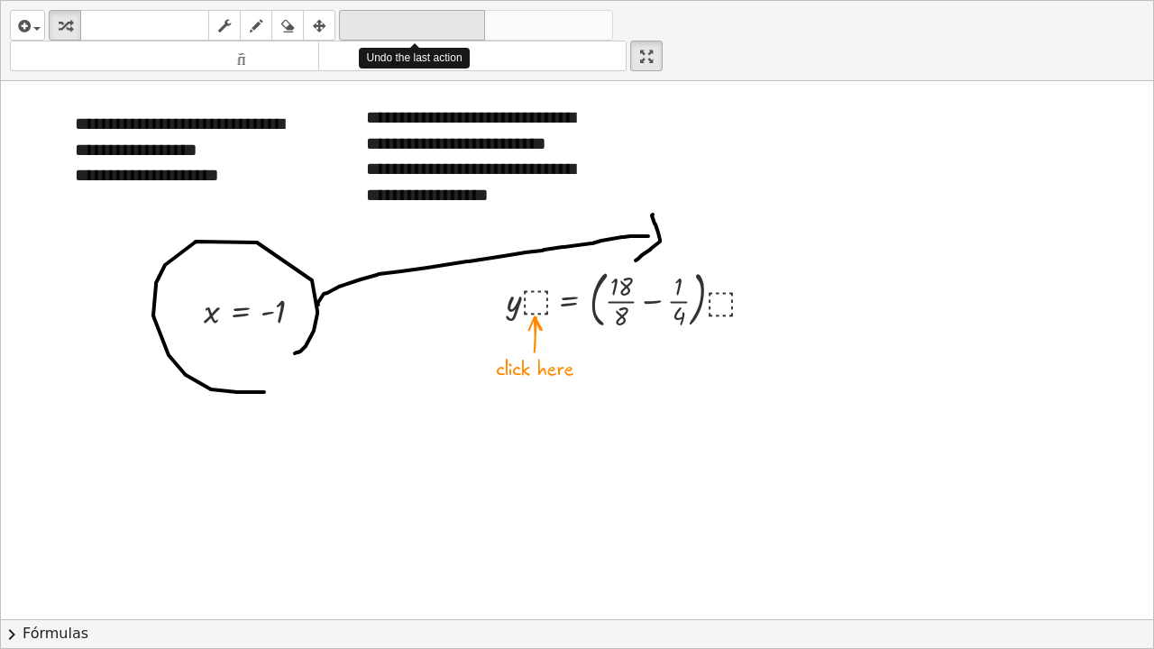
click at [393, 14] on div "deshacer" at bounding box center [412, 25] width 137 height 22
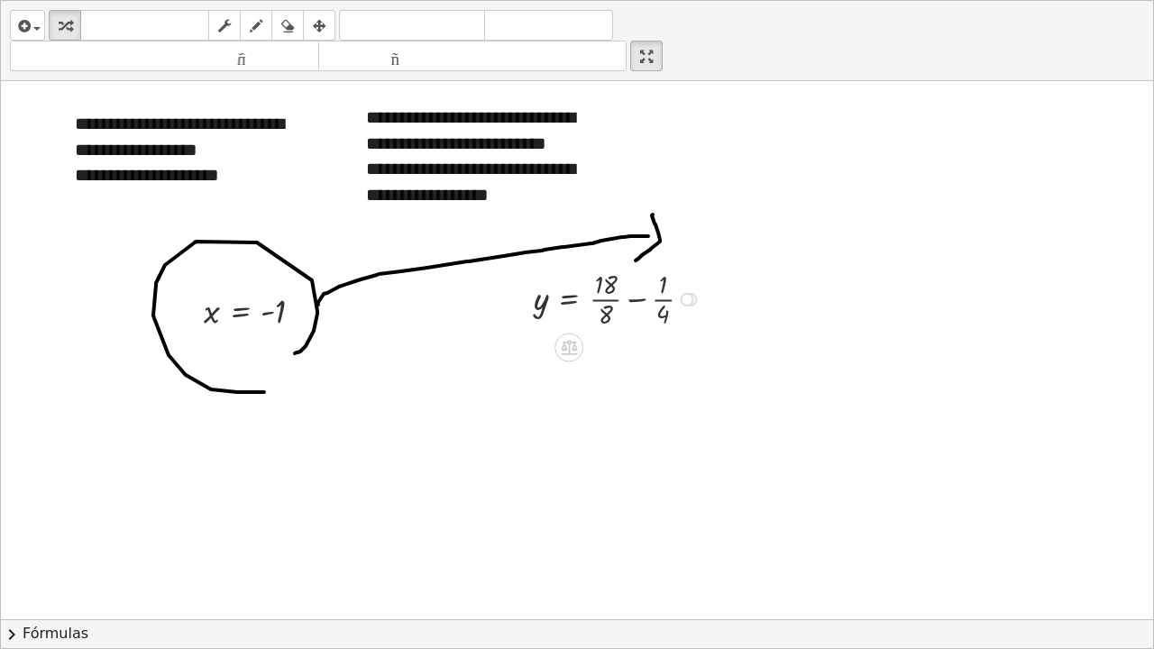
click at [665, 293] on div at bounding box center [620, 298] width 191 height 66
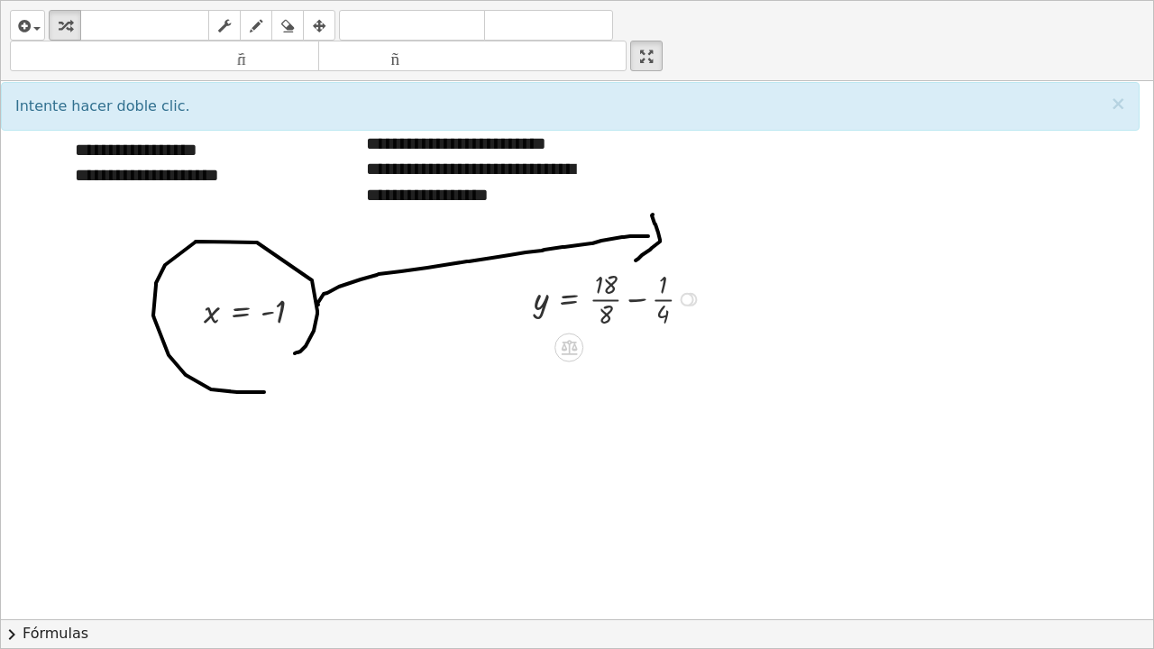
click at [669, 306] on div at bounding box center [620, 298] width 191 height 66
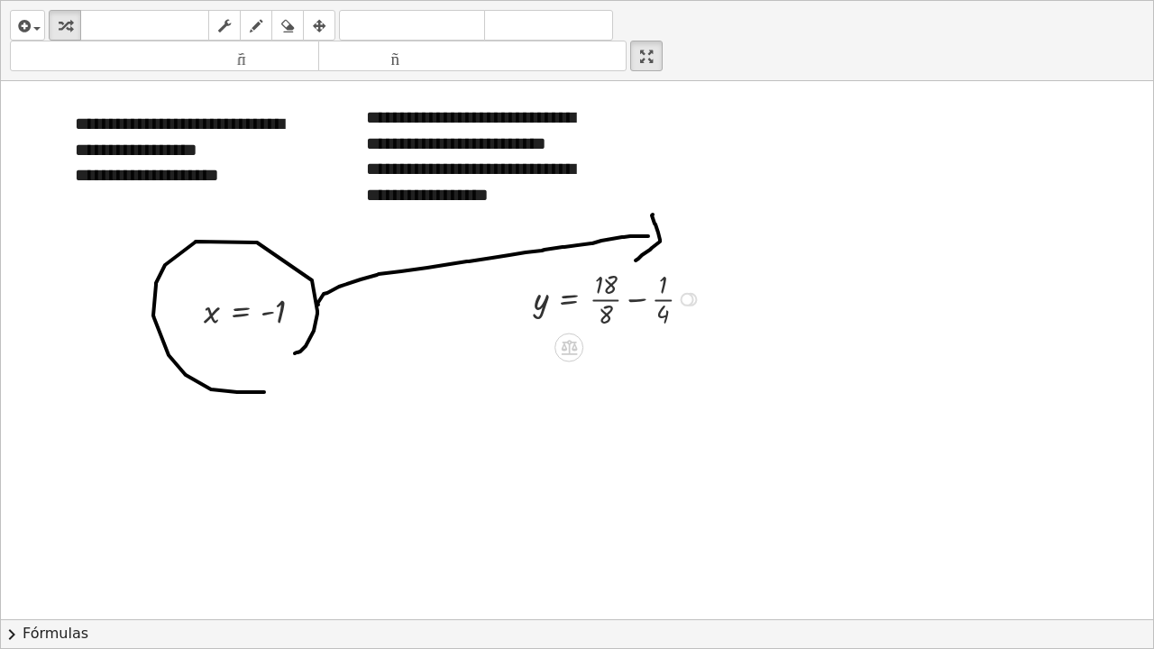
click at [669, 306] on div at bounding box center [620, 298] width 191 height 66
click at [386, 8] on div "insertar Seleccione uno: Expresión matemática Función Texto Vídeo de YouTube Gr…" at bounding box center [577, 41] width 1152 height 80
click at [387, 20] on font "deshacer" at bounding box center [412, 25] width 137 height 17
click at [666, 315] on div at bounding box center [620, 298] width 191 height 66
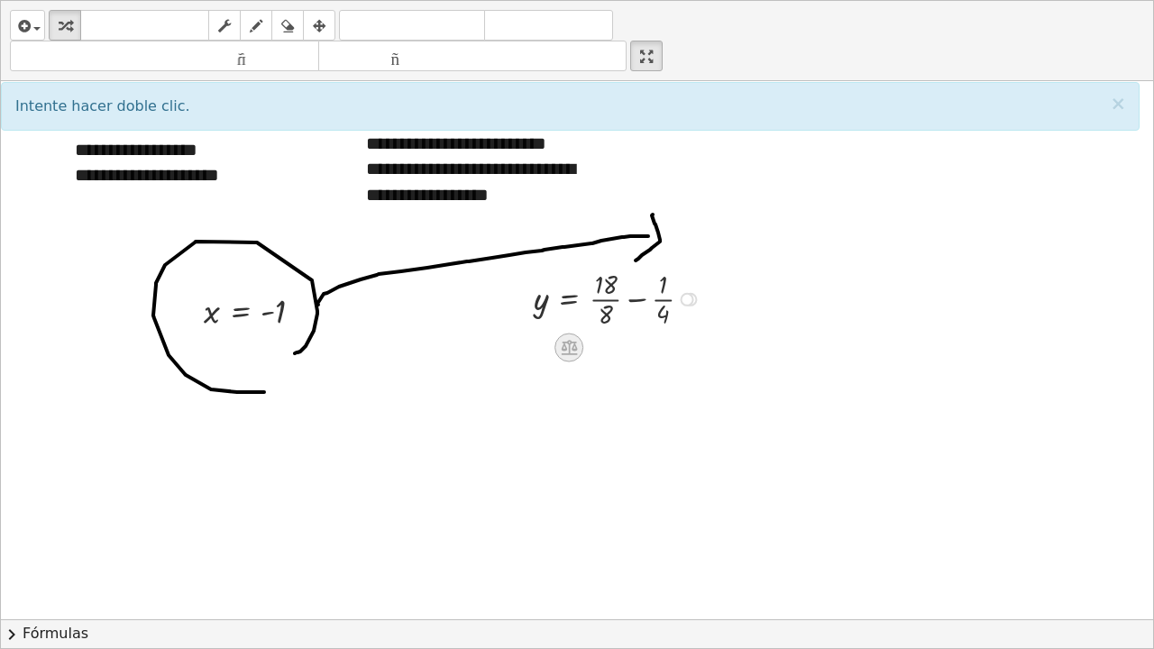
click at [557, 345] on div at bounding box center [568, 347] width 29 height 29
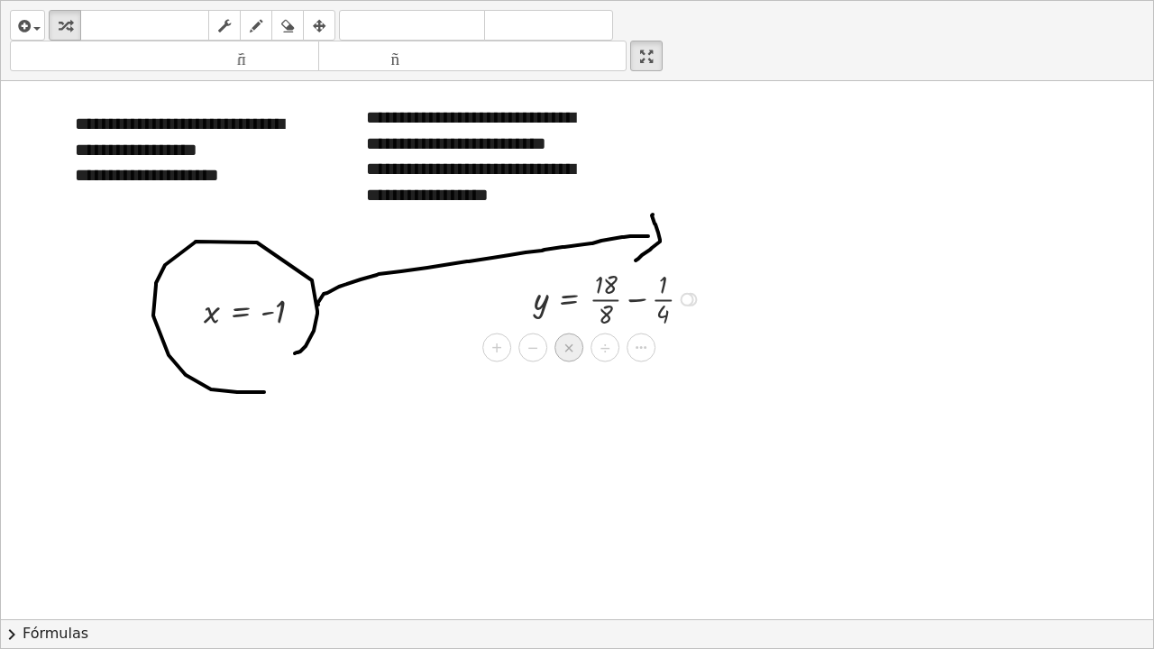
click at [572, 347] on font "×" at bounding box center [568, 347] width 11 height 20
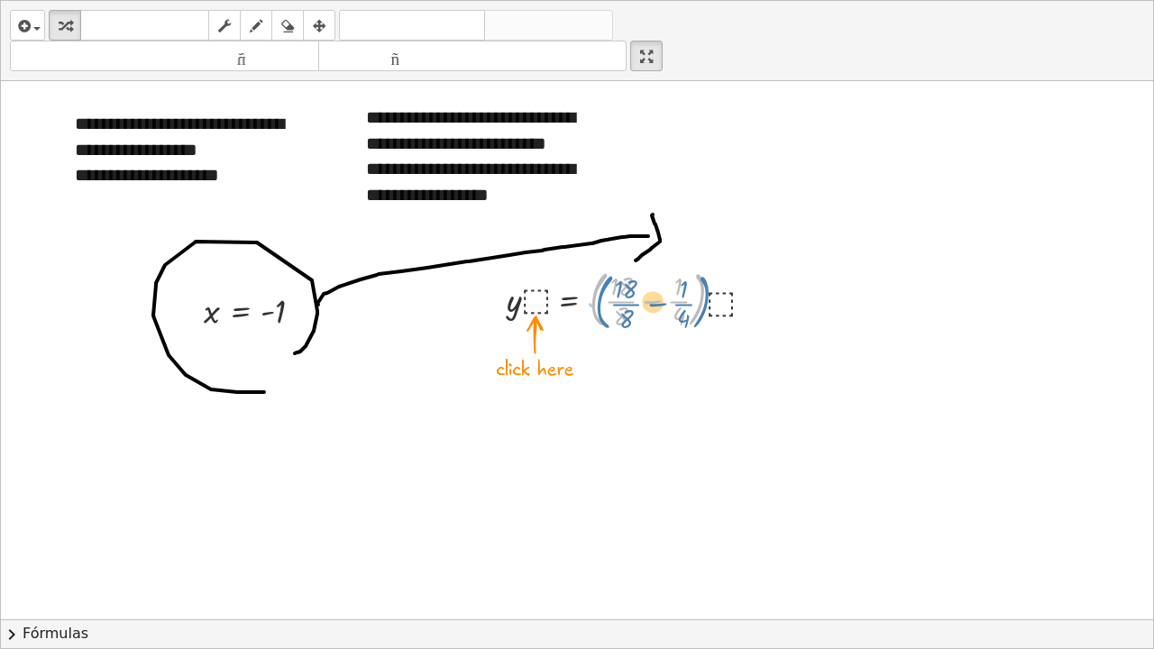
drag, startPoint x: 593, startPoint y: 305, endPoint x: 583, endPoint y: 307, distance: 10.3
click at [586, 307] on div at bounding box center [636, 297] width 277 height 70
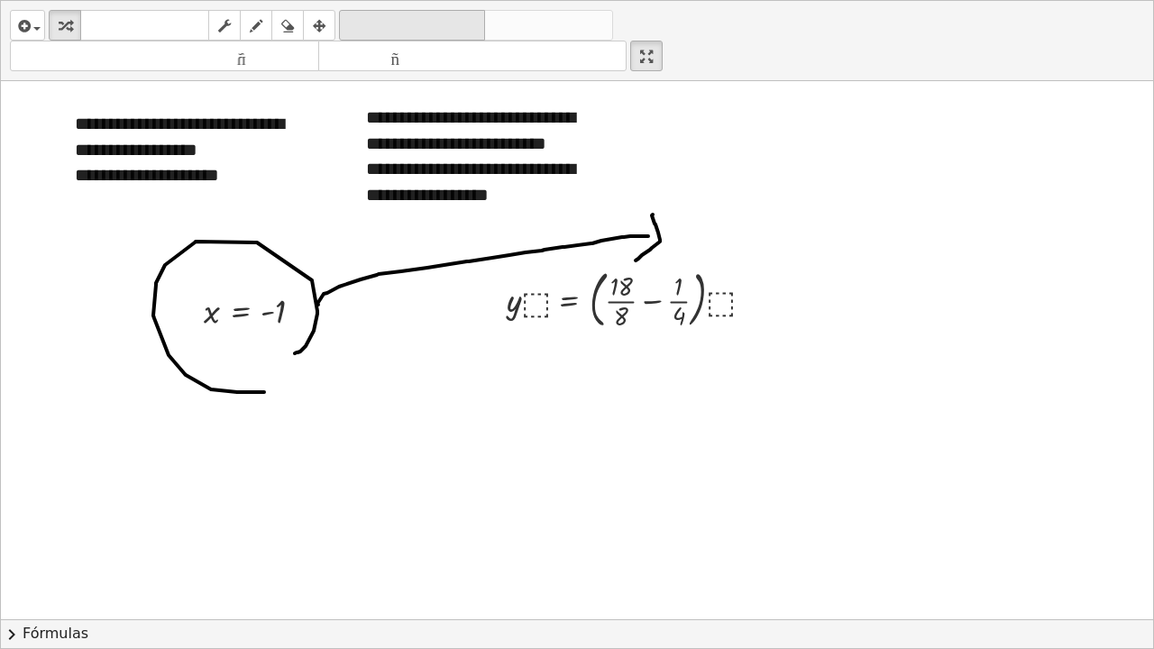
click at [375, 15] on icon "deshacer" at bounding box center [412, 26] width 137 height 22
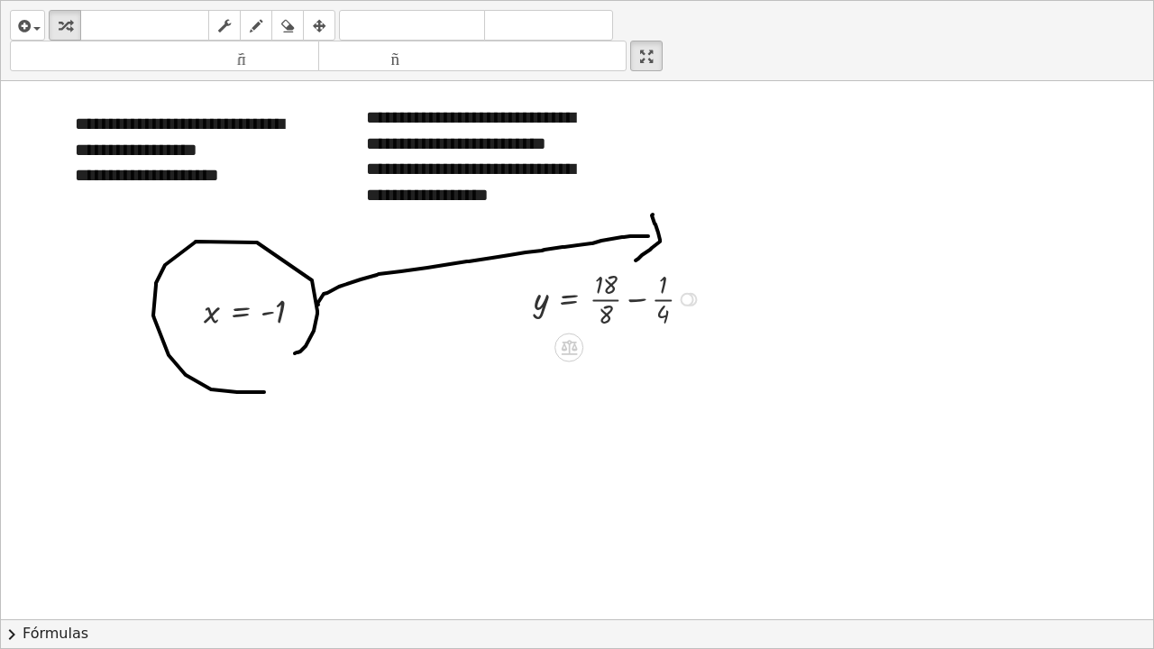
click at [670, 286] on div at bounding box center [620, 298] width 191 height 66
click at [665, 281] on div at bounding box center [620, 298] width 191 height 66
click at [573, 345] on icon at bounding box center [569, 347] width 16 height 15
click at [665, 286] on div at bounding box center [620, 298] width 191 height 66
click at [567, 344] on icon at bounding box center [569, 347] width 19 height 19
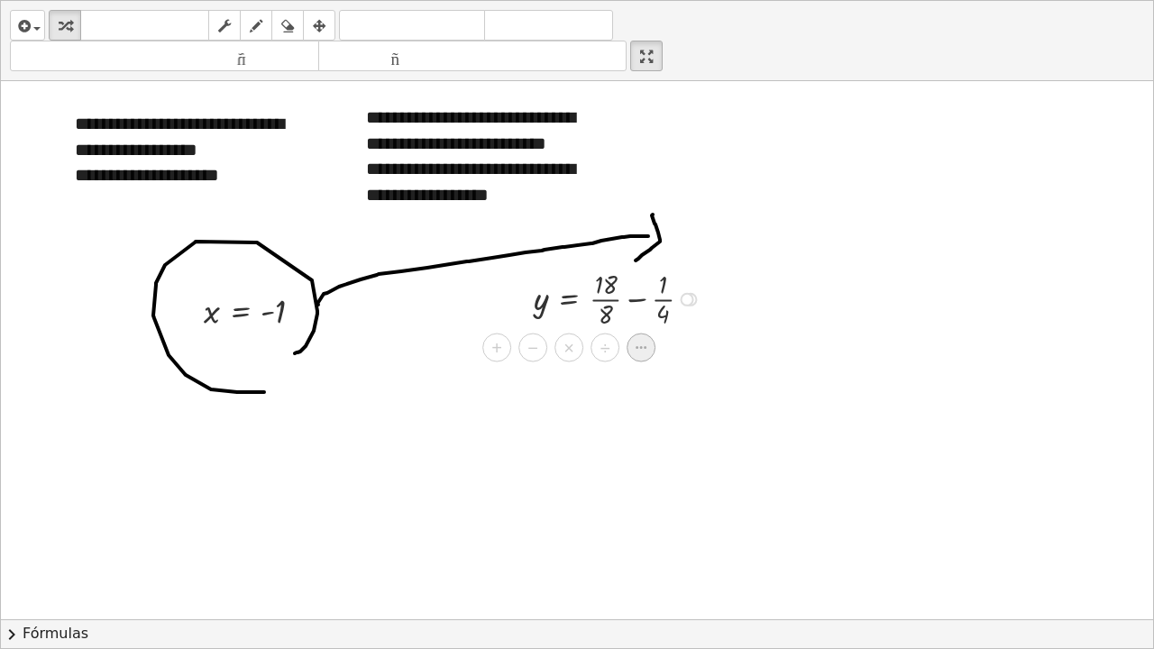
click at [635, 347] on icon at bounding box center [641, 347] width 16 height 16
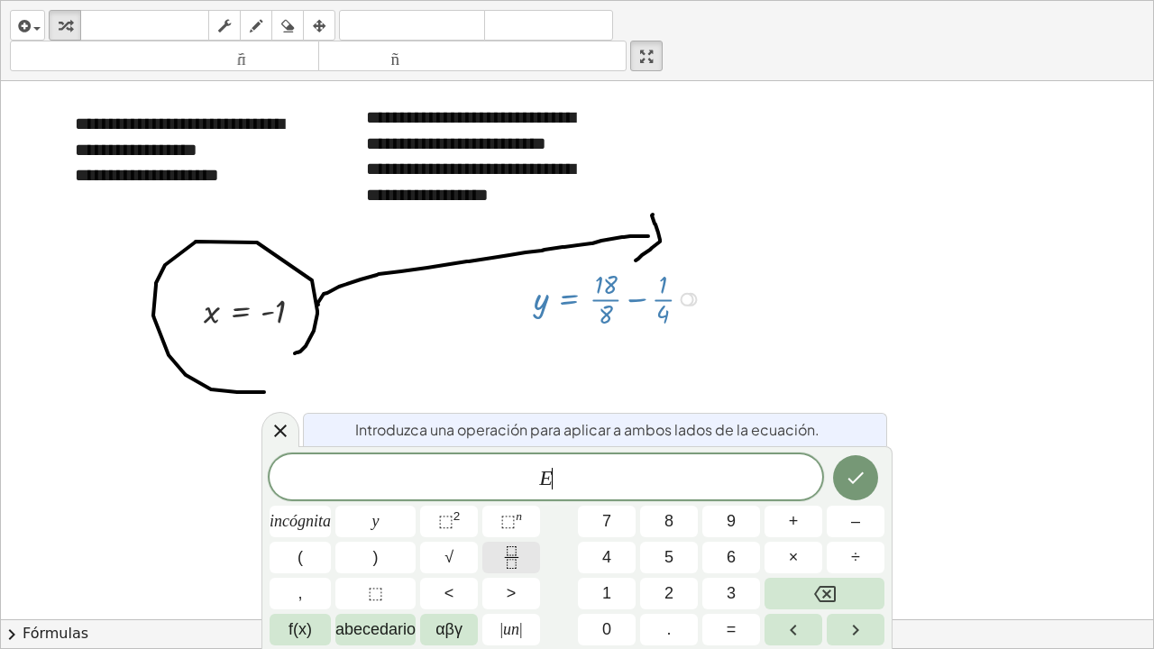
click at [520, 490] on icon "Fracción" at bounding box center [511, 557] width 23 height 23
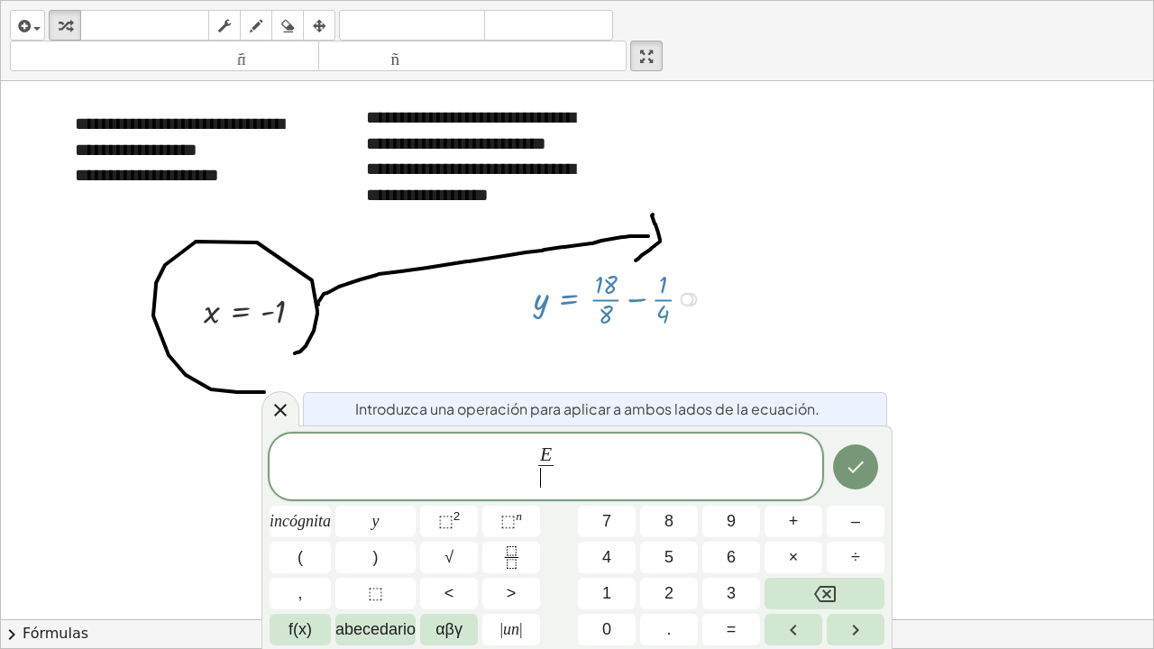
click at [564, 452] on span "E ​ ​" at bounding box center [546, 468] width 553 height 48
click at [552, 480] on span at bounding box center [546, 477] width 16 height 24
click at [289, 413] on icon at bounding box center [281, 410] width 22 height 22
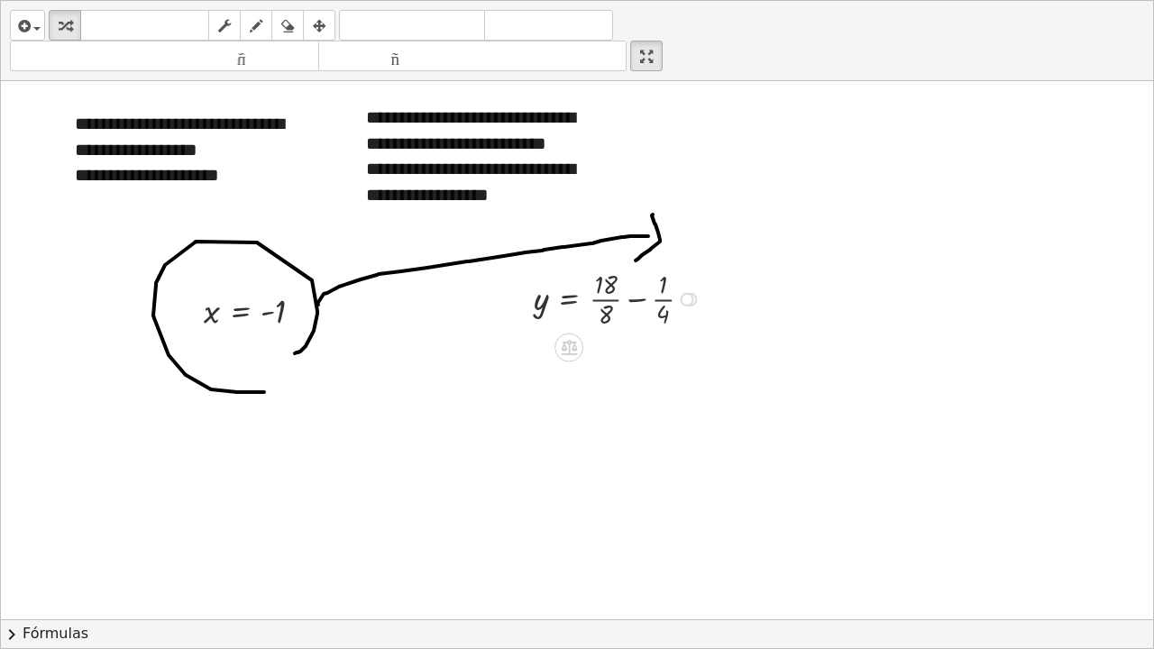
click at [671, 307] on div at bounding box center [620, 298] width 191 height 66
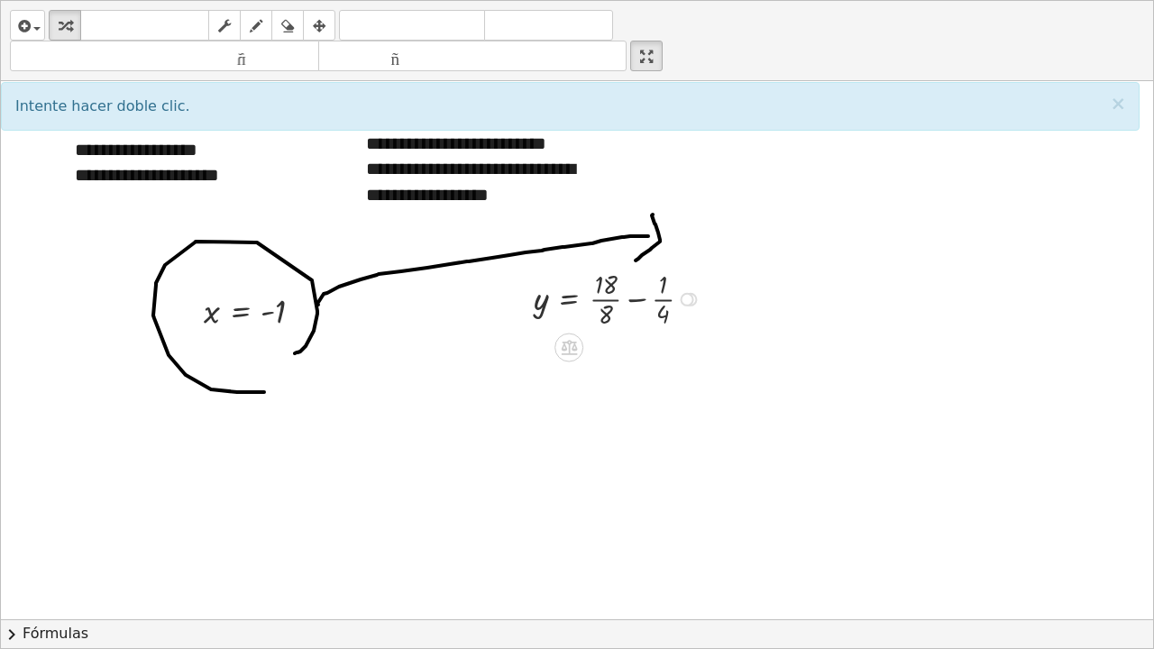
click at [641, 297] on div at bounding box center [620, 298] width 191 height 66
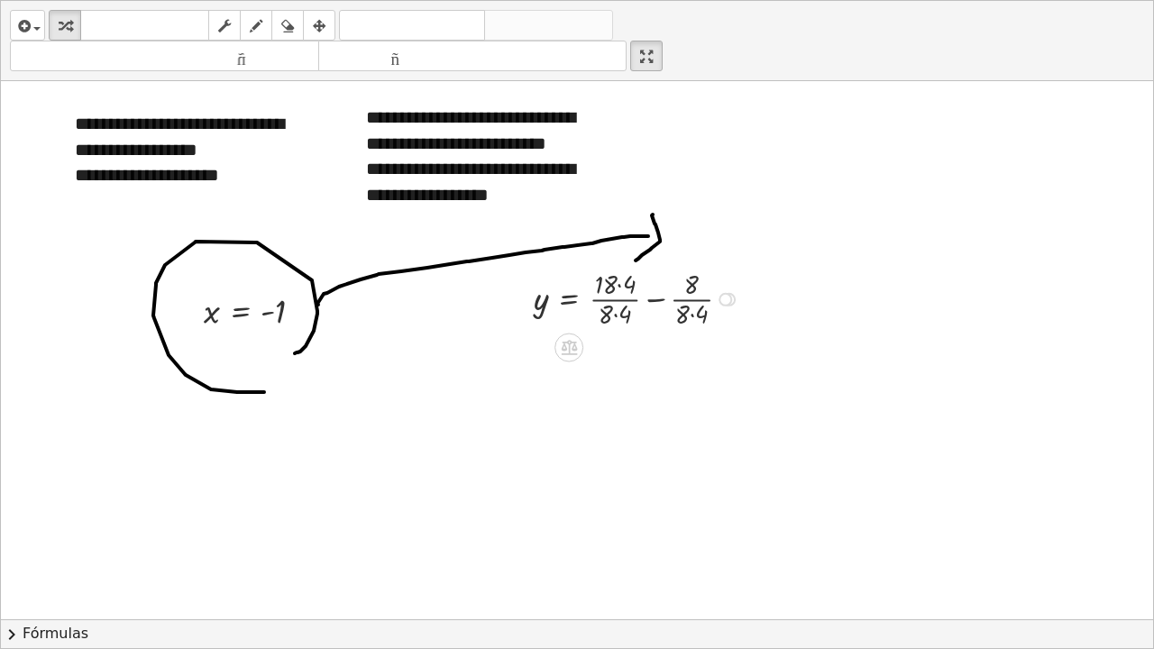
click at [622, 285] on div at bounding box center [639, 298] width 229 height 66
click at [610, 311] on div at bounding box center [635, 298] width 221 height 66
click at [675, 314] on div at bounding box center [632, 298] width 215 height 66
click at [639, 300] on div at bounding box center [629, 298] width 208 height 66
click at [698, 300] on div at bounding box center [705, 300] width 14 height 14
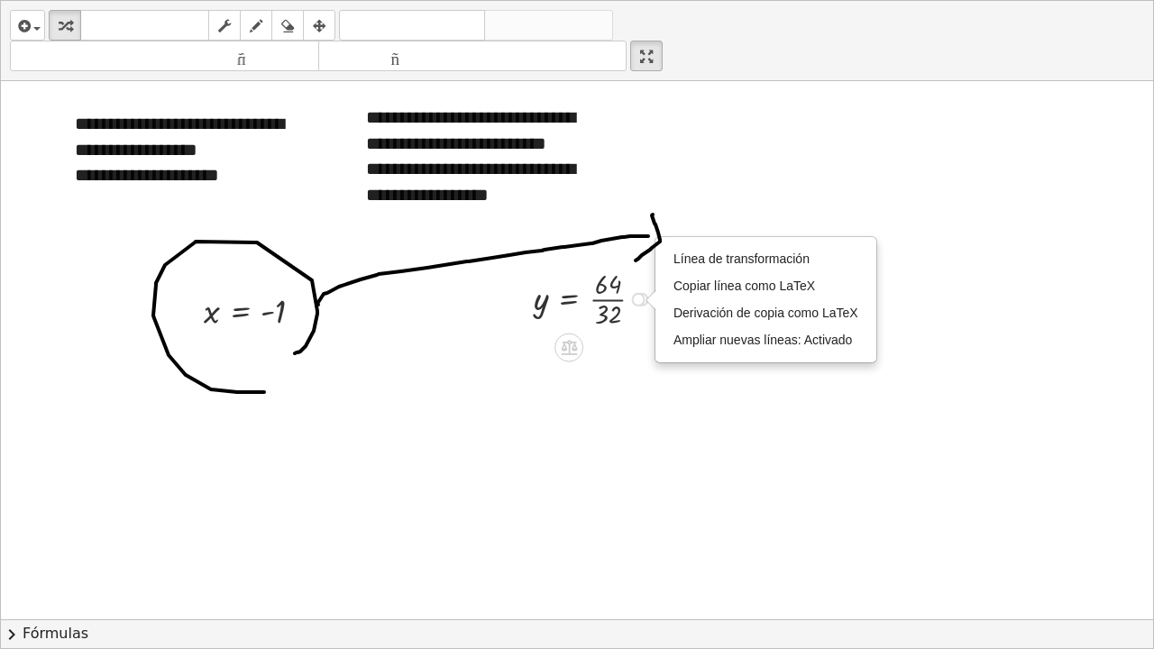
click at [611, 297] on div at bounding box center [596, 298] width 142 height 66
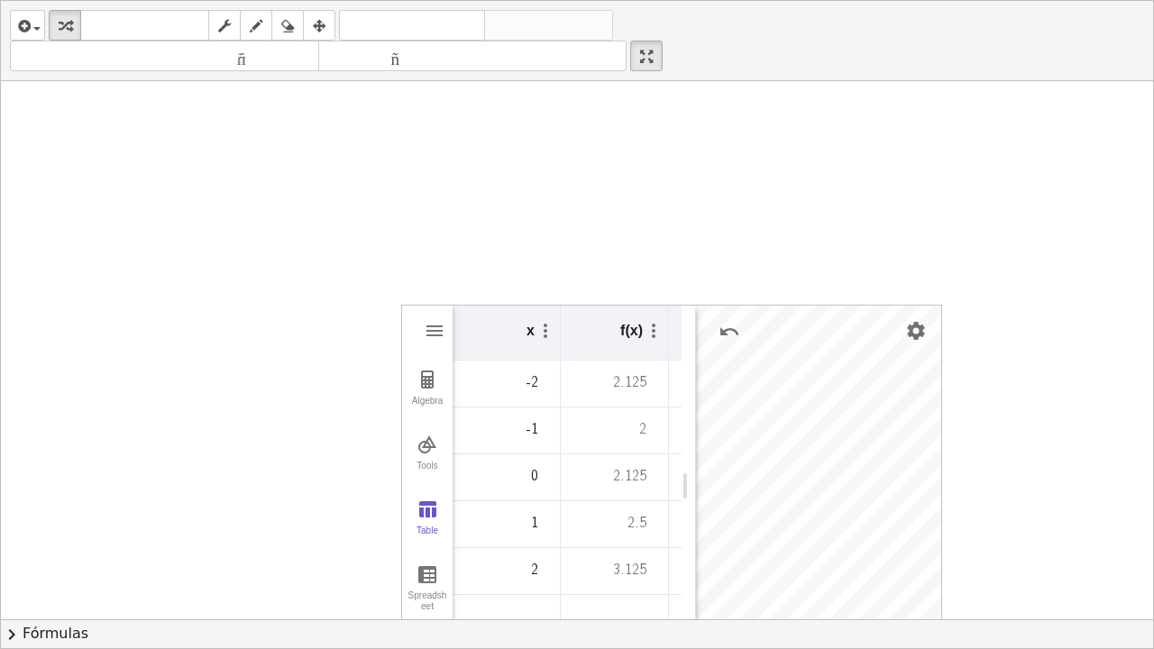
scroll to position [538, 0]
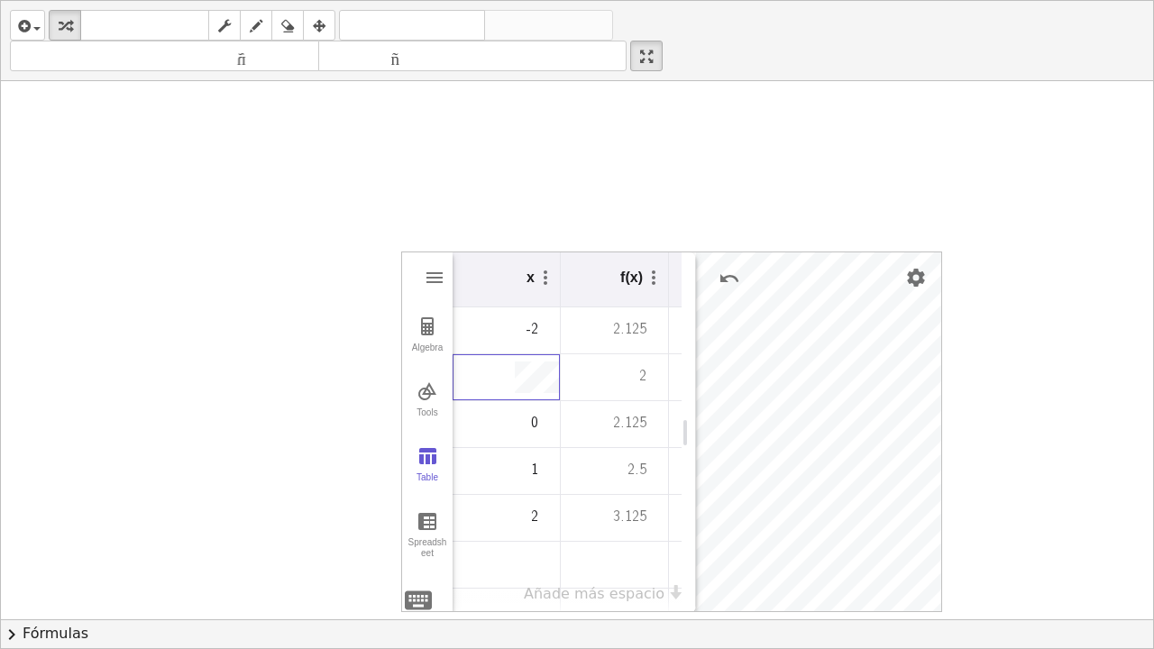
click at [594, 378] on tr "-1 2" at bounding box center [669, 377] width 433 height 47
click at [619, 374] on div "2" at bounding box center [607, 377] width 93 height 44
drag, startPoint x: 638, startPoint y: 376, endPoint x: 655, endPoint y: 379, distance: 17.3
click at [655, 379] on td "2" at bounding box center [615, 377] width 108 height 47
click at [643, 380] on div "2" at bounding box center [607, 377] width 93 height 44
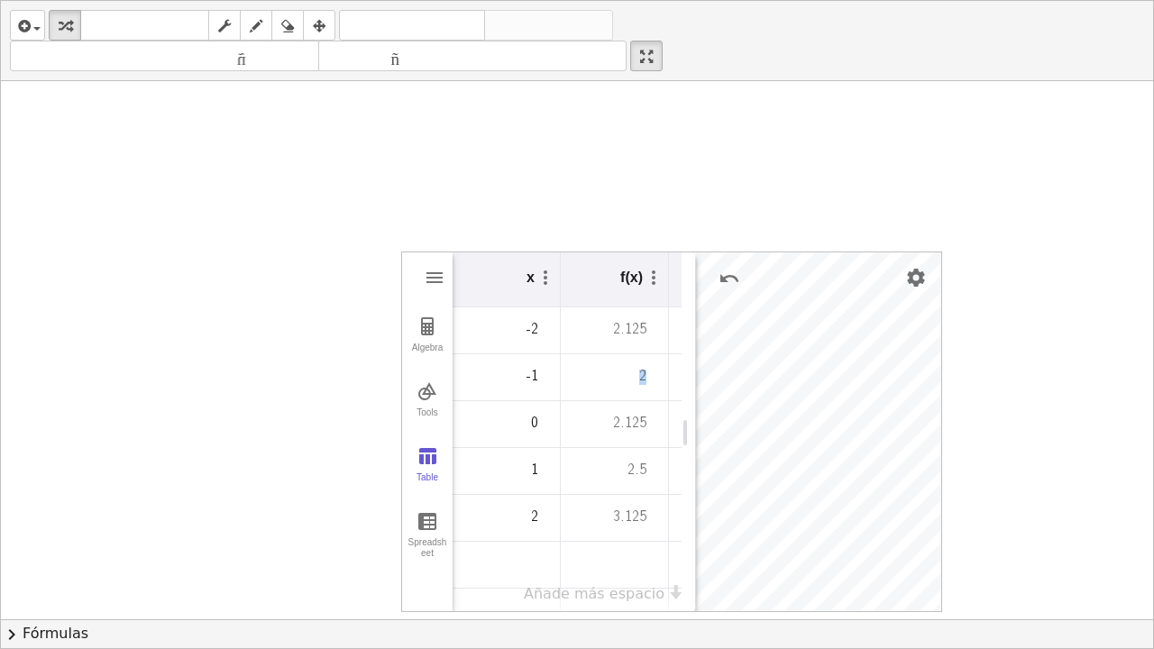
drag, startPoint x: 627, startPoint y: 379, endPoint x: 647, endPoint y: 379, distance: 20.7
click at [647, 379] on div "2" at bounding box center [607, 377] width 93 height 44
click at [537, 379] on td "-1" at bounding box center [507, 377] width 108 height 47
drag, startPoint x: 684, startPoint y: 437, endPoint x: 586, endPoint y: 446, distance: 98.7
click at [588, 446] on div "Graphing Calculator" at bounding box center [595, 432] width 14 height 361
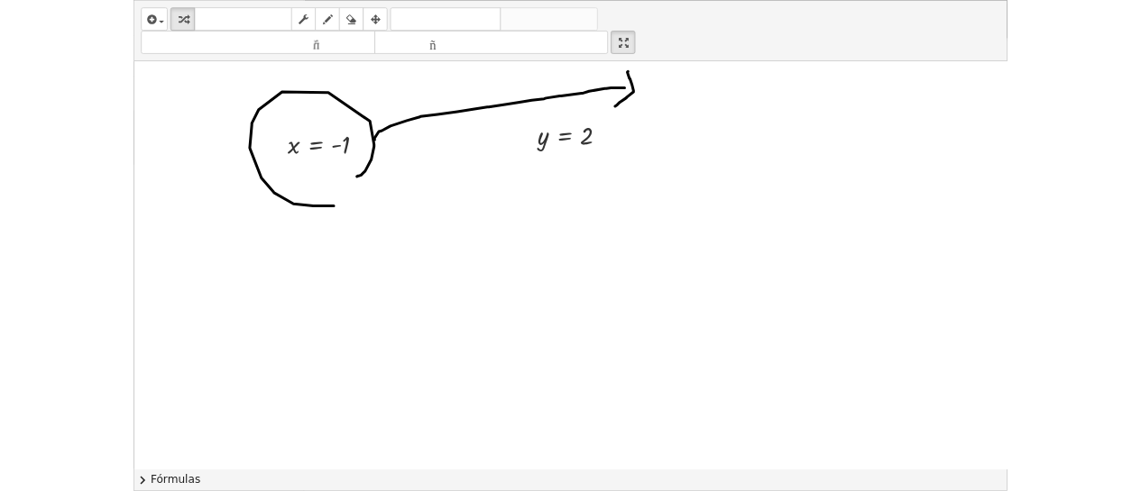
scroll to position [0, 0]
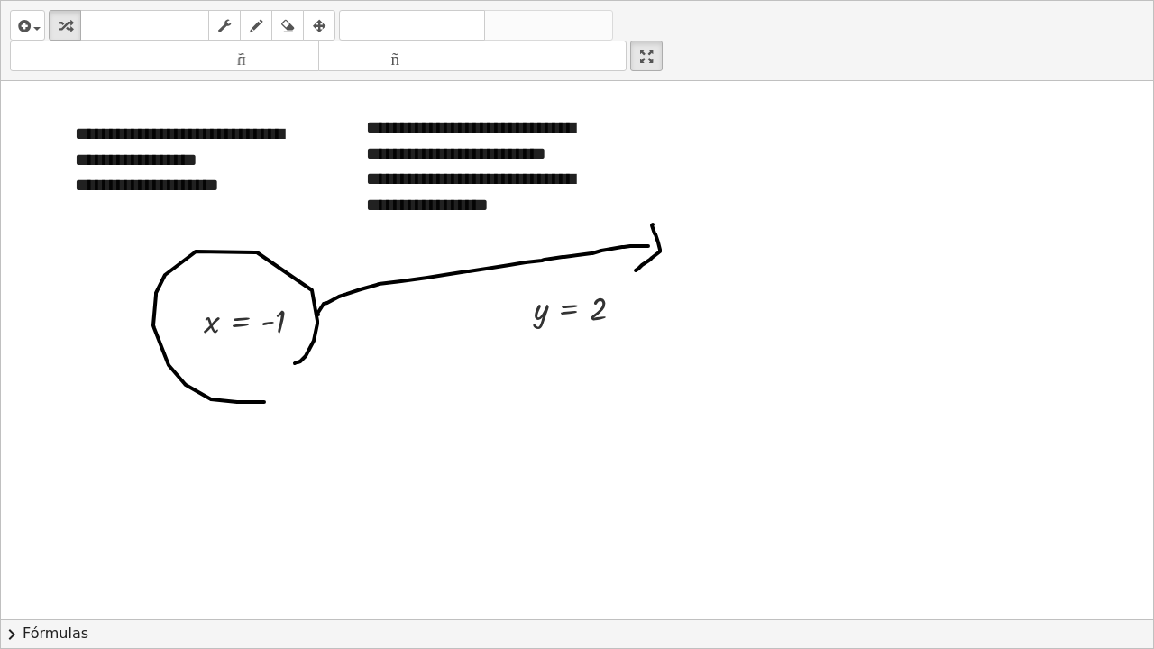
drag, startPoint x: 659, startPoint y: 61, endPoint x: 659, endPoint y: -53, distance: 114.5
click at [659, 0] on html "**********" at bounding box center [577, 324] width 1154 height 649
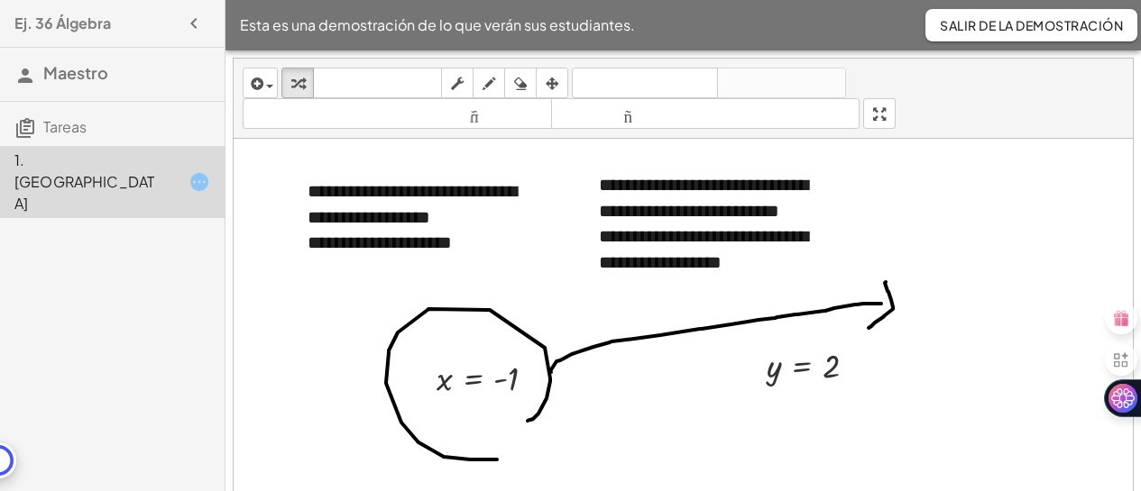
drag, startPoint x: 885, startPoint y: 116, endPoint x: 881, endPoint y: 231, distance: 114.6
click at [885, 231] on div "**********" at bounding box center [683, 306] width 899 height 494
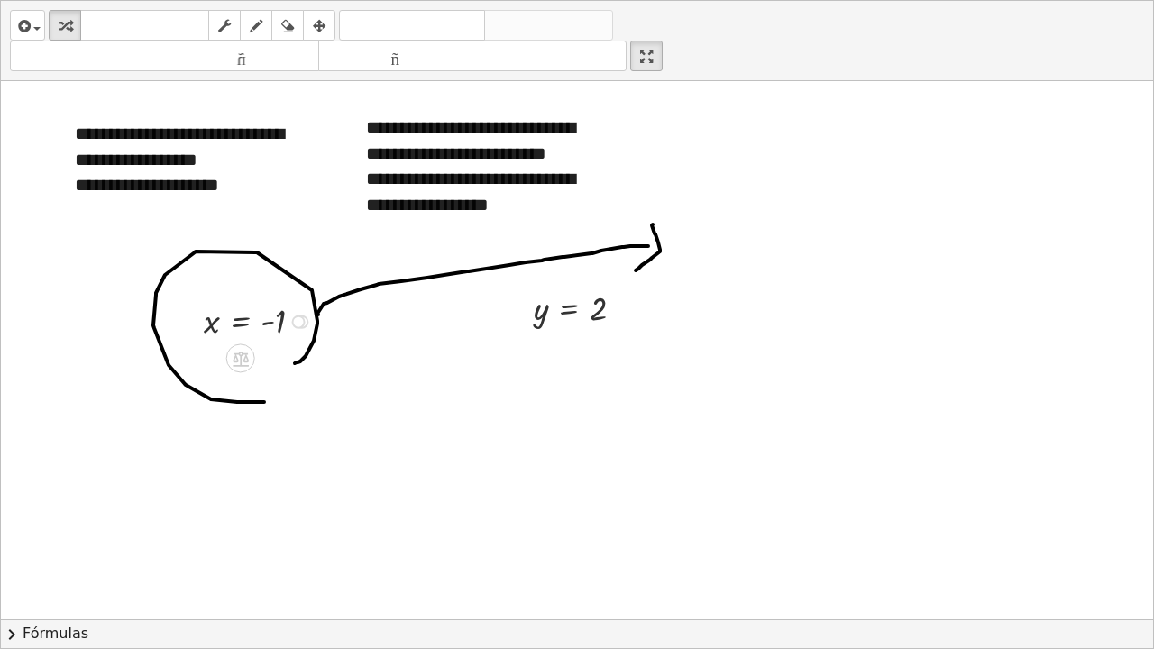
click at [300, 324] on div at bounding box center [299, 323] width 14 height 14
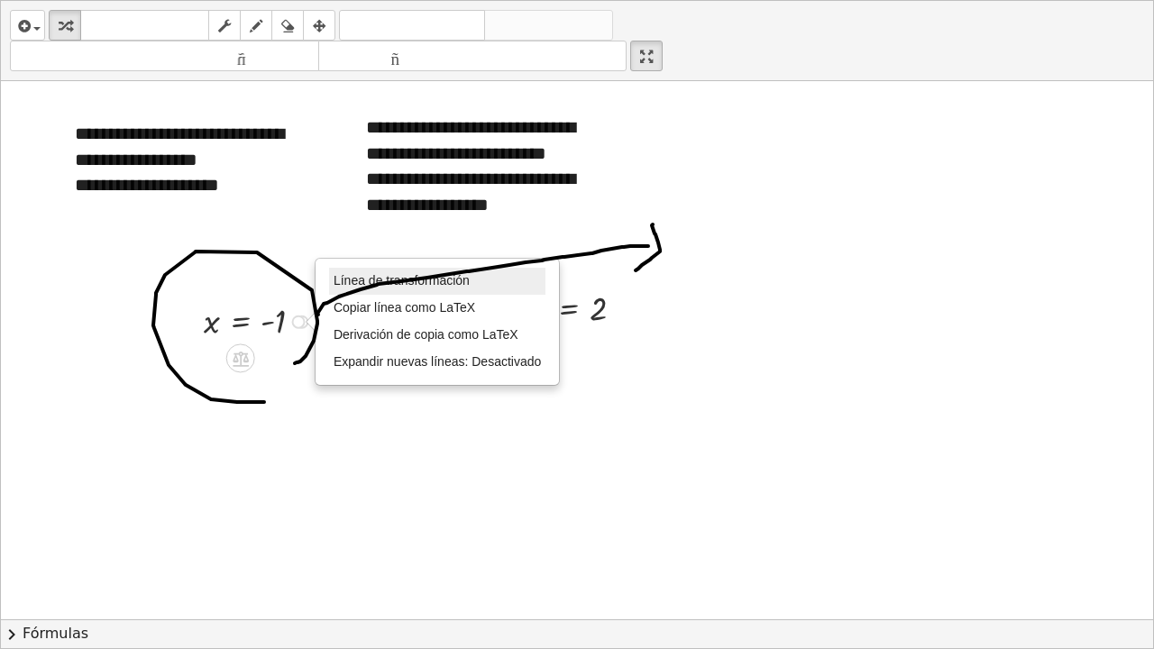
click at [430, 289] on li "Línea de transformación" at bounding box center [437, 281] width 216 height 27
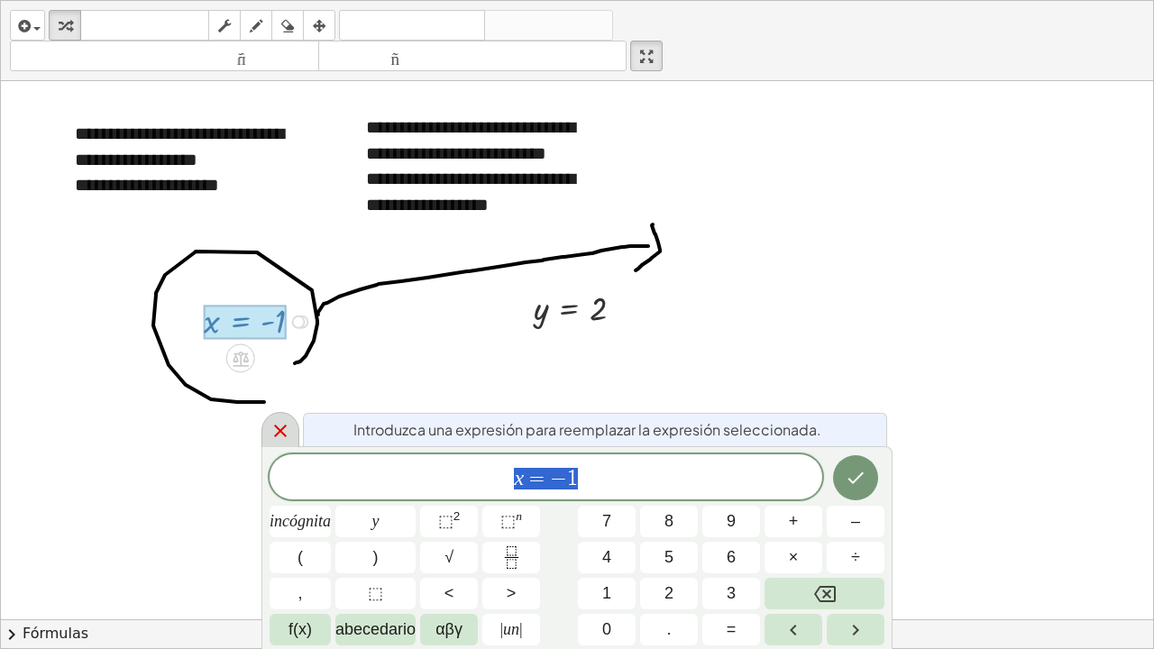
click at [278, 426] on icon at bounding box center [281, 431] width 22 height 22
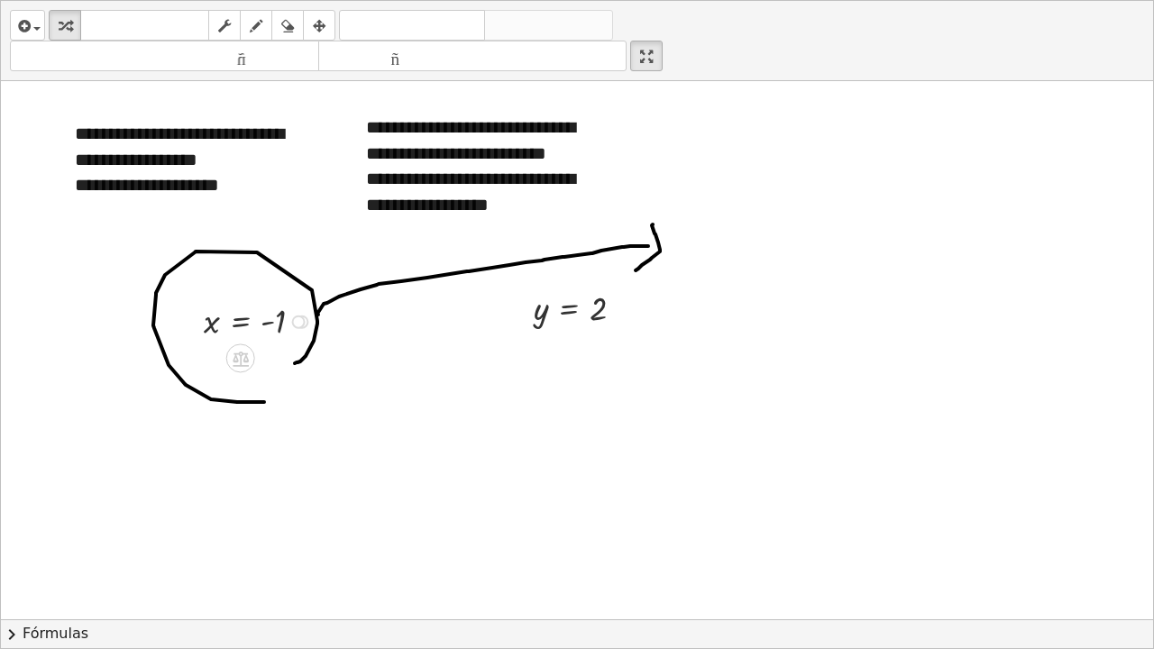
click at [301, 324] on div "Línea de transformación Copiar línea como LaTeX Derivación de copia como LaTeX …" at bounding box center [299, 323] width 14 height 14
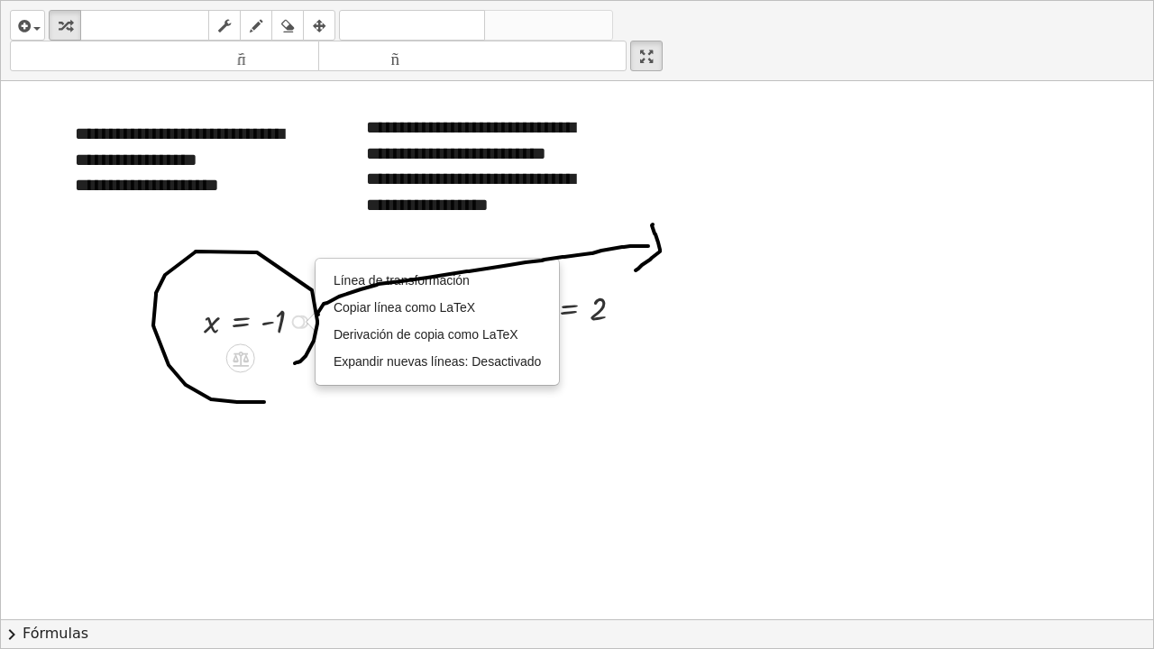
click at [307, 324] on div at bounding box center [311, 322] width 10 height 20
click at [303, 318] on div "Línea de transformación Copiar línea como LaTeX Derivación de copia como LaTeX …" at bounding box center [299, 323] width 14 height 14
click at [713, 394] on div at bounding box center [577, 619] width 1152 height 1076
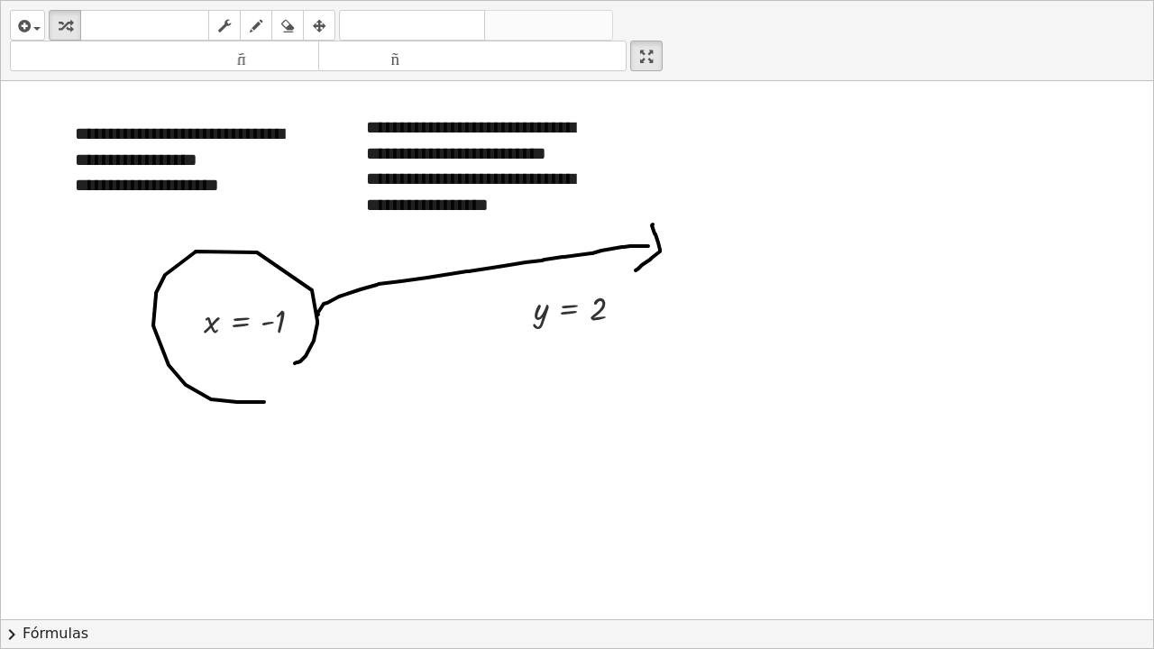
drag, startPoint x: 650, startPoint y: 61, endPoint x: 651, endPoint y: -48, distance: 109.1
click at [651, 0] on html "**********" at bounding box center [577, 324] width 1154 height 649
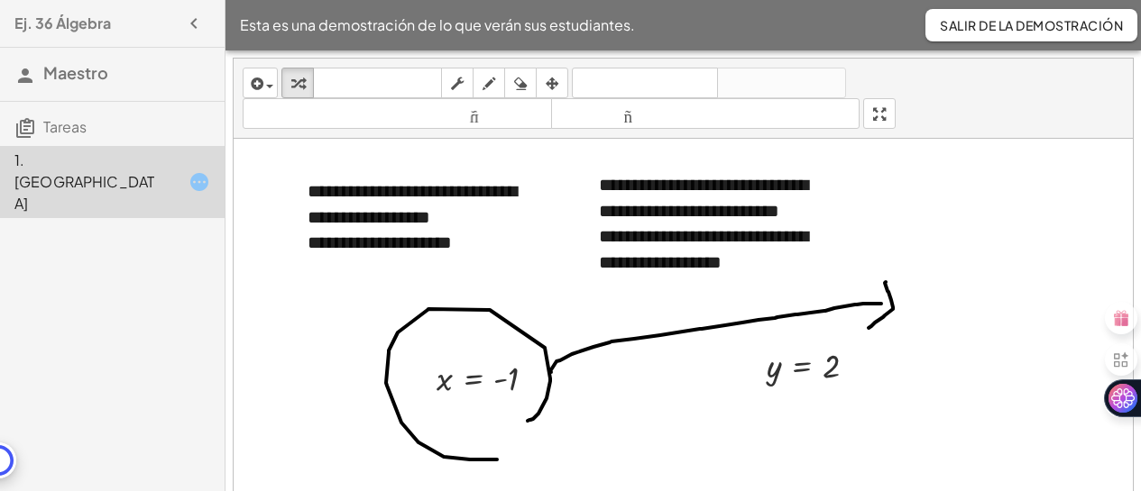
click at [1033, 32] on font "Salir de la demostración" at bounding box center [1030, 25] width 183 height 16
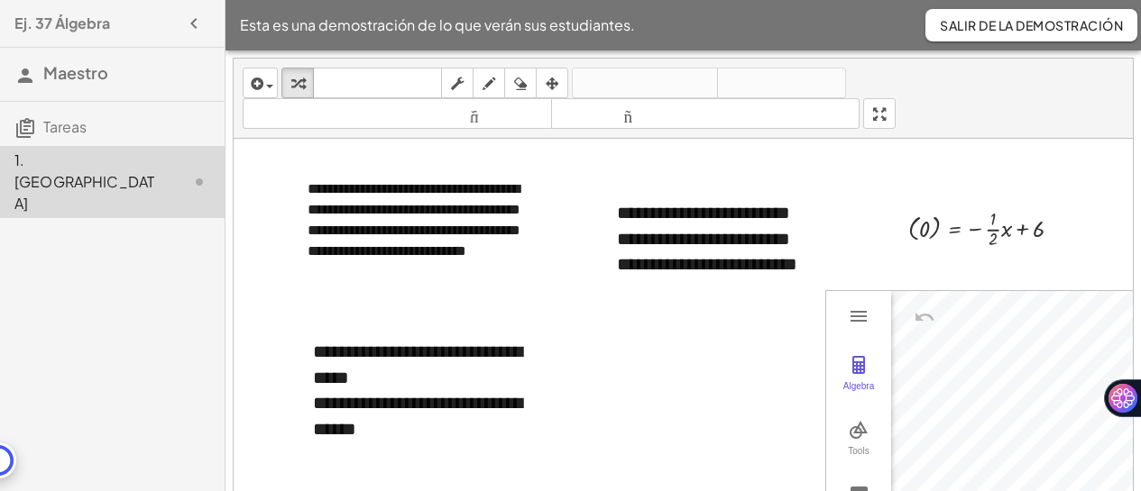
drag, startPoint x: 895, startPoint y: 115, endPoint x: 895, endPoint y: 230, distance: 114.5
click at [895, 230] on div "**********" at bounding box center [683, 306] width 899 height 494
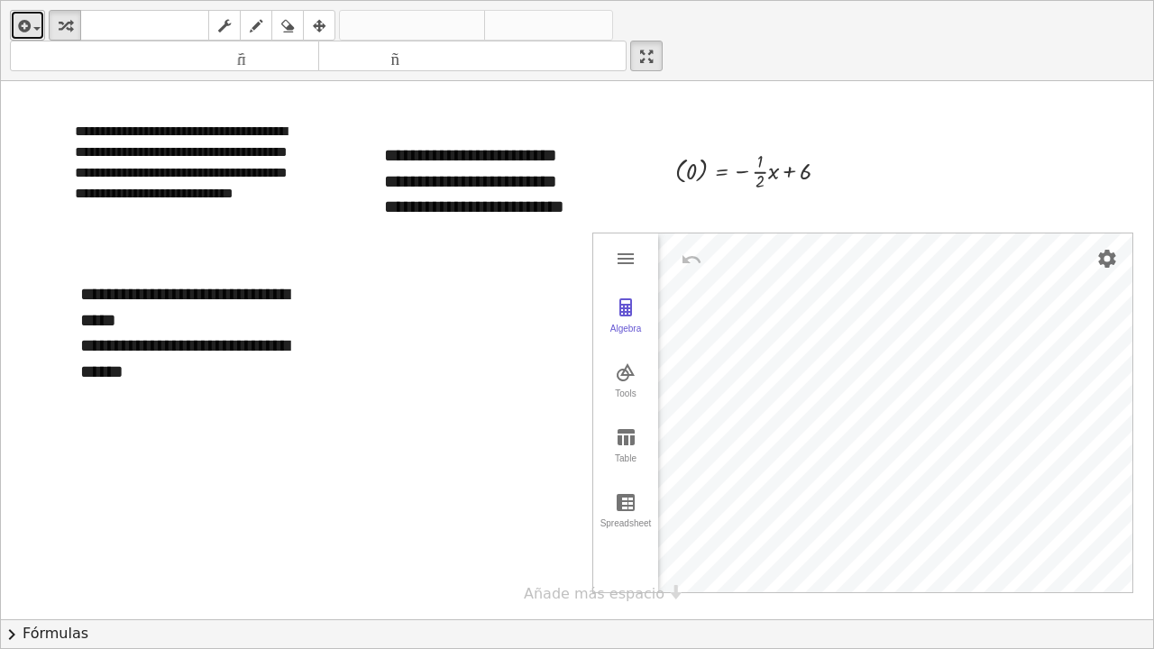
click at [40, 24] on div "button" at bounding box center [27, 25] width 26 height 22
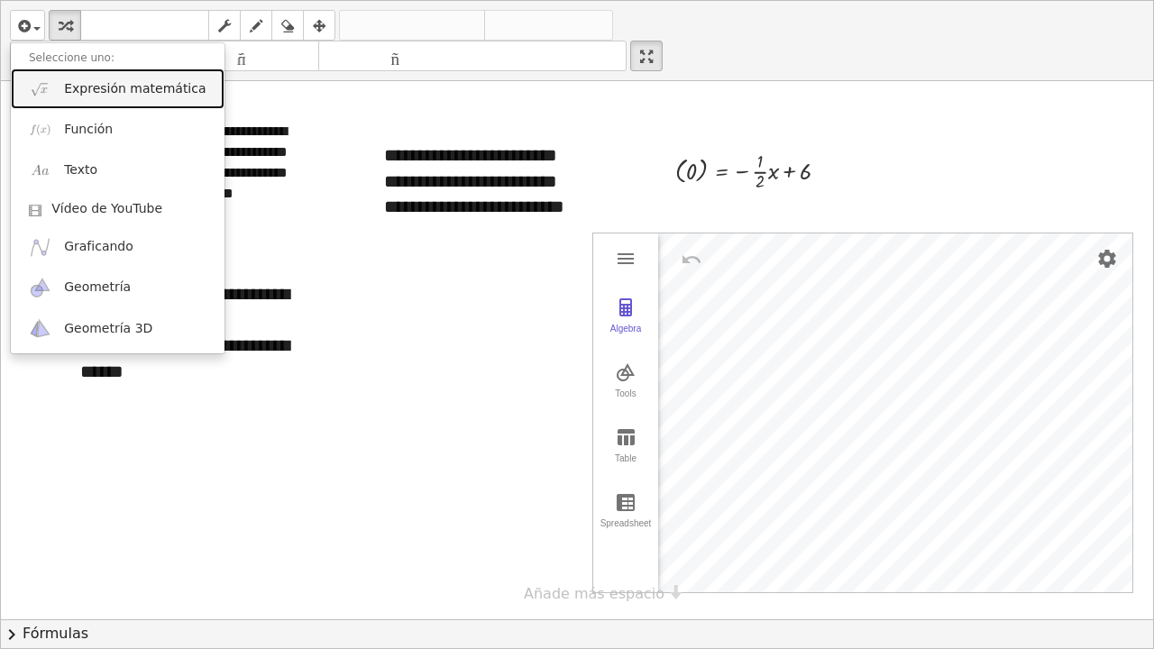
click at [75, 95] on font "Expresión matemática" at bounding box center [135, 88] width 142 height 14
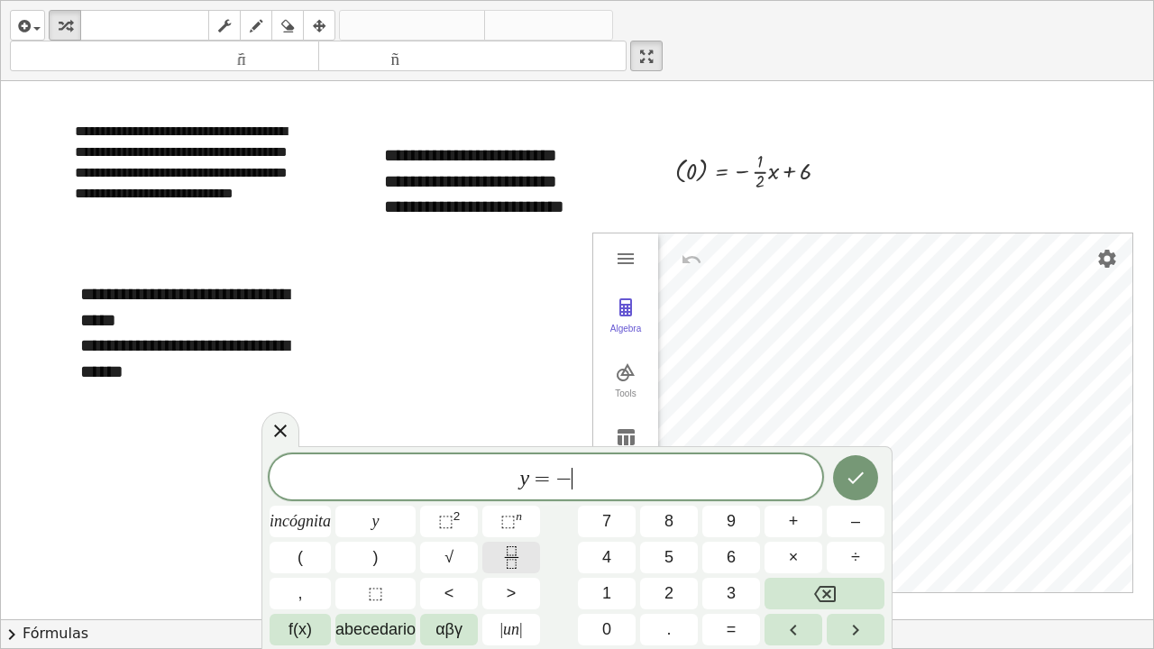
click at [518, 490] on icon "Fracción" at bounding box center [511, 557] width 23 height 23
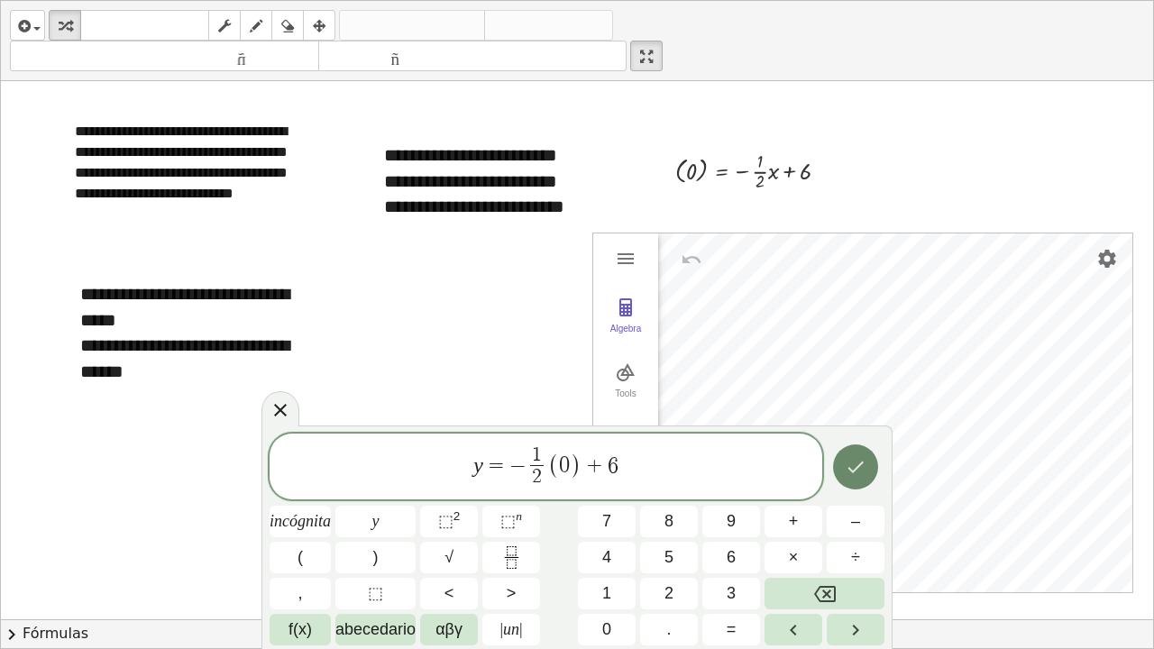
click at [860, 479] on button "Hecho" at bounding box center [855, 466] width 45 height 45
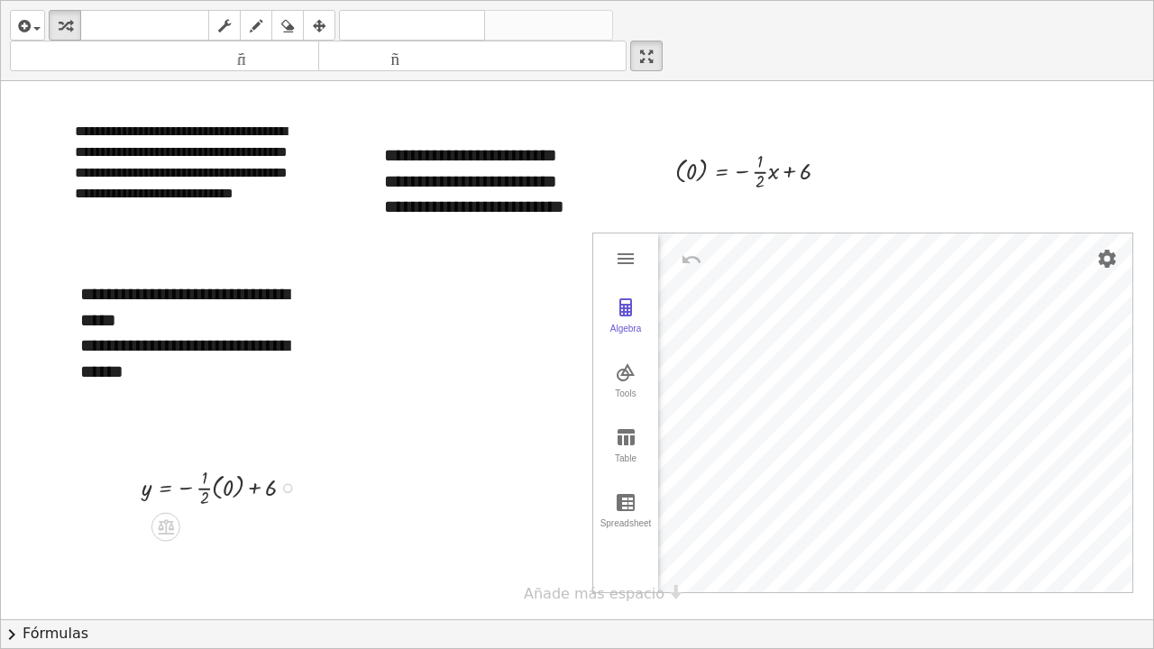
click at [215, 488] on div at bounding box center [225, 487] width 185 height 48
click at [215, 490] on div at bounding box center [225, 534] width 185 height 48
click at [199, 490] on div at bounding box center [225, 576] width 185 height 34
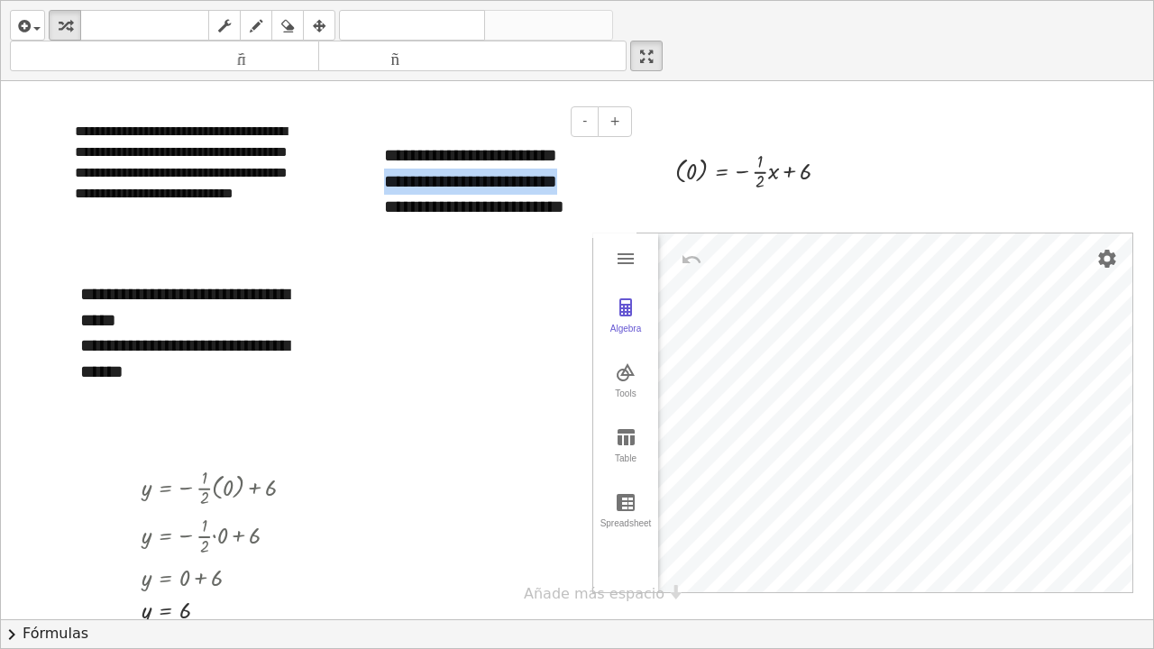
drag, startPoint x: 576, startPoint y: 182, endPoint x: 386, endPoint y: 185, distance: 190.3
click at [386, 185] on div "**********" at bounding box center [501, 194] width 234 height 51
drag, startPoint x: 802, startPoint y: 170, endPoint x: 706, endPoint y: 177, distance: 96.7
click at [706, 177] on div at bounding box center [759, 170] width 186 height 48
click at [688, 173] on div at bounding box center [759, 170] width 251 height 48
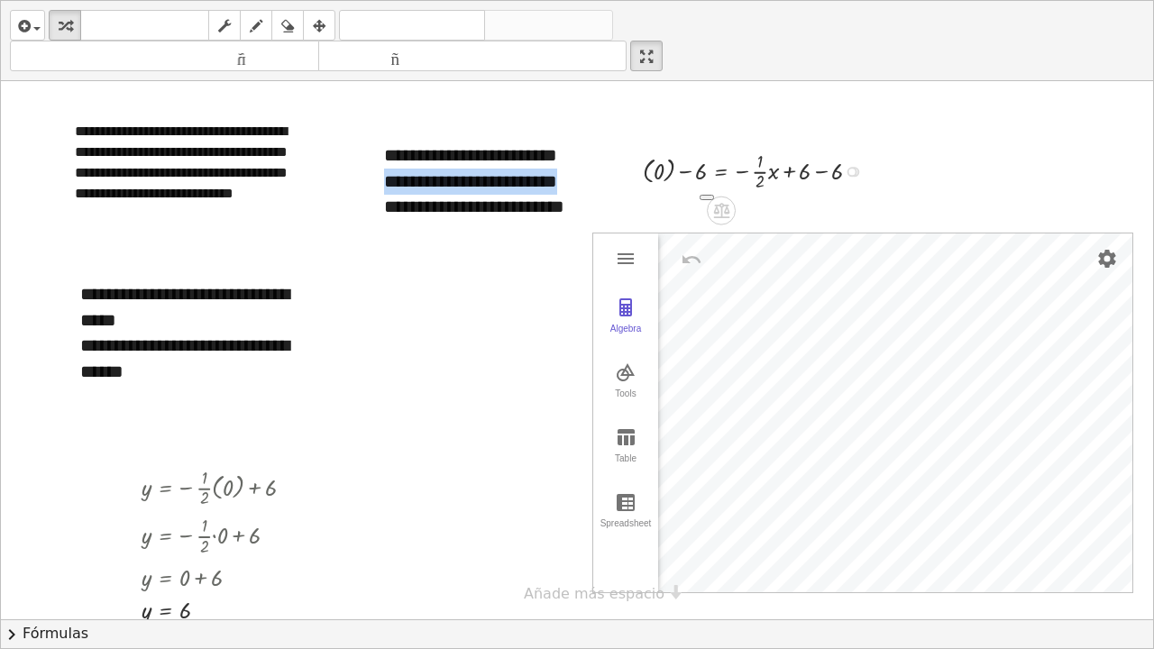
click at [684, 171] on div at bounding box center [759, 170] width 251 height 48
click at [671, 171] on div at bounding box center [759, 170] width 251 height 48
click at [682, 172] on div at bounding box center [769, 170] width 229 height 48
click at [817, 170] on div at bounding box center [779, 170] width 207 height 48
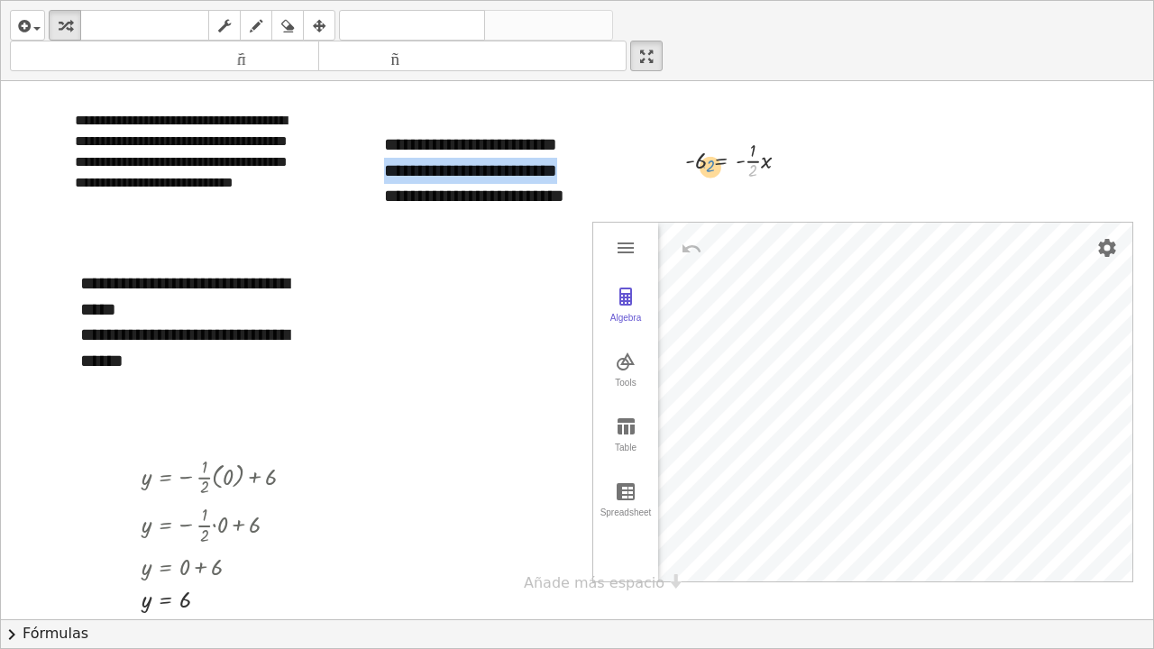
drag, startPoint x: 753, startPoint y: 173, endPoint x: 711, endPoint y: 169, distance: 41.7
click at [711, 169] on div at bounding box center [744, 159] width 137 height 48
drag, startPoint x: 751, startPoint y: 169, endPoint x: 696, endPoint y: 162, distance: 55.5
click at [696, 162] on div at bounding box center [744, 159] width 137 height 48
drag, startPoint x: 752, startPoint y: 170, endPoint x: 706, endPoint y: 159, distance: 47.5
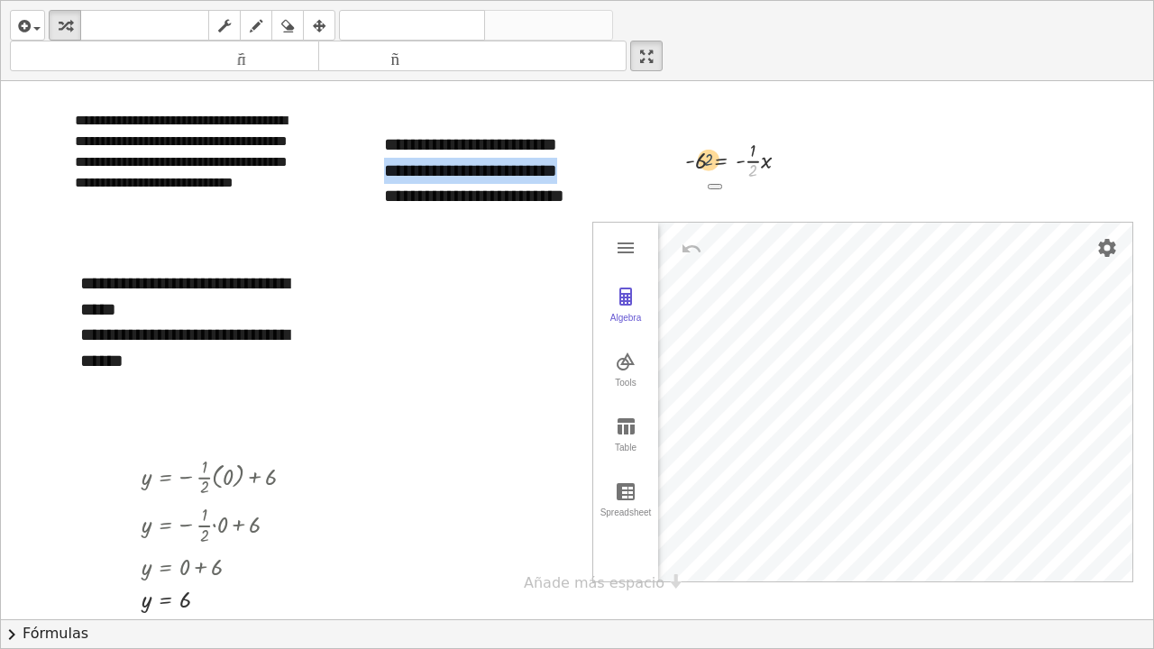
click at [706, 159] on div at bounding box center [744, 159] width 137 height 48
click at [756, 160] on div at bounding box center [744, 159] width 137 height 48
click at [755, 170] on div at bounding box center [744, 159] width 137 height 48
click at [729, 199] on icon at bounding box center [720, 199] width 19 height 19
click at [719, 191] on font "×" at bounding box center [721, 199] width 11 height 20
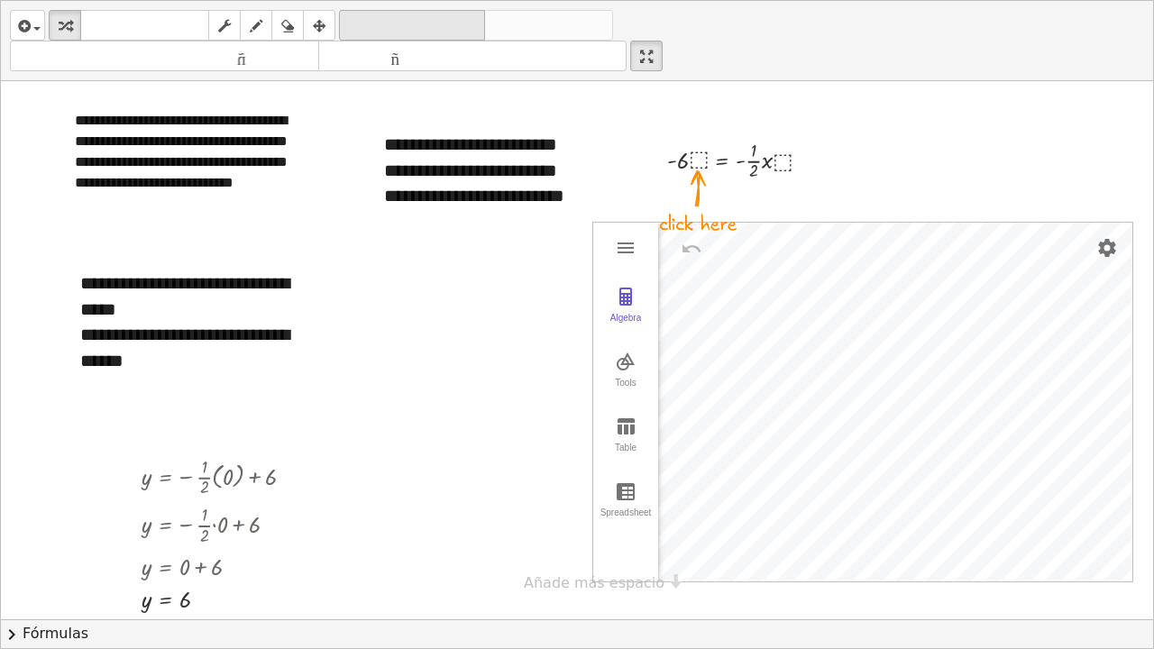
click at [387, 32] on font "deshacer" at bounding box center [412, 25] width 137 height 17
click at [726, 194] on icon at bounding box center [721, 199] width 16 height 15
click at [750, 197] on div "÷" at bounding box center [757, 199] width 29 height 29
click at [695, 176] on div at bounding box center [743, 159] width 136 height 59
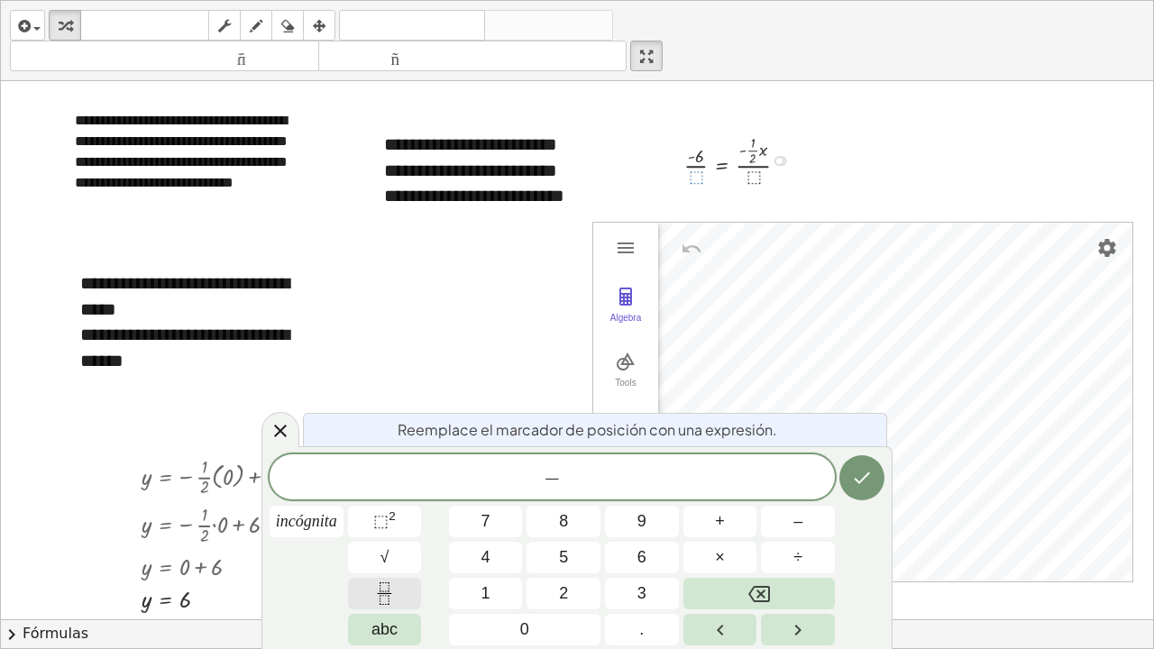
click at [399, 490] on button "Fraction" at bounding box center [385, 594] width 74 height 32
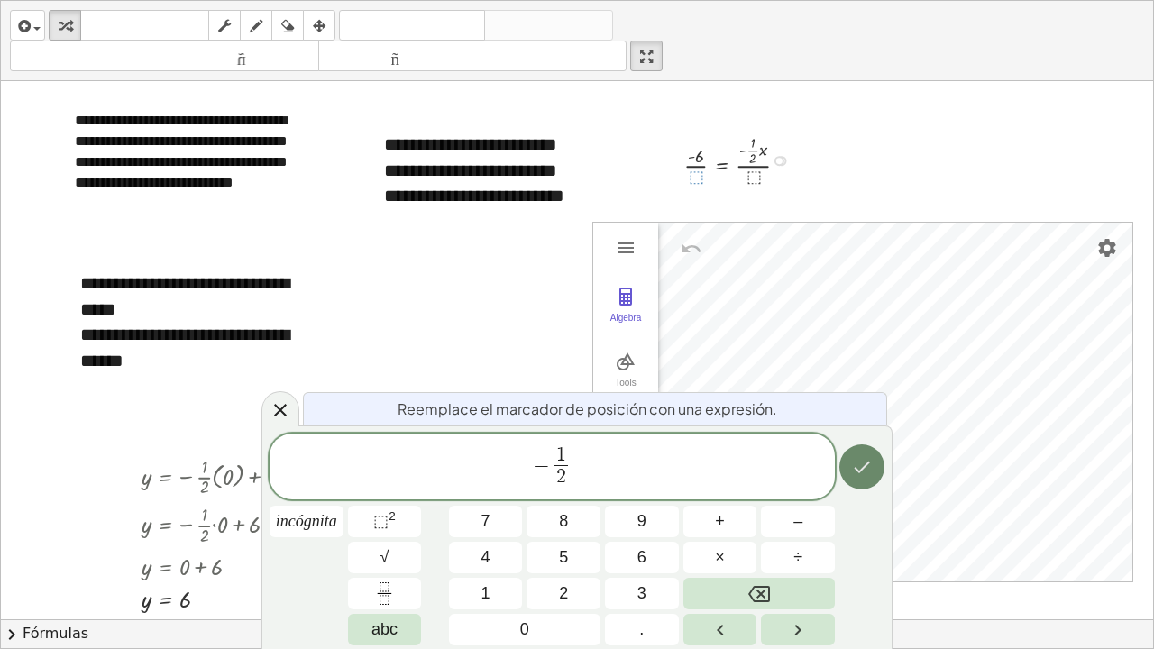
click at [865, 472] on icon "Hecho" at bounding box center [862, 467] width 22 height 22
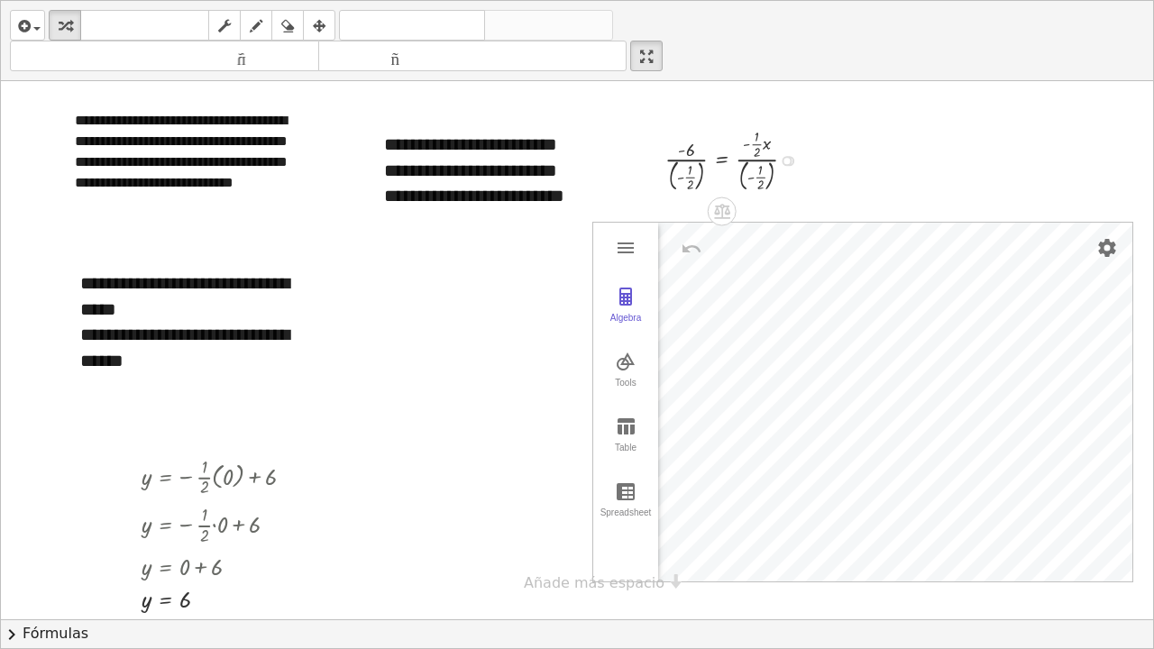
click at [757, 160] on div at bounding box center [737, 159] width 162 height 71
click at [772, 179] on div at bounding box center [737, 159] width 162 height 71
click at [437, 32] on font "deshacer" at bounding box center [412, 25] width 137 height 17
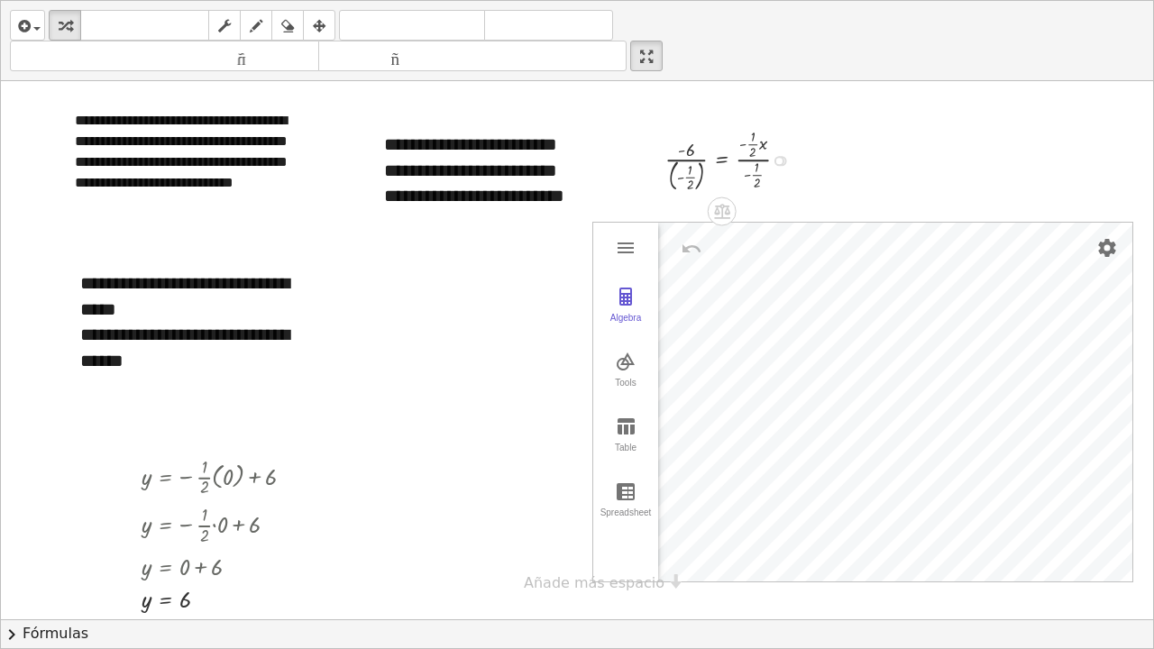
click at [672, 175] on div at bounding box center [733, 159] width 155 height 71
click at [759, 160] on div at bounding box center [741, 158] width 139 height 69
click at [696, 155] on div at bounding box center [729, 159] width 115 height 59
drag, startPoint x: 697, startPoint y: 180, endPoint x: 693, endPoint y: 147, distance: 33.6
click at [693, 147] on div at bounding box center [729, 159] width 115 height 59
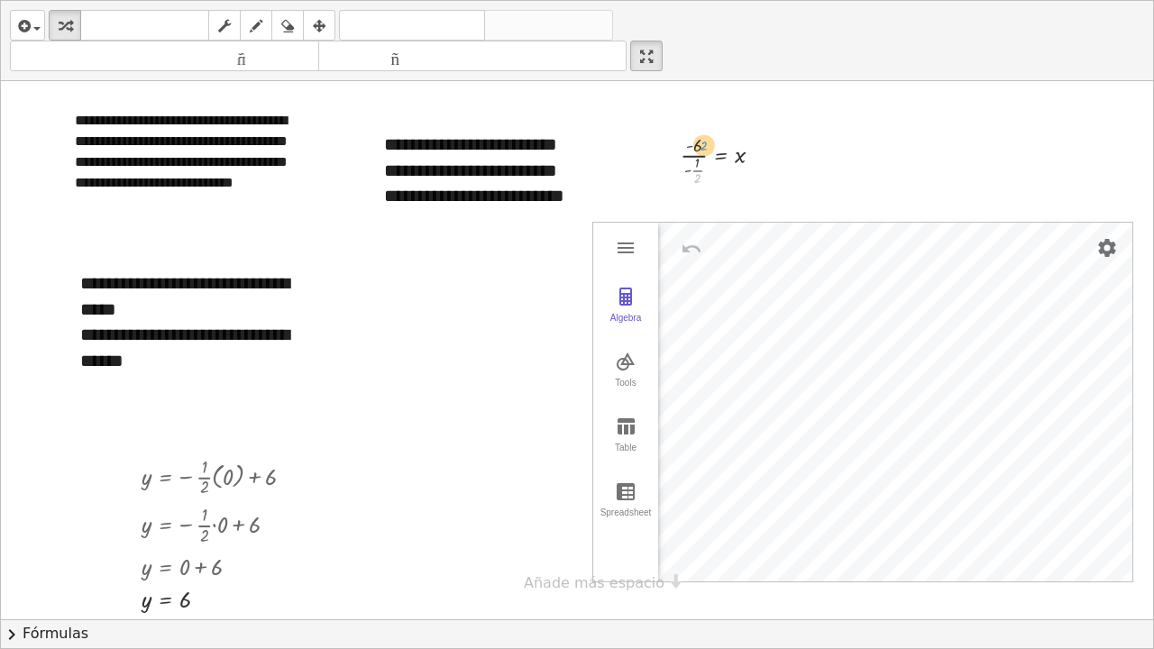
drag, startPoint x: 697, startPoint y: 177, endPoint x: 703, endPoint y: 143, distance: 34.0
click at [703, 143] on div at bounding box center [729, 159] width 115 height 59
click at [696, 166] on div at bounding box center [729, 159] width 115 height 59
click at [696, 150] on div at bounding box center [729, 159] width 115 height 59
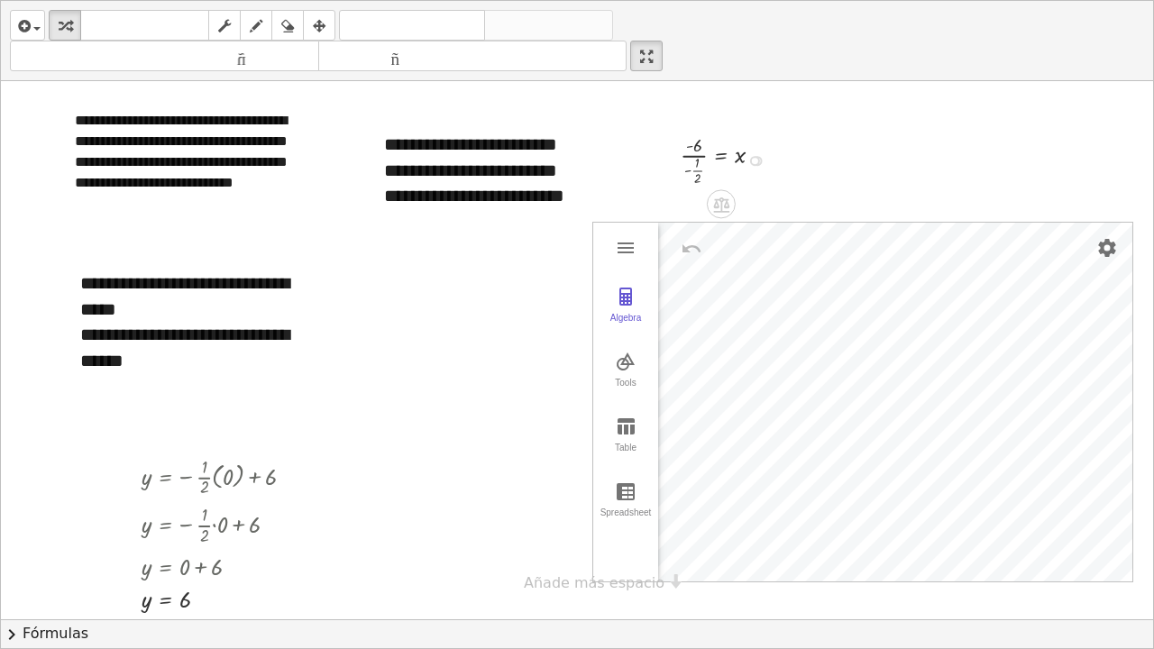
click at [697, 147] on div at bounding box center [729, 159] width 115 height 59
click at [719, 205] on icon at bounding box center [720, 204] width 19 height 19
click at [699, 149] on div at bounding box center [729, 159] width 115 height 59
click at [719, 202] on icon at bounding box center [720, 204] width 19 height 19
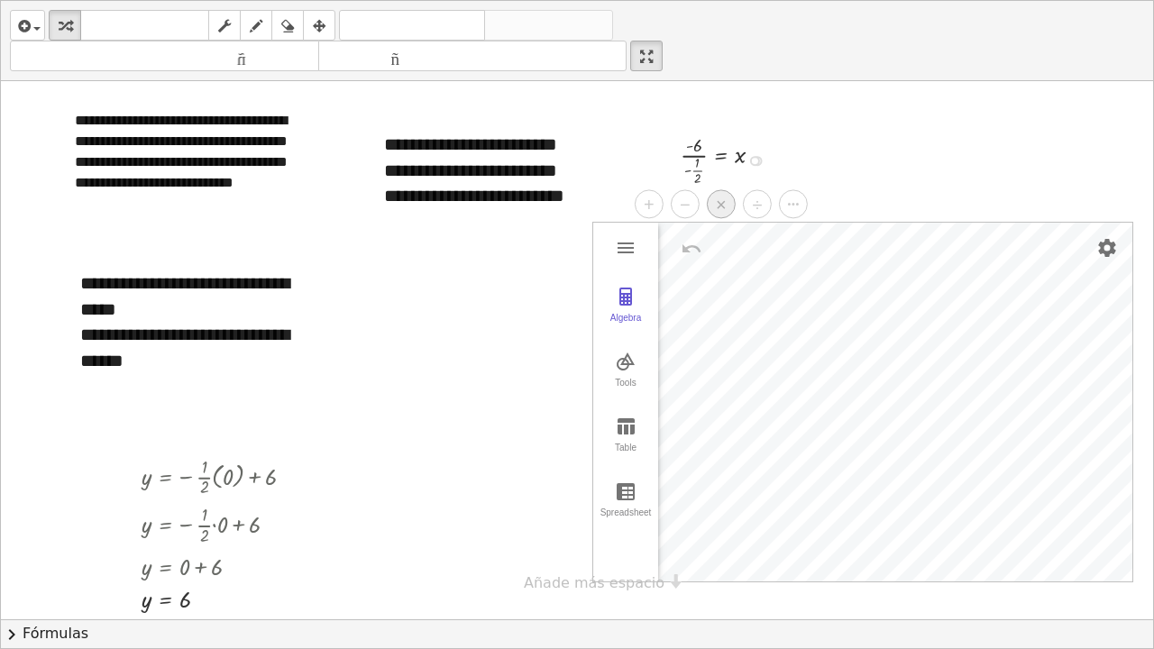
click at [715, 202] on div "×" at bounding box center [721, 204] width 29 height 29
click at [389, 22] on font "deshacer" at bounding box center [412, 25] width 137 height 17
click at [695, 172] on div at bounding box center [729, 159] width 115 height 59
drag, startPoint x: 689, startPoint y: 169, endPoint x: 689, endPoint y: 160, distance: 9.9
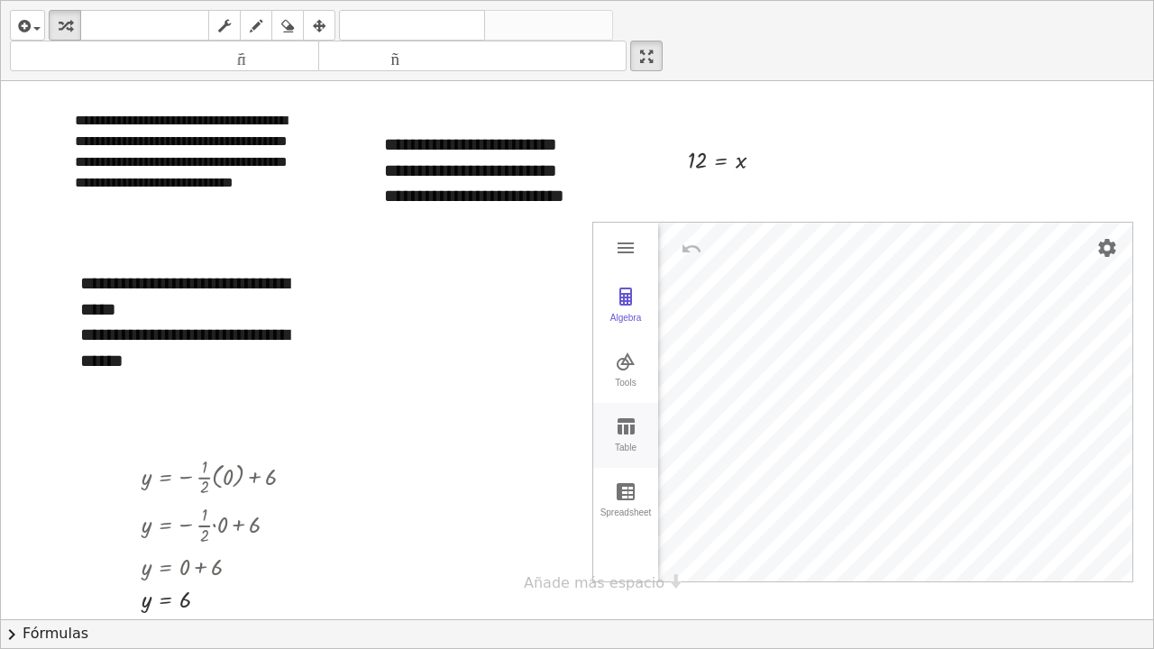
click at [623, 426] on img "Graphing Calculator" at bounding box center [626, 427] width 22 height 22
click at [877, 490] on div "Graphing Calculator" at bounding box center [877, 402] width 14 height 359
click at [755, 251] on img "Graphing Calculator" at bounding box center [751, 248] width 22 height 22
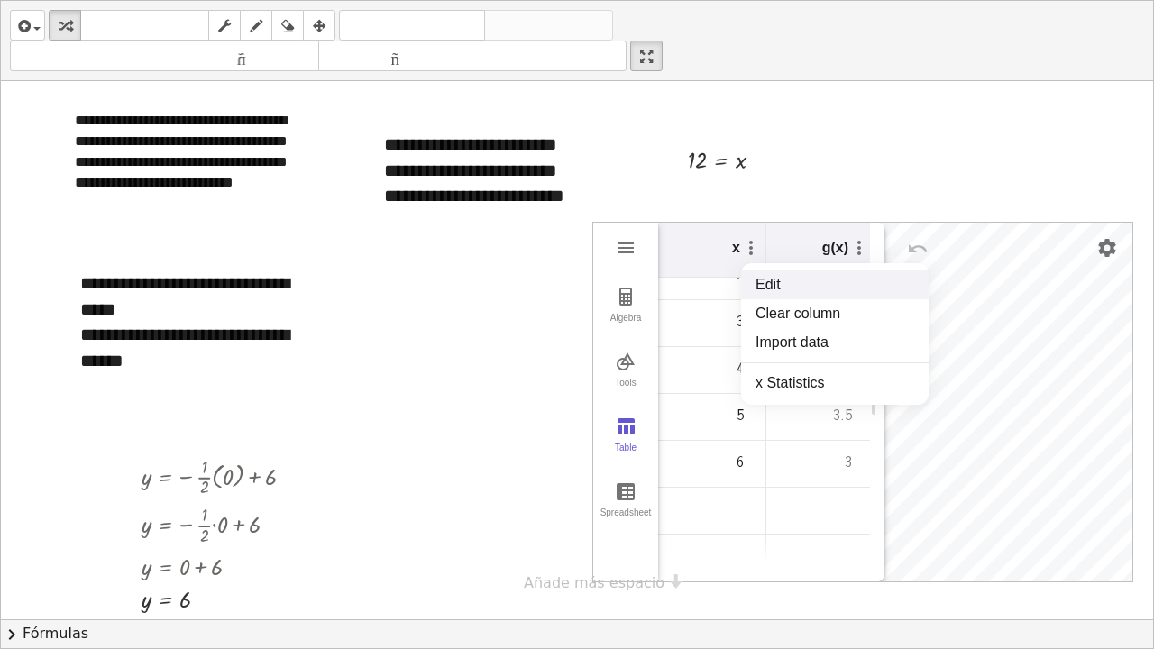
click at [772, 281] on li "Edit" at bounding box center [835, 284] width 188 height 29
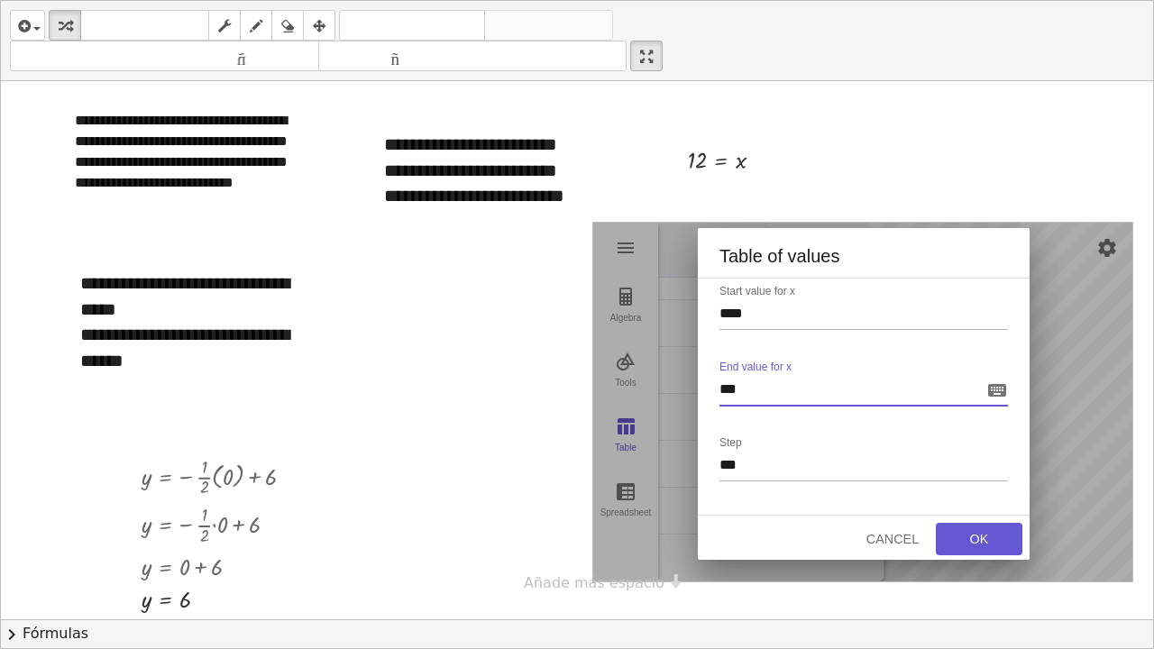
drag, startPoint x: 751, startPoint y: 386, endPoint x: 709, endPoint y: 389, distance: 42.5
click at [709, 389] on div "Start value for x **** End value for x *** Step ***" at bounding box center [864, 397] width 332 height 238
type input "**"
click at [961, 490] on div "OK" at bounding box center [979, 539] width 58 height 14
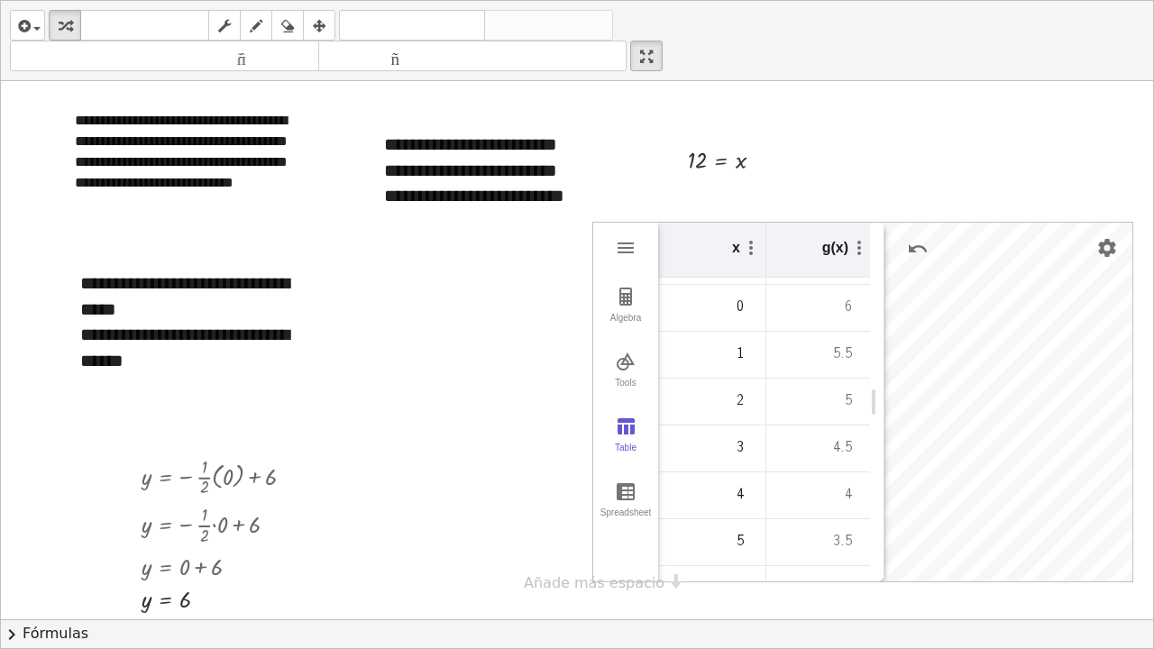
scroll to position [71, 0]
drag, startPoint x: 878, startPoint y: 428, endPoint x: 748, endPoint y: 426, distance: 129.9
click at [748, 426] on div "Graphing Calculator" at bounding box center [747, 402] width 14 height 359
click at [635, 369] on img "Graphing Calculator" at bounding box center [626, 362] width 22 height 22
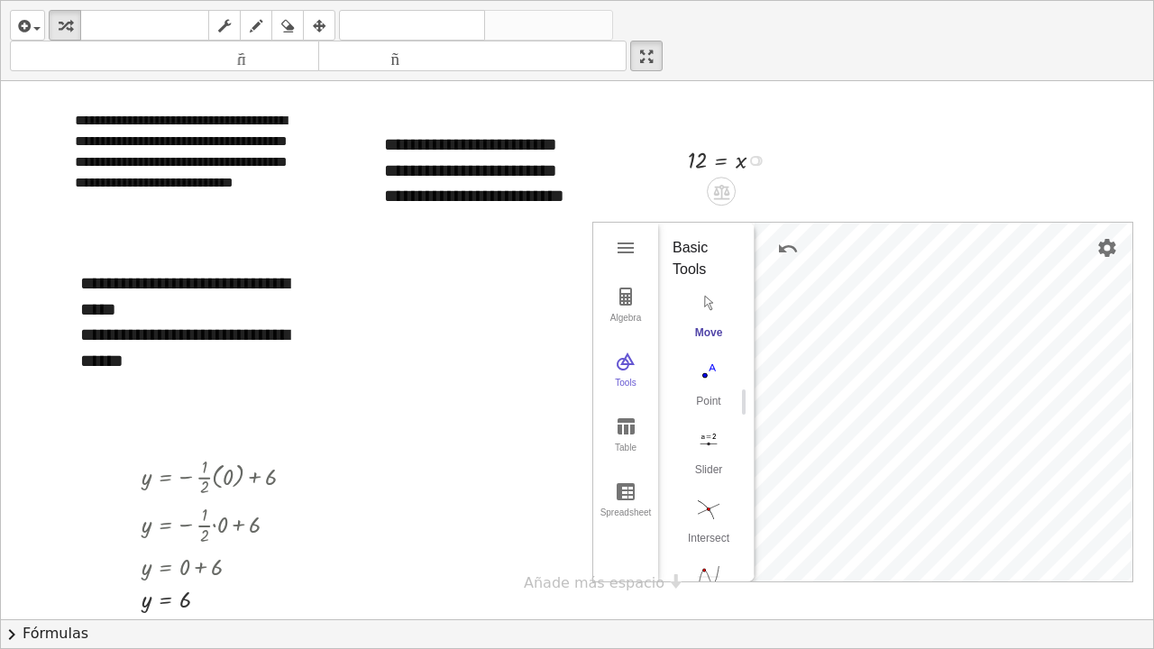
click at [758, 160] on div at bounding box center [755, 161] width 10 height 10
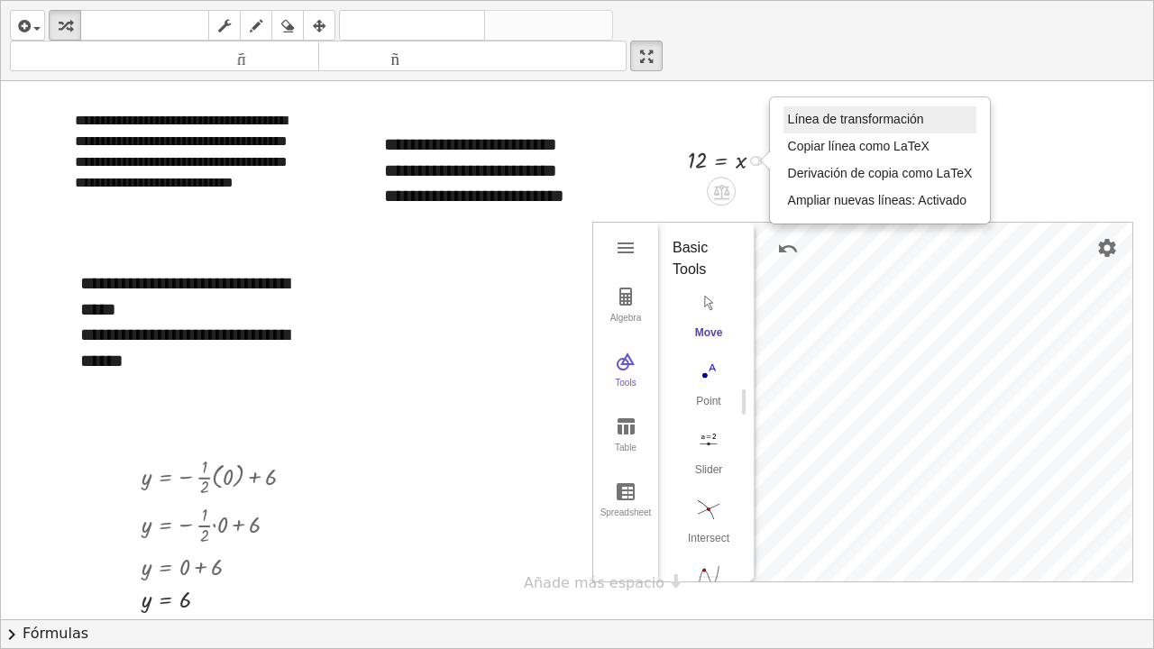
click at [812, 125] on font "Línea de transformación" at bounding box center [856, 119] width 136 height 14
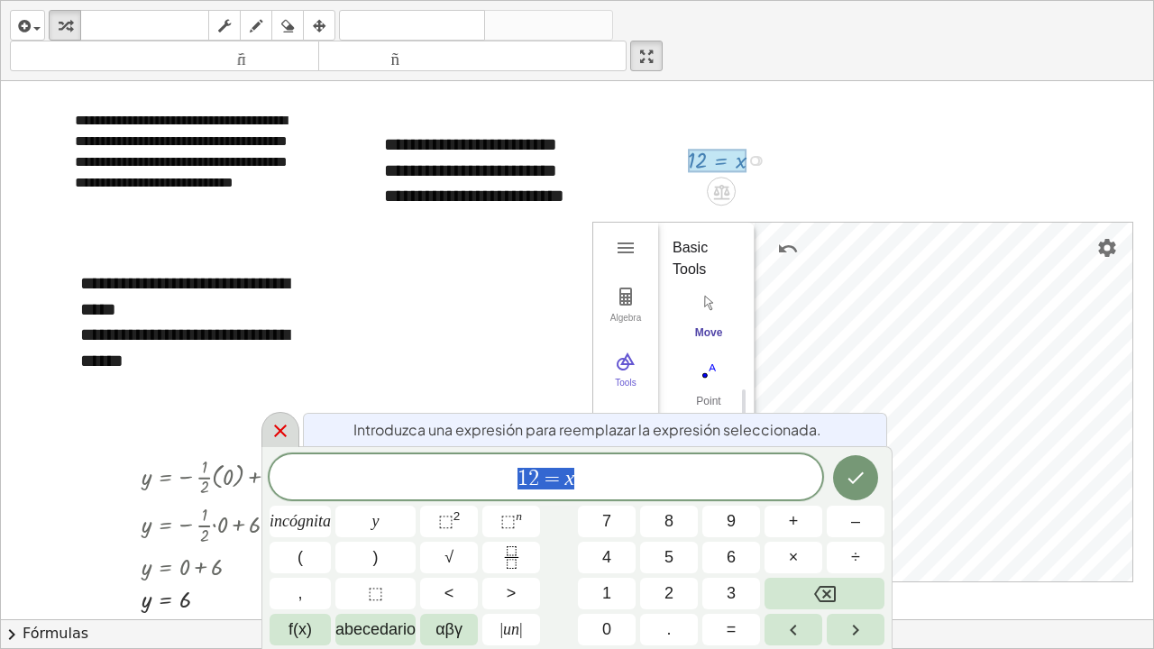
click at [289, 426] on icon at bounding box center [281, 431] width 22 height 22
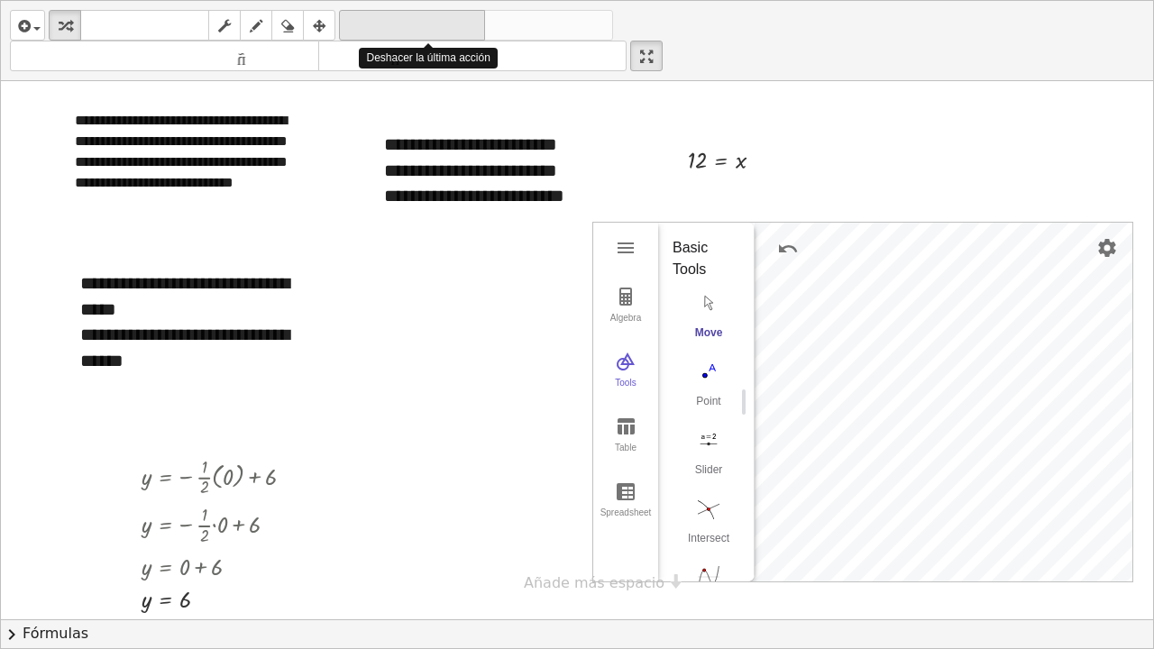
click at [375, 25] on font "deshacer" at bounding box center [412, 25] width 137 height 17
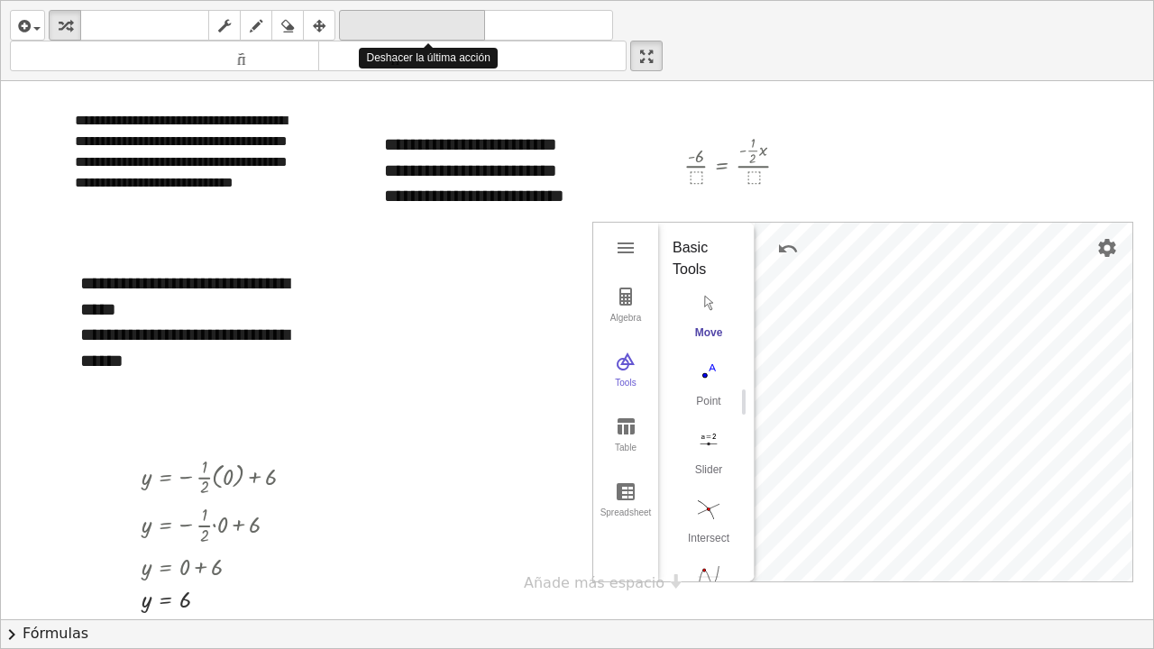
click at [375, 25] on font "deshacer" at bounding box center [412, 25] width 137 height 17
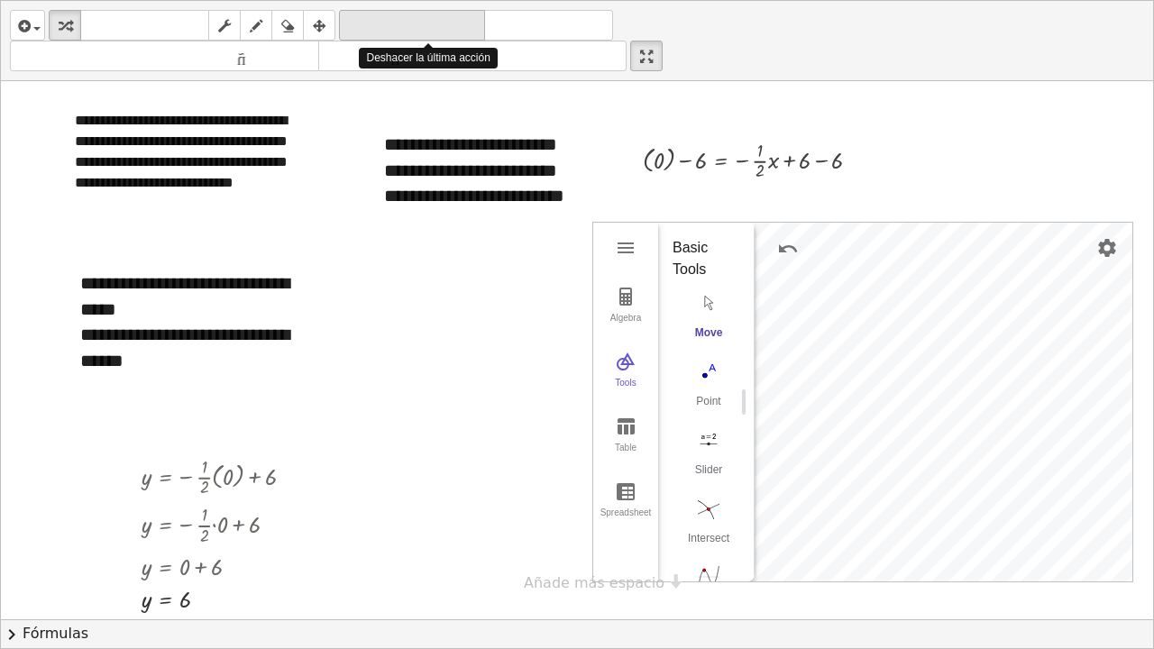
click at [375, 25] on font "deshacer" at bounding box center [412, 25] width 137 height 17
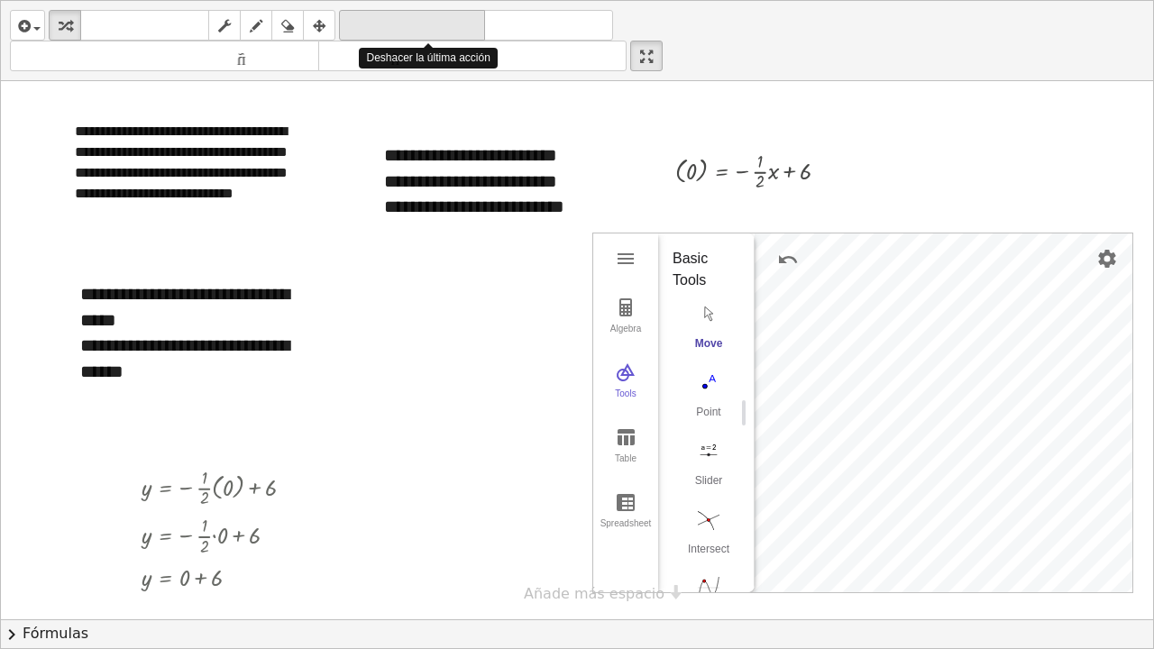
click at [375, 25] on font "deshacer" at bounding box center [412, 25] width 137 height 17
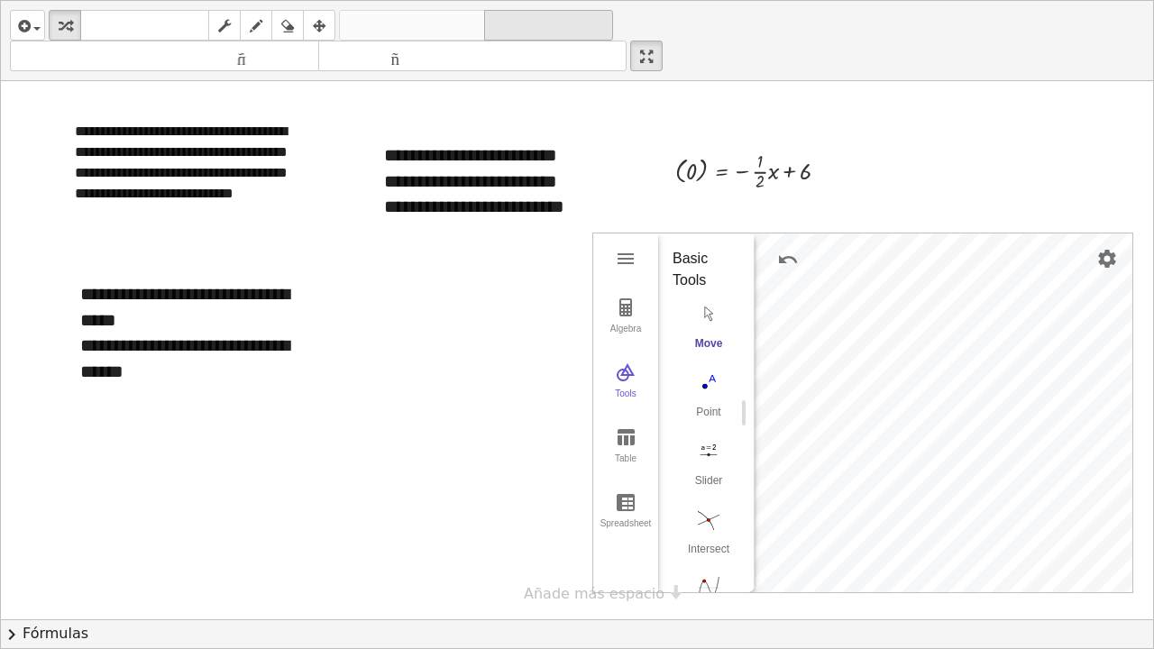
click at [521, 21] on font "rehacer" at bounding box center [549, 25] width 120 height 17
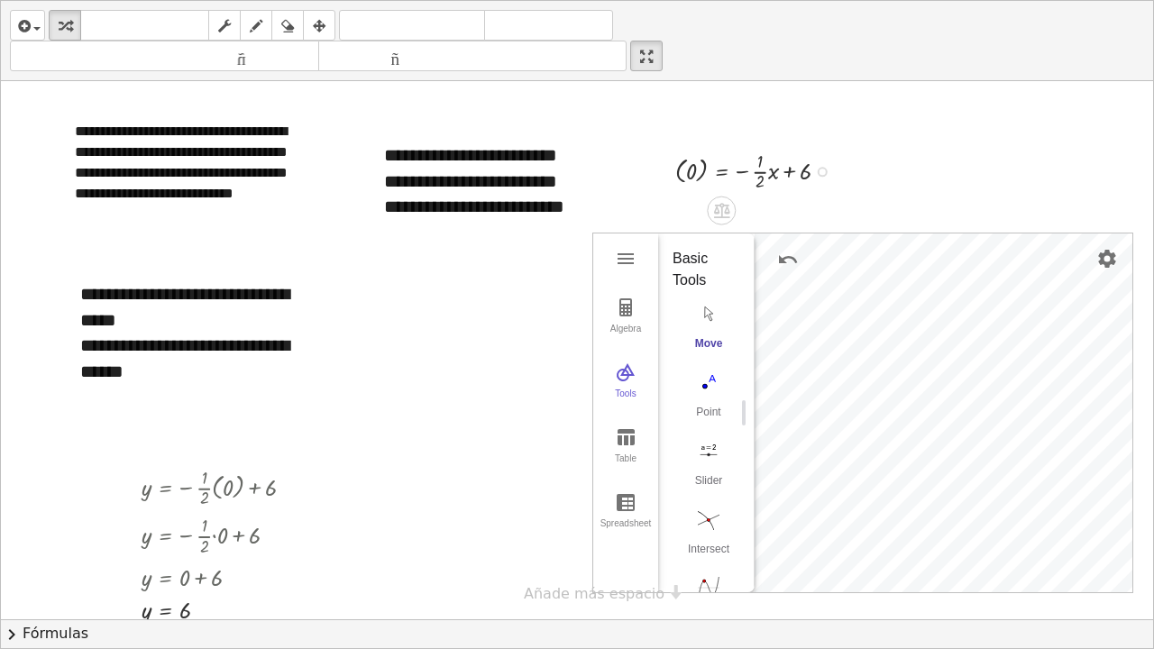
click at [701, 174] on div at bounding box center [759, 170] width 186 height 48
drag, startPoint x: 805, startPoint y: 172, endPoint x: 714, endPoint y: 173, distance: 91.1
click at [714, 173] on div at bounding box center [770, 170] width 164 height 48
click at [820, 172] on div at bounding box center [779, 170] width 207 height 48
click at [387, 23] on font "deshacer" at bounding box center [412, 25] width 137 height 17
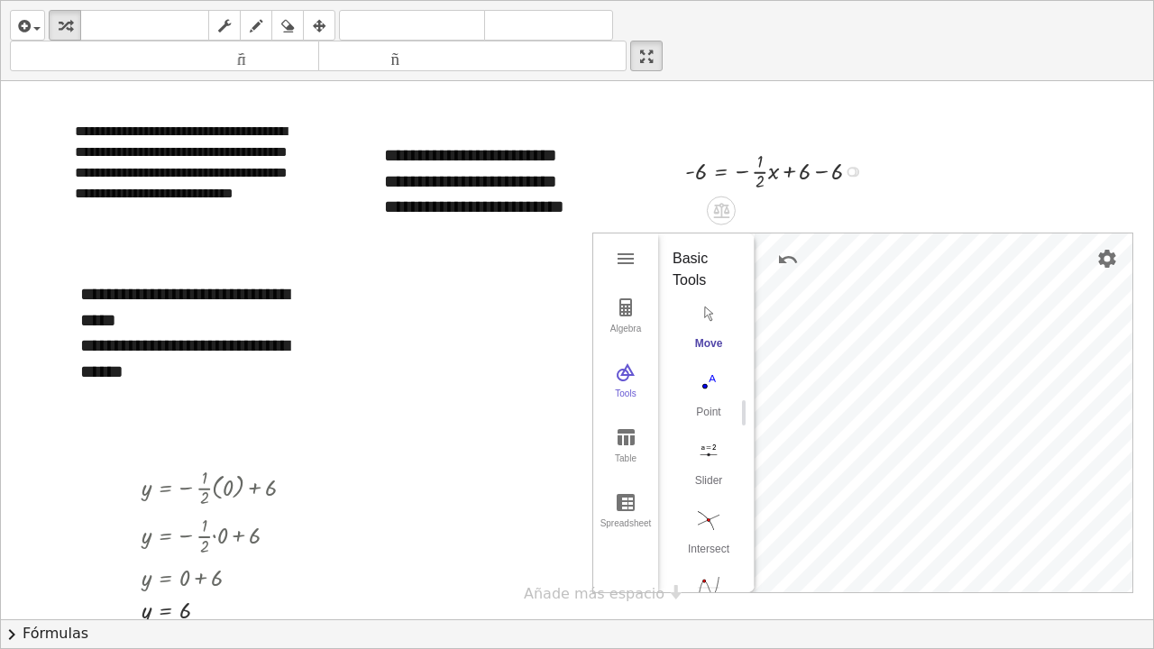
click at [824, 170] on div at bounding box center [779, 170] width 207 height 48
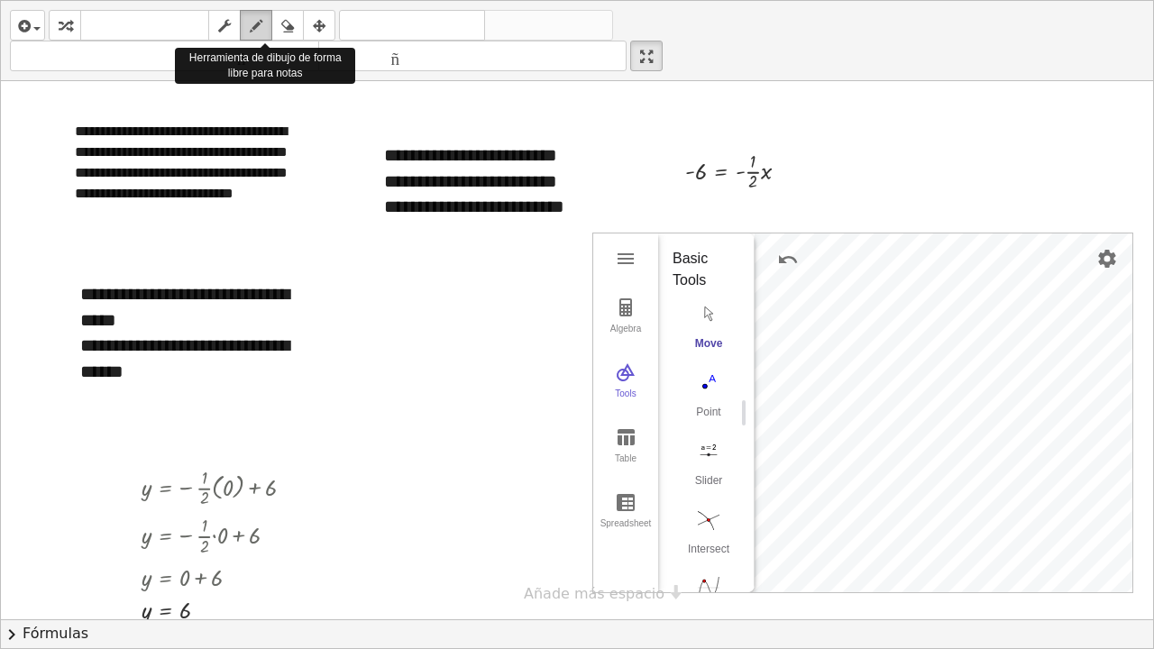
click at [261, 22] on icon "button" at bounding box center [256, 26] width 13 height 22
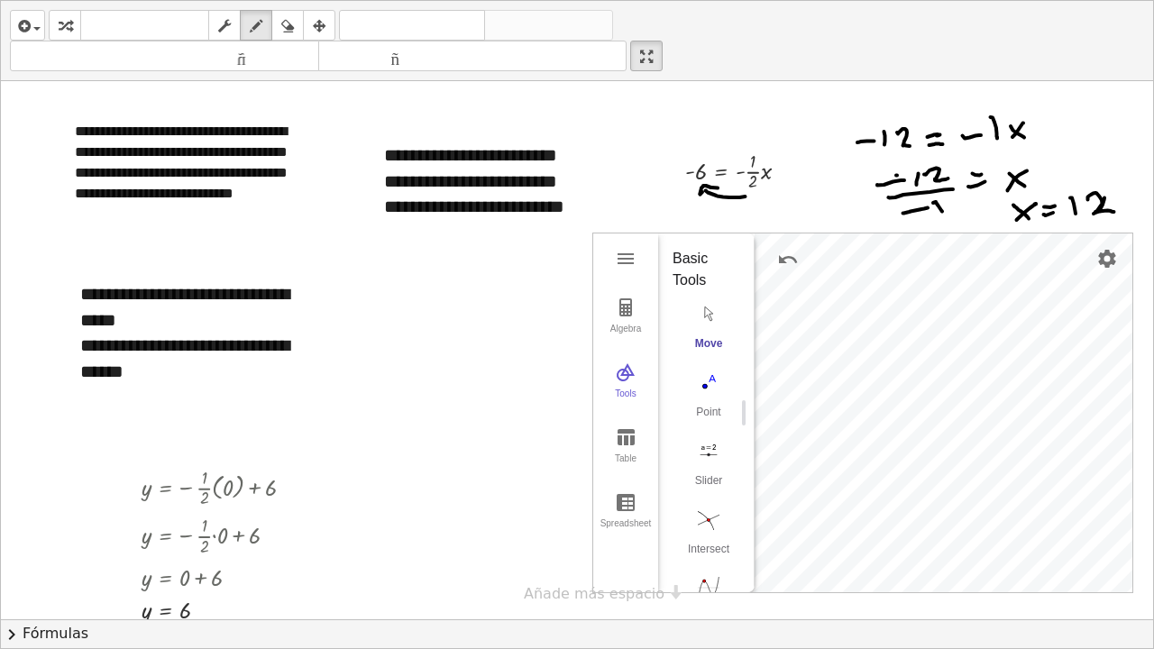
scroll to position [11, 0]
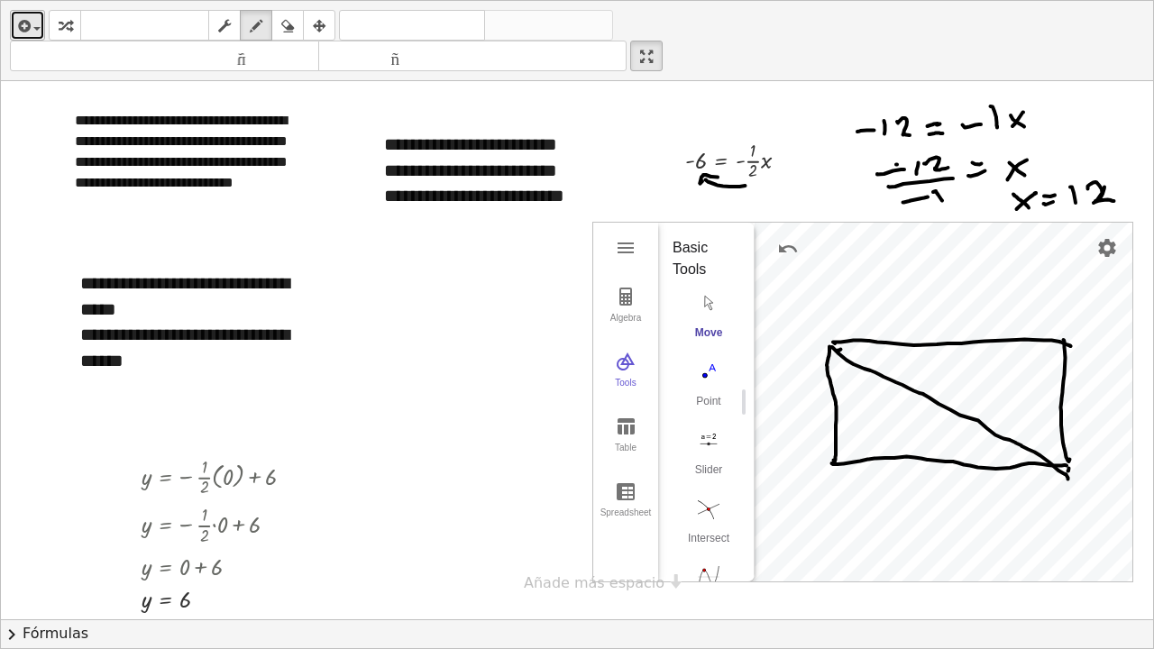
click at [33, 30] on span "button" at bounding box center [36, 29] width 7 height 4
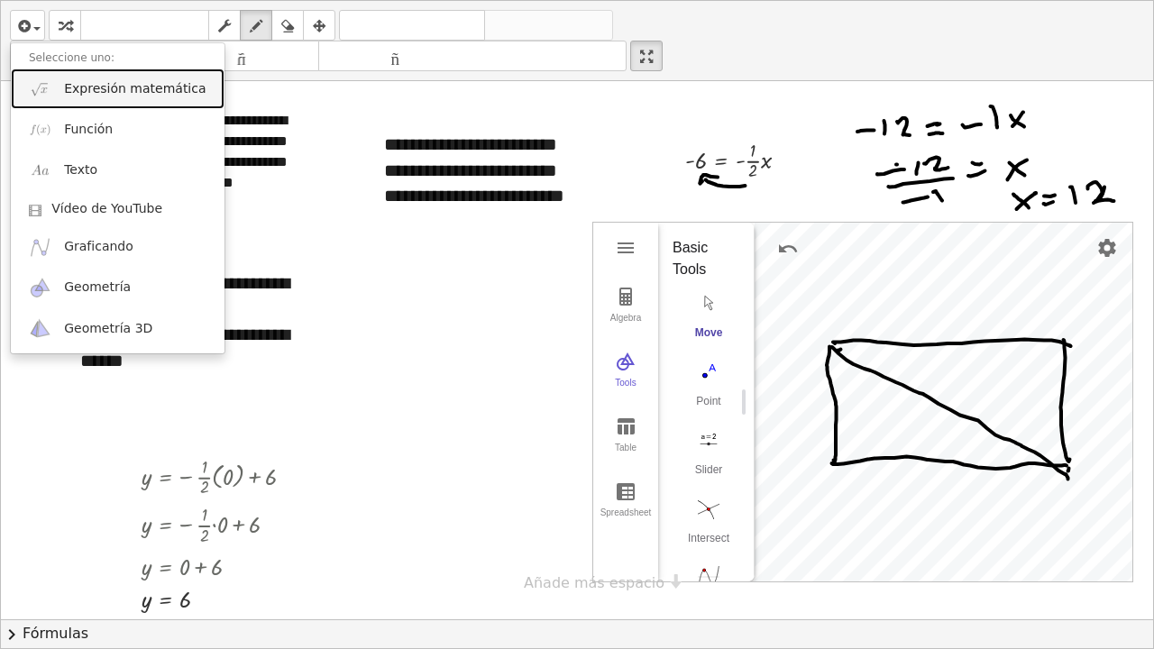
click at [82, 93] on font "Expresión matemática" at bounding box center [135, 88] width 142 height 14
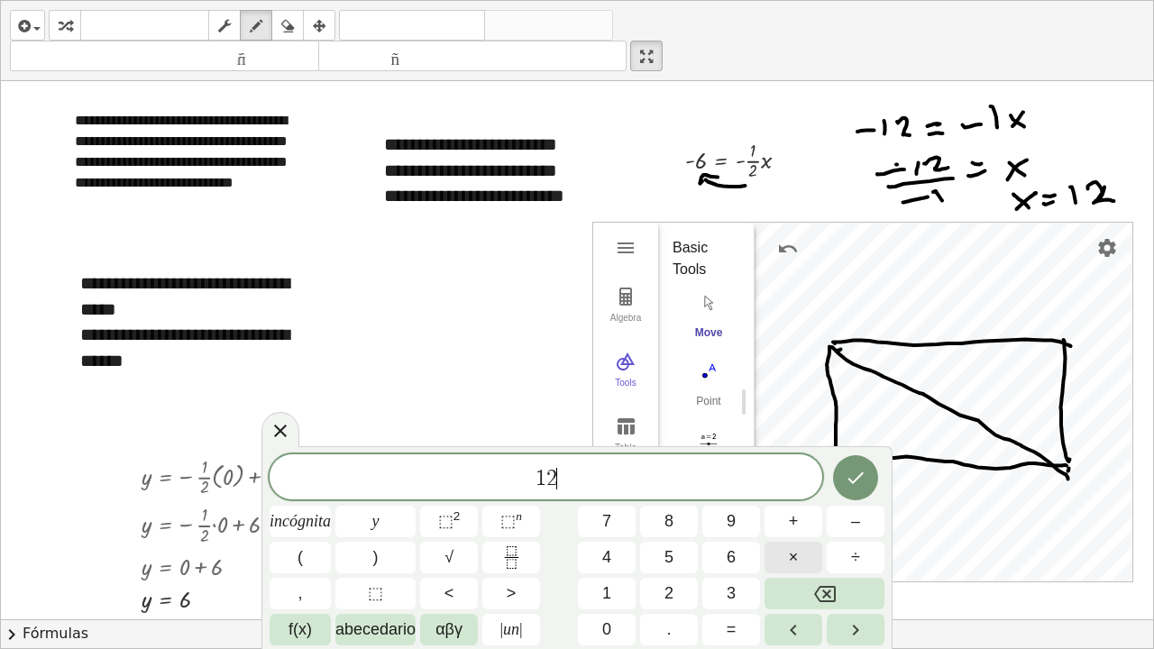
click at [802, 490] on button "×" at bounding box center [794, 558] width 58 height 32
click at [744, 490] on button "=" at bounding box center [731, 630] width 58 height 32
click at [826, 490] on icon "Retroceso" at bounding box center [825, 594] width 22 height 16
click at [859, 478] on icon "Hecho" at bounding box center [856, 478] width 22 height 22
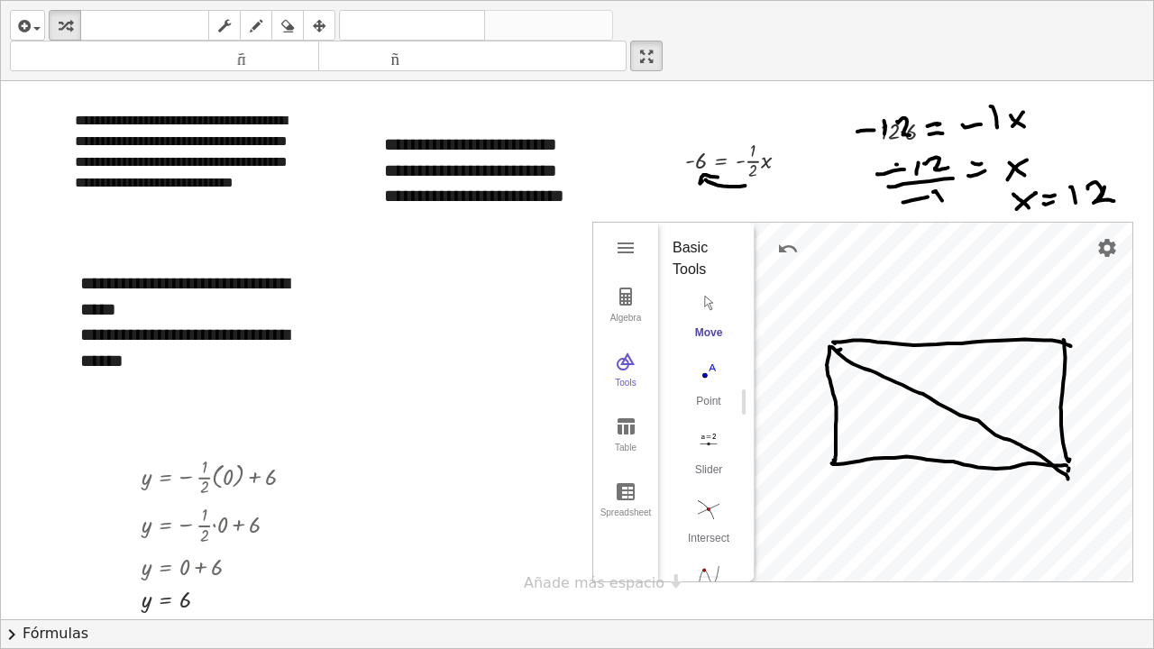
click at [481, 428] on div at bounding box center [577, 339] width 1152 height 538
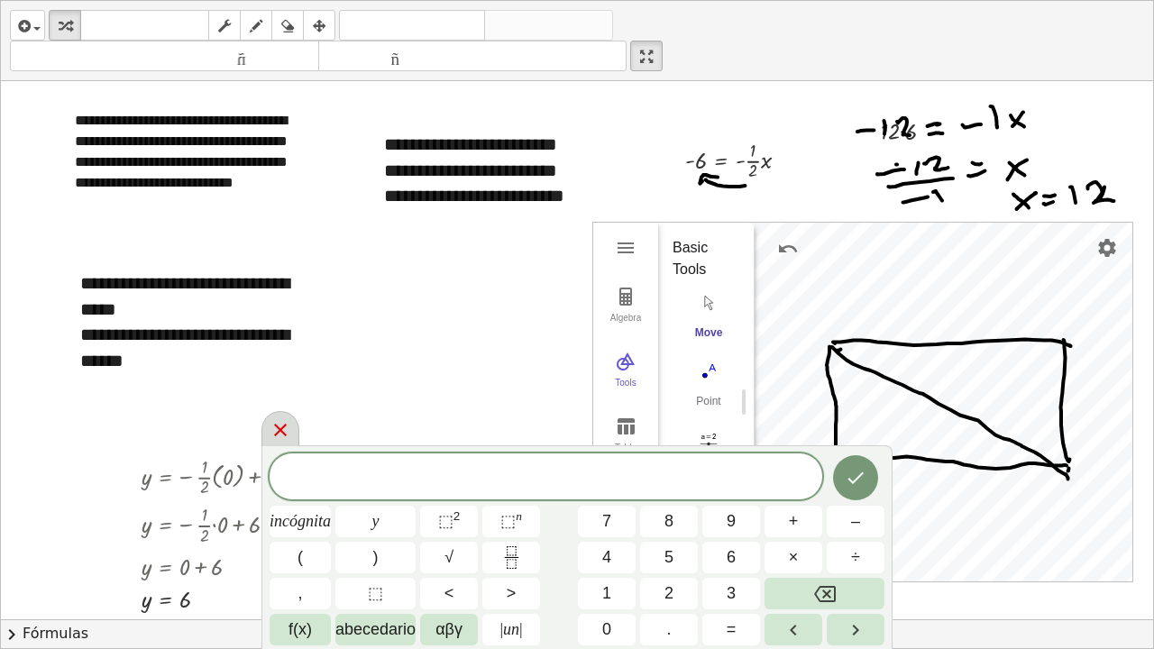
click at [272, 427] on icon at bounding box center [281, 430] width 22 height 22
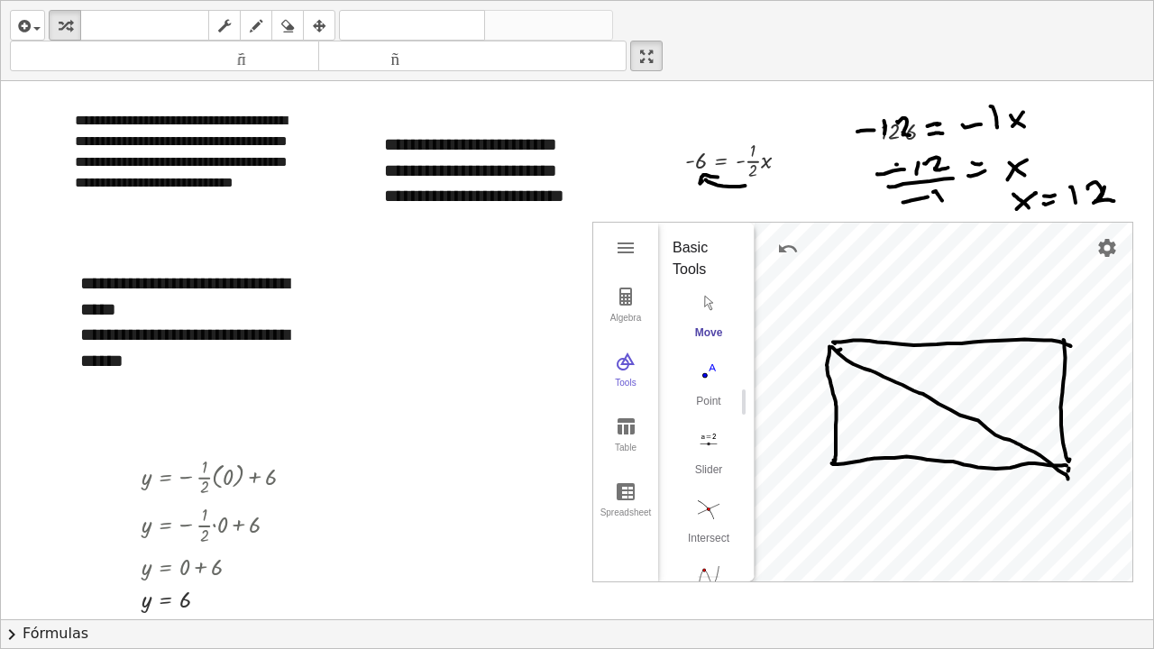
click at [649, 490] on div "**********" at bounding box center [577, 608] width 1152 height 1076
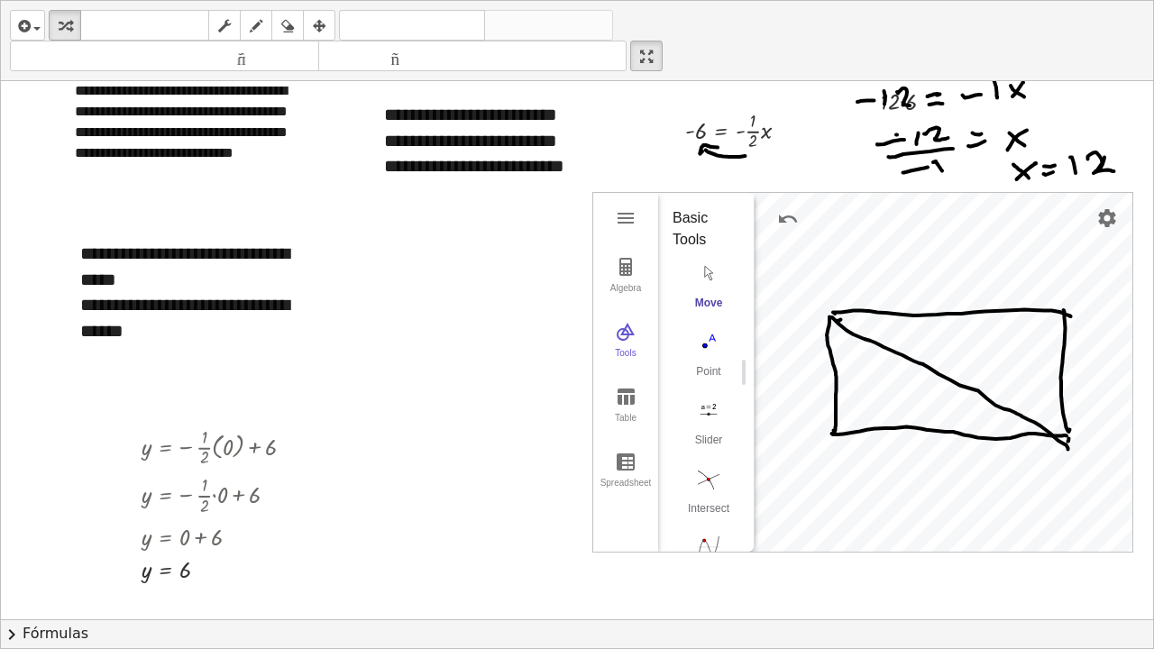
scroll to position [39, 0]
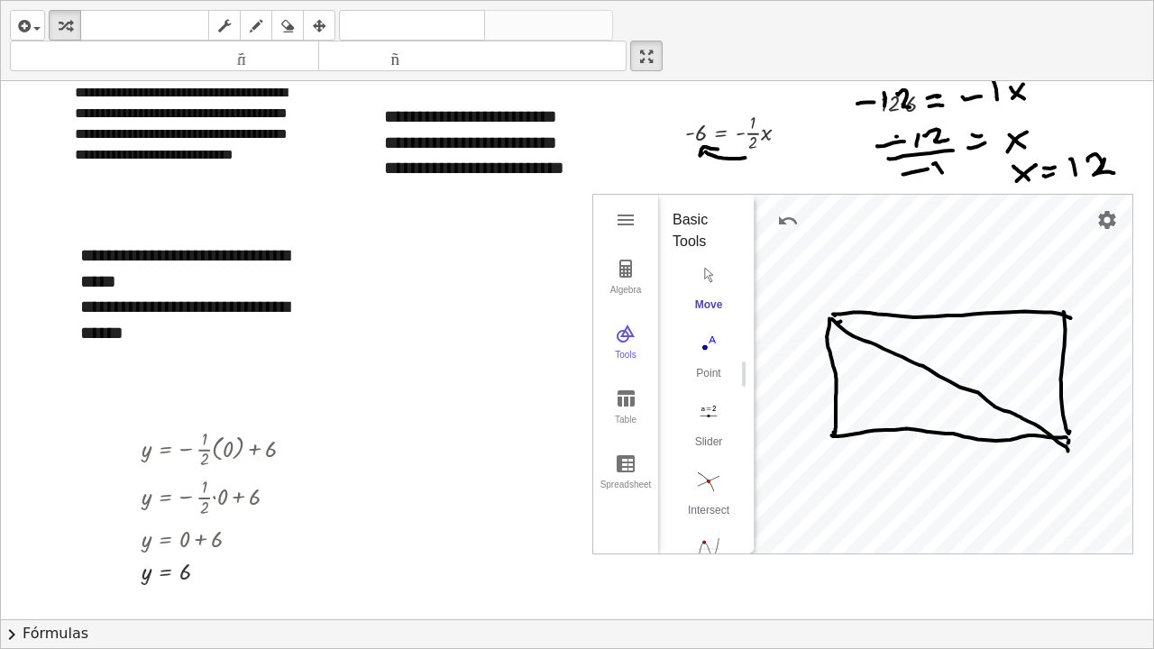
drag, startPoint x: 648, startPoint y: 66, endPoint x: 648, endPoint y: -49, distance: 114.5
click at [648, 0] on html "**********" at bounding box center [577, 324] width 1154 height 649
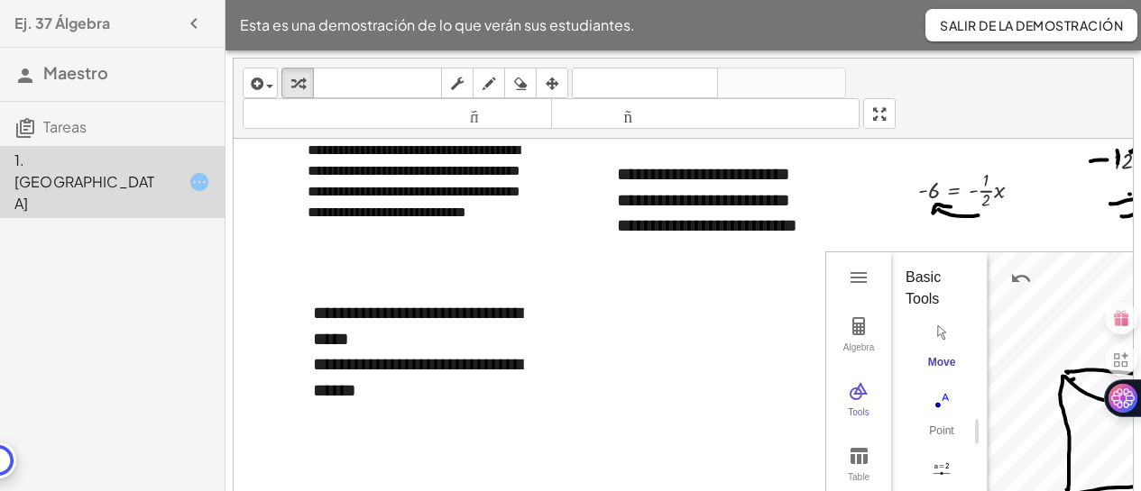
click at [876, 220] on div "**********" at bounding box center [683, 306] width 899 height 494
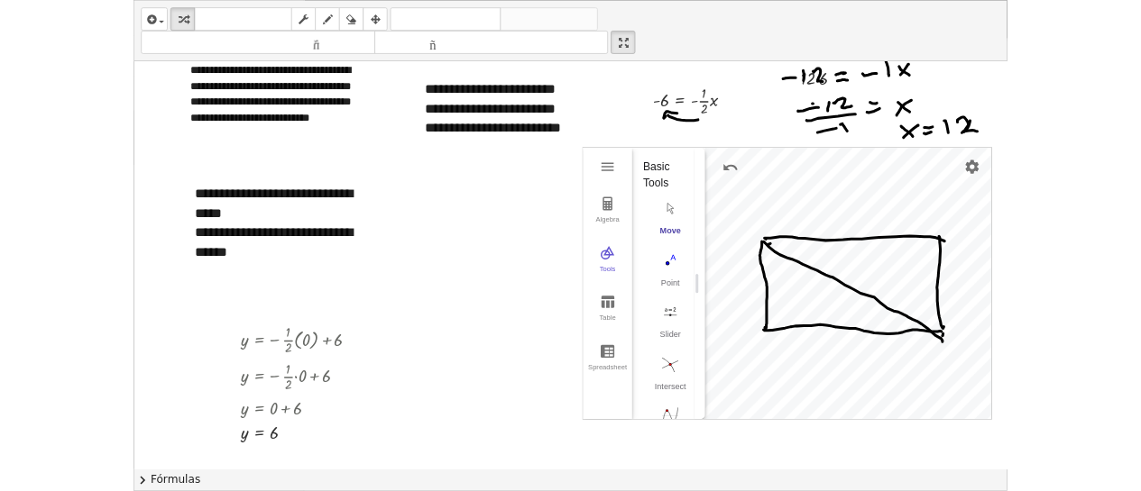
scroll to position [0, 0]
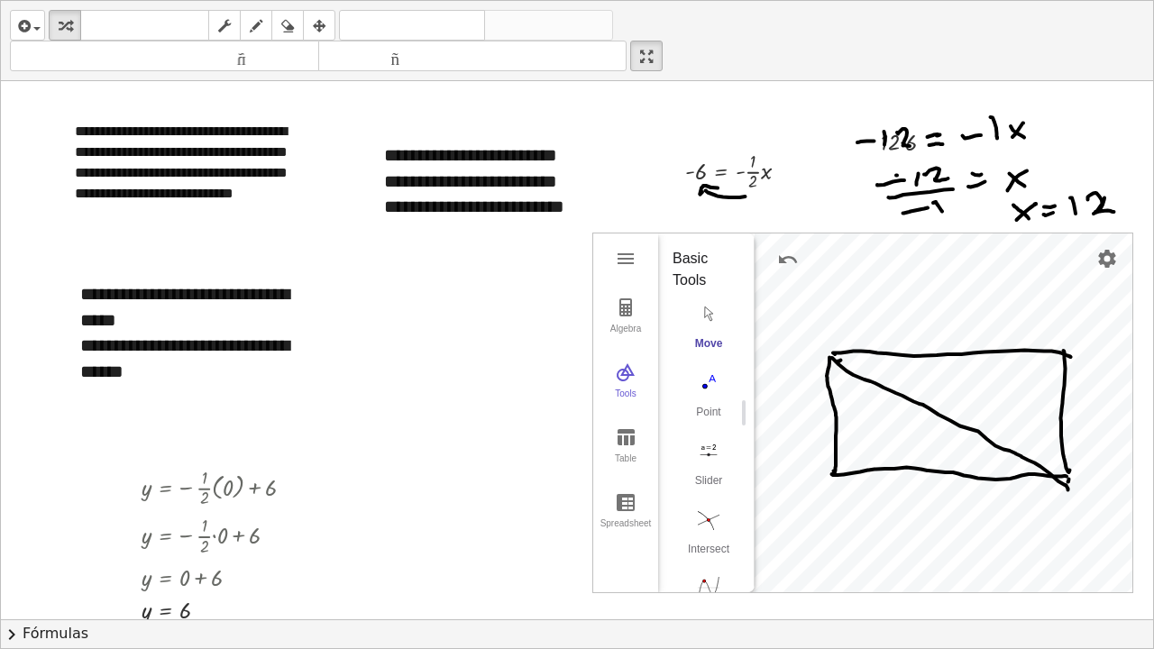
click at [451, 319] on div at bounding box center [577, 619] width 1152 height 1076
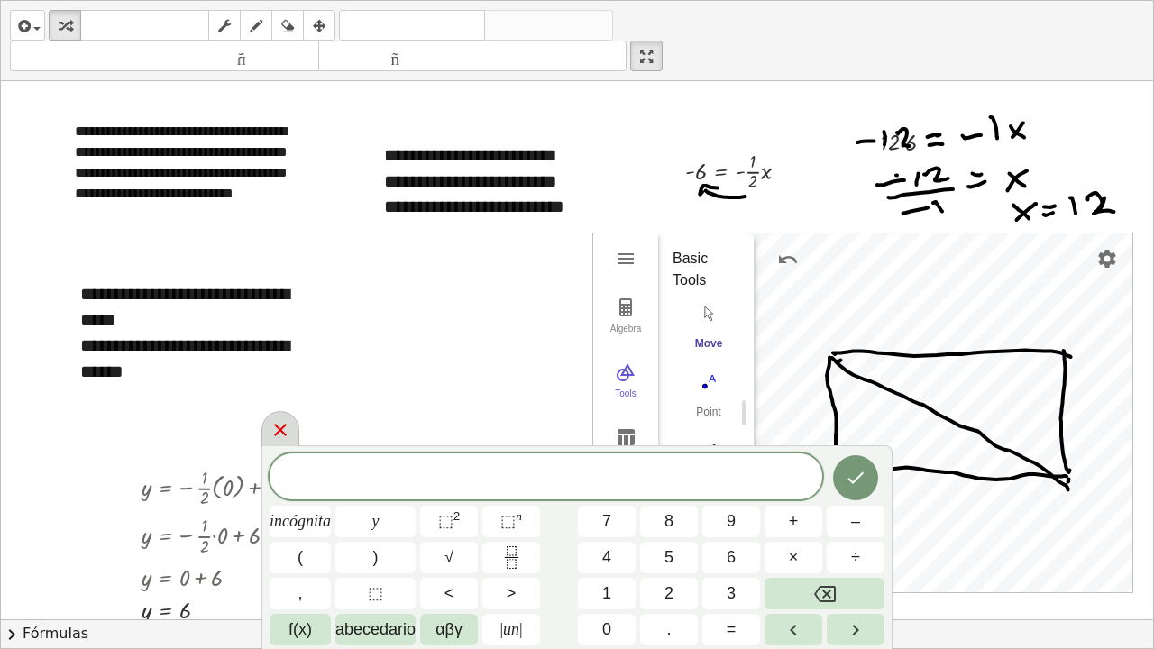
click at [276, 430] on icon at bounding box center [281, 430] width 22 height 22
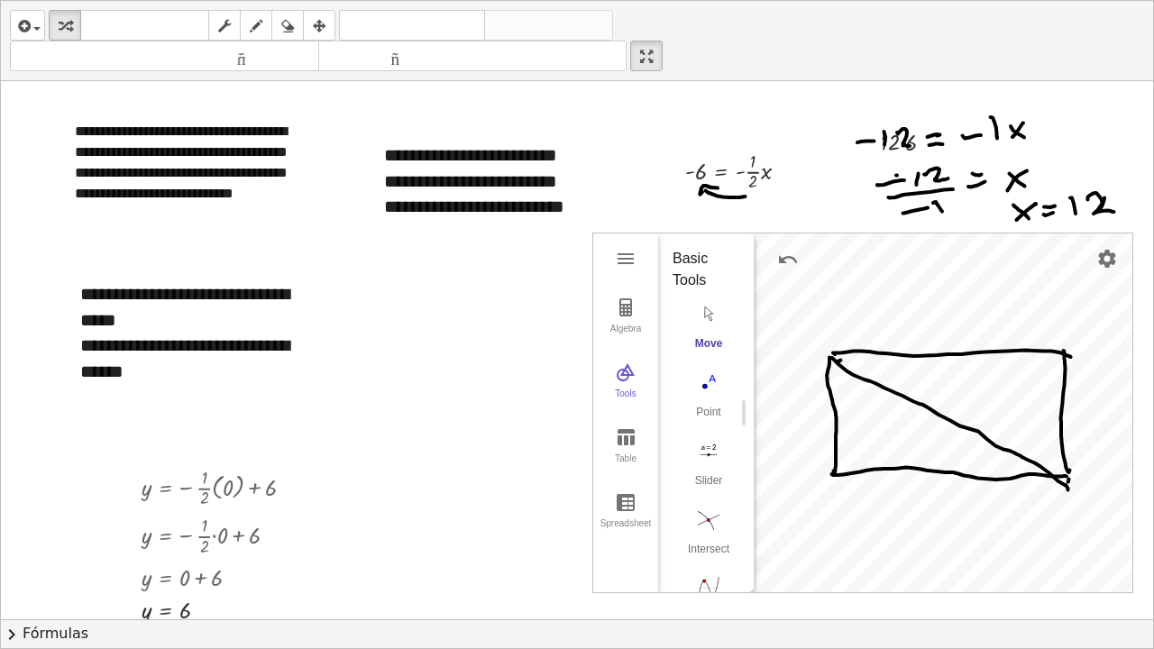
click at [655, 0] on html "**********" at bounding box center [577, 324] width 1154 height 649
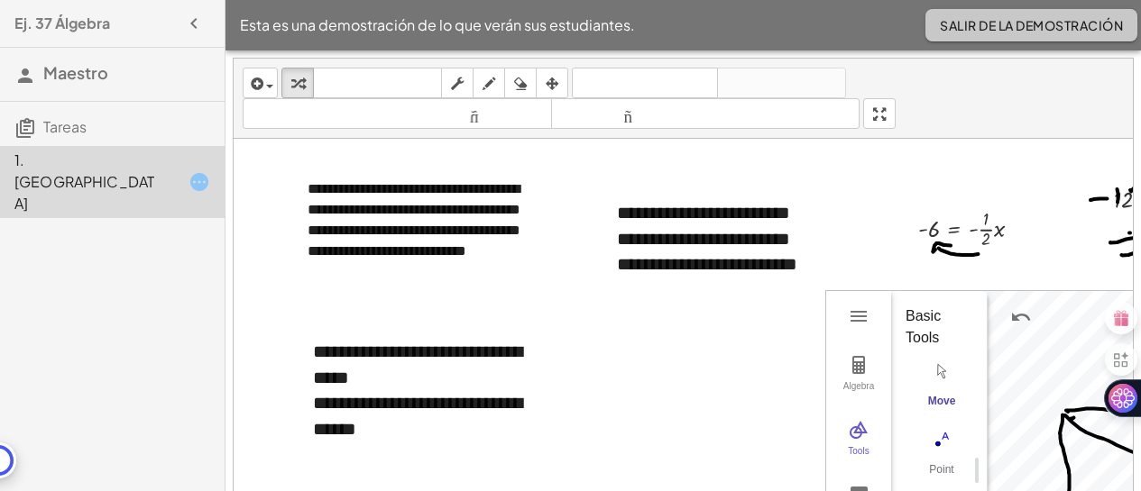
click at [1074, 23] on font "Salir de la demostración" at bounding box center [1030, 25] width 183 height 16
